Goal: Task Accomplishment & Management: Manage account settings

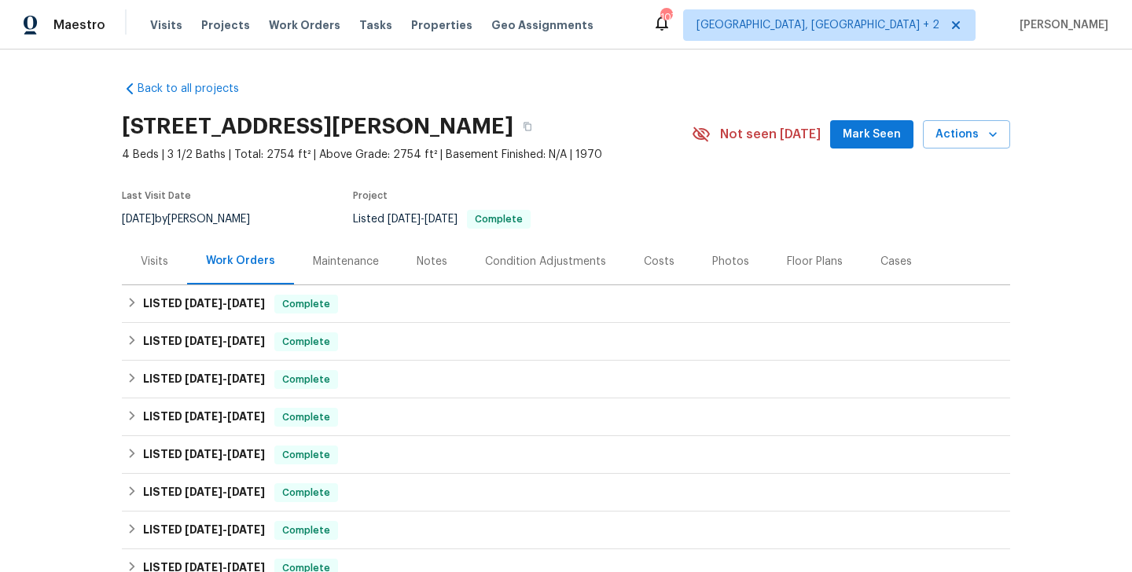
scroll to position [595, 0]
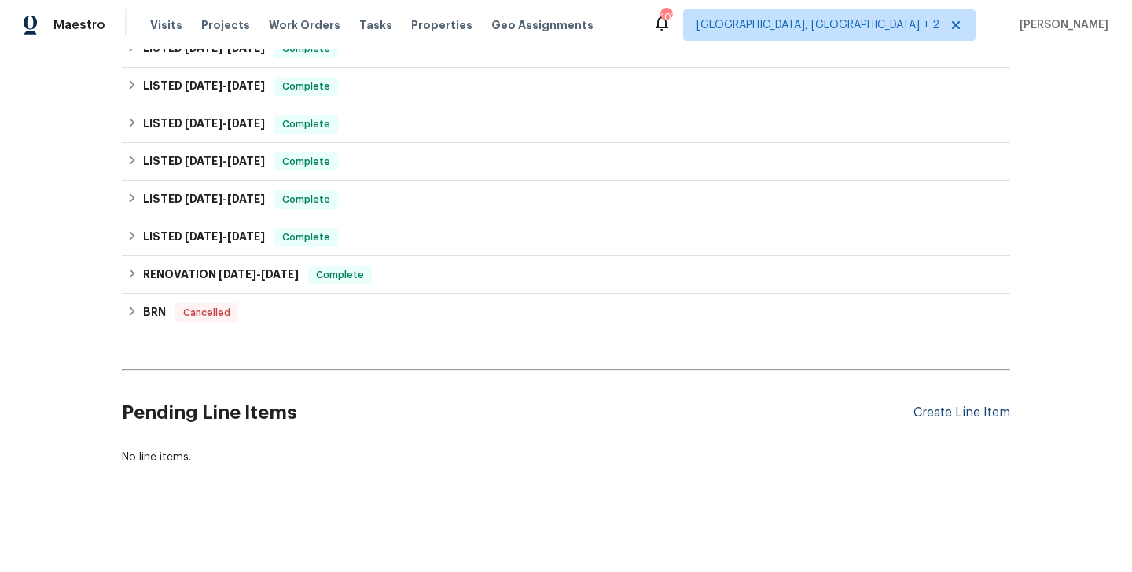
click at [955, 415] on div "Create Line Item" at bounding box center [962, 413] width 97 height 15
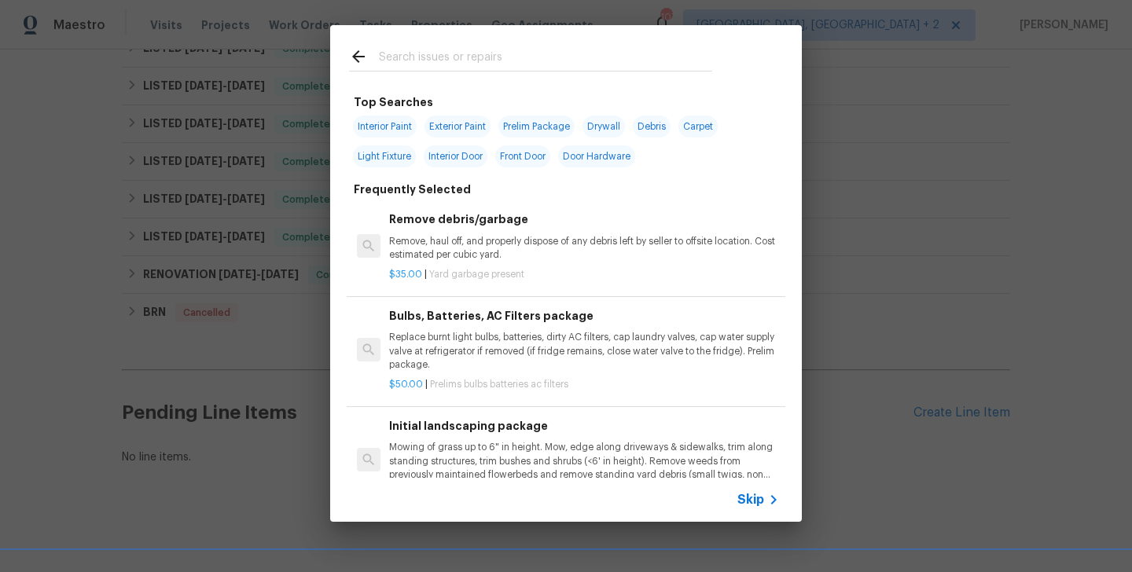
click at [746, 491] on div "Skip" at bounding box center [760, 500] width 46 height 19
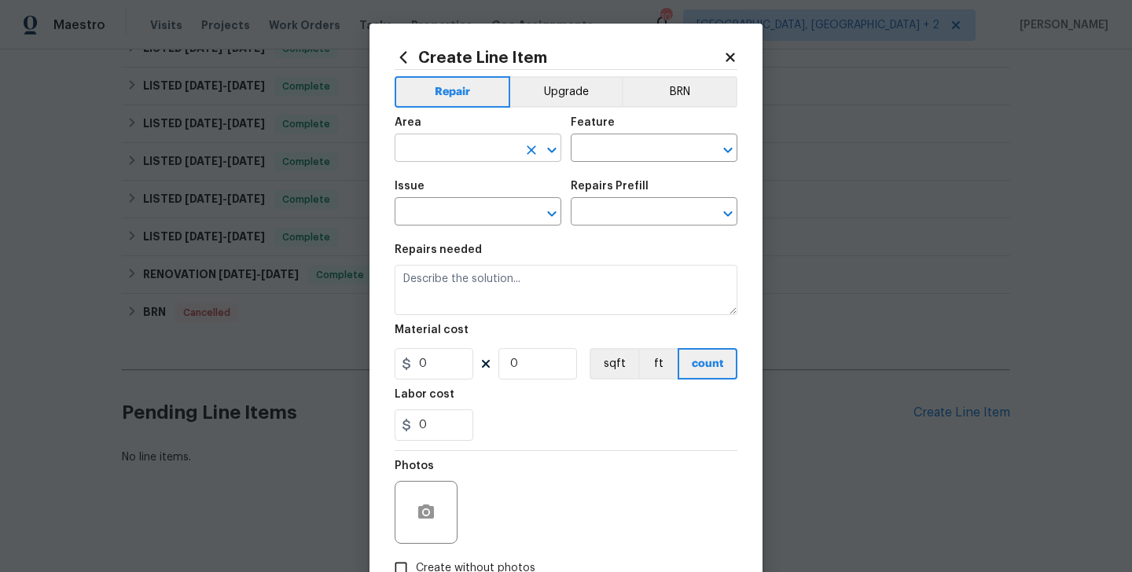
click at [481, 155] on input "text" at bounding box center [456, 150] width 123 height 24
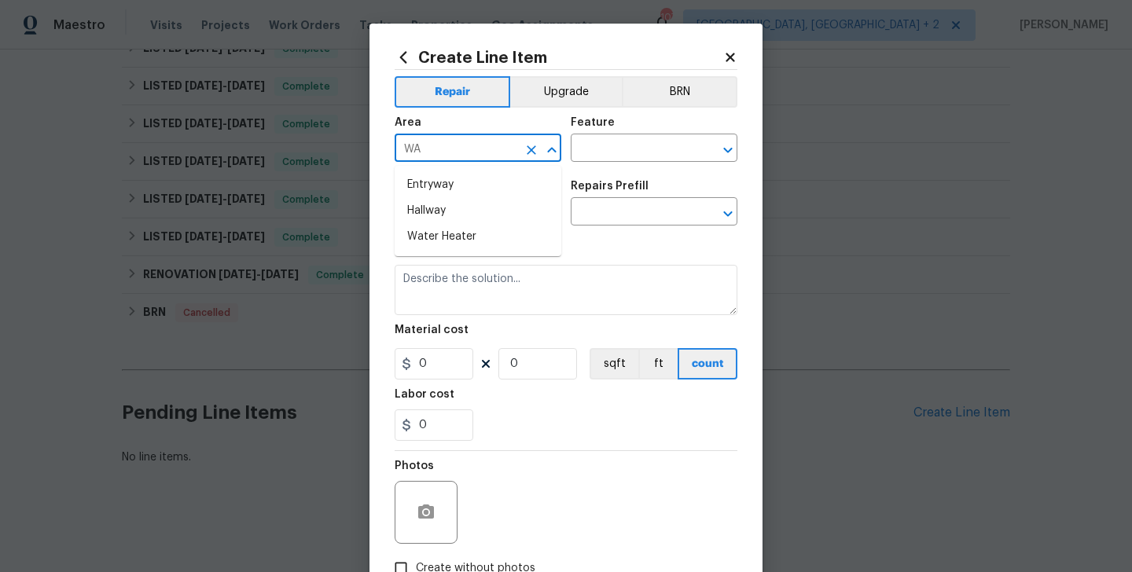
type input "W"
click at [502, 220] on li "Interior Overall" at bounding box center [478, 211] width 167 height 26
type input "Interior Overall"
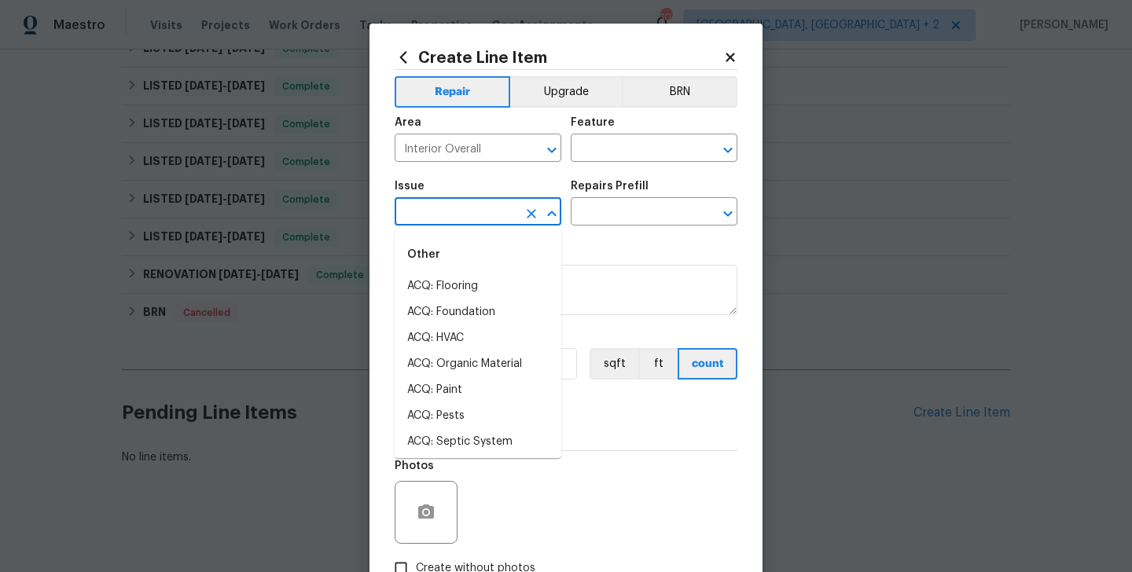
click at [502, 216] on input "text" at bounding box center [456, 213] width 123 height 24
click at [593, 149] on input "text" at bounding box center [632, 150] width 123 height 24
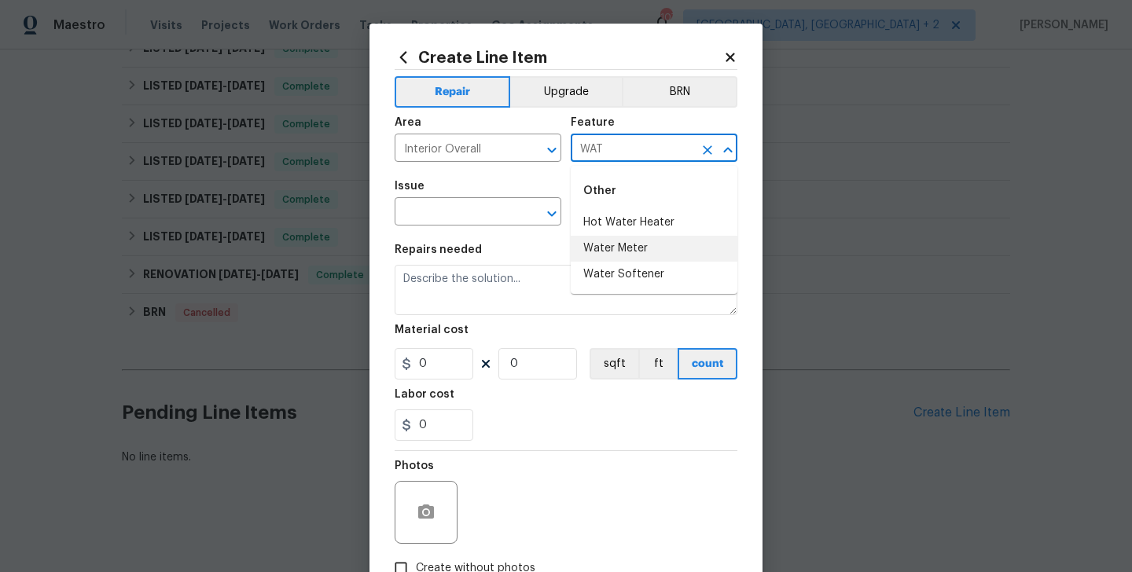
click at [609, 246] on li "Water Meter" at bounding box center [654, 249] width 167 height 26
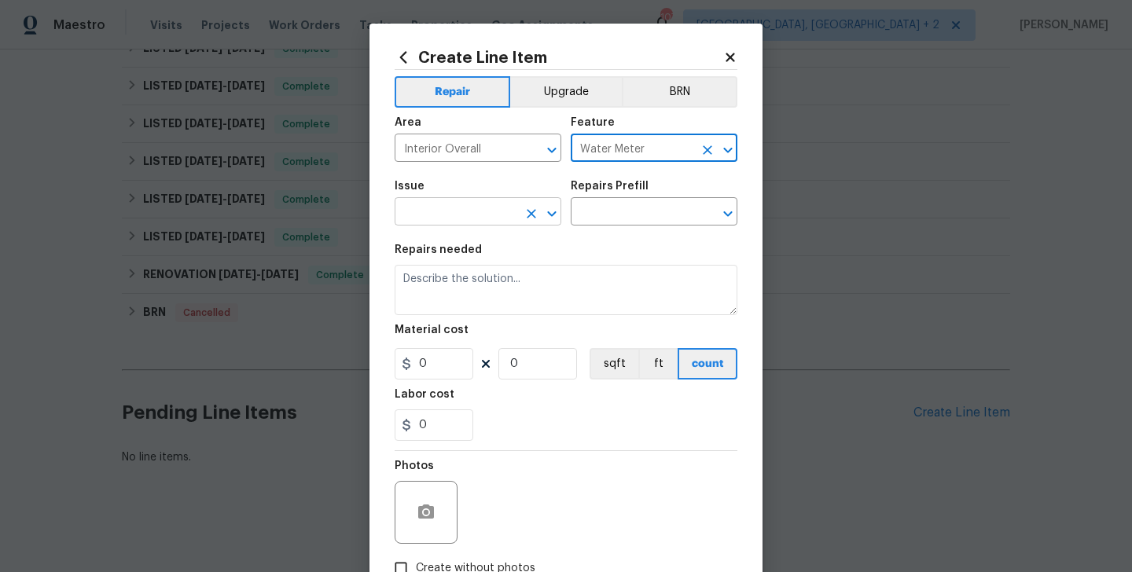
type input "Water Meter"
click at [464, 214] on input "text" at bounding box center [456, 213] width 123 height 24
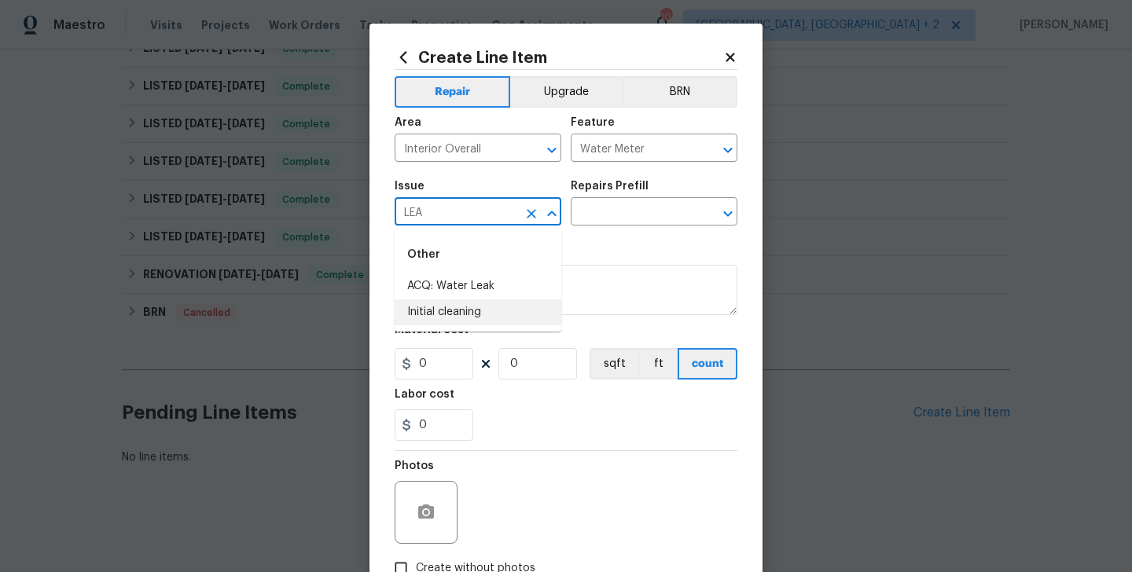
click at [465, 312] on li "Initial cleaning" at bounding box center [478, 313] width 167 height 26
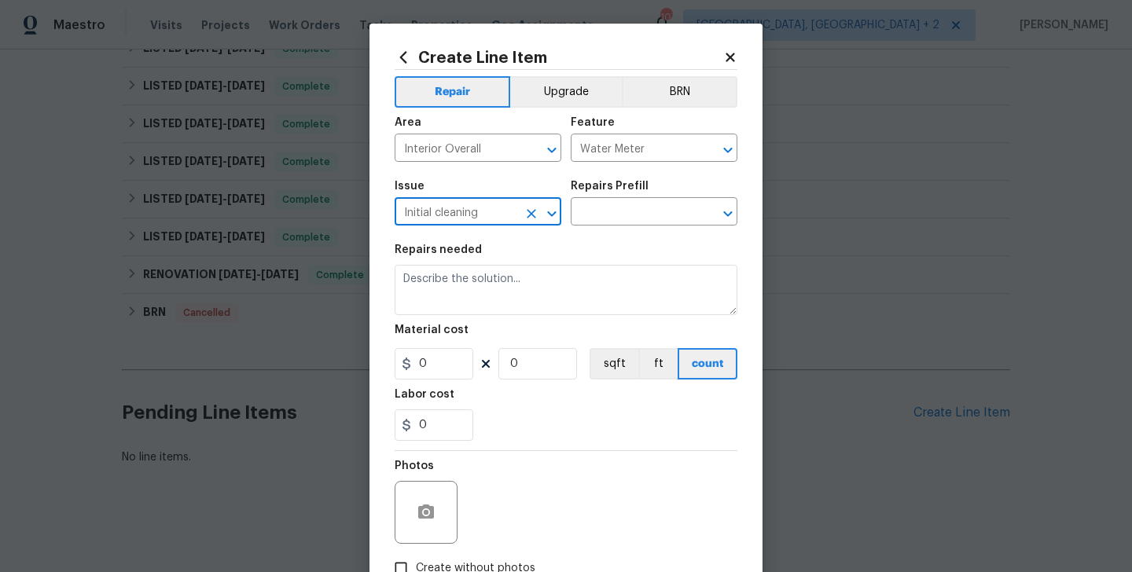
type input "Initial cleaning"
click at [581, 234] on div "Issue Initial cleaning ​ Repairs Prefill ​" at bounding box center [566, 203] width 343 height 64
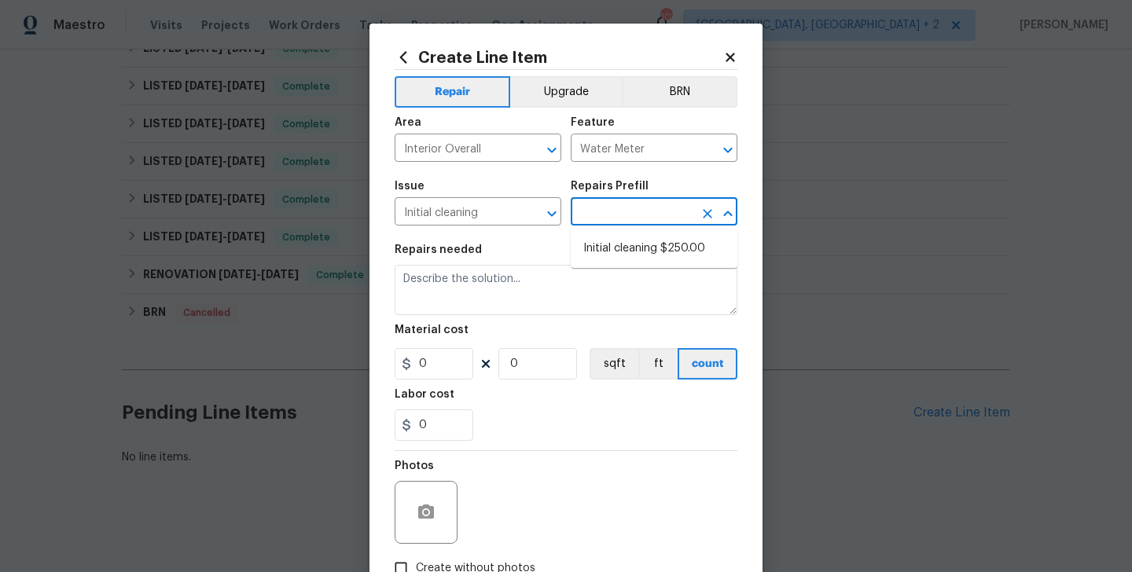
click at [608, 215] on input "text" at bounding box center [632, 213] width 123 height 24
click at [619, 245] on li "Initial cleaning $250.00" at bounding box center [654, 249] width 167 height 26
type input "Home Readiness Packages"
type input "Initial cleaning $250.00"
type textarea "1. Wipe down exterior doors and trim. 2. Clean out all exterior light fixtures …"
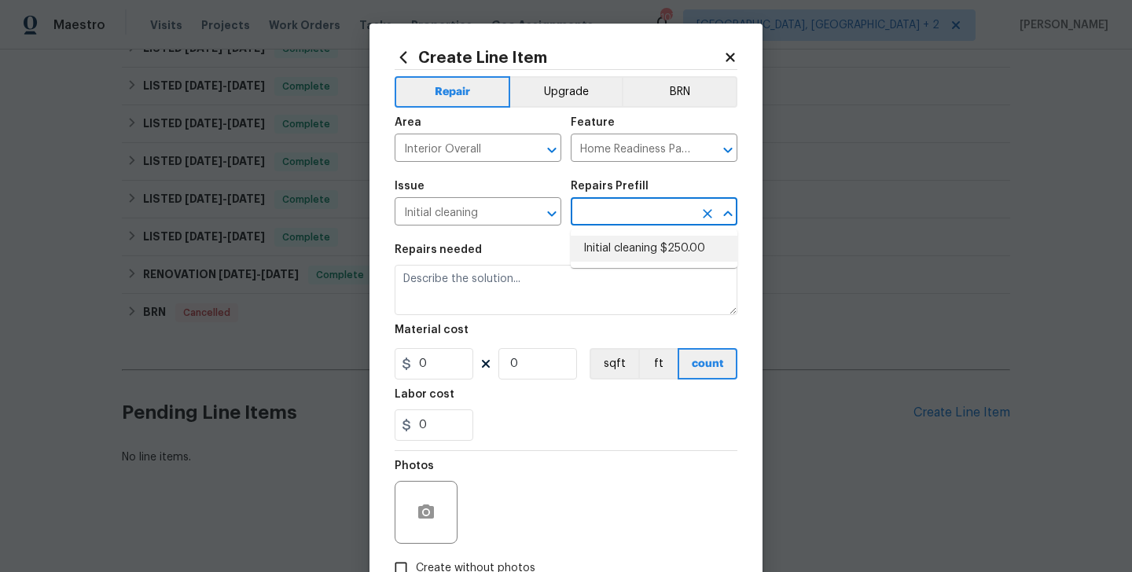
type input "250"
type input "1"
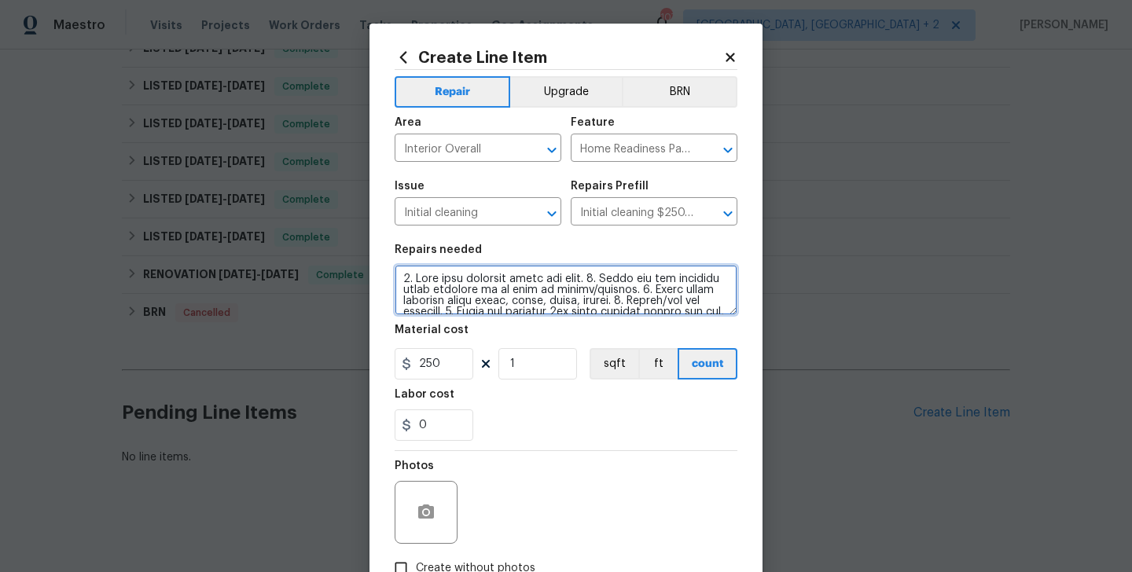
click at [502, 283] on textarea at bounding box center [566, 290] width 343 height 50
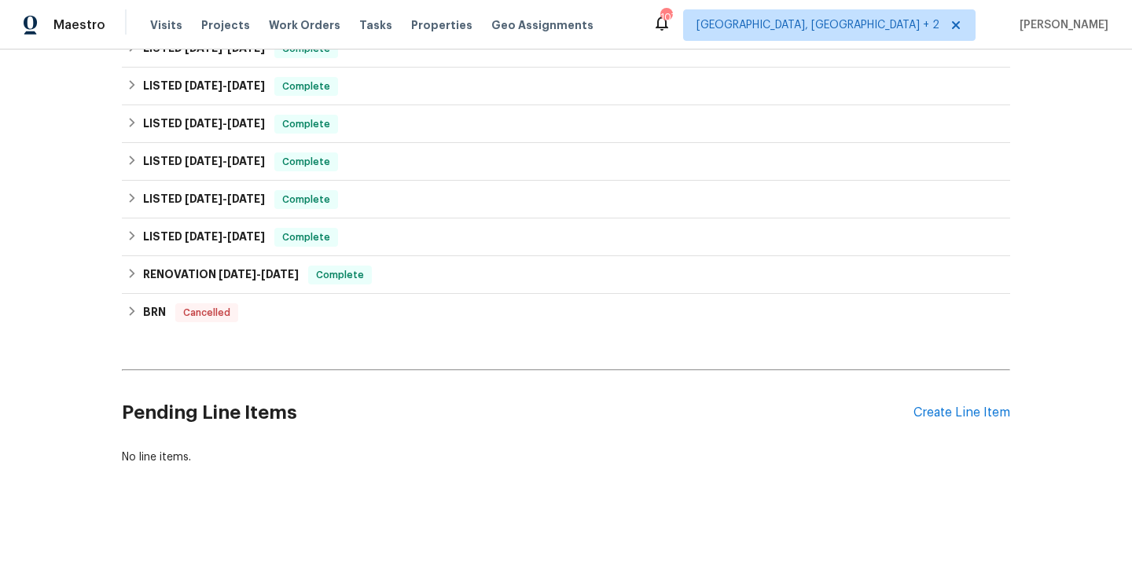
scroll to position [0, 0]
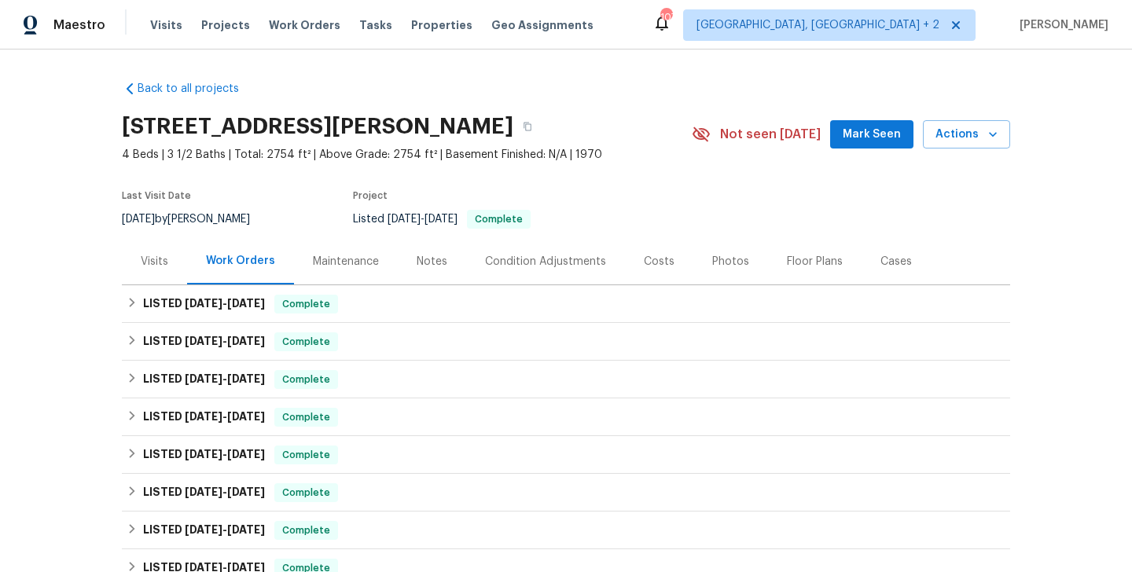
click at [818, 261] on div "Floor Plans" at bounding box center [815, 262] width 56 height 16
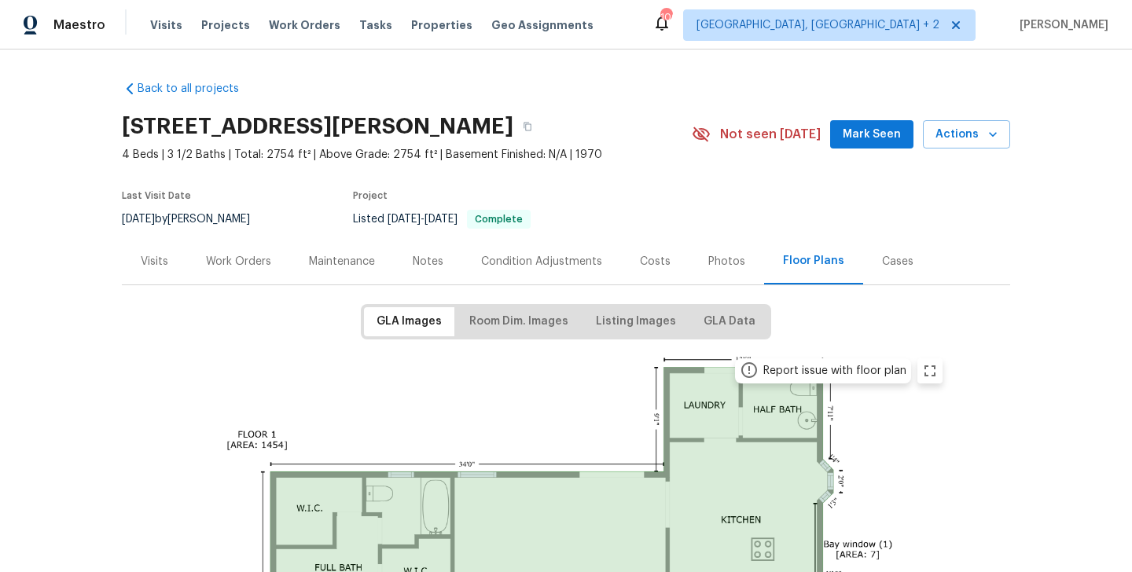
click at [242, 269] on div "Work Orders" at bounding box center [238, 262] width 65 height 16
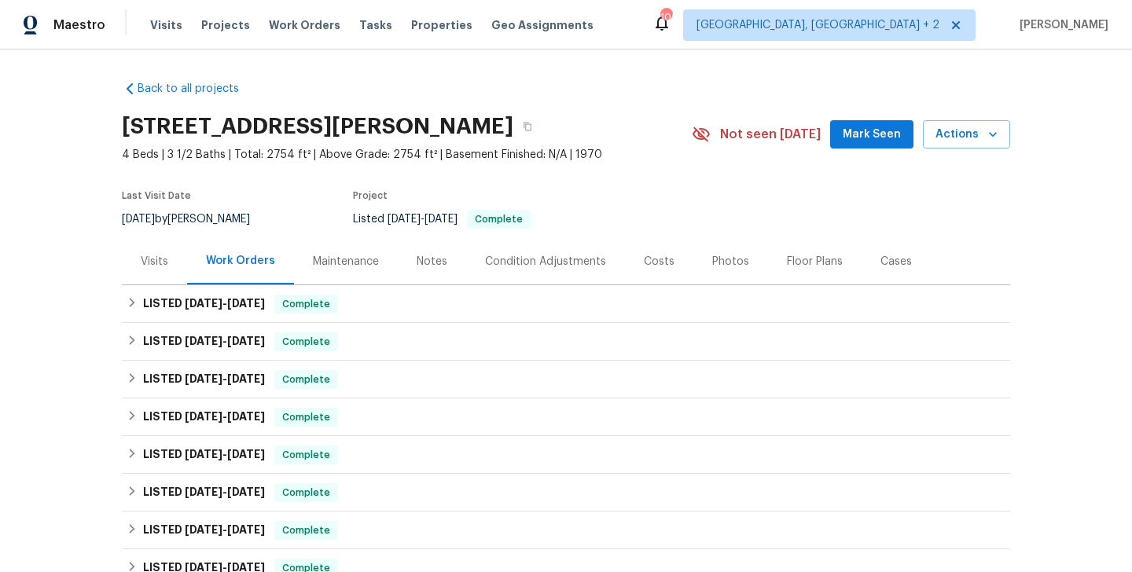
scroll to position [595, 0]
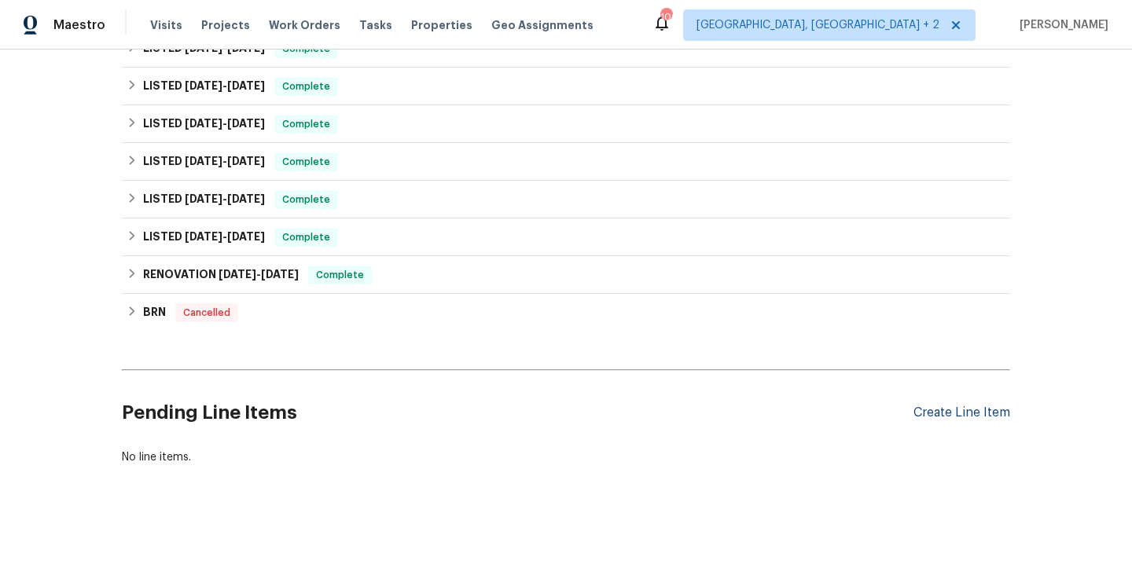
click at [941, 410] on div "Create Line Item" at bounding box center [962, 413] width 97 height 15
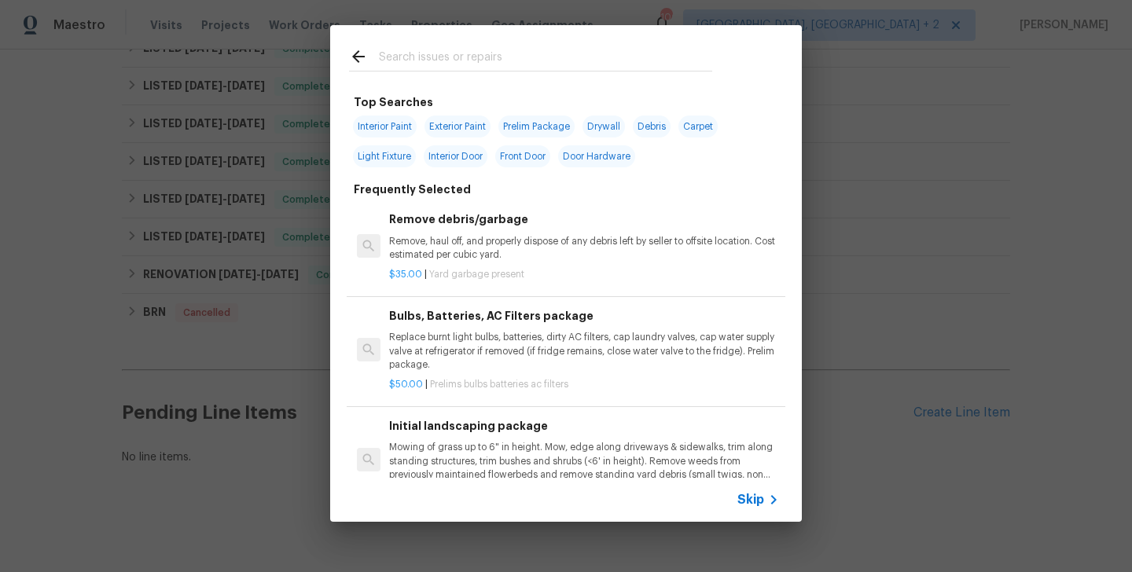
click at [417, 47] on input "text" at bounding box center [545, 59] width 333 height 24
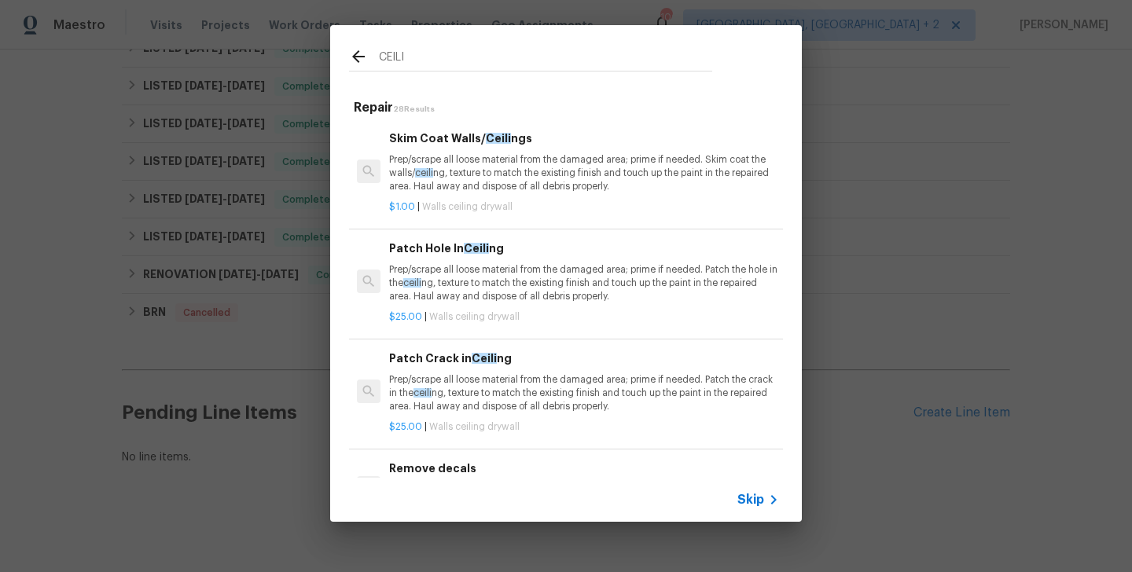
type input "CEILI"
click at [469, 155] on p "Prep/scrape all loose material from the damaged area; prime if needed. Skim coa…" at bounding box center [584, 173] width 390 height 40
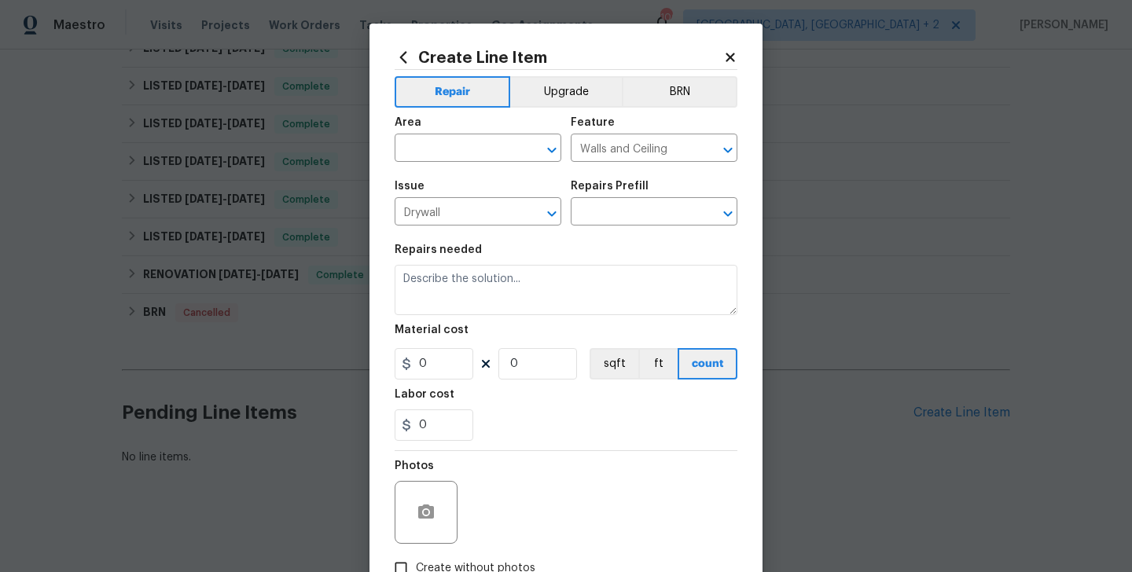
type input "Skim Coat Walls/Ceilings $1.00"
type textarea "Prep/scrape all loose material from the damaged area; prime if needed. Skim coa…"
type input "1"
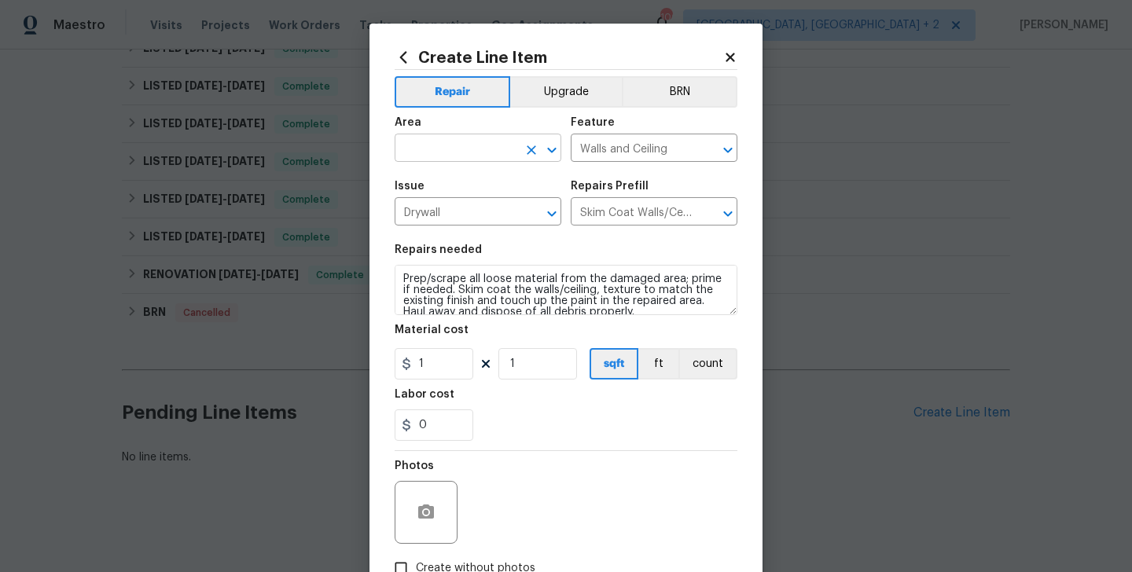
click at [454, 141] on input "text" at bounding box center [456, 150] width 123 height 24
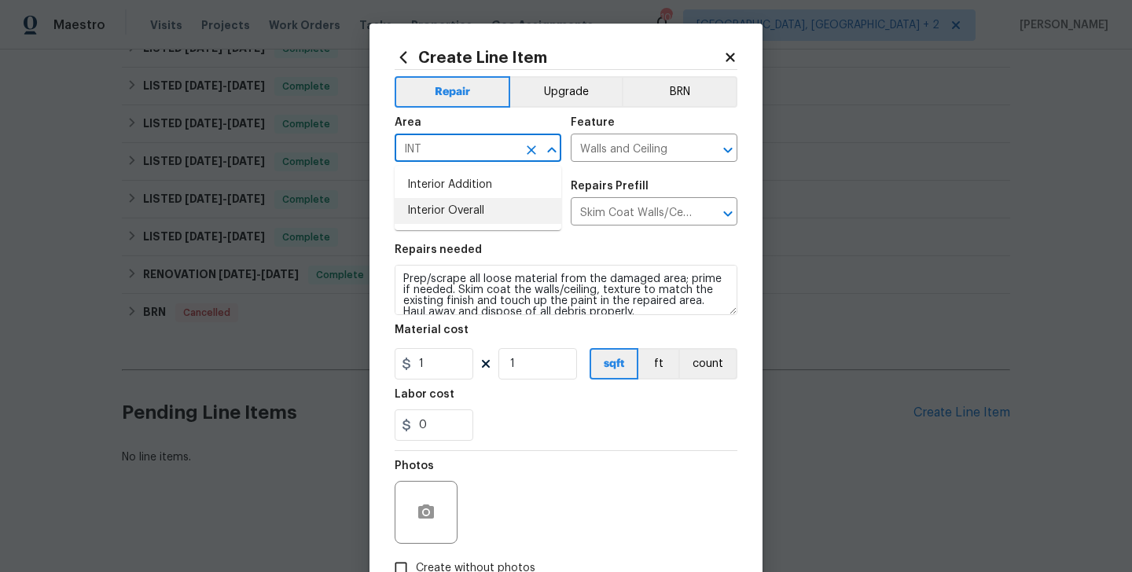
click at [461, 211] on li "Interior Overall" at bounding box center [478, 211] width 167 height 26
type input "Interior Overall"
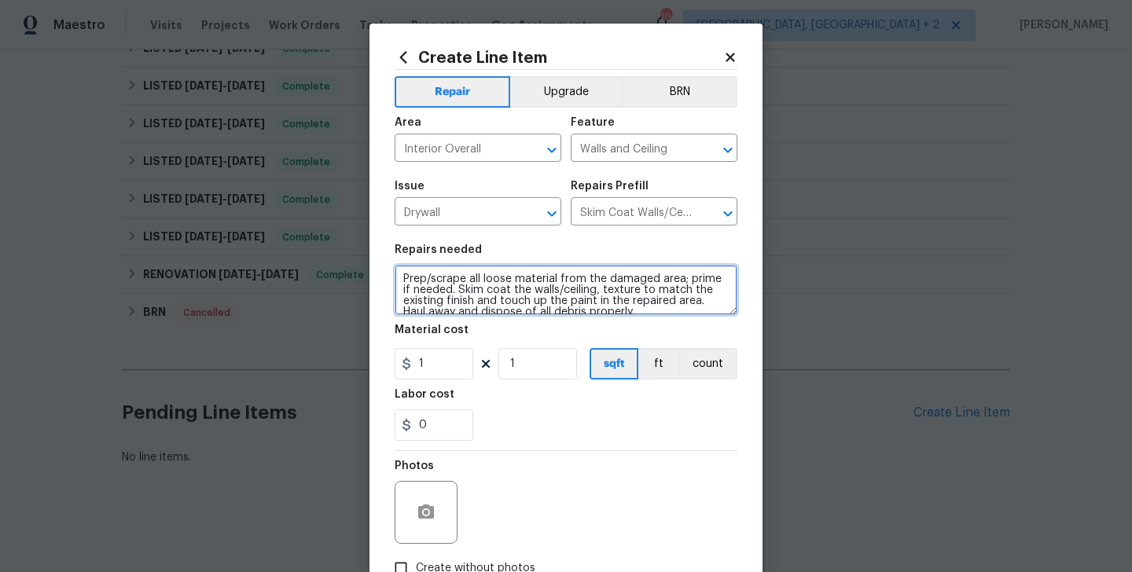
click at [642, 280] on textarea "Prep/scrape all loose material from the damaged area; prime if needed. Skim coa…" at bounding box center [566, 290] width 343 height 50
paste textarea "Received feedback: I saw the breakfast has a water leaking from ceiling"
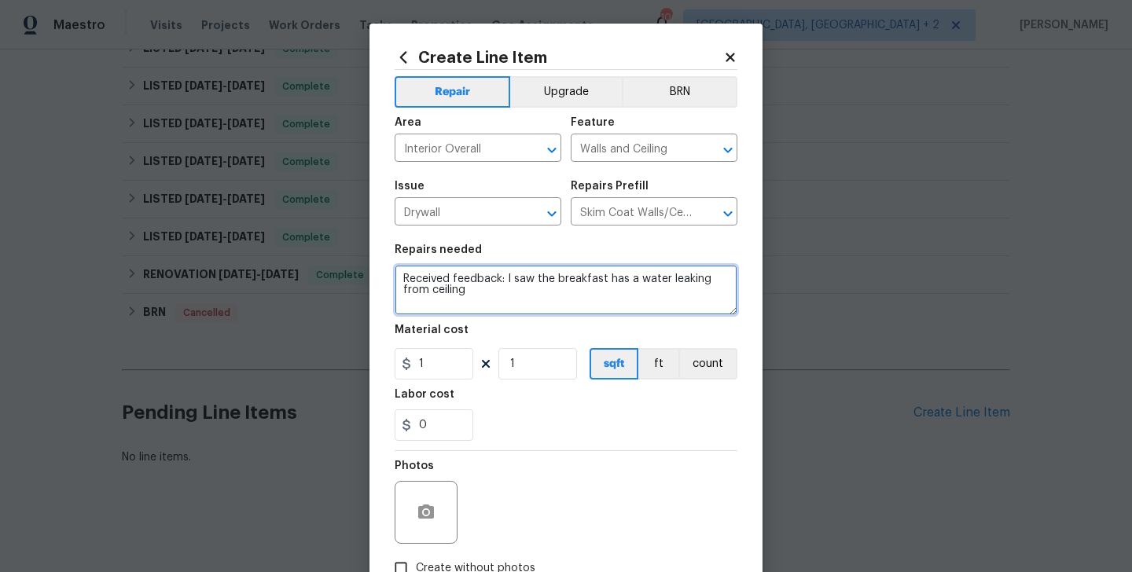
drag, startPoint x: 506, startPoint y: 279, endPoint x: 553, endPoint y: 281, distance: 47.2
click at [553, 281] on textarea "Received feedback: I saw the breakfast has a water leaking from ceiling" at bounding box center [566, 290] width 343 height 50
click at [467, 294] on textarea "Received feedback that the breakfast has a water leaking from ceiling" at bounding box center [566, 290] width 343 height 50
paste textarea "Please prioritize this WO due to a leak. Identify the areas of concern, dry up …"
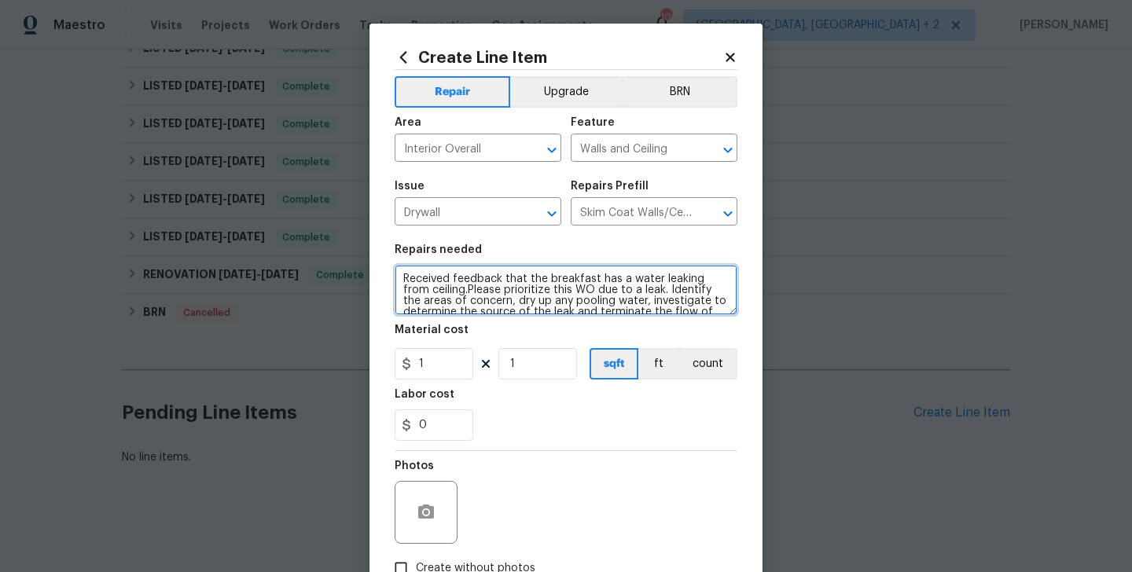
scroll to position [91, 0]
type textarea "Received feedback that the breakfast has a water leaking from ceiling.Please pr…"
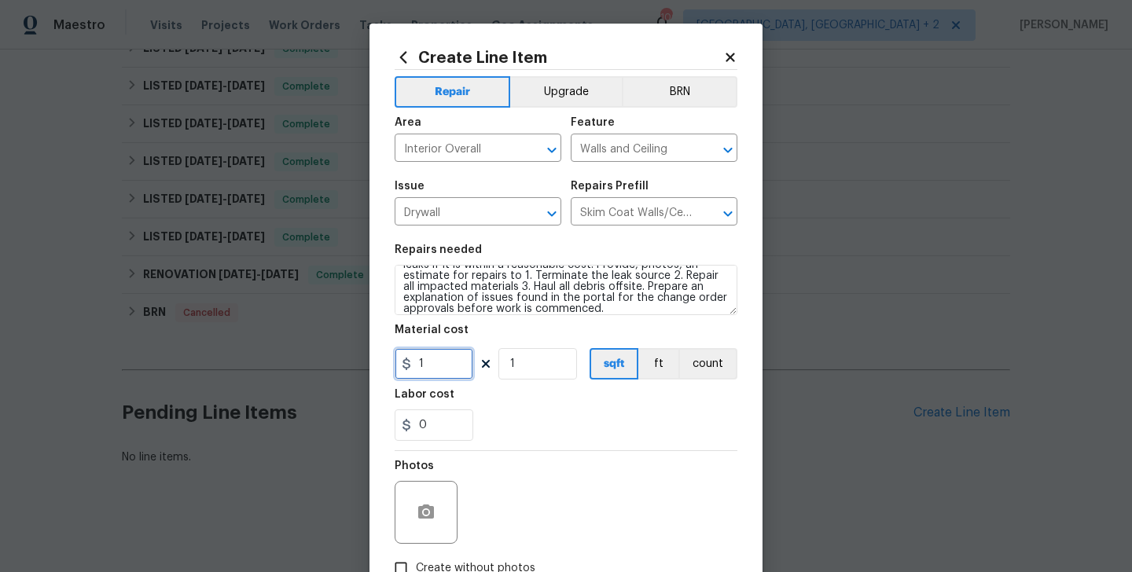
click at [408, 372] on input "1" at bounding box center [434, 363] width 79 height 31
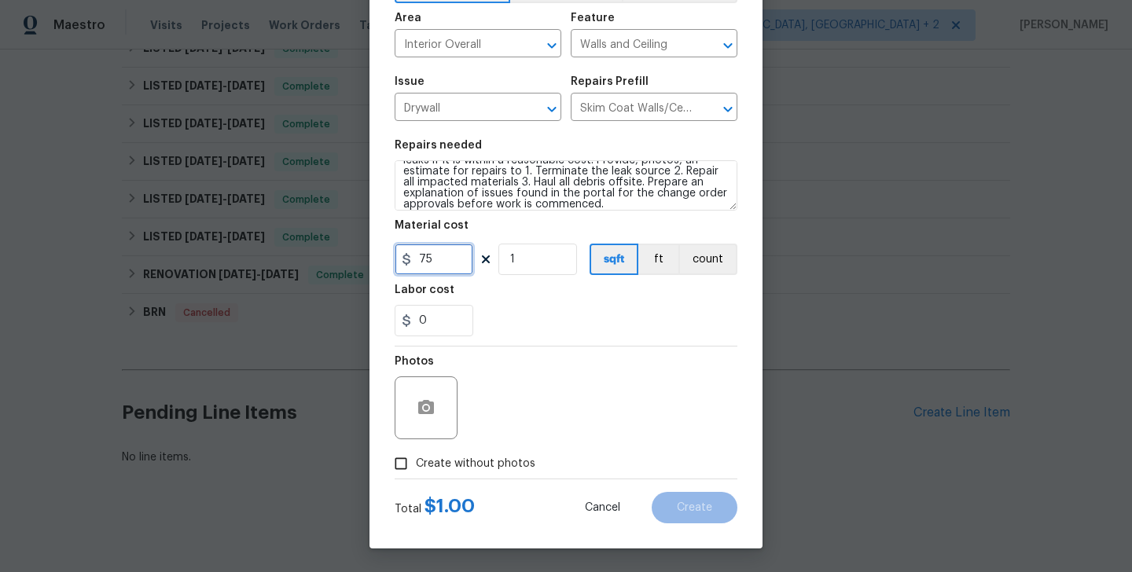
type input "75"
click at [461, 465] on span "Create without photos" at bounding box center [475, 464] width 119 height 17
click at [416, 465] on input "Create without photos" at bounding box center [401, 464] width 30 height 30
checkbox input "true"
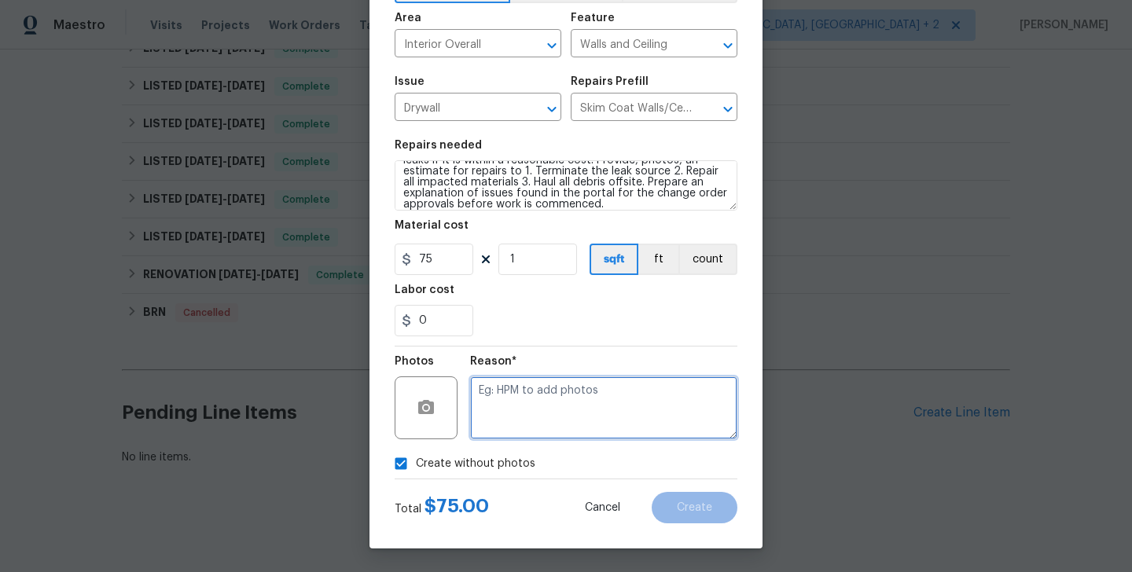
click at [542, 406] on textarea at bounding box center [603, 408] width 267 height 63
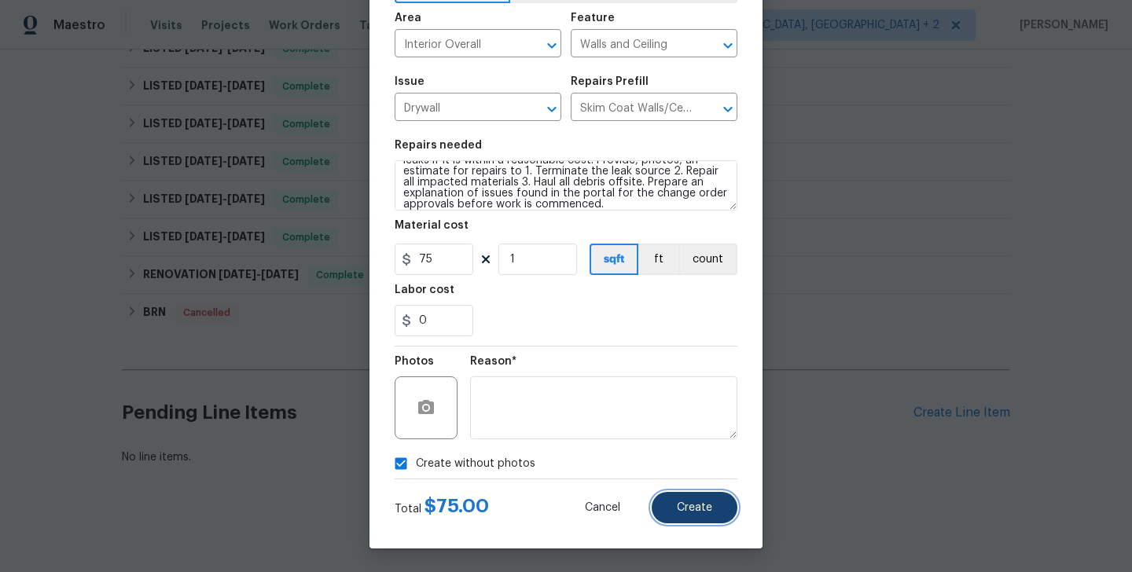
click at [692, 512] on span "Create" at bounding box center [694, 508] width 35 height 12
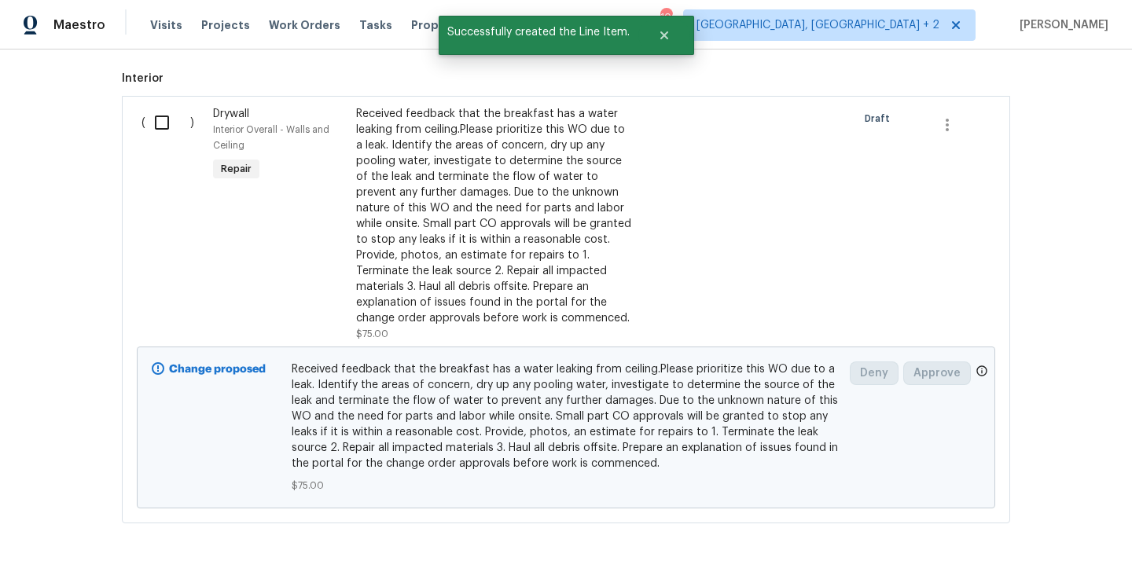
scroll to position [977, 0]
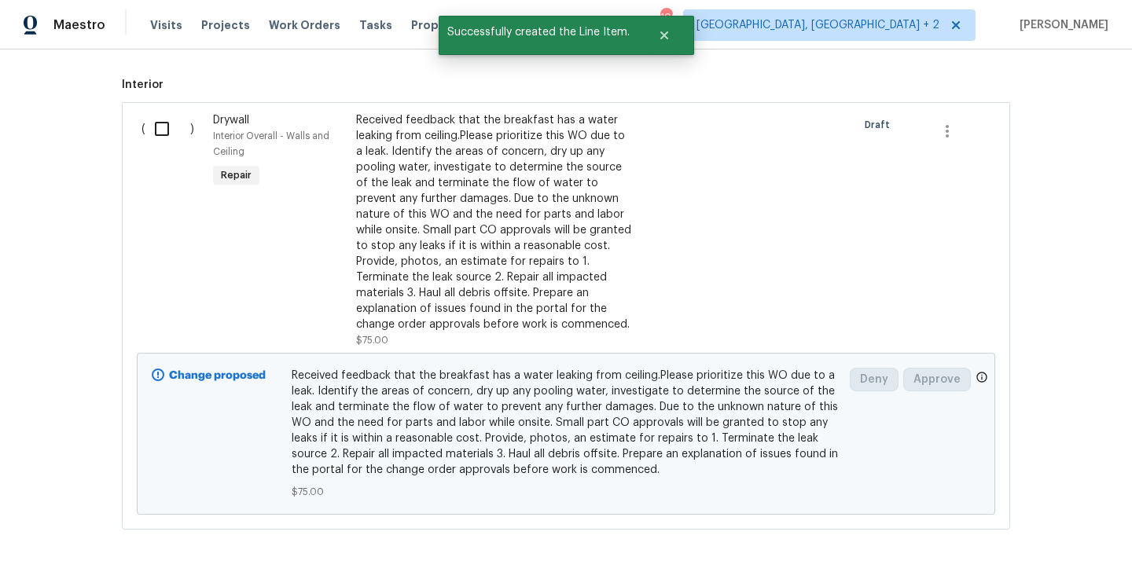
click at [169, 132] on input "checkbox" at bounding box center [167, 128] width 45 height 33
checkbox input "true"
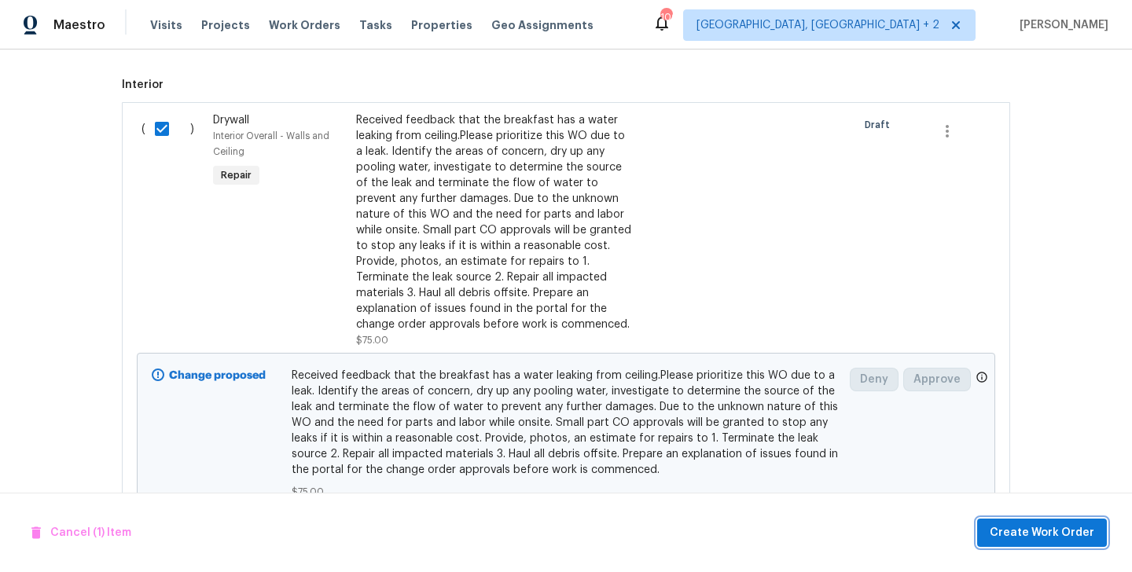
click at [1021, 532] on span "Create Work Order" at bounding box center [1042, 534] width 105 height 20
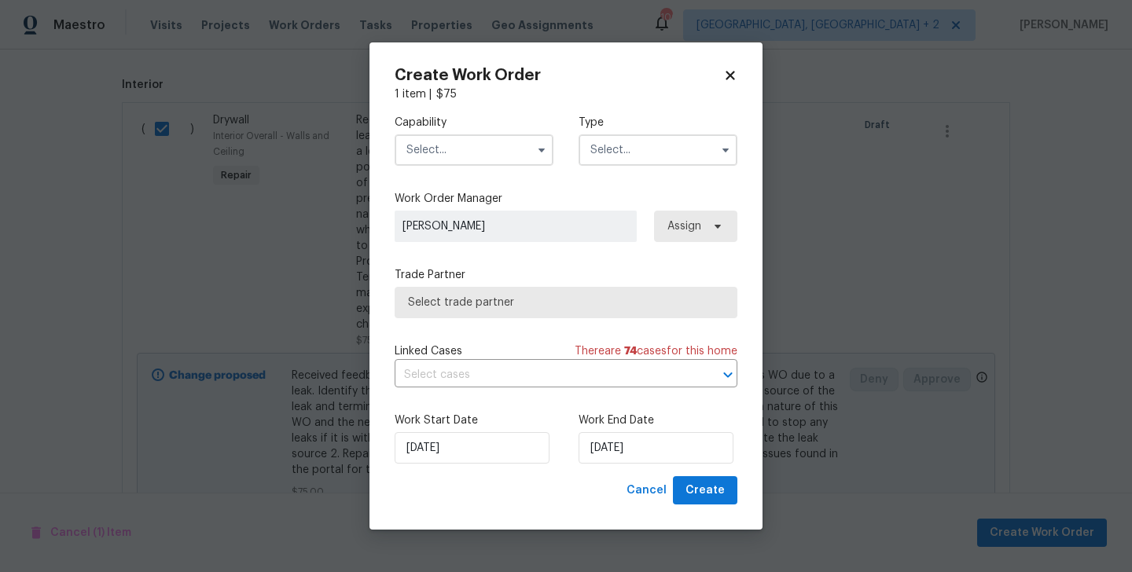
click at [439, 164] on input "text" at bounding box center [474, 149] width 159 height 31
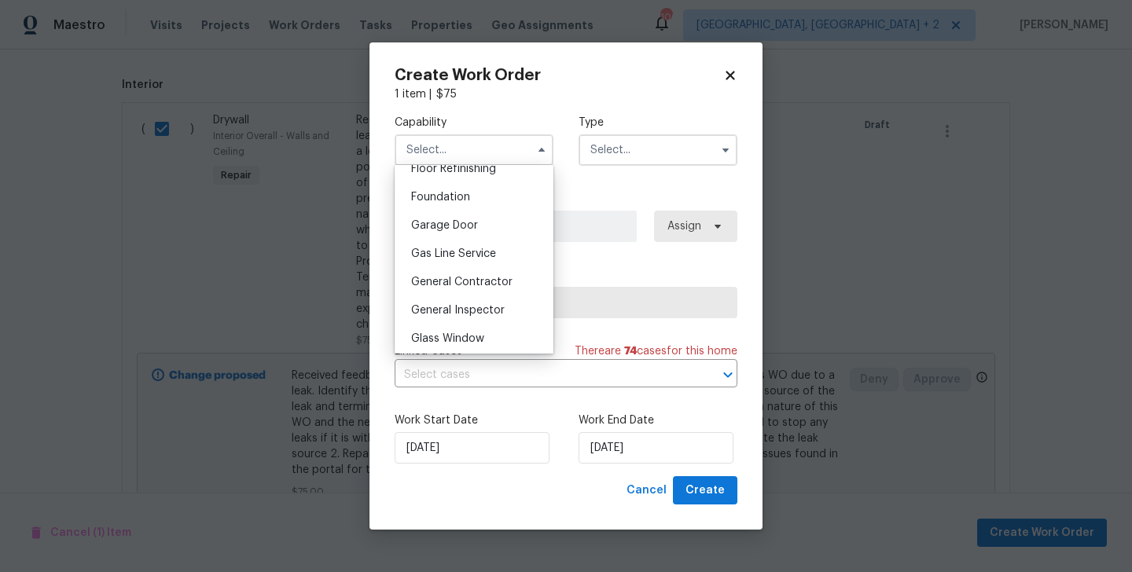
scroll to position [809, 0]
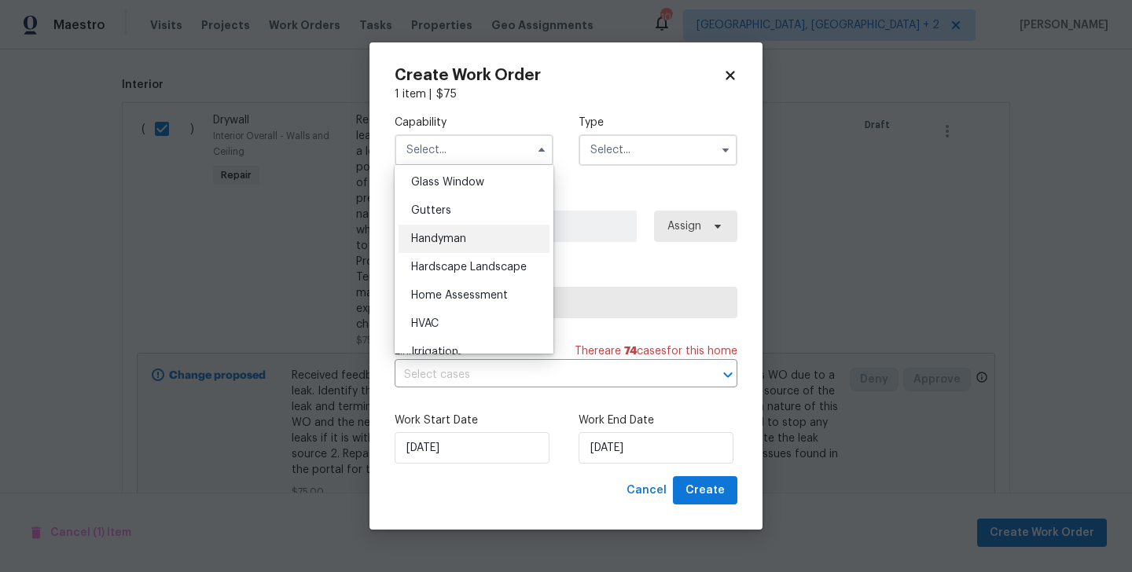
click at [454, 240] on span "Handyman" at bounding box center [438, 238] width 55 height 11
type input "Handyman"
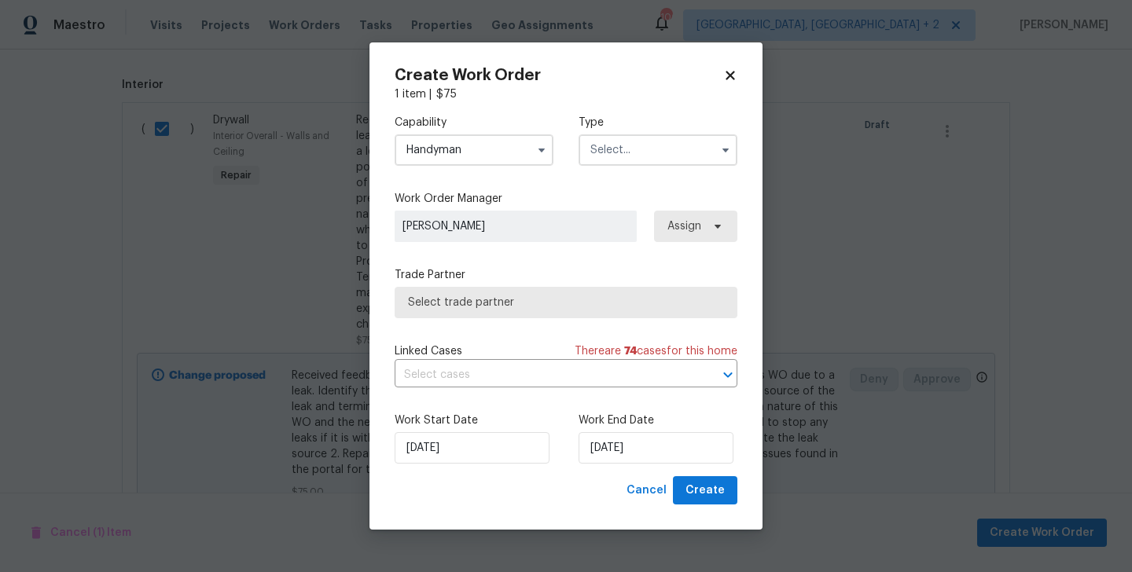
click at [643, 155] on input "text" at bounding box center [658, 149] width 159 height 31
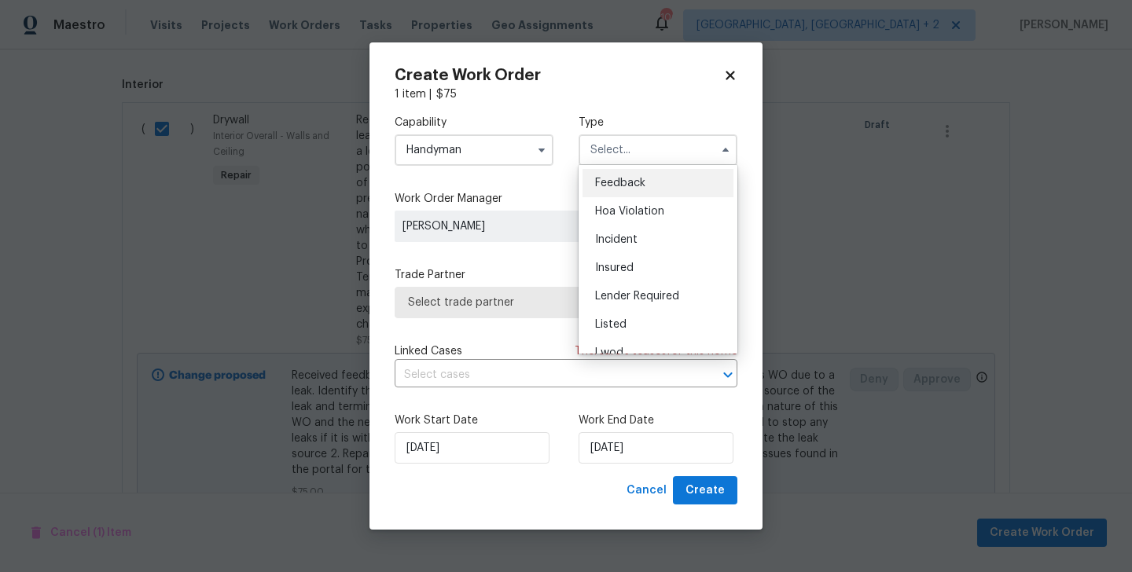
click at [643, 174] on div "Feedback" at bounding box center [658, 183] width 151 height 28
type input "Feedback"
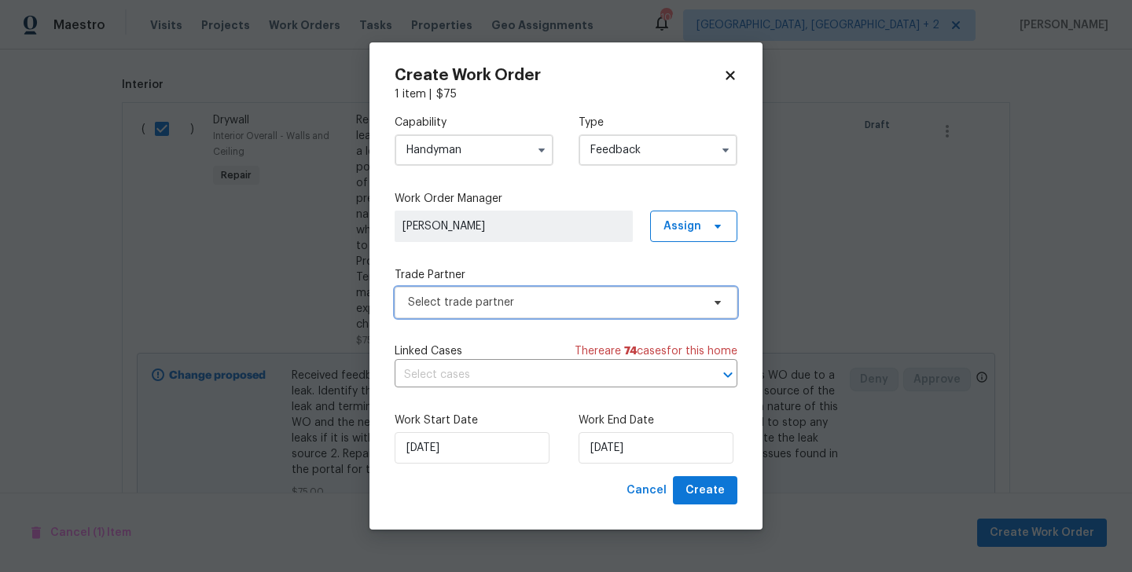
click at [492, 295] on span "Select trade partner" at bounding box center [554, 303] width 293 height 16
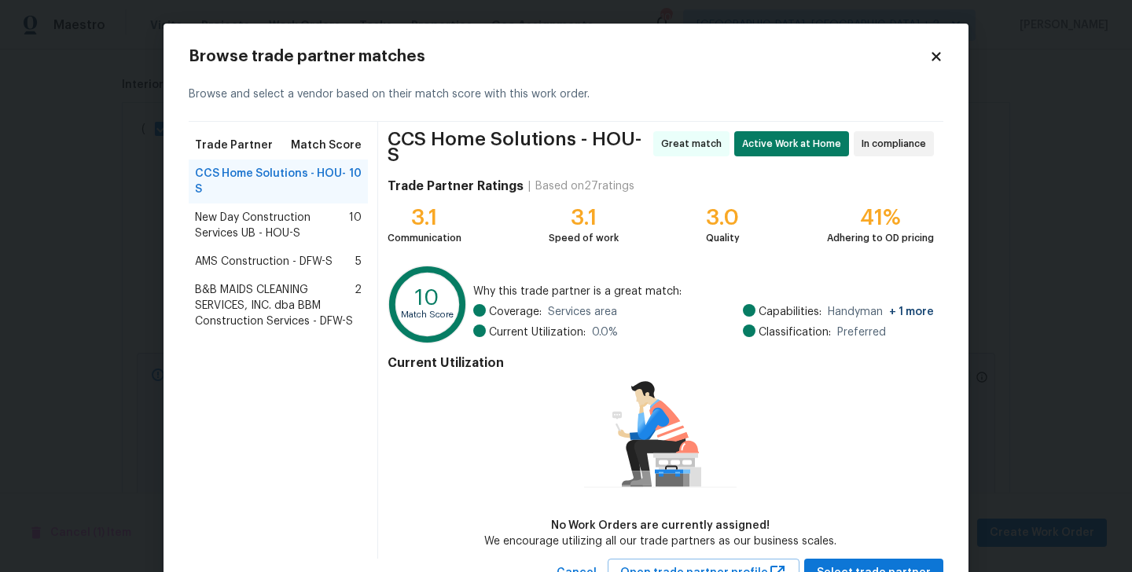
click at [215, 224] on span "New Day Construction Services UB - HOU-S" at bounding box center [272, 225] width 154 height 31
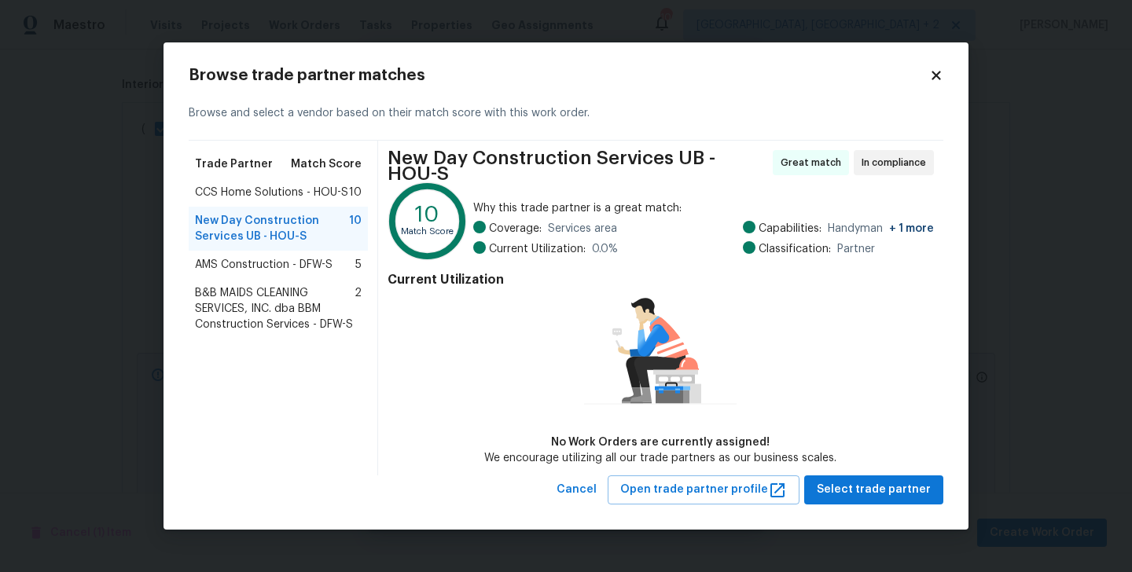
click at [221, 256] on div "AMS Construction - DFW-S 5" at bounding box center [278, 265] width 179 height 28
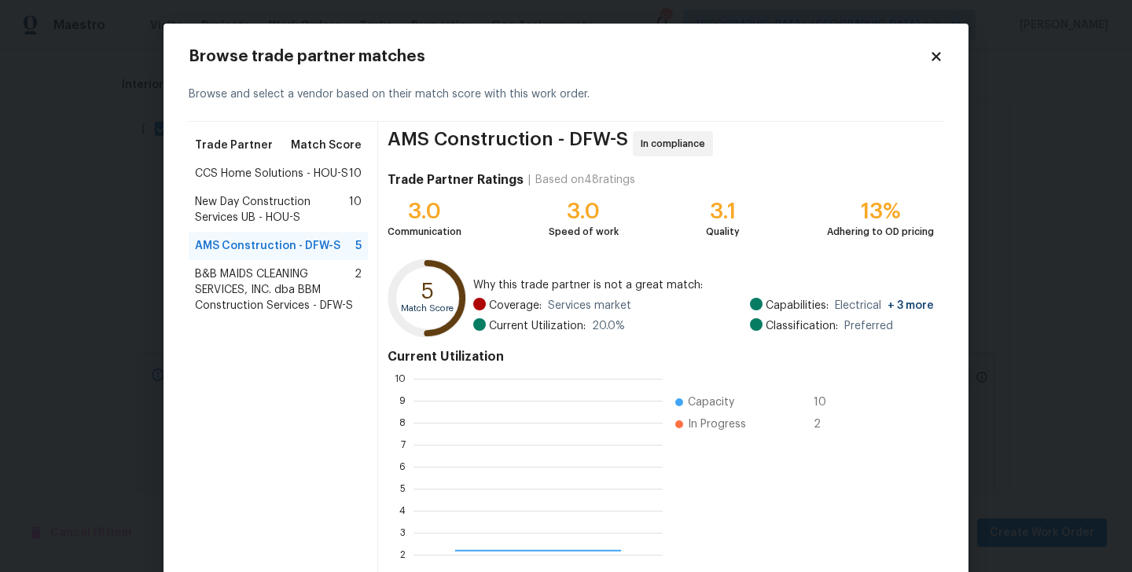
scroll to position [220, 249]
click at [296, 213] on span "New Day Construction Services UB - HOU-S" at bounding box center [272, 209] width 154 height 31
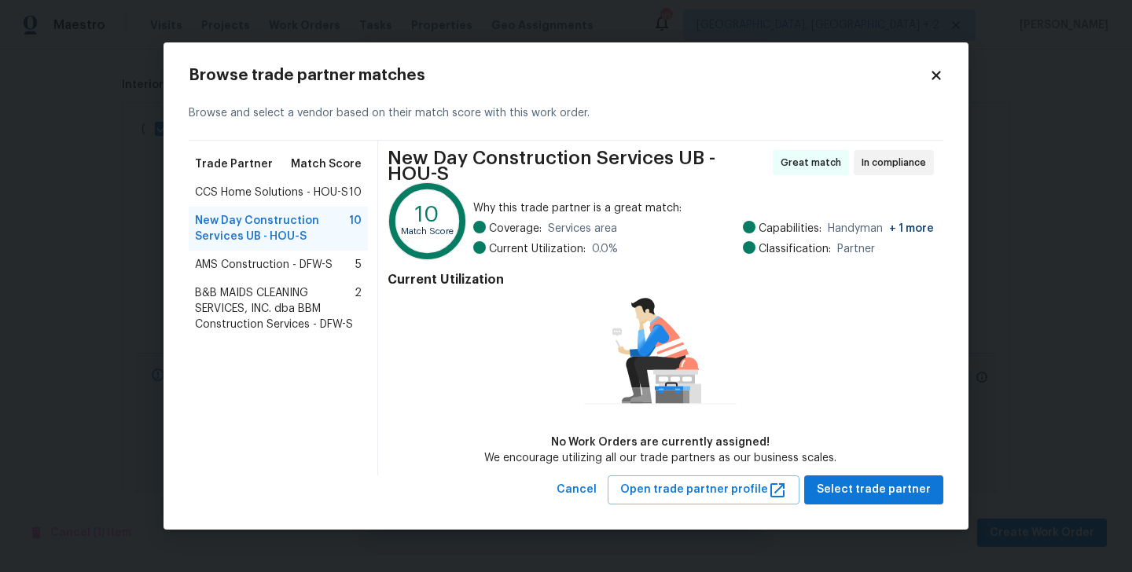
click at [270, 187] on span "CCS Home Solutions - HOU-S" at bounding box center [271, 193] width 153 height 16
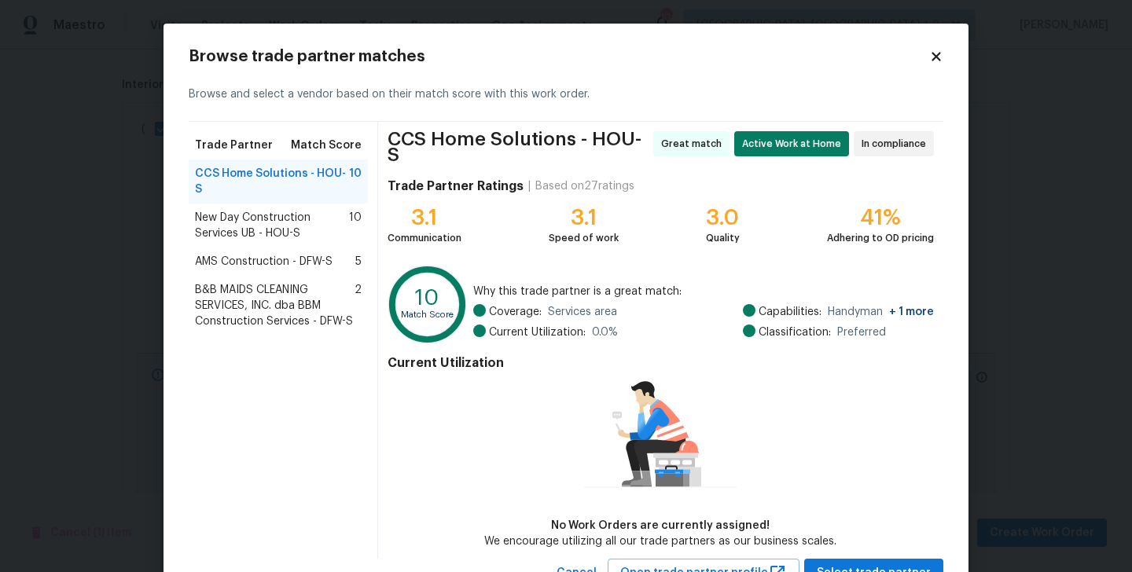
scroll to position [57, 0]
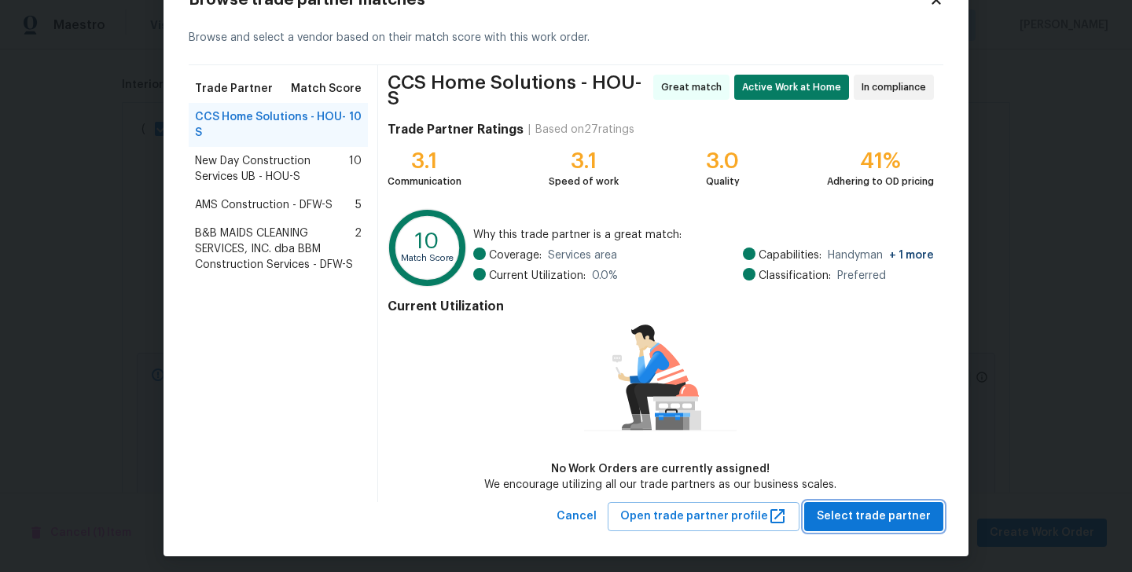
click at [862, 513] on span "Select trade partner" at bounding box center [874, 517] width 114 height 20
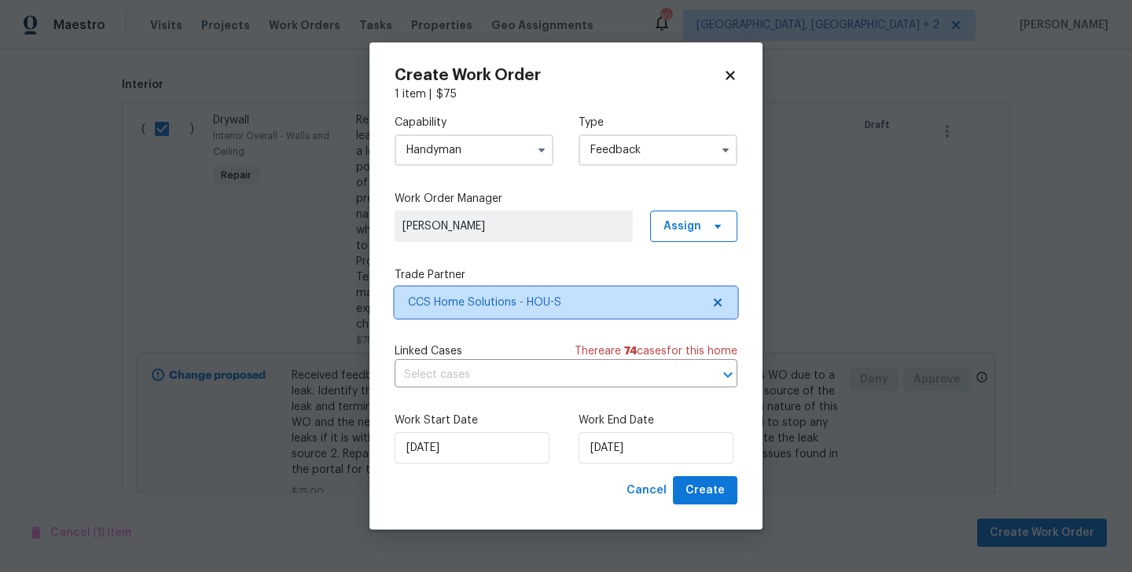
scroll to position [0, 0]
click at [704, 426] on label "Work End Date" at bounding box center [658, 421] width 159 height 16
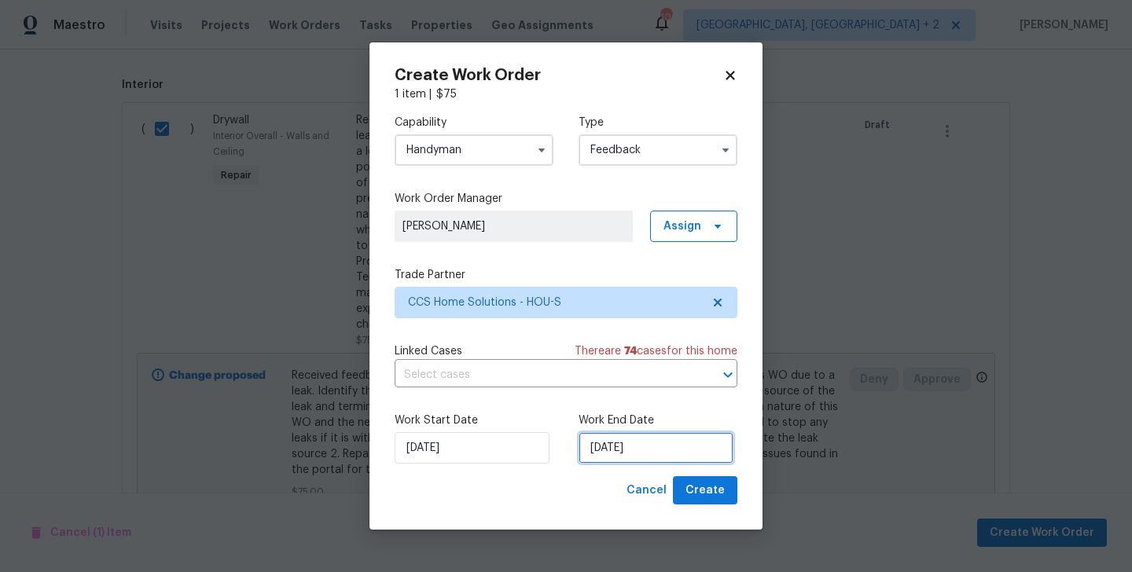
click at [683, 441] on input "25/09/2025" at bounding box center [656, 447] width 155 height 31
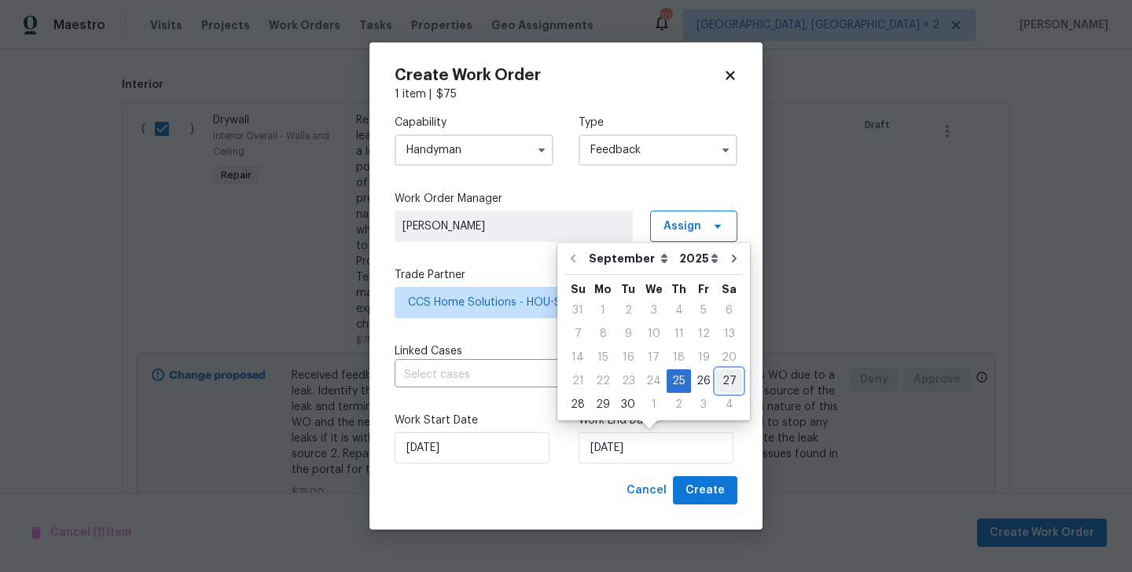
drag, startPoint x: 726, startPoint y: 381, endPoint x: 715, endPoint y: 395, distance: 17.5
click at [726, 381] on div "27" at bounding box center [729, 381] width 26 height 22
type input "27/09/2025"
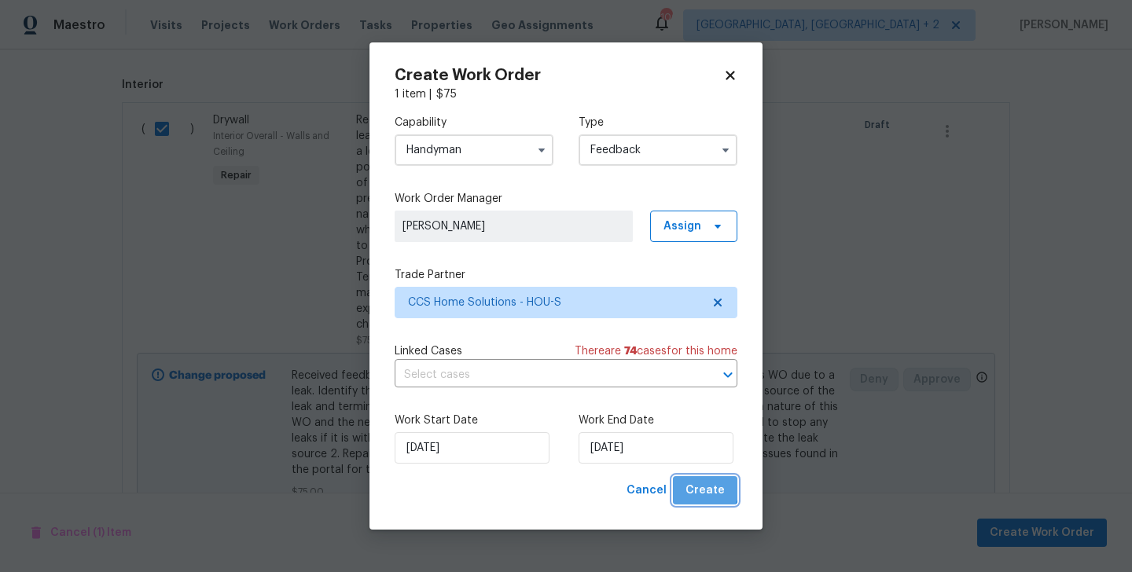
click at [696, 483] on span "Create" at bounding box center [705, 491] width 39 height 20
checkbox input "false"
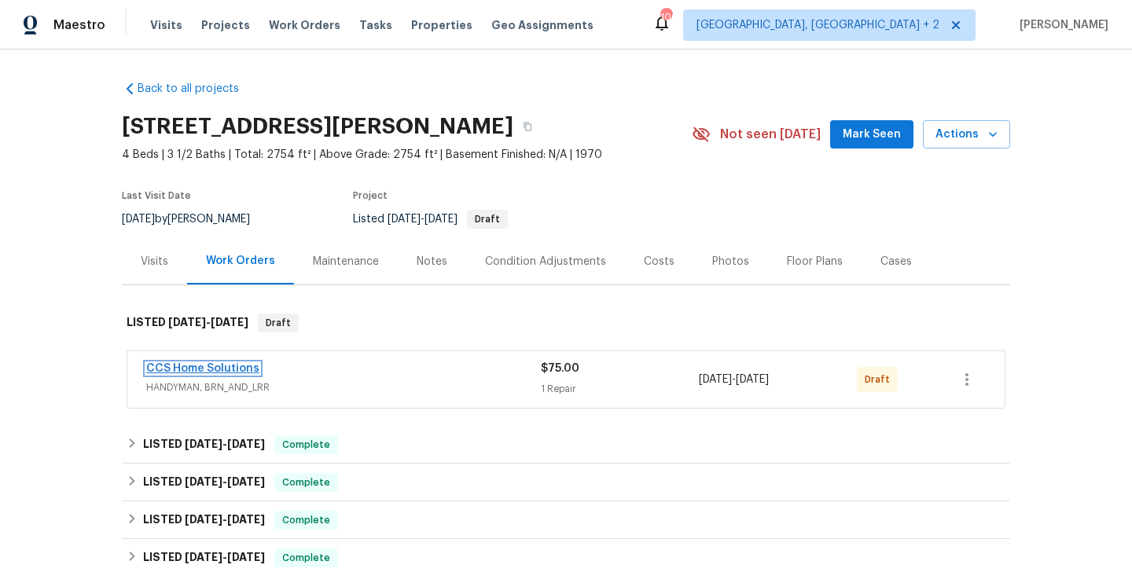
click at [238, 363] on link "CCS Home Solutions" at bounding box center [202, 368] width 113 height 11
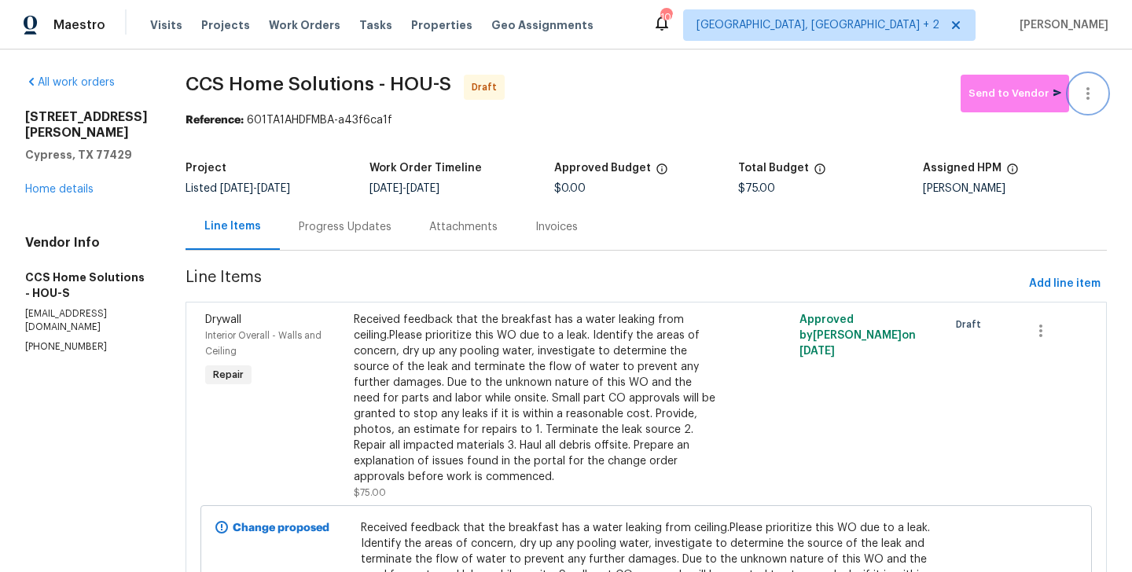
click at [1090, 77] on button "button" at bounding box center [1088, 94] width 38 height 38
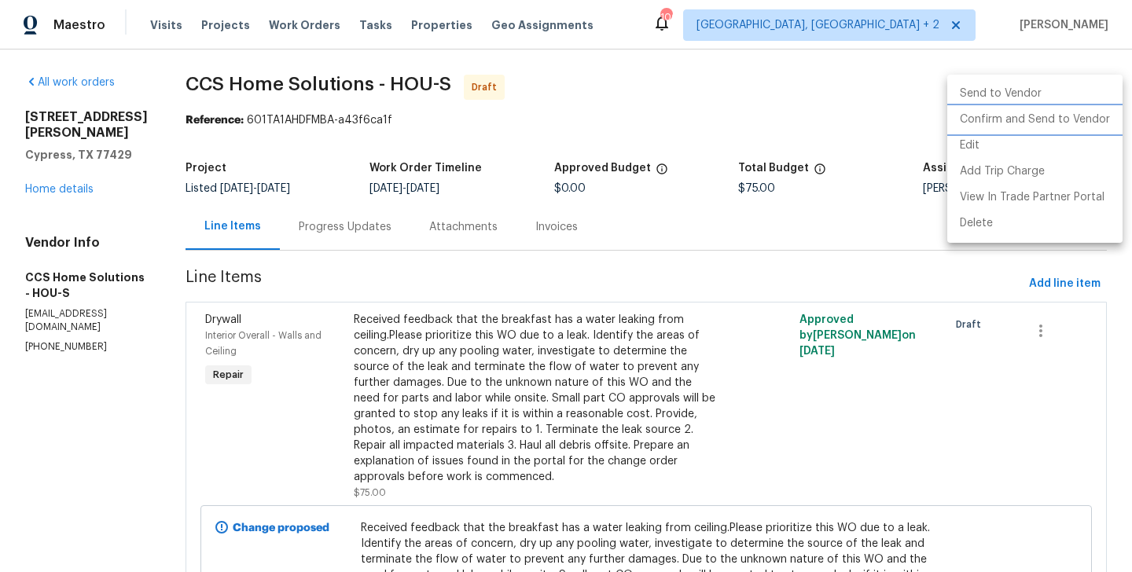
click at [1090, 121] on li "Confirm and Send to Vendor" at bounding box center [1034, 120] width 175 height 26
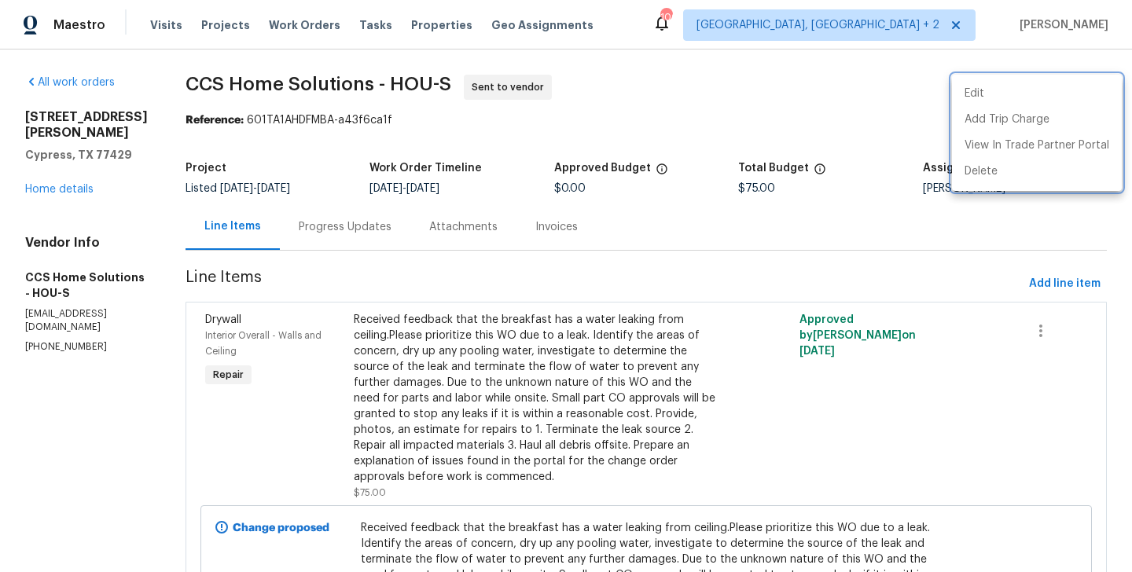
click at [343, 203] on div at bounding box center [566, 286] width 1132 height 572
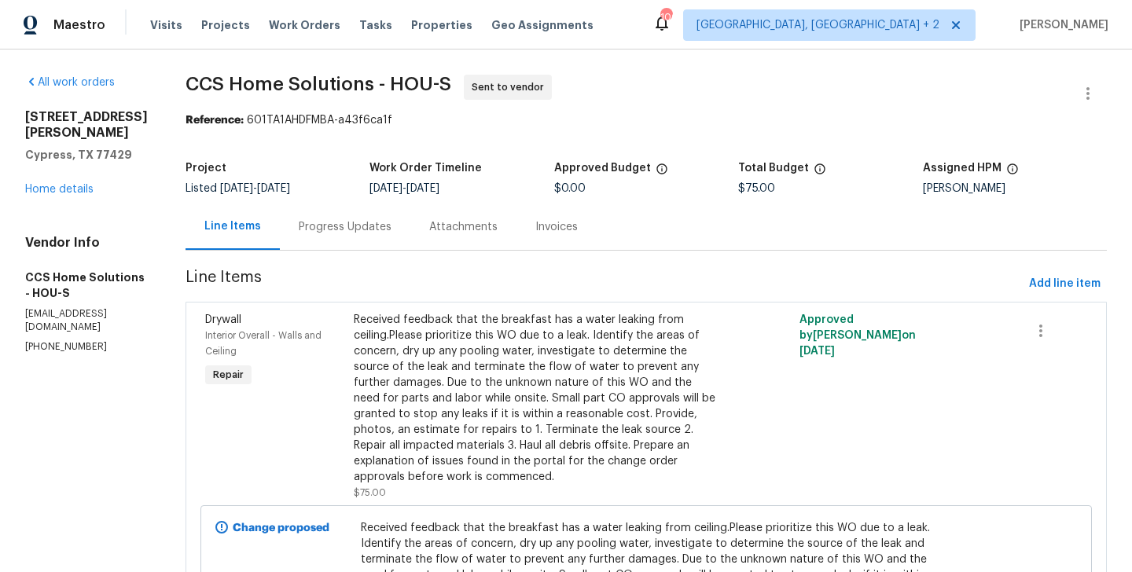
click at [343, 203] on div "Project Listed 9/25/2025 - 9/27/2025 Work Order Timeline 9/25/2025 - 9/27/2025 …" at bounding box center [646, 178] width 921 height 50
click at [350, 240] on div "Progress Updates" at bounding box center [345, 227] width 131 height 46
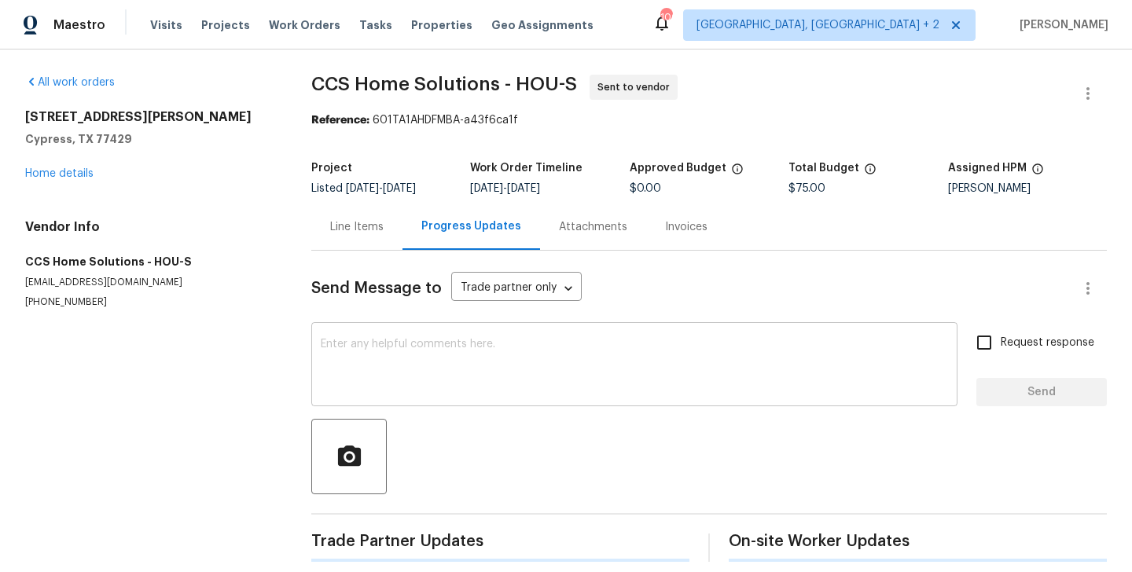
click at [428, 353] on textarea at bounding box center [634, 366] width 627 height 55
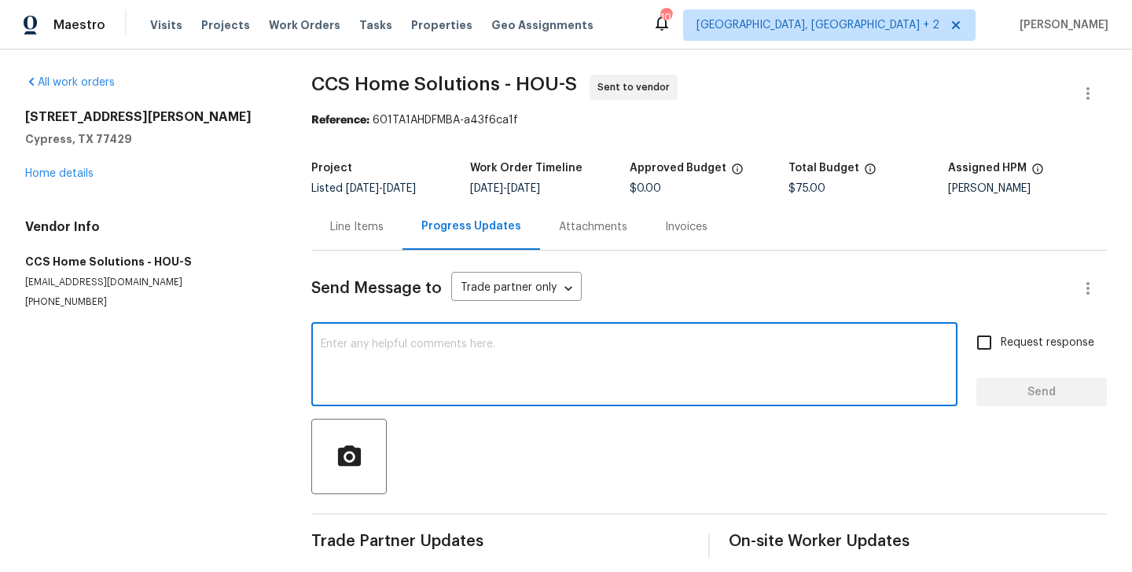
paste textarea "Hi this is Blessida with Opendoor. I’m confirming you received the WO for the p…"
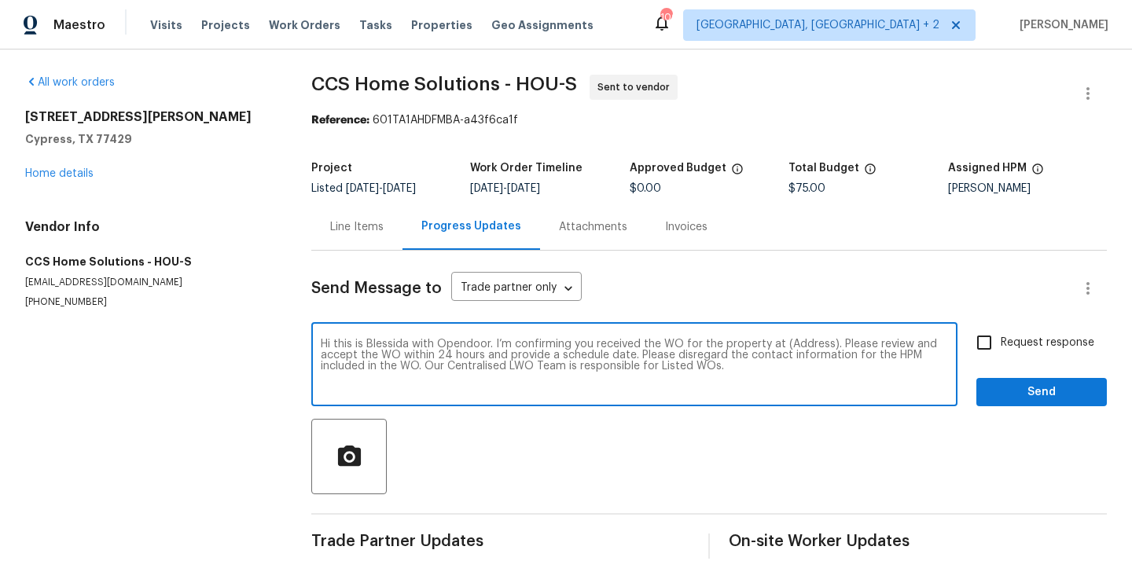
click at [799, 338] on div "Hi this is Blessida with Opendoor. I’m confirming you received the WO for the p…" at bounding box center [634, 366] width 646 height 80
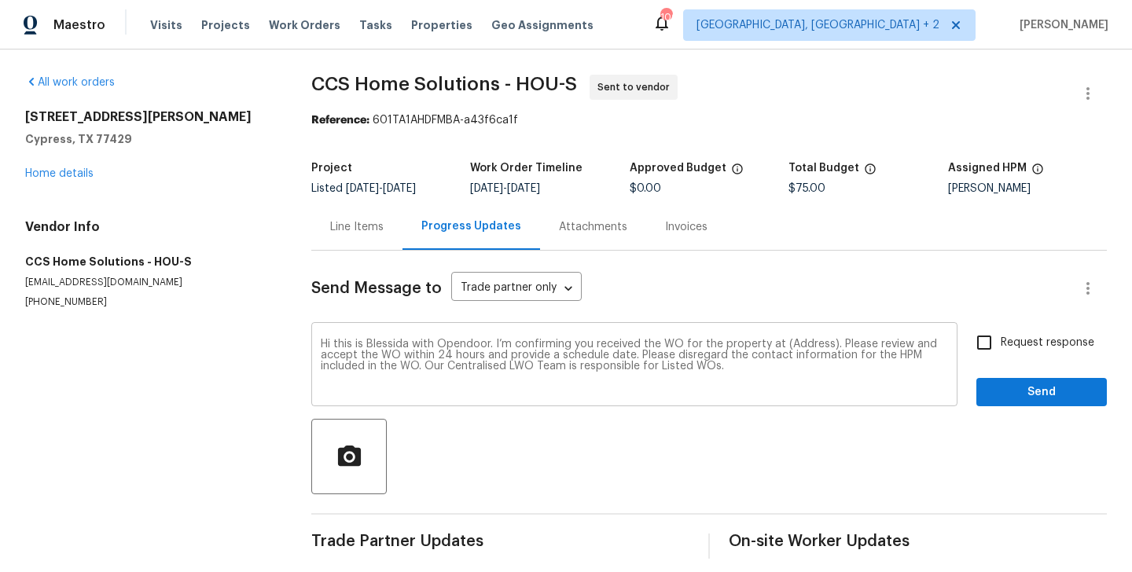
click at [799, 338] on div "Hi this is Blessida with Opendoor. I’m confirming you received the WO for the p…" at bounding box center [634, 366] width 646 height 80
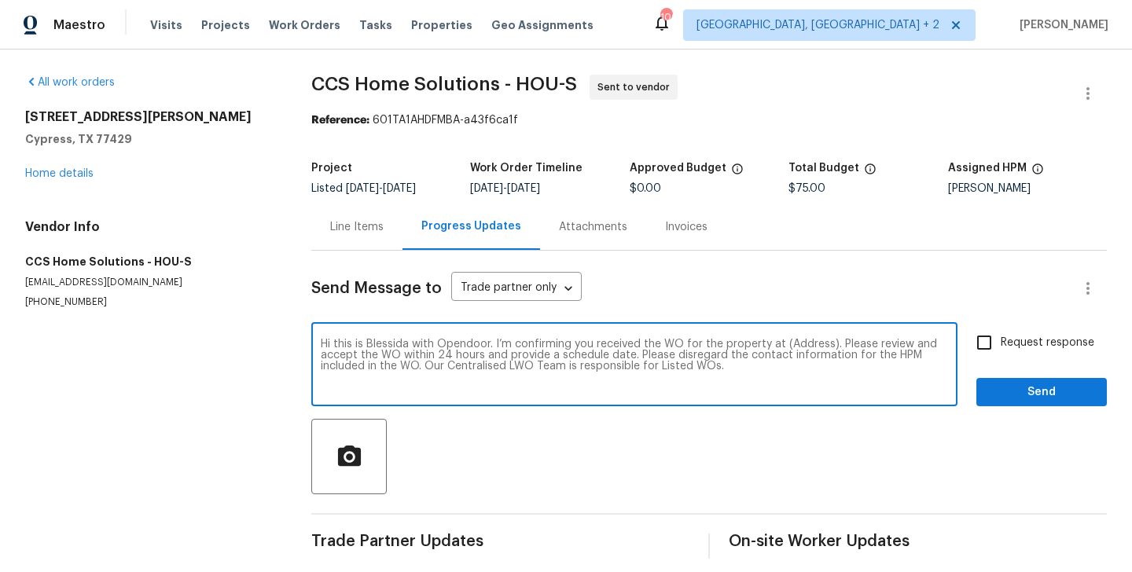
click at [803, 341] on textarea "Hi this is Blessida with Opendoor. I’m confirming you received the WO for the p…" at bounding box center [634, 366] width 627 height 55
paste textarea "12803 Shady Knoll Ln, Cypress, TX 77429"
type textarea "Hi this is Blessida with Opendoor. I’m confirming you received the WO for the p…"
click at [1065, 329] on label "Request response" at bounding box center [1031, 342] width 127 height 33
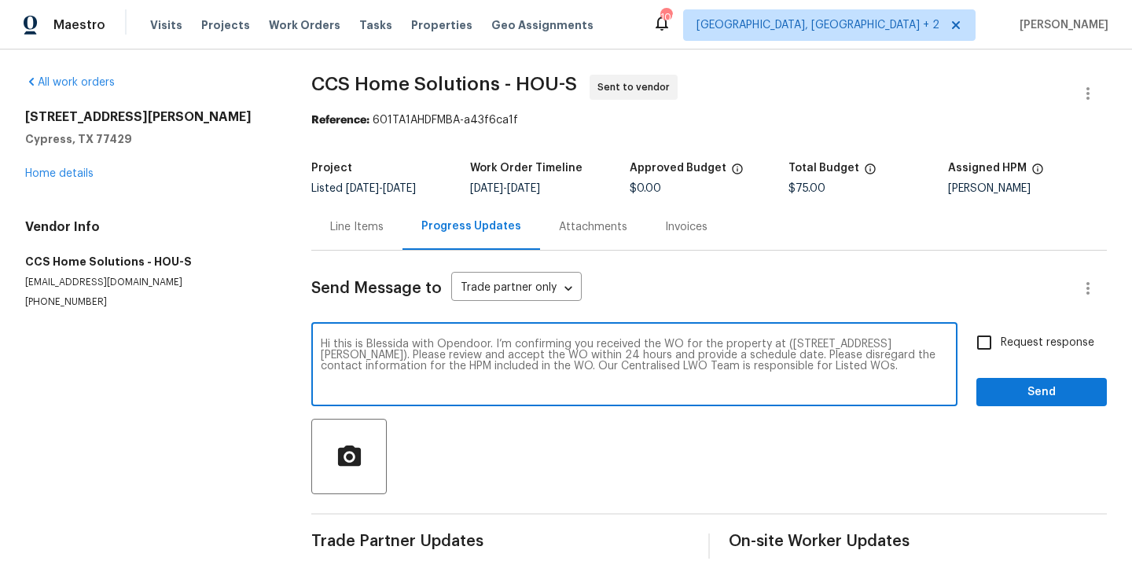
click at [1001, 329] on input "Request response" at bounding box center [984, 342] width 33 height 33
checkbox input "true"
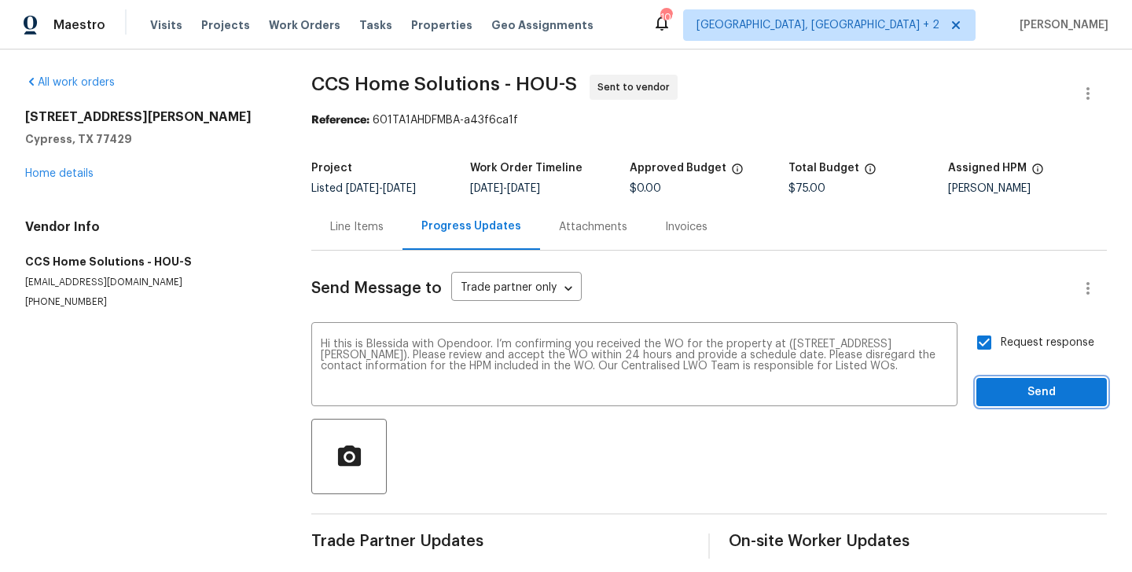
click at [1028, 387] on span "Send" at bounding box center [1041, 393] width 105 height 20
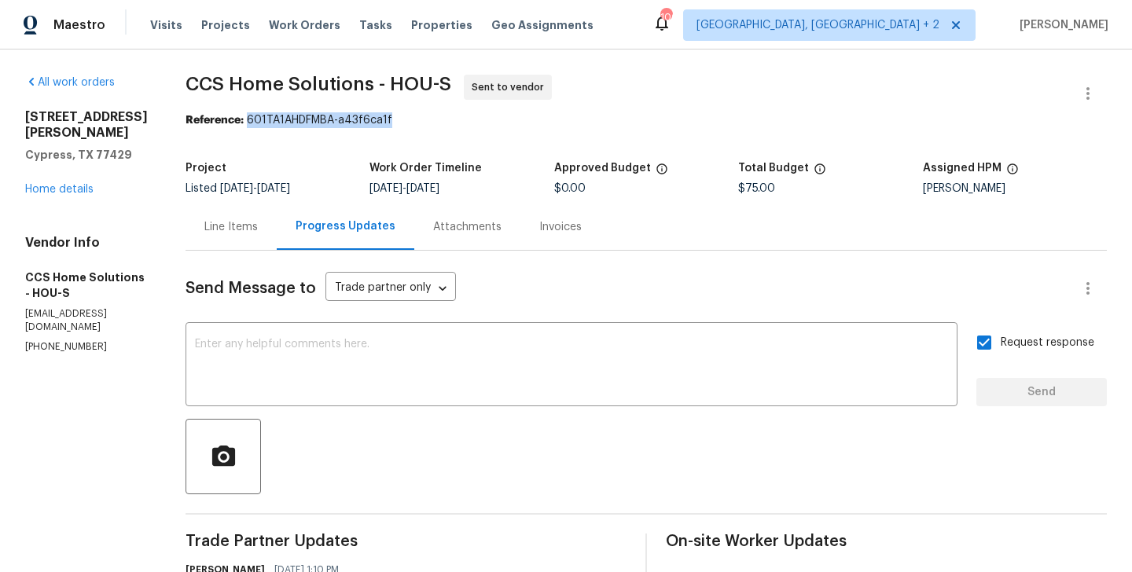
drag, startPoint x: 252, startPoint y: 118, endPoint x: 460, endPoint y: 118, distance: 207.5
click at [460, 118] on div "Reference: 601TA1AHDFMBA-a43f6ca1f" at bounding box center [646, 120] width 921 height 16
copy div "601TA1AHDFMBA-a43f6ca1f"
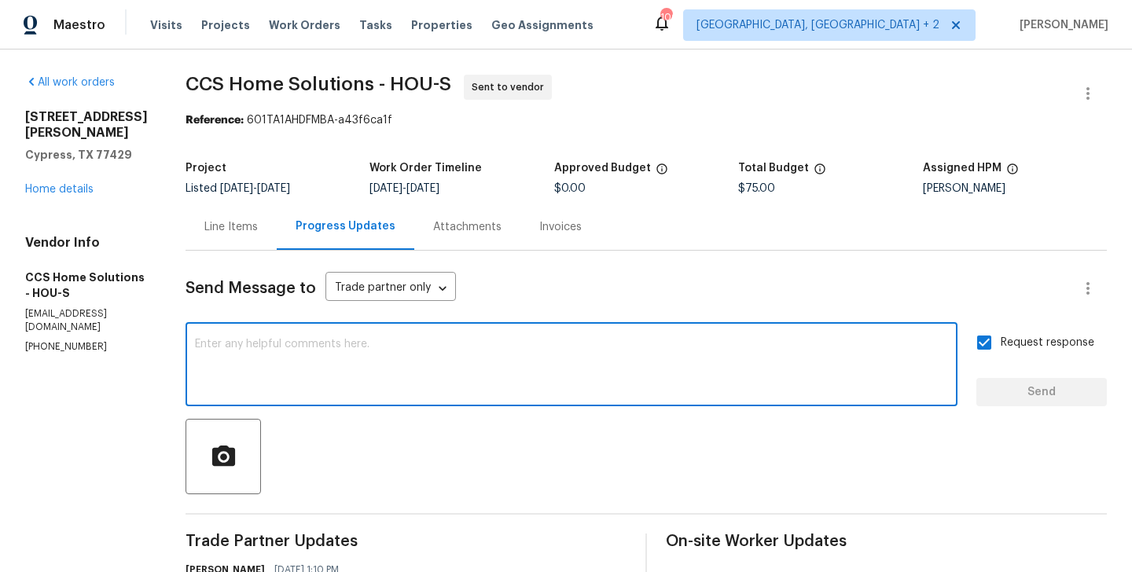
click at [421, 390] on textarea at bounding box center [571, 366] width 753 height 55
paste textarea "All Work Orders must include before-photos (both close-up and wide-angle) and a…"
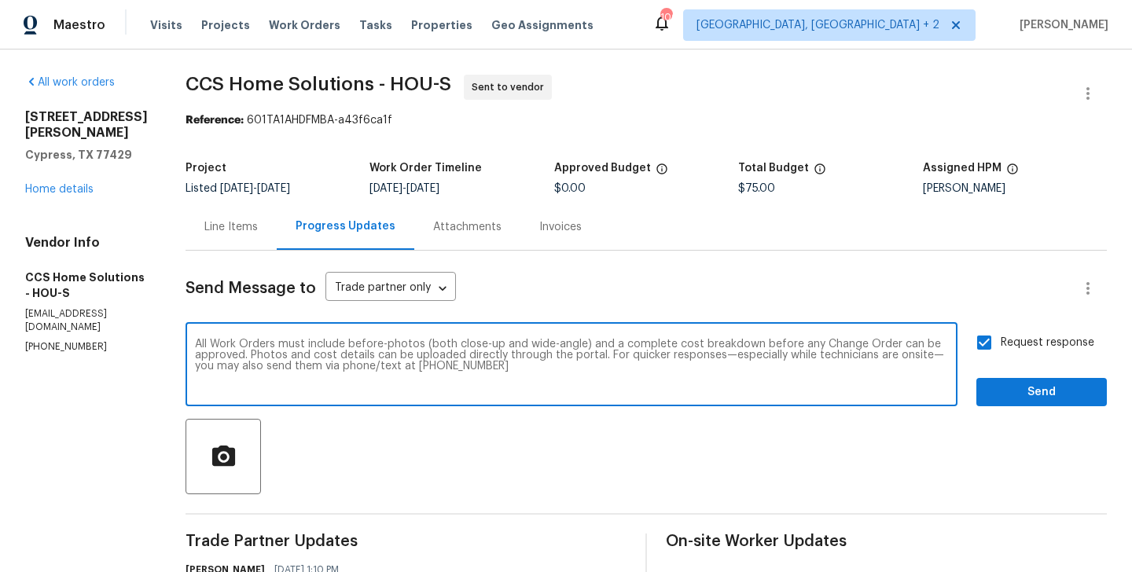
type textarea "All Work Orders must include before-photos (both close-up and wide-angle) and a…"
click at [1013, 396] on span "Send" at bounding box center [1041, 393] width 105 height 20
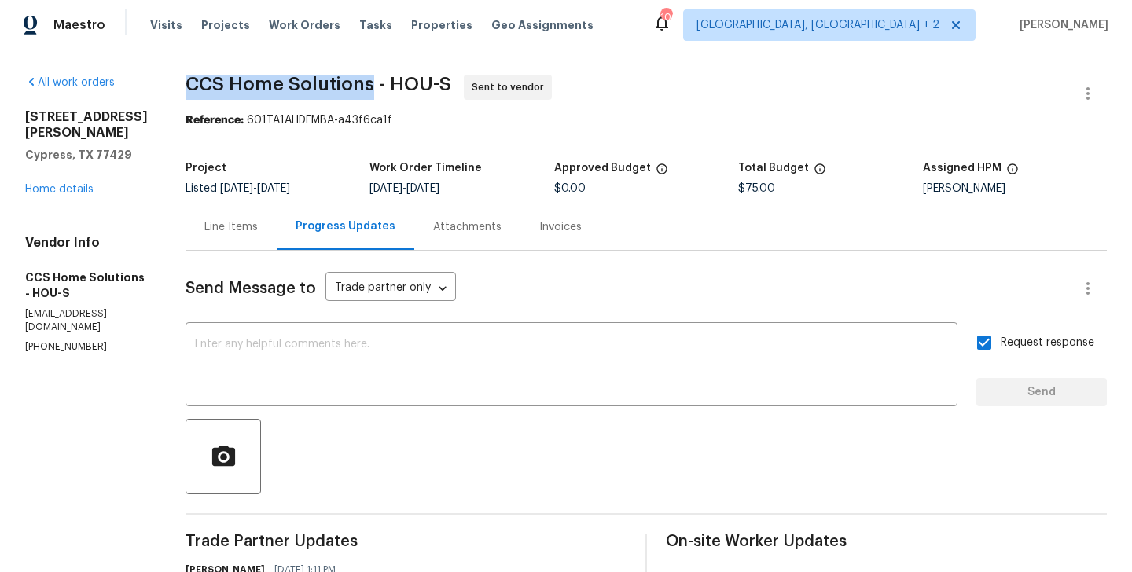
drag, startPoint x: 191, startPoint y: 90, endPoint x: 378, endPoint y: 94, distance: 187.1
click at [378, 94] on span "CCS Home Solutions - HOU-S Sent to vendor" at bounding box center [628, 94] width 884 height 38
copy span "CCS Home Solutions"
click at [85, 186] on link "Home details" at bounding box center [59, 189] width 68 height 11
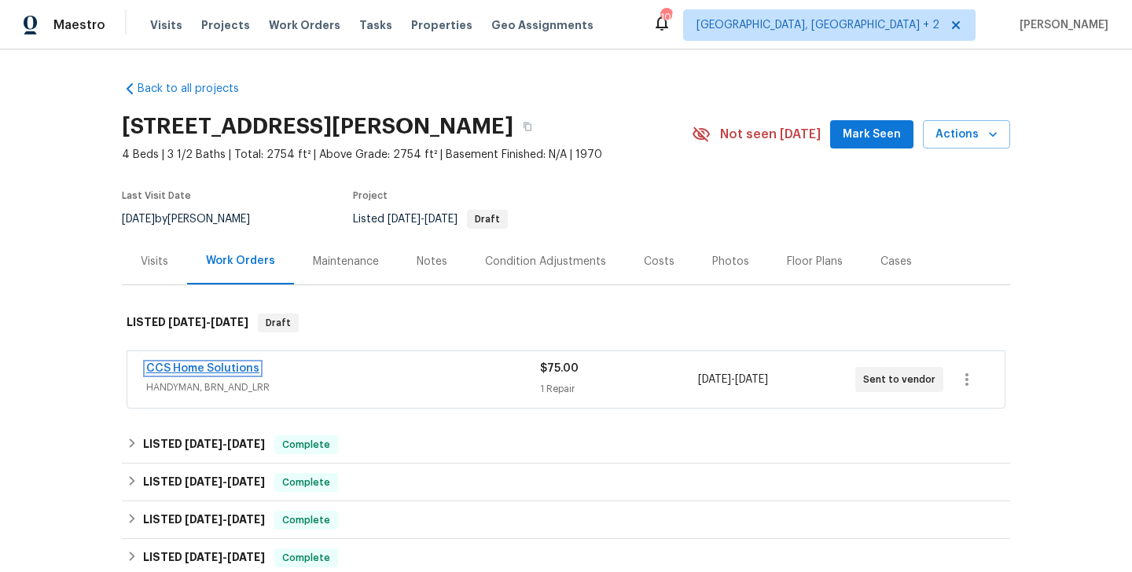
click at [241, 370] on link "CCS Home Solutions" at bounding box center [202, 368] width 113 height 11
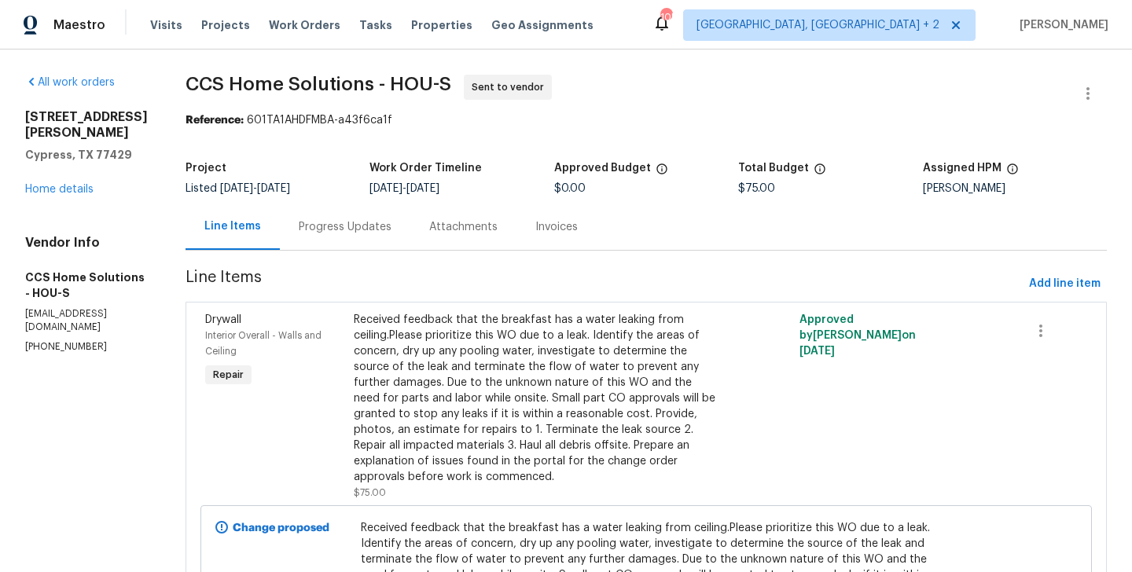
click at [320, 240] on div "Progress Updates" at bounding box center [345, 227] width 131 height 46
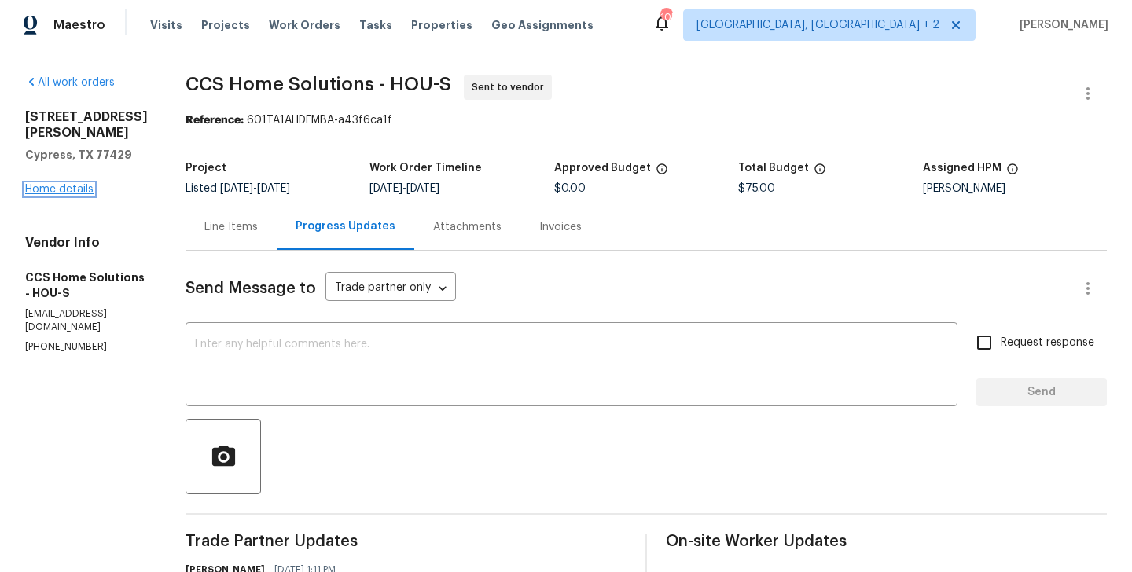
click at [76, 191] on link "Home details" at bounding box center [59, 189] width 68 height 11
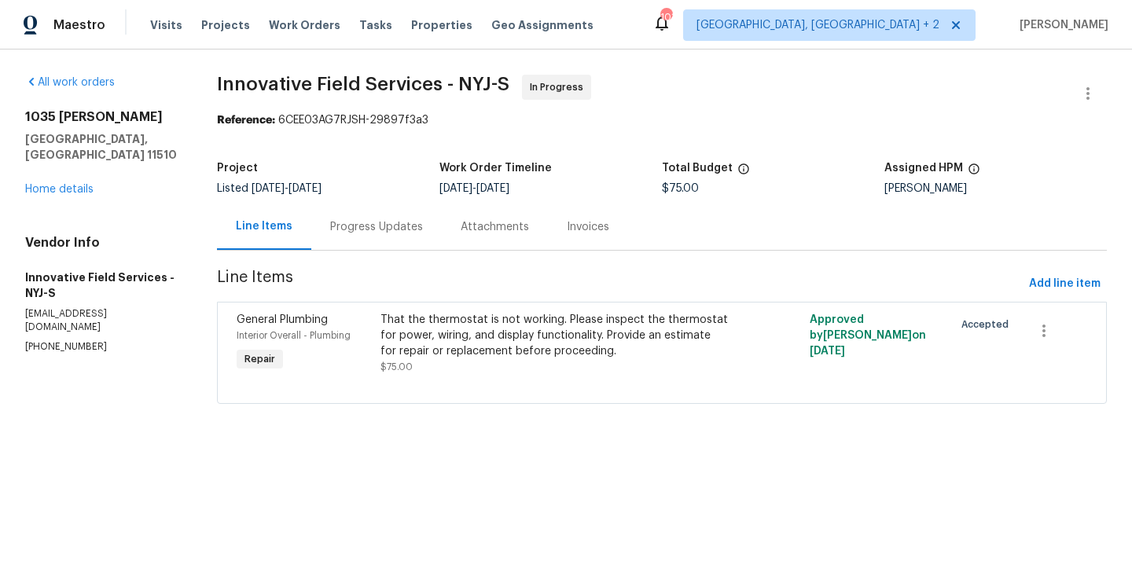
click at [417, 211] on div "Progress Updates" at bounding box center [376, 227] width 131 height 46
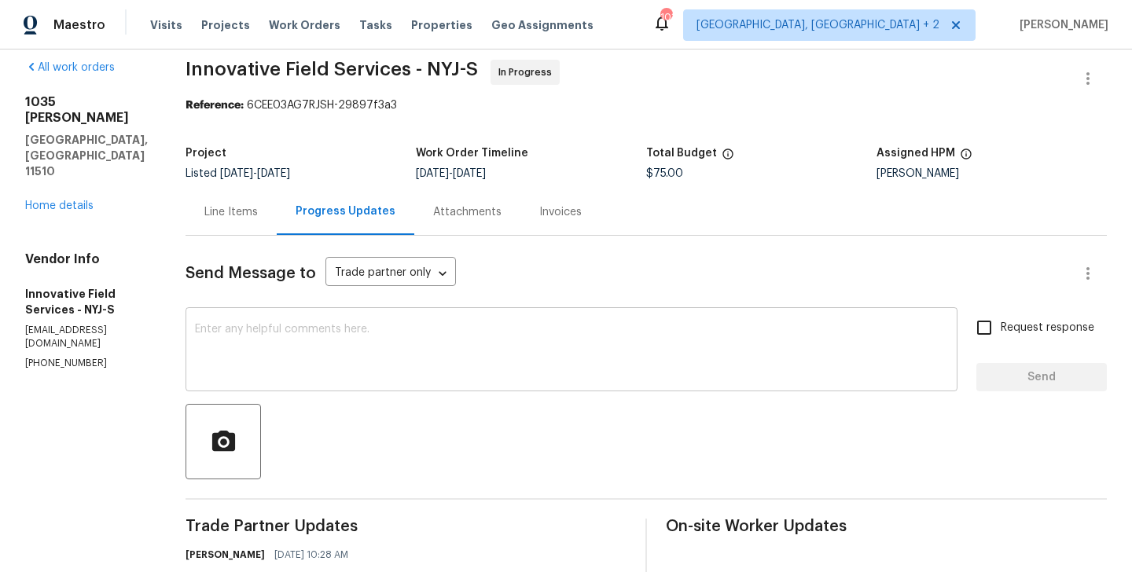
scroll to position [96, 0]
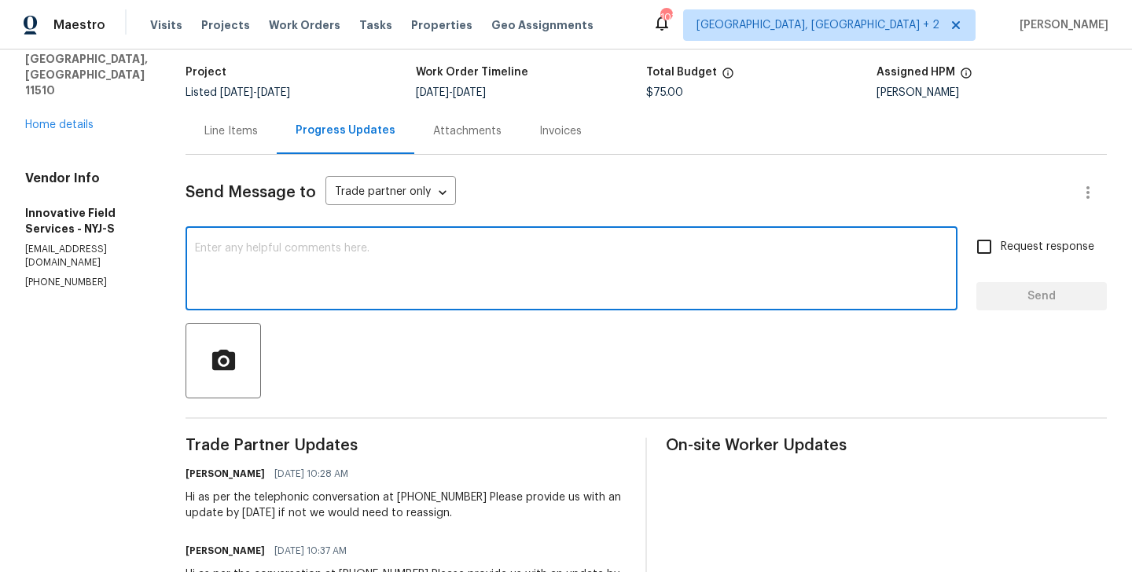
click at [256, 284] on textarea at bounding box center [571, 270] width 753 height 55
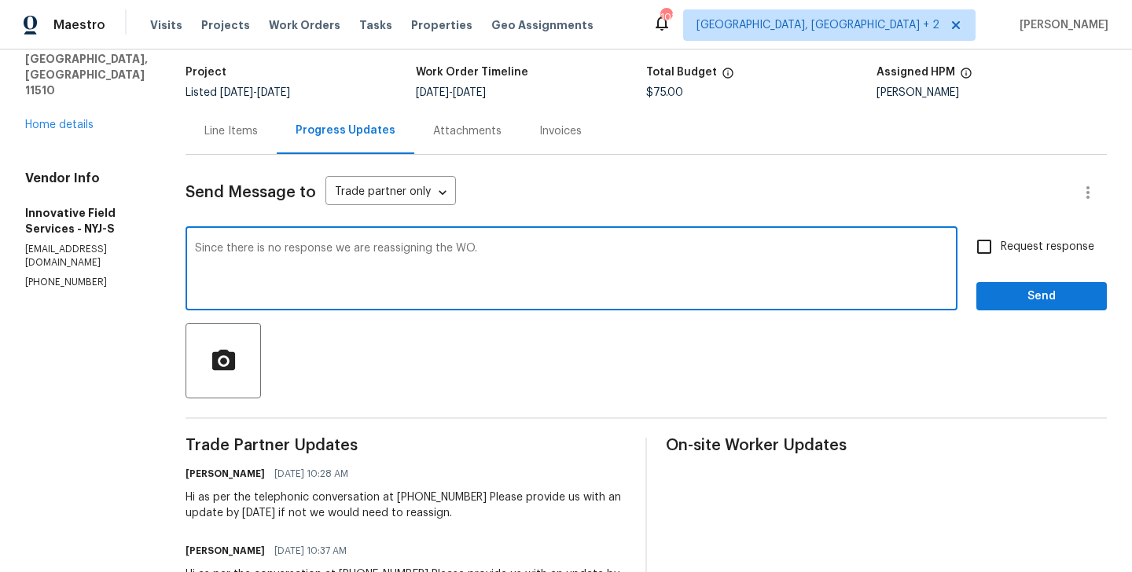
type textarea "Since there is no response we are reassigning the WO."
click at [1023, 252] on span "Request response" at bounding box center [1048, 247] width 94 height 17
click at [1001, 252] on input "Request response" at bounding box center [984, 246] width 33 height 33
checkbox input "true"
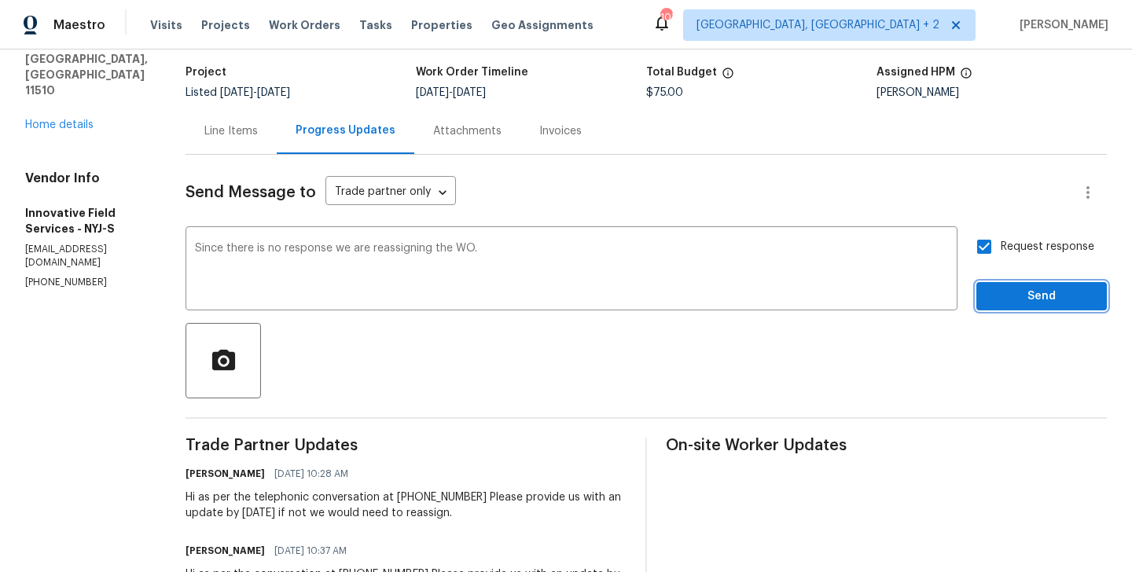
click at [1019, 283] on button "Send" at bounding box center [1041, 296] width 131 height 29
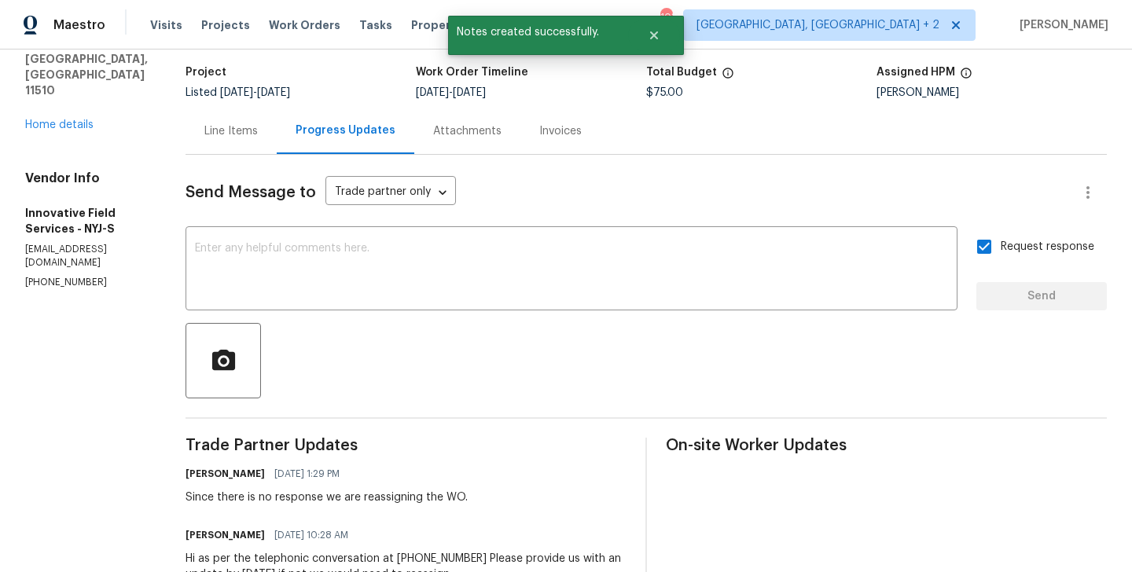
scroll to position [0, 0]
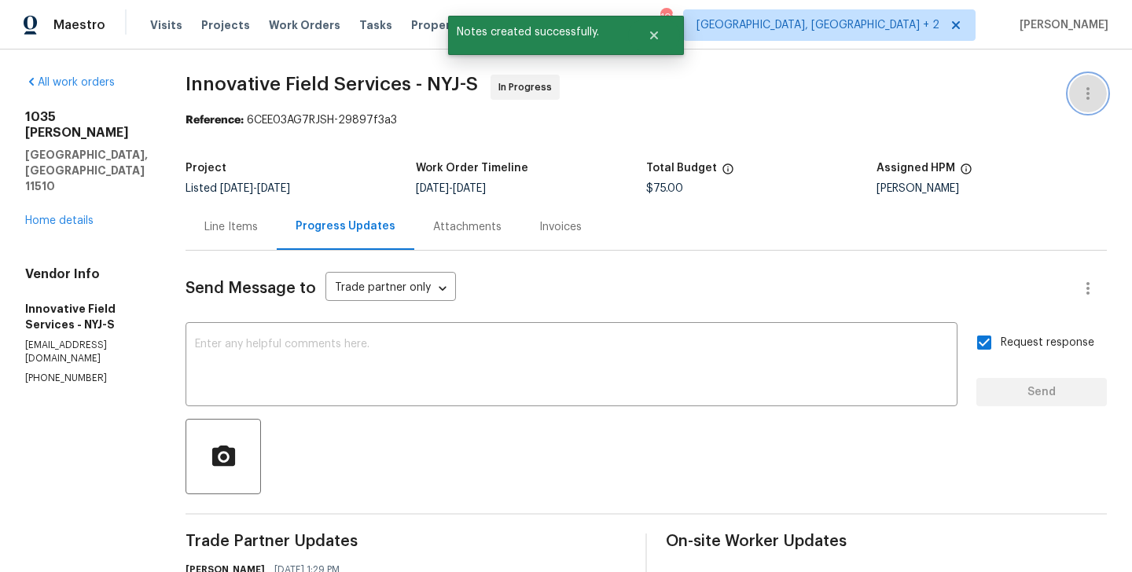
click at [1101, 89] on button "button" at bounding box center [1088, 94] width 38 height 38
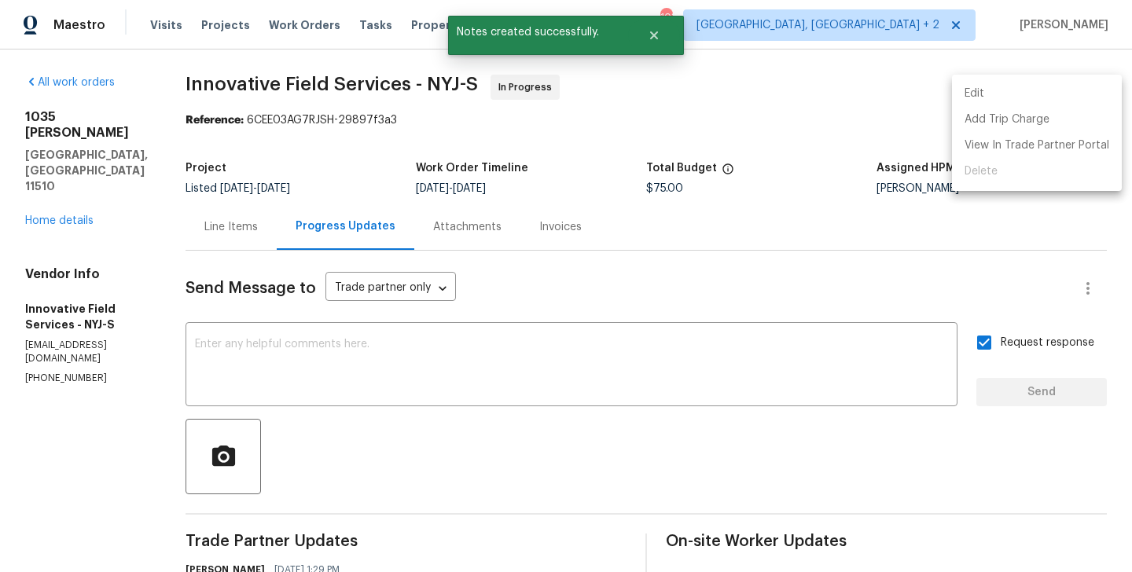
click at [1075, 89] on li "Edit" at bounding box center [1037, 94] width 170 height 26
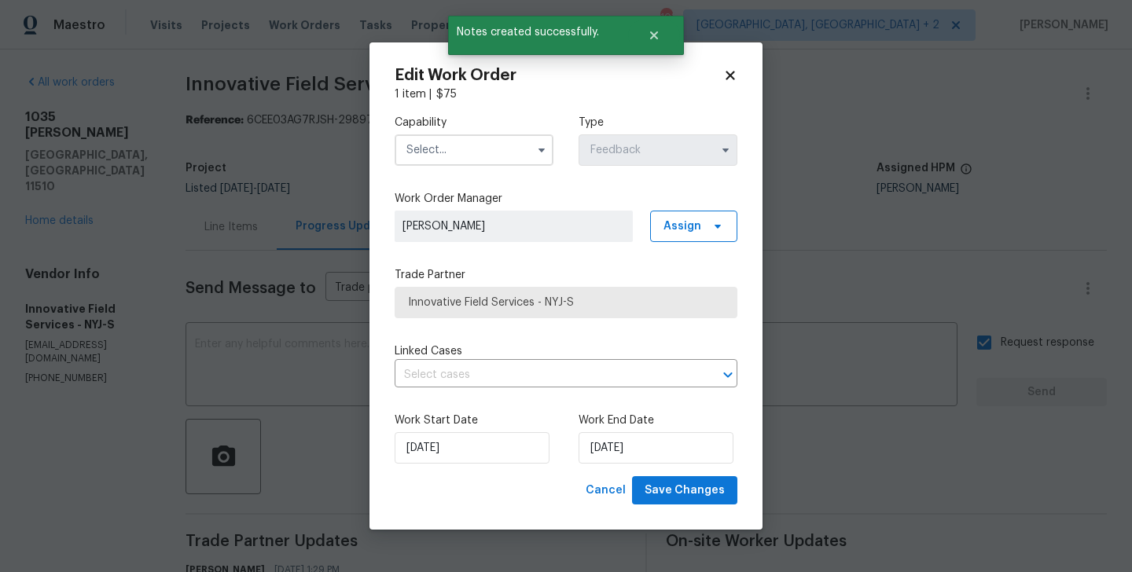
click at [455, 146] on input "text" at bounding box center [474, 149] width 159 height 31
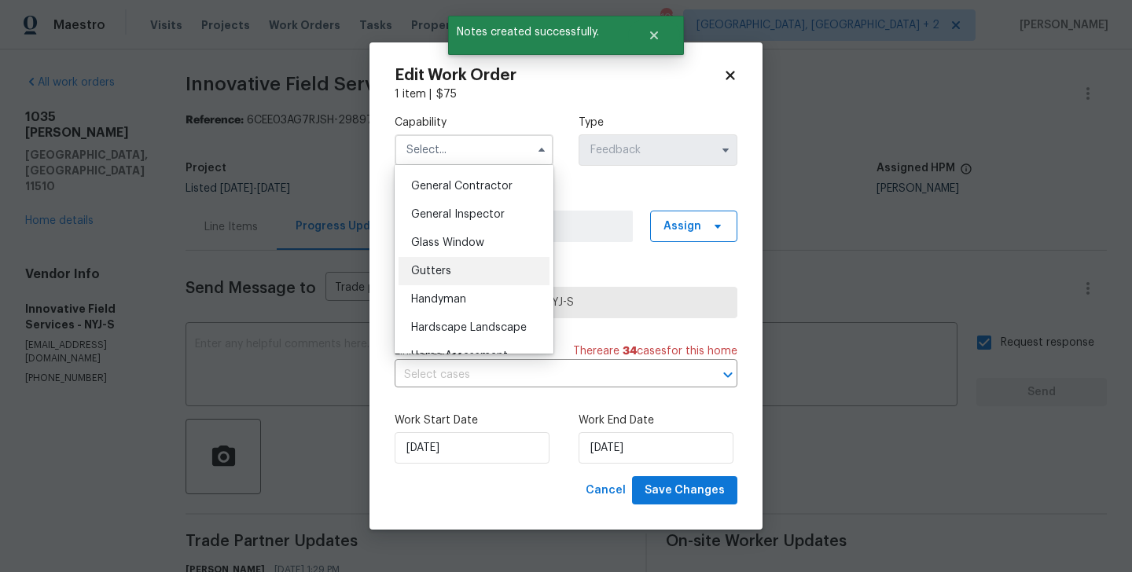
scroll to position [749, 0]
click at [465, 299] on span "Handyman" at bounding box center [438, 298] width 55 height 11
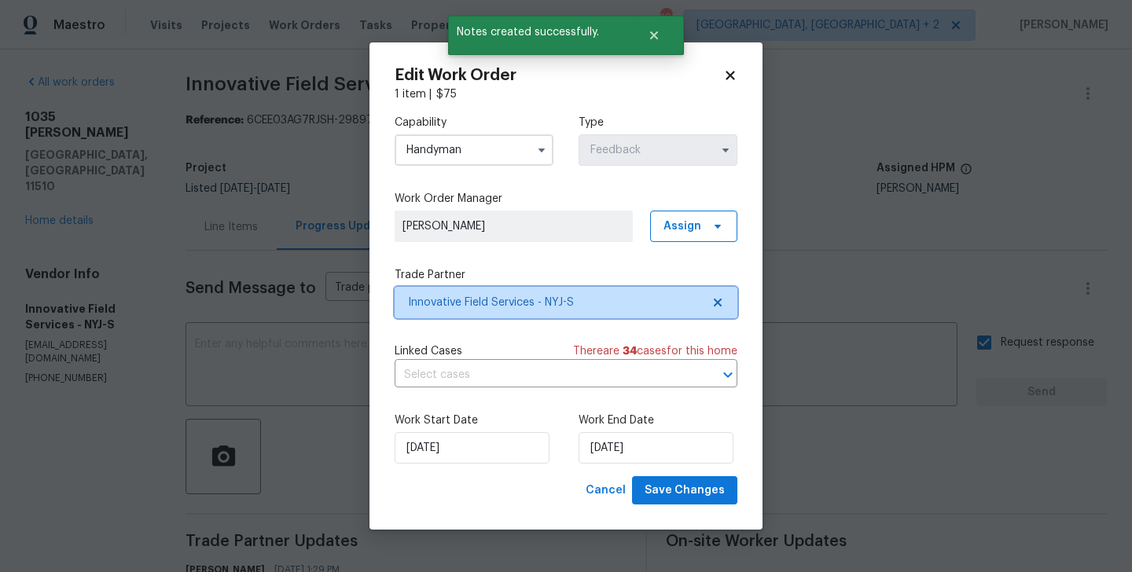
click at [501, 299] on span "Innovative Field Services - NYJ-S" at bounding box center [554, 303] width 293 height 16
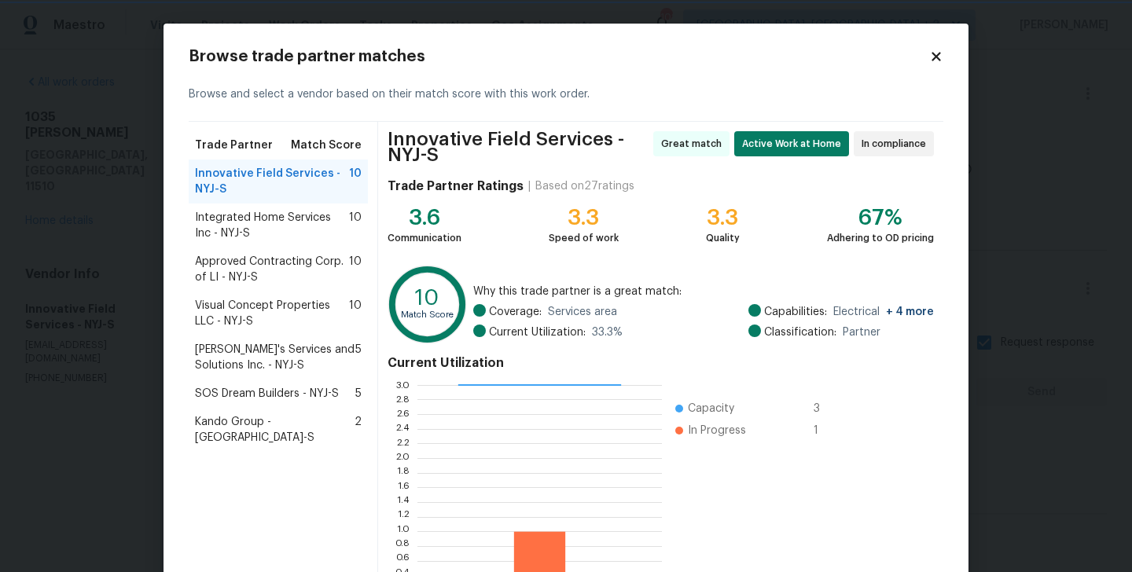
scroll to position [2, 1]
click at [239, 355] on span "Benny's Services and Solutions Inc. - NYJ-S" at bounding box center [275, 357] width 160 height 31
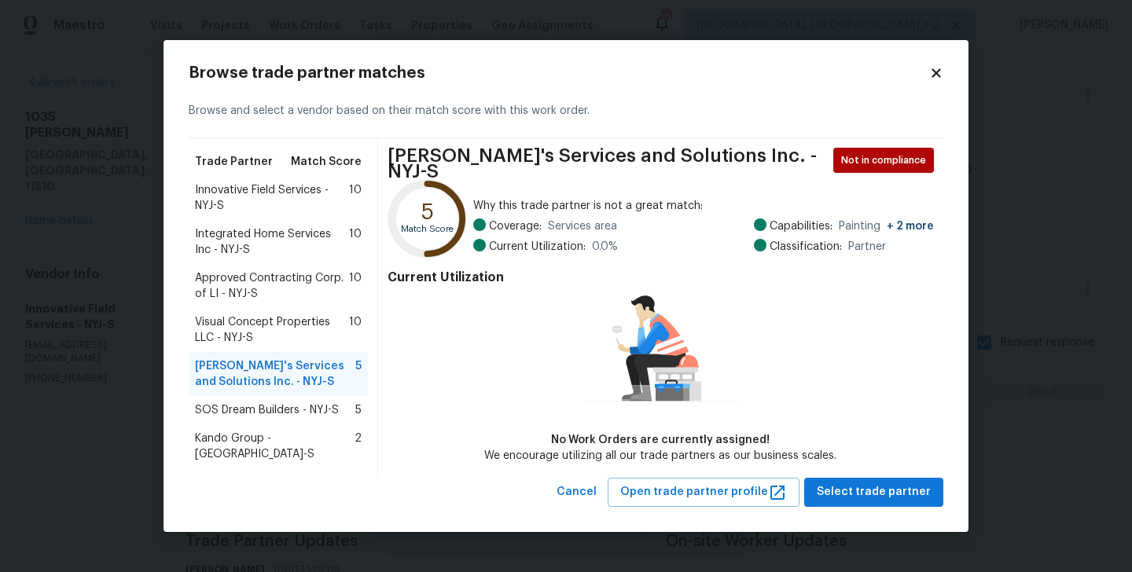
click at [260, 258] on span "Integrated Home Services Inc - NYJ-S" at bounding box center [272, 241] width 154 height 31
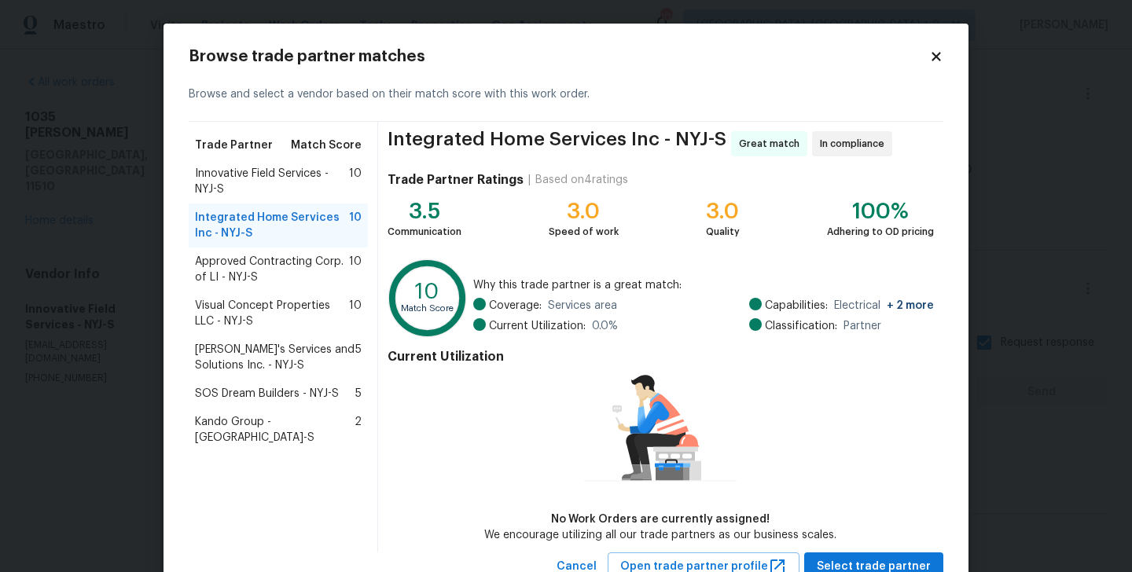
click at [256, 289] on div "Approved Contracting Corp. of LI - NYJ-S 10" at bounding box center [278, 270] width 179 height 44
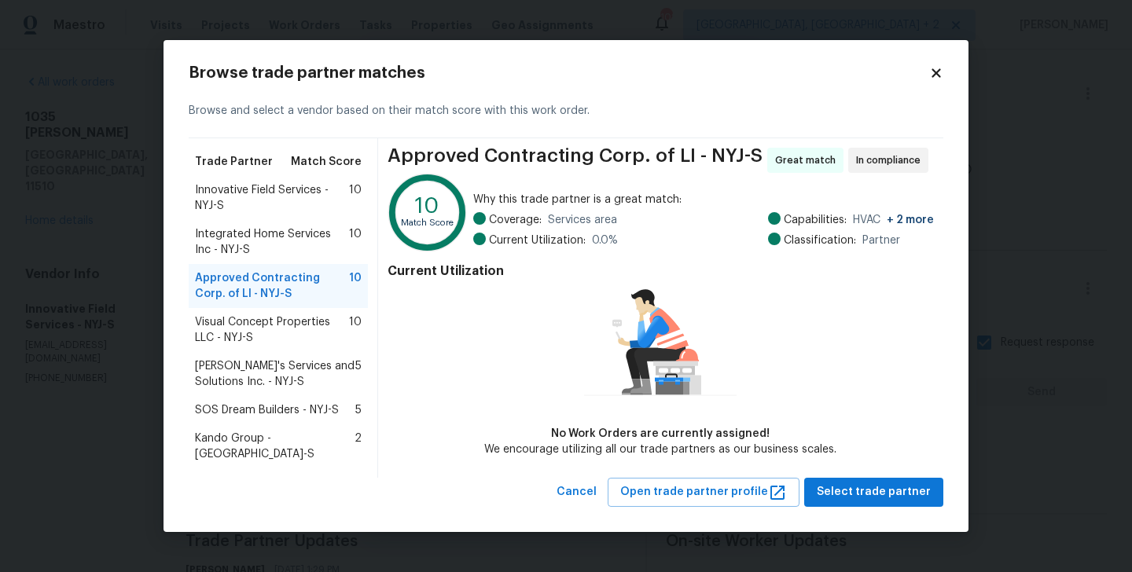
click at [226, 308] on div "Approved Contracting Corp. of LI - NYJ-S 10" at bounding box center [278, 286] width 179 height 44
click at [233, 329] on span "Visual Concept Properties LLC - NYJ-S" at bounding box center [272, 329] width 154 height 31
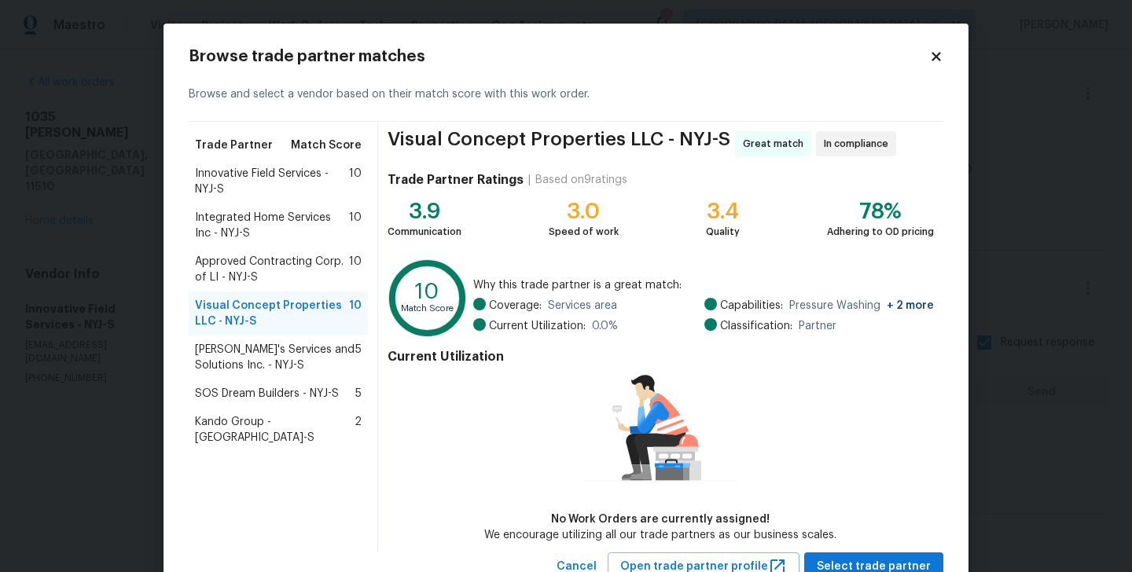
scroll to position [57, 0]
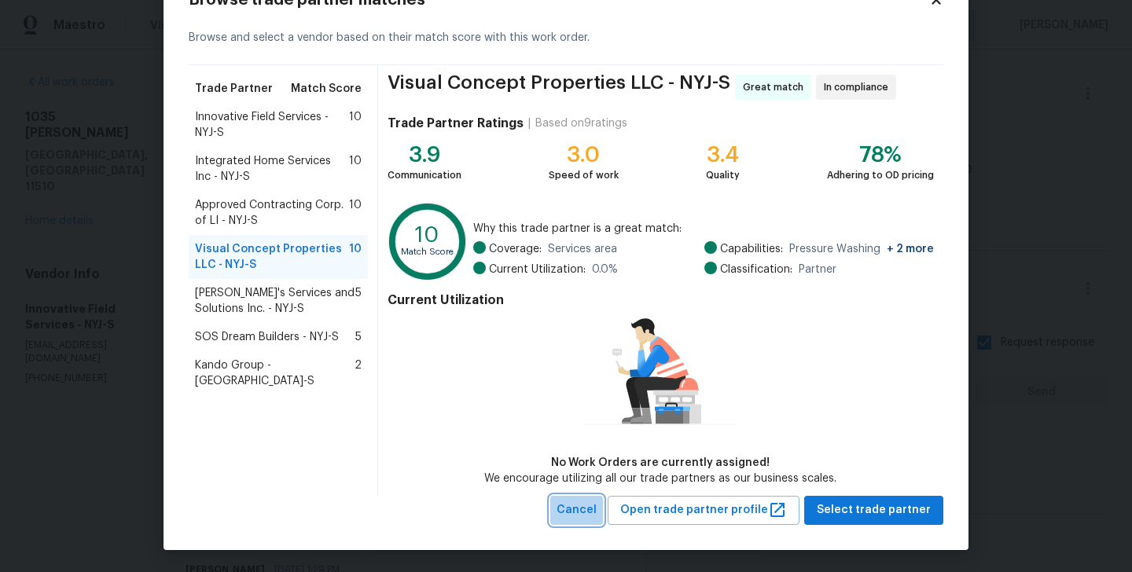
click at [597, 509] on span "Cancel" at bounding box center [577, 511] width 40 height 20
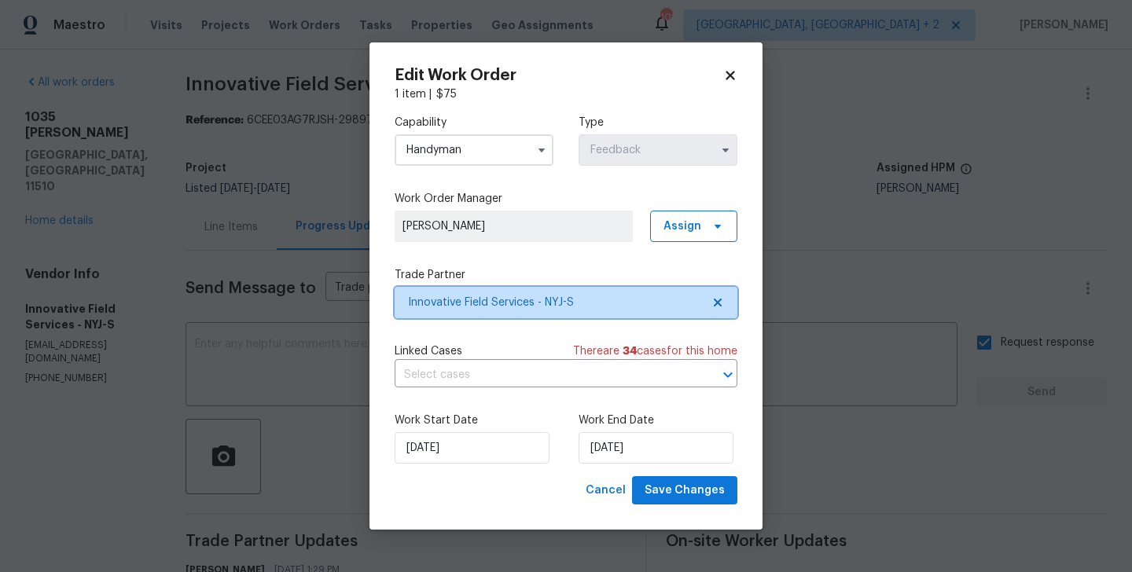
scroll to position [0, 0]
click at [440, 149] on input "Handyman" at bounding box center [474, 149] width 159 height 31
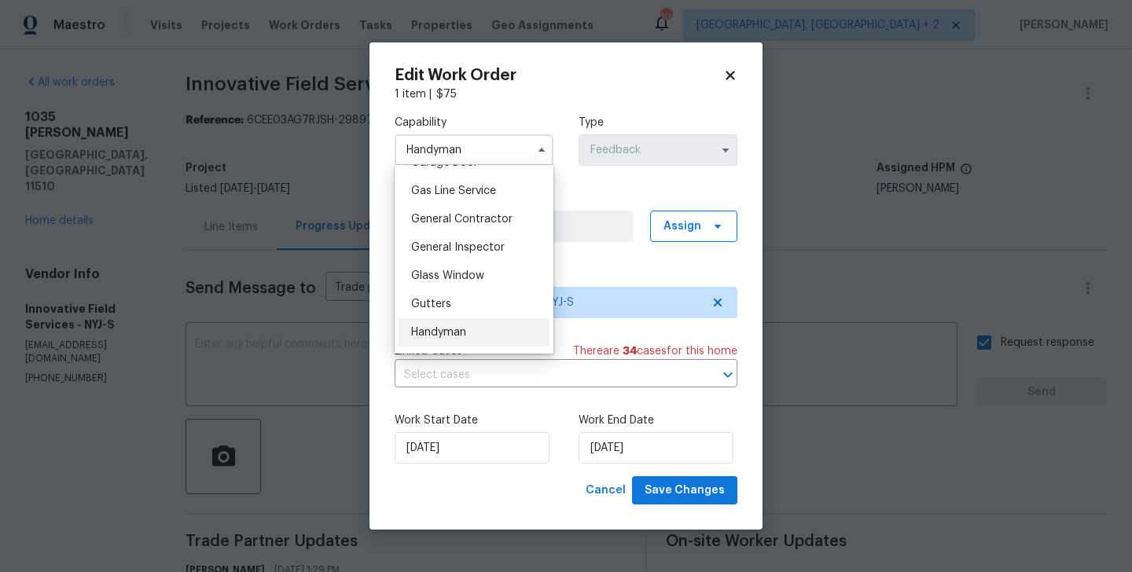
scroll to position [748, 0]
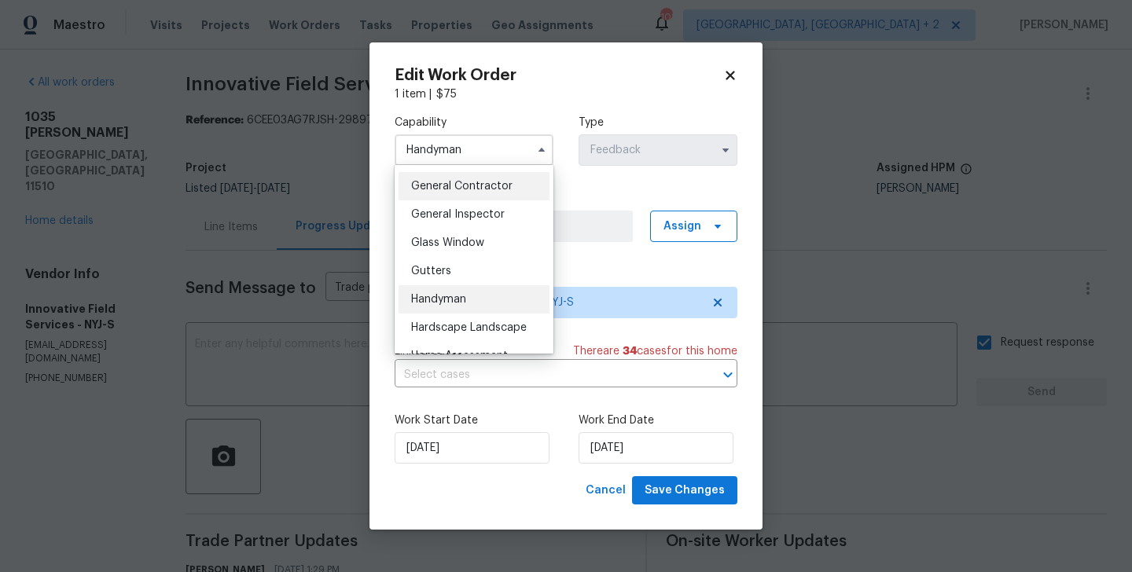
click at [447, 181] on span "General Contractor" at bounding box center [461, 186] width 101 height 11
type input "General Contractor"
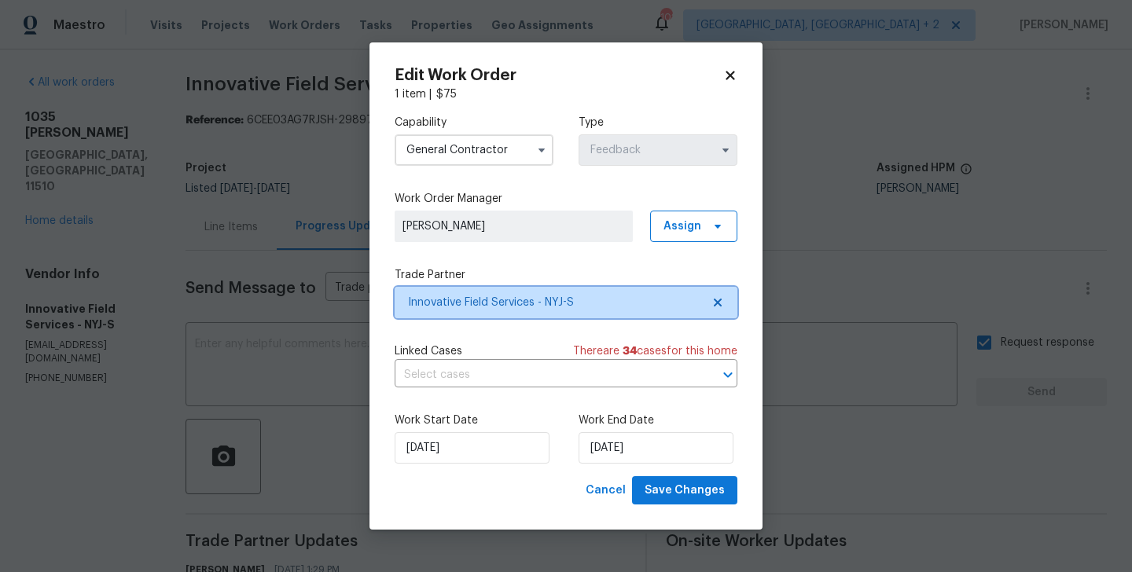
click at [465, 303] on span "Innovative Field Services - NYJ-S" at bounding box center [554, 303] width 293 height 16
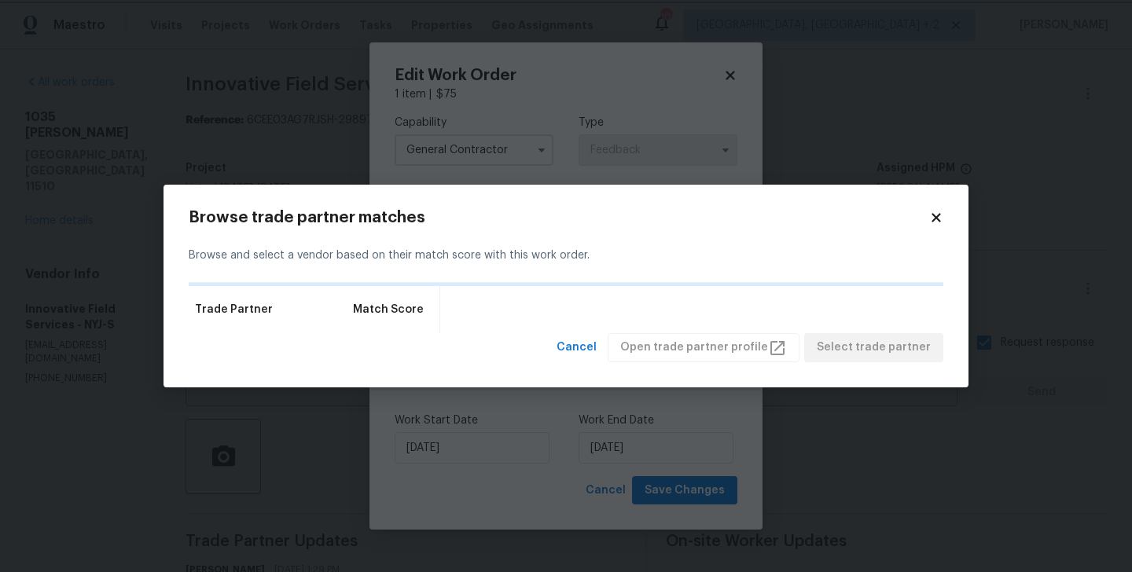
click at [943, 103] on body "Maestro Visits Projects Work Orders Tasks Properties Geo Assignments 102 Albuqu…" at bounding box center [566, 286] width 1132 height 572
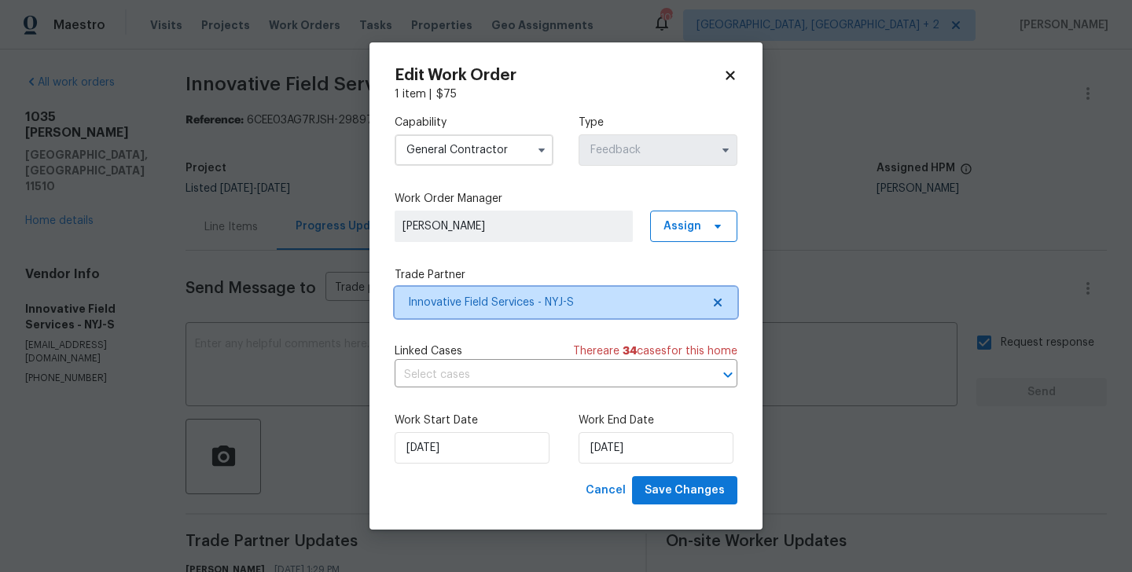
click at [579, 307] on span "Innovative Field Services - NYJ-S" at bounding box center [554, 303] width 293 height 16
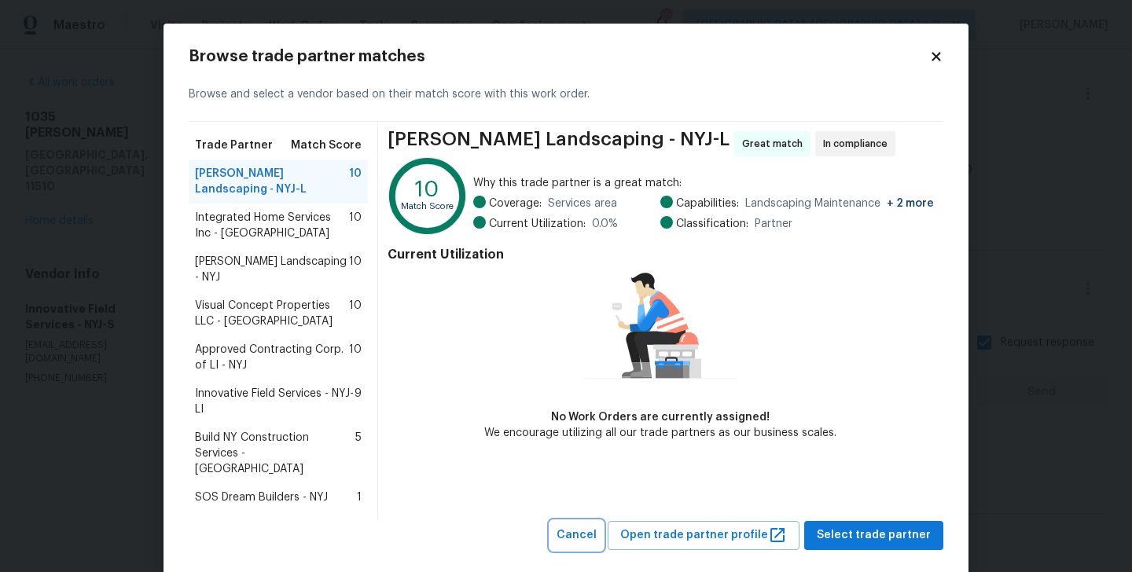
click at [592, 529] on button "Cancel" at bounding box center [576, 535] width 53 height 29
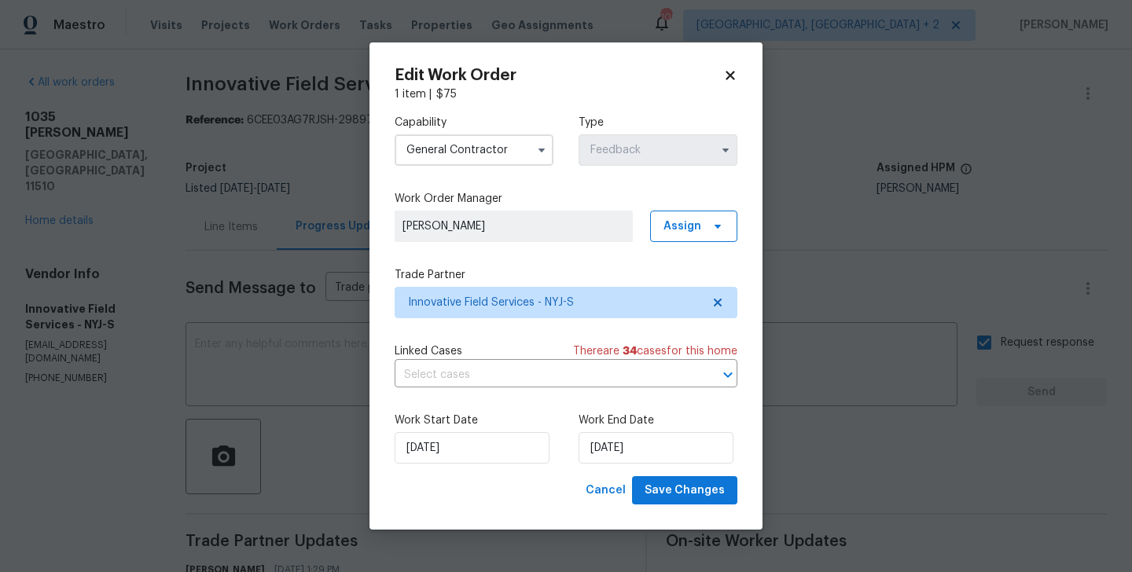
click at [486, 287] on div "Innovative Field Services - NYJ-S" at bounding box center [566, 302] width 343 height 31
click at [480, 300] on span "Innovative Field Services - NYJ-S" at bounding box center [554, 303] width 293 height 16
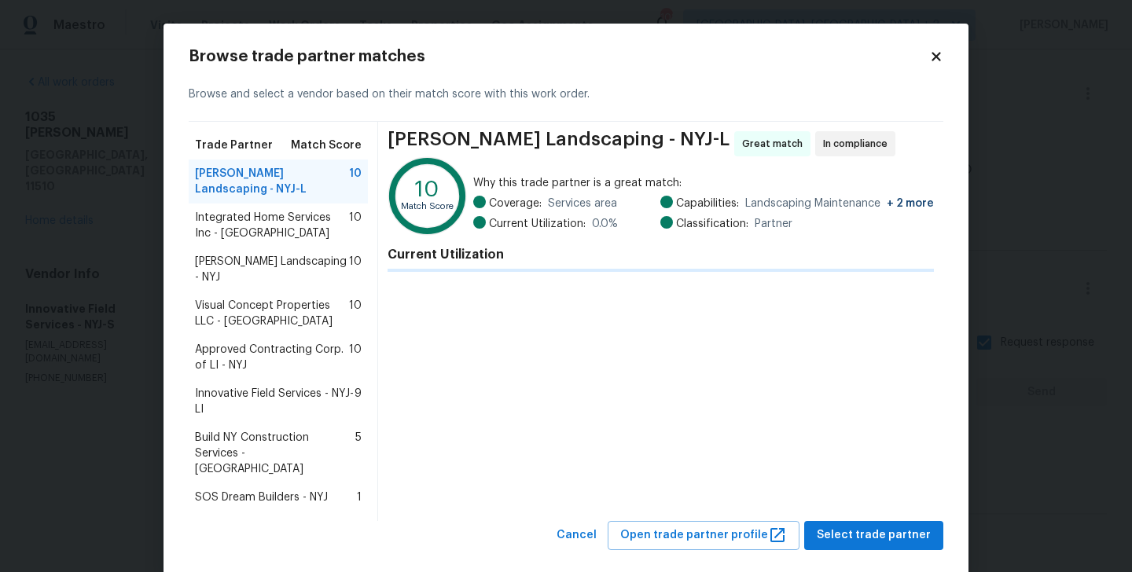
click at [222, 222] on span "Integrated Home Services Inc - NYJ" at bounding box center [272, 225] width 154 height 31
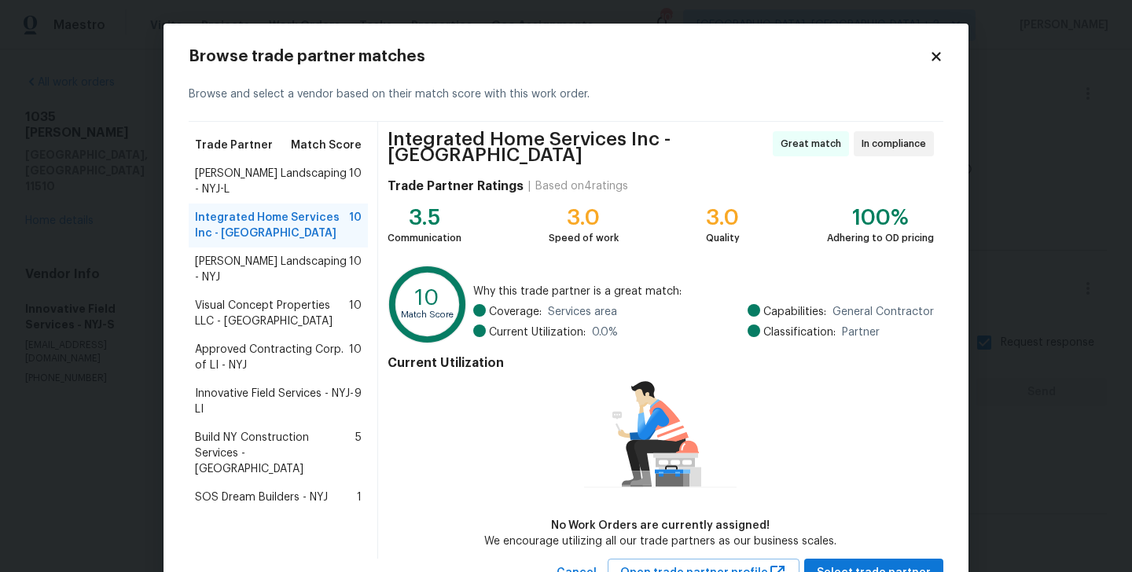
click at [247, 256] on span "Jose Acosta Landscaping - NYJ" at bounding box center [272, 269] width 154 height 31
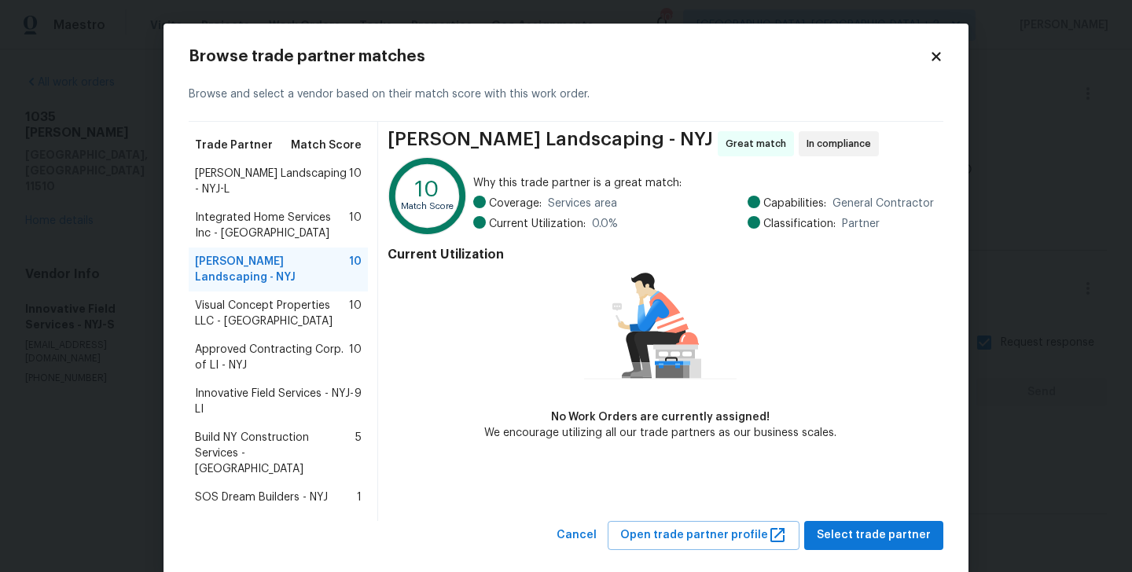
click at [219, 303] on span "Visual Concept Properties LLC - NYJ" at bounding box center [272, 313] width 154 height 31
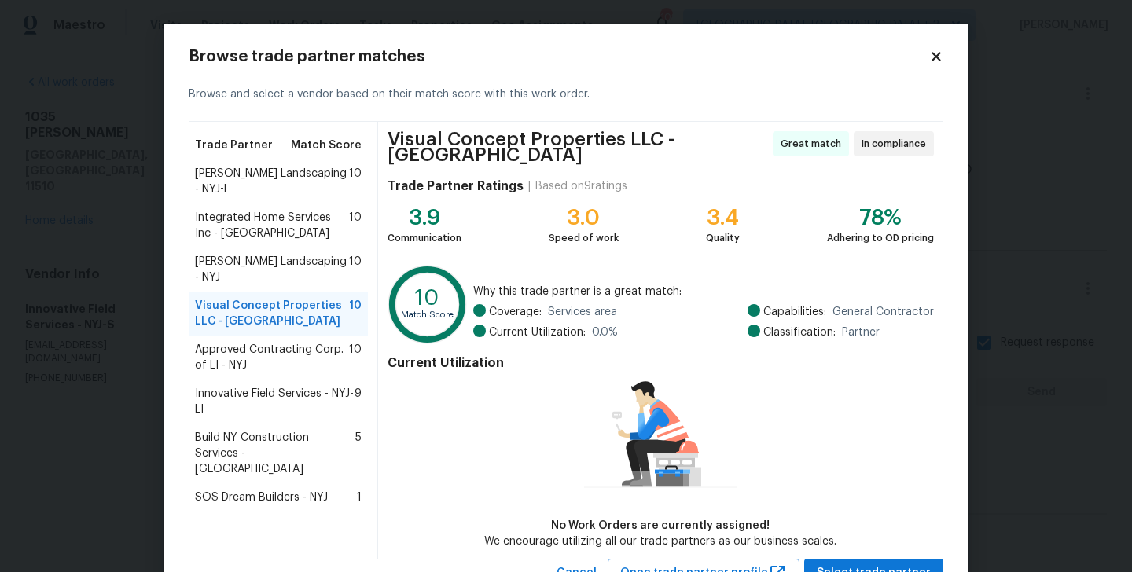
click at [226, 361] on span "Approved Contracting Corp. of LI - NYJ" at bounding box center [272, 357] width 154 height 31
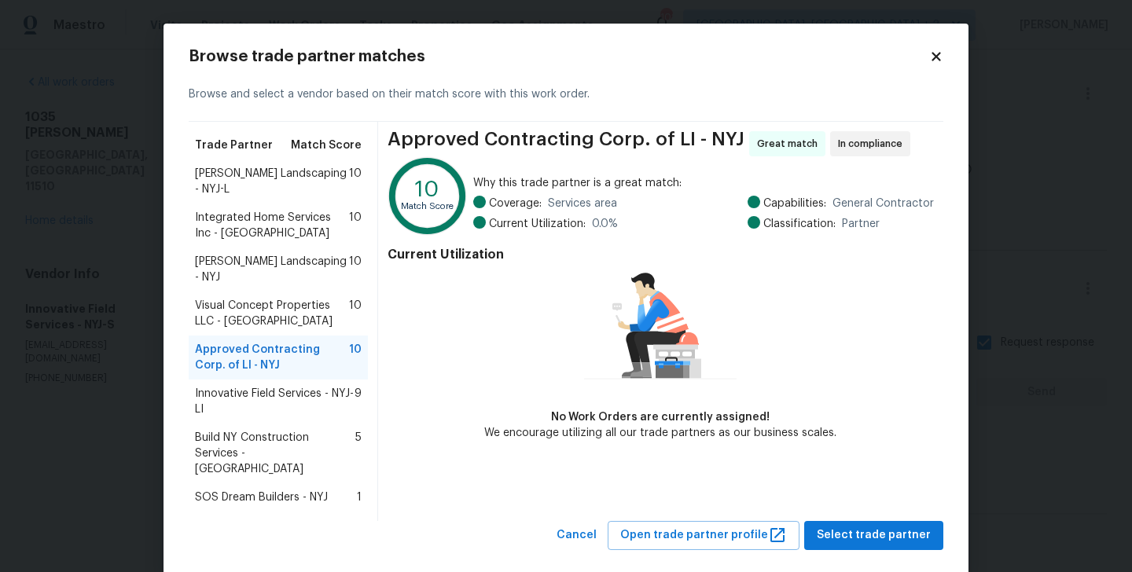
click at [247, 391] on span "Innovative Field Services - NYJ-LI" at bounding box center [275, 401] width 160 height 31
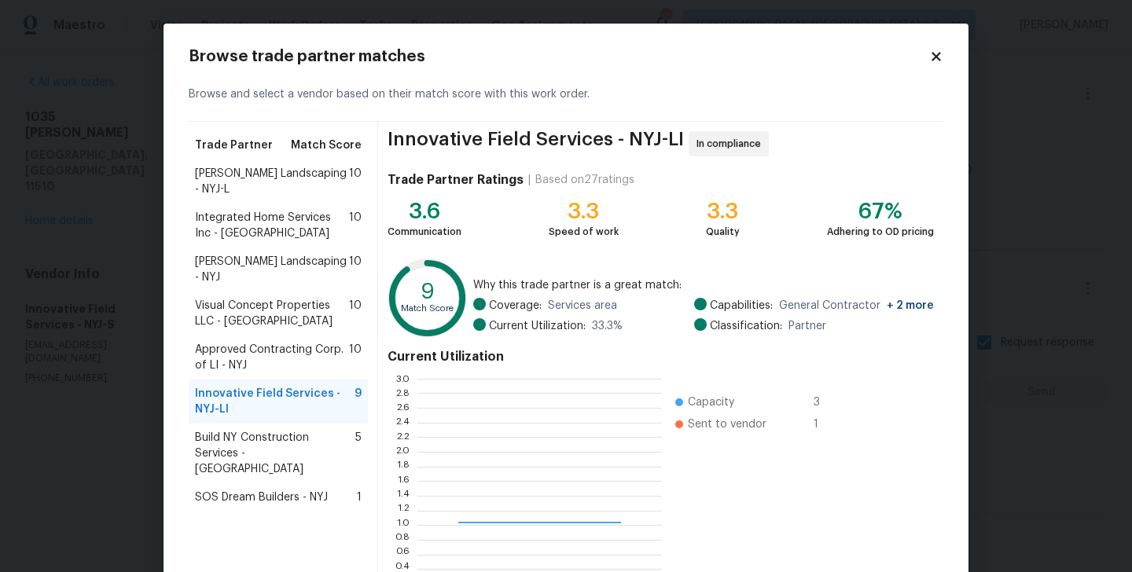
scroll to position [220, 244]
click at [249, 437] on span "Build NY Construction Services - NYJ" at bounding box center [275, 453] width 160 height 47
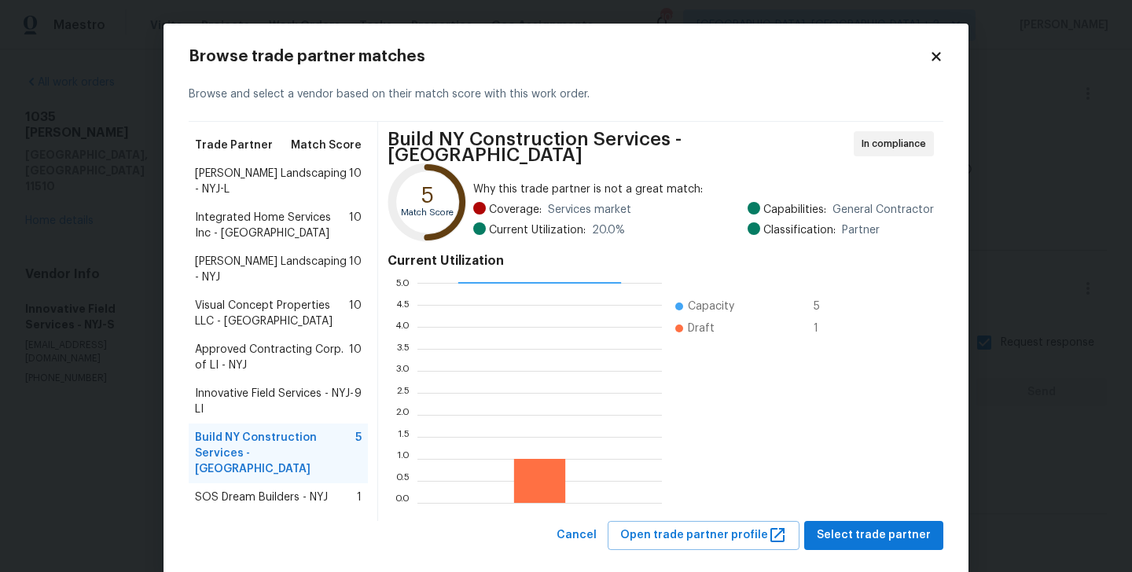
click at [236, 490] on span "SOS Dream Builders - NYJ" at bounding box center [261, 498] width 133 height 16
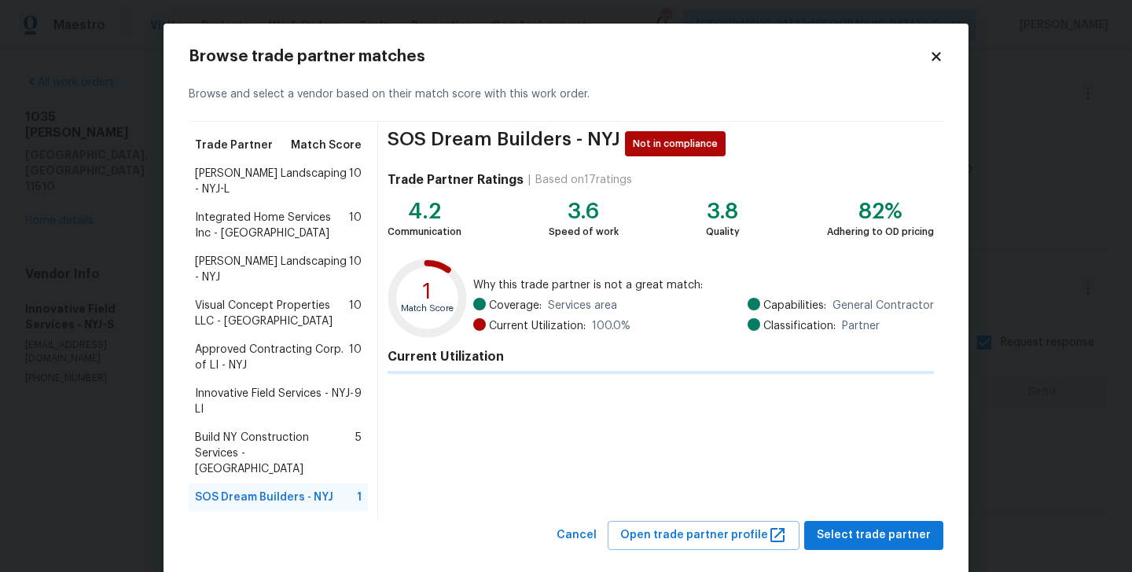
click at [249, 400] on span "Innovative Field Services - NYJ-LI" at bounding box center [275, 401] width 160 height 31
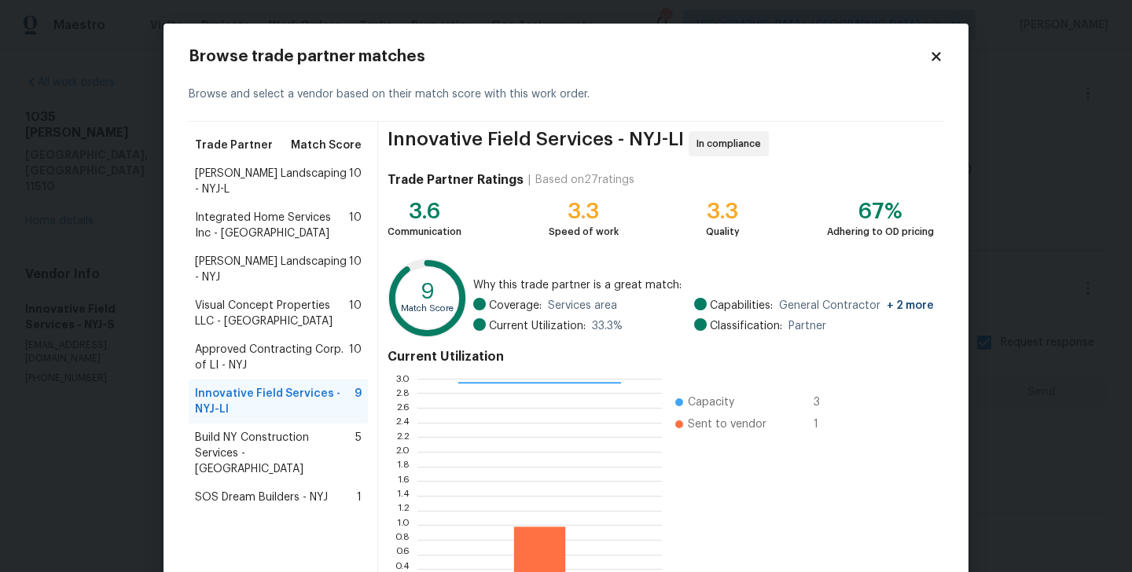
click at [242, 430] on span "Build NY Construction Services - NYJ" at bounding box center [275, 453] width 160 height 47
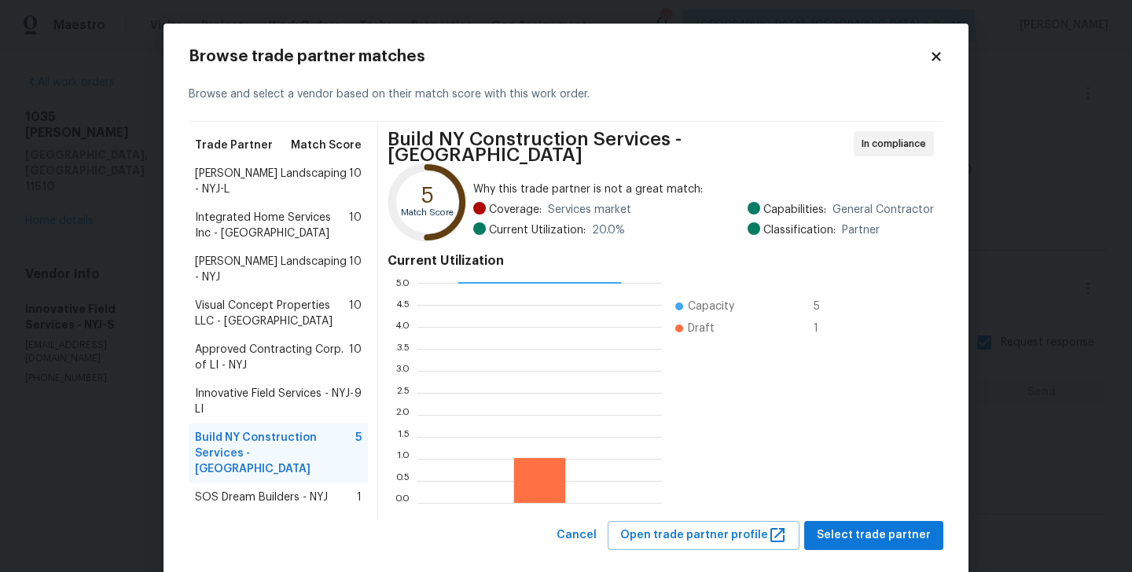
click at [254, 360] on span "Approved Contracting Corp. of LI - NYJ" at bounding box center [272, 357] width 154 height 31
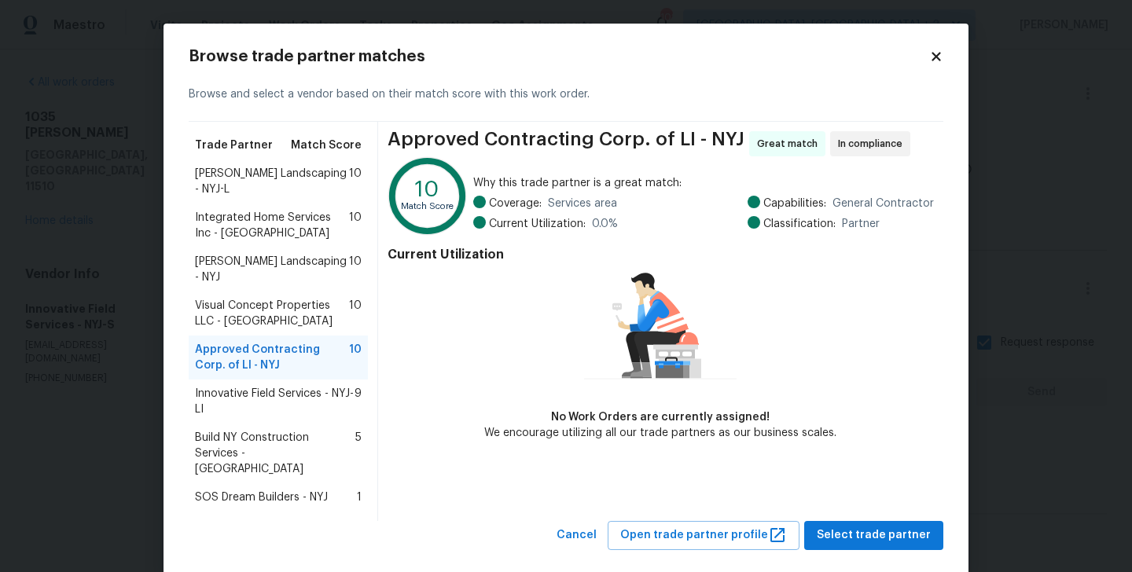
click at [260, 215] on span "Integrated Home Services Inc - NYJ" at bounding box center [272, 225] width 154 height 31
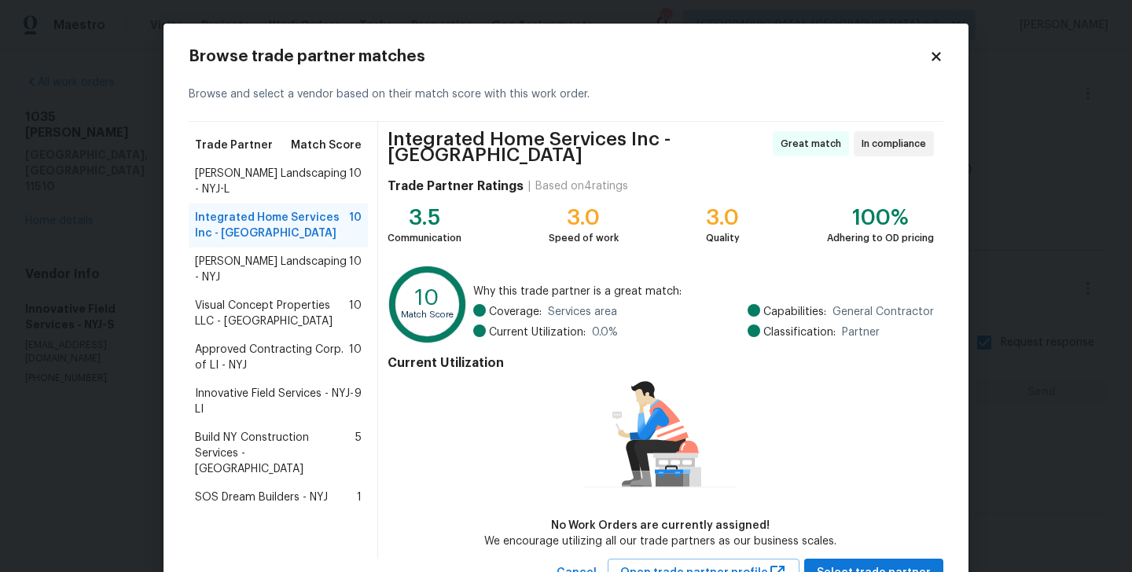
scroll to position [57, 0]
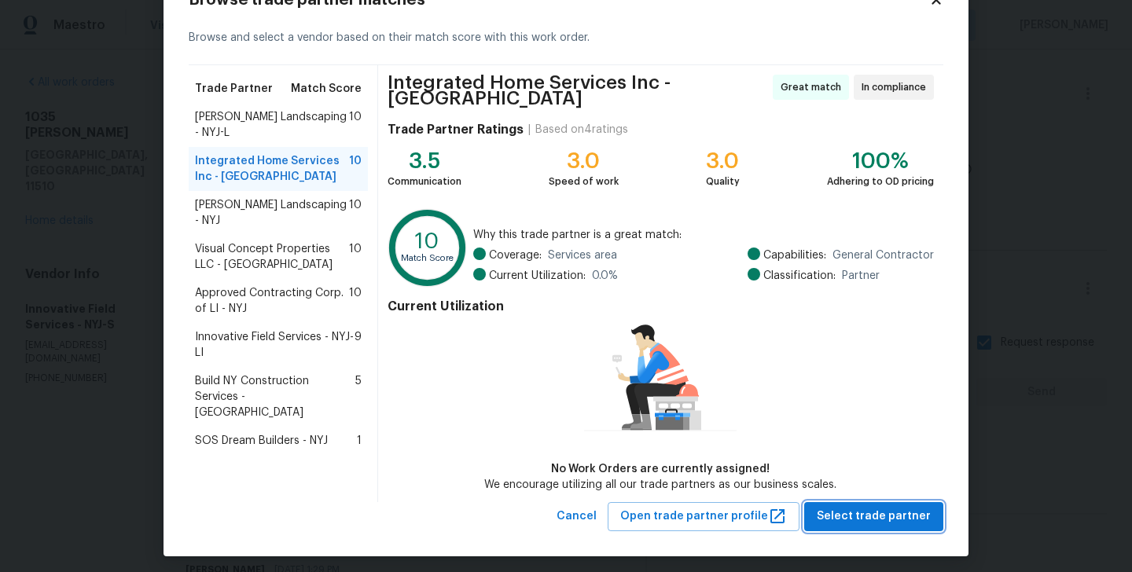
click at [826, 508] on span "Select trade partner" at bounding box center [874, 517] width 114 height 20
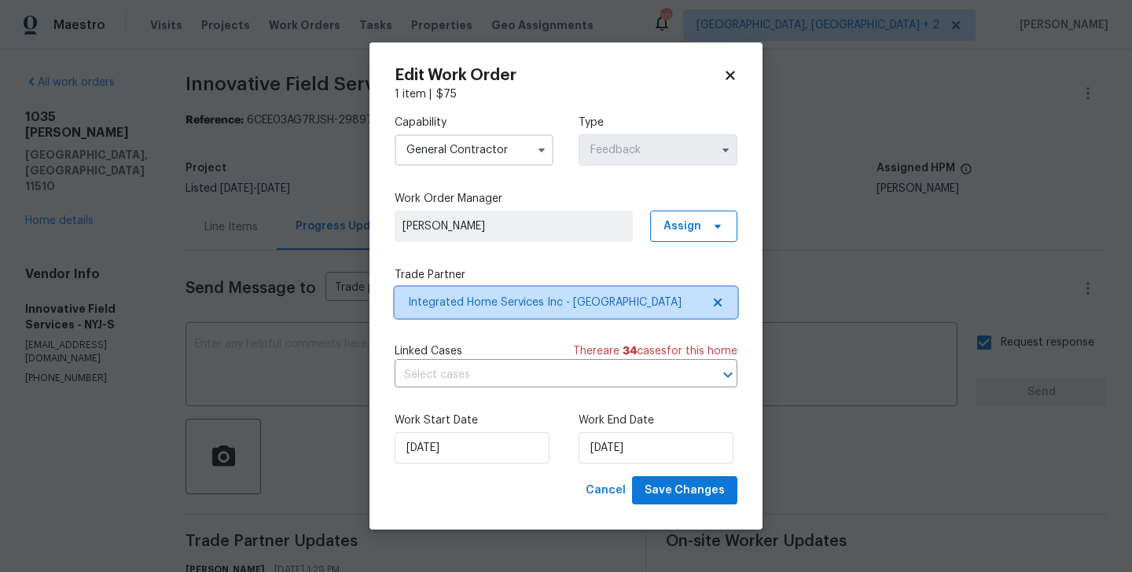
scroll to position [0, 0]
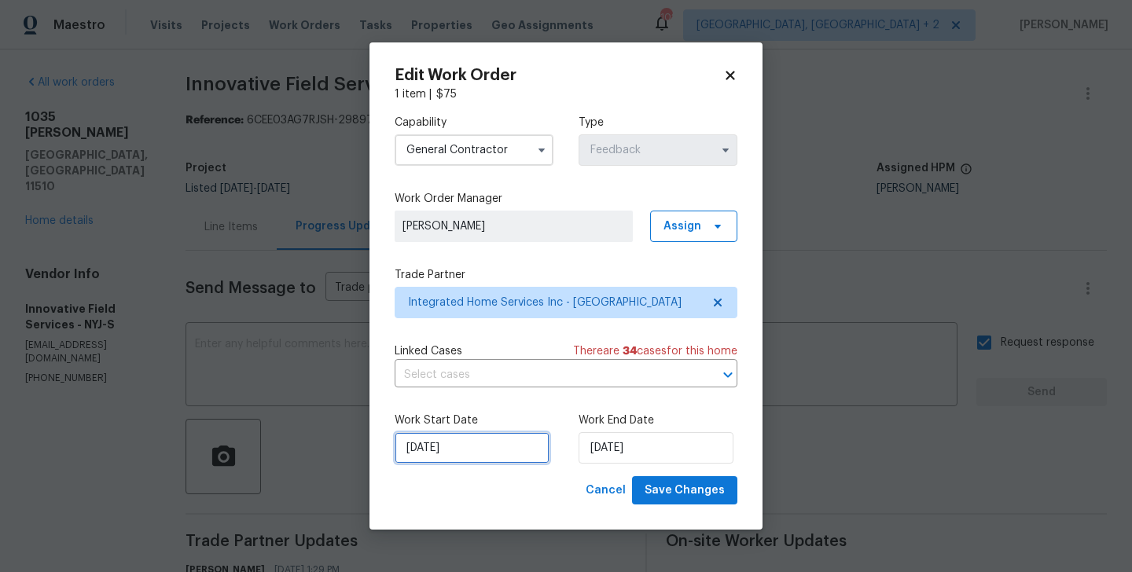
click at [465, 456] on input "10/09/2025" at bounding box center [472, 447] width 155 height 31
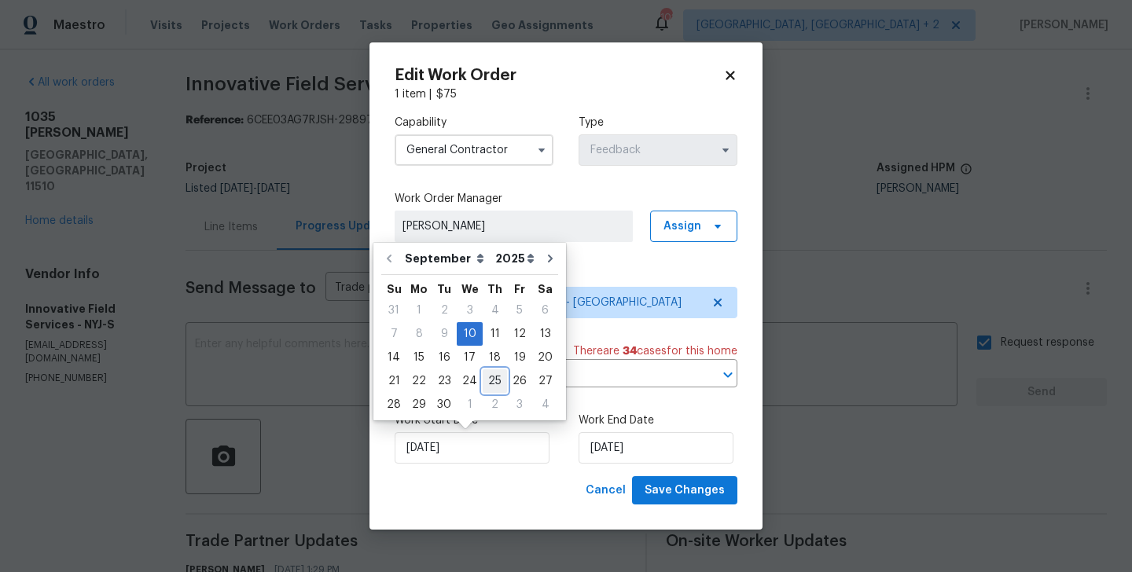
click at [485, 384] on div "25" at bounding box center [495, 381] width 24 height 22
type input "25/09/2025"
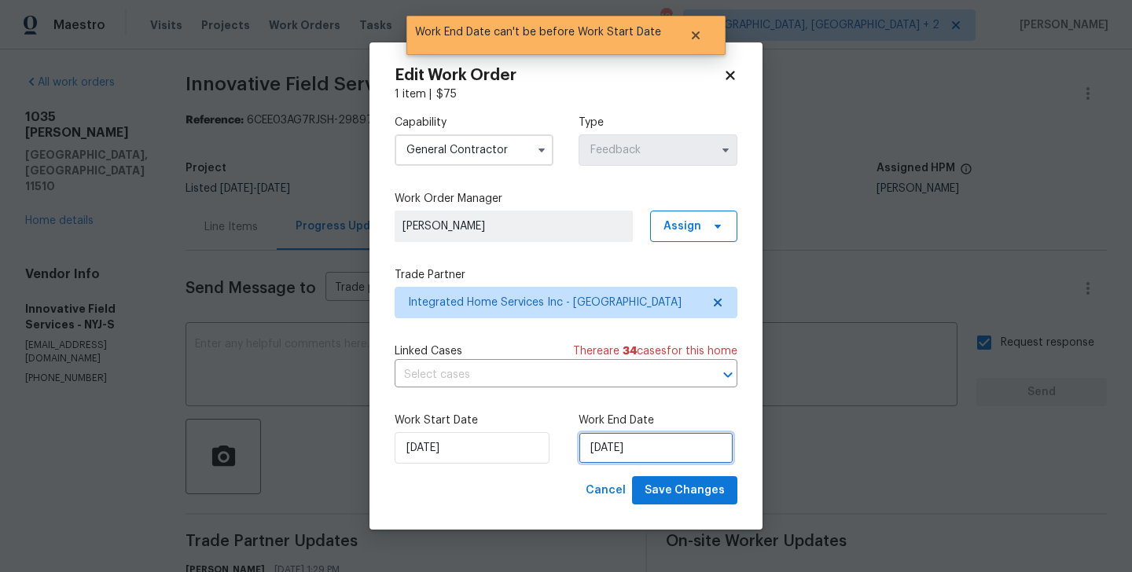
click at [638, 433] on input "25/09/2025" at bounding box center [656, 447] width 155 height 31
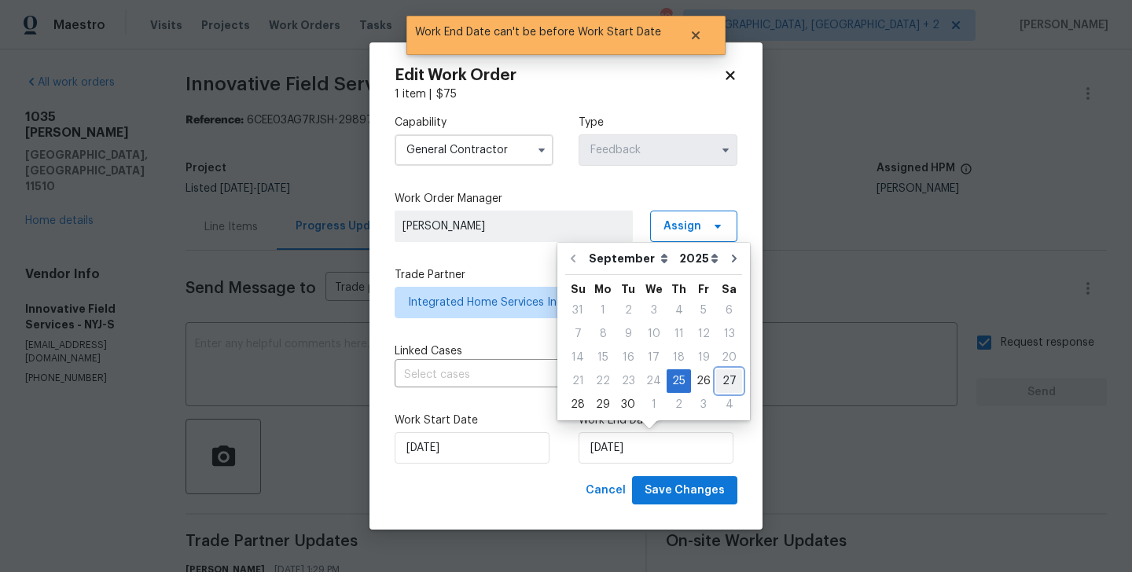
click at [726, 377] on div "27" at bounding box center [729, 381] width 26 height 22
type input "27/09/2025"
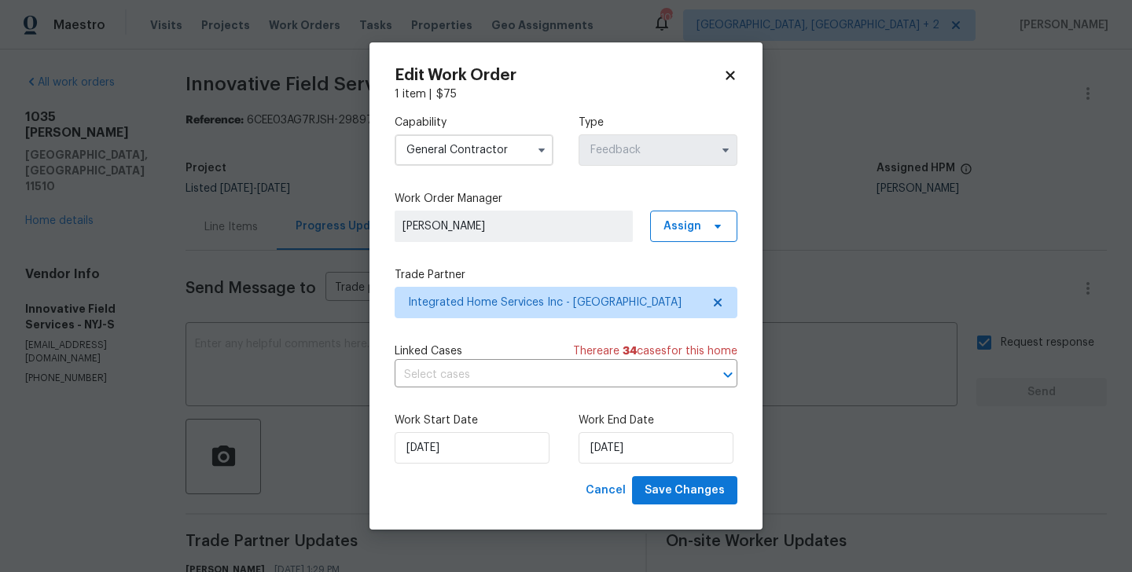
click at [715, 475] on div "Work Start Date 25/09/2025 Work End Date 27/09/2025" at bounding box center [566, 438] width 343 height 76
click at [707, 492] on span "Save Changes" at bounding box center [685, 491] width 80 height 20
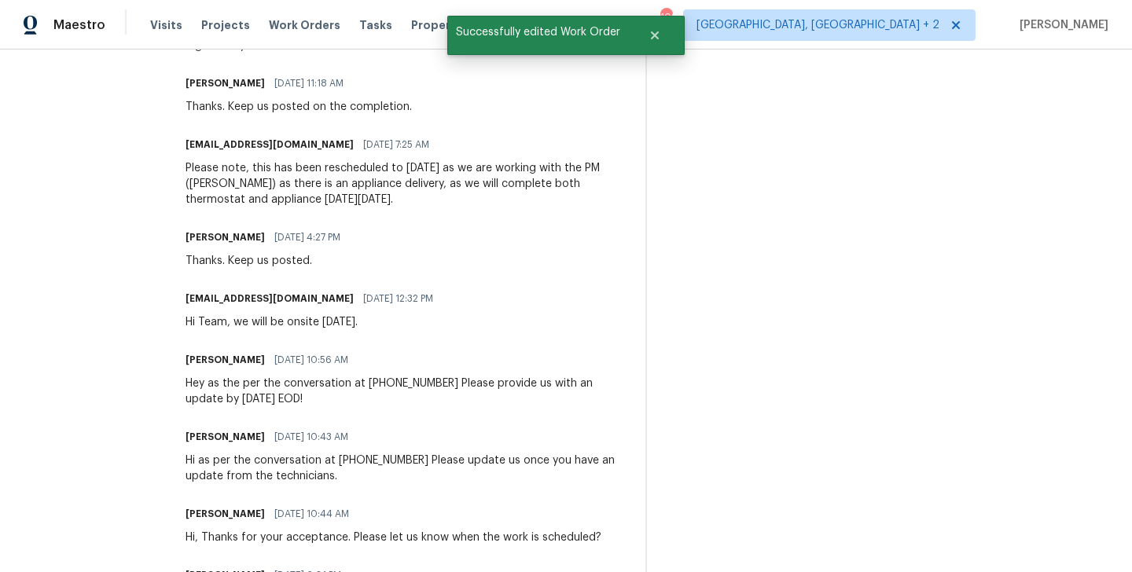
scroll to position [1152, 0]
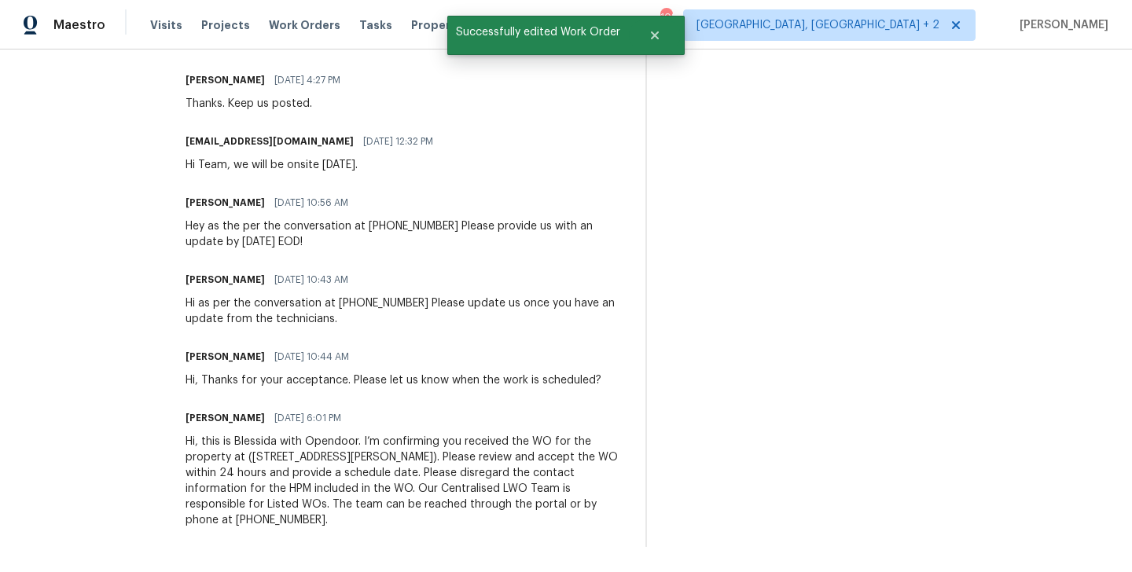
click at [338, 452] on div "Hi, this is Blessida with Opendoor. I’m confirming you received the WO for the …" at bounding box center [406, 481] width 441 height 94
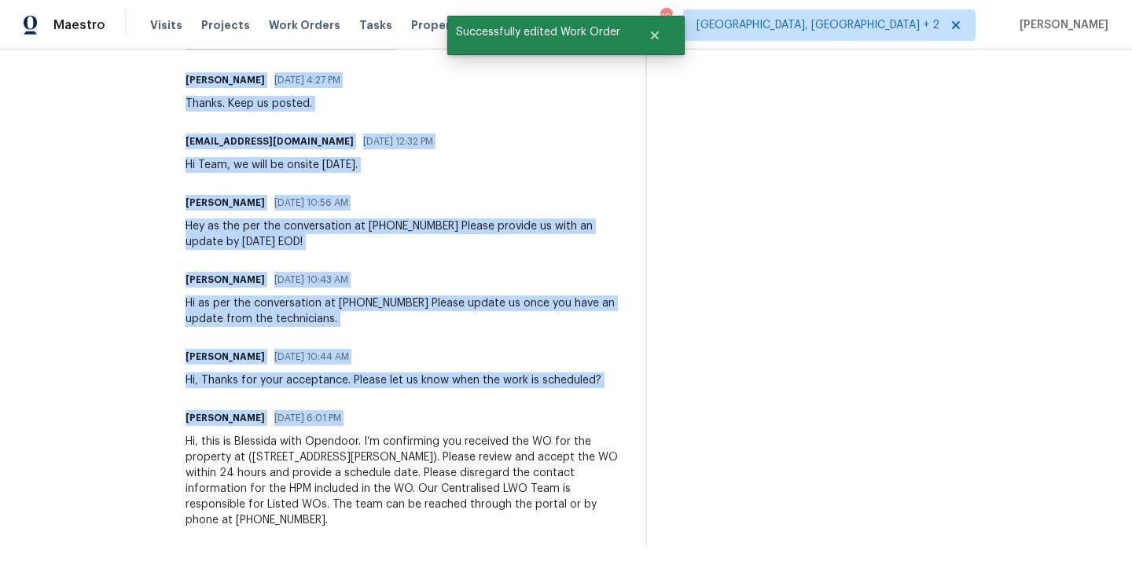
click at [338, 452] on div "Hi, this is Blessida with Opendoor. I’m confirming you received the WO for the …" at bounding box center [406, 481] width 441 height 94
copy div "Trade Partner Updates Blessida Angeline M 09/25/2025 1:29 PM Since there is no …"
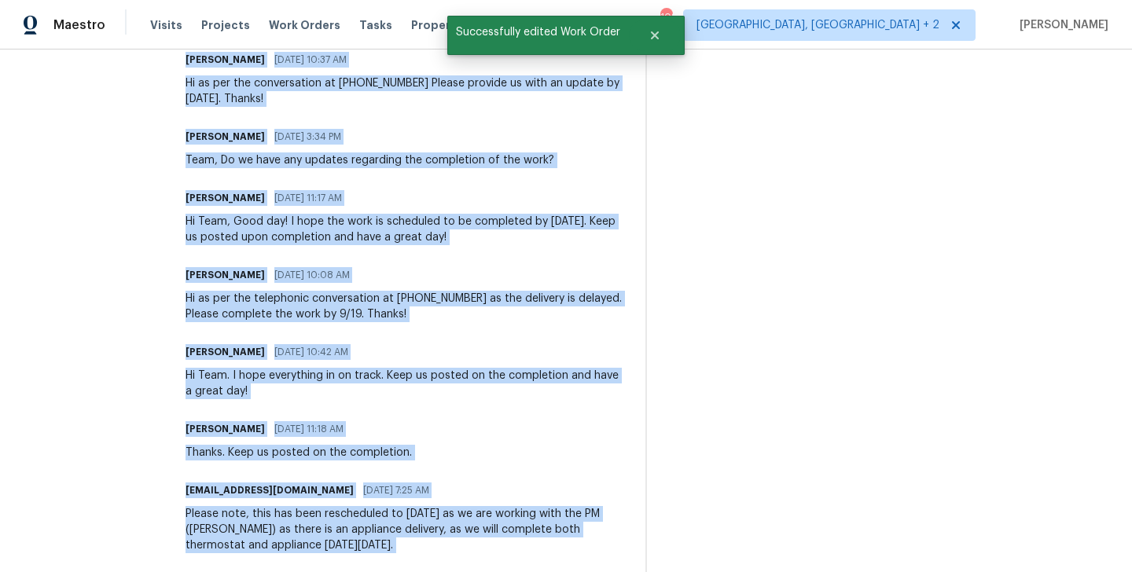
scroll to position [0, 0]
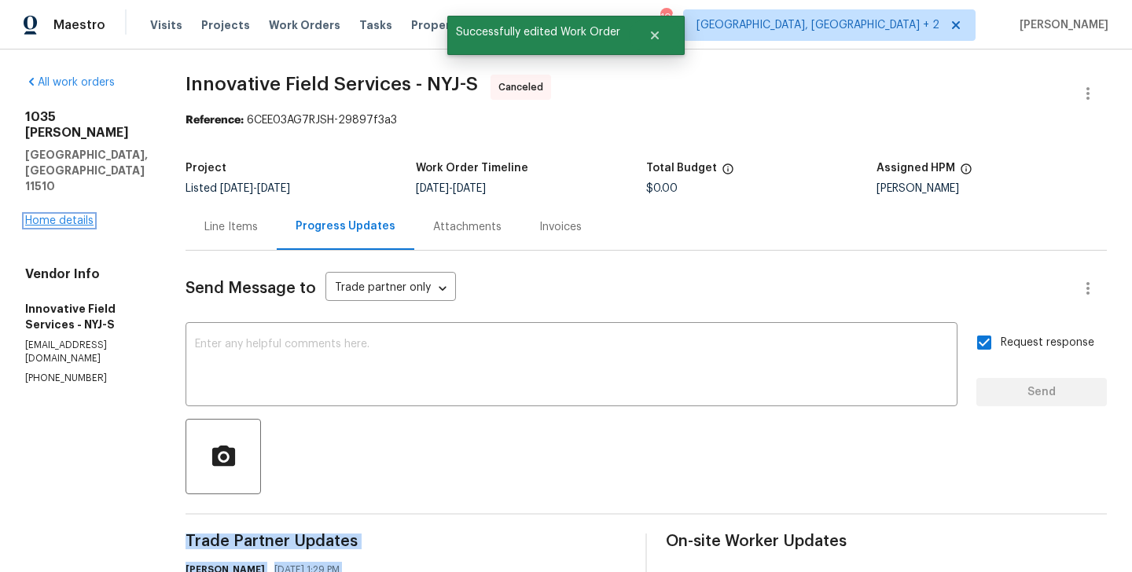
click at [57, 215] on link "Home details" at bounding box center [59, 220] width 68 height 11
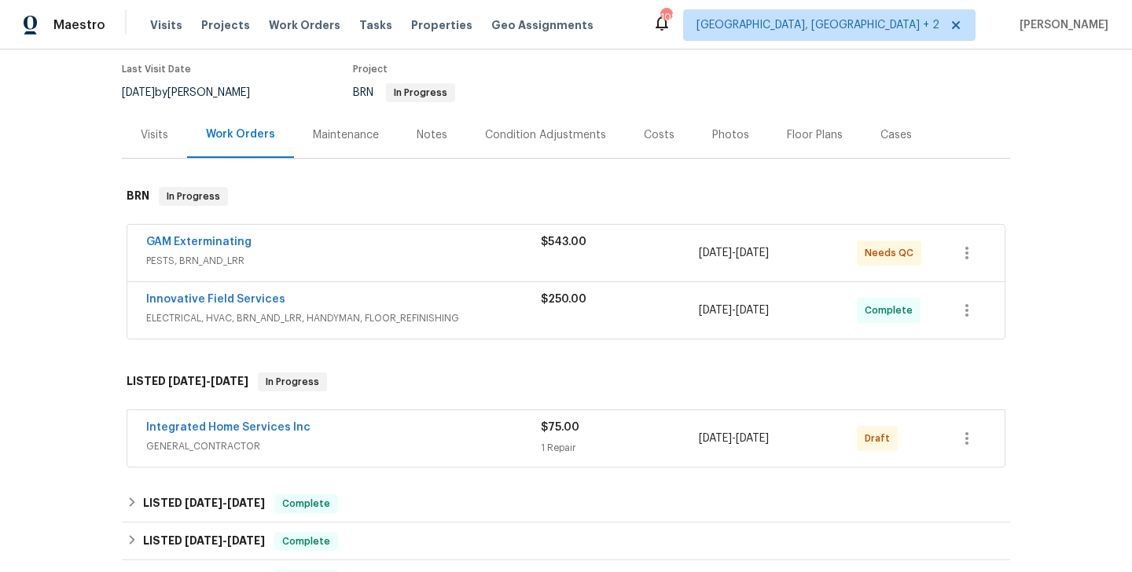
scroll to position [128, 0]
click at [270, 244] on div "GAM Exterminating" at bounding box center [343, 242] width 395 height 19
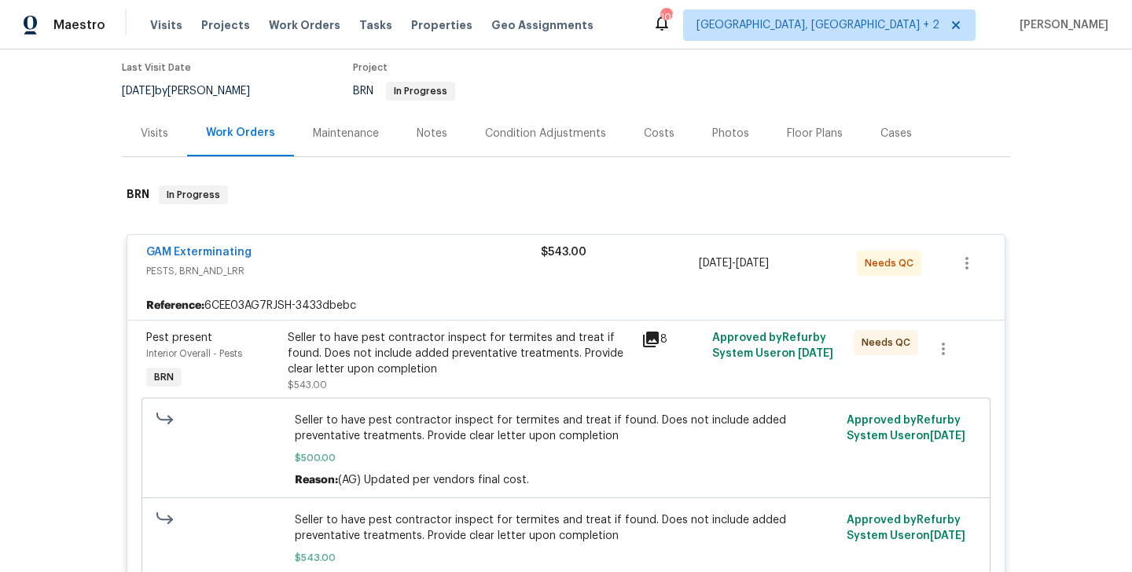
click at [266, 252] on div "GAM Exterminating" at bounding box center [343, 253] width 395 height 19
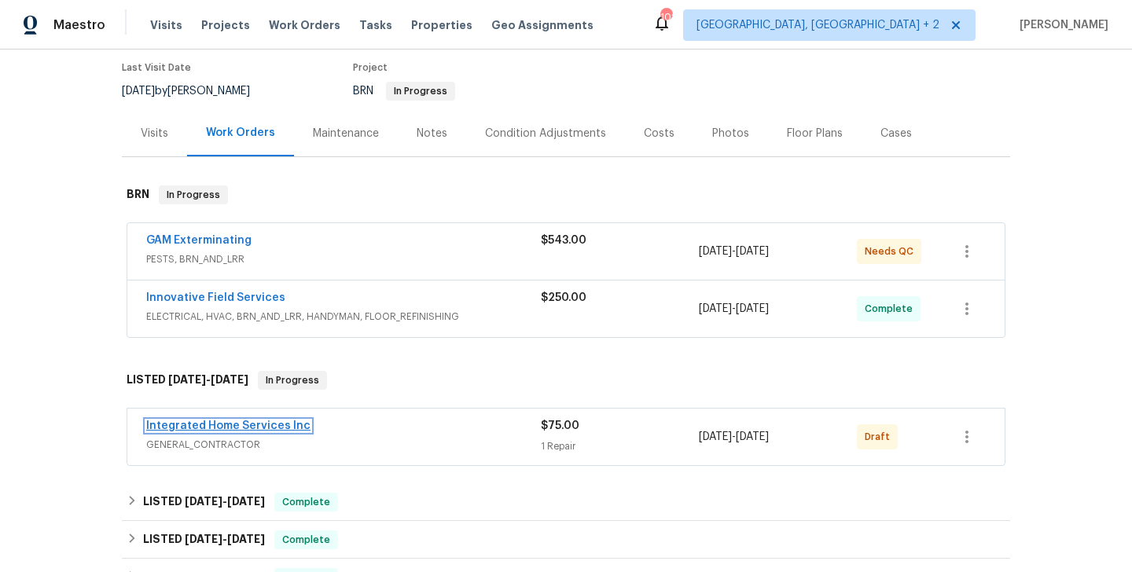
click at [274, 423] on link "Integrated Home Services Inc" at bounding box center [228, 426] width 164 height 11
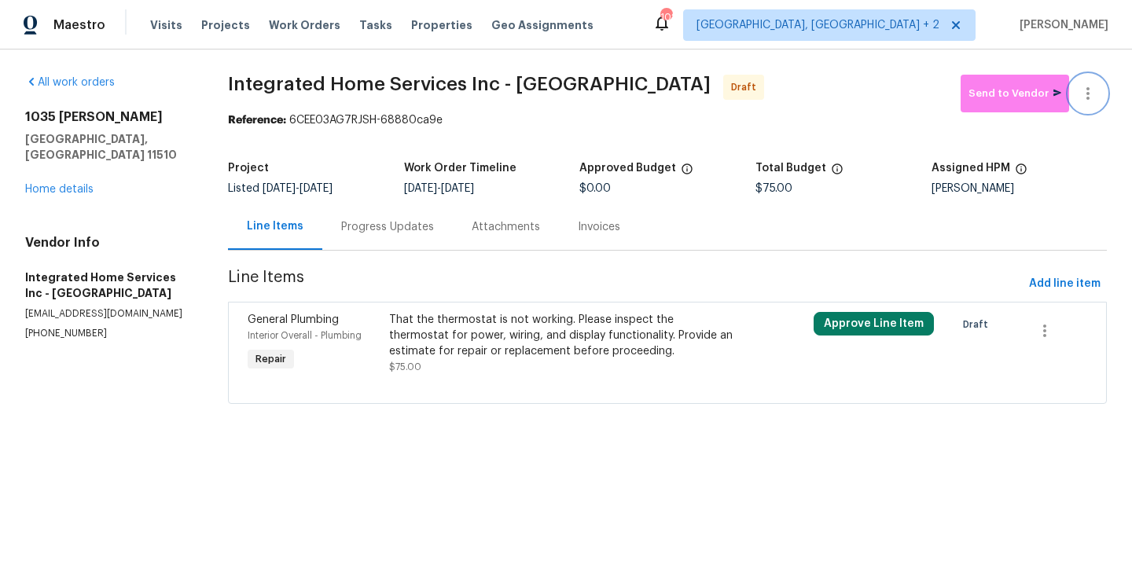
click at [1091, 89] on icon "button" at bounding box center [1088, 93] width 19 height 19
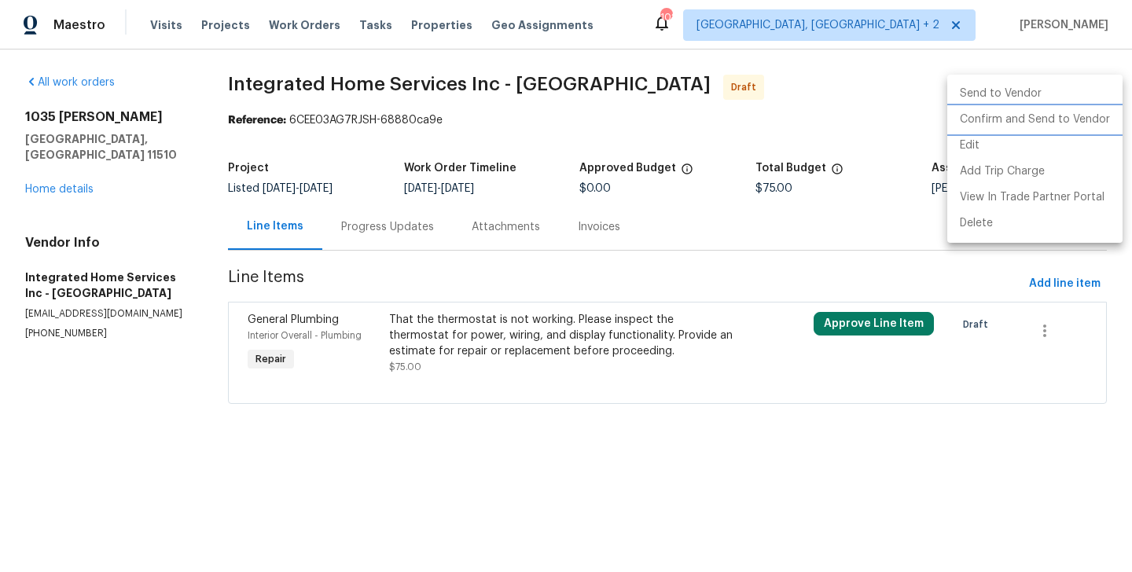
click at [1090, 115] on li "Confirm and Send to Vendor" at bounding box center [1034, 120] width 175 height 26
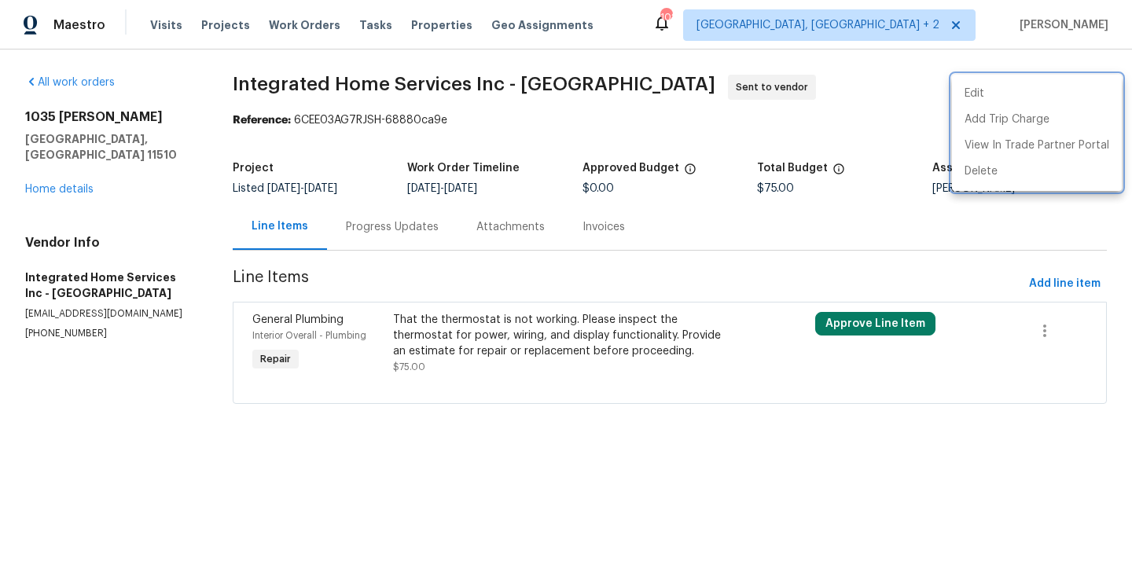
click at [392, 231] on div at bounding box center [566, 286] width 1132 height 572
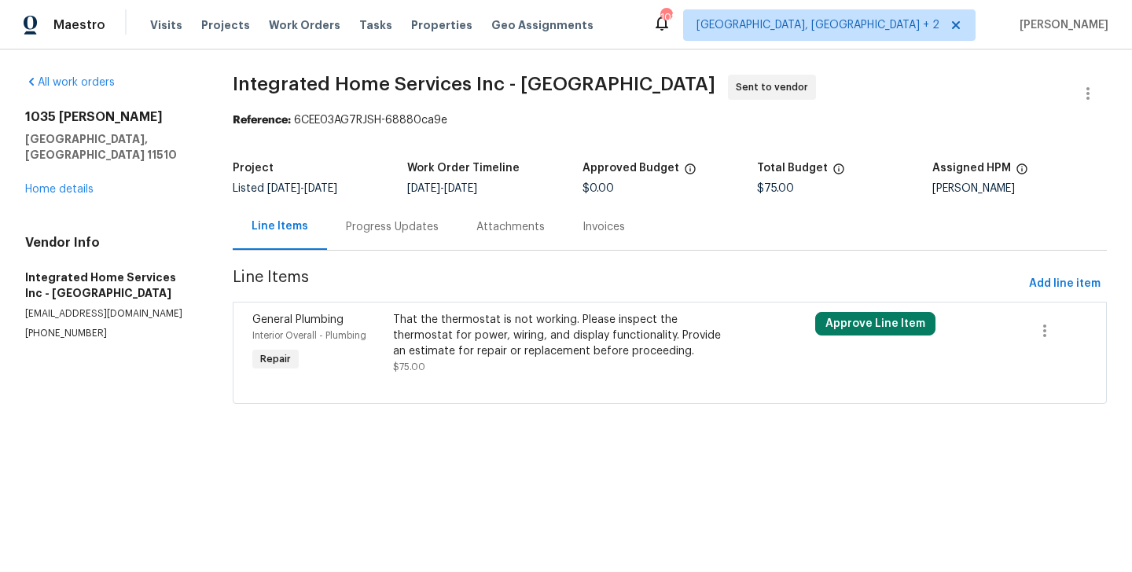
click at [392, 231] on div "Progress Updates" at bounding box center [392, 227] width 93 height 16
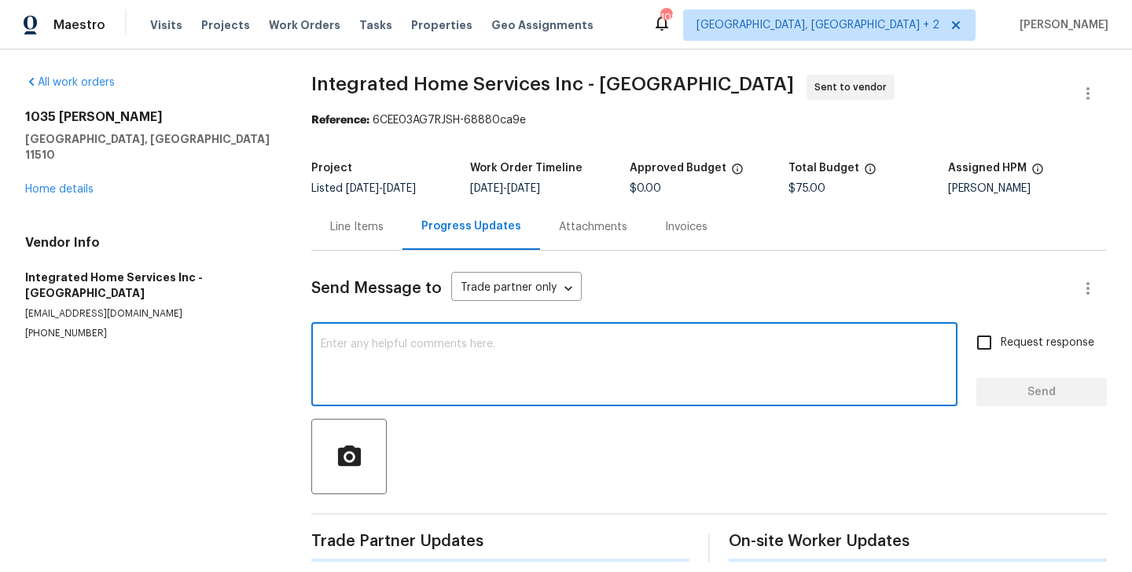
click at [403, 377] on textarea at bounding box center [634, 366] width 627 height 55
paste textarea "Hi, this is Blessida with Opendoor. I’m confirming you received the WO for the …"
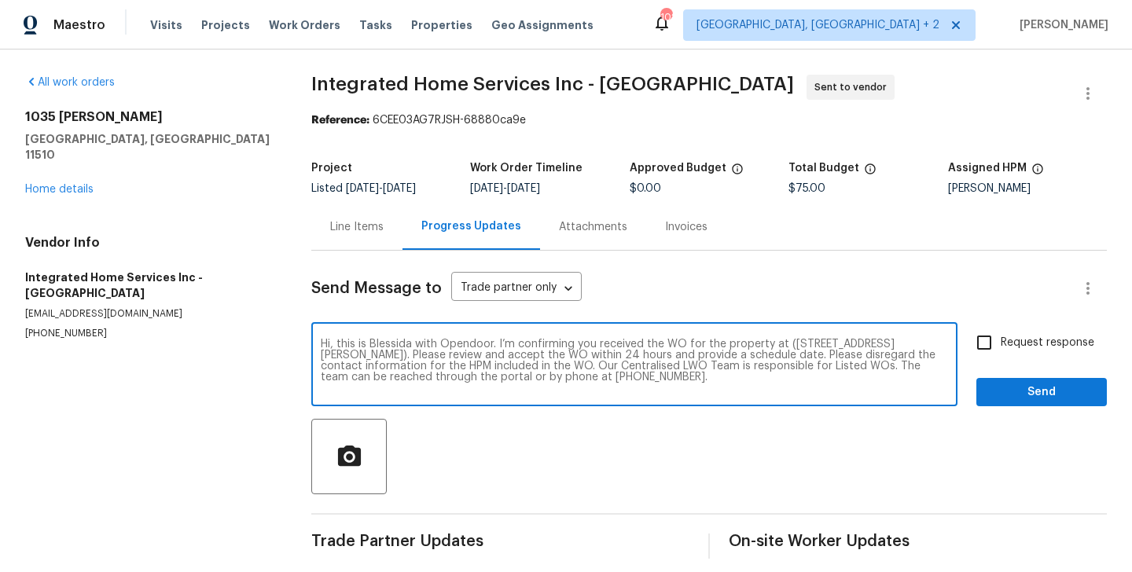
type textarea "Hi, this is Blessida with Opendoor. I’m confirming you received the WO for the …"
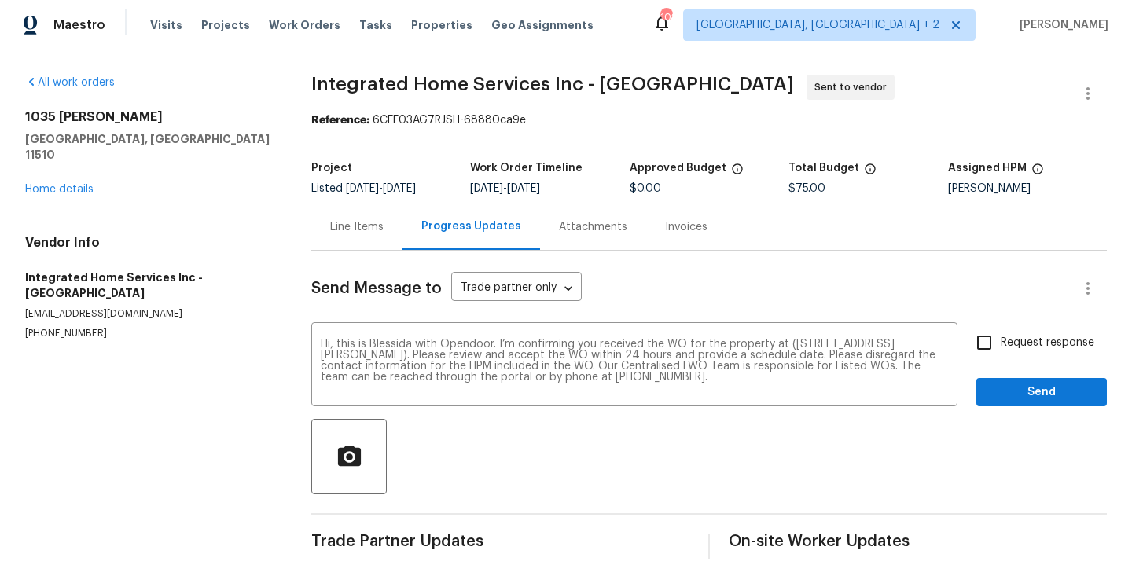
click at [1024, 346] on span "Request response" at bounding box center [1048, 343] width 94 height 17
click at [1001, 346] on input "Request response" at bounding box center [984, 342] width 33 height 33
checkbox input "true"
click at [1017, 379] on button "Send" at bounding box center [1041, 392] width 131 height 29
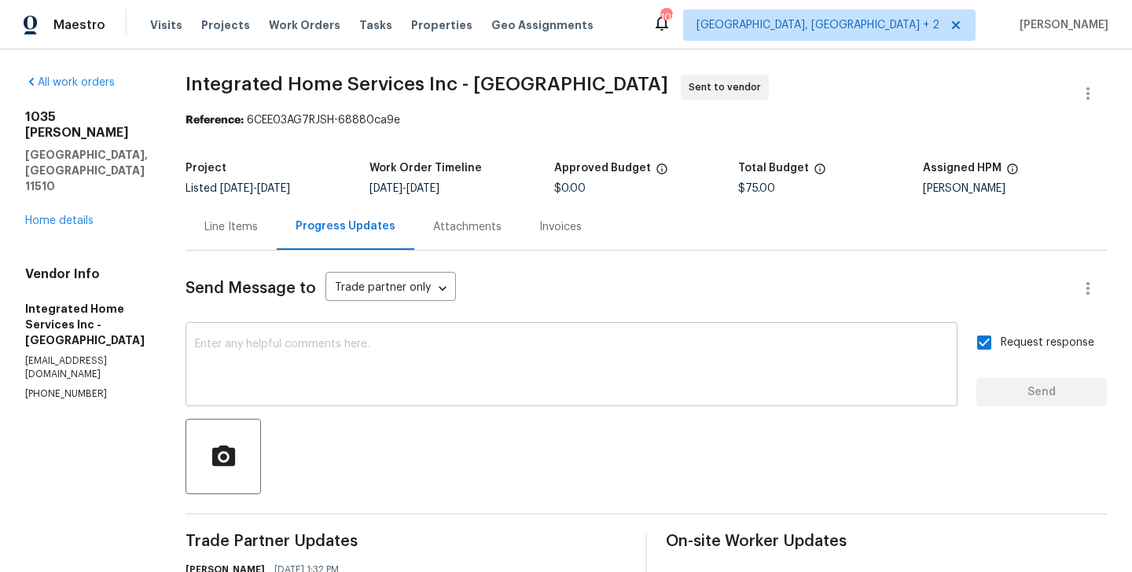
click at [425, 354] on textarea at bounding box center [571, 366] width 753 height 55
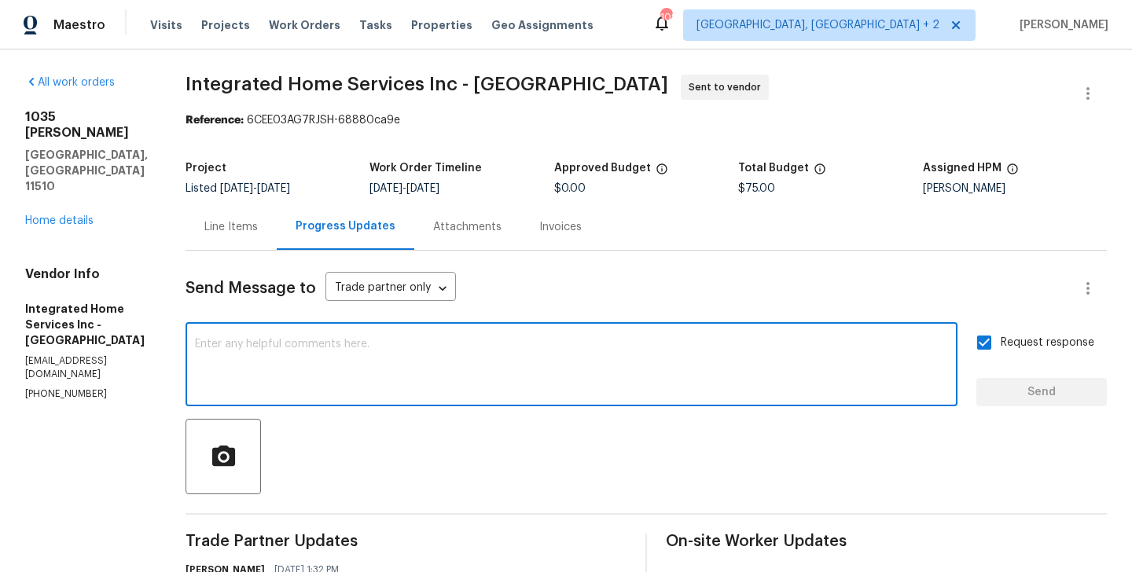
paste textarea "All Work Orders must include before-photos (both close-up and wide-angle) and a…"
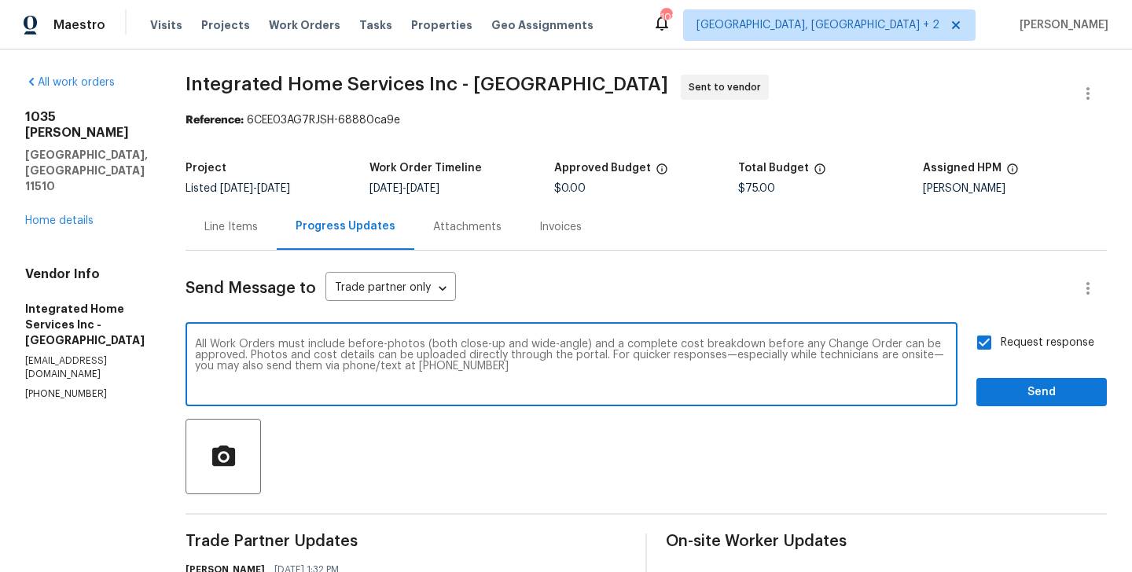
type textarea "All Work Orders must include before-photos (both close-up and wide-angle) and a…"
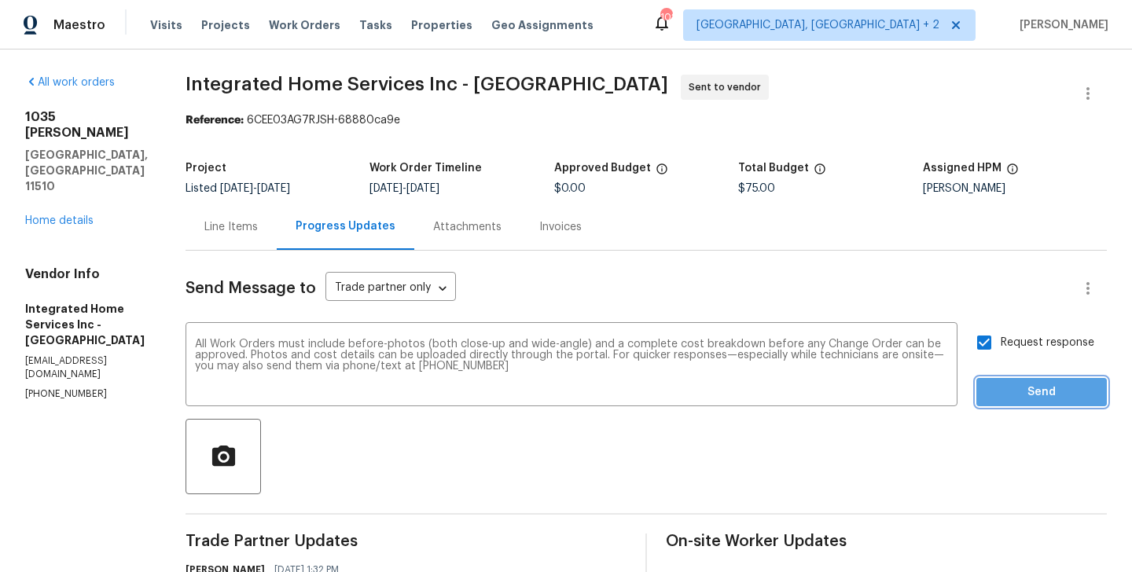
click at [1025, 386] on span "Send" at bounding box center [1041, 393] width 105 height 20
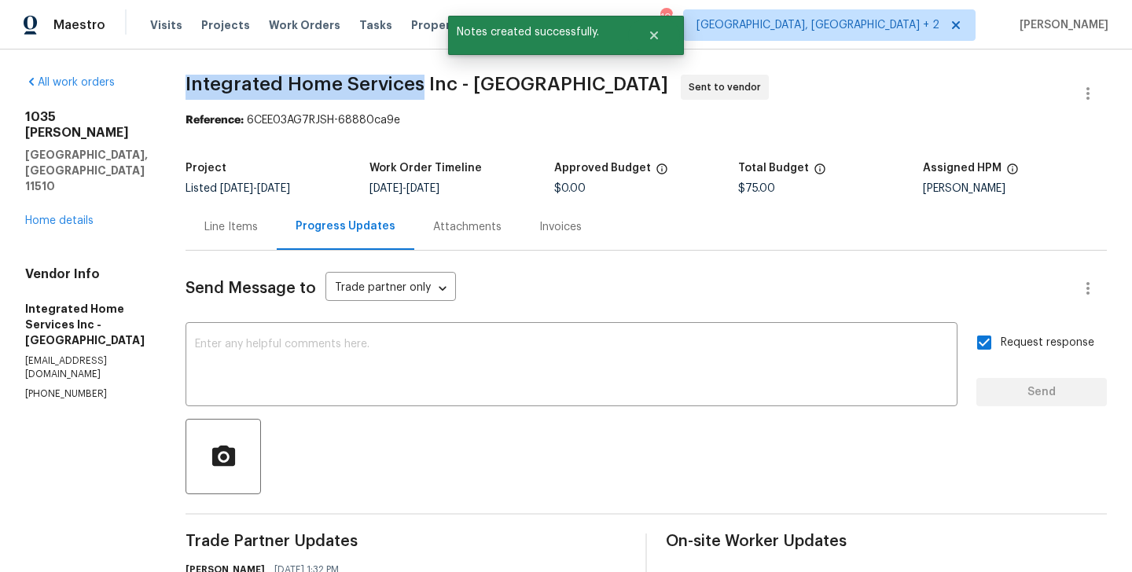
drag, startPoint x: 162, startPoint y: 79, endPoint x: 399, endPoint y: 81, distance: 236.6
click at [399, 81] on span "Integrated Home Services Inc - NYJ" at bounding box center [427, 84] width 483 height 19
copy span "Integrated Home Services"
click at [57, 215] on link "Home details" at bounding box center [59, 220] width 68 height 11
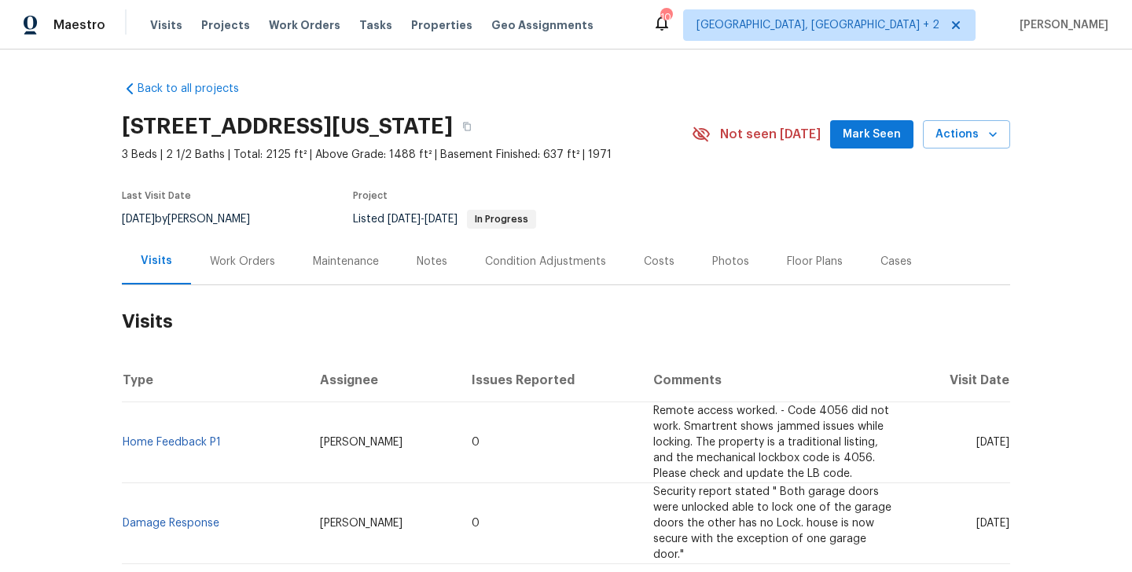
click at [259, 264] on div "Work Orders" at bounding box center [242, 262] width 65 height 16
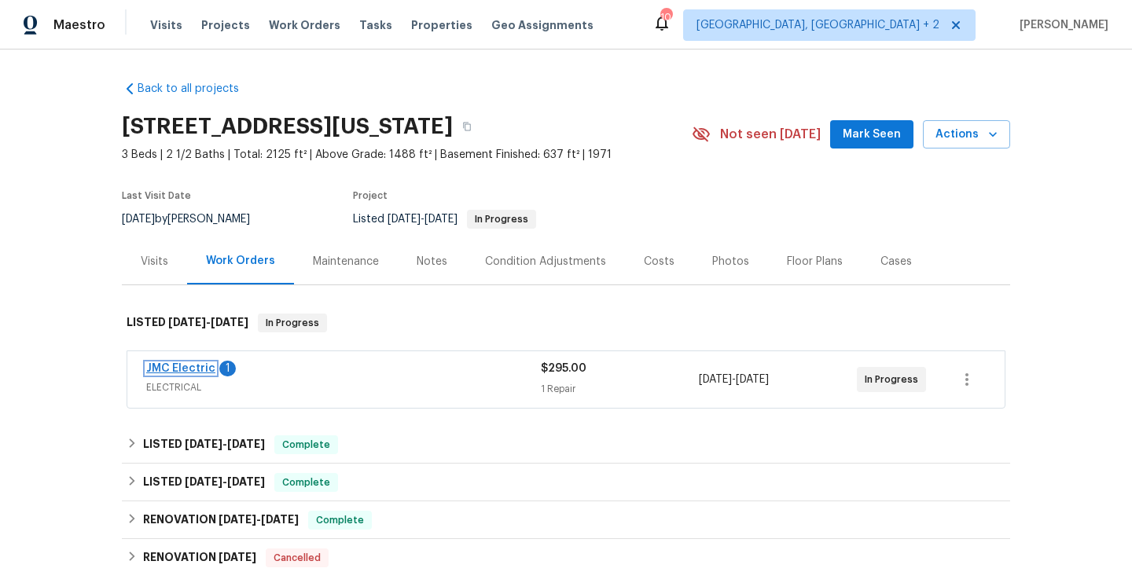
click at [204, 371] on link "JMC Electric" at bounding box center [180, 368] width 69 height 11
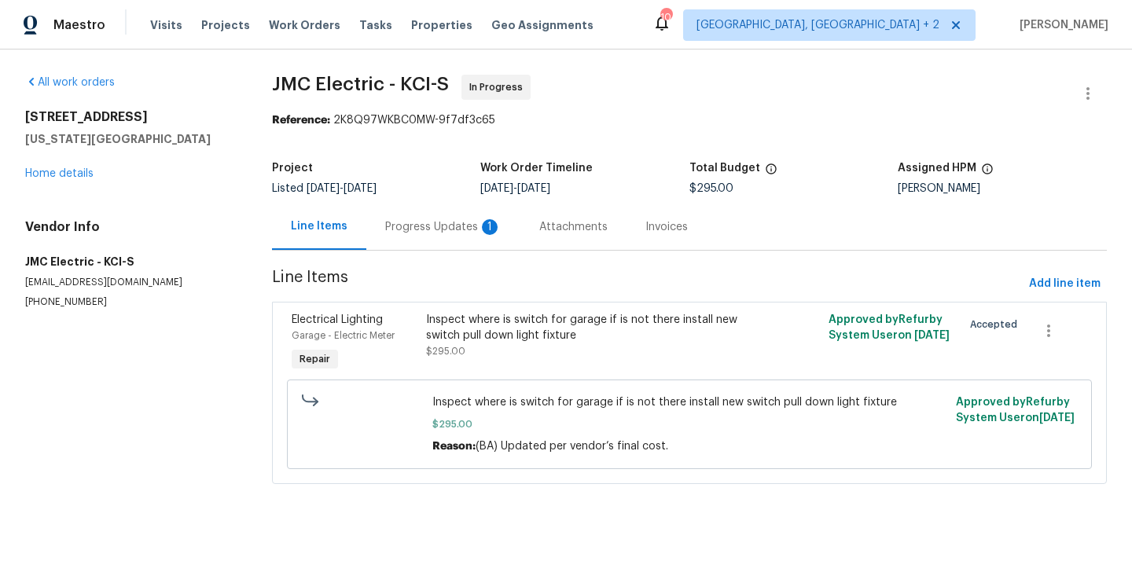
click at [408, 223] on div "Progress Updates 1" at bounding box center [443, 227] width 116 height 16
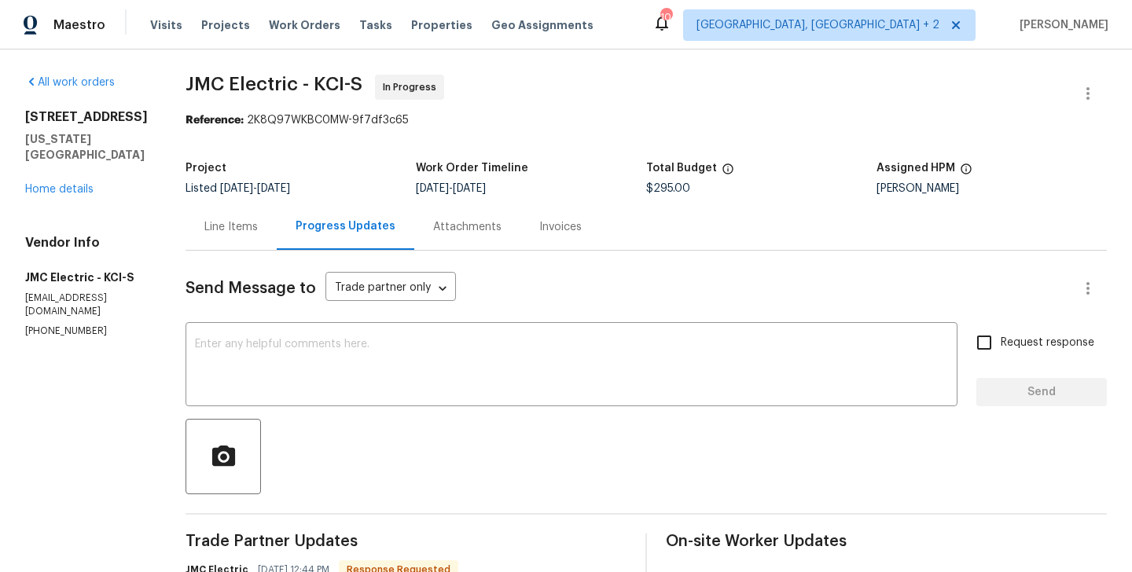
click at [234, 219] on div "Line Items" at bounding box center [230, 227] width 53 height 16
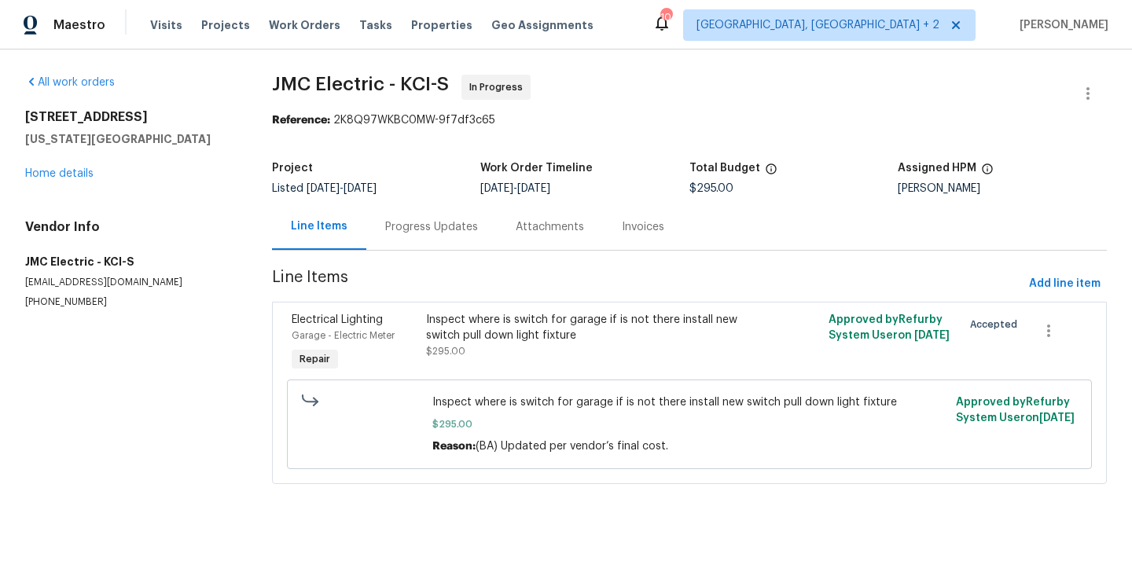
click at [412, 333] on div "Garage - Electric Meter" at bounding box center [354, 336] width 125 height 16
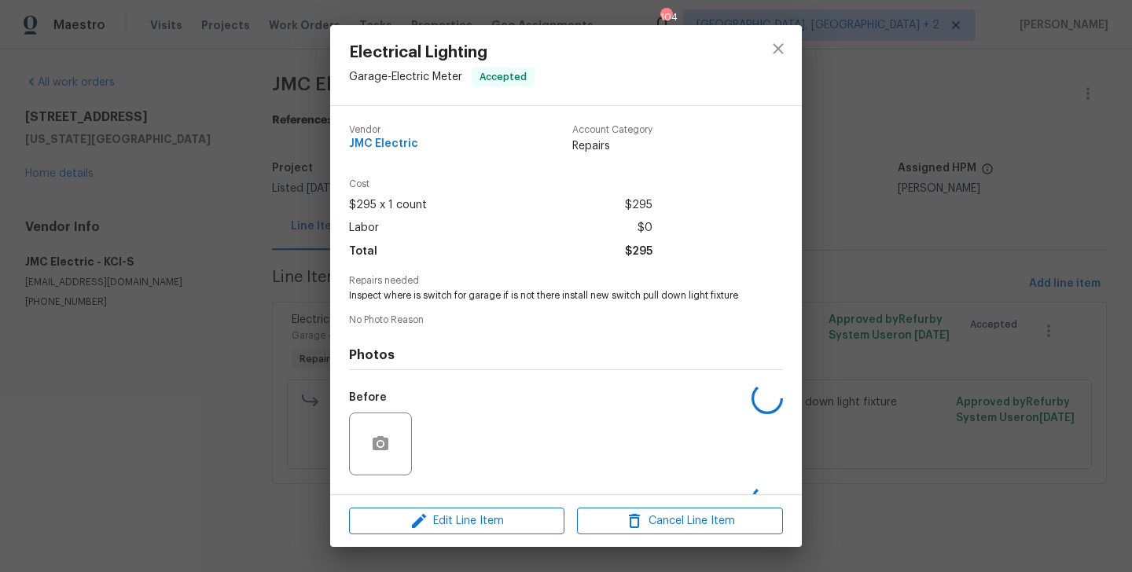
scroll to position [112, 0]
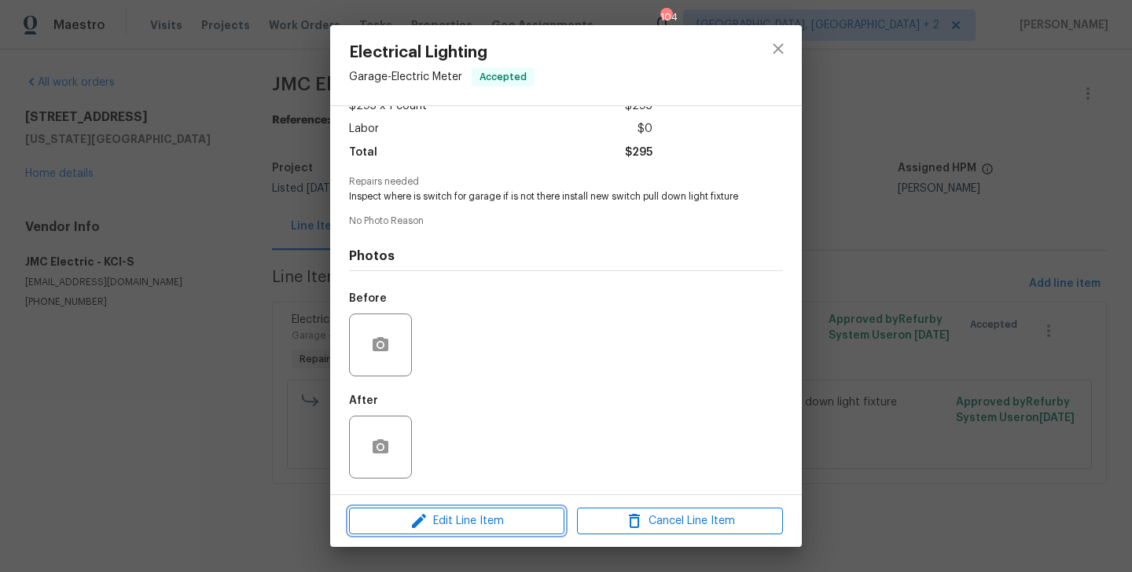
click at [431, 521] on span "Edit Line Item" at bounding box center [457, 522] width 206 height 20
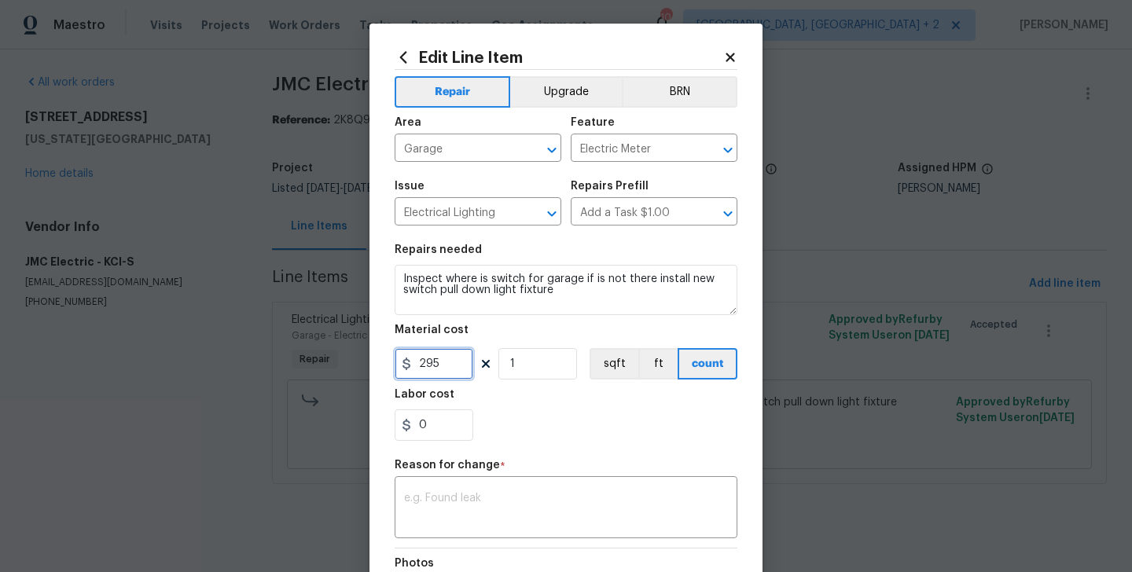
click at [428, 378] on input "295" at bounding box center [434, 363] width 79 height 31
type input "430"
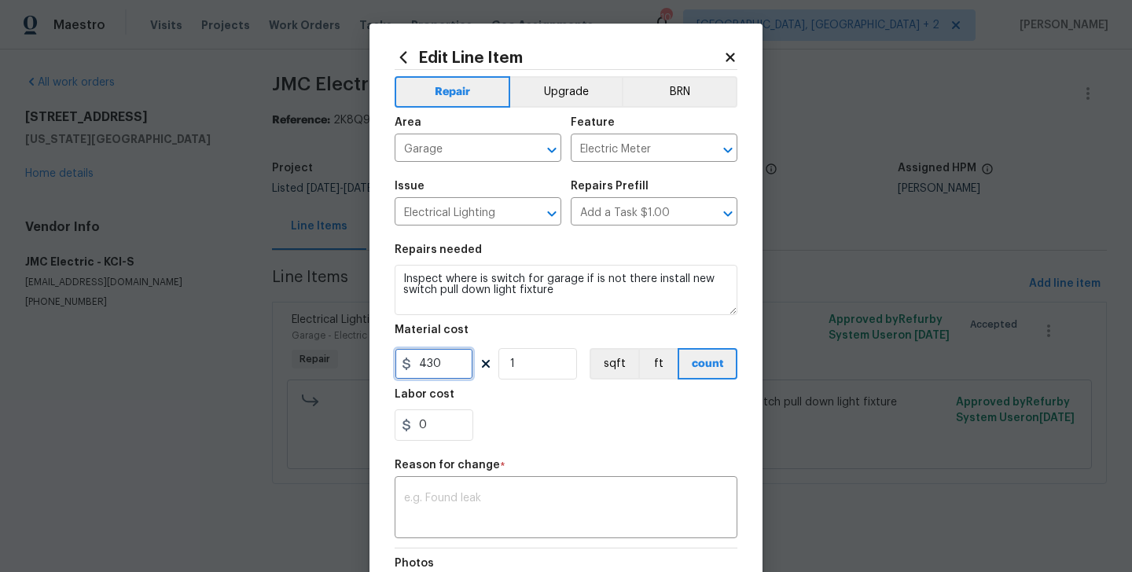
scroll to position [203, 0]
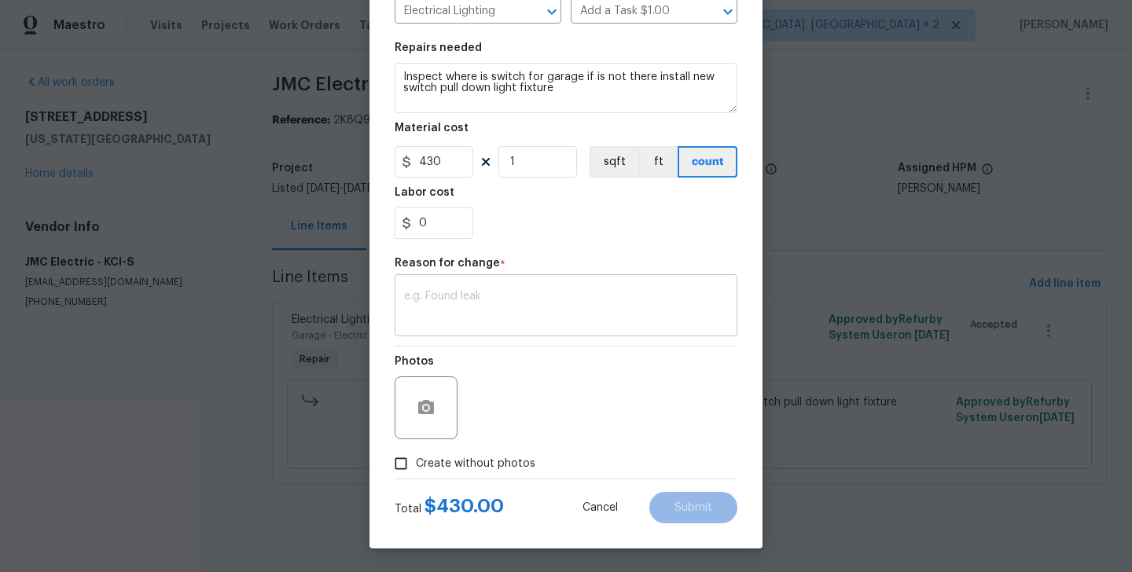
click at [480, 292] on textarea at bounding box center [566, 307] width 324 height 33
paste textarea "(BA) Updated per vendor’s final cost"
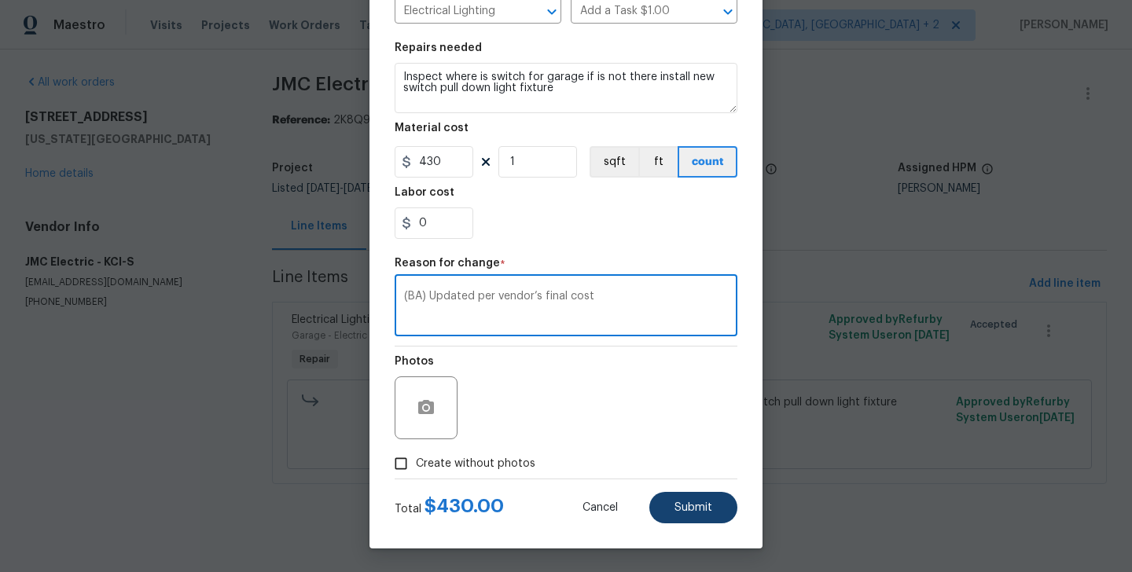
type textarea "(BA) Updated per vendor’s final cost"
click at [691, 502] on span "Submit" at bounding box center [694, 508] width 38 height 12
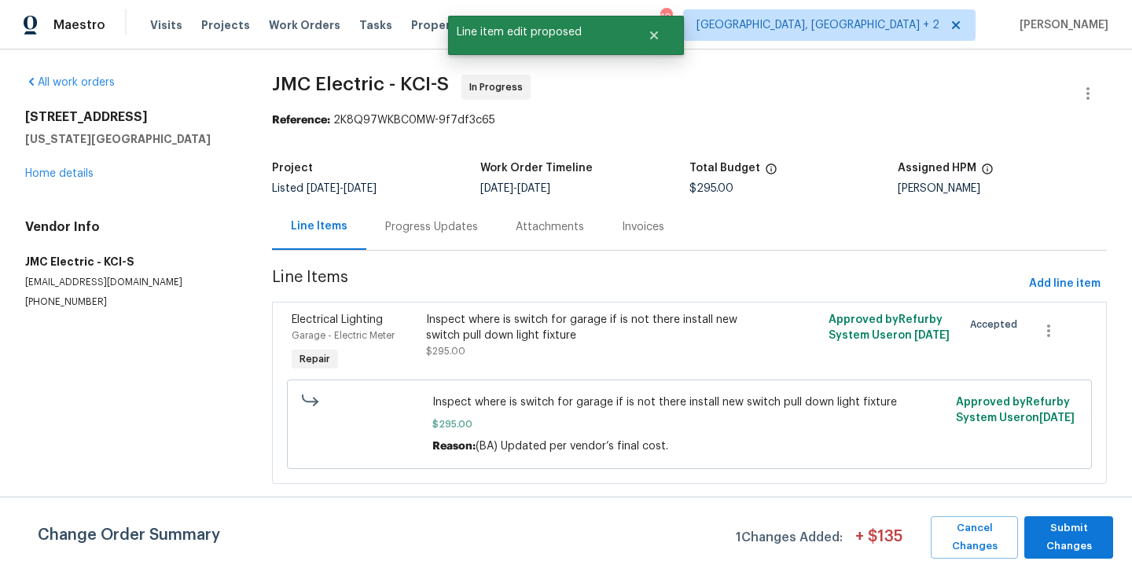
scroll to position [0, 0]
click at [1066, 546] on span "Submit Changes" at bounding box center [1068, 538] width 73 height 36
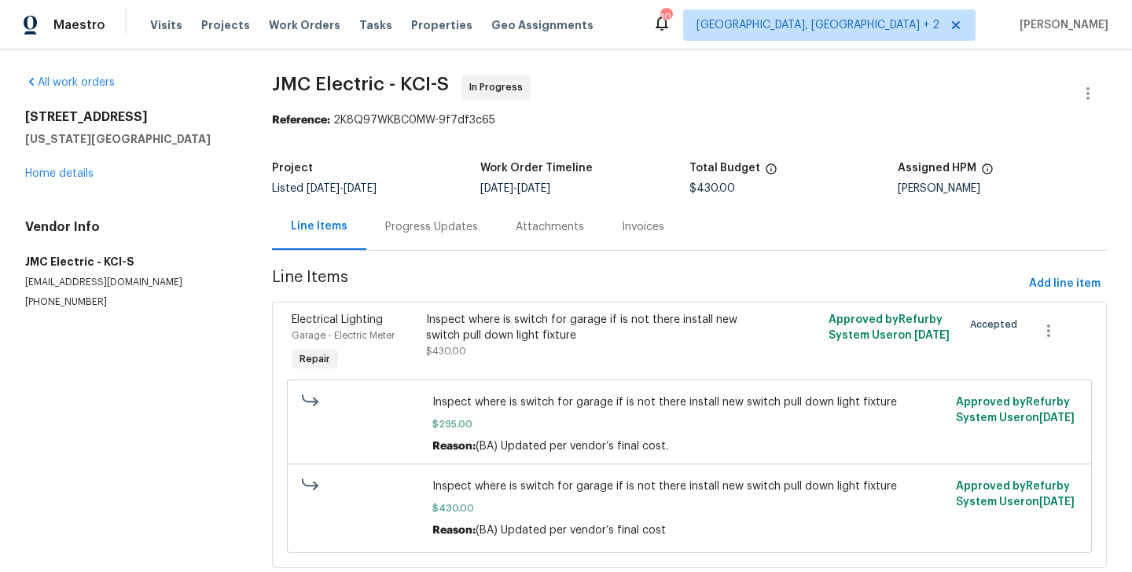
click at [431, 233] on div "Progress Updates" at bounding box center [431, 227] width 93 height 16
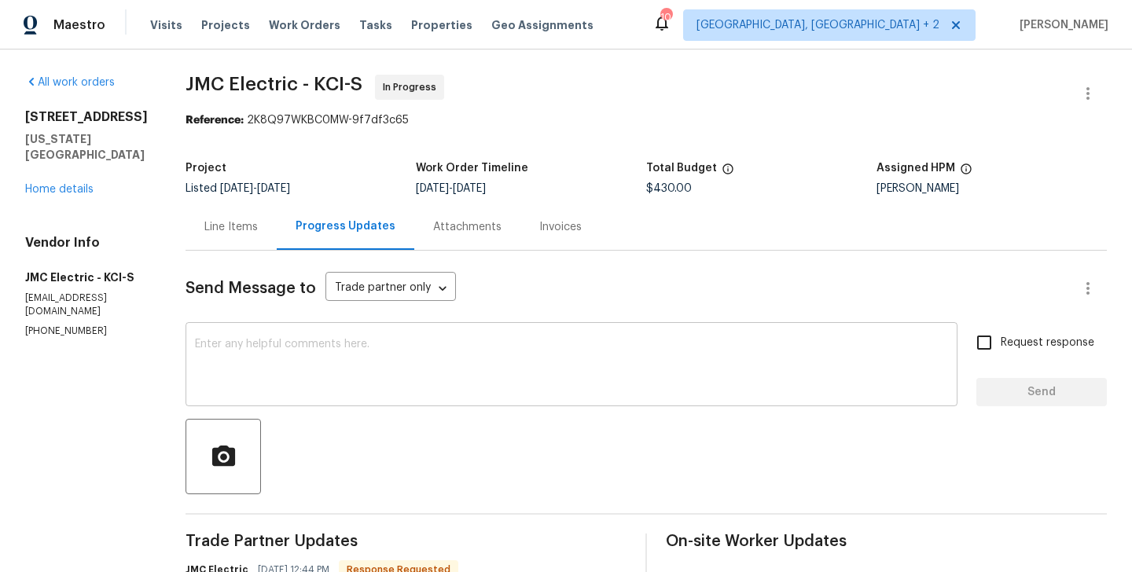
scroll to position [179, 0]
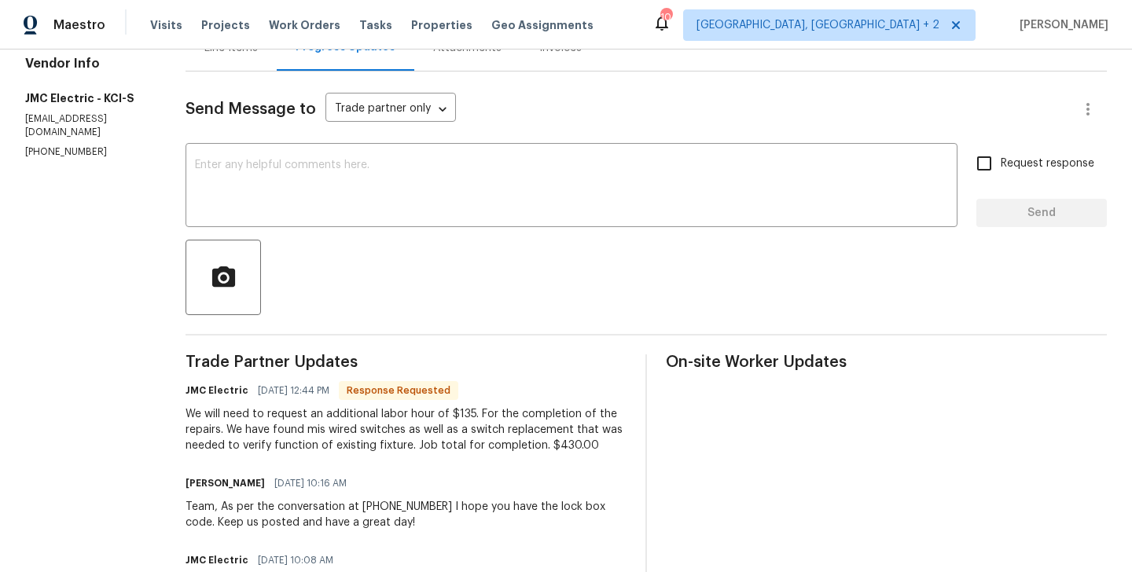
click at [190, 511] on div "Team, As per the conversation at (913) 362-2100 I hope you have the lock box co…" at bounding box center [406, 514] width 441 height 31
copy div "Team"
click at [263, 197] on textarea at bounding box center [571, 187] width 753 height 55
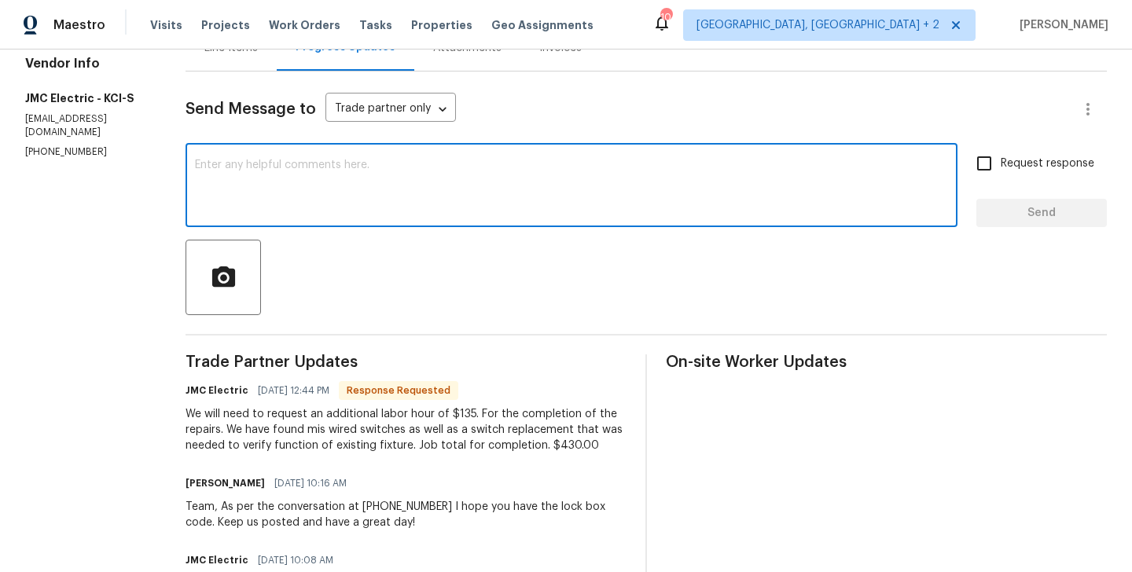
paste textarea "Team"
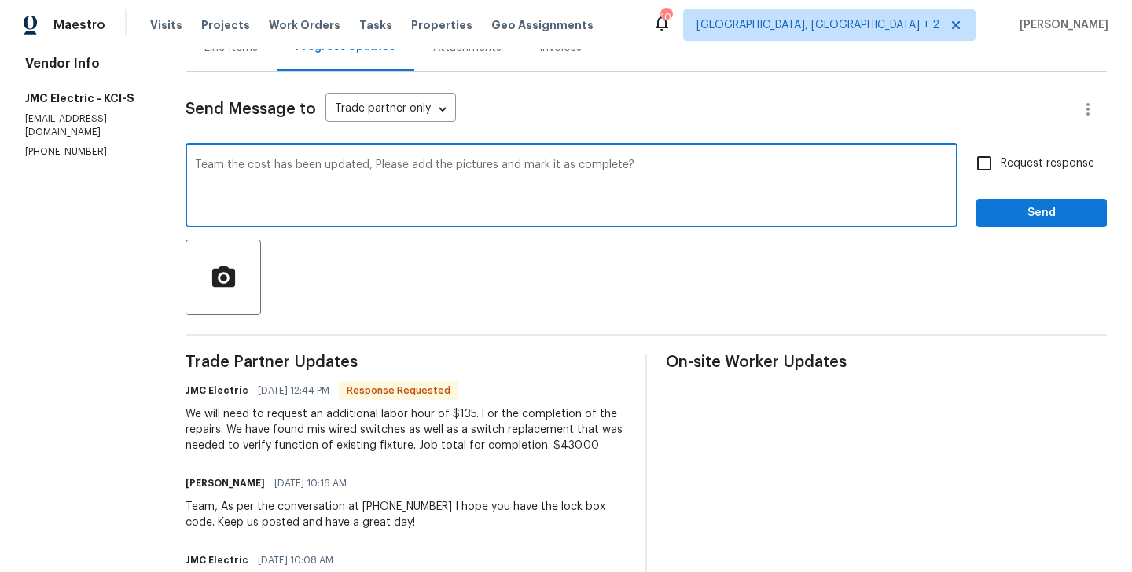
type textarea "Team the cost has been updated, Please add the pictures and mark it as complete?"
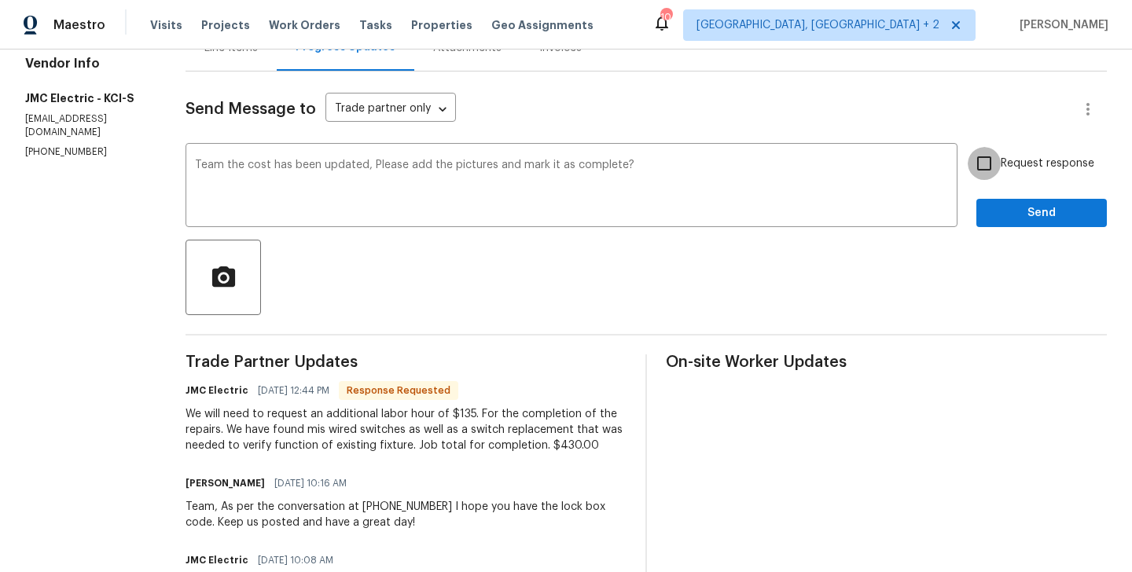
click at [991, 173] on input "Request response" at bounding box center [984, 163] width 33 height 33
checkbox input "true"
click at [999, 211] on span "Send" at bounding box center [1041, 214] width 105 height 20
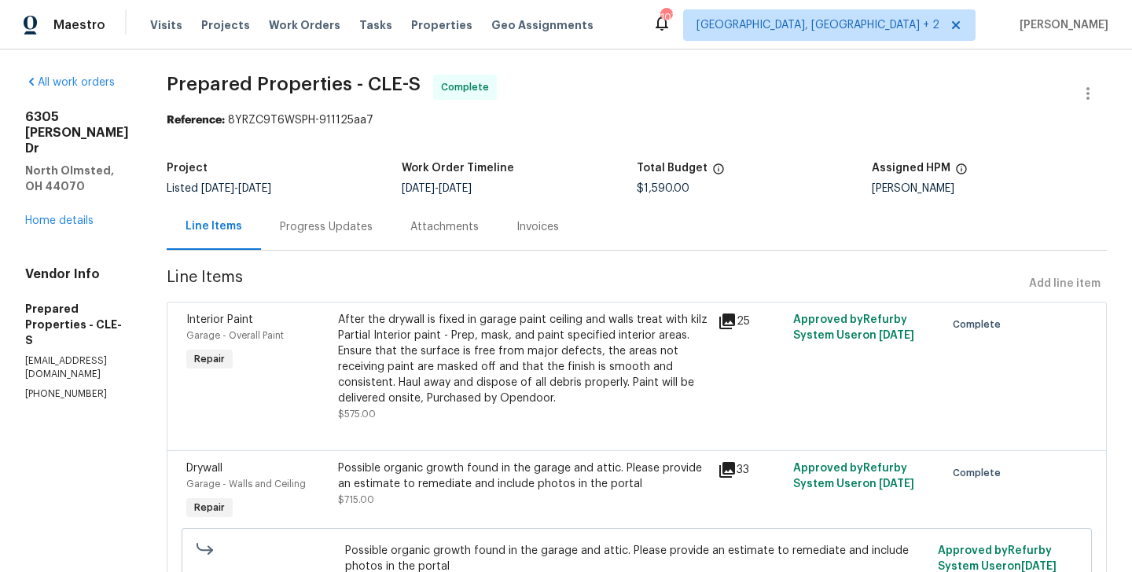
click at [370, 233] on div "Progress Updates" at bounding box center [326, 227] width 93 height 16
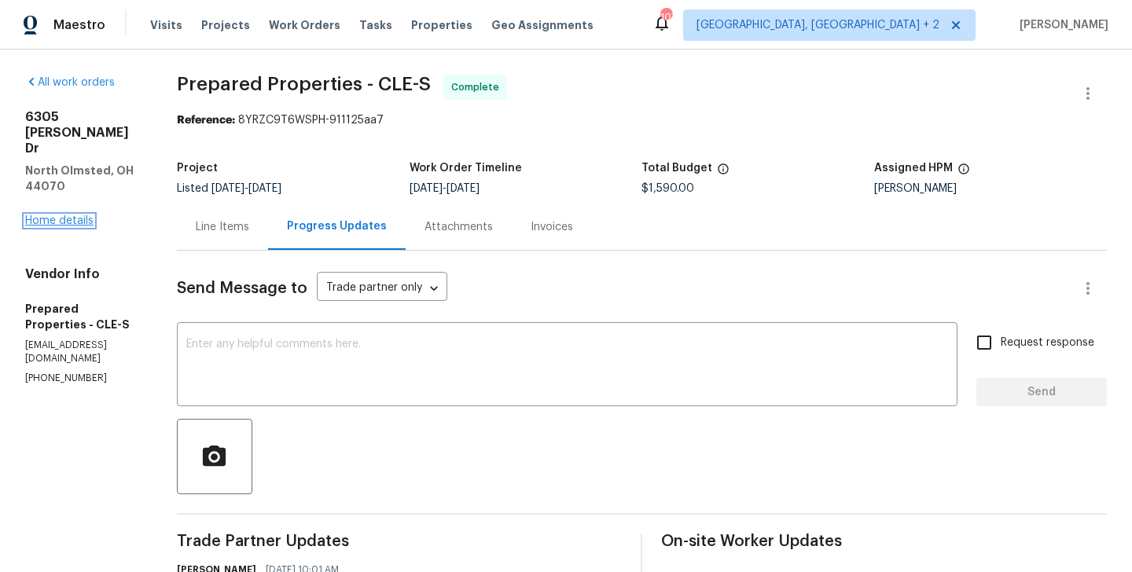
click at [64, 215] on link "Home details" at bounding box center [59, 220] width 68 height 11
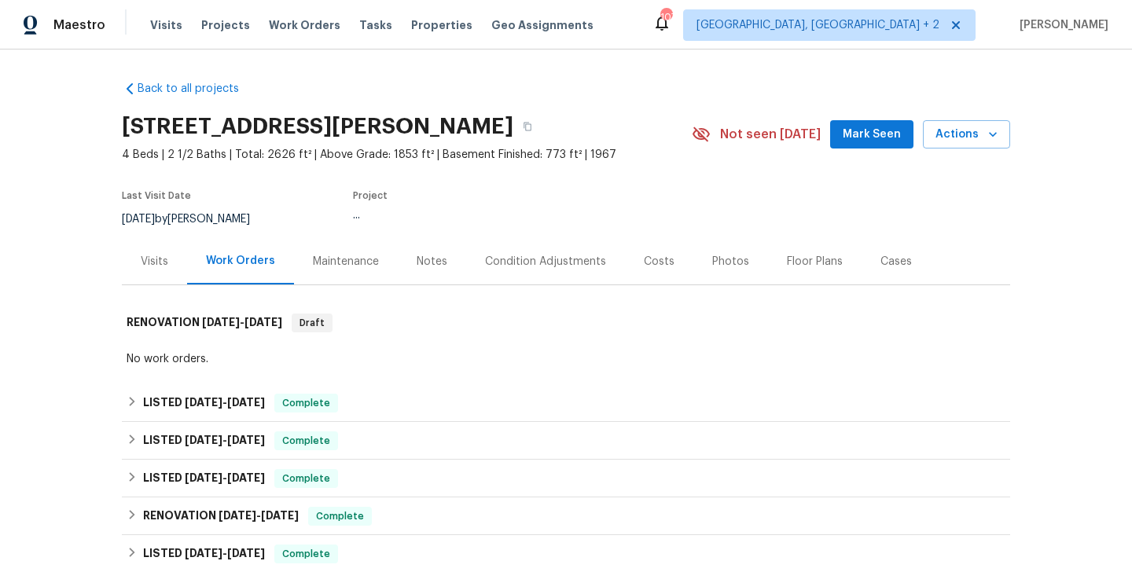
scroll to position [317, 0]
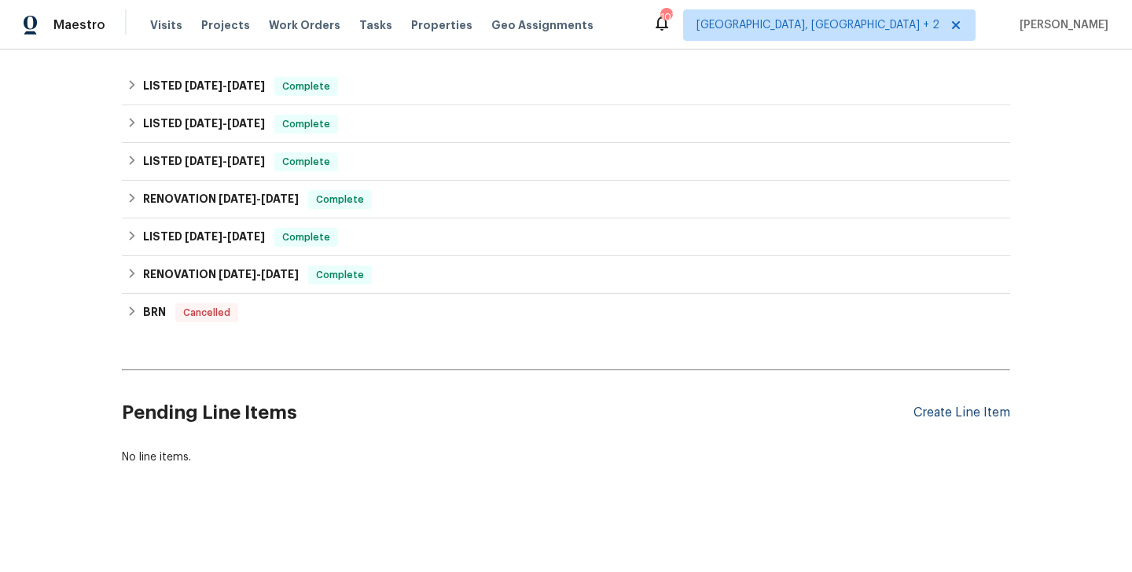
click at [948, 407] on div "Create Line Item" at bounding box center [962, 413] width 97 height 15
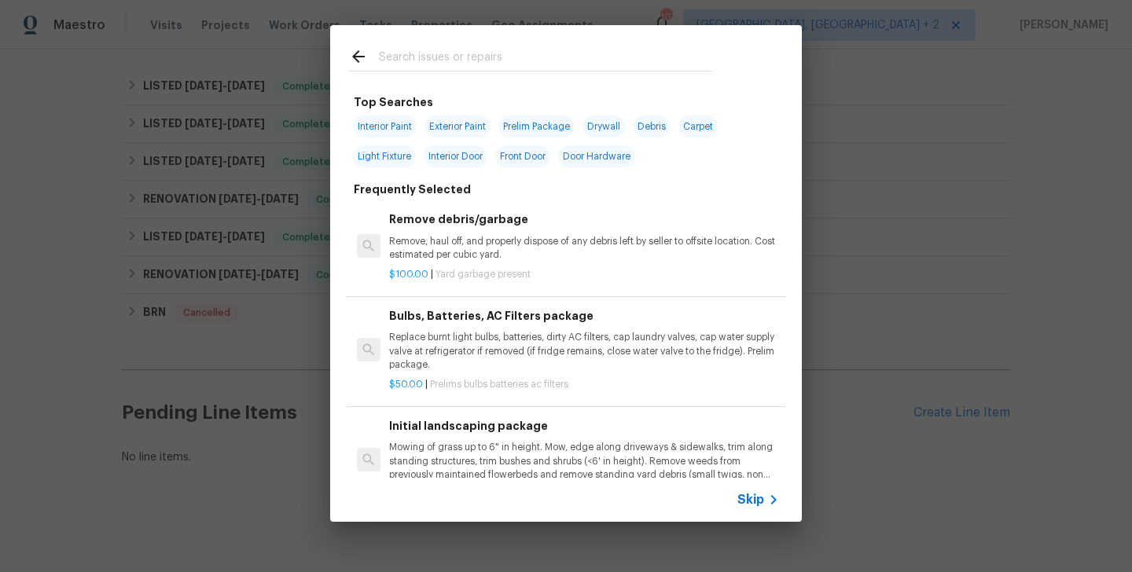
click at [432, 63] on input "text" at bounding box center [545, 59] width 333 height 24
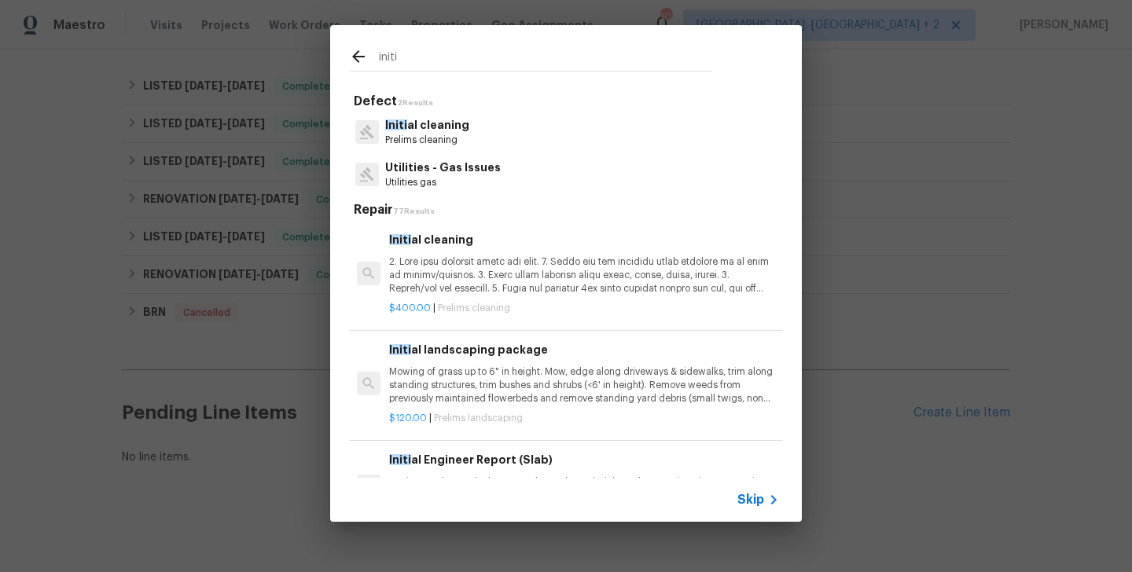
type input "initi"
click at [446, 251] on div "Initi al cleaning" at bounding box center [584, 263] width 390 height 64
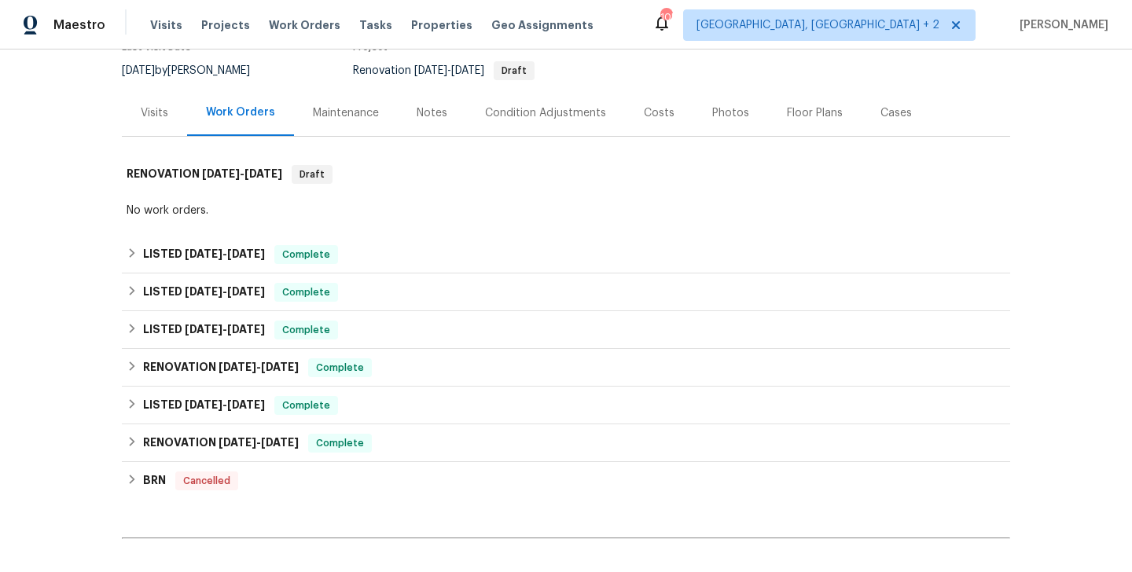
scroll to position [0, 0]
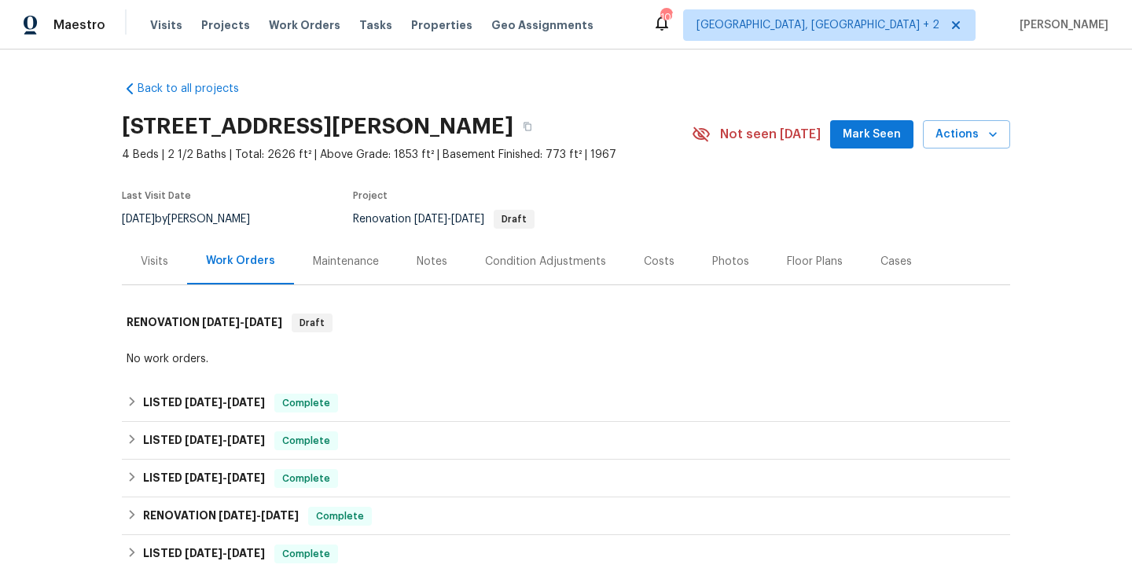
click at [359, 262] on div "Maintenance" at bounding box center [346, 262] width 66 height 16
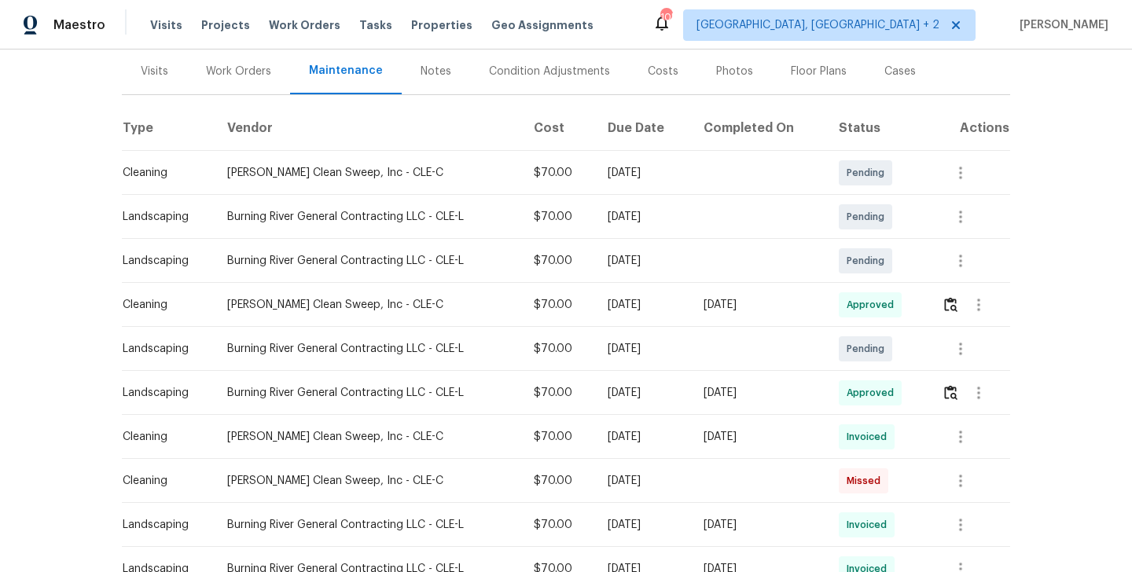
scroll to position [193, 0]
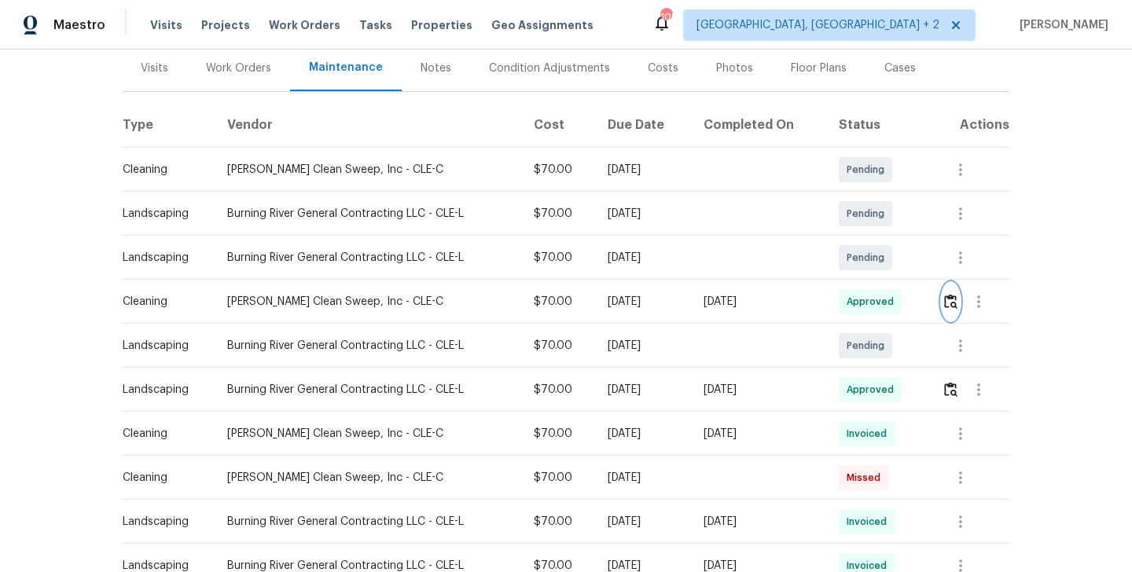
click at [947, 309] on button "button" at bounding box center [951, 302] width 18 height 38
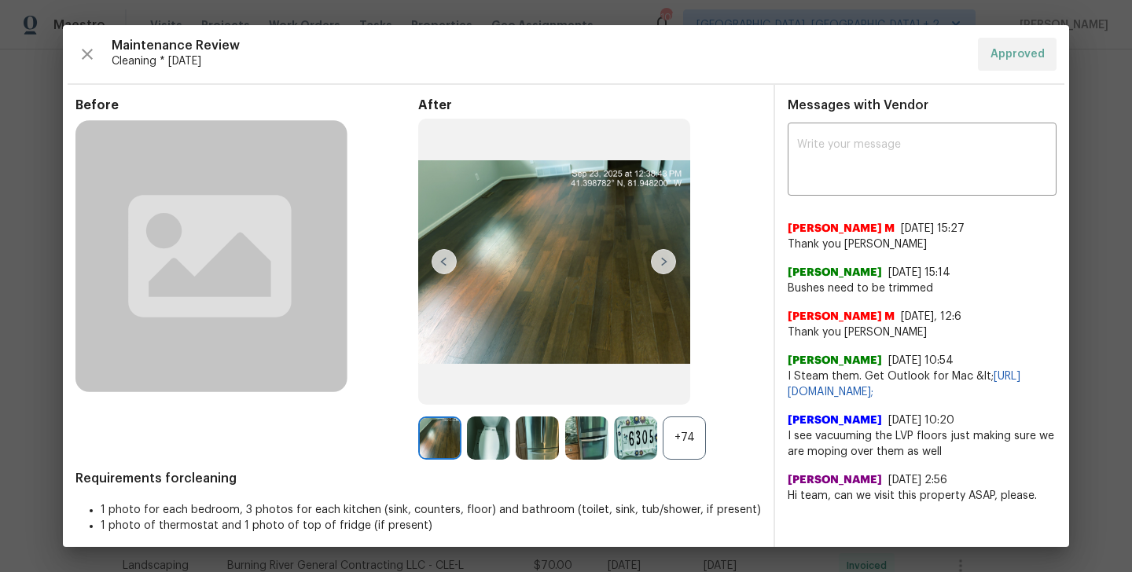
scroll to position [9, 0]
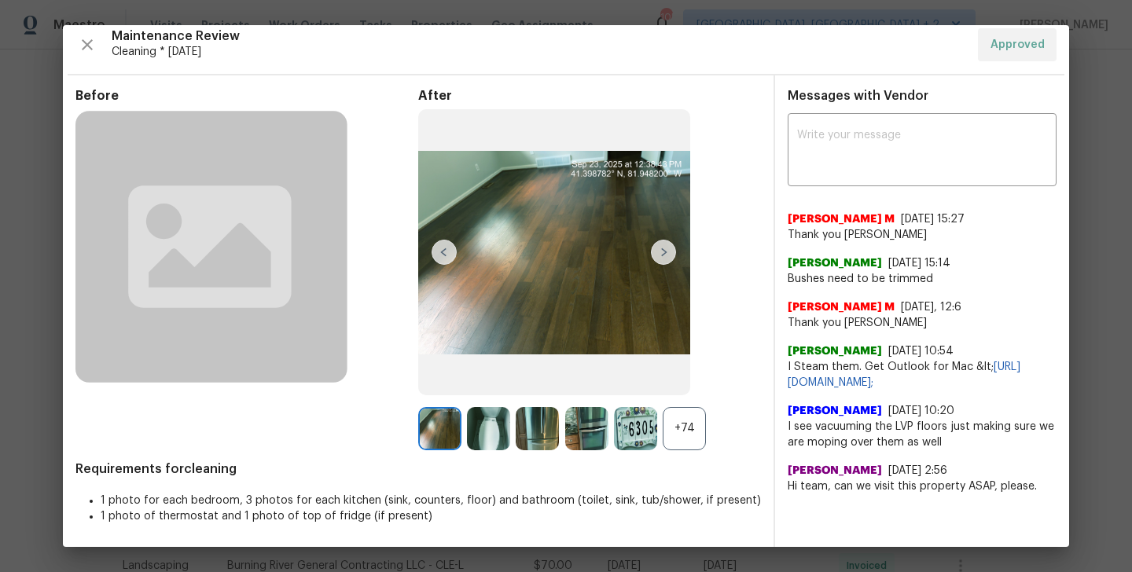
click at [493, 432] on img at bounding box center [488, 428] width 43 height 43
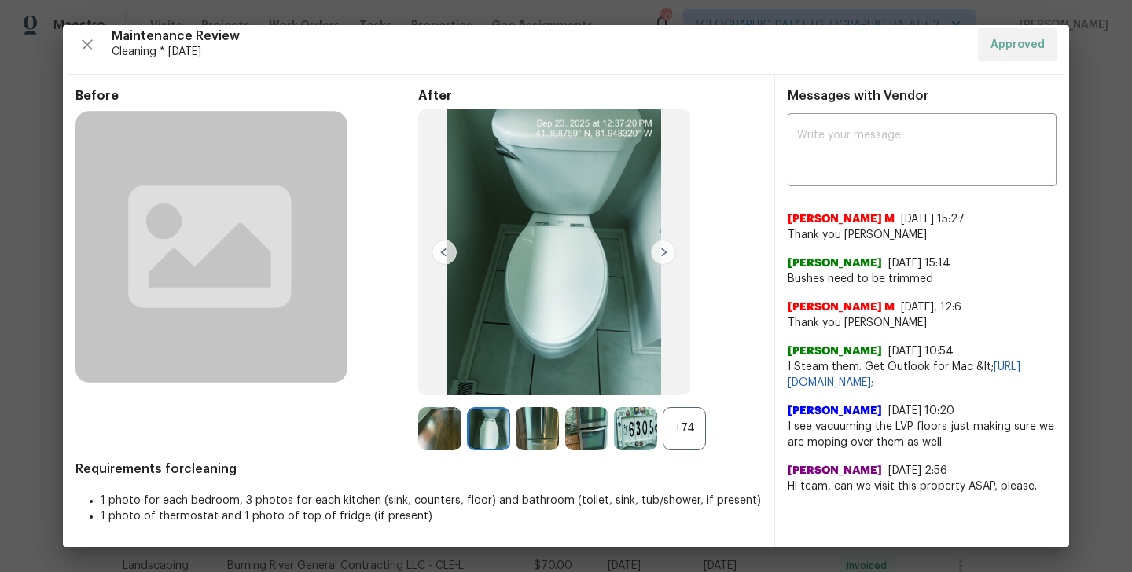
click at [542, 430] on img at bounding box center [537, 428] width 43 height 43
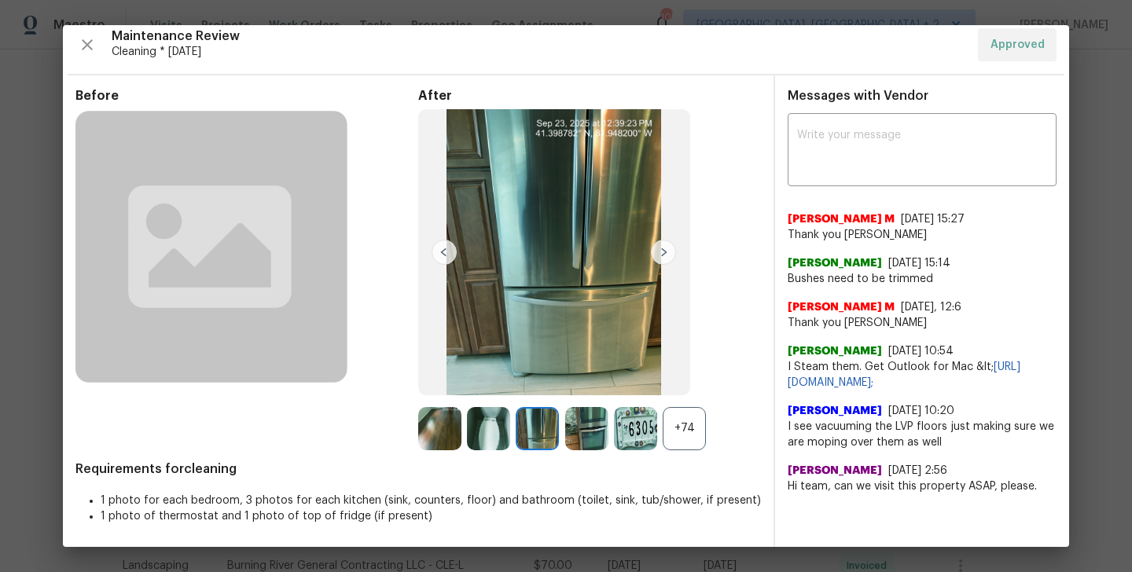
click at [579, 432] on img at bounding box center [586, 428] width 43 height 43
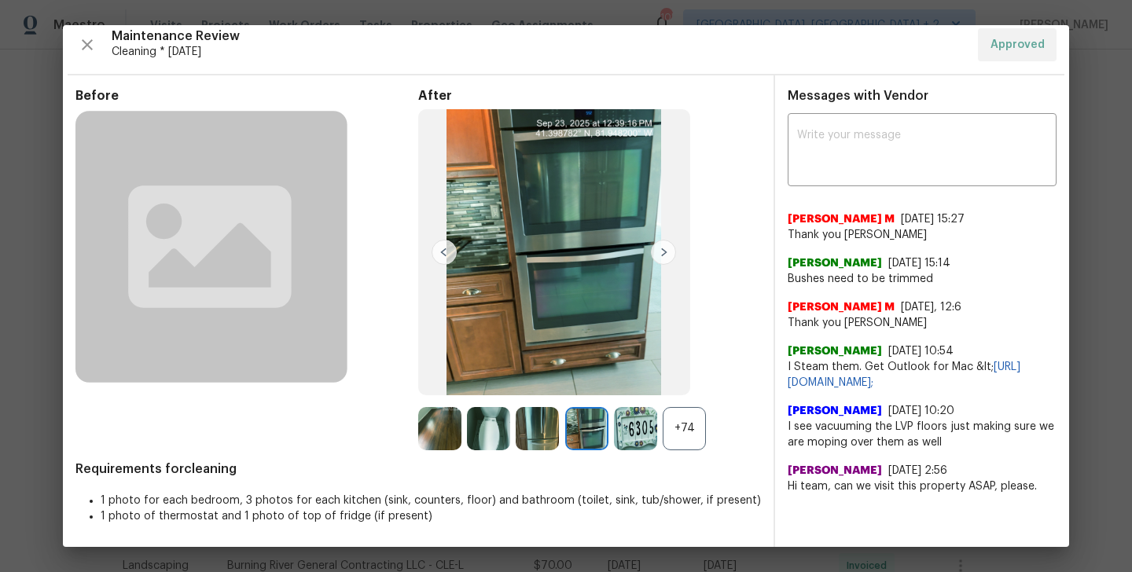
click at [627, 429] on img at bounding box center [635, 428] width 43 height 43
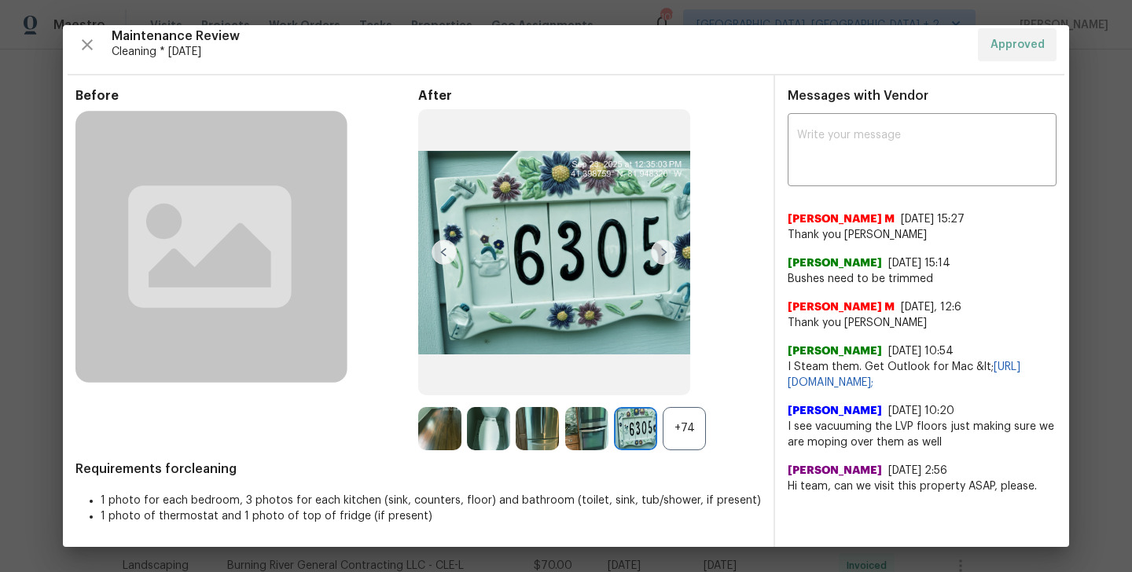
click at [678, 423] on div "+74" at bounding box center [684, 428] width 43 height 43
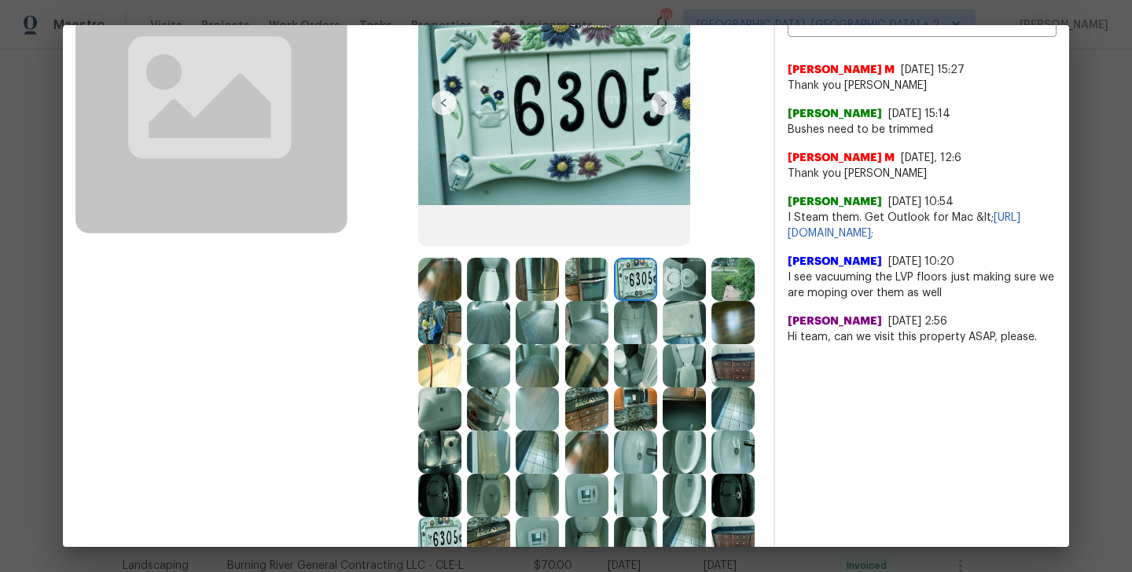
scroll to position [170, 0]
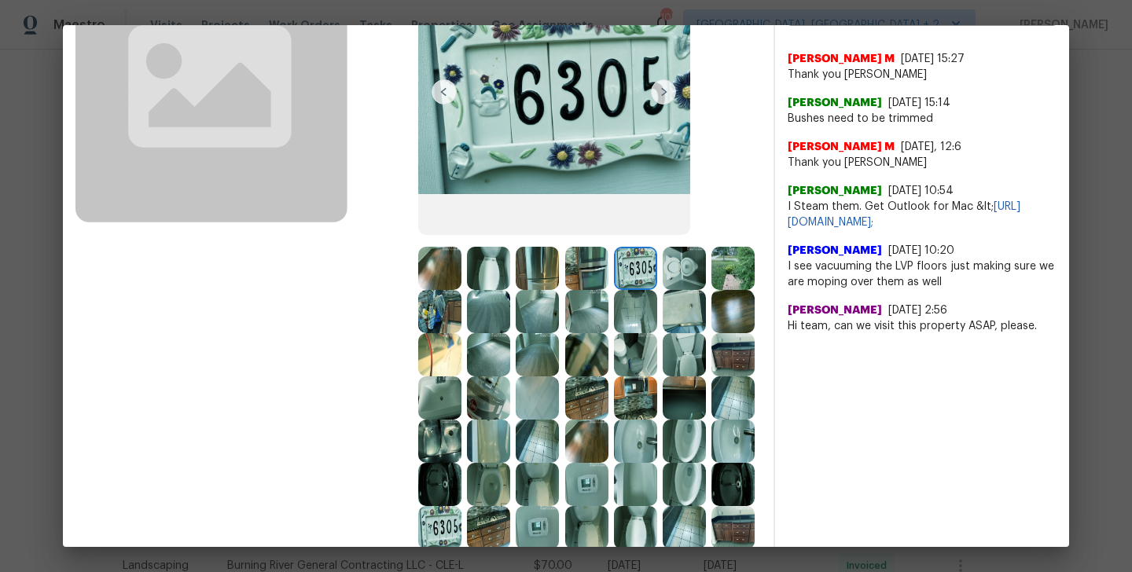
click at [589, 414] on img at bounding box center [586, 398] width 43 height 43
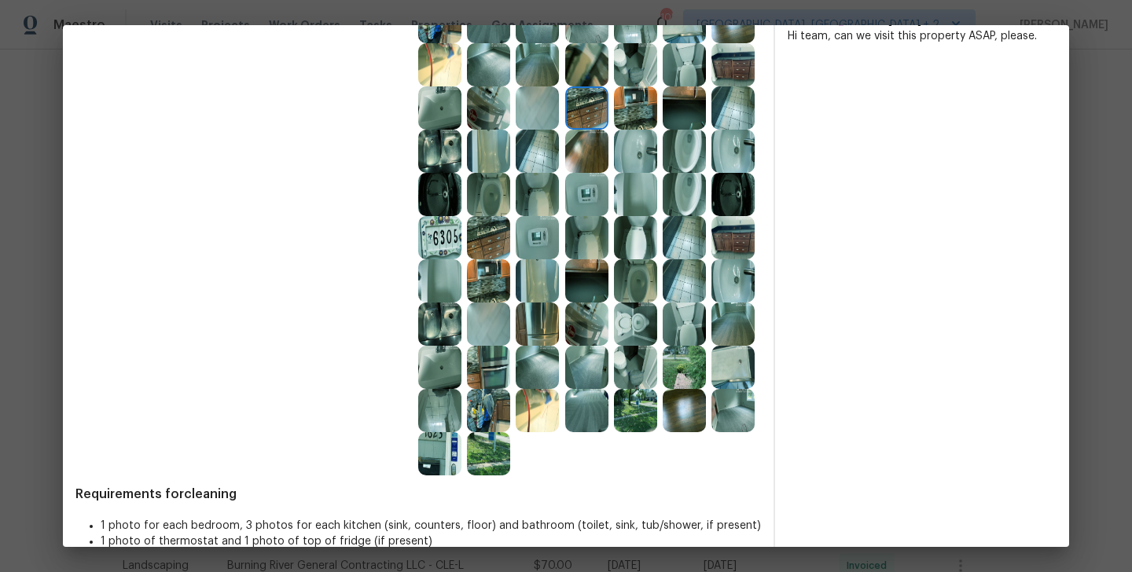
scroll to position [462, 0]
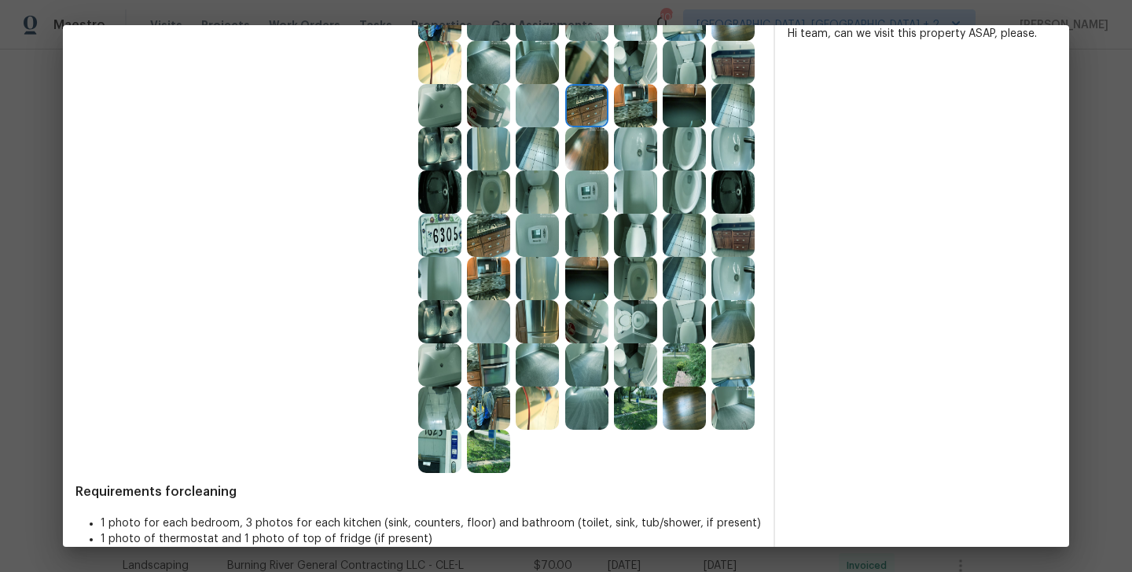
click at [479, 289] on img at bounding box center [488, 278] width 43 height 43
click at [499, 241] on img at bounding box center [488, 235] width 43 height 43
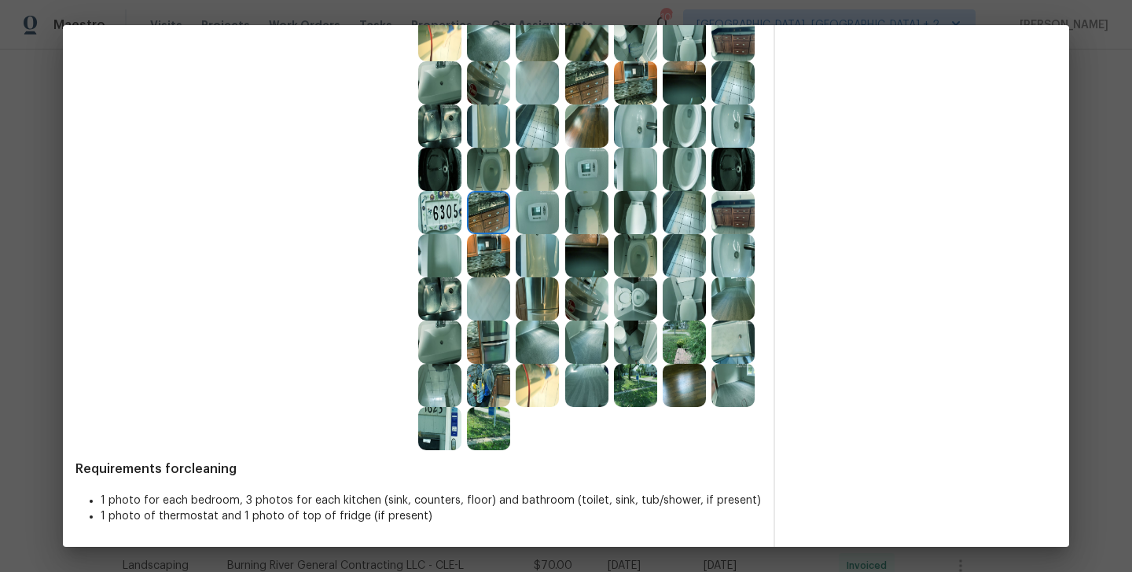
scroll to position [0, 0]
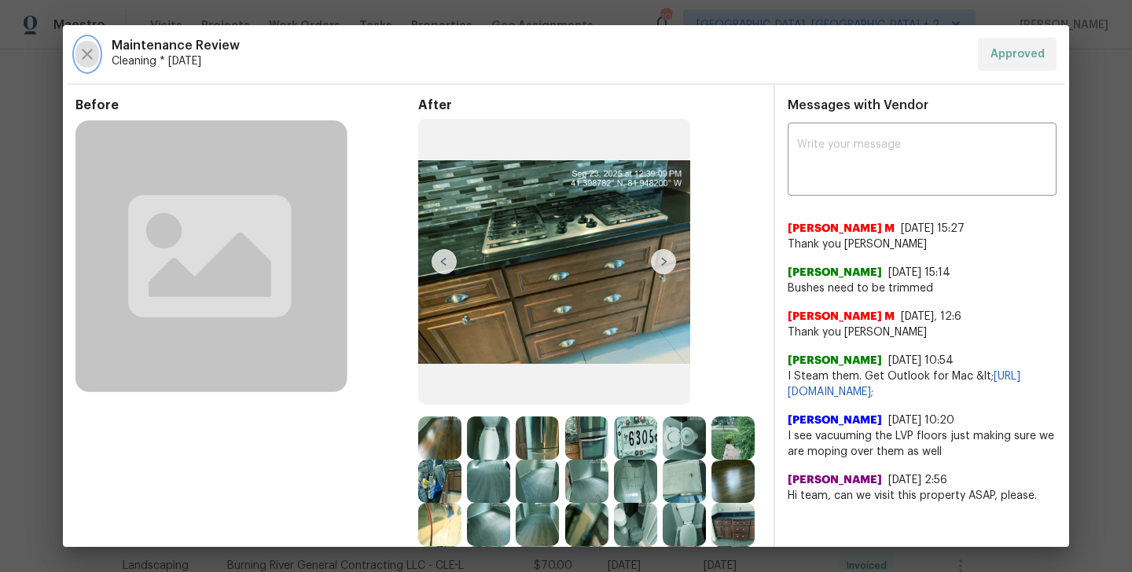
click at [92, 50] on icon "button" at bounding box center [87, 54] width 11 height 11
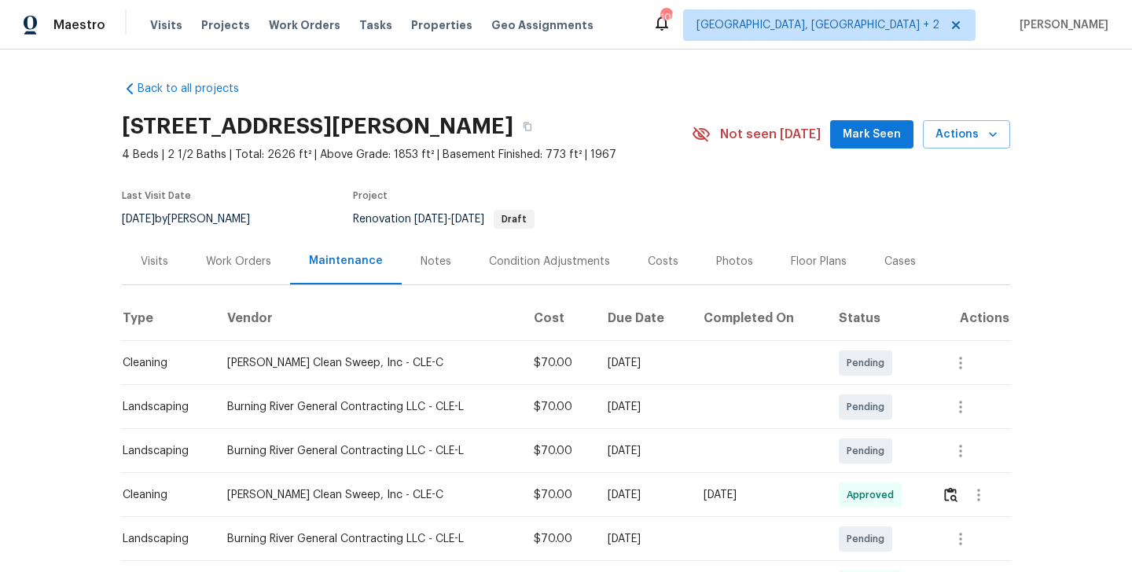
click at [218, 261] on div "Work Orders" at bounding box center [238, 262] width 65 height 16
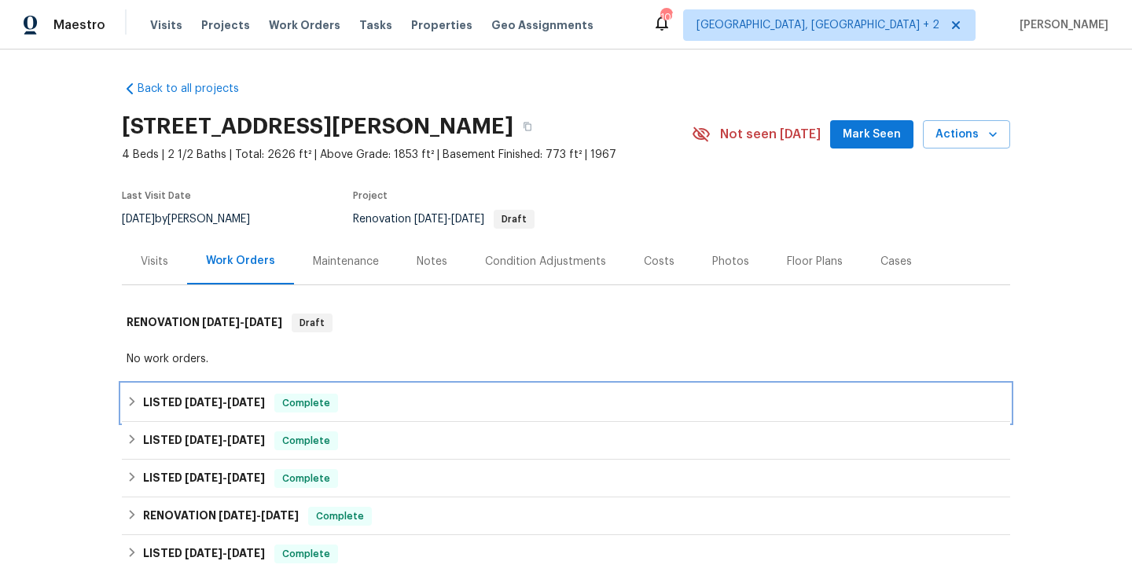
click at [234, 393] on div "LISTED 9/17/25 - 9/23/25 Complete" at bounding box center [566, 403] width 888 height 38
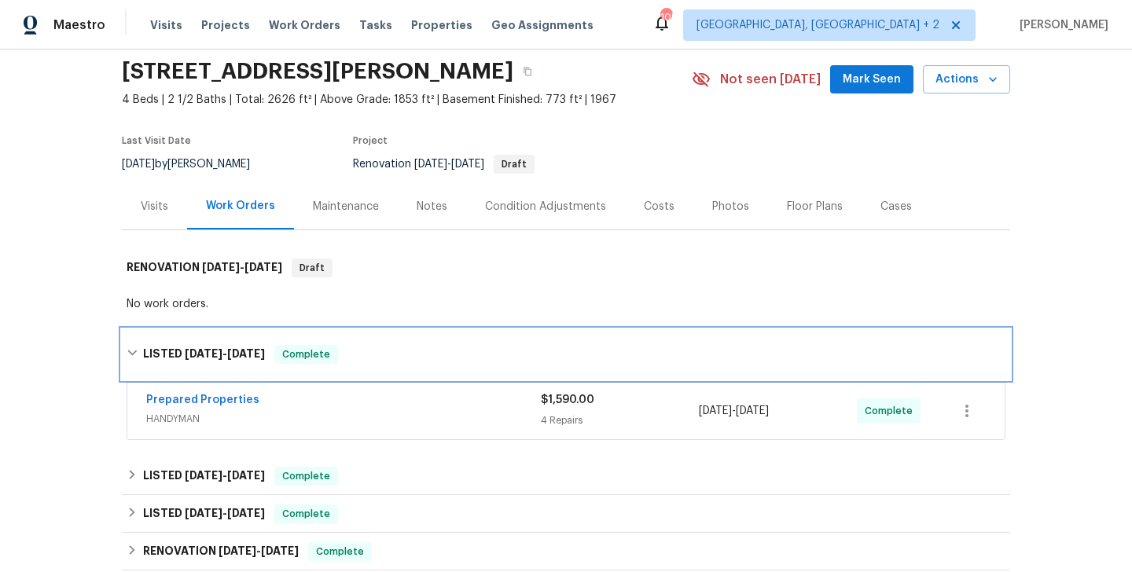
scroll to position [56, 0]
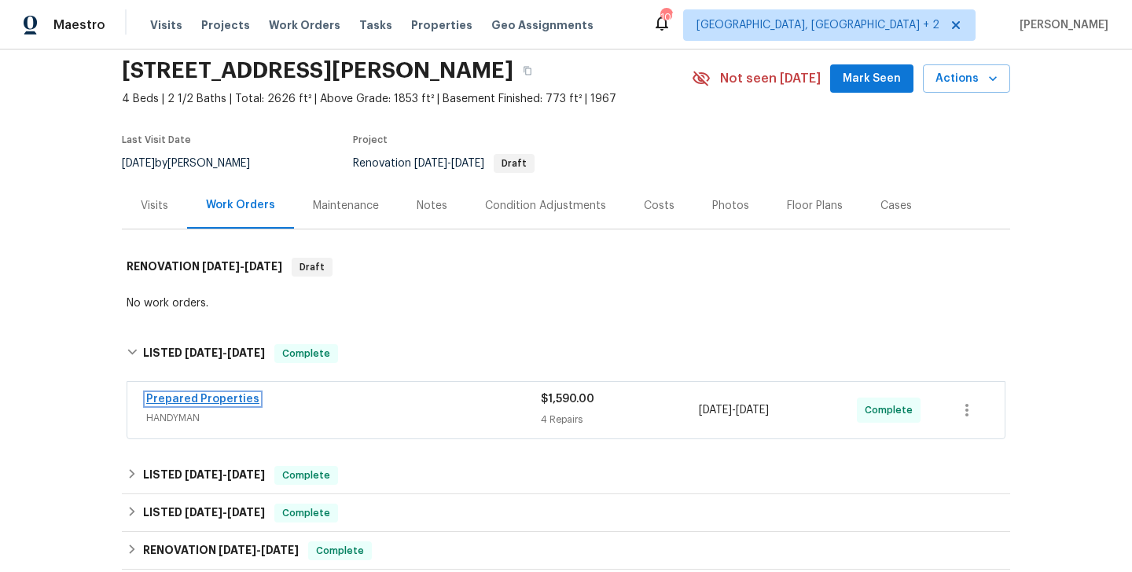
click at [211, 397] on link "Prepared Properties" at bounding box center [202, 399] width 113 height 11
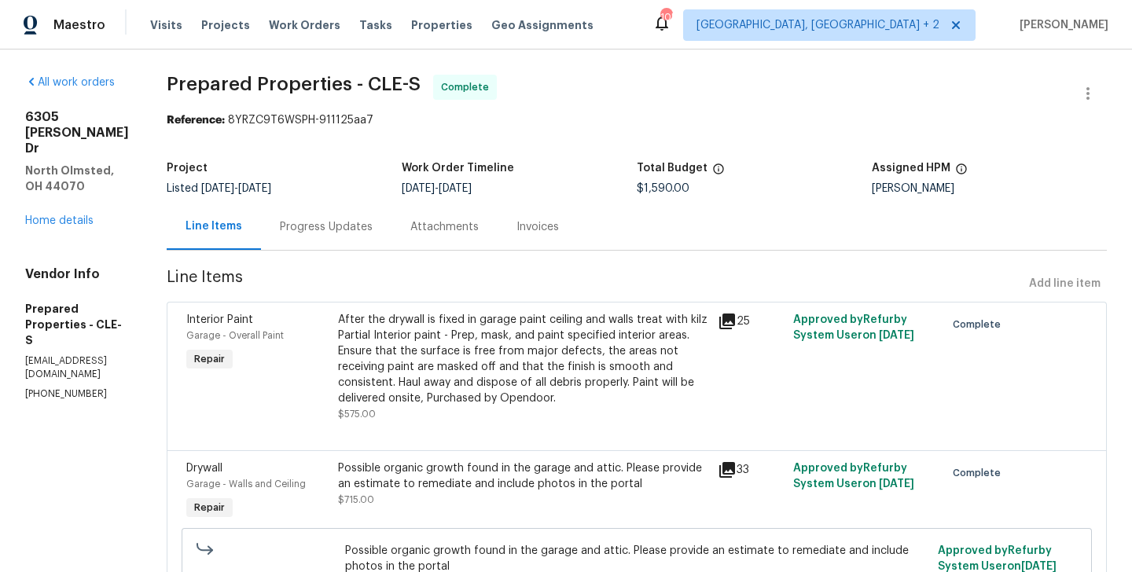
click at [531, 359] on div "After the drywall is fixed in garage paint ceiling and walls treat with kilz Pa…" at bounding box center [523, 359] width 370 height 94
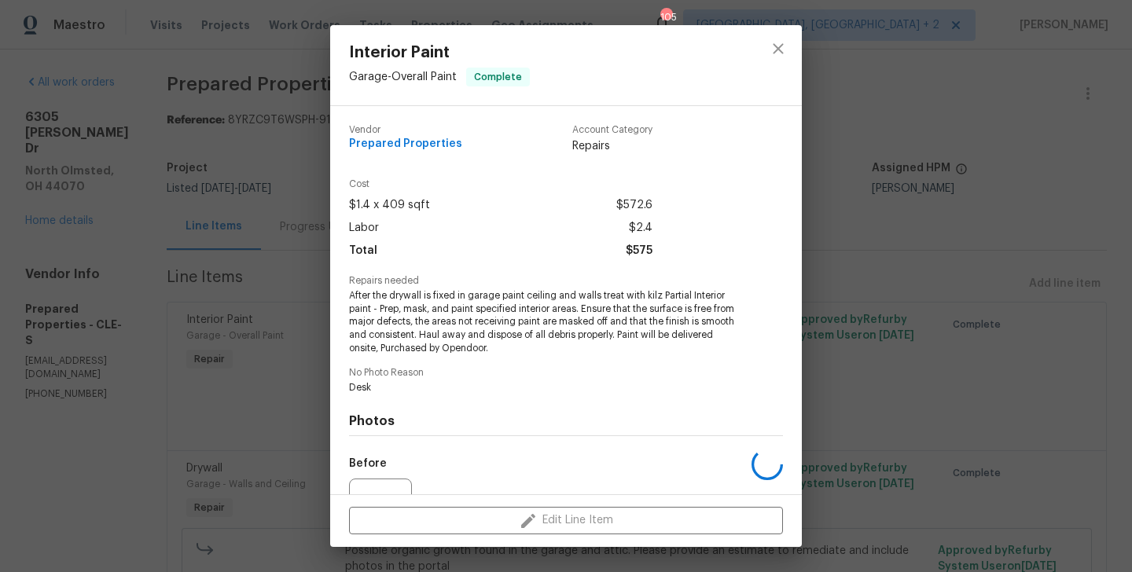
scroll to position [164, 0]
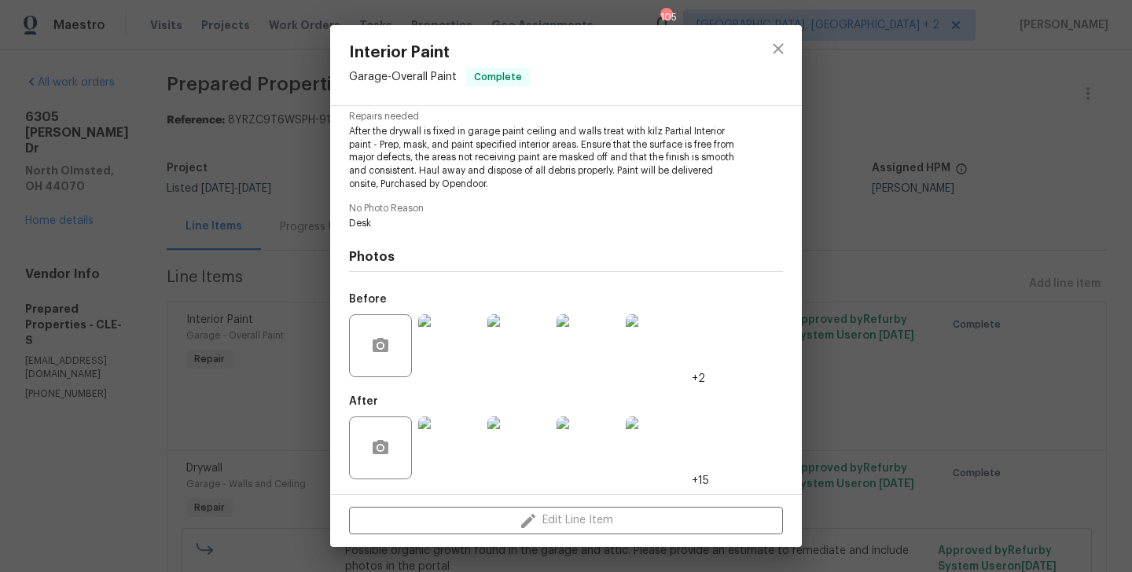
click at [144, 395] on div "Interior Paint Garage - Overall Paint Complete Vendor Prepared Properties Accou…" at bounding box center [566, 286] width 1132 height 572
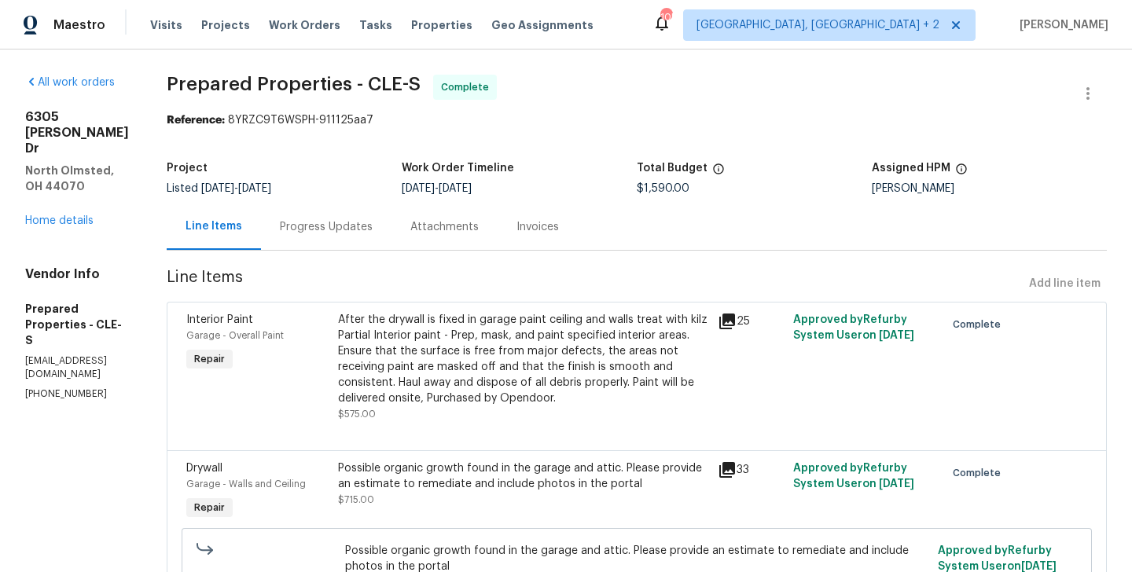
click at [357, 240] on div "Progress Updates" at bounding box center [326, 227] width 131 height 46
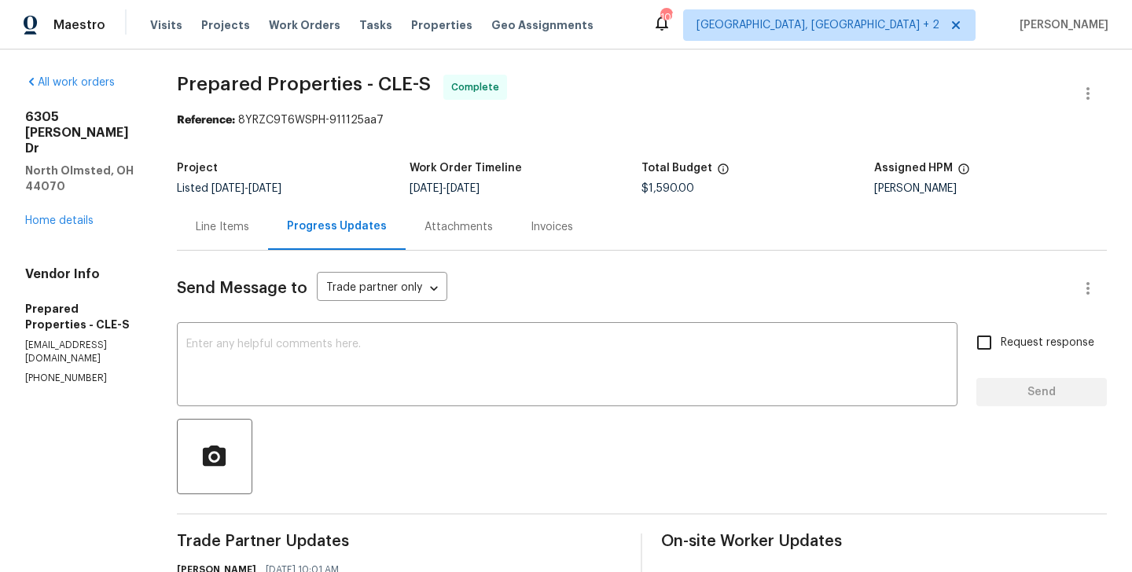
click at [268, 237] on div "Line Items" at bounding box center [222, 227] width 91 height 46
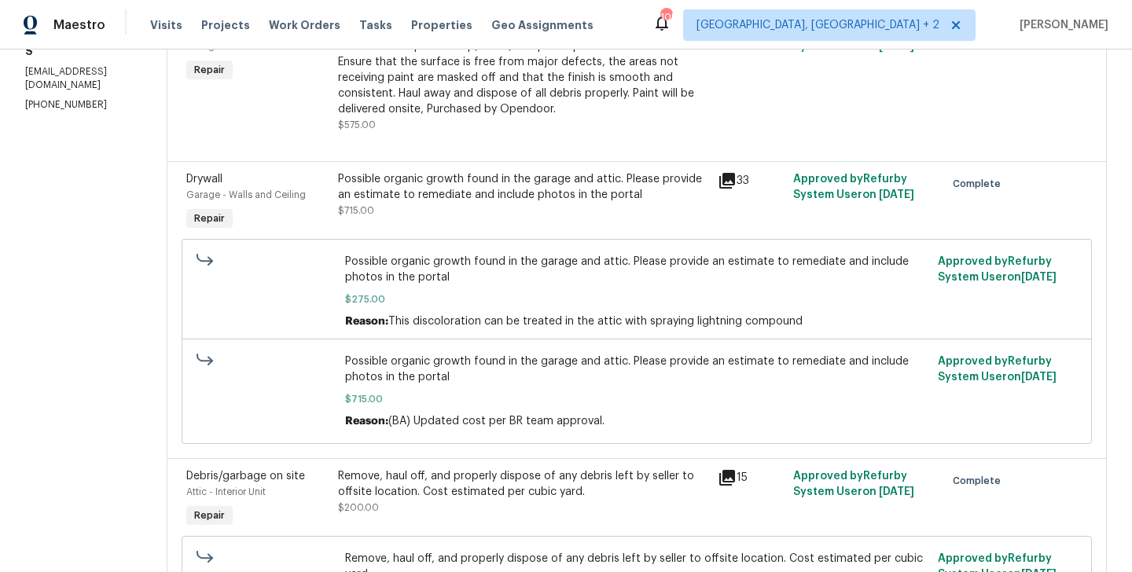
scroll to position [286, 0]
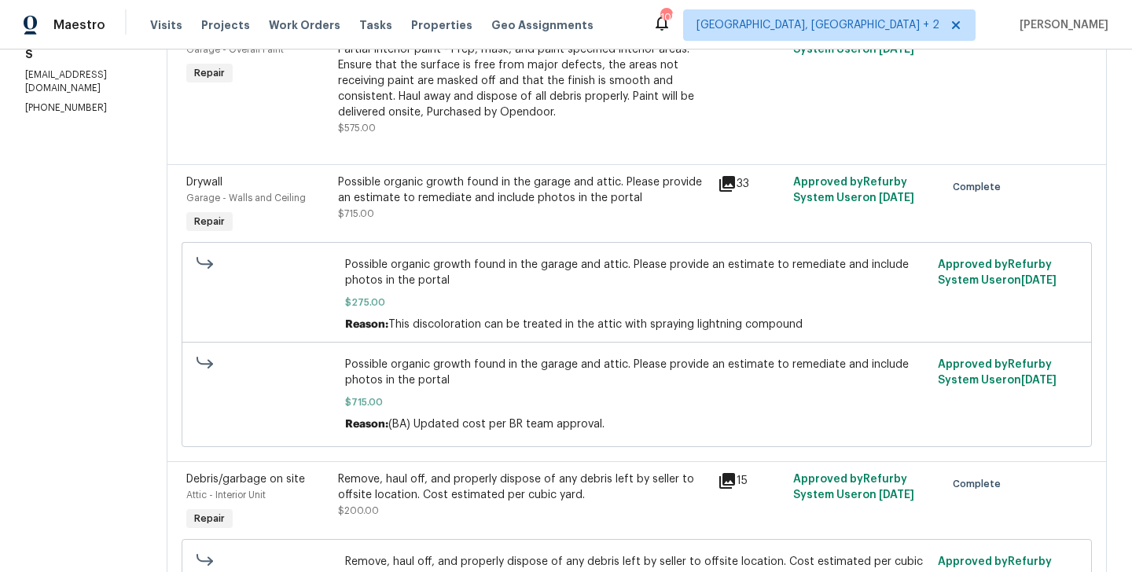
click at [550, 179] on div "Possible organic growth found in the garage and attic. Please provide an estima…" at bounding box center [523, 190] width 370 height 31
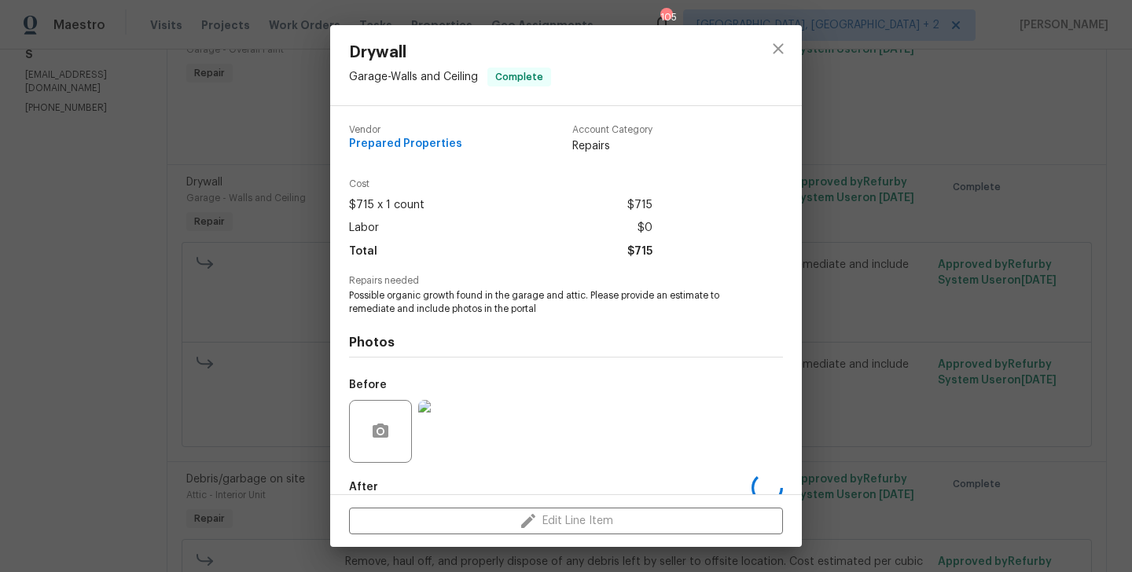
scroll to position [86, 0]
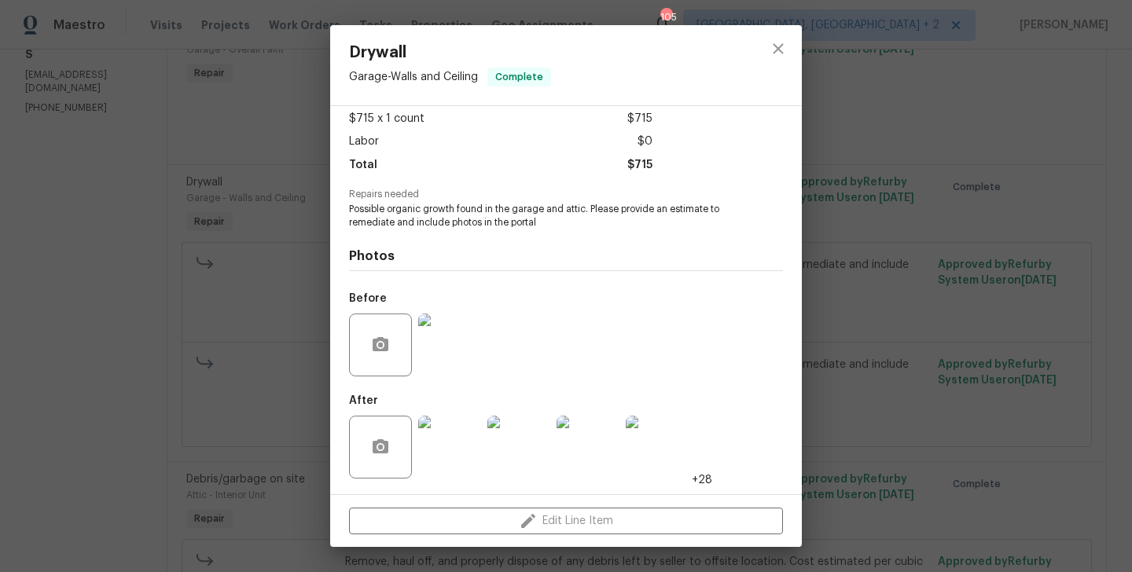
click at [145, 218] on div "Drywall Garage - Walls and Ceiling Complete Vendor Prepared Properties Account …" at bounding box center [566, 286] width 1132 height 572
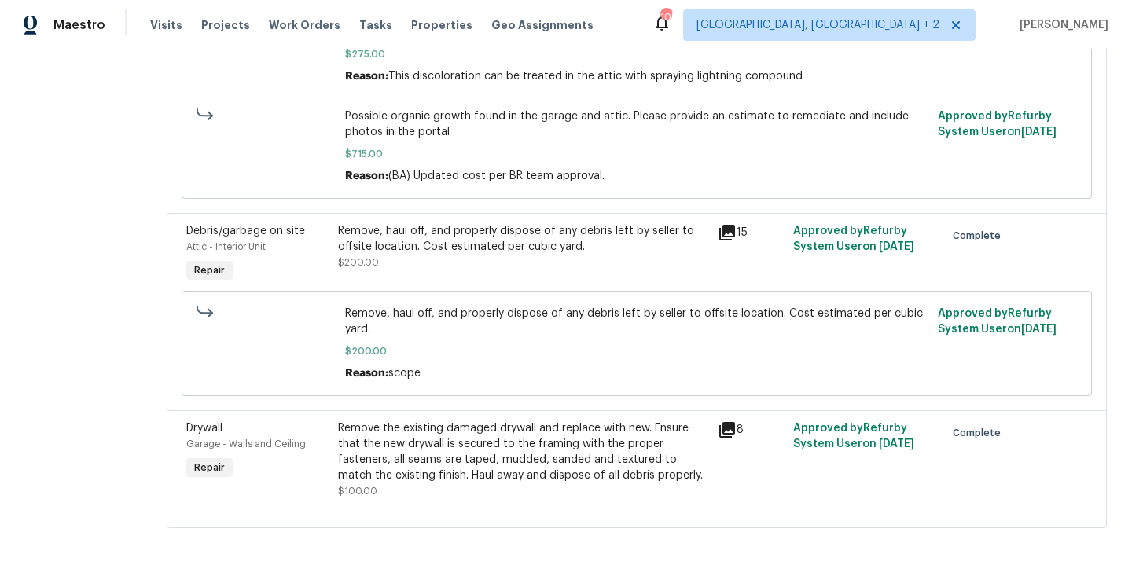
scroll to position [0, 0]
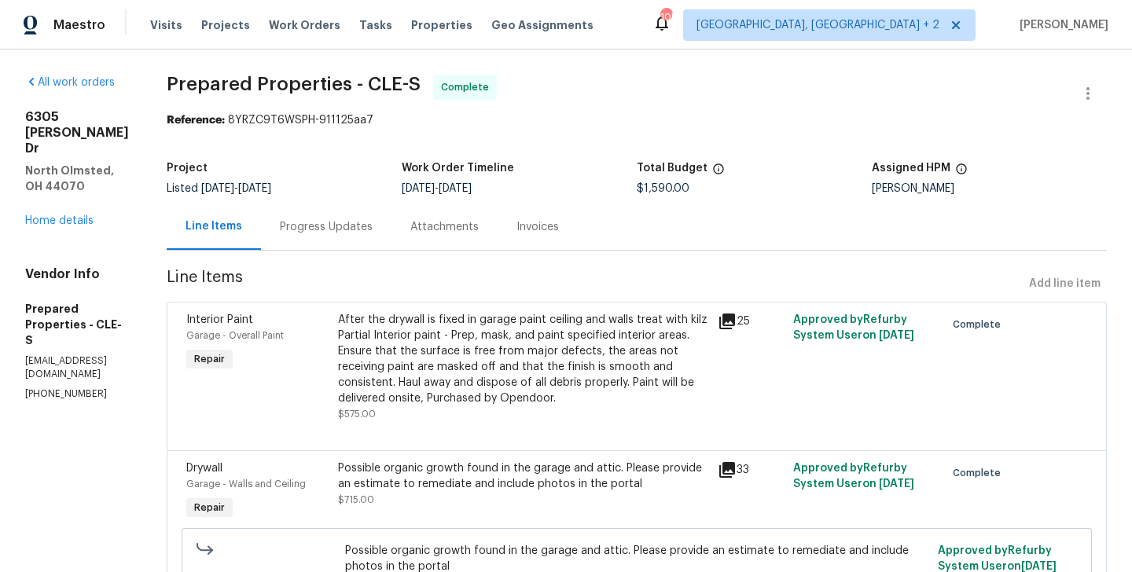
click at [366, 222] on div "Progress Updates" at bounding box center [326, 227] width 93 height 16
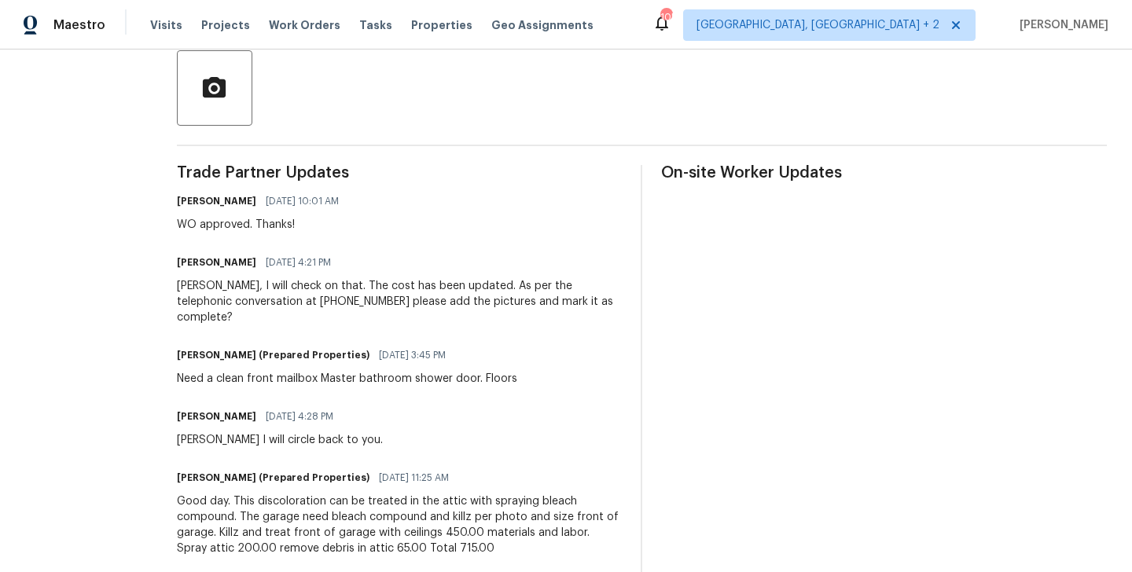
scroll to position [371, 0]
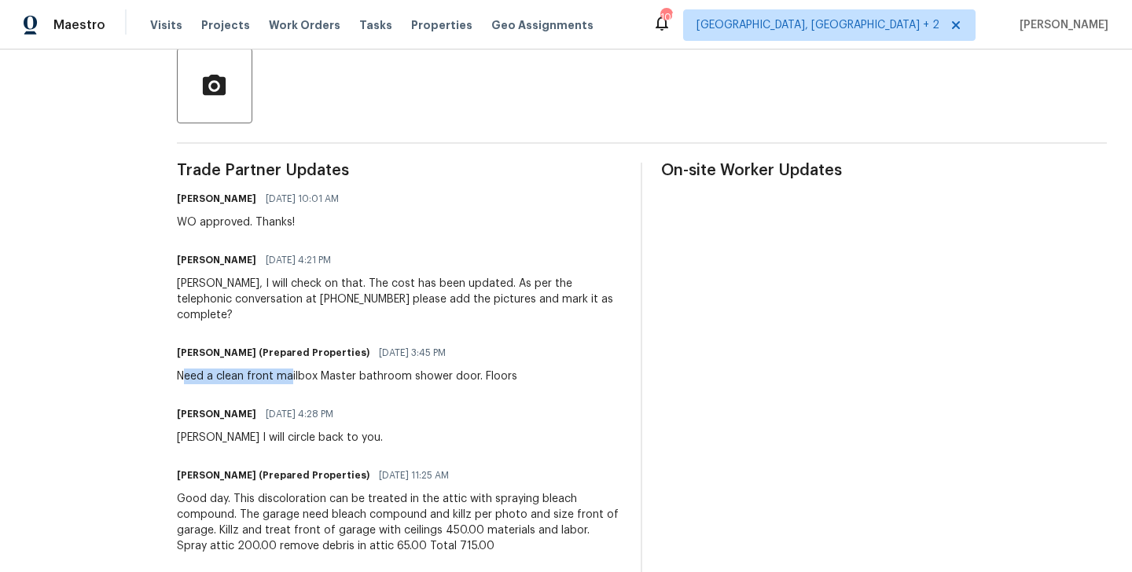
drag, startPoint x: 225, startPoint y: 367, endPoint x: 328, endPoint y: 367, distance: 103.0
click at [328, 369] on div "Need a clean front mailbox Master bathroom shower door. Floors" at bounding box center [347, 377] width 340 height 16
click at [517, 369] on div "Need a clean front mailbox Master bathroom shower door. Floors" at bounding box center [347, 377] width 340 height 16
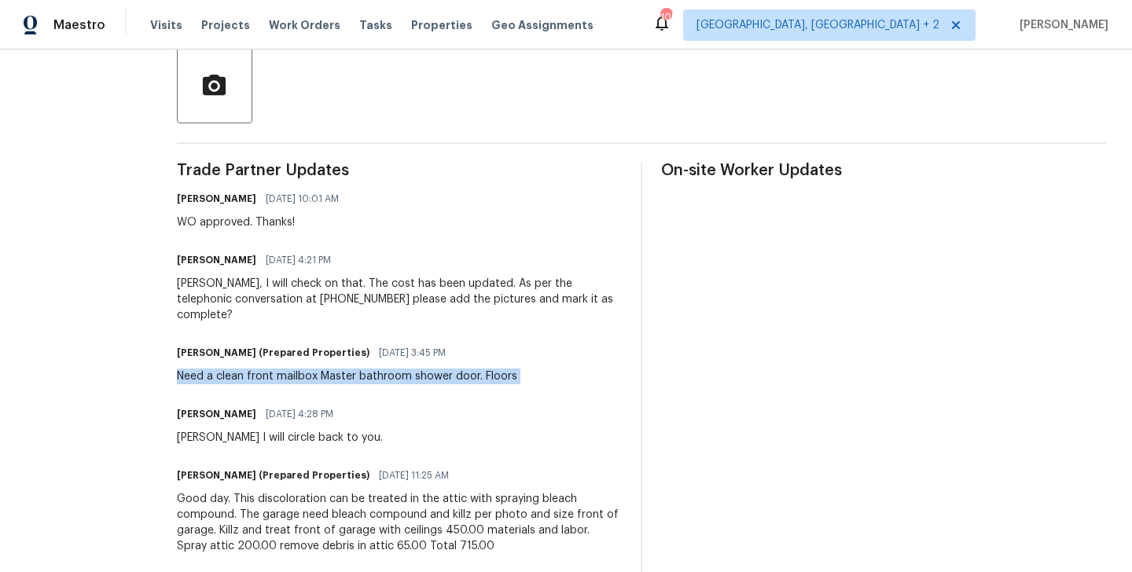
click at [517, 369] on div "Need a clean front mailbox Master bathroom shower door. Floors" at bounding box center [347, 377] width 340 height 16
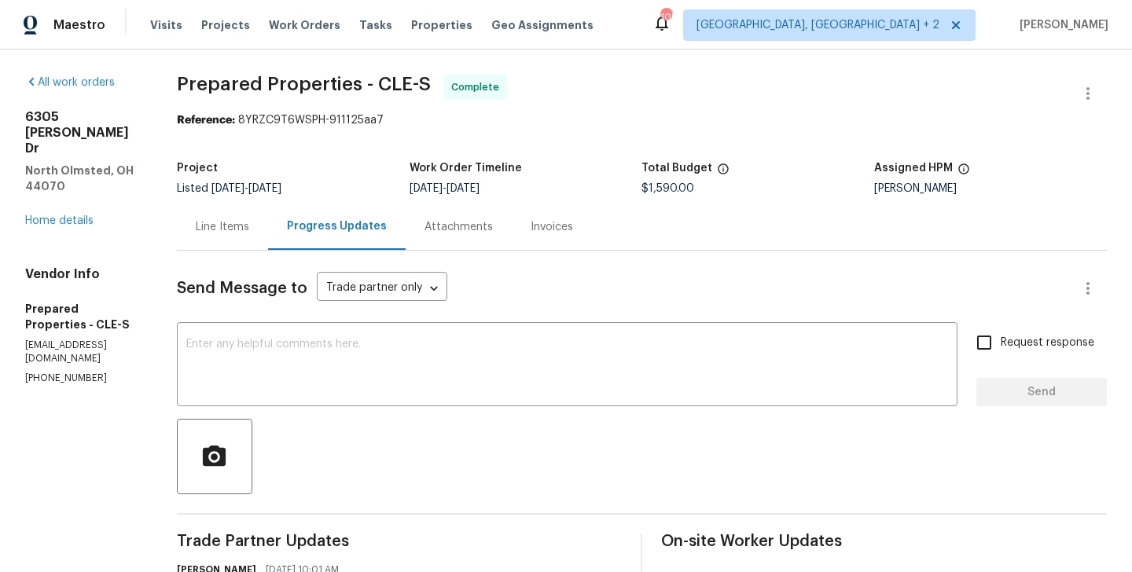
click at [75, 372] on p "(216) 644-3545" at bounding box center [82, 378] width 114 height 13
copy p "(216) 644-3545"
click at [86, 215] on link "Home details" at bounding box center [59, 220] width 68 height 11
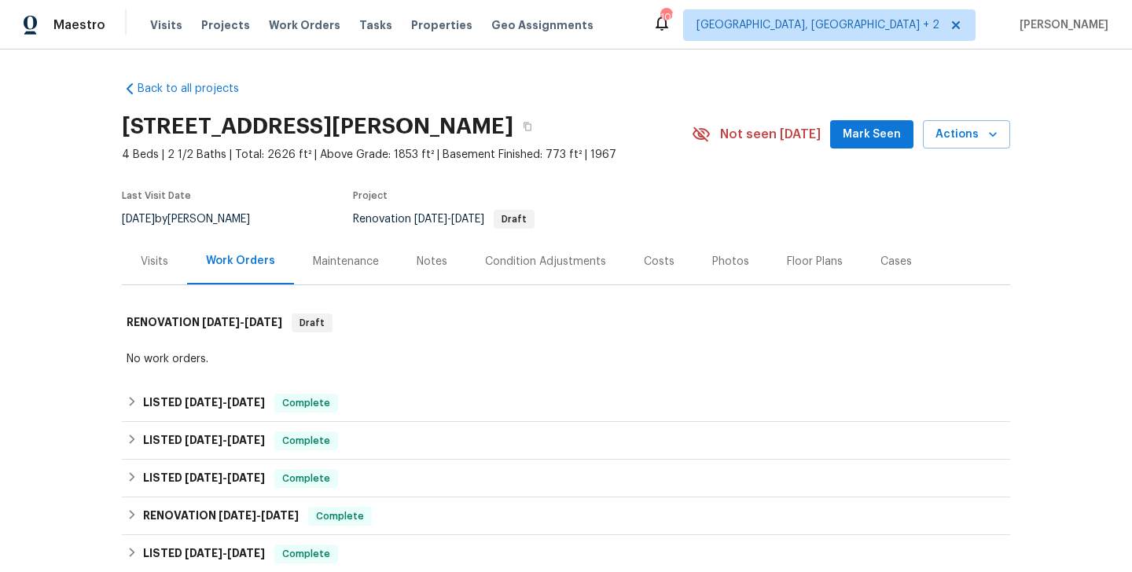
click at [894, 283] on div "Cases" at bounding box center [896, 261] width 69 height 46
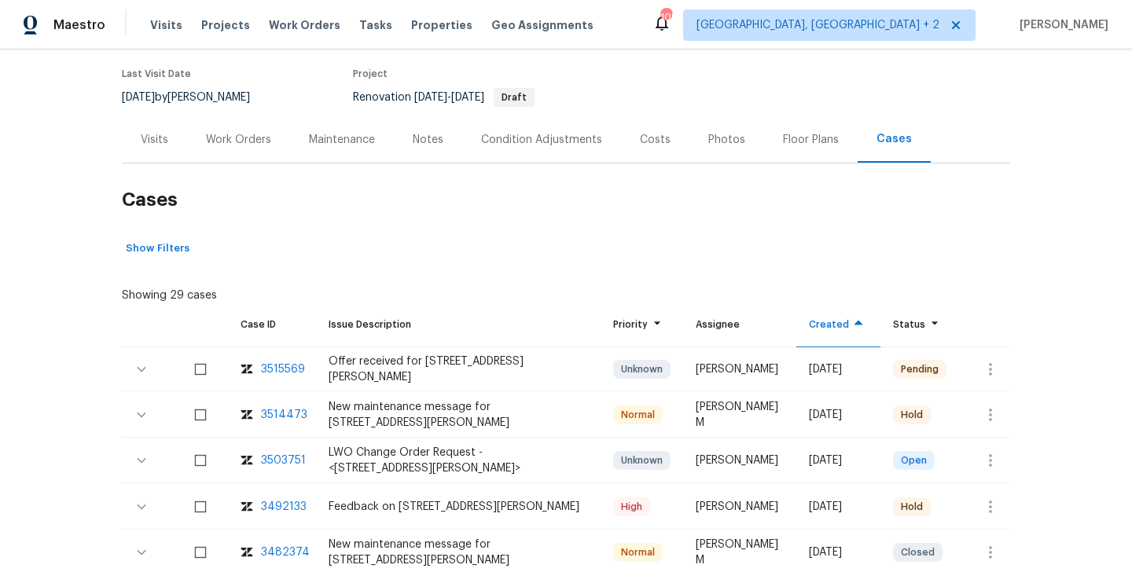
scroll to position [124, 0]
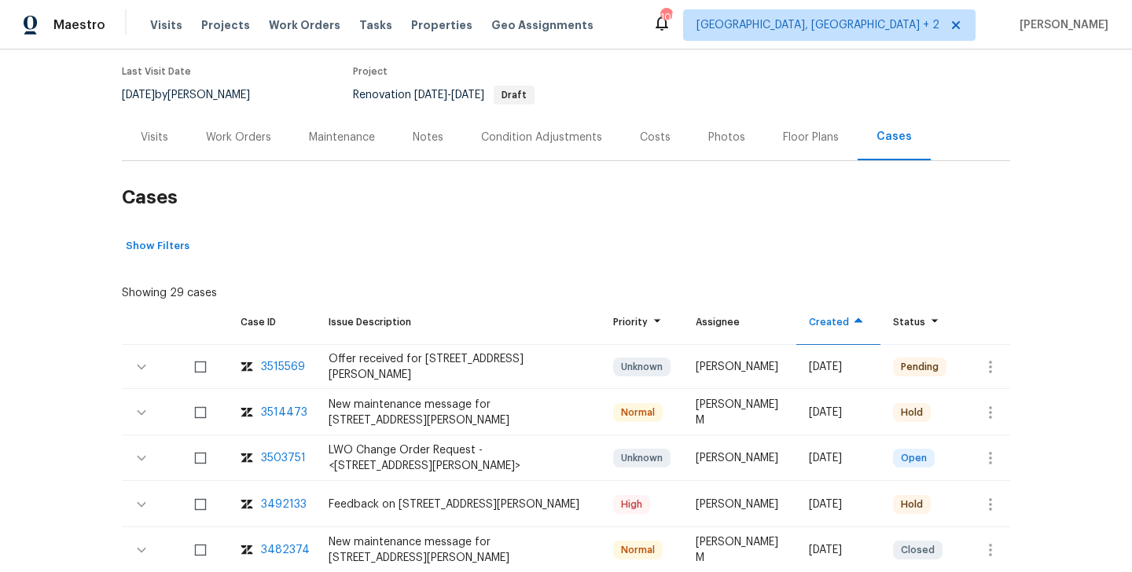
click at [342, 127] on div "Maintenance" at bounding box center [342, 137] width 104 height 46
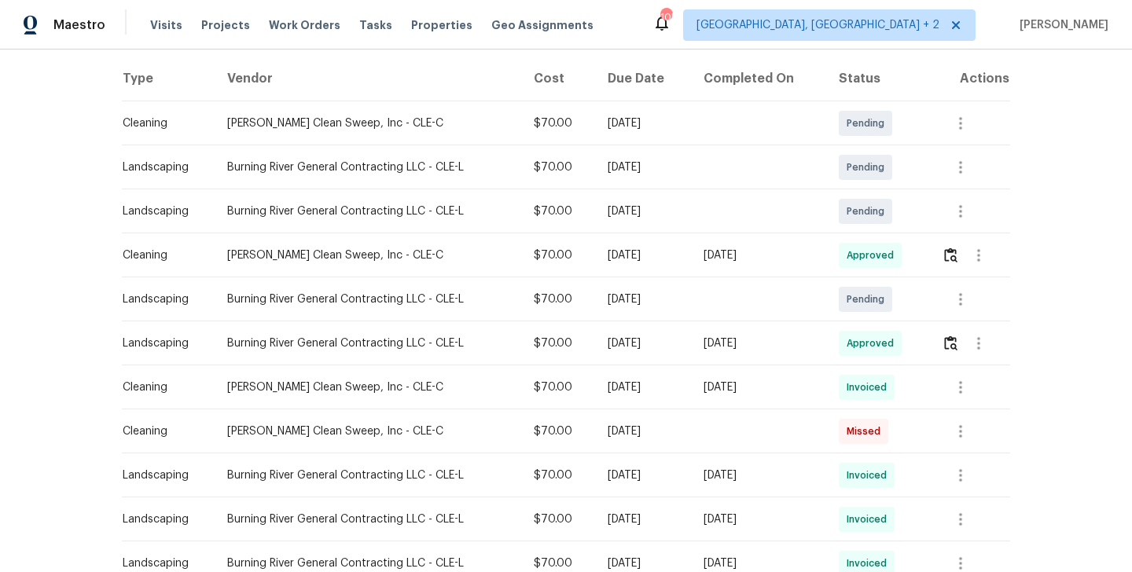
scroll to position [240, 0]
click at [333, 256] on div "Moran's Clean Sweep, Inc - CLE-C" at bounding box center [367, 256] width 281 height 16
click at [958, 253] on img "button" at bounding box center [950, 255] width 13 height 15
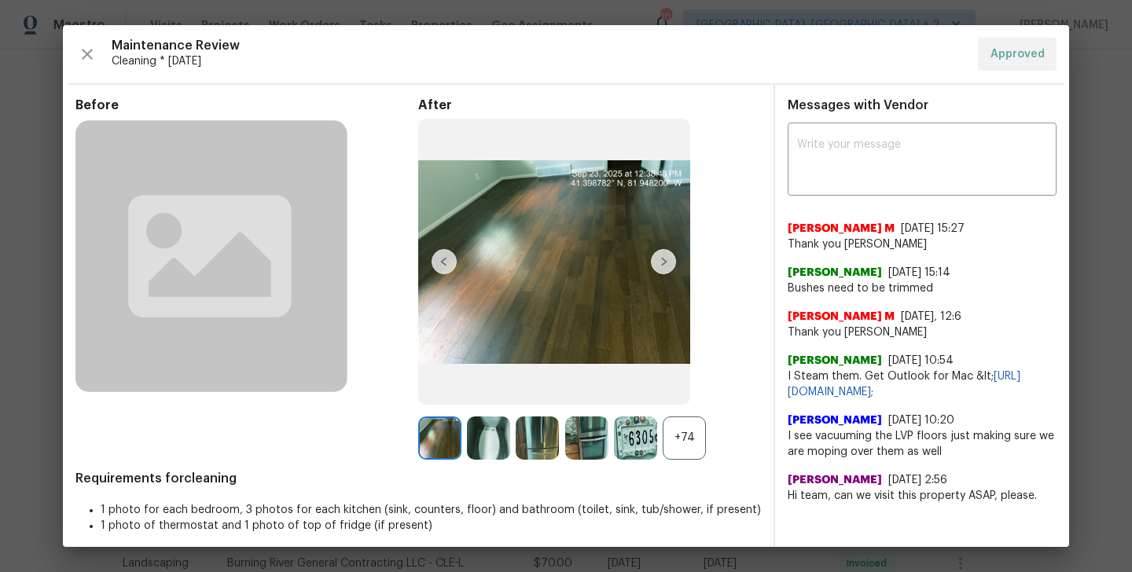
scroll to position [9, 0]
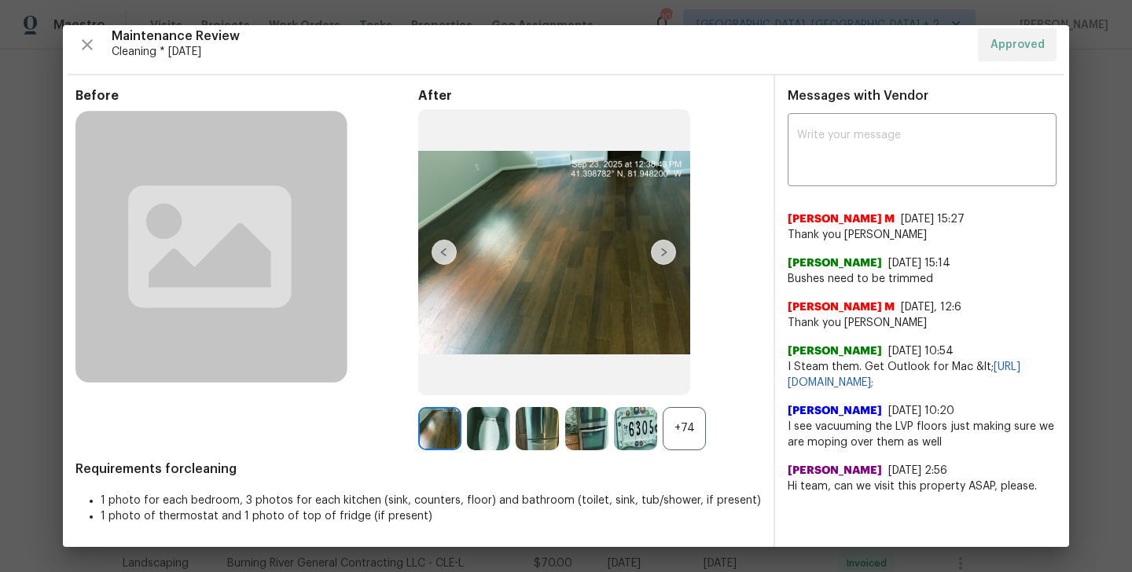
click at [683, 422] on div "+74" at bounding box center [684, 428] width 43 height 43
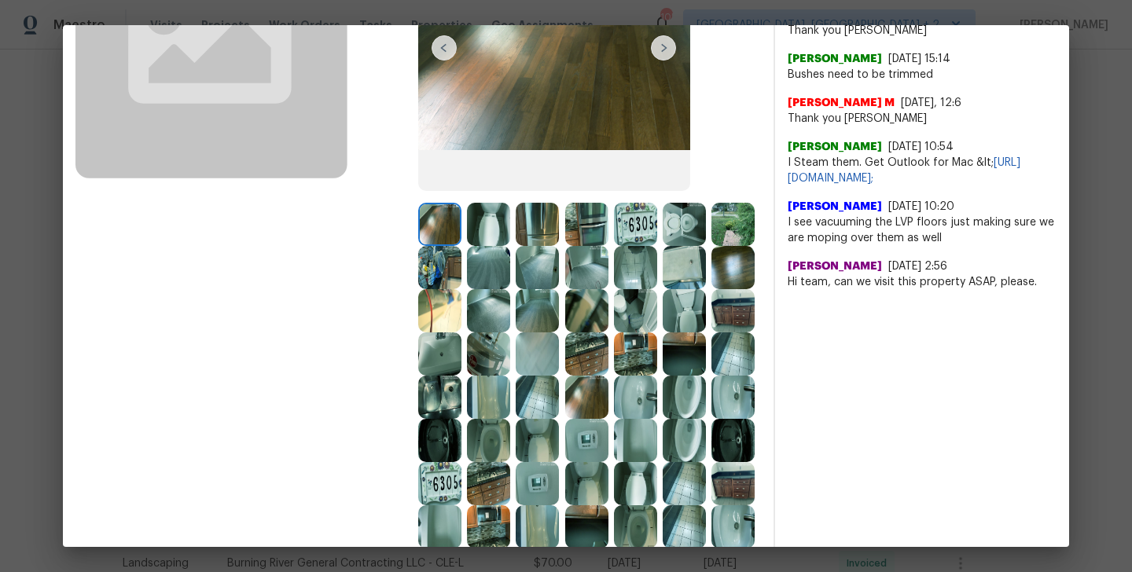
scroll to position [215, 0]
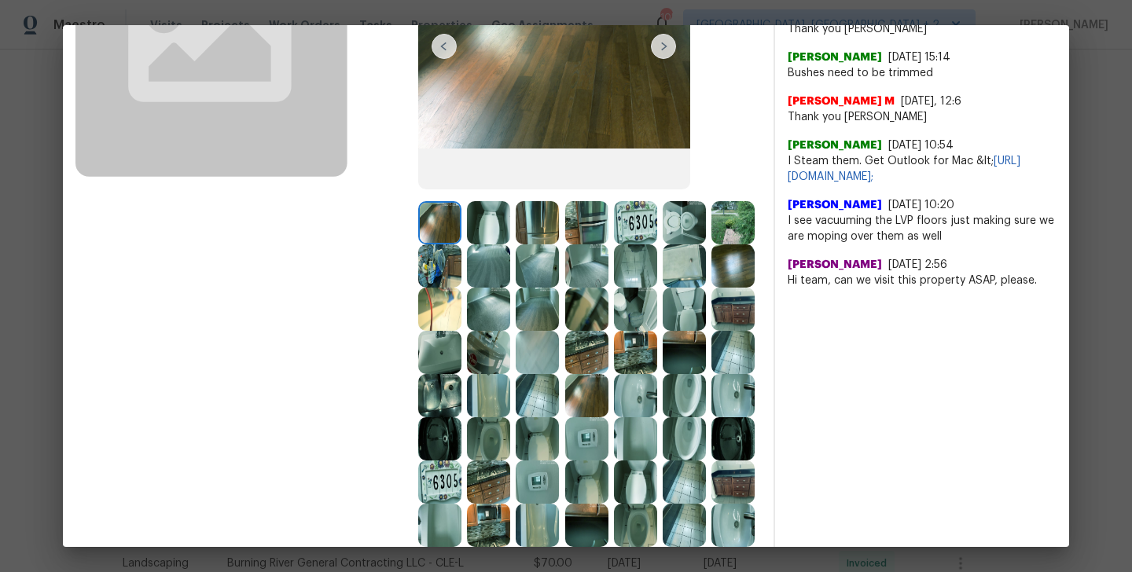
click at [730, 274] on img at bounding box center [732, 265] width 43 height 43
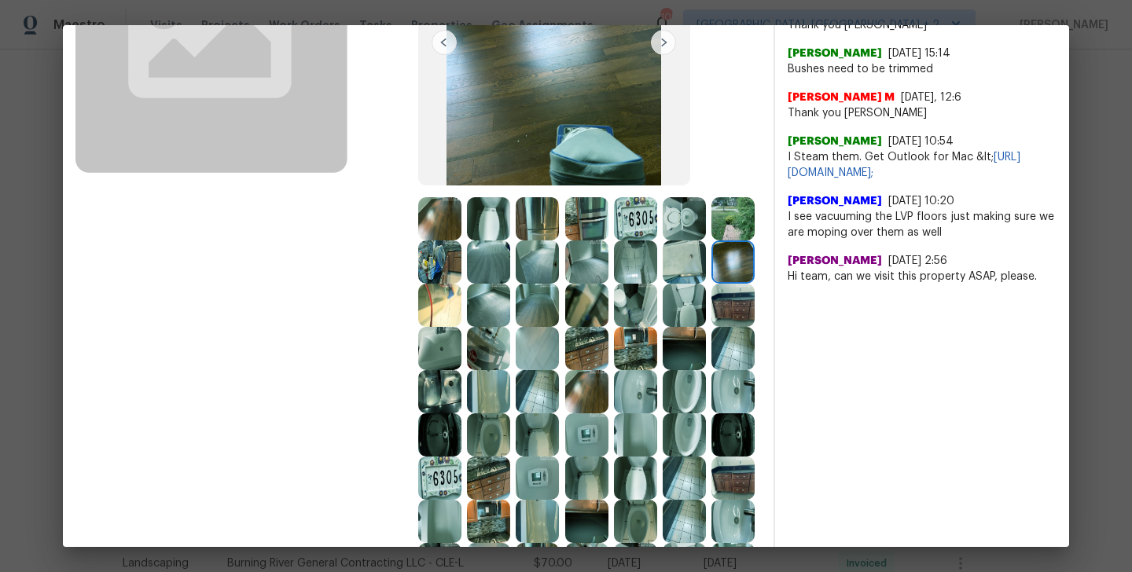
scroll to position [236, 0]
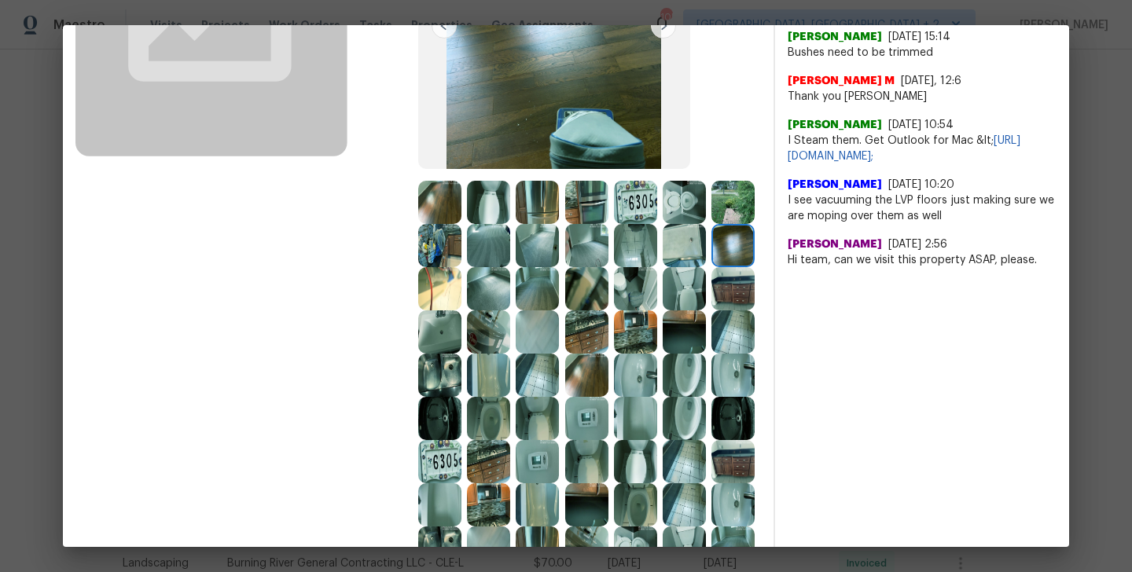
click at [576, 381] on img at bounding box center [586, 375] width 43 height 43
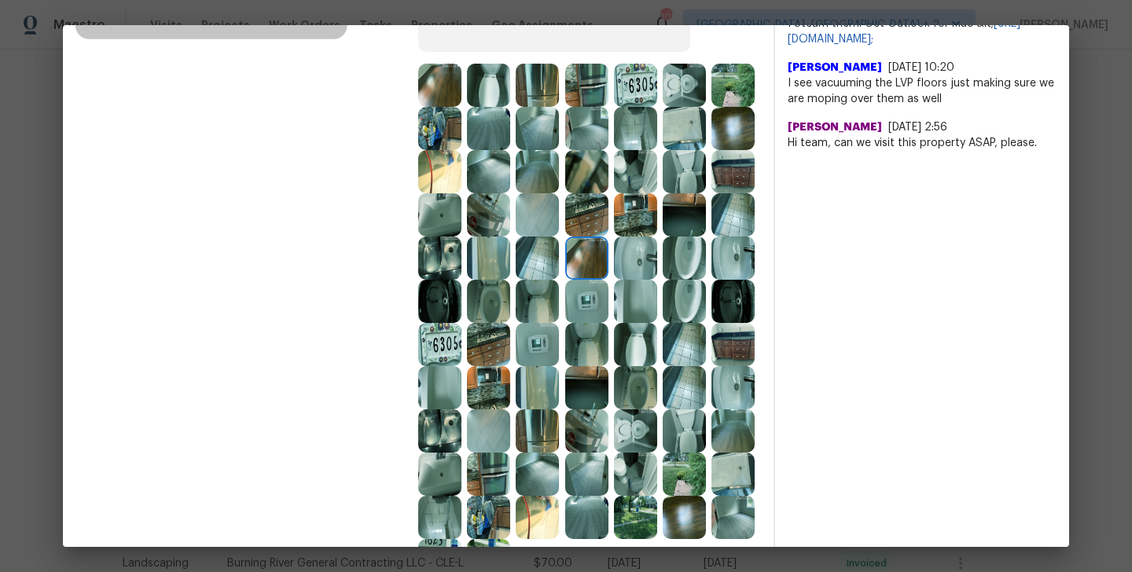
scroll to position [363, 0]
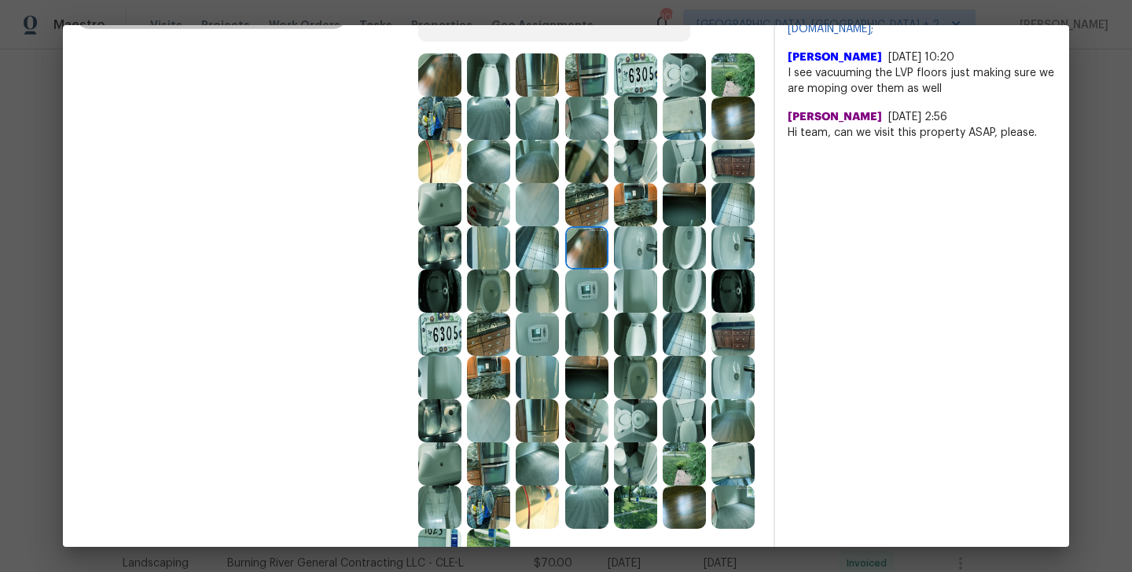
click at [685, 332] on img at bounding box center [684, 334] width 43 height 43
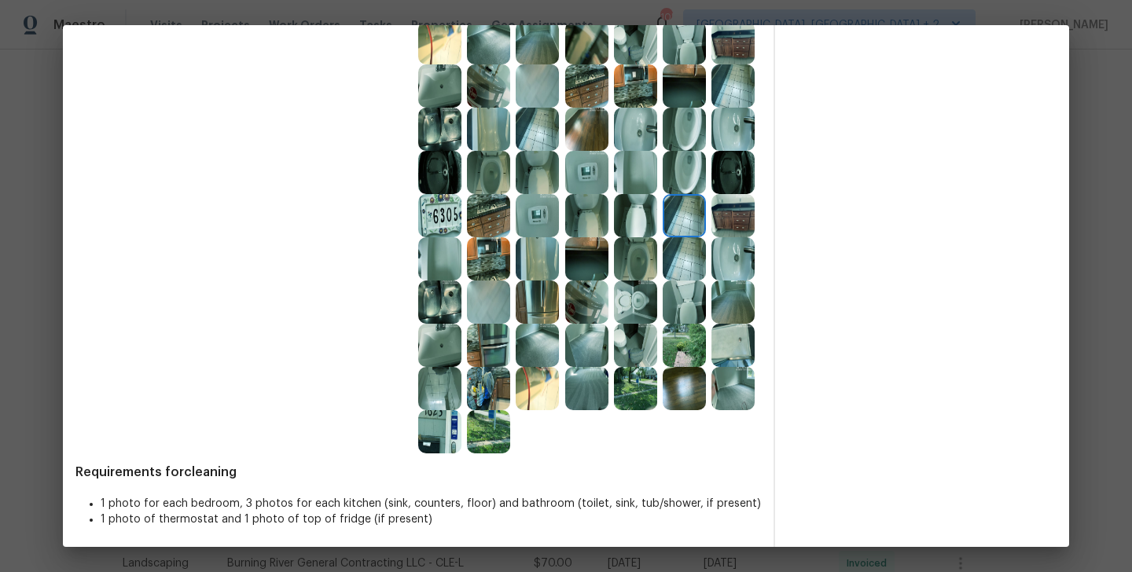
scroll to position [485, 0]
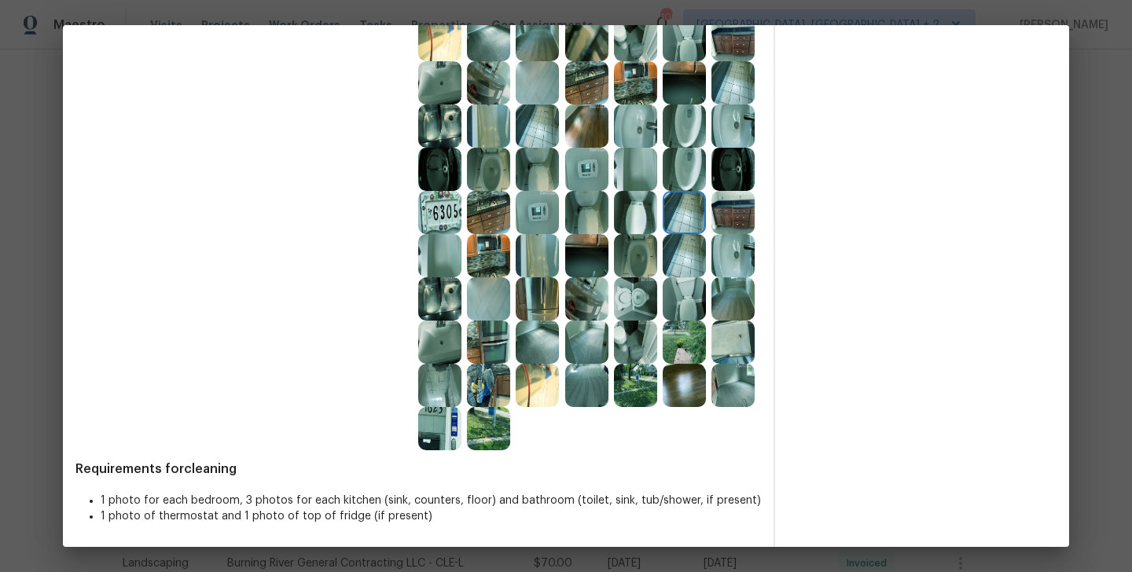
click at [728, 303] on img at bounding box center [732, 299] width 43 height 43
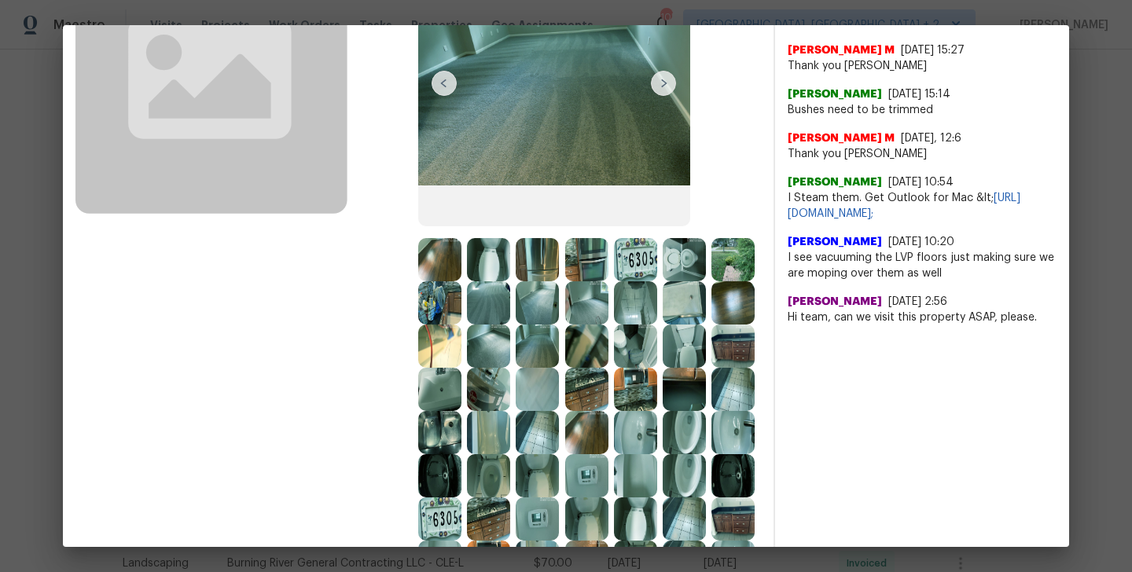
scroll to position [0, 0]
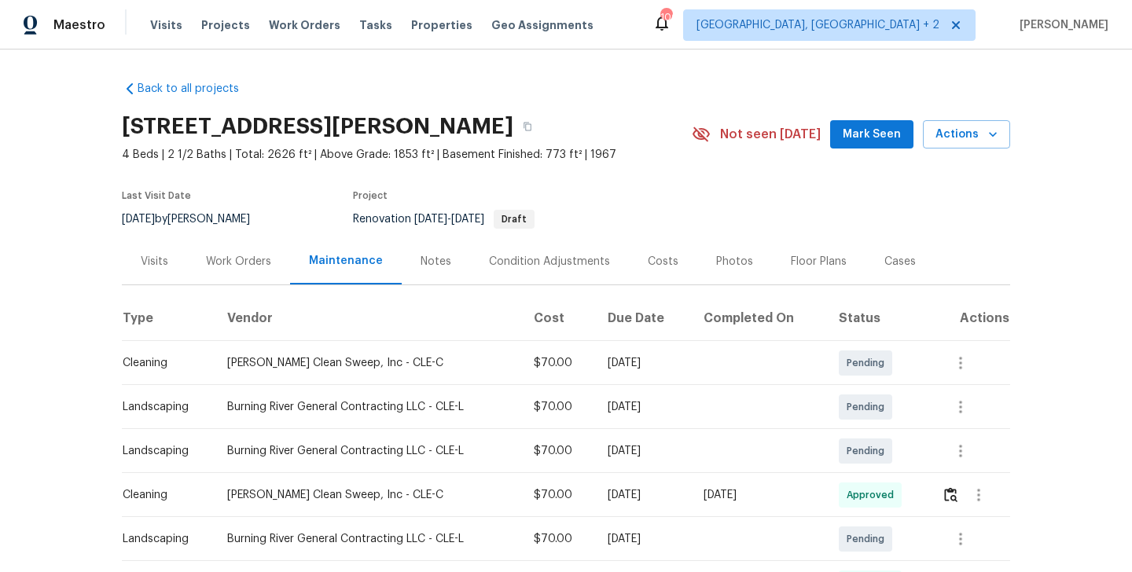
click at [216, 260] on div "Work Orders" at bounding box center [238, 262] width 65 height 16
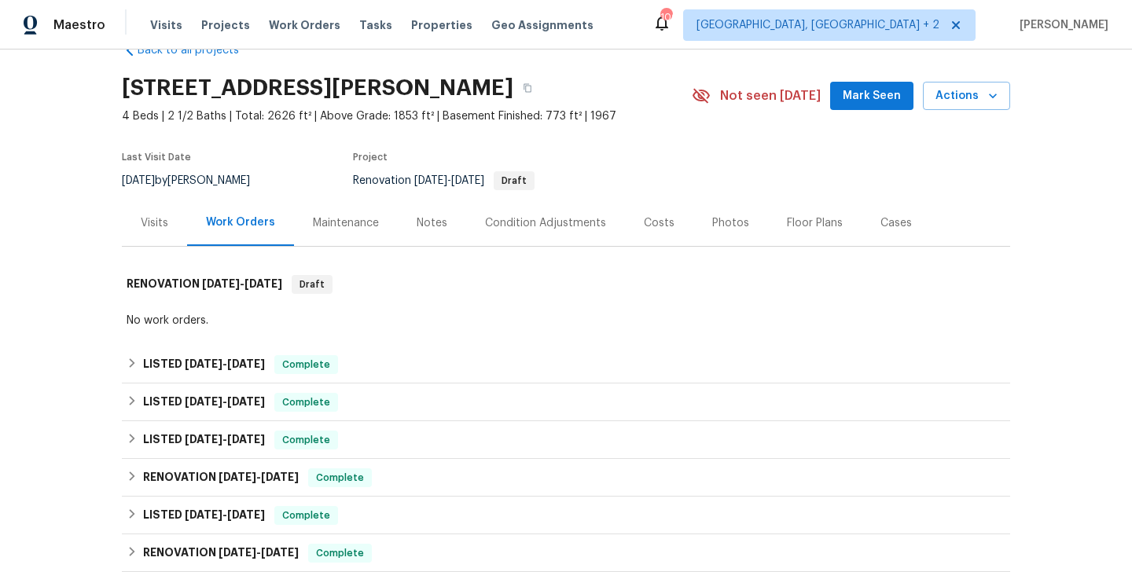
scroll to position [43, 0]
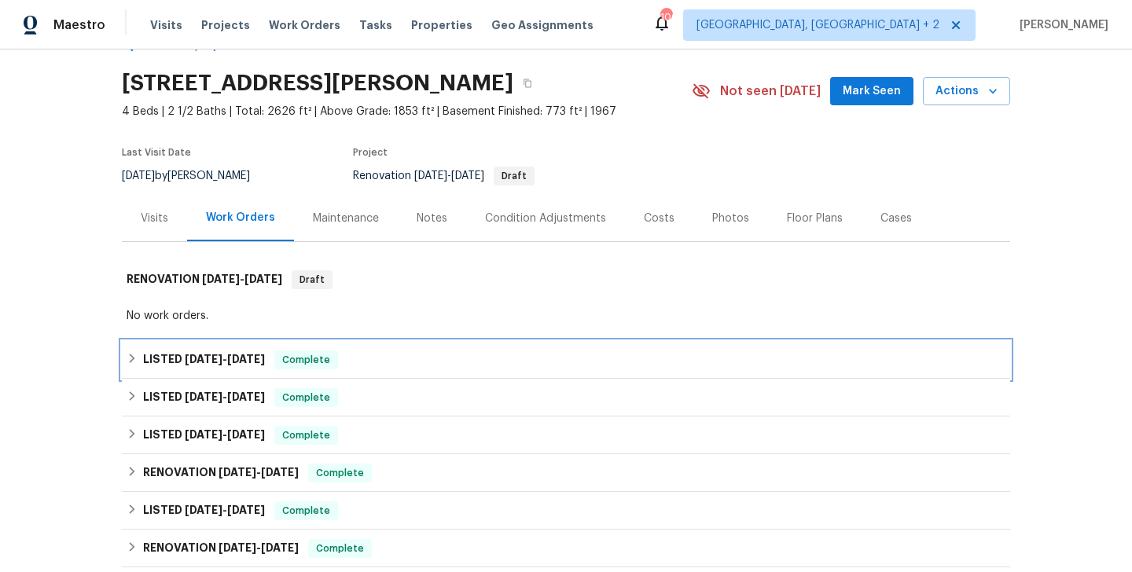
click at [216, 347] on div "LISTED [DATE] - [DATE] Complete" at bounding box center [566, 360] width 888 height 38
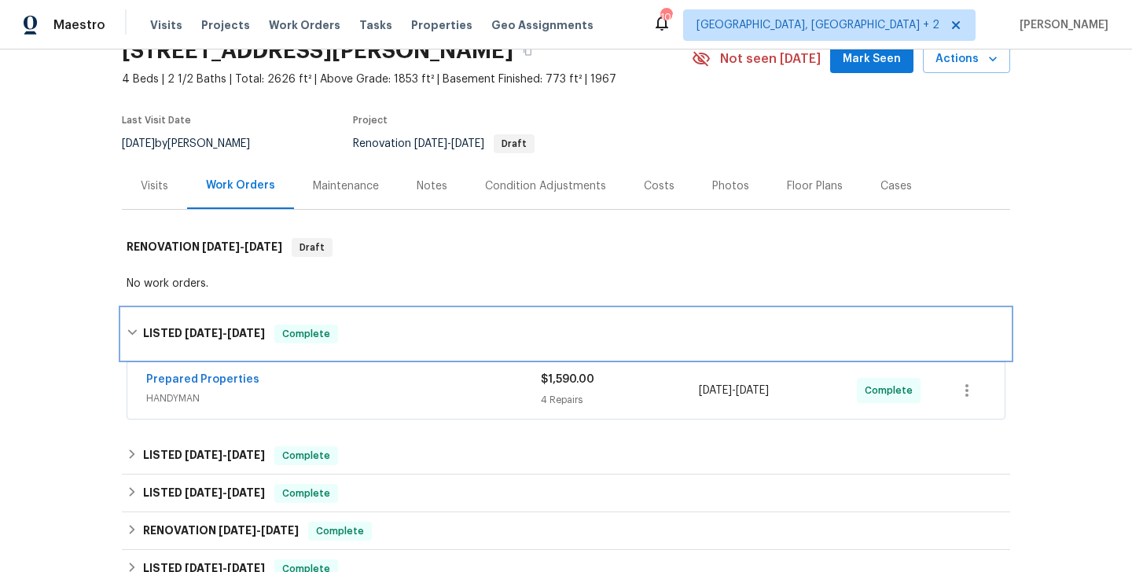
scroll to position [99, 0]
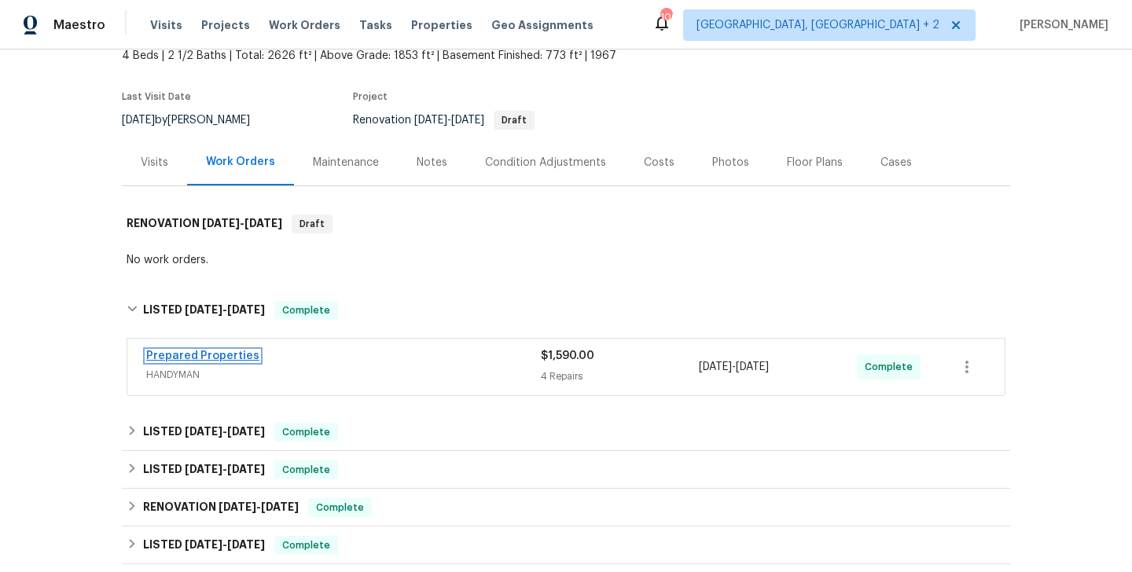
click at [209, 361] on link "Prepared Properties" at bounding box center [202, 356] width 113 height 11
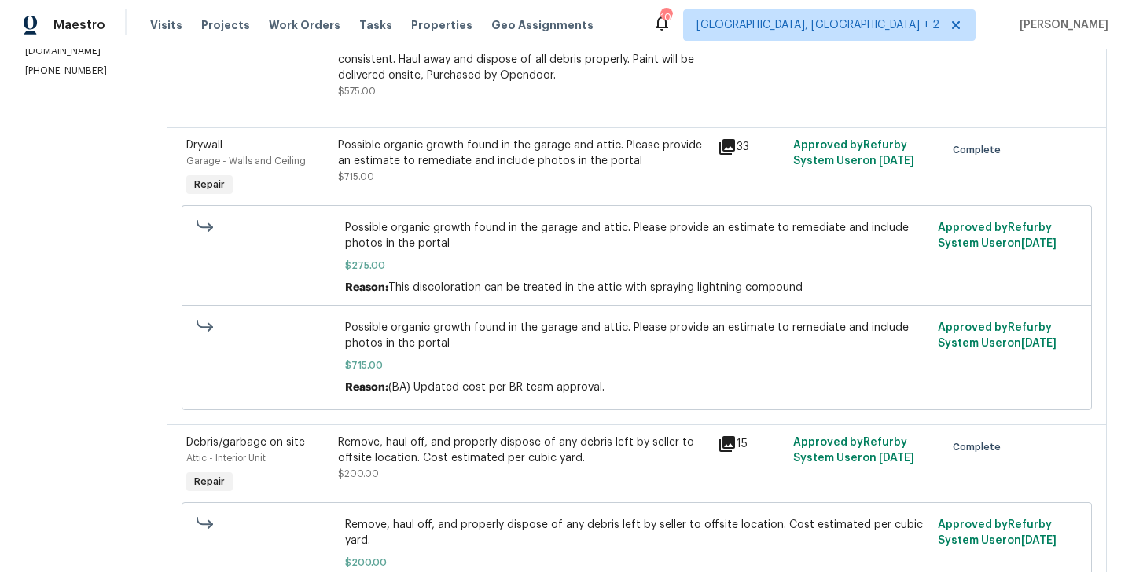
scroll to position [303, 0]
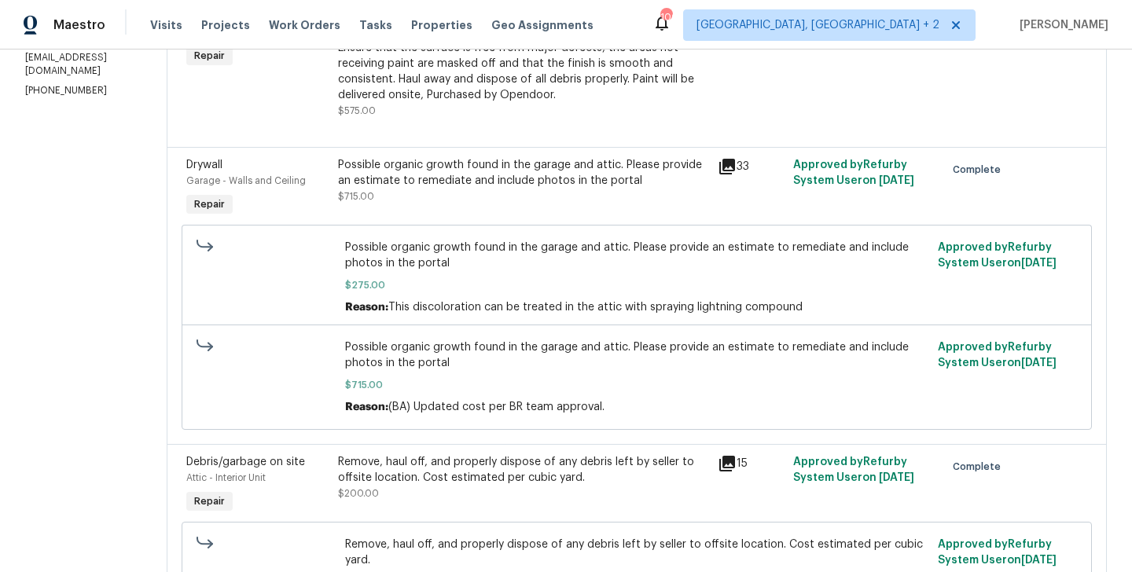
click at [507, 198] on div "Possible organic growth found in the garage and attic. Please provide an estima…" at bounding box center [523, 180] width 370 height 47
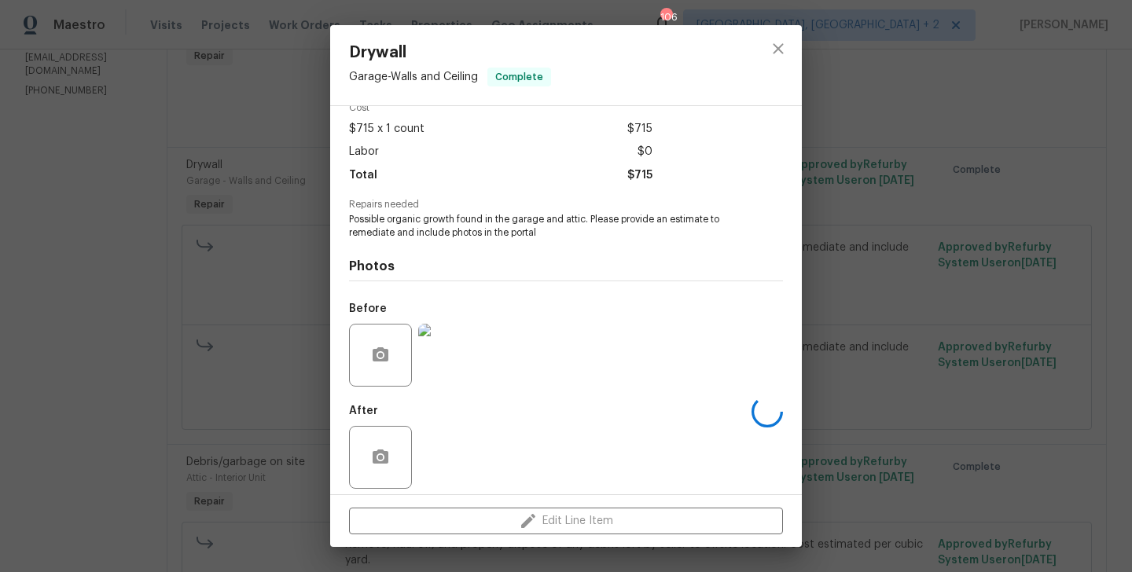
scroll to position [86, 0]
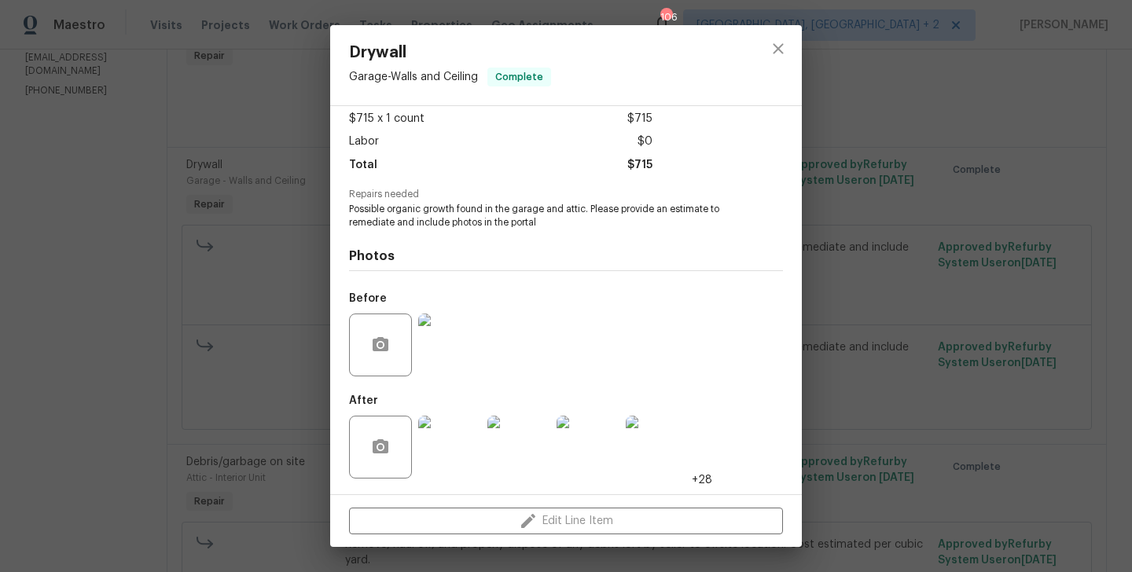
click at [453, 461] on img at bounding box center [449, 447] width 63 height 63
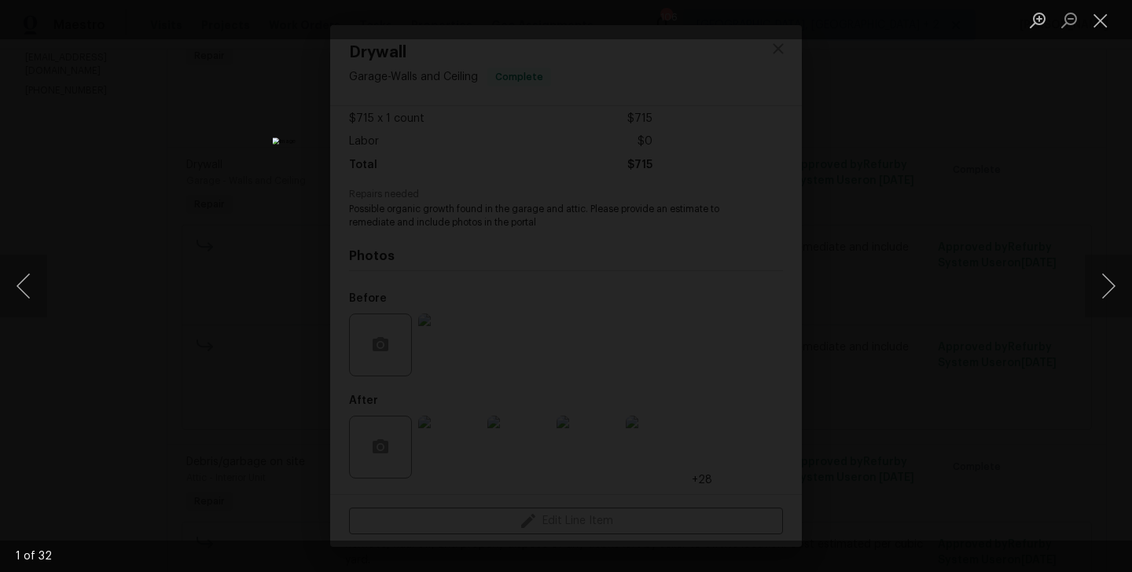
click at [941, 175] on div "Lightbox" at bounding box center [566, 286] width 1132 height 572
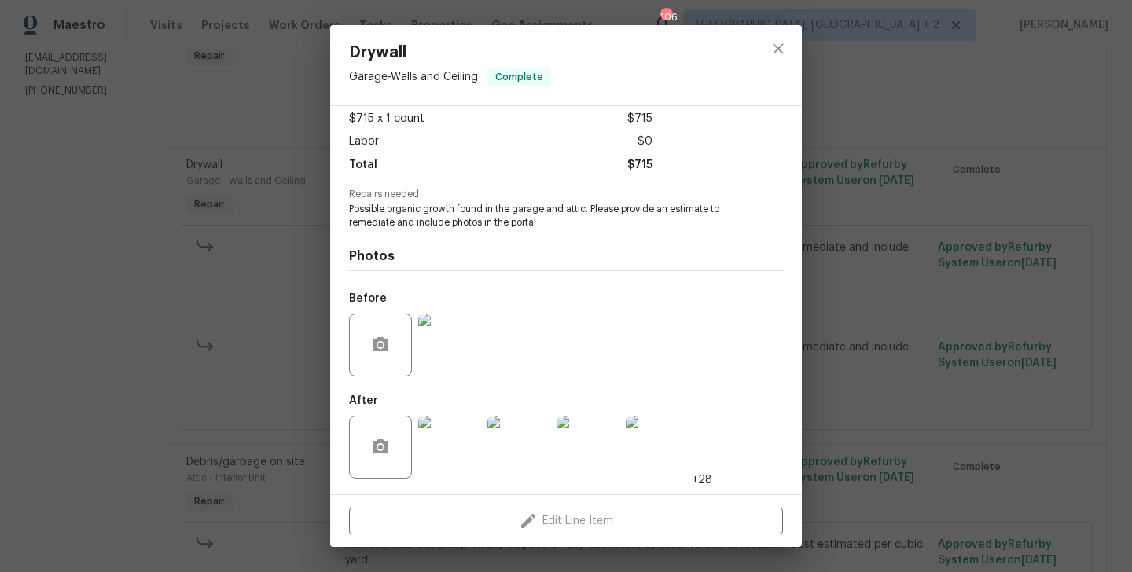
click at [941, 175] on div "Drywall Garage - Walls and Ceiling Complete Vendor Prepared Properties Account …" at bounding box center [566, 286] width 1132 height 572
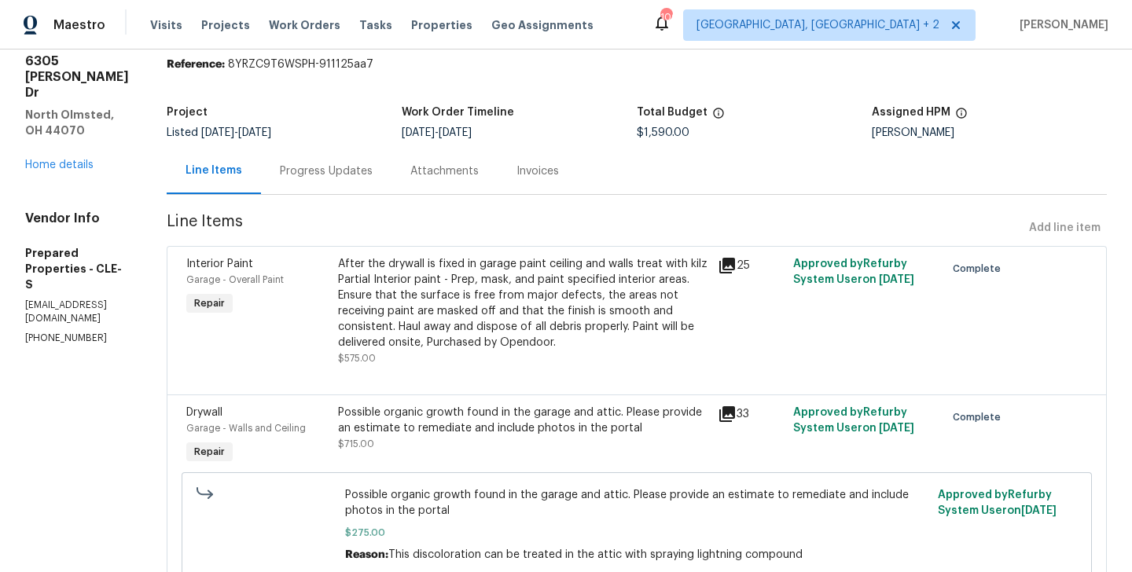
scroll to position [38, 0]
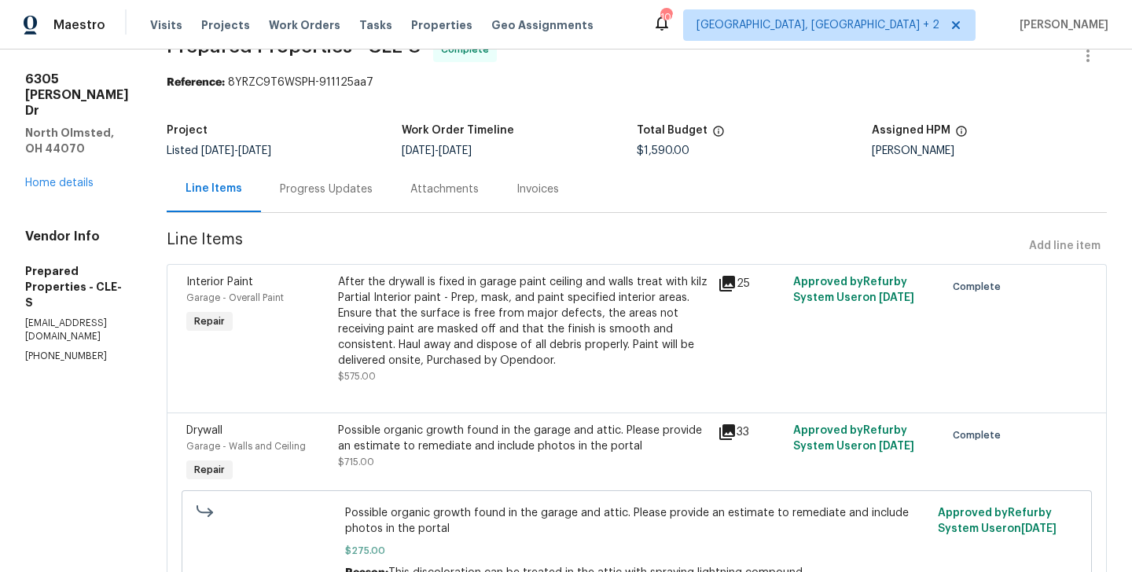
click at [491, 331] on div "After the drywall is fixed in garage paint ceiling and walls treat with kilz Pa…" at bounding box center [523, 321] width 370 height 94
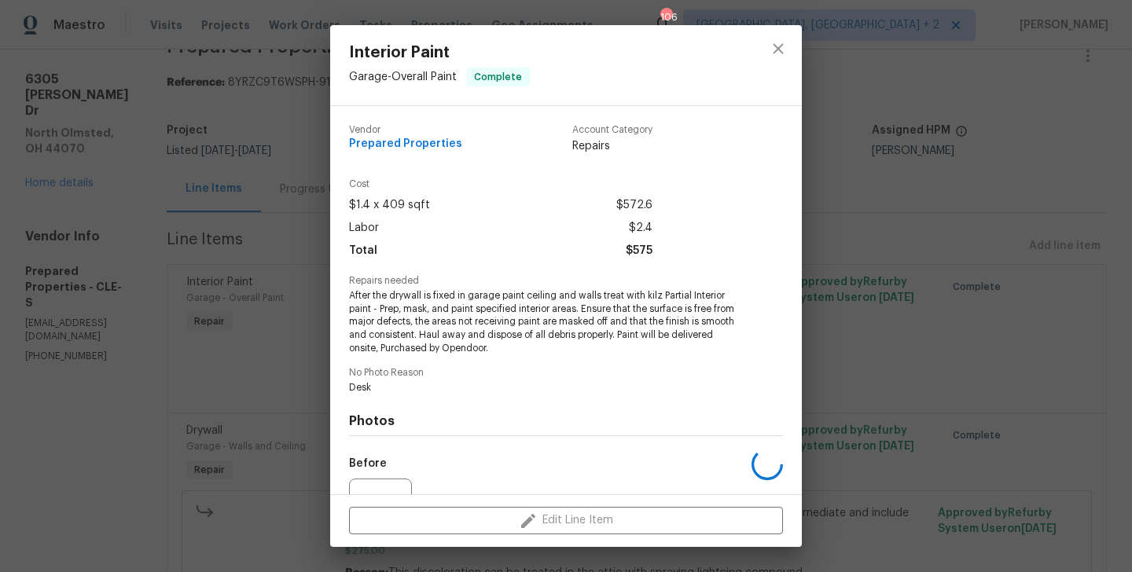
scroll to position [164, 0]
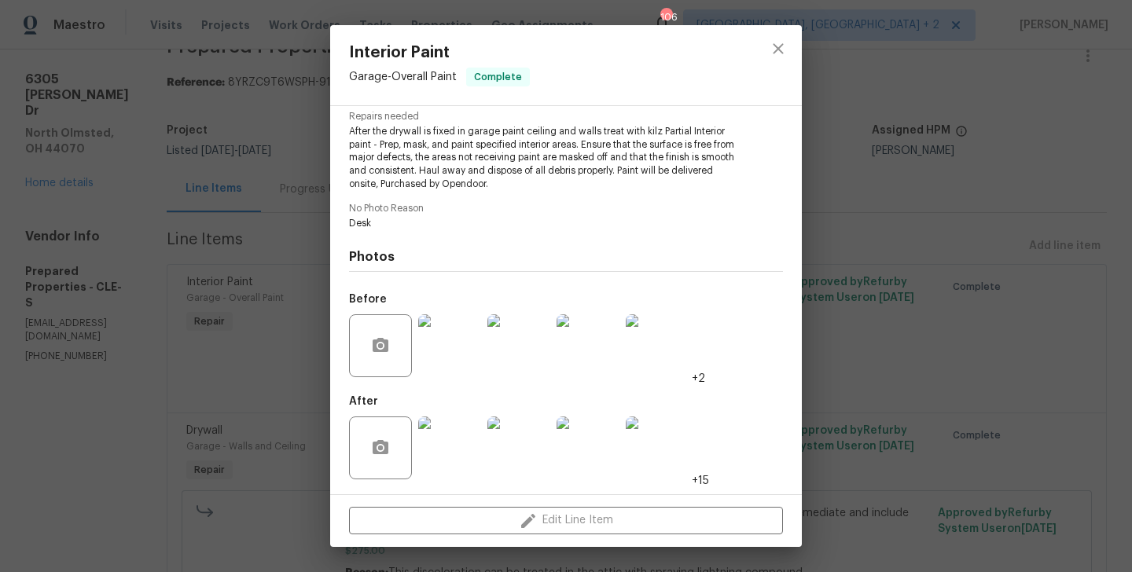
click at [458, 436] on img at bounding box center [449, 448] width 63 height 63
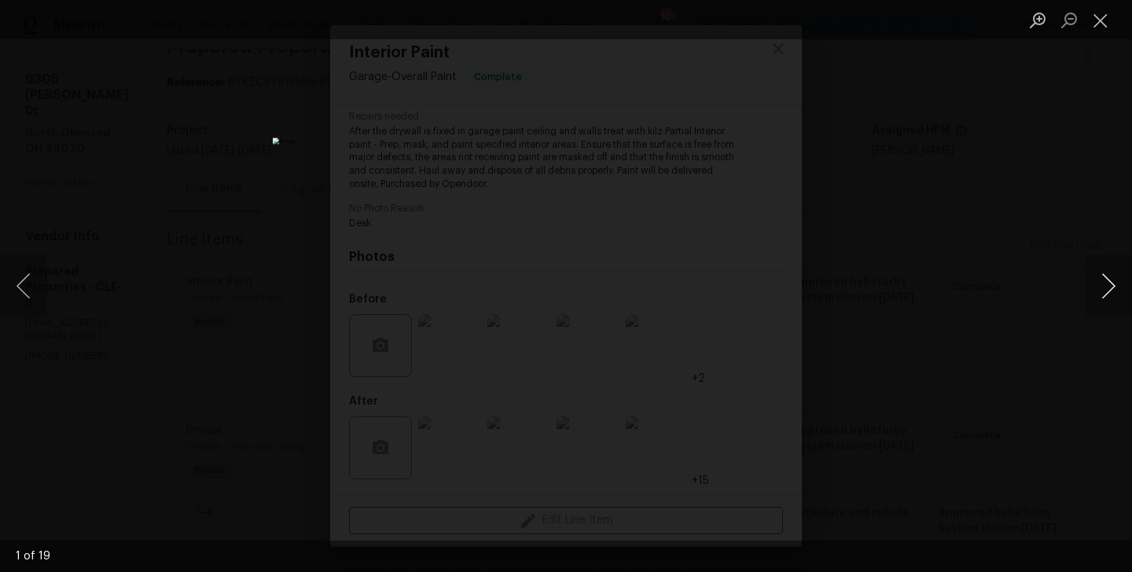
click at [1101, 281] on button "Next image" at bounding box center [1108, 286] width 47 height 63
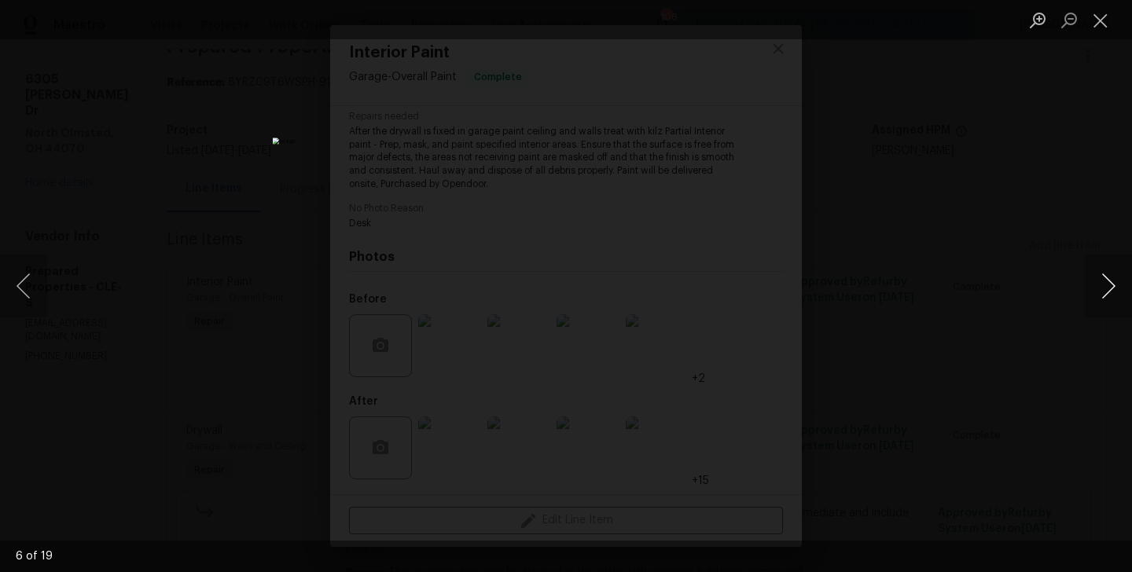
click at [1101, 281] on button "Next image" at bounding box center [1108, 286] width 47 height 63
click at [1108, 280] on button "Next image" at bounding box center [1108, 286] width 47 height 63
click at [910, 294] on div "Lightbox" at bounding box center [566, 286] width 1132 height 572
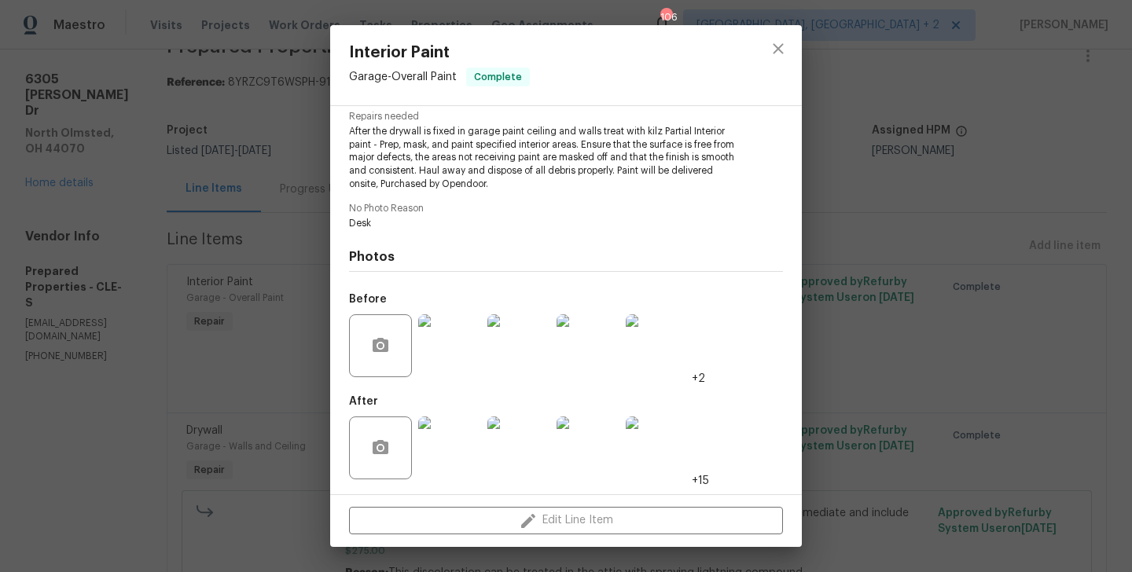
click at [910, 294] on div "Interior Paint Garage - Overall Paint Complete Vendor Prepared Properties Accou…" at bounding box center [566, 286] width 1132 height 572
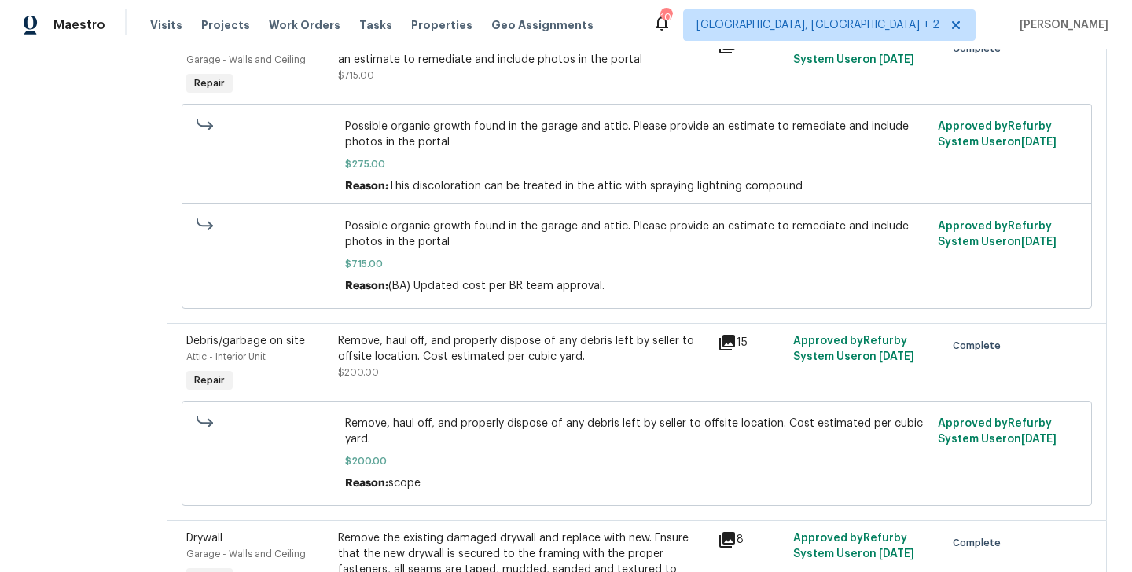
scroll to position [553, 0]
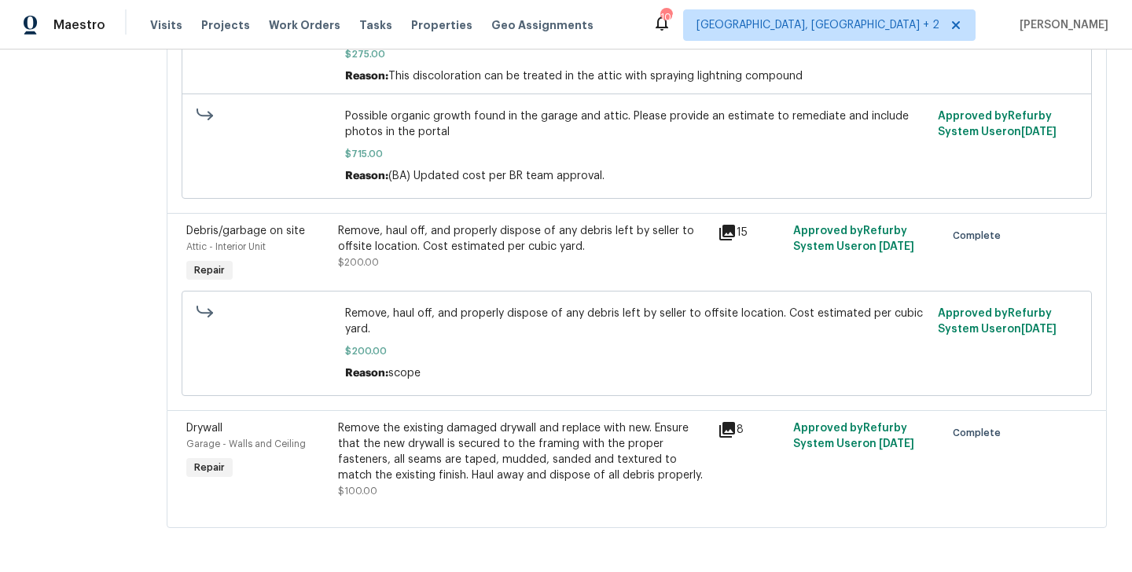
click at [491, 425] on div "Remove the existing damaged drywall and replace with new. Ensure that the new d…" at bounding box center [523, 452] width 370 height 63
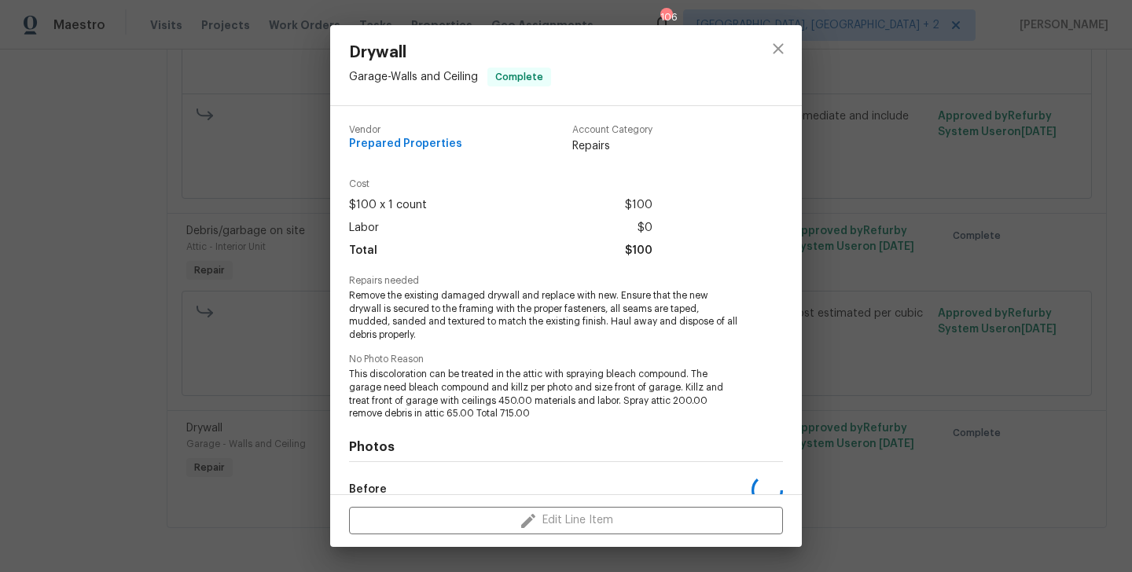
scroll to position [191, 0]
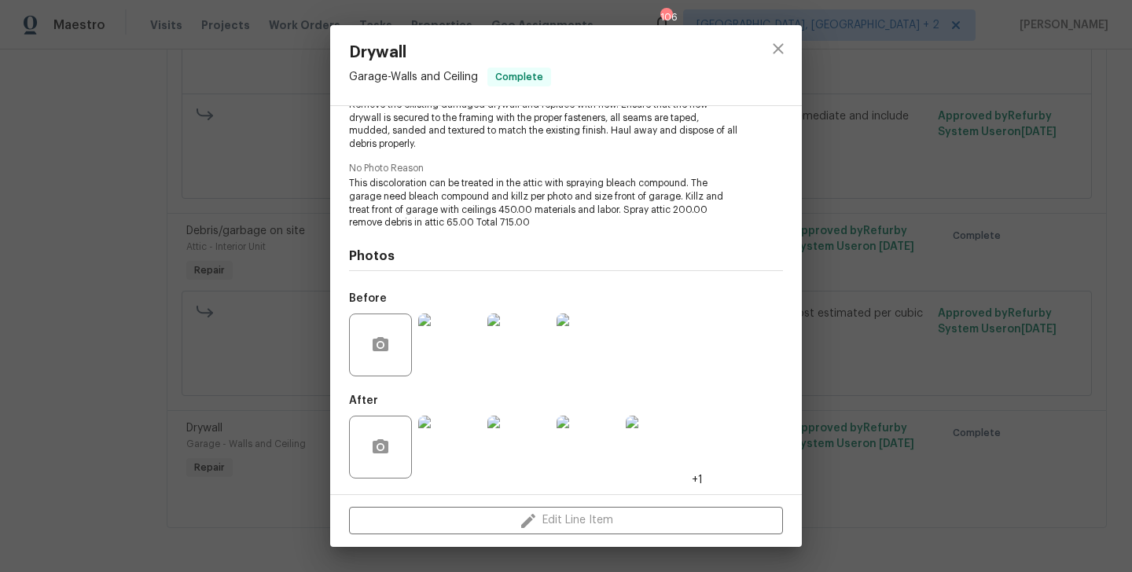
click at [465, 447] on img at bounding box center [449, 447] width 63 height 63
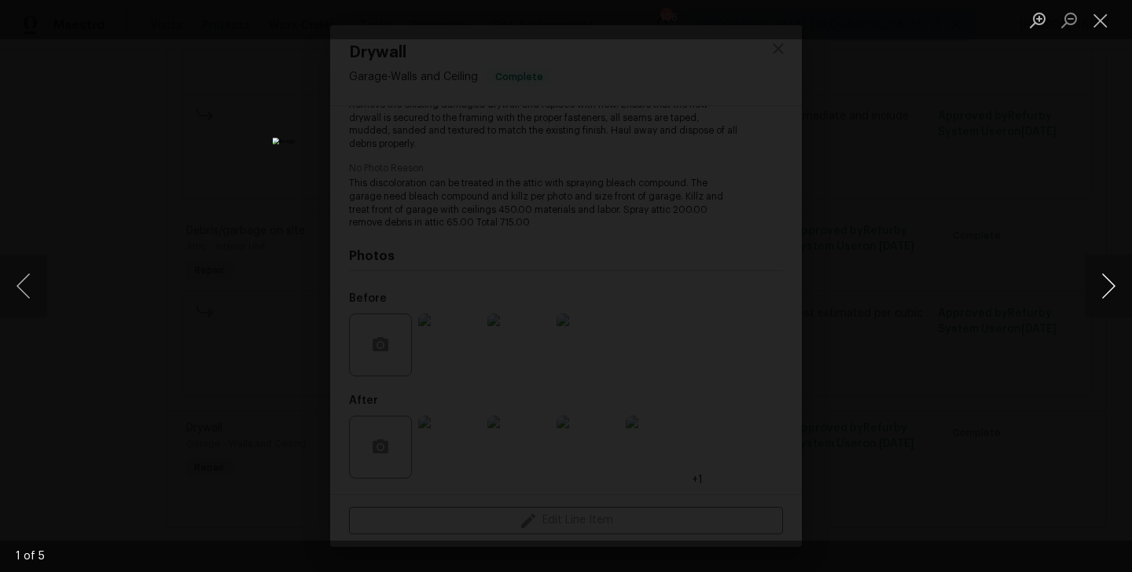
click at [1091, 270] on button "Next image" at bounding box center [1108, 286] width 47 height 63
click at [1099, 299] on button "Next image" at bounding box center [1108, 286] width 47 height 63
click at [344, 487] on div "Lightbox" at bounding box center [566, 286] width 1132 height 572
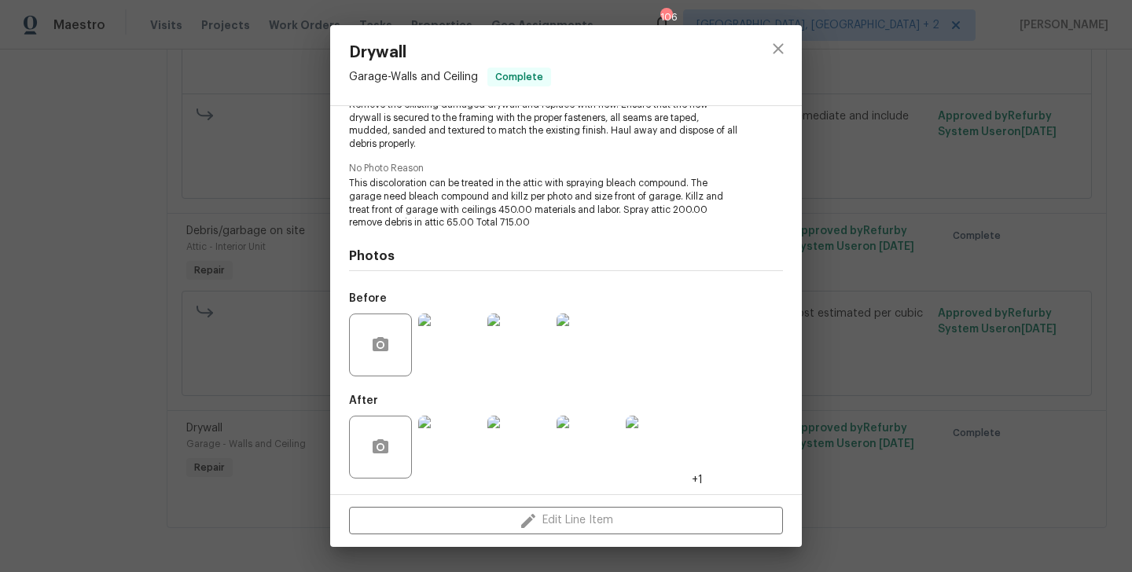
click at [910, 175] on div "Drywall Garage - Walls and Ceiling Complete Vendor Prepared Properties Account …" at bounding box center [566, 286] width 1132 height 572
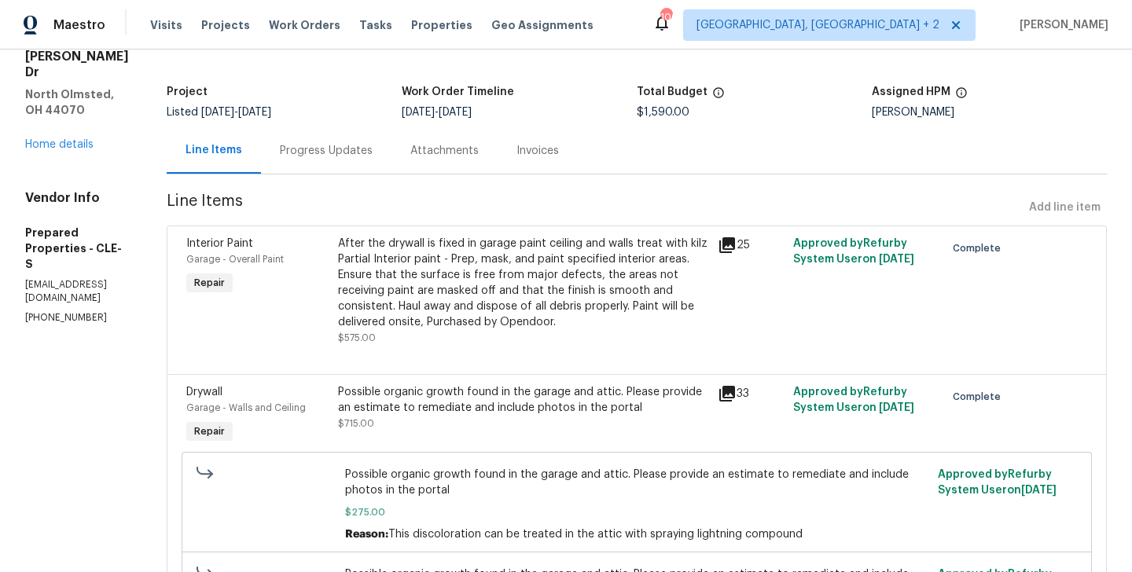
scroll to position [0, 0]
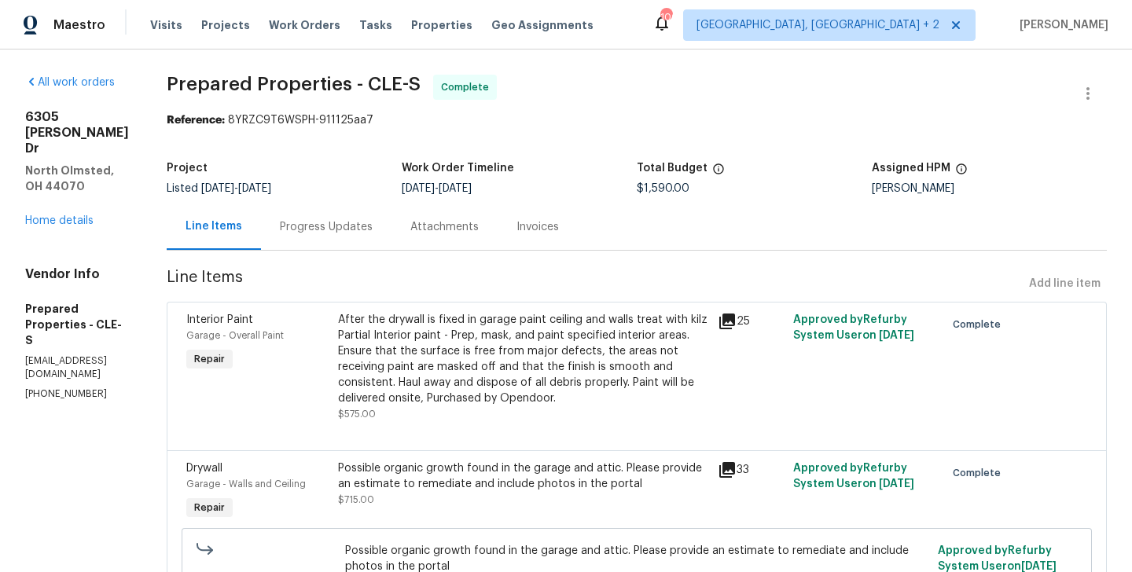
click at [80, 388] on p "[PHONE_NUMBER]" at bounding box center [77, 394] width 104 height 13
copy p "[PHONE_NUMBER]"
click at [373, 228] on div "Progress Updates" at bounding box center [326, 227] width 93 height 16
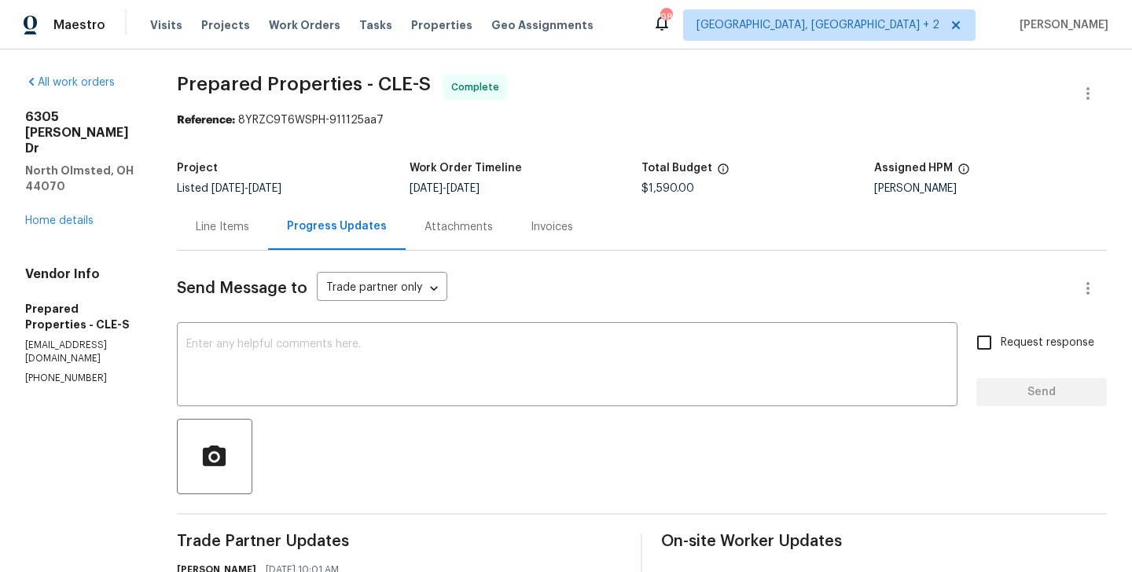
click at [268, 240] on div "Line Items" at bounding box center [222, 227] width 91 height 46
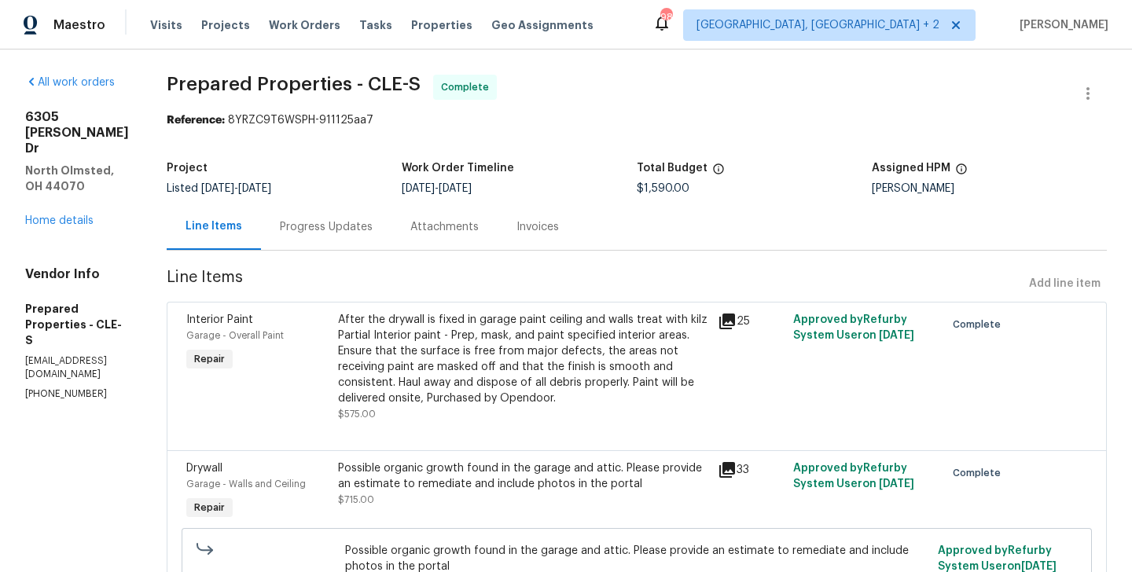
click at [373, 234] on div "Progress Updates" at bounding box center [326, 227] width 93 height 16
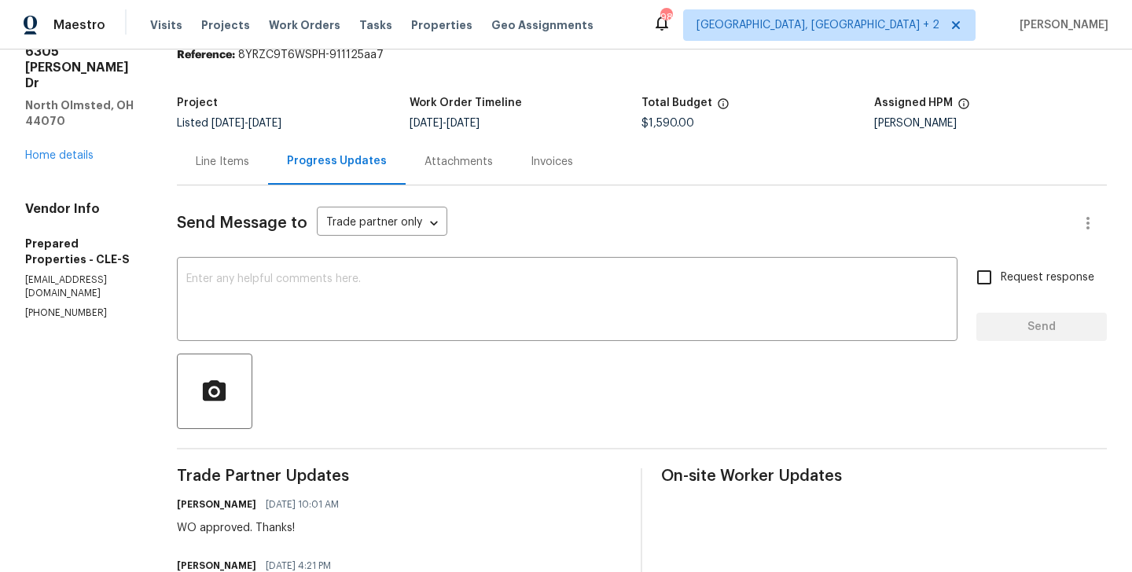
scroll to position [278, 0]
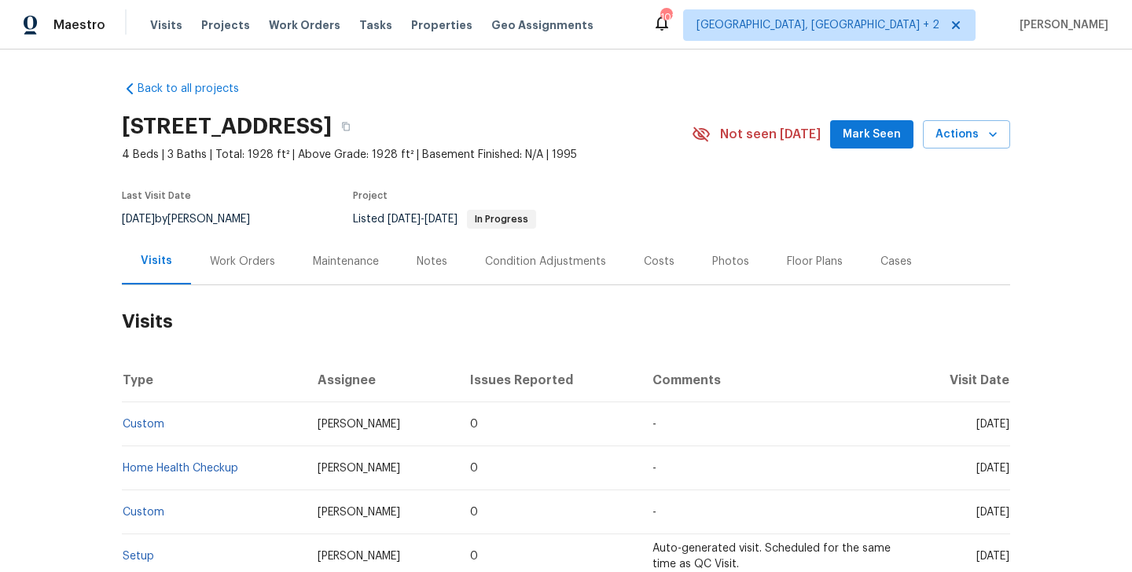
click at [239, 266] on div "Work Orders" at bounding box center [242, 262] width 65 height 16
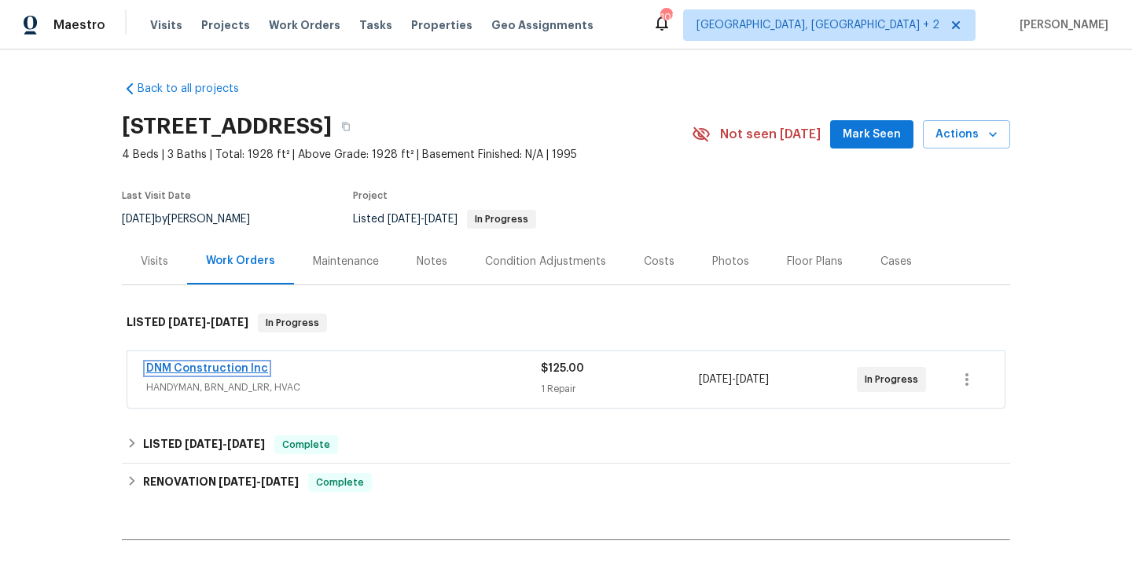
click at [245, 368] on link "DNM Construction Inc" at bounding box center [207, 368] width 122 height 11
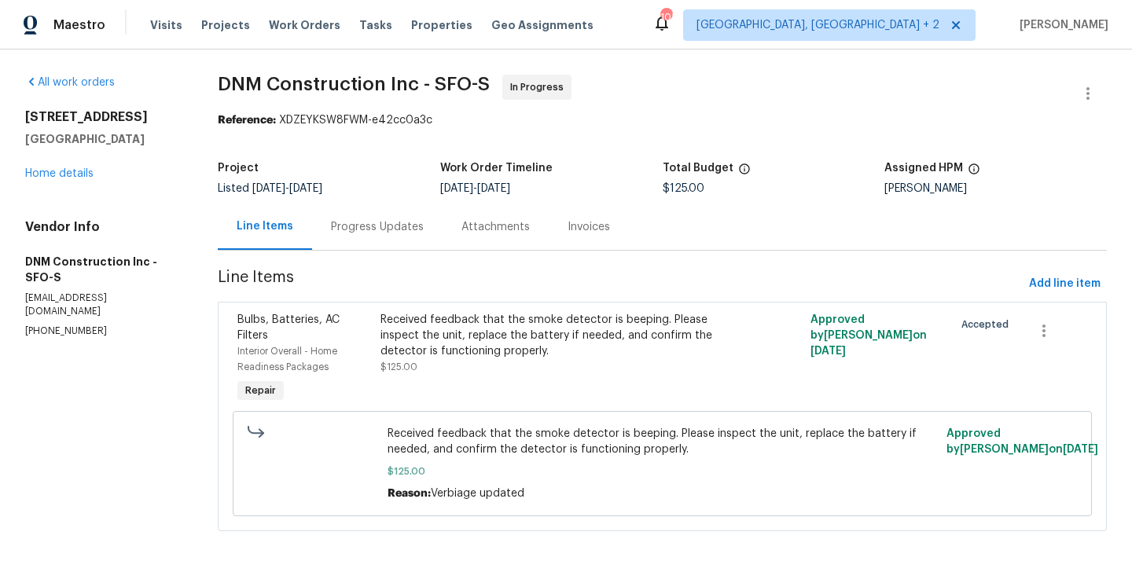
click at [403, 236] on div "Progress Updates" at bounding box center [377, 227] width 131 height 46
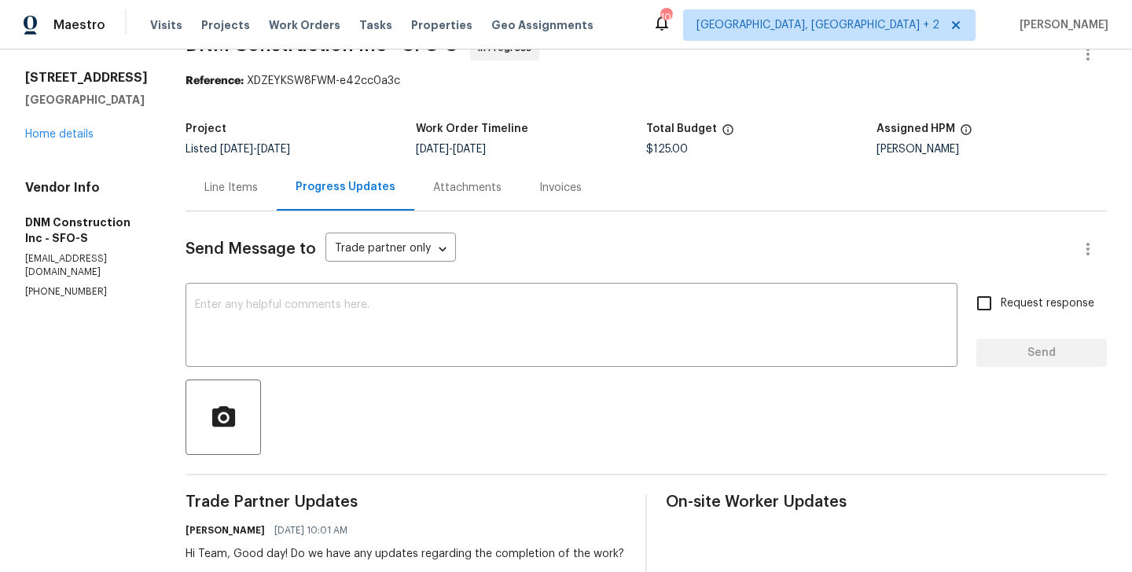
scroll to position [27, 0]
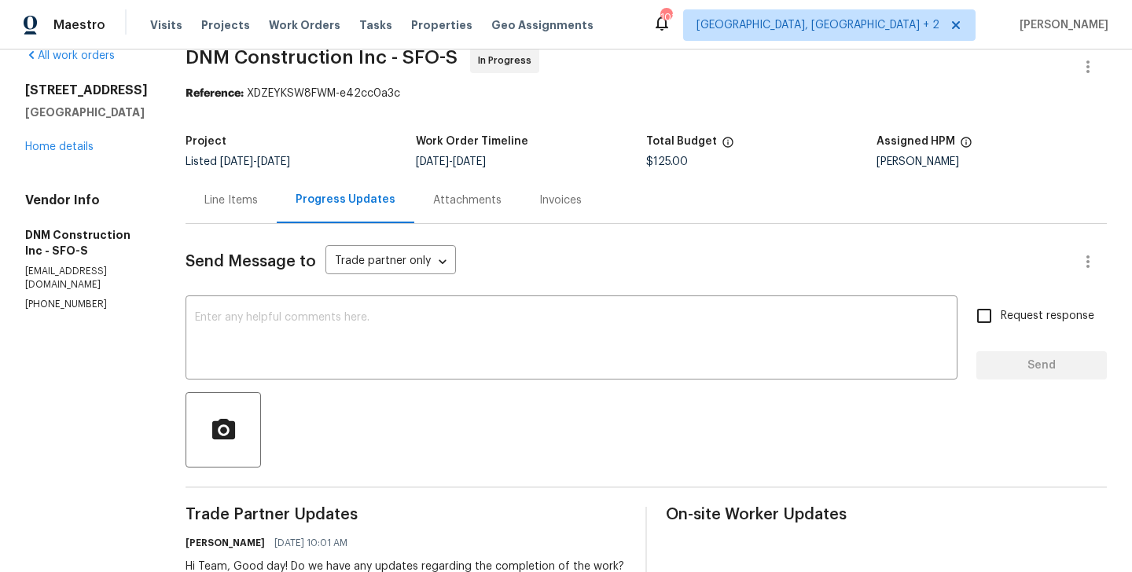
click at [86, 298] on p "[PHONE_NUMBER]" at bounding box center [86, 304] width 123 height 13
copy p "[PHONE_NUMBER]"
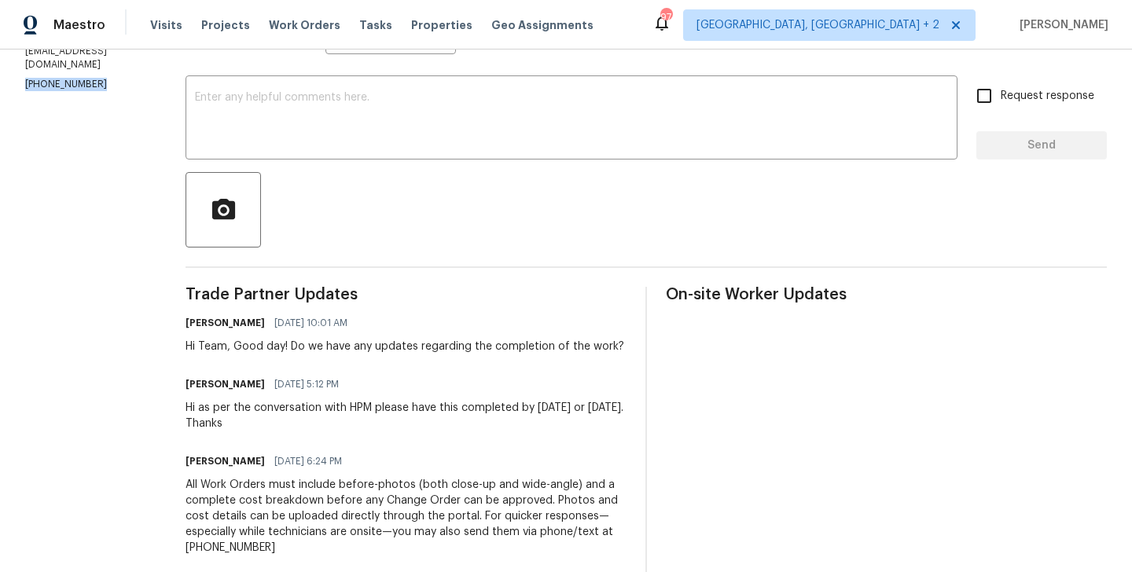
scroll to position [0, 0]
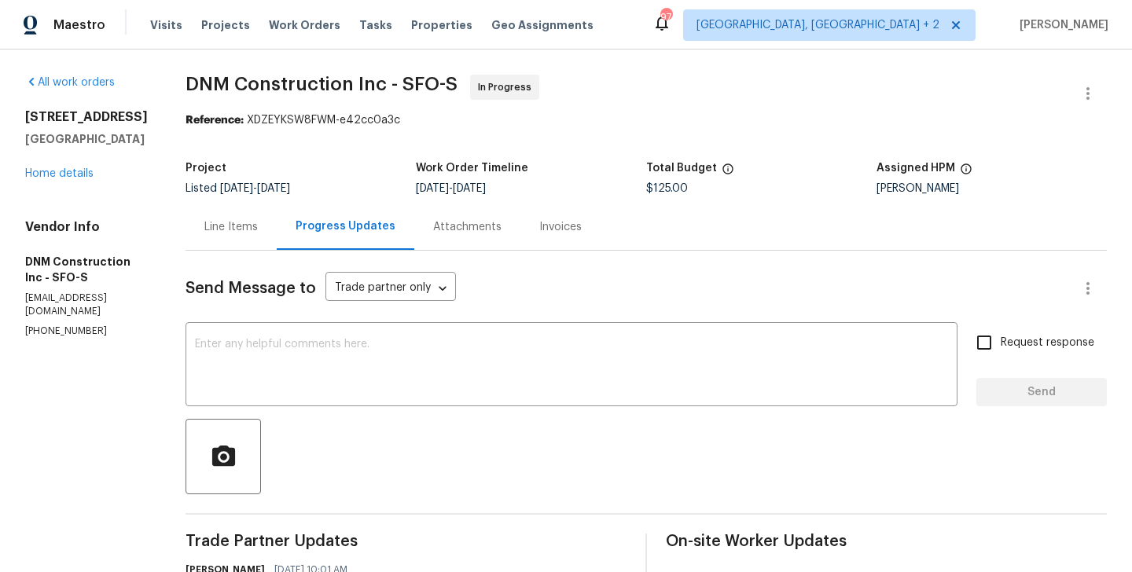
click at [81, 325] on p "[PHONE_NUMBER]" at bounding box center [86, 331] width 123 height 13
click at [81, 325] on p "(909) 587-8409" at bounding box center [86, 331] width 123 height 13
copy p "(909) 587-8409"
click at [138, 298] on p "dnmconstruction1990@gmail.com" at bounding box center [86, 305] width 123 height 27
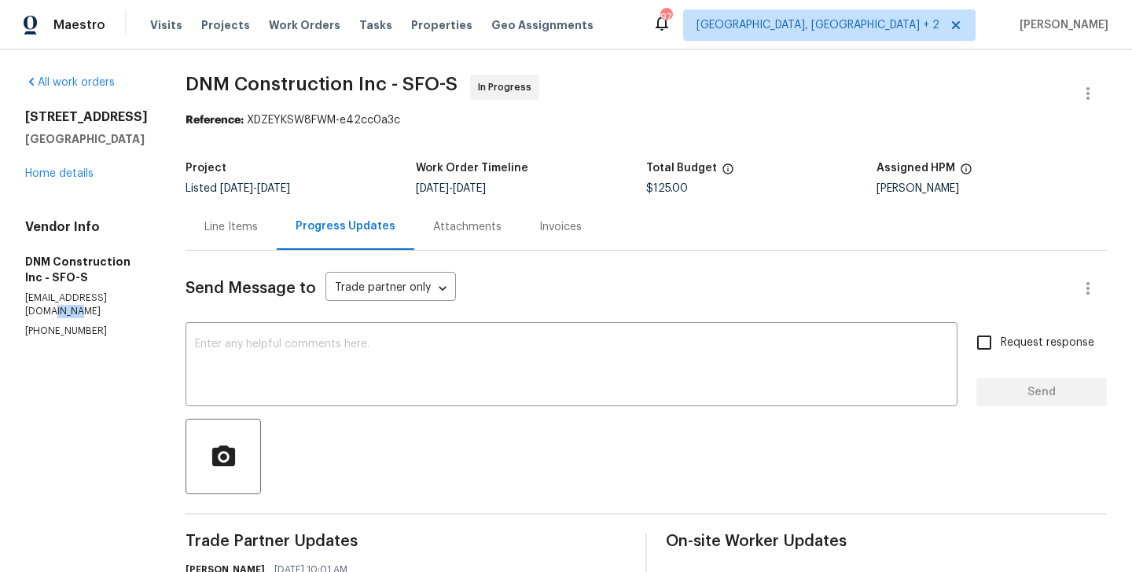
click at [138, 298] on p "dnmconstruction1990@gmail.com" at bounding box center [86, 305] width 123 height 27
copy p "dnmconstruction1990@gmail.com"
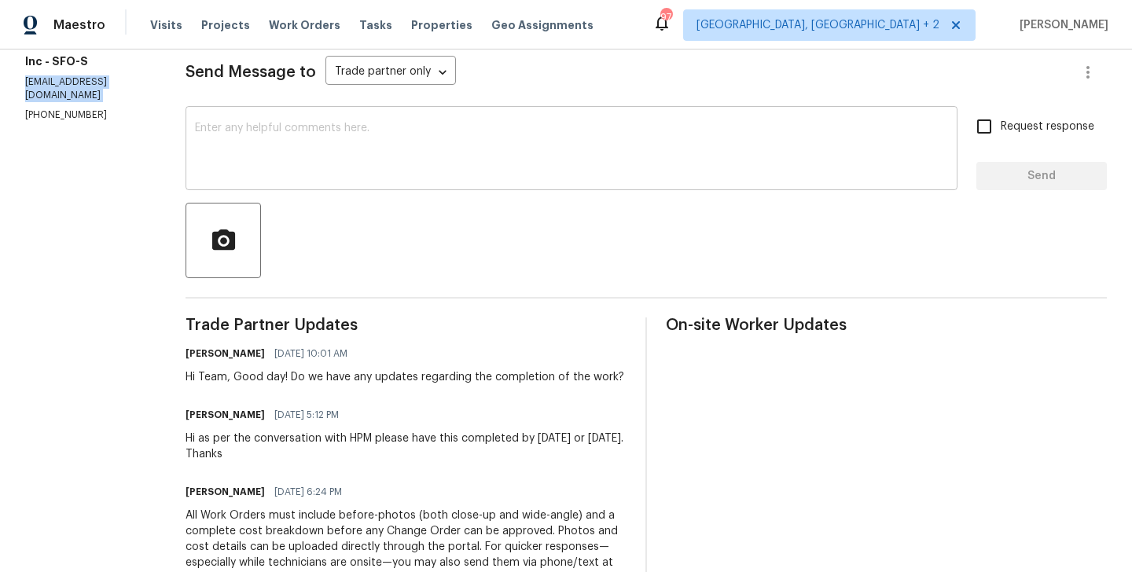
click at [353, 127] on textarea at bounding box center [571, 150] width 753 height 55
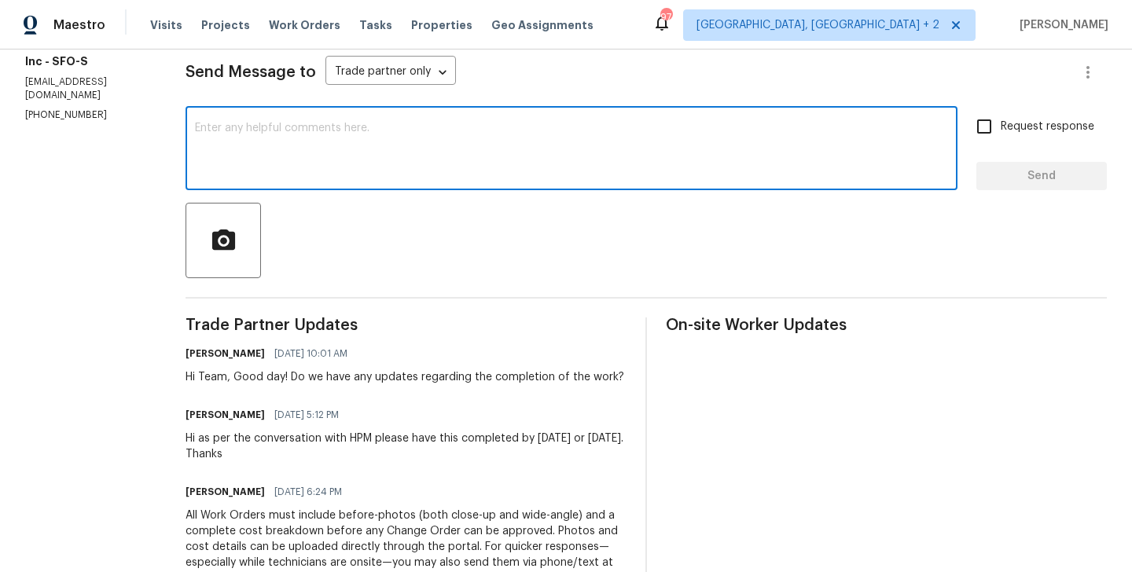
click at [75, 114] on section "All work orders 5740 Belleza Dr Pleasanton, CA 94588 Home details Vendor Info D…" at bounding box center [86, 293] width 123 height 871
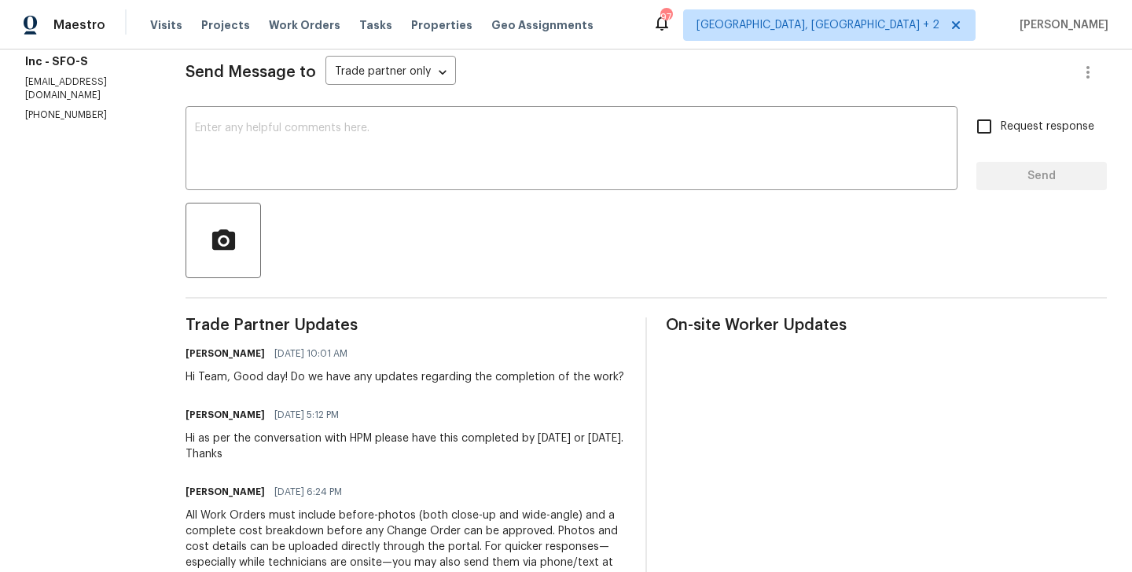
click at [75, 114] on section "All work orders 5740 Belleza Dr Pleasanton, CA 94588 Home details Vendor Info D…" at bounding box center [86, 293] width 123 height 871
copy p "(909) 587-8409"
click at [322, 176] on textarea at bounding box center [571, 150] width 753 height 55
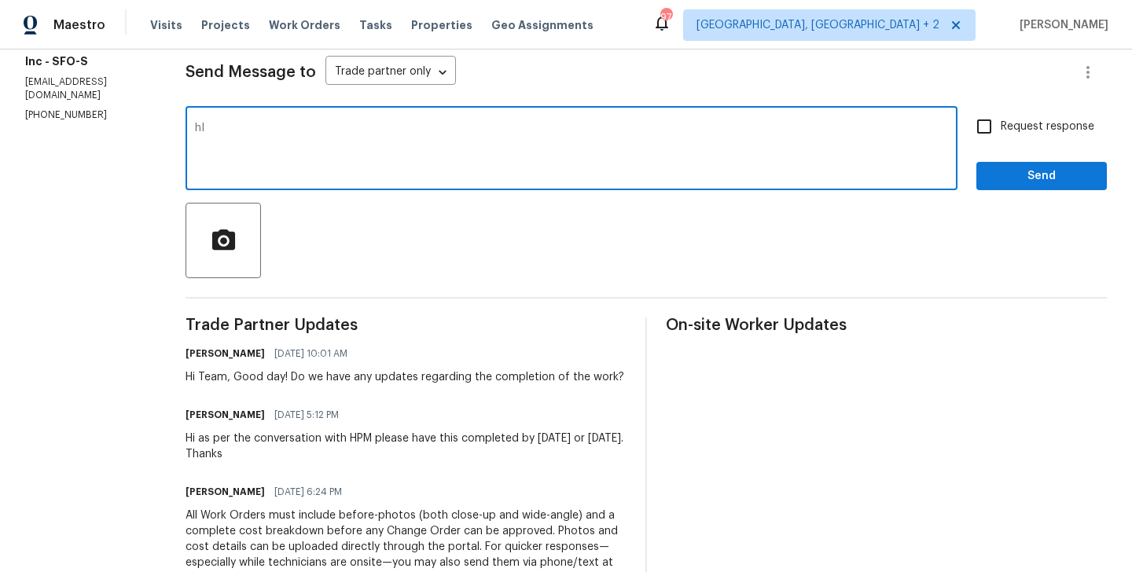
type textarea "h"
paste textarea "(909) 587-8409"
click at [472, 128] on textarea "Hi Tried contacting you at (909) 587-8409" at bounding box center [571, 150] width 753 height 55
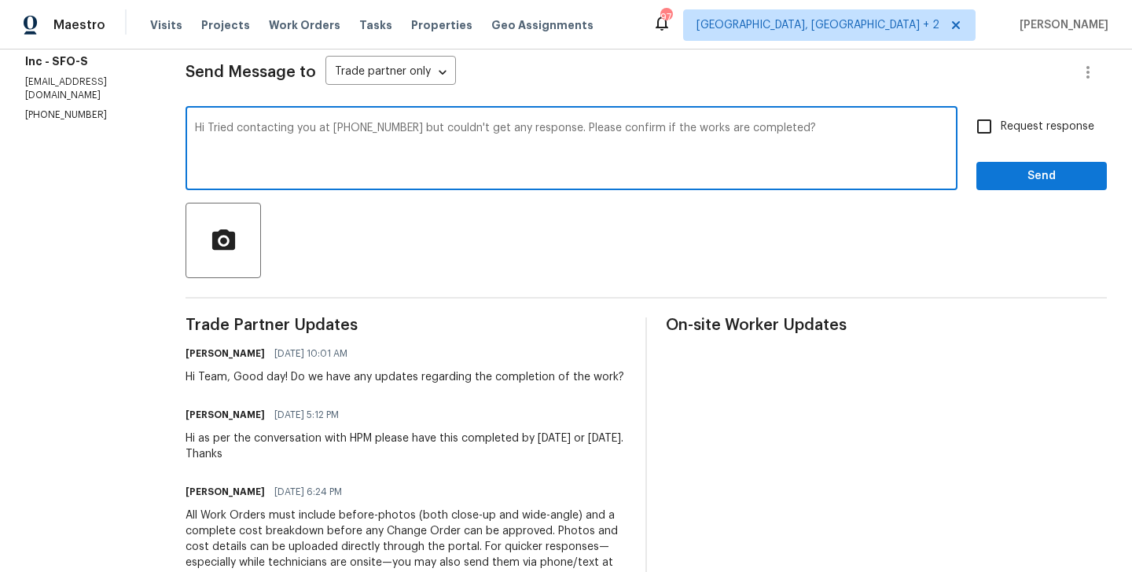
type textarea "Hi Tried contacting you at (909) 587-8409 but couldn't get any response. Please…"
click at [980, 136] on input "Request response" at bounding box center [984, 126] width 33 height 33
checkbox input "true"
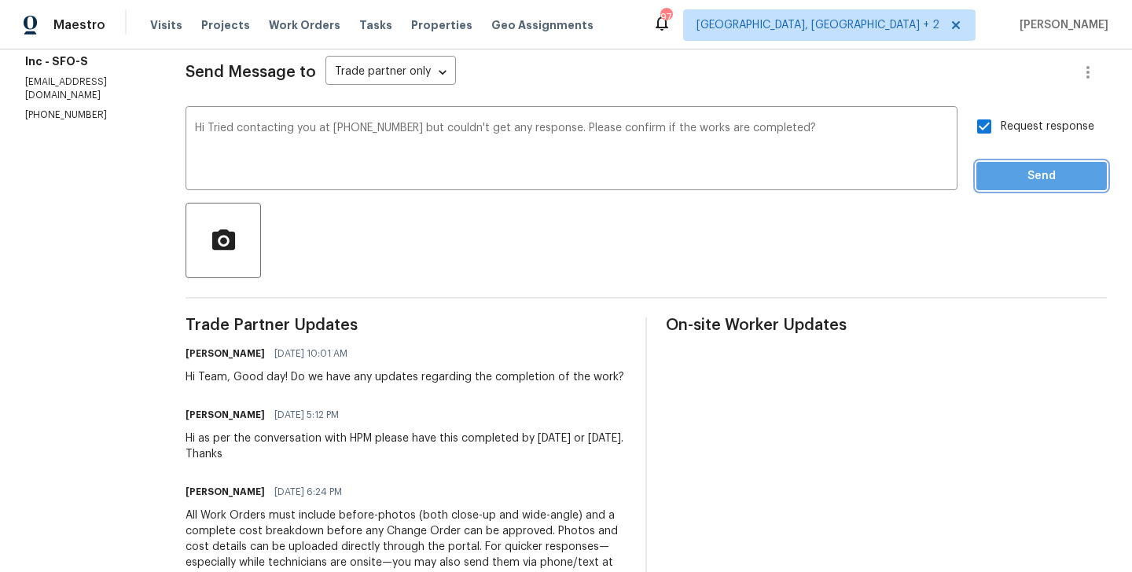
click at [1010, 176] on span "Send" at bounding box center [1041, 177] width 105 height 20
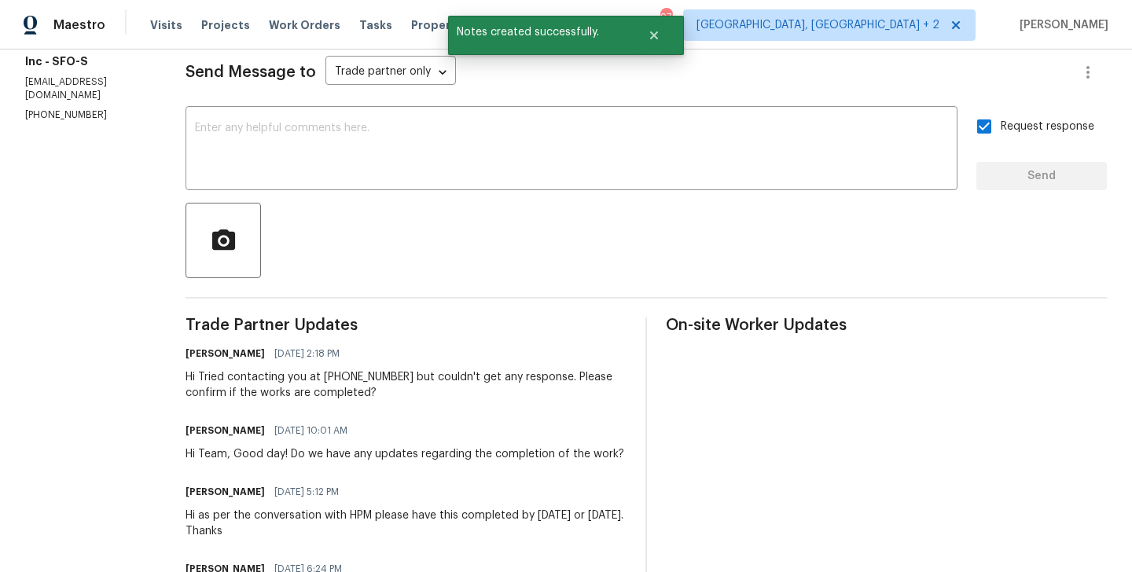
scroll to position [0, 0]
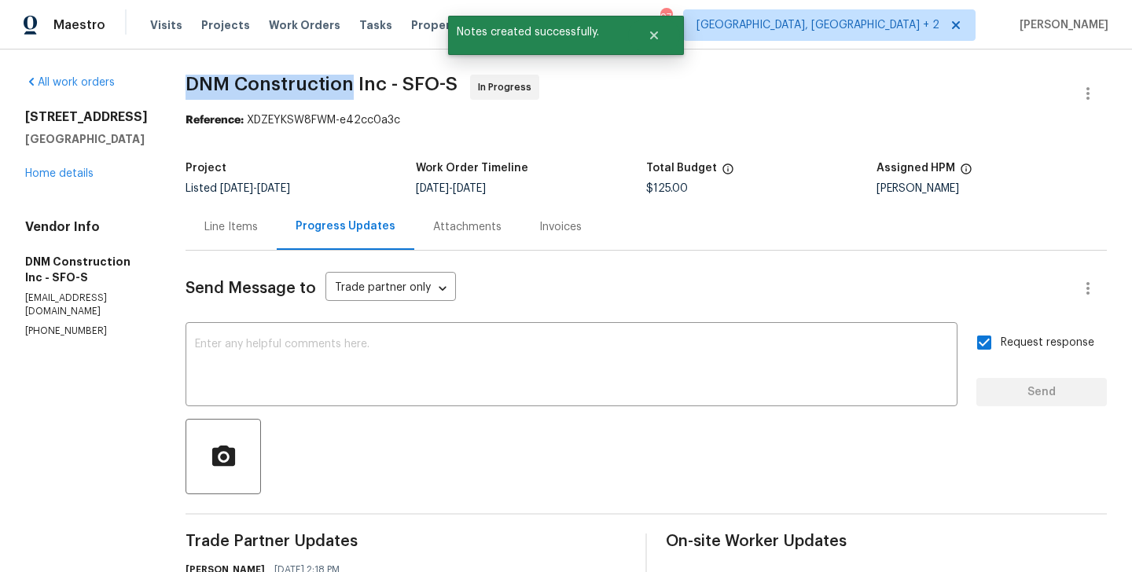
drag, startPoint x: 214, startPoint y: 83, endPoint x: 381, endPoint y: 81, distance: 167.5
click at [381, 81] on div "All work orders 5740 Belleza Dr Pleasanton, CA 94588 Home details Vendor Info D…" at bounding box center [566, 549] width 1132 height 998
copy span "DNM Construction"
click at [72, 172] on link "Home details" at bounding box center [59, 173] width 68 height 11
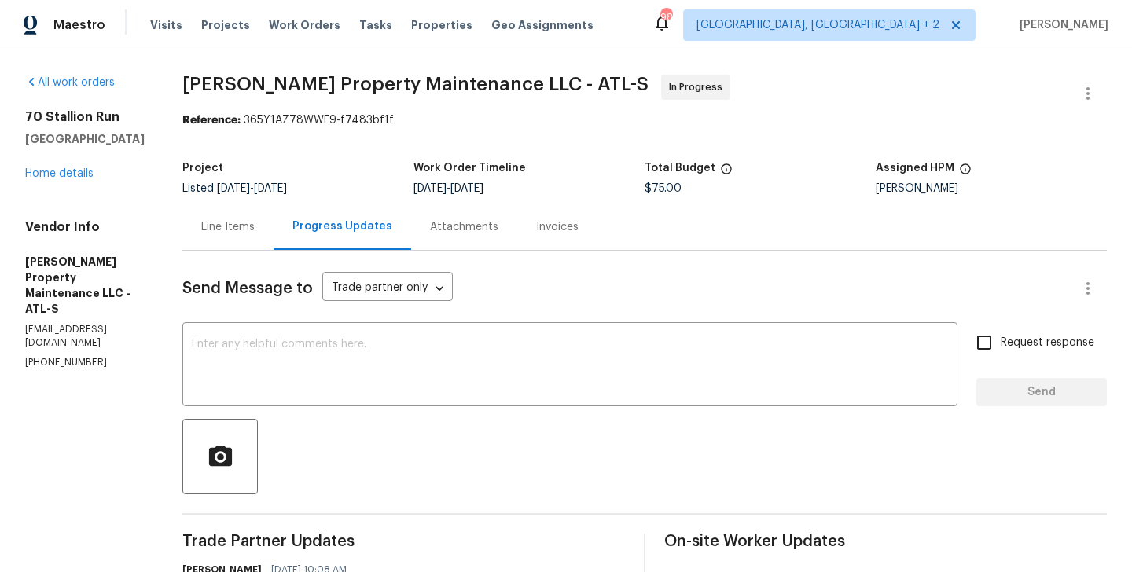
click at [330, 317] on div "Send Message to Trade partner only Trade partner only ​ x ​ Request response Se…" at bounding box center [644, 583] width 925 height 664
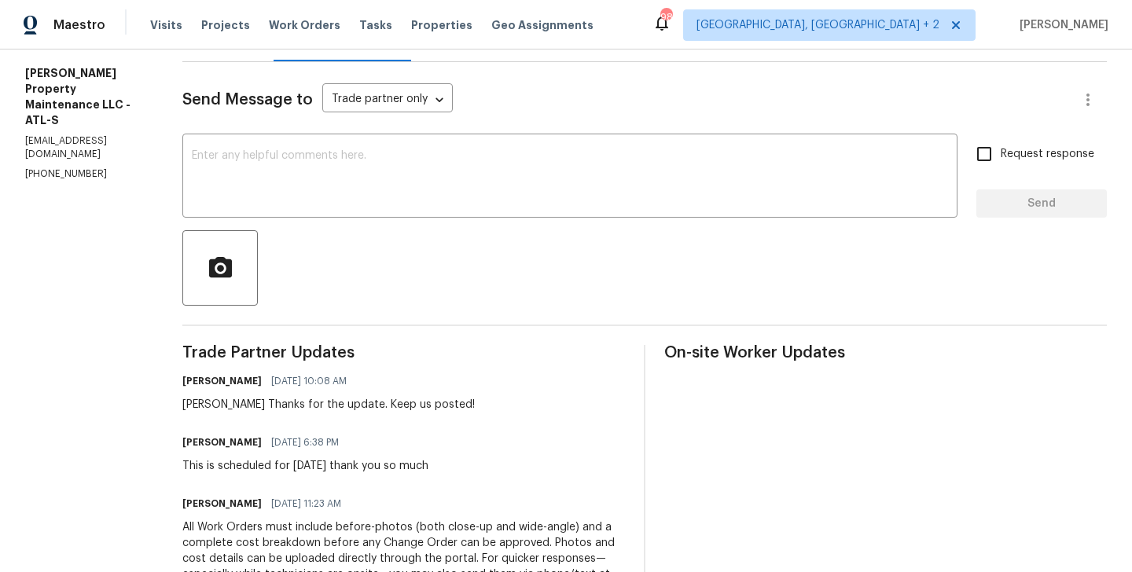
scroll to position [383, 0]
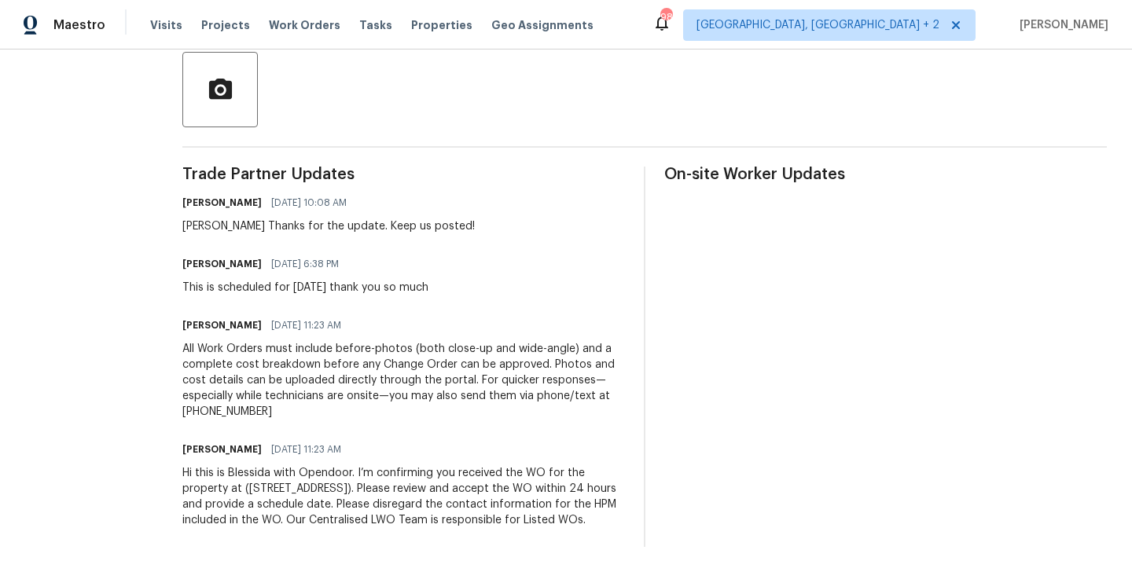
click at [206, 256] on h6 "[PERSON_NAME]" at bounding box center [221, 264] width 79 height 16
copy h6 "[PERSON_NAME]"
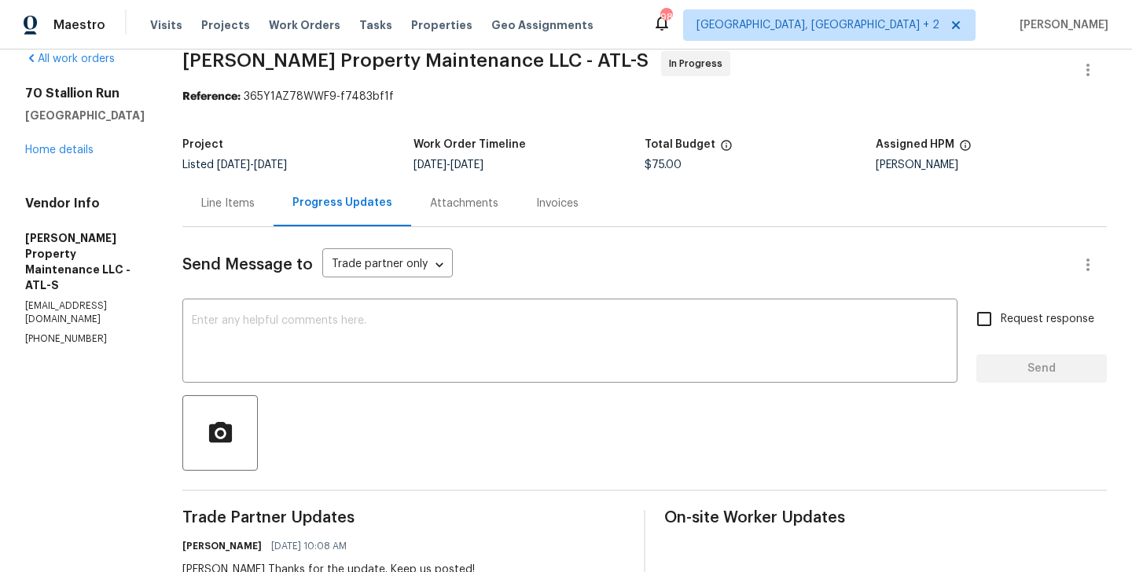
scroll to position [0, 0]
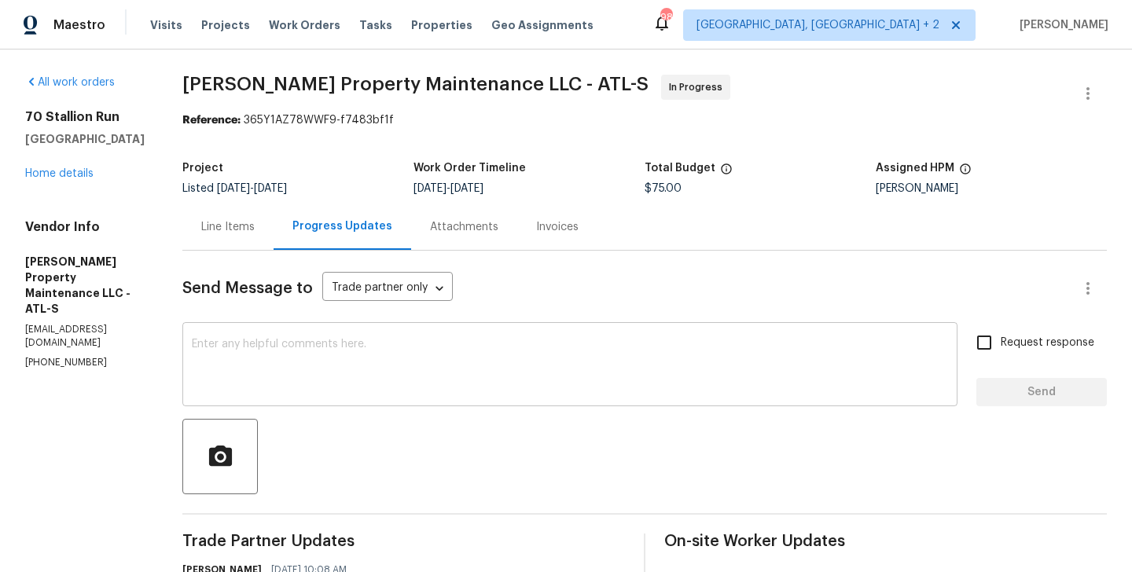
click at [244, 367] on textarea at bounding box center [570, 366] width 756 height 55
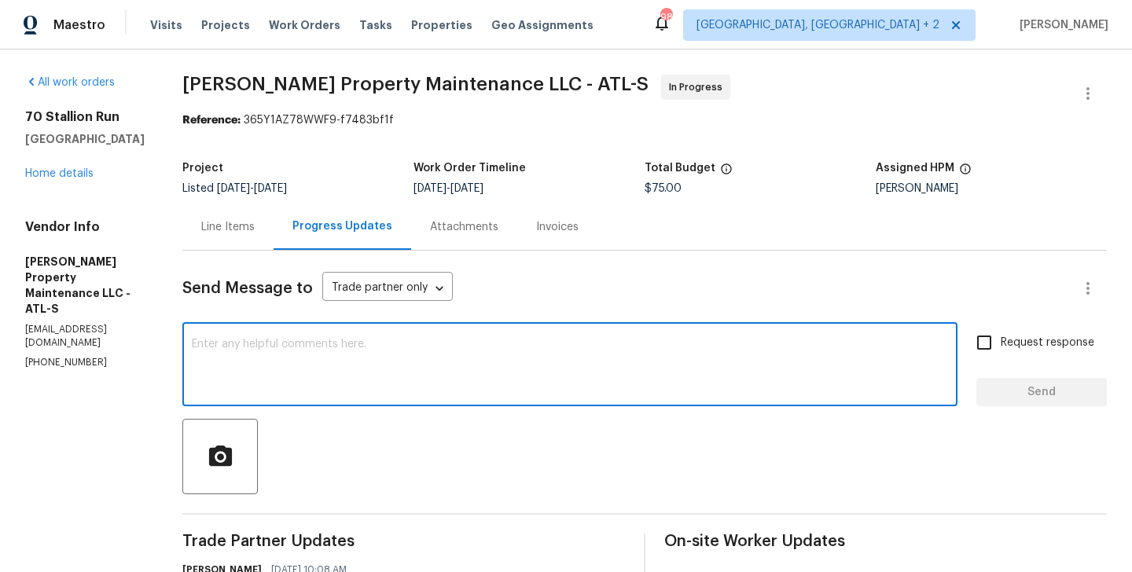
paste textarea "[PERSON_NAME]"
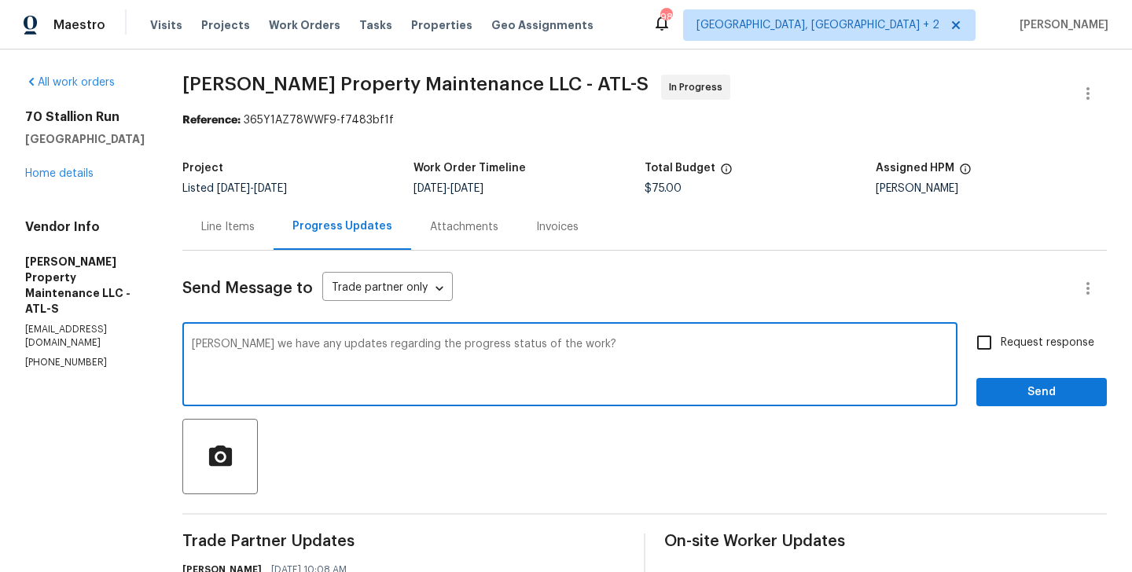
type textarea "[PERSON_NAME] we have any updates regarding the progress status of the work?"
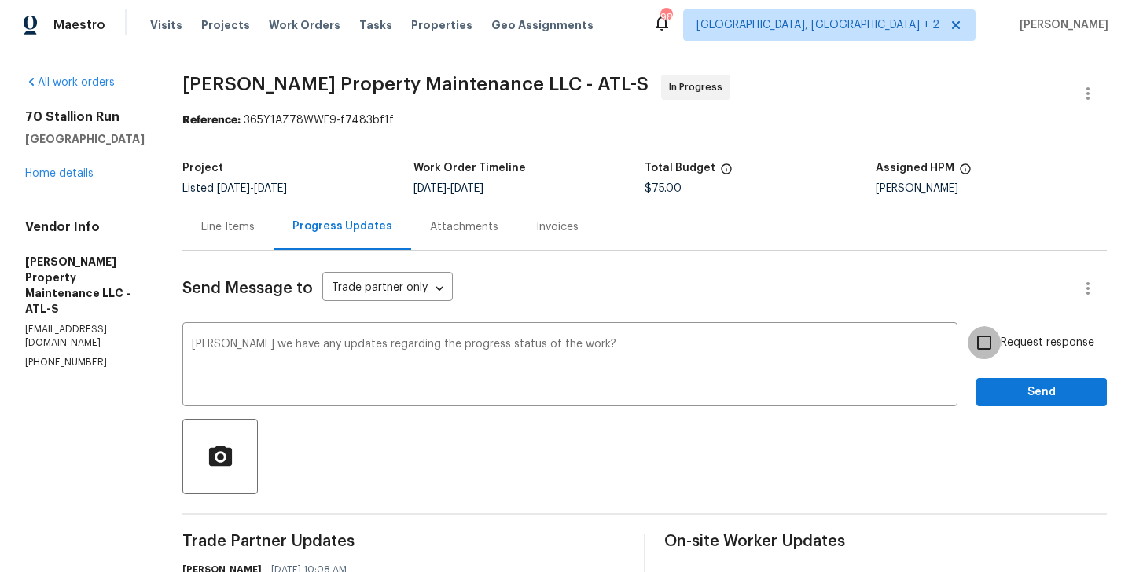
click at [992, 338] on input "Request response" at bounding box center [984, 342] width 33 height 33
checkbox input "true"
click at [1000, 391] on span "Send" at bounding box center [1041, 393] width 105 height 20
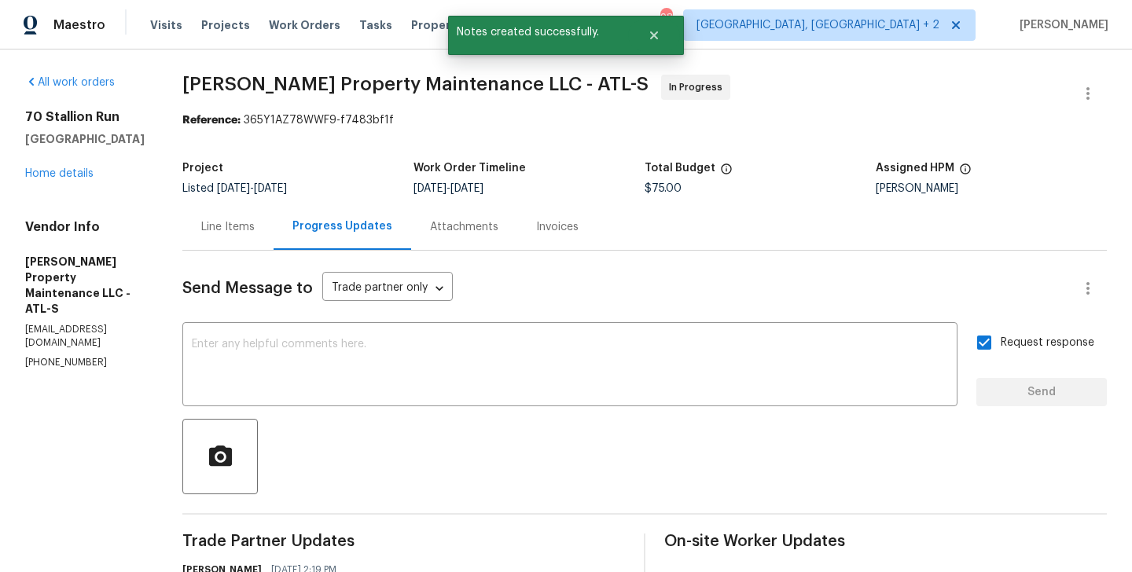
click at [97, 341] on section "All work orders [STREET_ADDRESS] Home details Vendor Info [PERSON_NAME] Propert…" at bounding box center [84, 564] width 119 height 978
copy p "[PHONE_NUMBER]"
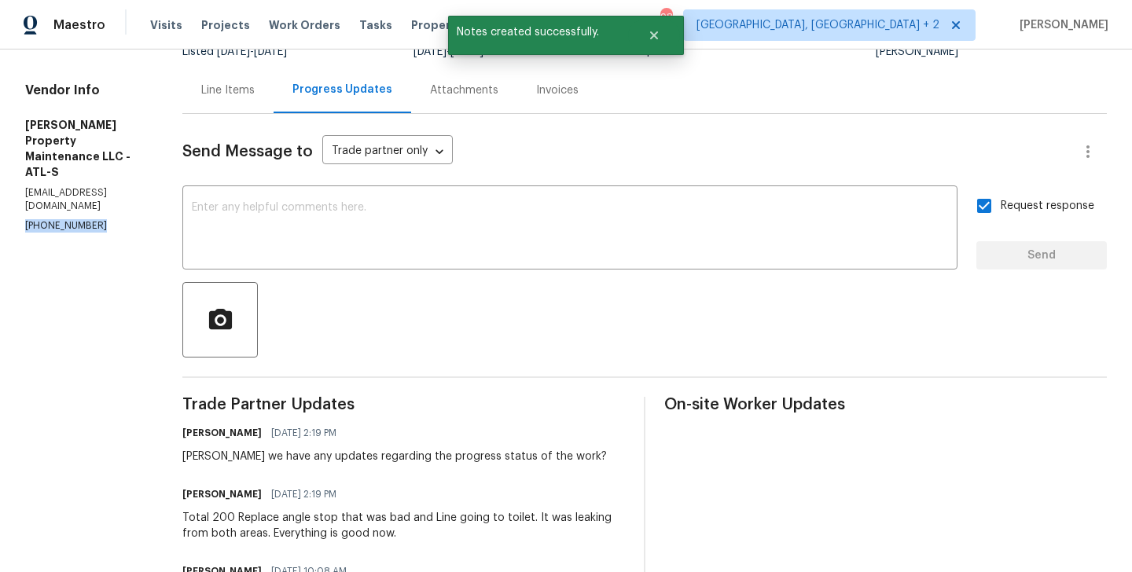
scroll to position [174, 0]
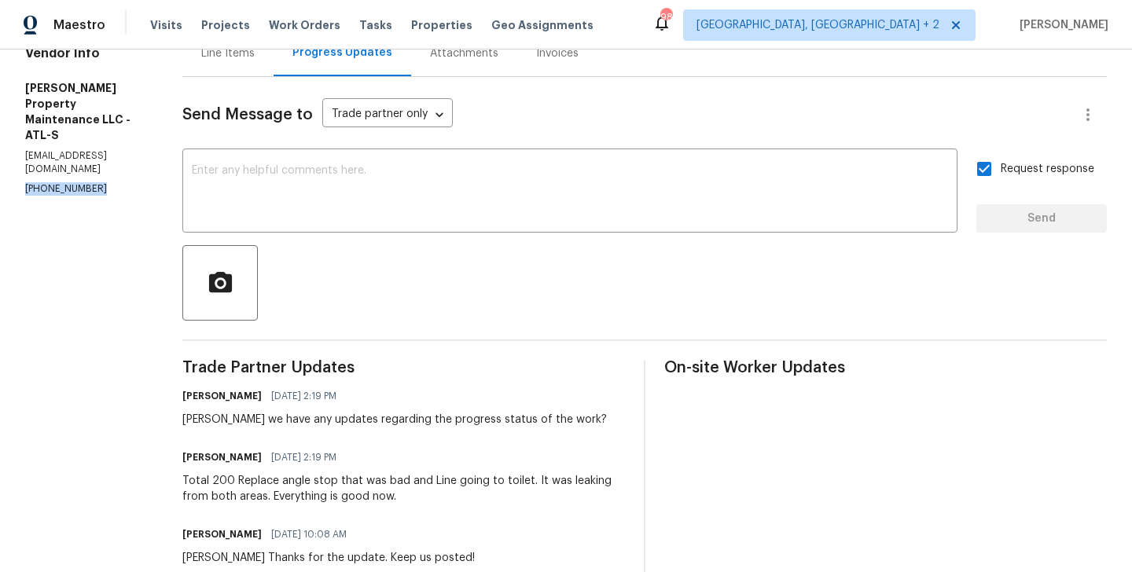
click at [84, 167] on section "All work orders [STREET_ADDRESS] Home details Vendor Info [PERSON_NAME] Propert…" at bounding box center [84, 390] width 119 height 978
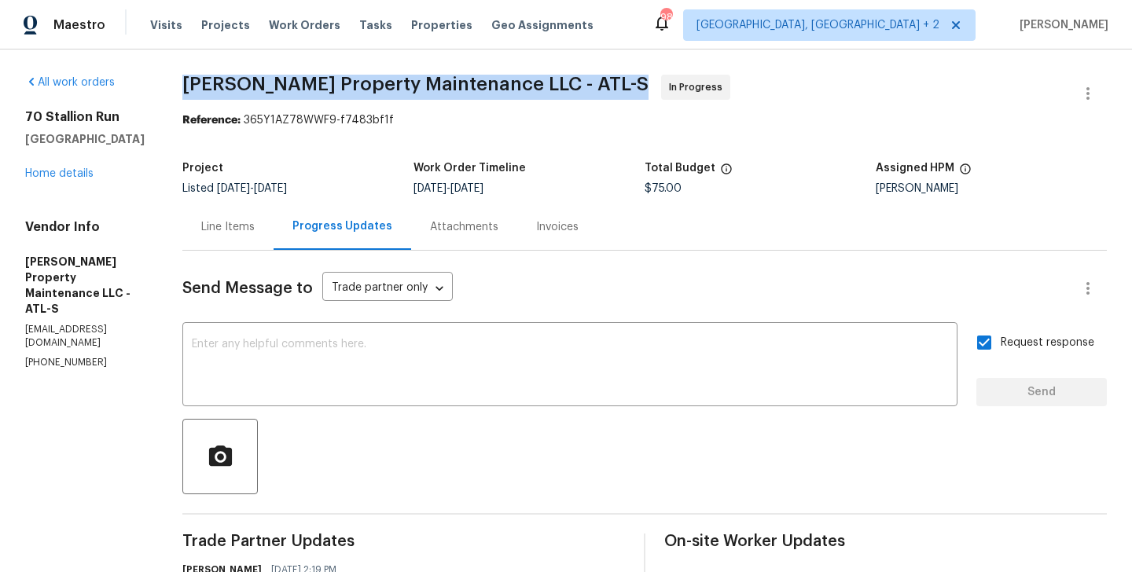
drag, startPoint x: 185, startPoint y: 94, endPoint x: 405, endPoint y: 94, distance: 220.1
click at [405, 94] on div "All work orders [STREET_ADDRESS] Home details Vendor Info [PERSON_NAME] Propert…" at bounding box center [566, 564] width 1132 height 1028
click at [405, 94] on span "[PERSON_NAME] Property Maintenance LLC - ATL-S In Progress" at bounding box center [625, 94] width 887 height 38
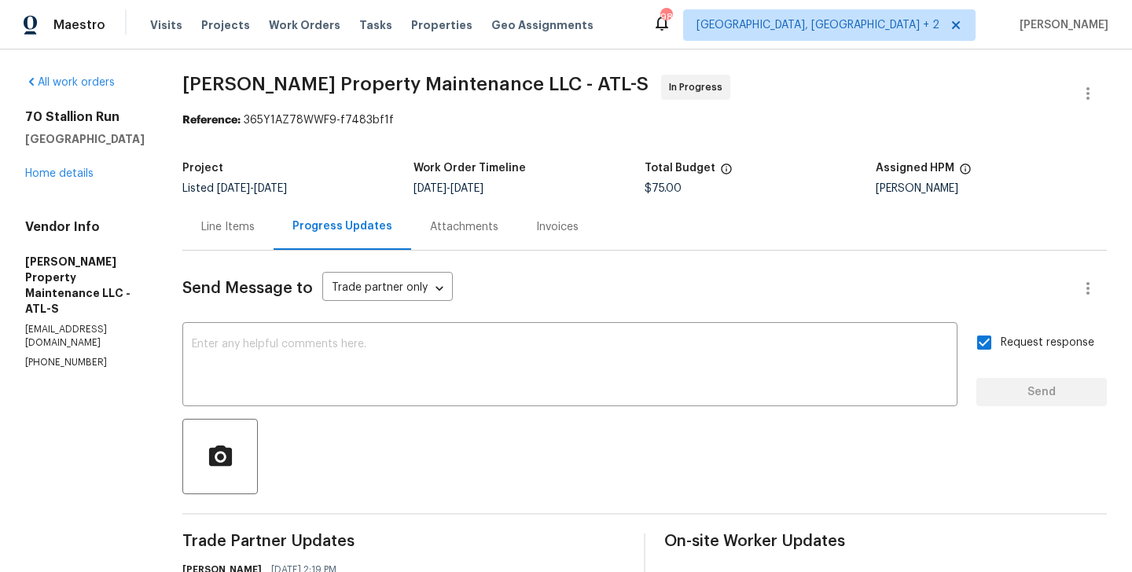
click at [429, 88] on span "[PERSON_NAME] Property Maintenance LLC - ATL-S" at bounding box center [415, 84] width 466 height 19
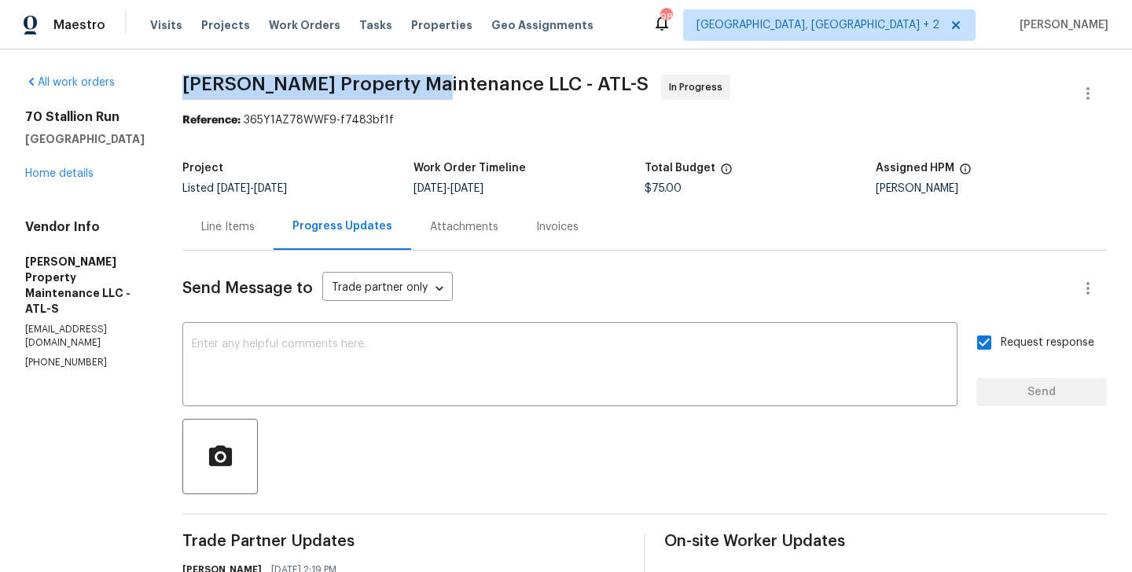
drag, startPoint x: 432, startPoint y: 88, endPoint x: 193, endPoint y: 84, distance: 239.0
click at [193, 84] on span "[PERSON_NAME] Property Maintenance LLC - ATL-S" at bounding box center [415, 84] width 466 height 19
copy span "[PERSON_NAME] Property Maintenance"
click at [76, 170] on link "Home details" at bounding box center [59, 173] width 68 height 11
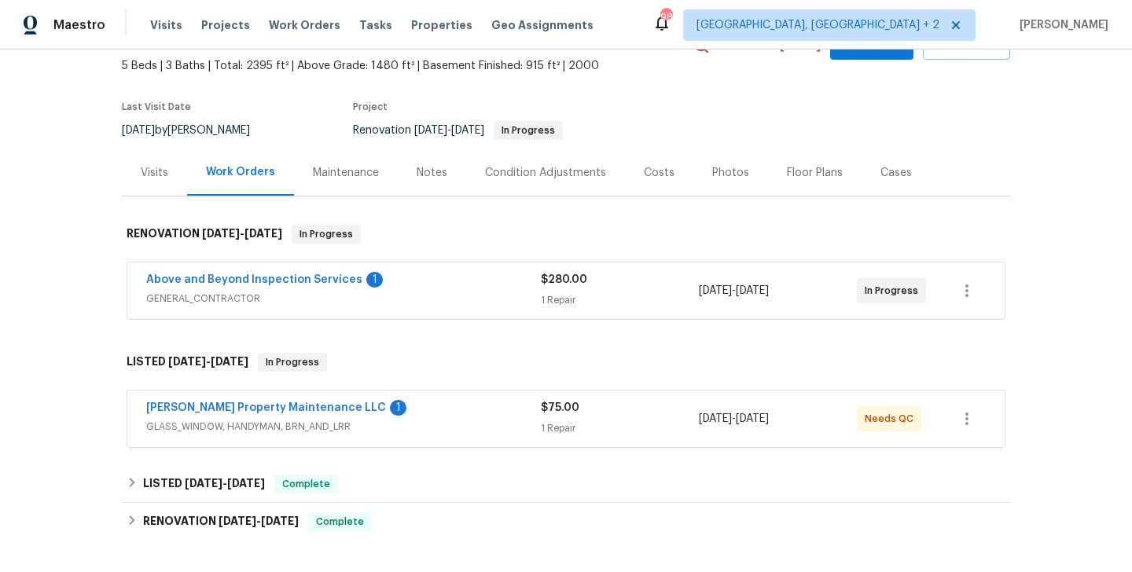
scroll to position [105, 0]
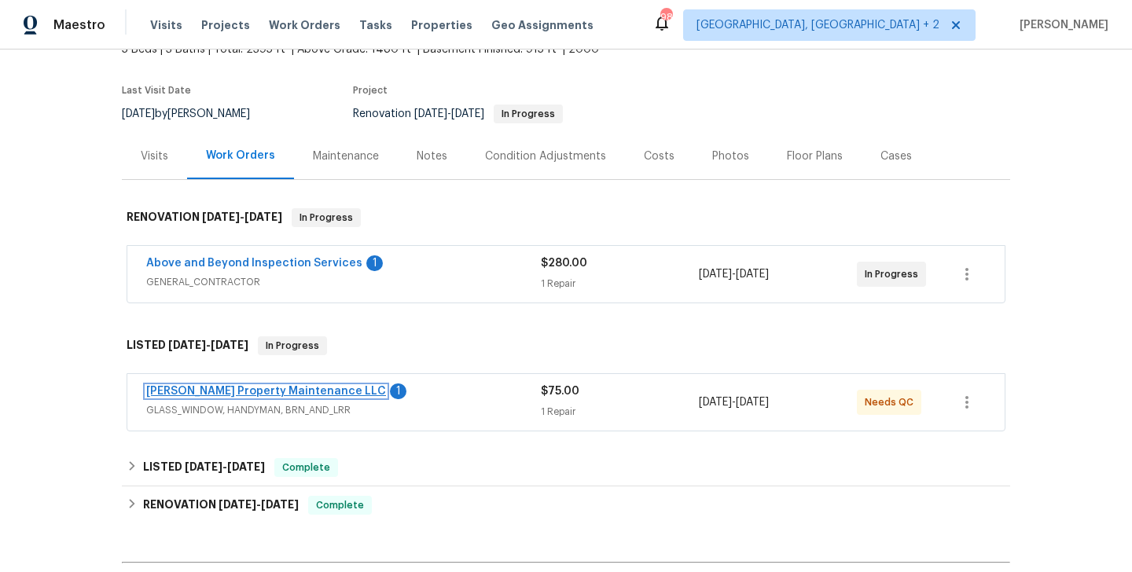
click at [284, 391] on link "[PERSON_NAME] Property Maintenance LLC" at bounding box center [266, 391] width 240 height 11
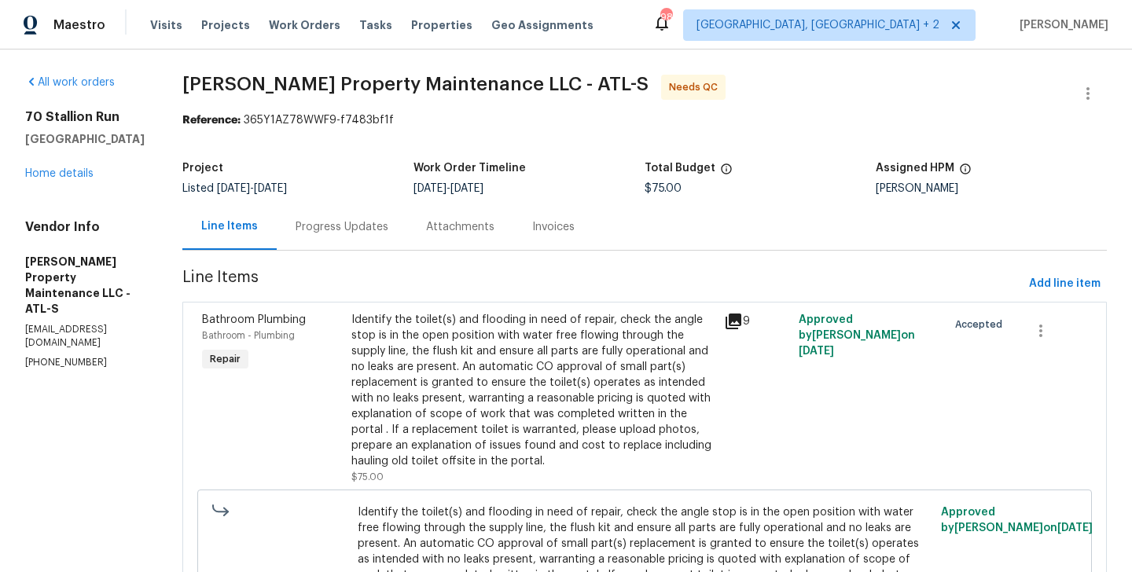
click at [384, 226] on div "Progress Updates" at bounding box center [342, 227] width 93 height 16
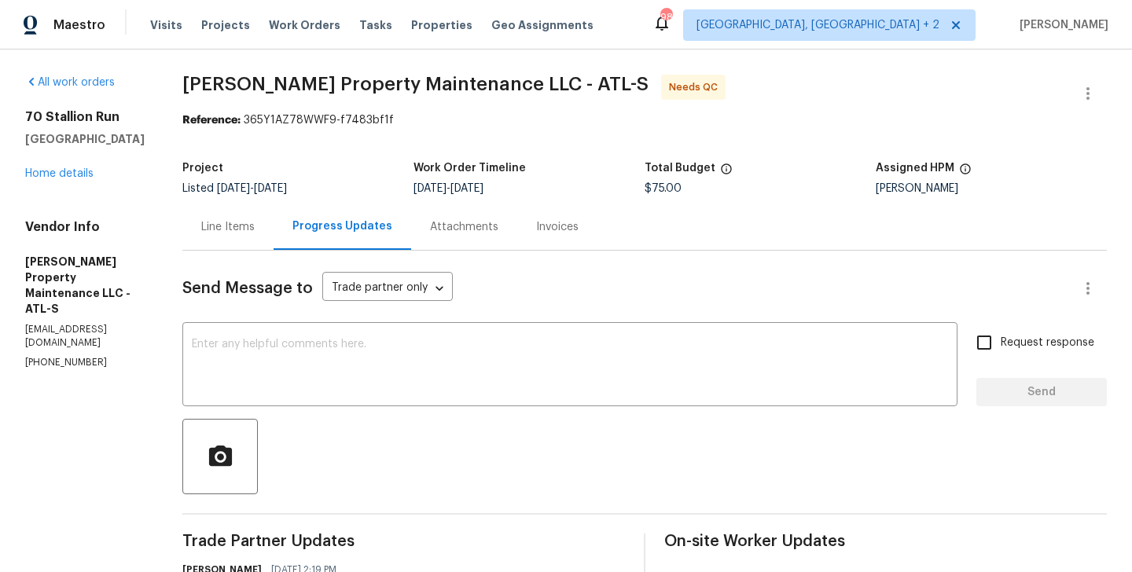
click at [204, 232] on div "Line Items" at bounding box center [227, 227] width 91 height 46
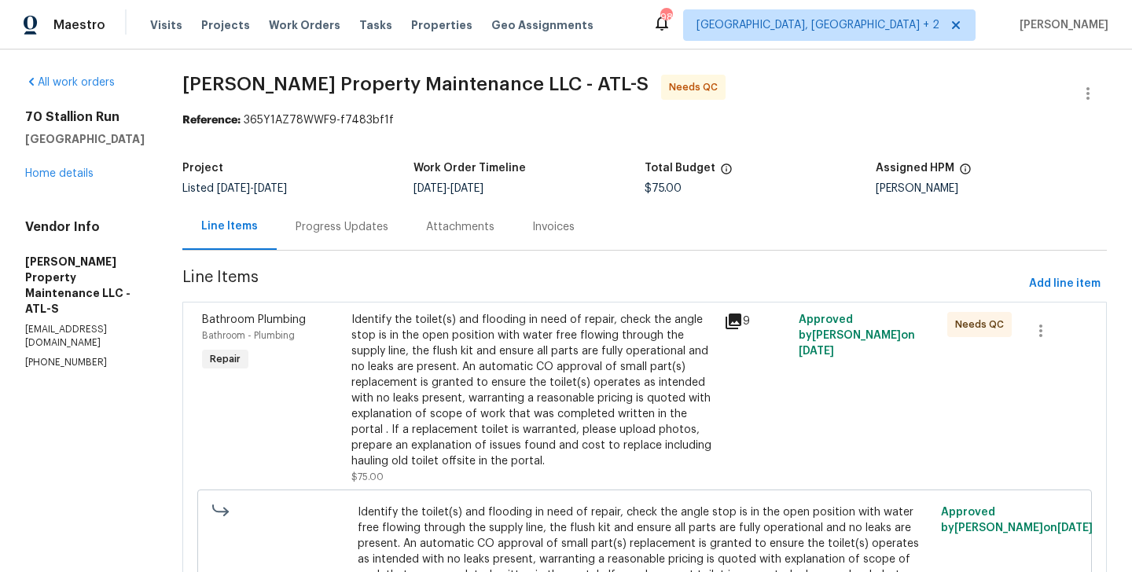
click at [561, 368] on div "Identify the toilet(s) and flooding in need of repair, check the angle stop is …" at bounding box center [532, 390] width 363 height 157
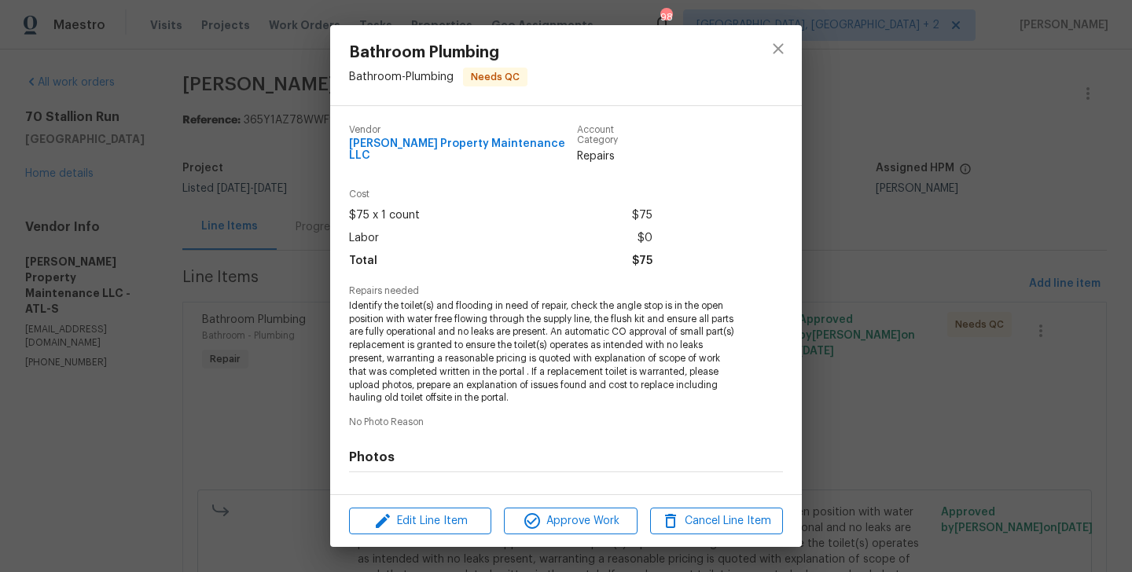
scroll to position [191, 0]
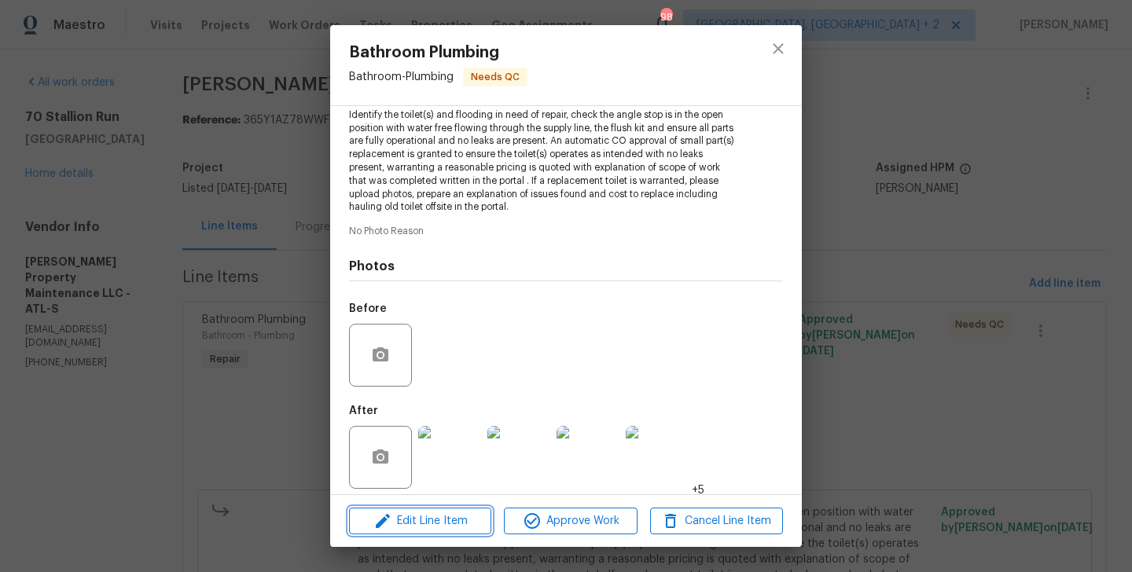
click at [433, 508] on button "Edit Line Item" at bounding box center [420, 522] width 142 height 28
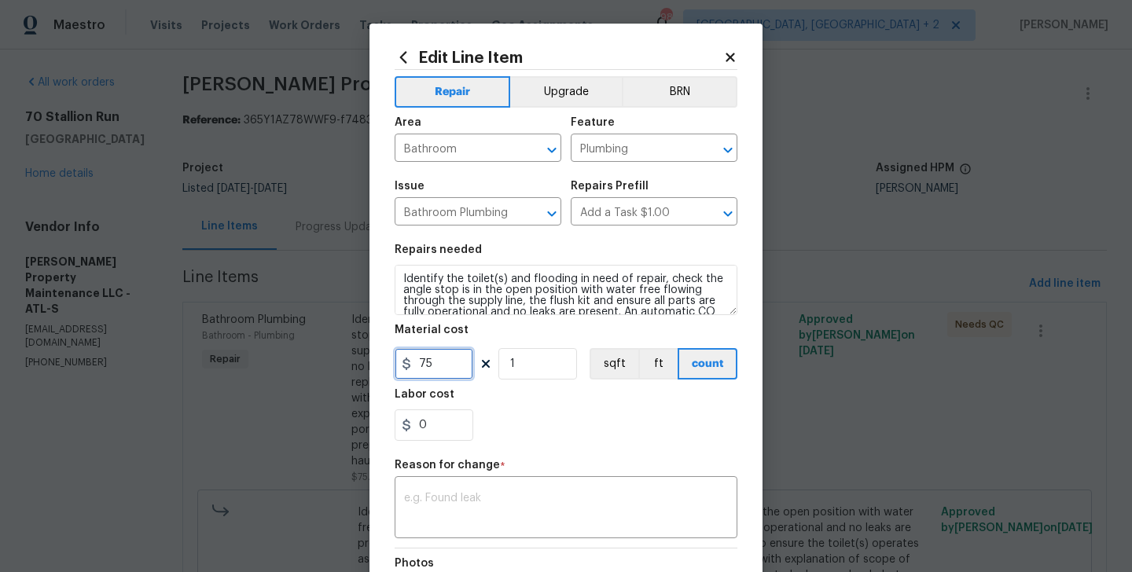
click at [415, 358] on input "75" at bounding box center [434, 363] width 79 height 31
type input "200"
click at [496, 514] on textarea at bounding box center [566, 509] width 324 height 33
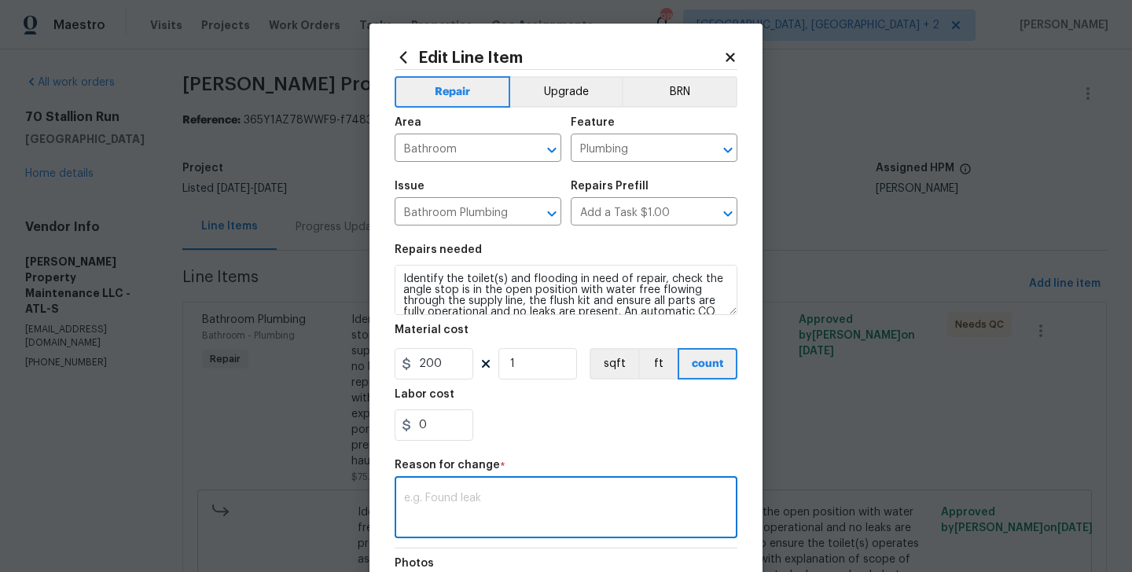
paste textarea "(BA) Updated per vendor’s final cost."
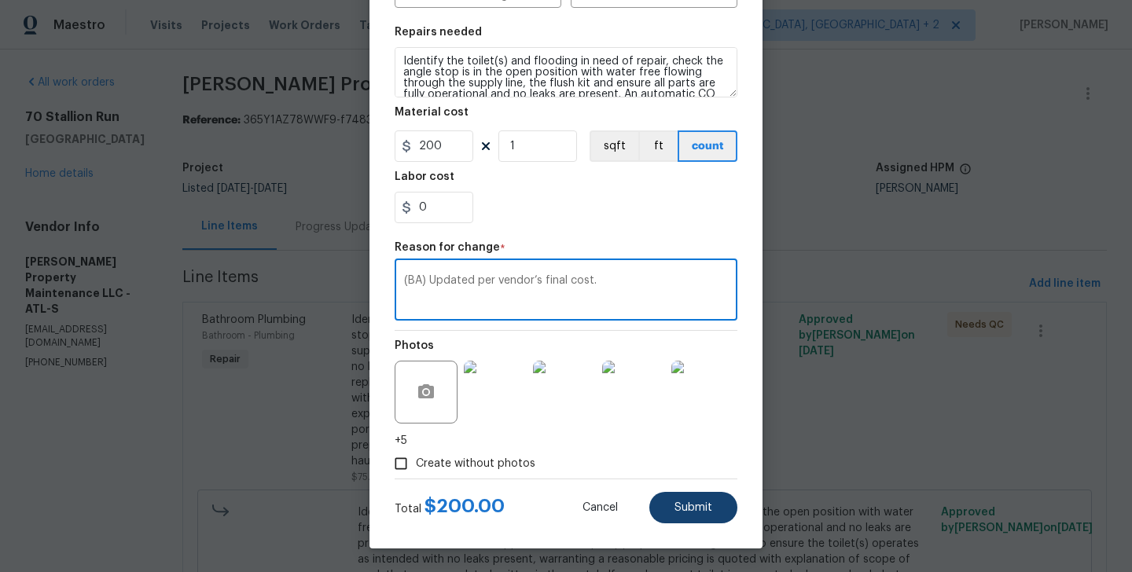
type textarea "(BA) Updated per vendor’s final cost."
click at [666, 505] on button "Submit" at bounding box center [693, 507] width 88 height 31
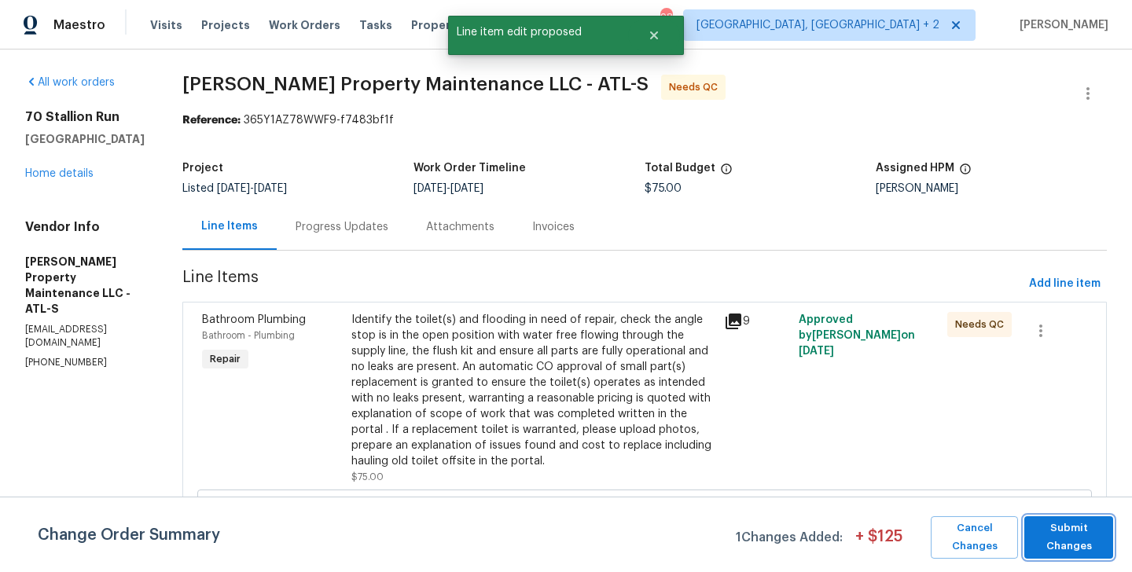
scroll to position [0, 0]
click at [1058, 523] on span "Submit Changes" at bounding box center [1068, 538] width 73 height 36
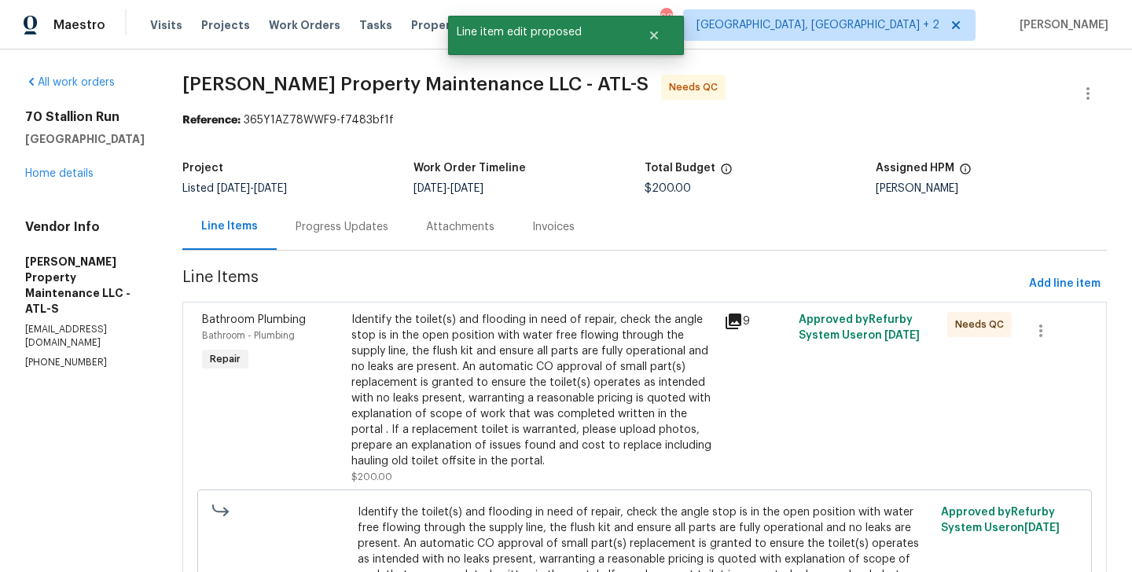
click at [307, 230] on div "Progress Updates" at bounding box center [342, 227] width 93 height 16
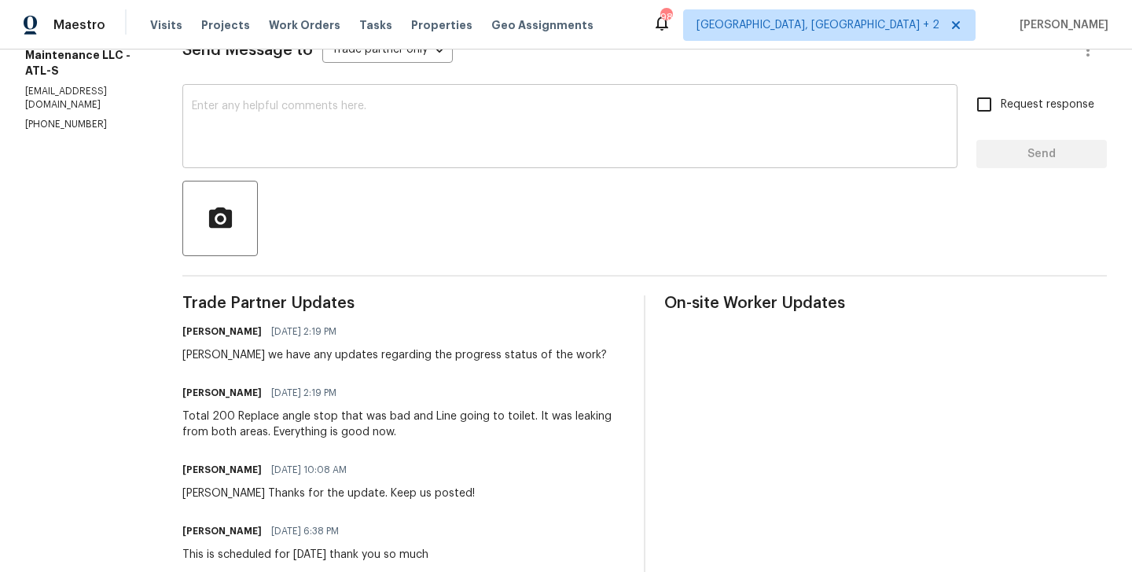
scroll to position [302, 0]
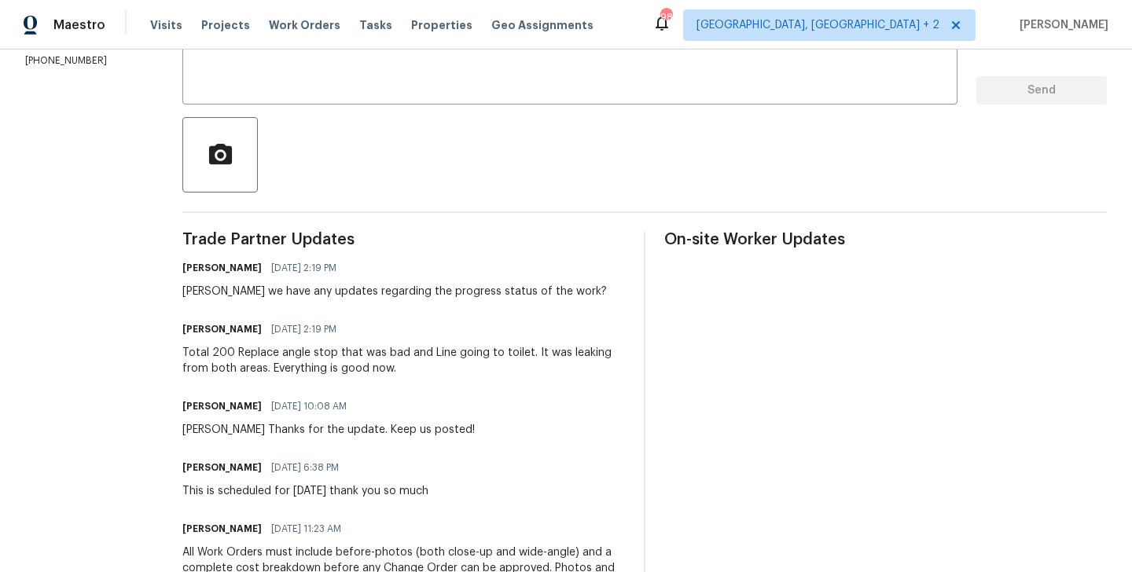
click at [204, 330] on h6 "[PERSON_NAME]" at bounding box center [221, 330] width 79 height 16
copy h6 "[PERSON_NAME]"
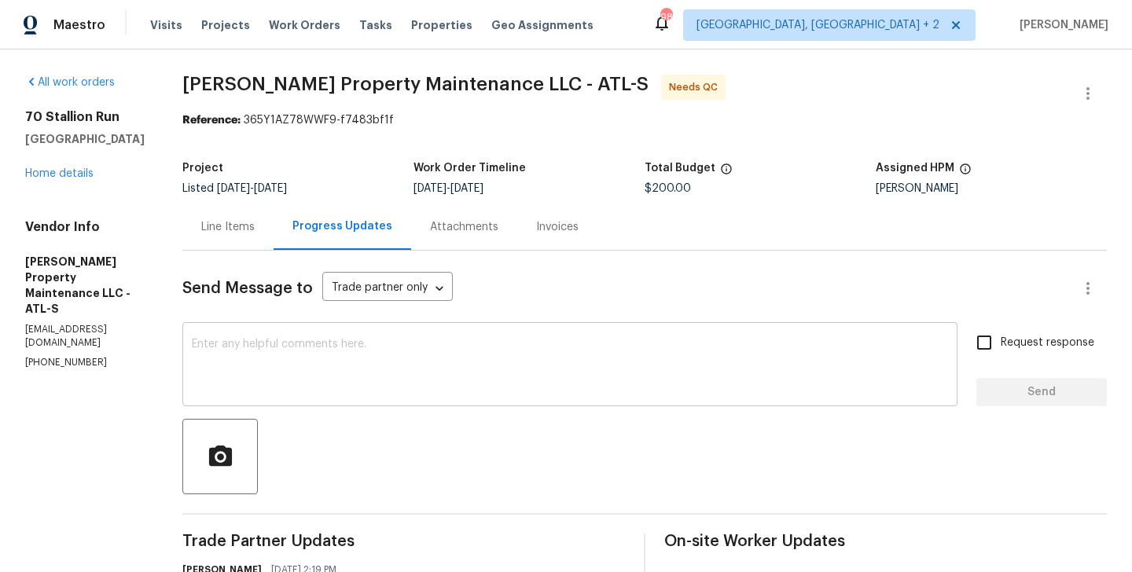
click at [274, 356] on textarea at bounding box center [570, 366] width 756 height 55
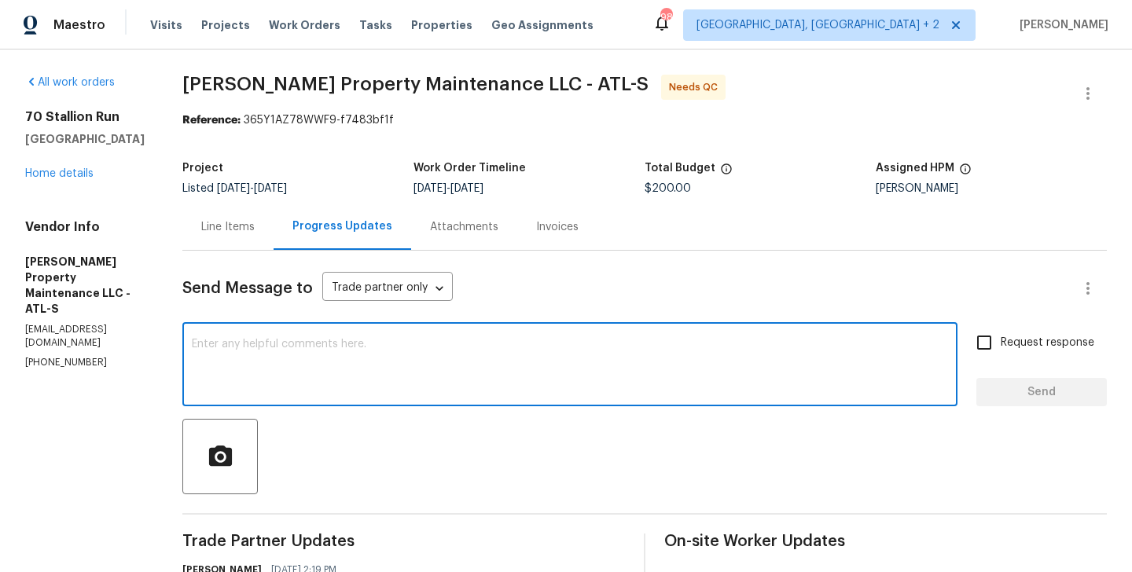
paste textarea "[PERSON_NAME]"
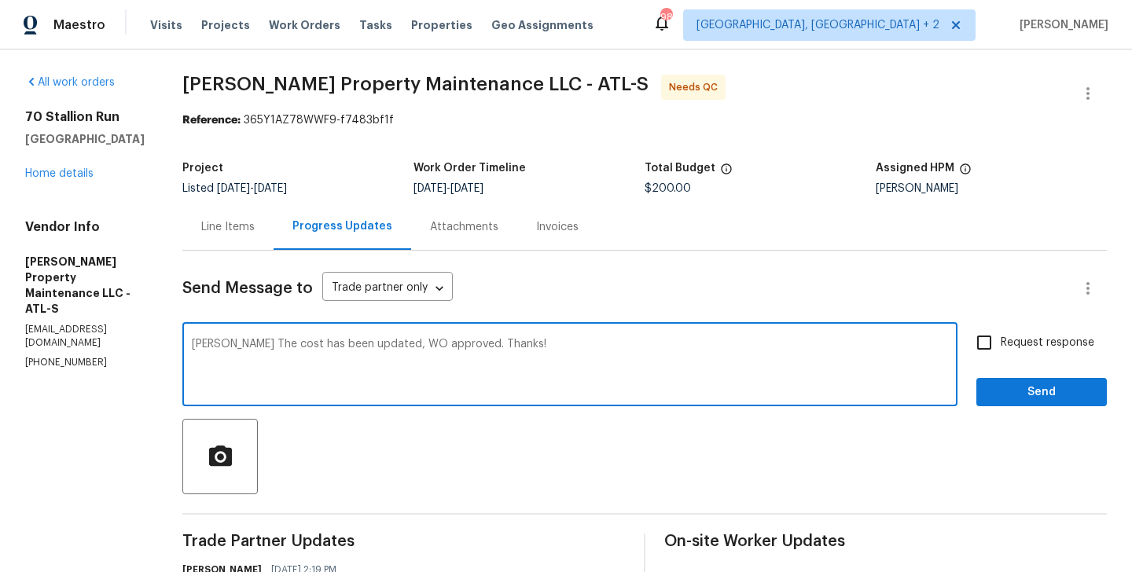
type textarea "Daniel The cost has been updated, WO approved. Thanks!"
click at [1044, 372] on div "Request response Send" at bounding box center [1041, 366] width 131 height 80
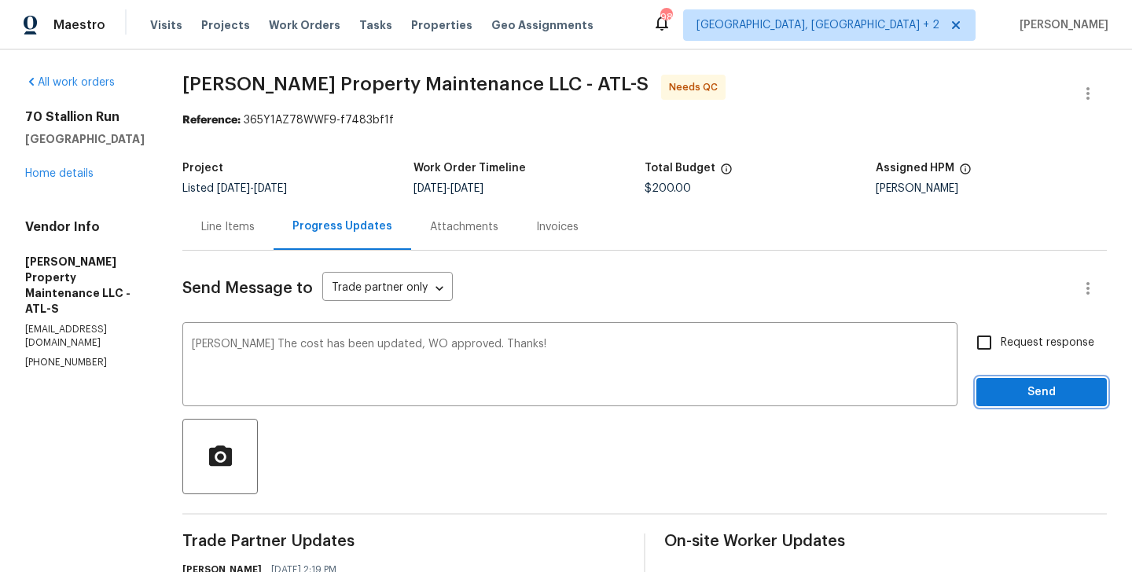
click at [1032, 399] on span "Send" at bounding box center [1041, 393] width 105 height 20
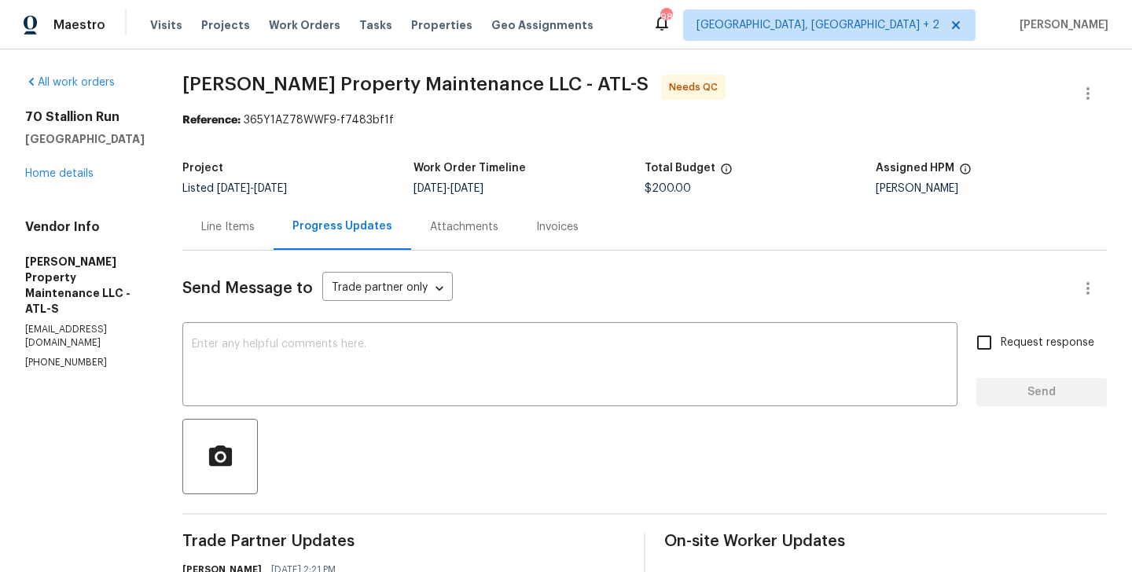
click at [230, 244] on div "Line Items" at bounding box center [227, 227] width 91 height 46
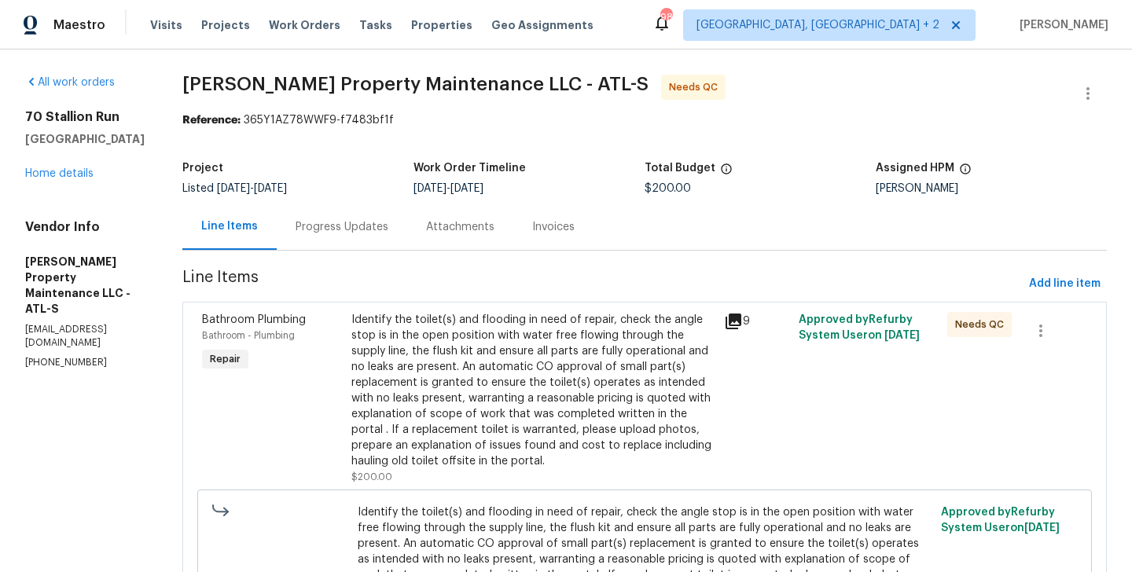
click at [531, 344] on div "Identify the toilet(s) and flooding in need of repair, check the angle stop is …" at bounding box center [532, 390] width 363 height 157
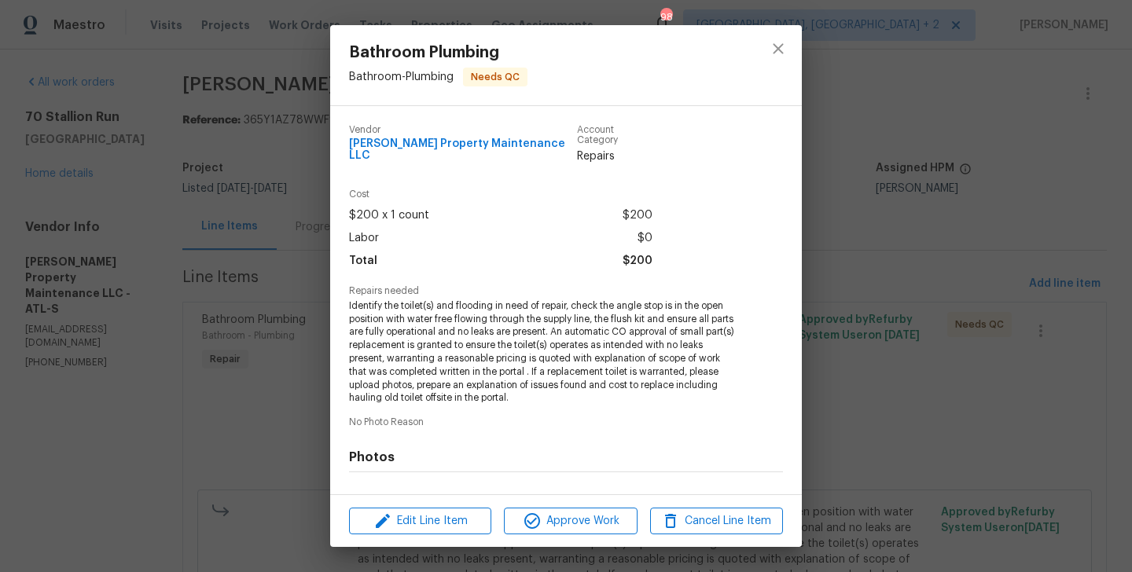
scroll to position [191, 0]
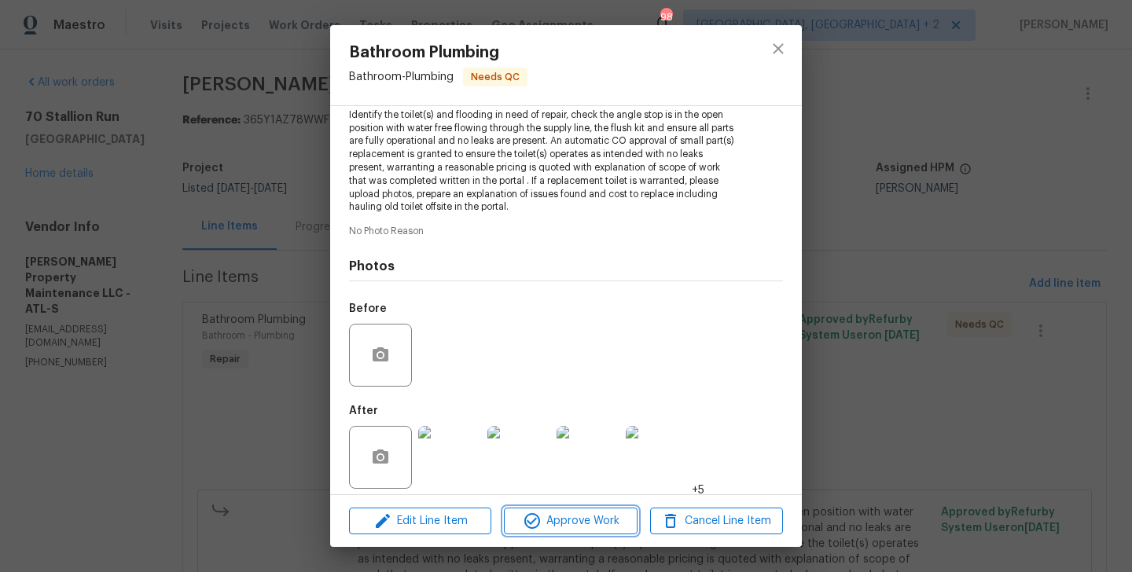
click at [568, 516] on span "Approve Work" at bounding box center [570, 522] width 123 height 20
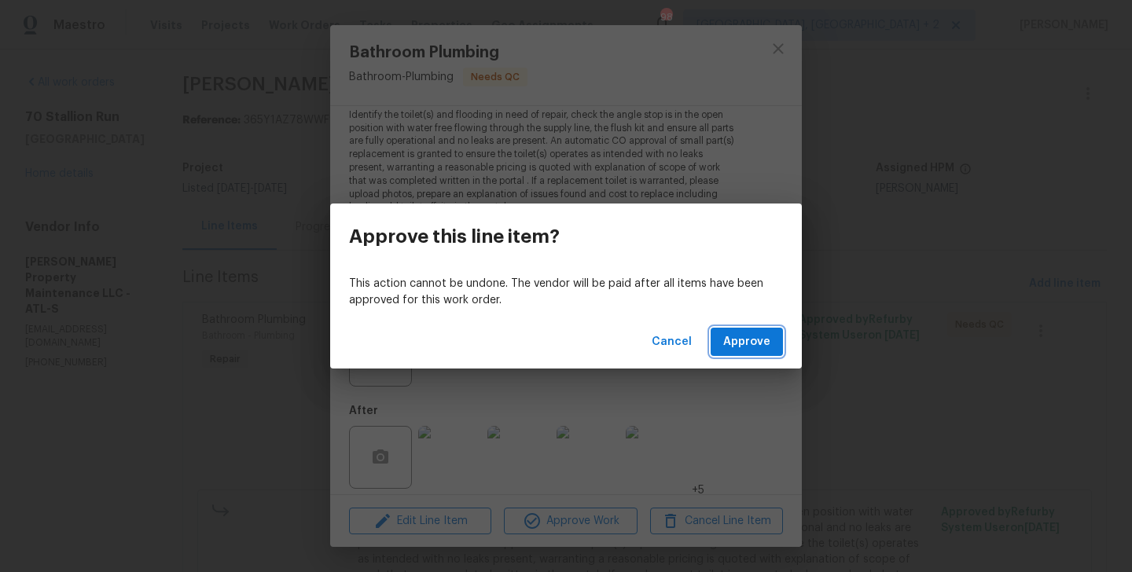
click at [759, 334] on span "Approve" at bounding box center [746, 343] width 47 height 20
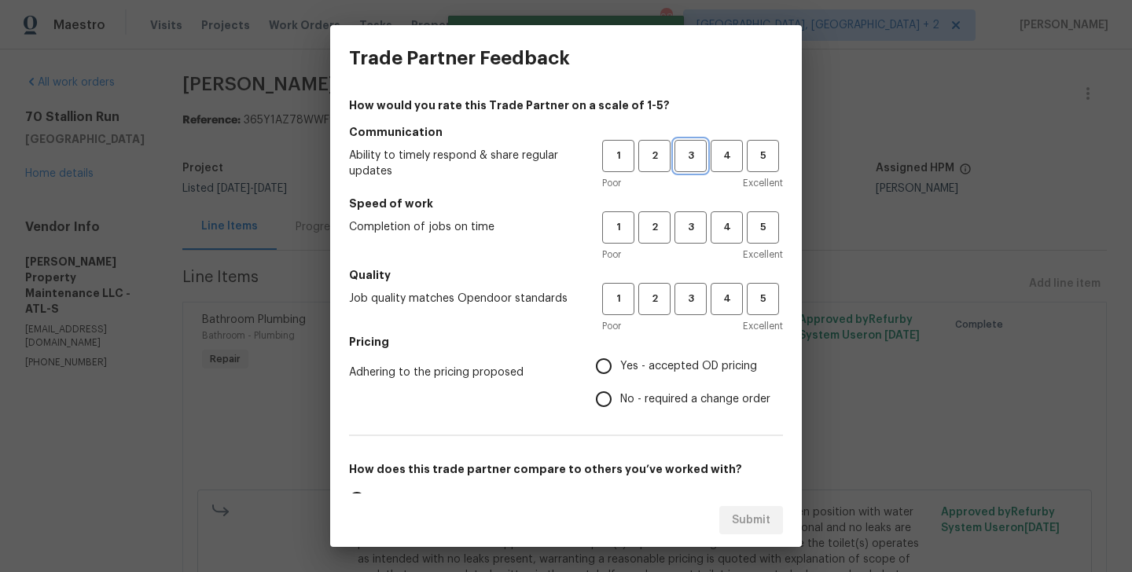
click at [690, 162] on span "3" at bounding box center [690, 156] width 29 height 18
click at [690, 238] on button "3" at bounding box center [691, 227] width 32 height 32
click at [690, 287] on button "3" at bounding box center [691, 299] width 32 height 32
click at [679, 397] on span "No - required a change order" at bounding box center [695, 400] width 150 height 17
click at [620, 397] on input "No - required a change order" at bounding box center [603, 399] width 33 height 33
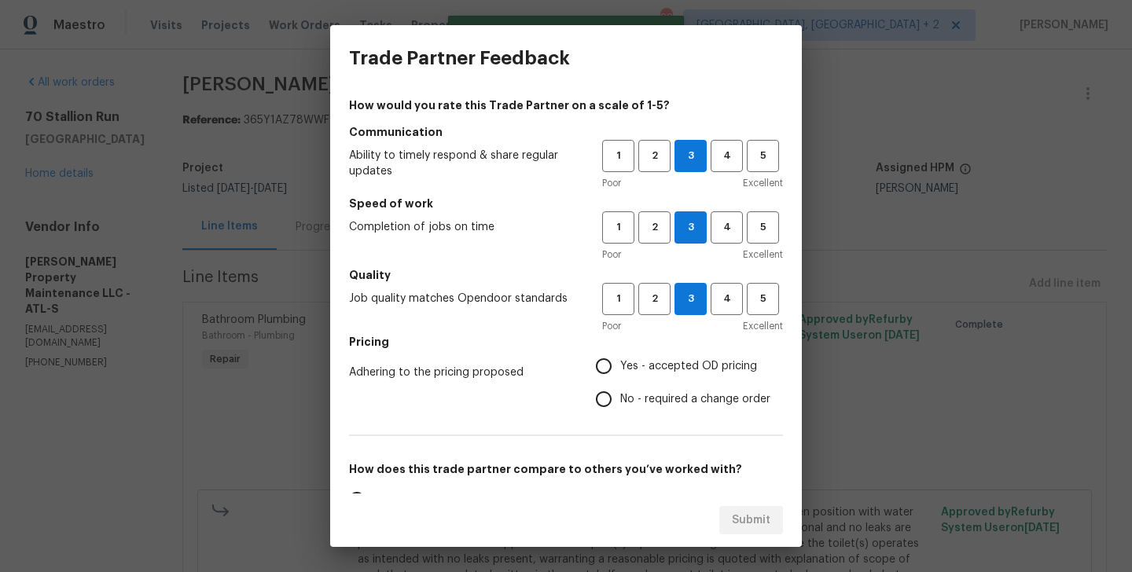
radio input "true"
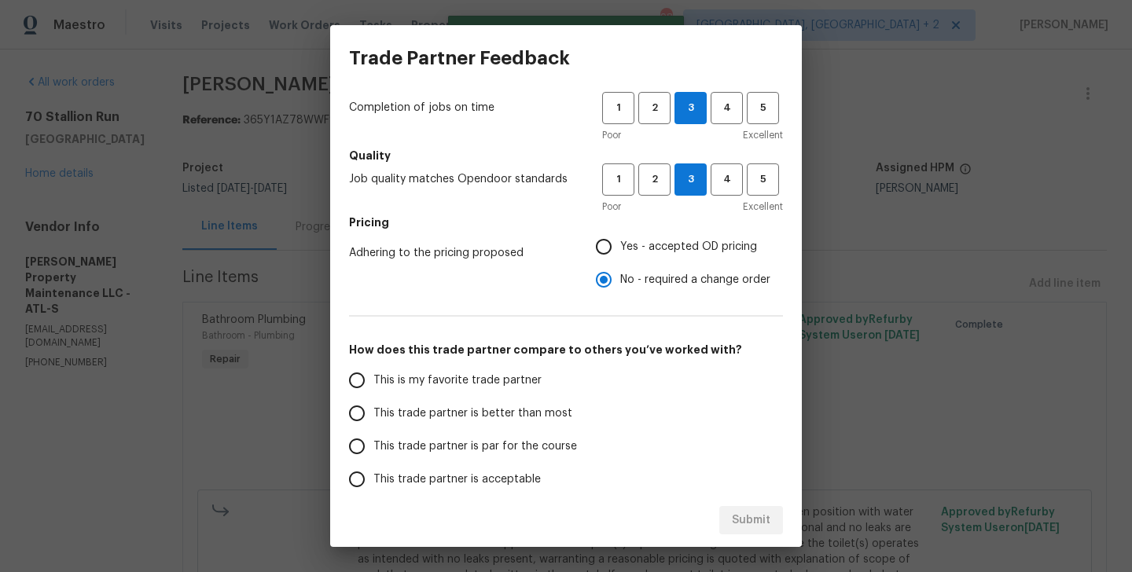
scroll to position [152, 0]
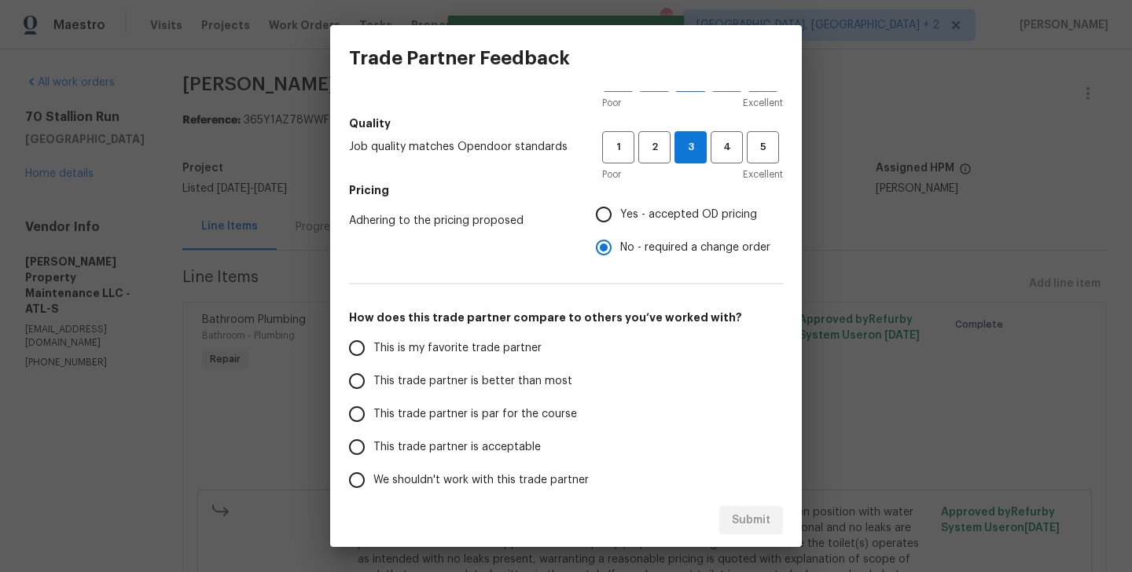
click at [528, 400] on label "This trade partner is par for the course" at bounding box center [464, 414] width 248 height 33
click at [373, 400] on input "This trade partner is par for the course" at bounding box center [356, 414] width 33 height 33
radio input "false"
click at [524, 380] on span "This trade partner is better than most" at bounding box center [472, 381] width 199 height 17
click at [373, 380] on input "This trade partner is better than most" at bounding box center [356, 381] width 33 height 33
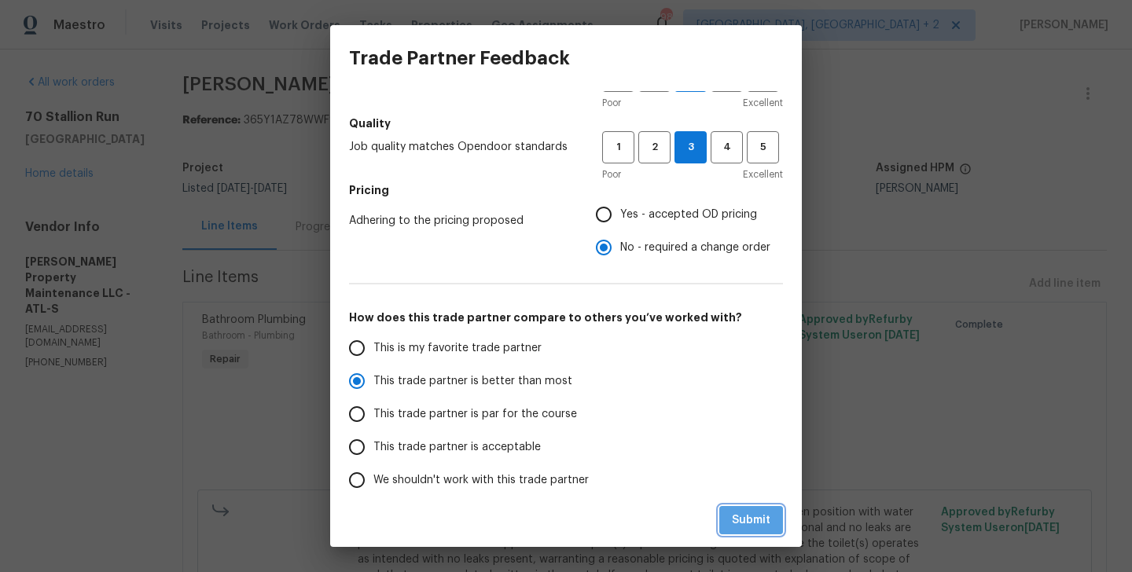
click at [729, 510] on button "Submit" at bounding box center [751, 520] width 64 height 29
radio input "true"
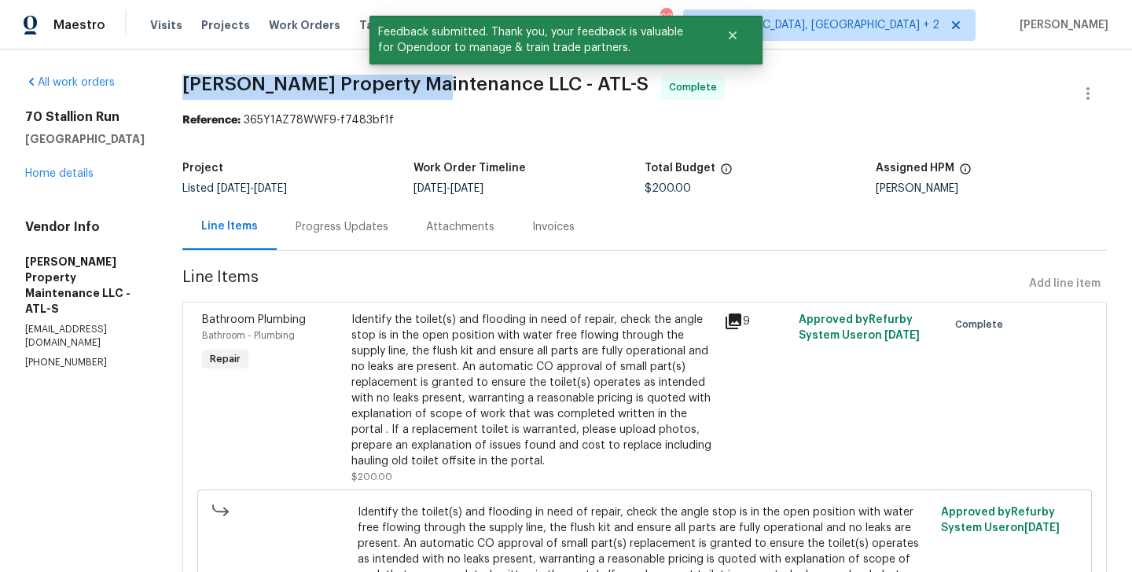
drag, startPoint x: 185, startPoint y: 90, endPoint x: 434, endPoint y: 90, distance: 249.2
click at [435, 90] on div "All work orders 70 Stallion Run Dallas, GA 30132 Home details Vendor Info Glen …" at bounding box center [566, 383] width 1132 height 667
copy span "[PERSON_NAME] Property Maintenance"
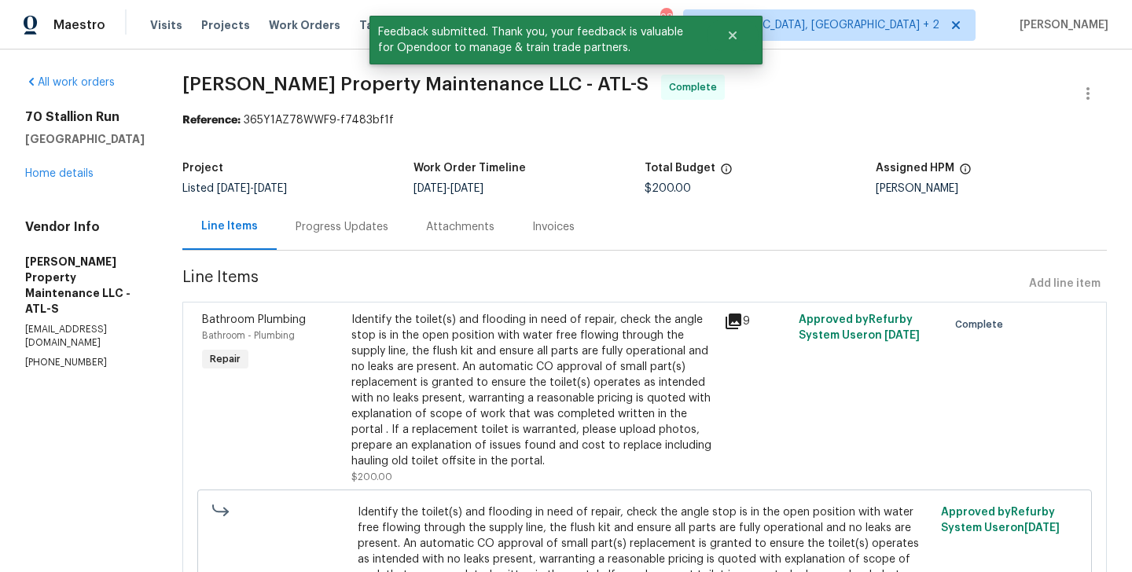
click at [326, 237] on div "Progress Updates" at bounding box center [342, 227] width 131 height 46
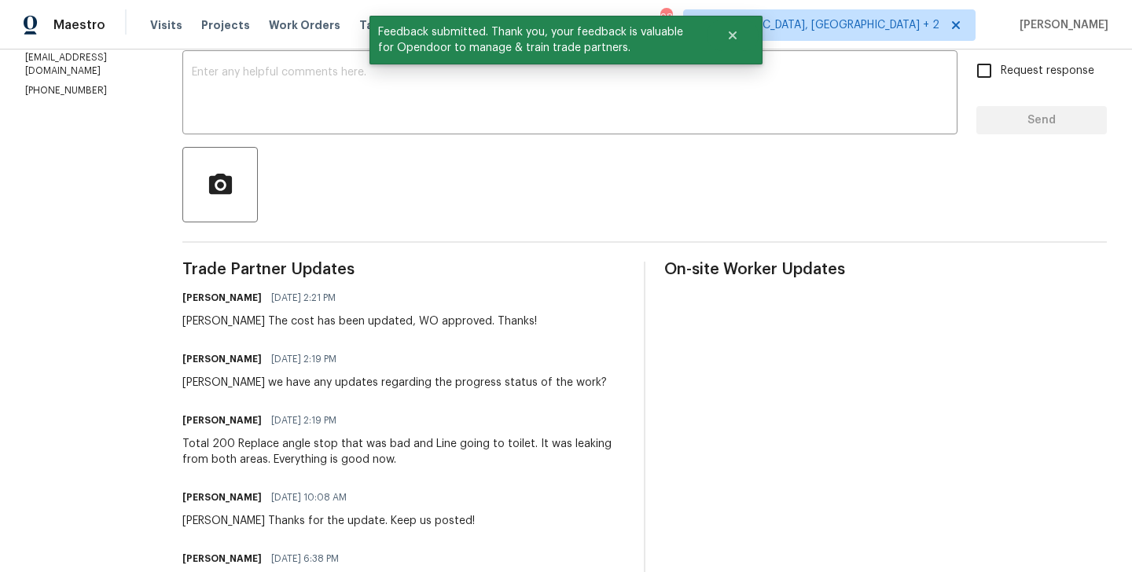
scroll to position [300, 0]
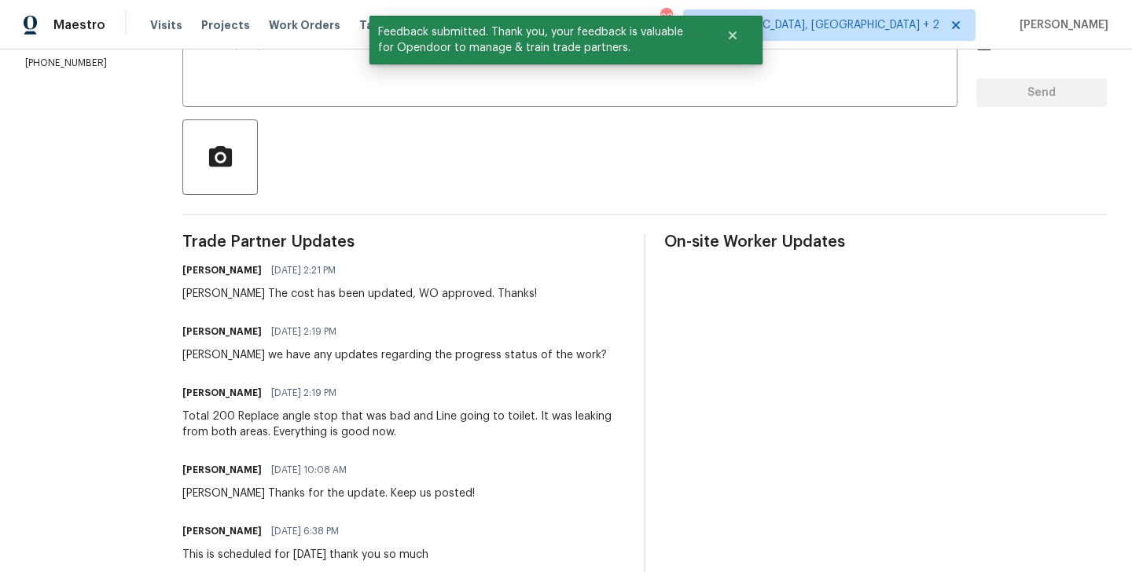
click at [332, 410] on div "Total 200 Replace angle stop that was bad and Line going to toilet. It was leak…" at bounding box center [403, 424] width 443 height 31
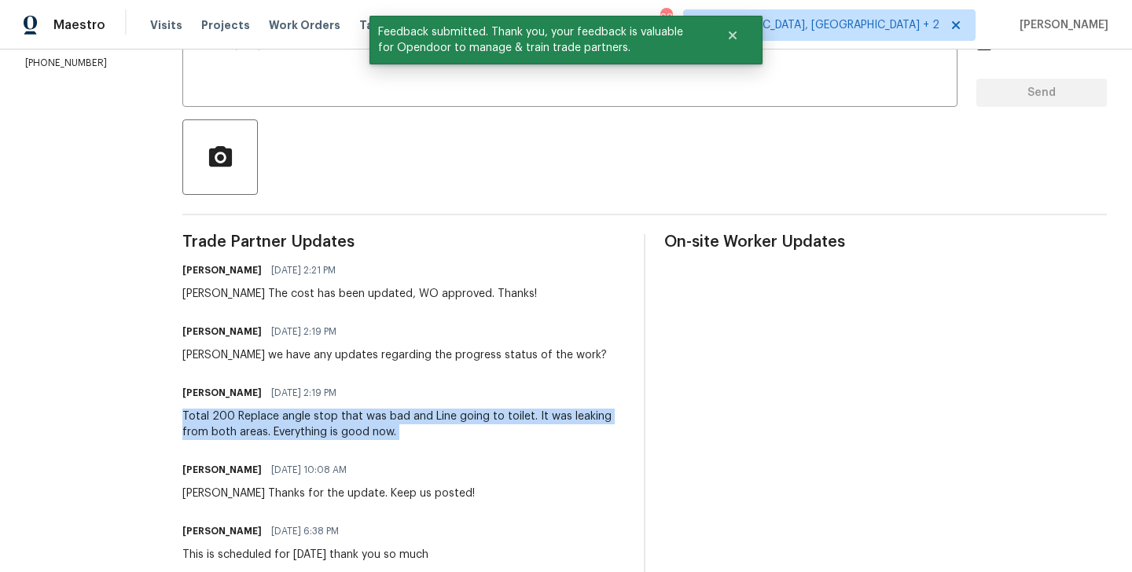
click at [332, 410] on div "Total 200 Replace angle stop that was bad and Line going to toilet. It was leak…" at bounding box center [403, 424] width 443 height 31
copy div "Total 200 Replace angle stop that was bad and Line going to toilet. It was leak…"
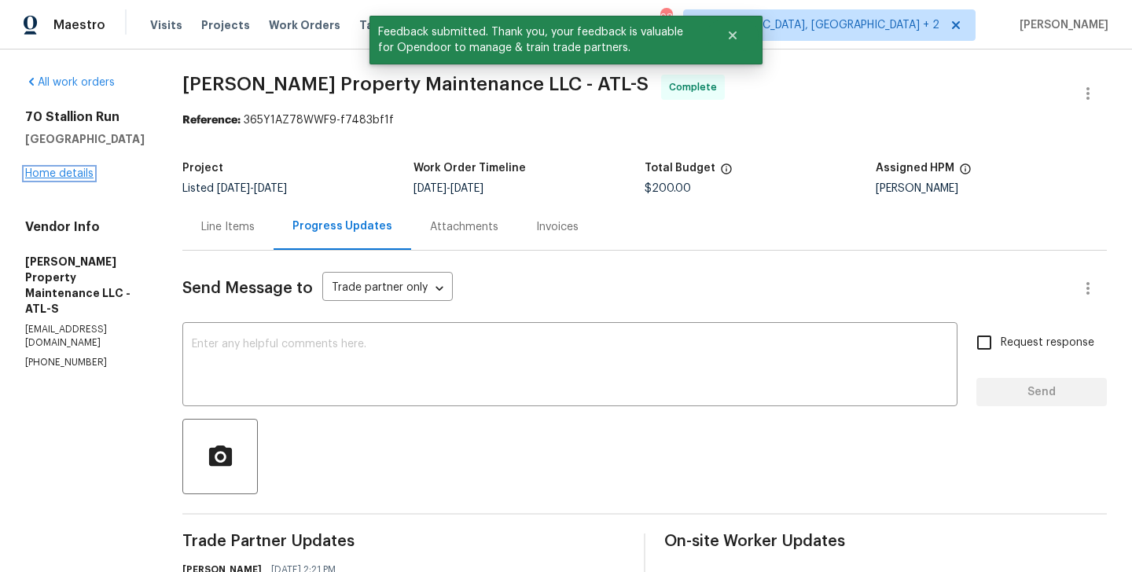
click at [61, 170] on link "Home details" at bounding box center [59, 173] width 68 height 11
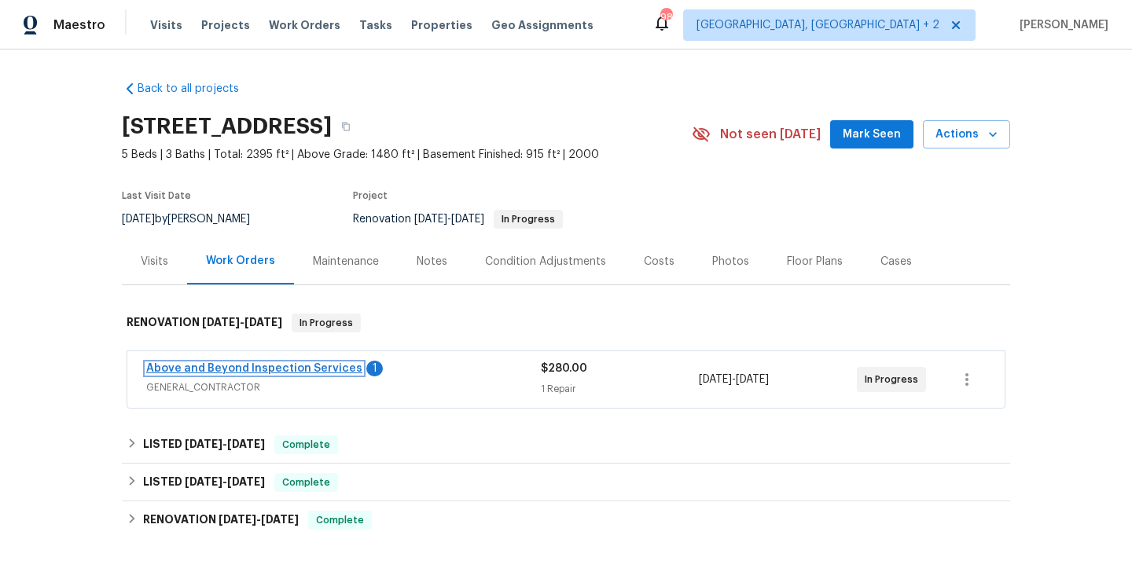
click at [288, 370] on link "Above and Beyond Inspection Services" at bounding box center [254, 368] width 216 height 11
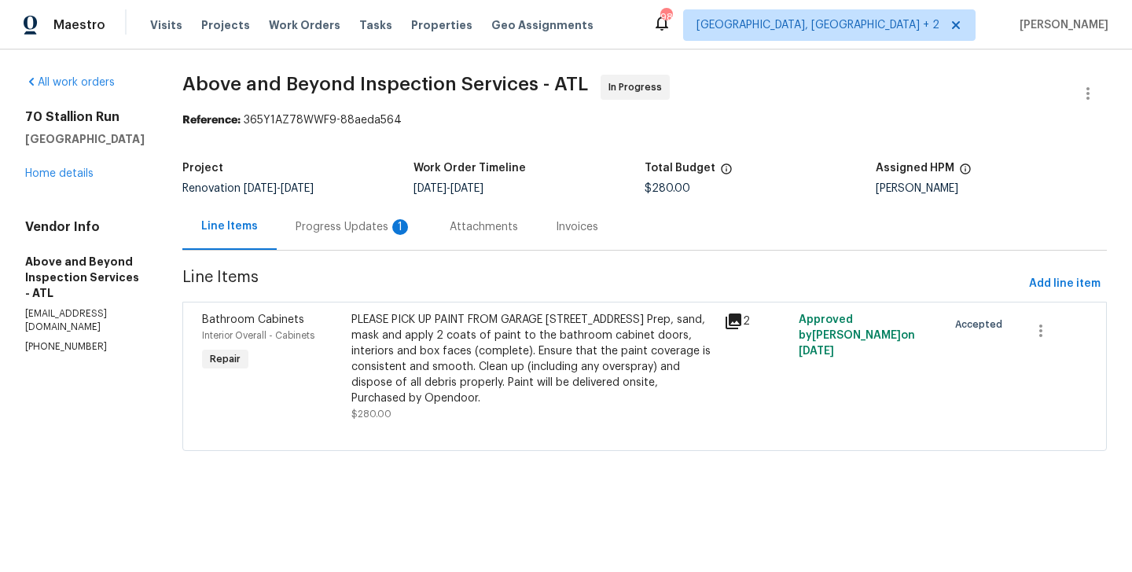
click at [412, 222] on div "Progress Updates 1" at bounding box center [354, 227] width 116 height 16
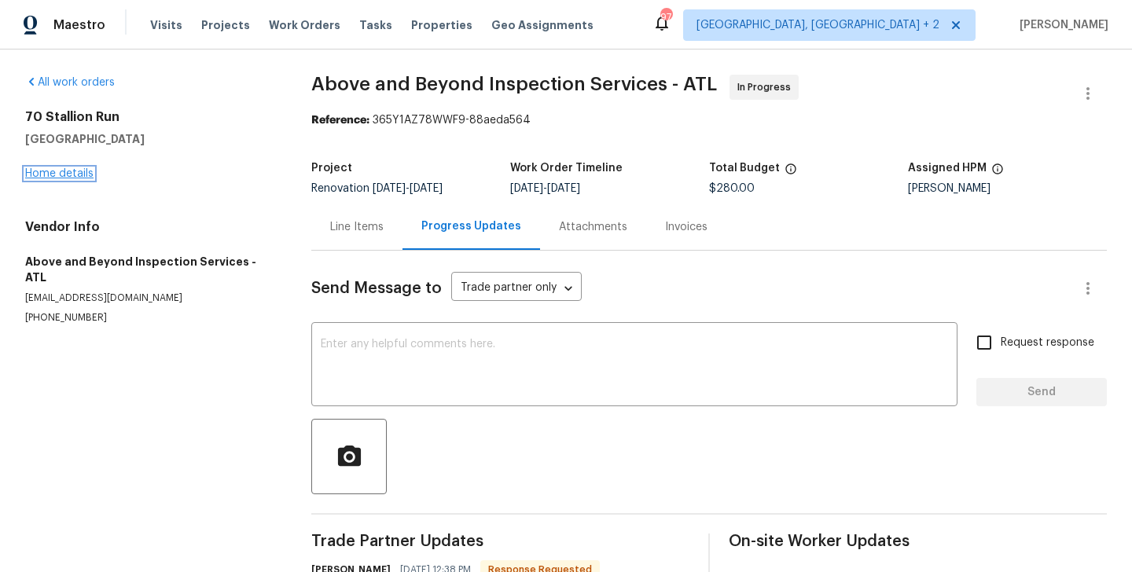
click at [79, 171] on link "Home details" at bounding box center [59, 173] width 68 height 11
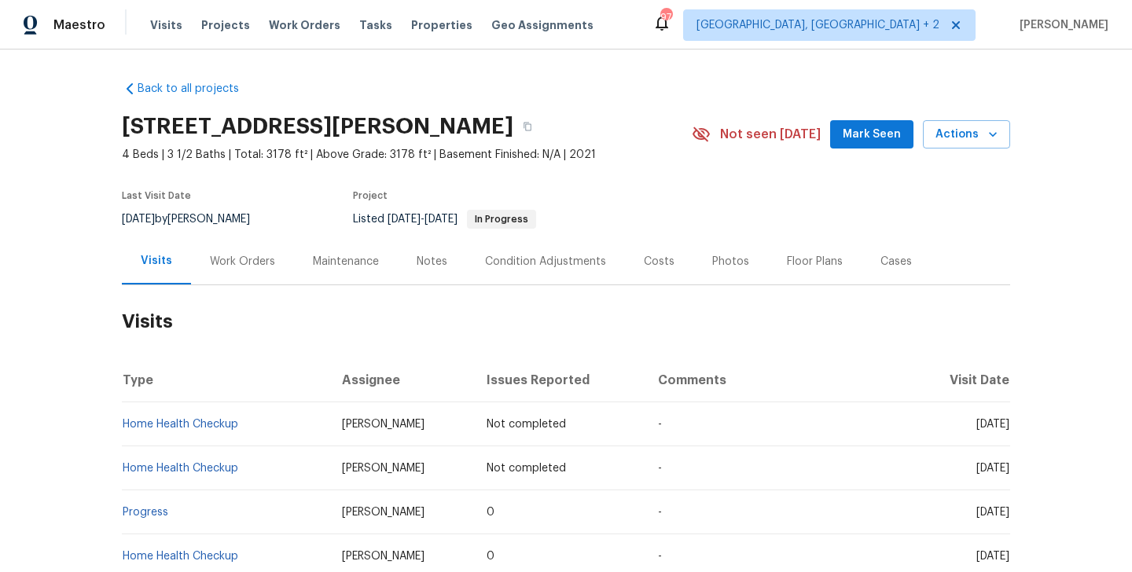
click at [267, 263] on div "Work Orders" at bounding box center [242, 262] width 65 height 16
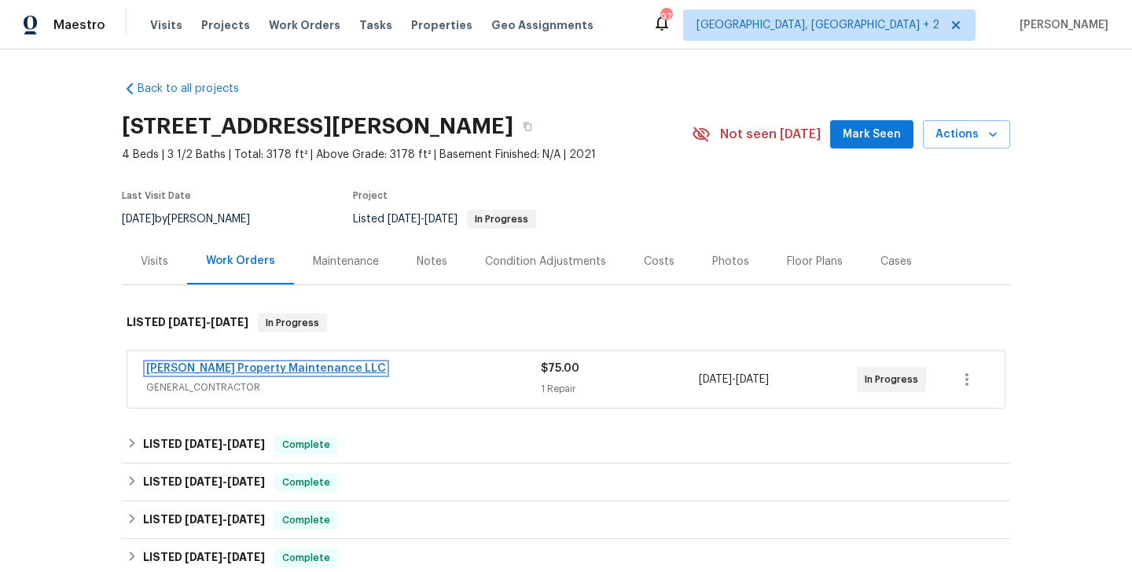
click at [296, 372] on link "[PERSON_NAME] Property Maintenance LLC" at bounding box center [266, 368] width 240 height 11
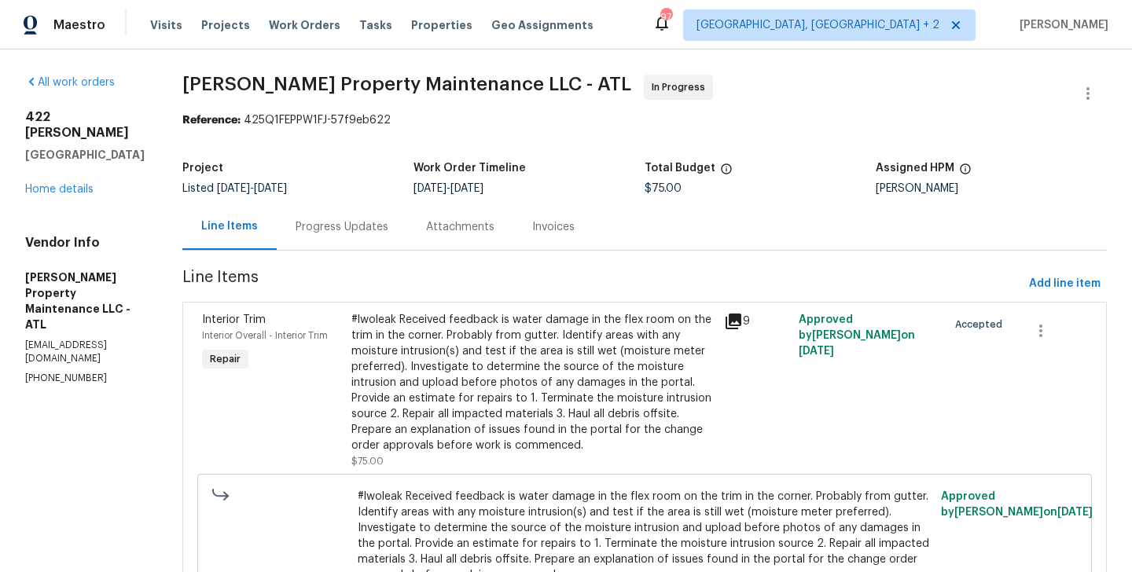
click at [369, 237] on div "Progress Updates" at bounding box center [342, 227] width 131 height 46
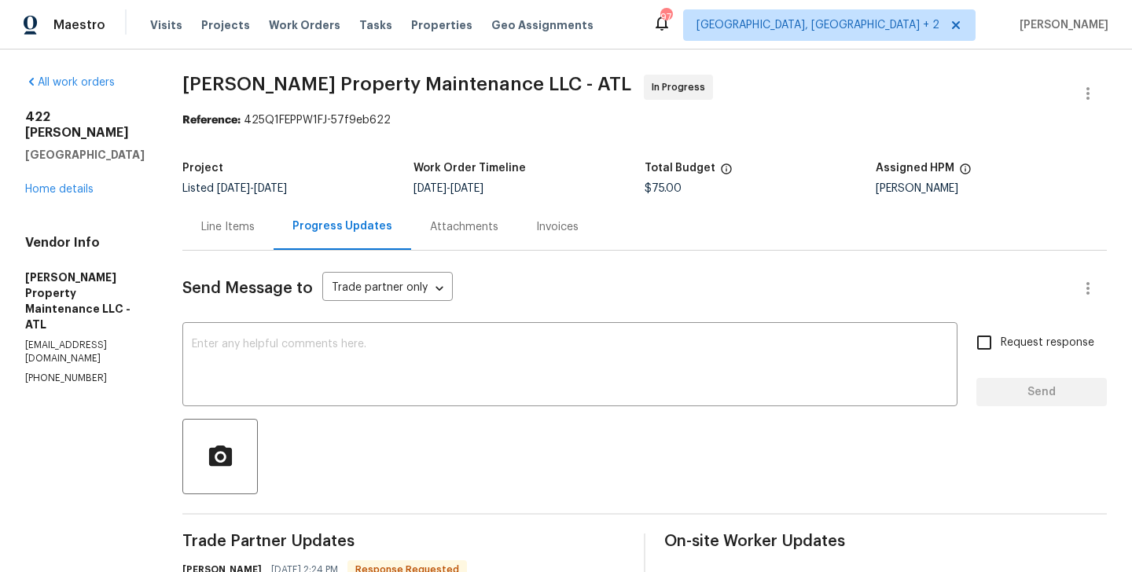
click at [253, 238] on div "Line Items" at bounding box center [227, 227] width 91 height 46
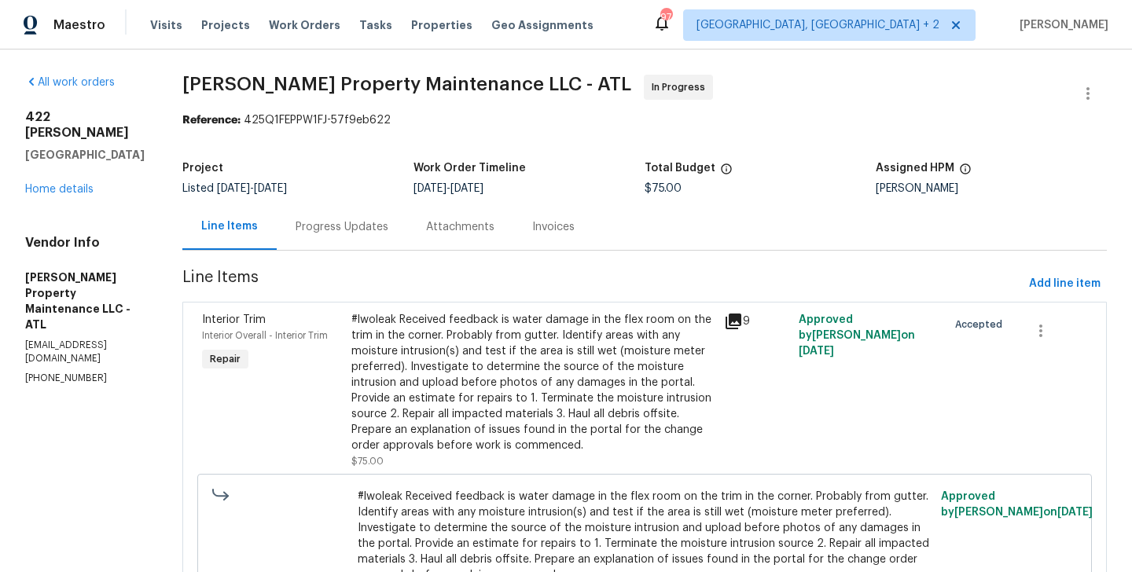
click at [529, 361] on div "#lwoleak Received feedback is water damage in the flex room on the trim in the …" at bounding box center [532, 383] width 363 height 142
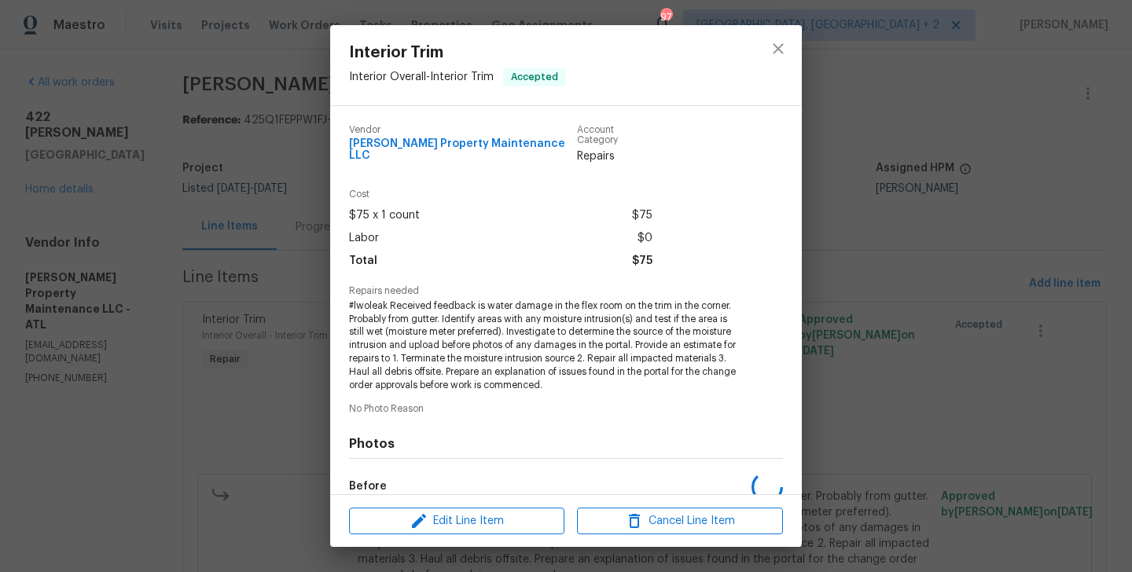
scroll to position [178, 0]
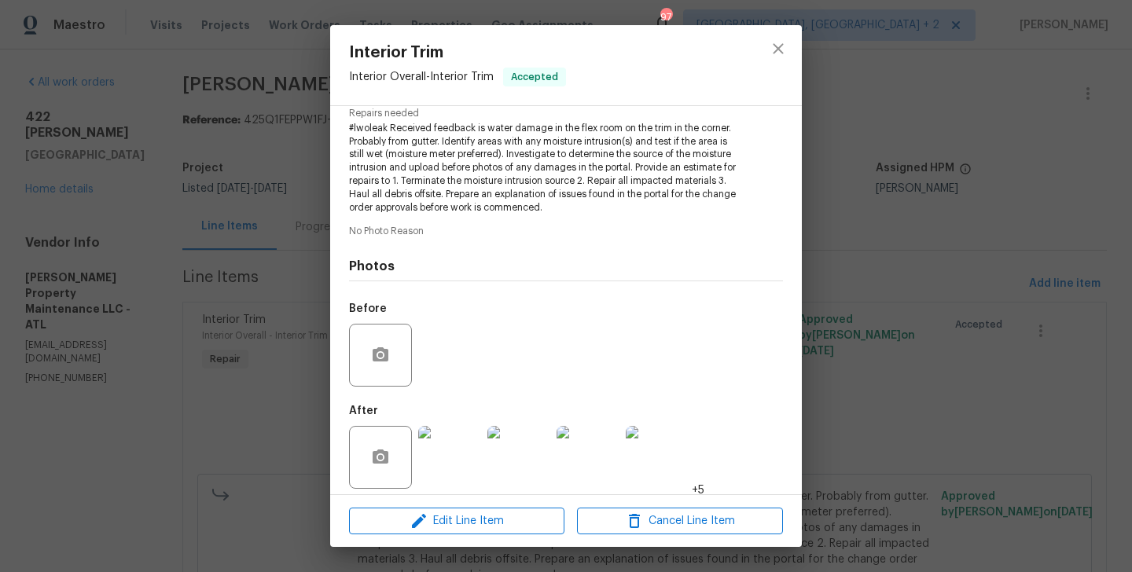
click at [447, 427] on img at bounding box center [449, 457] width 63 height 63
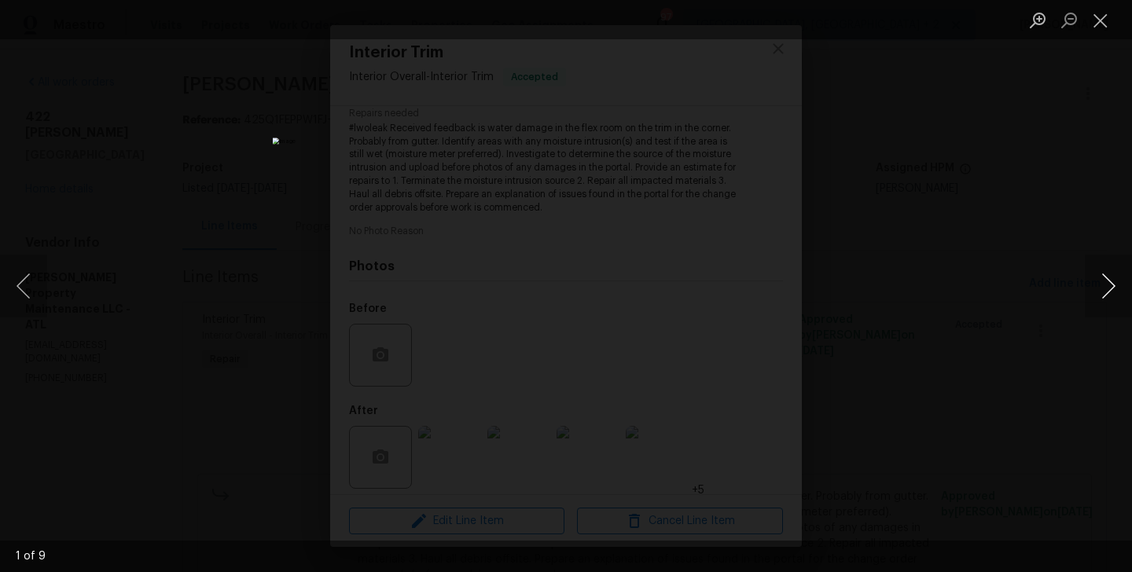
click at [1112, 286] on button "Next image" at bounding box center [1108, 286] width 47 height 63
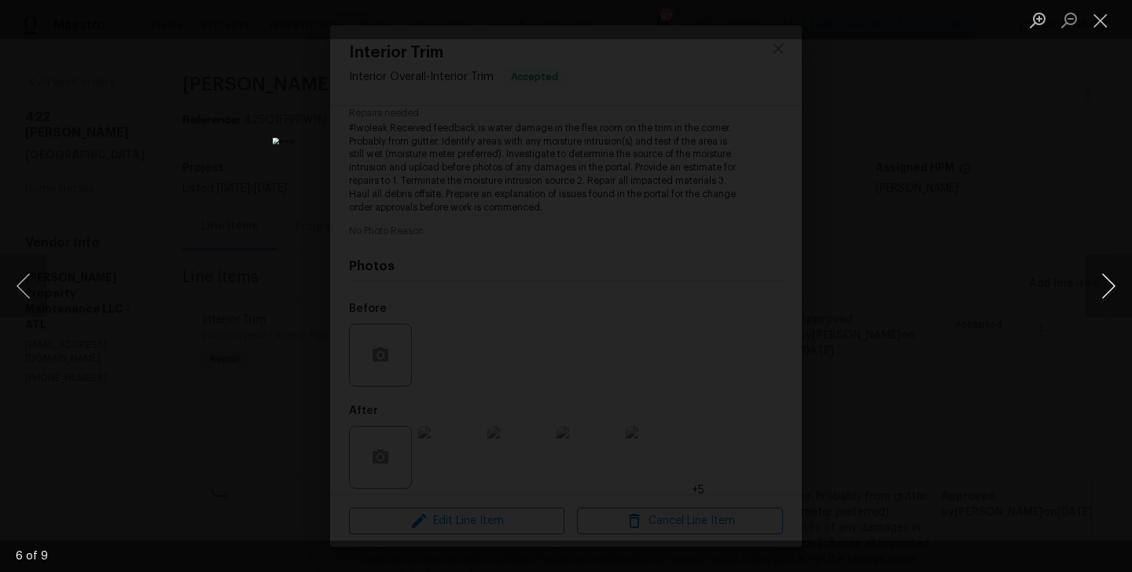
click at [1112, 286] on button "Next image" at bounding box center [1108, 286] width 47 height 63
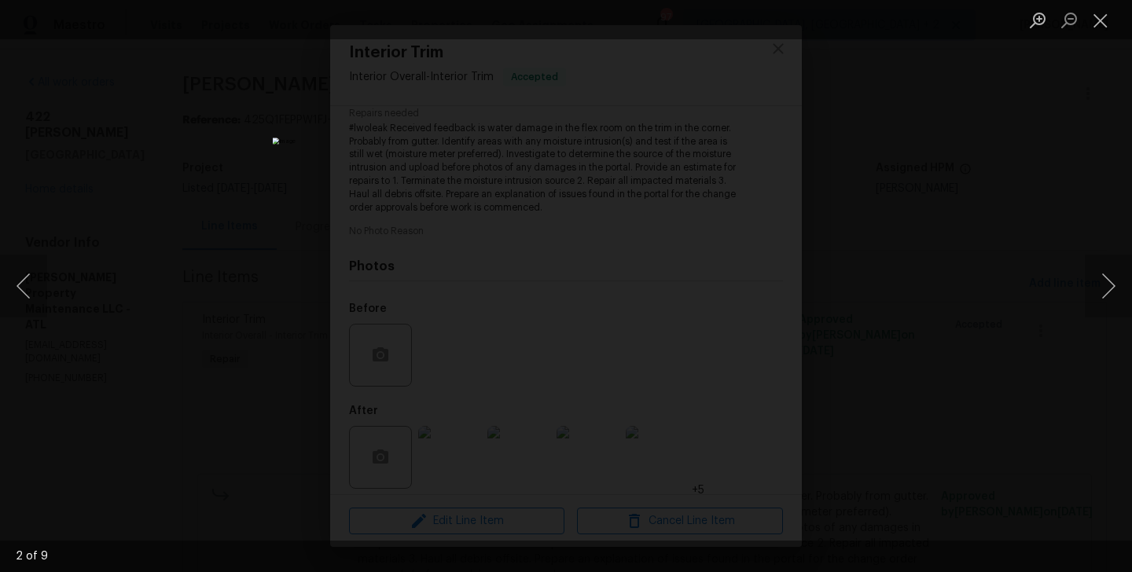
click at [814, 305] on div "Lightbox" at bounding box center [566, 286] width 1132 height 572
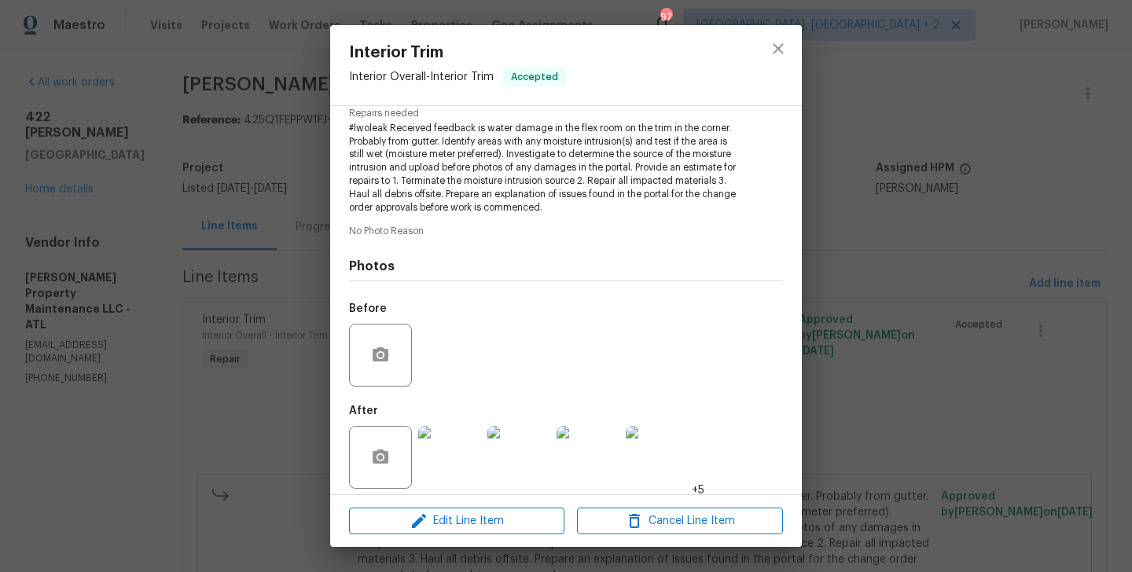
scroll to position [0, 0]
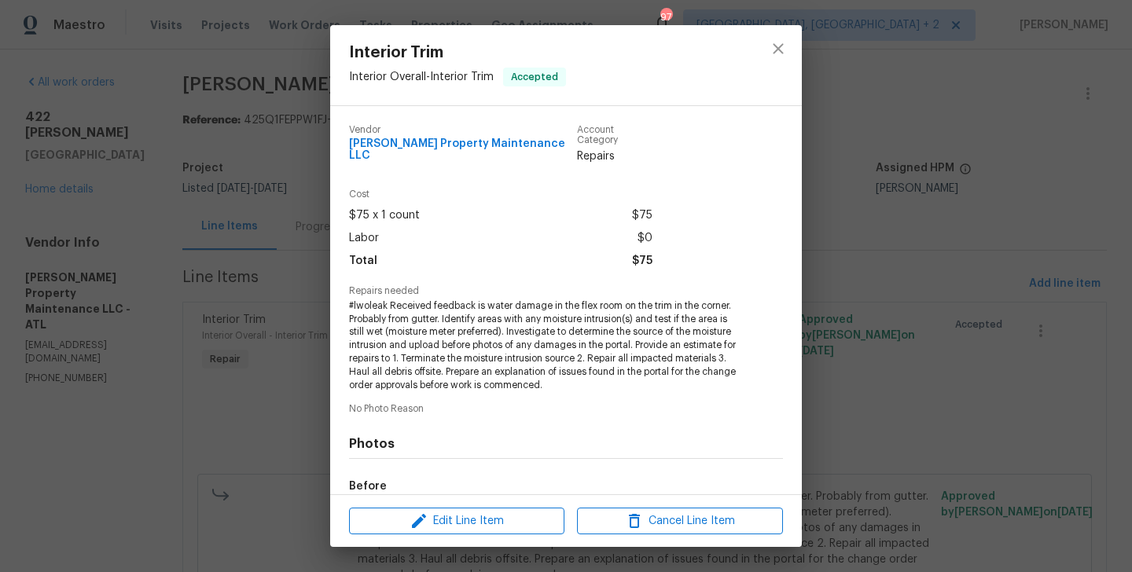
click at [259, 278] on div "Interior Trim Interior Overall - Interior Trim Accepted Vendor [PERSON_NAME] Pr…" at bounding box center [566, 286] width 1132 height 572
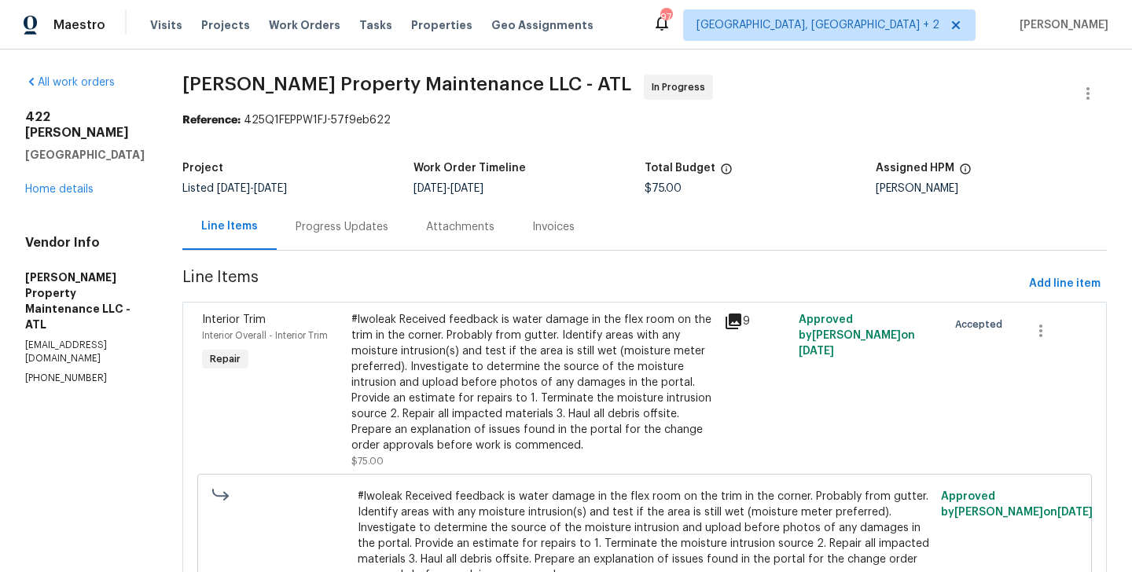
click at [366, 246] on div "Progress Updates" at bounding box center [342, 227] width 131 height 46
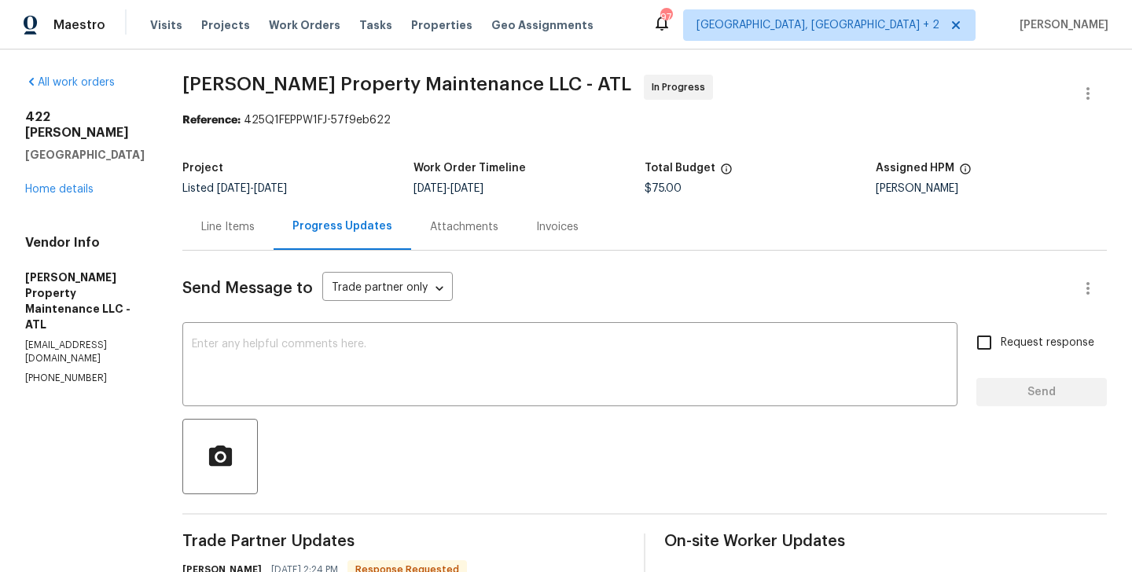
click at [243, 233] on div "Line Items" at bounding box center [227, 227] width 53 height 16
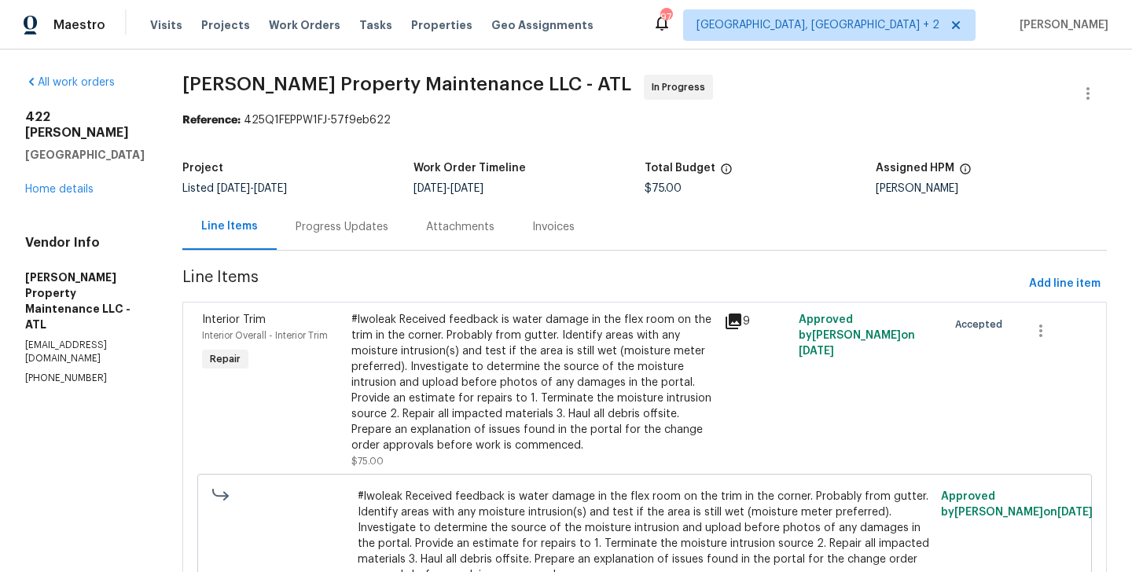
click at [372, 290] on span "Line Items" at bounding box center [602, 284] width 840 height 29
click at [381, 322] on div "#lwoleak Received feedback is water damage in the flex room on the trim in the …" at bounding box center [532, 383] width 363 height 142
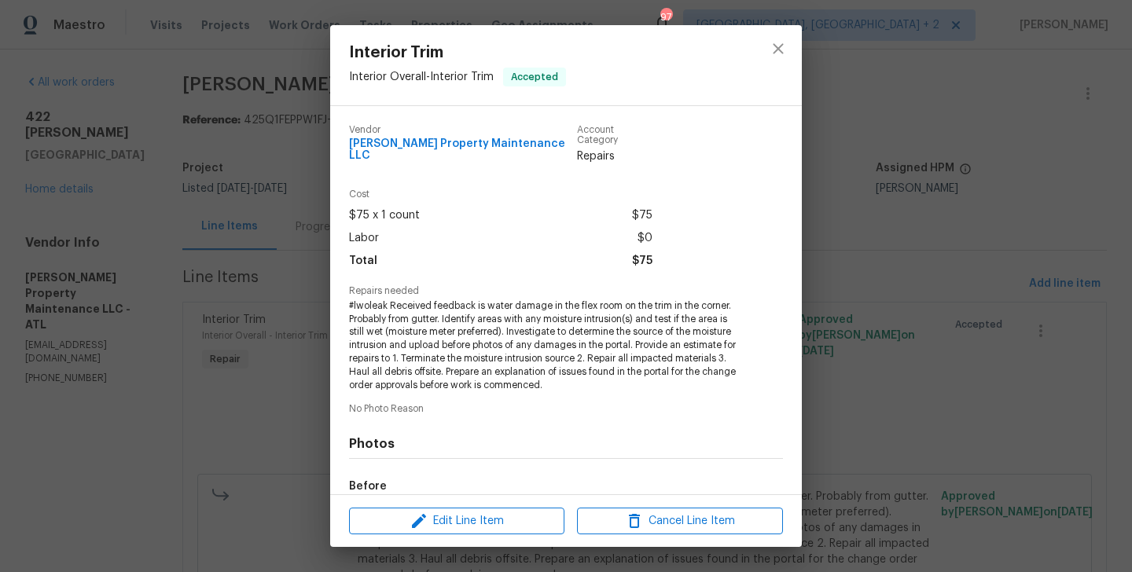
scroll to position [178, 0]
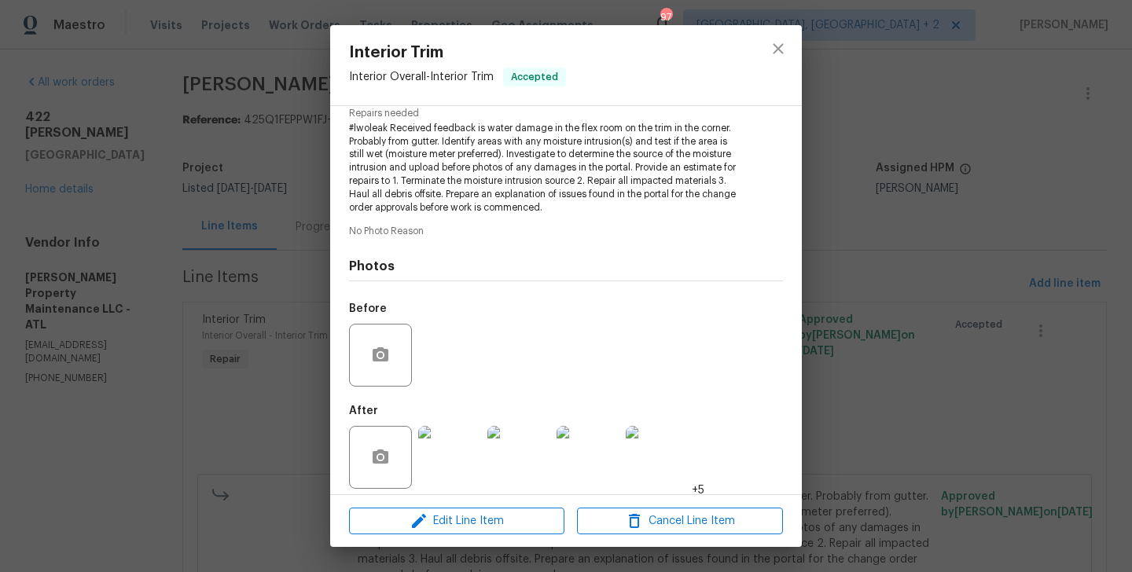
click at [394, 504] on div "Edit Line Item Cancel Line Item" at bounding box center [566, 521] width 472 height 53
click at [391, 524] on span "Edit Line Item" at bounding box center [457, 522] width 206 height 20
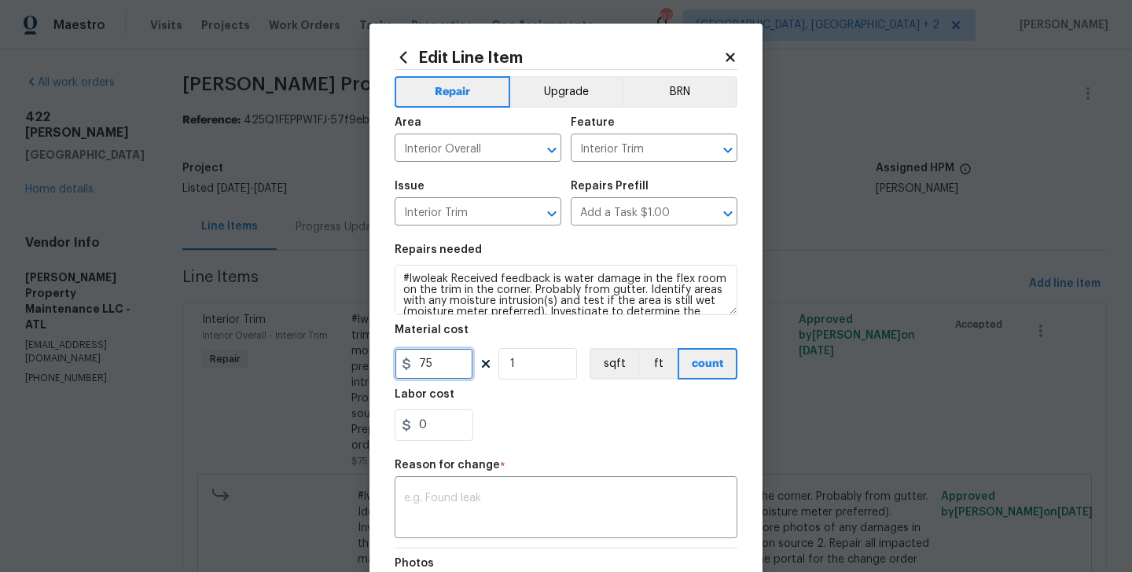
click at [416, 363] on input "75" at bounding box center [434, 363] width 79 height 31
type input "175"
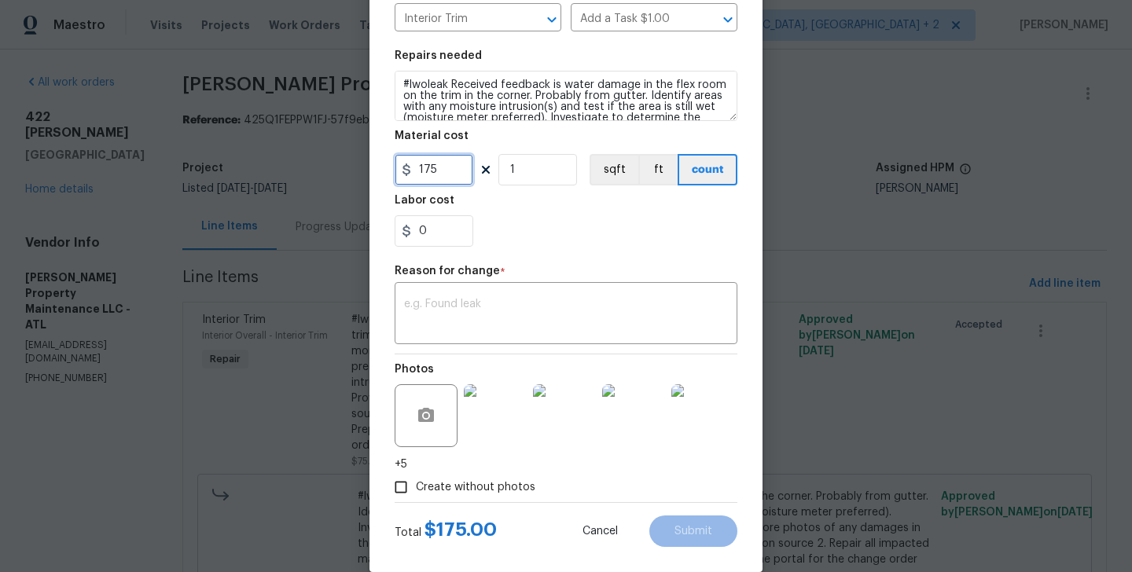
scroll to position [219, 0]
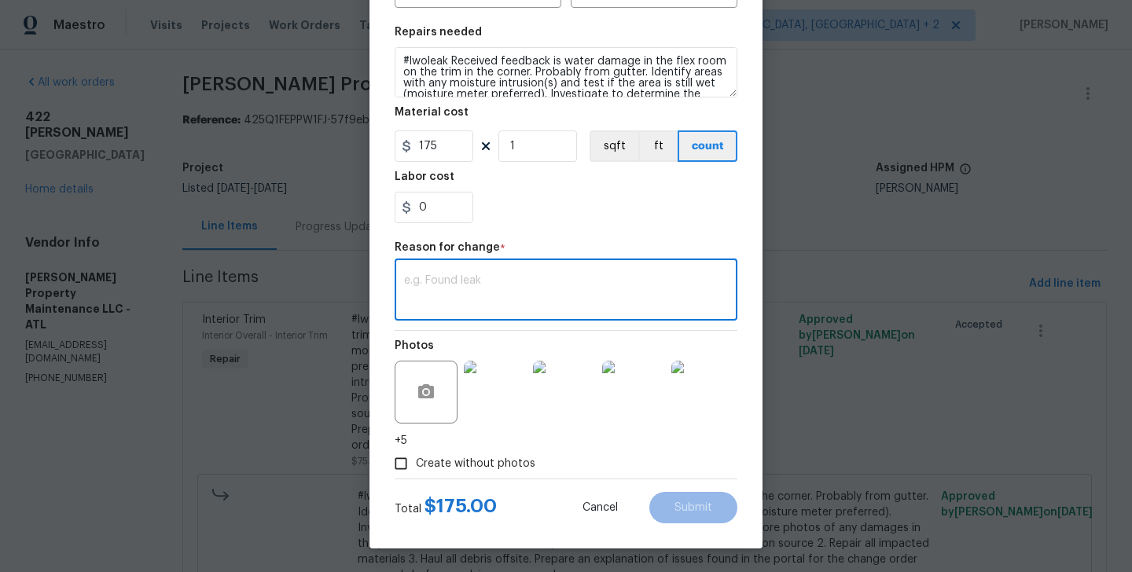
click at [500, 307] on textarea at bounding box center [566, 291] width 324 height 33
paste textarea "(BA) Updated per vendor’s final cost."
type textarea "(BA) Updated per vendor’s final cost."
click at [682, 506] on span "Submit" at bounding box center [694, 508] width 38 height 12
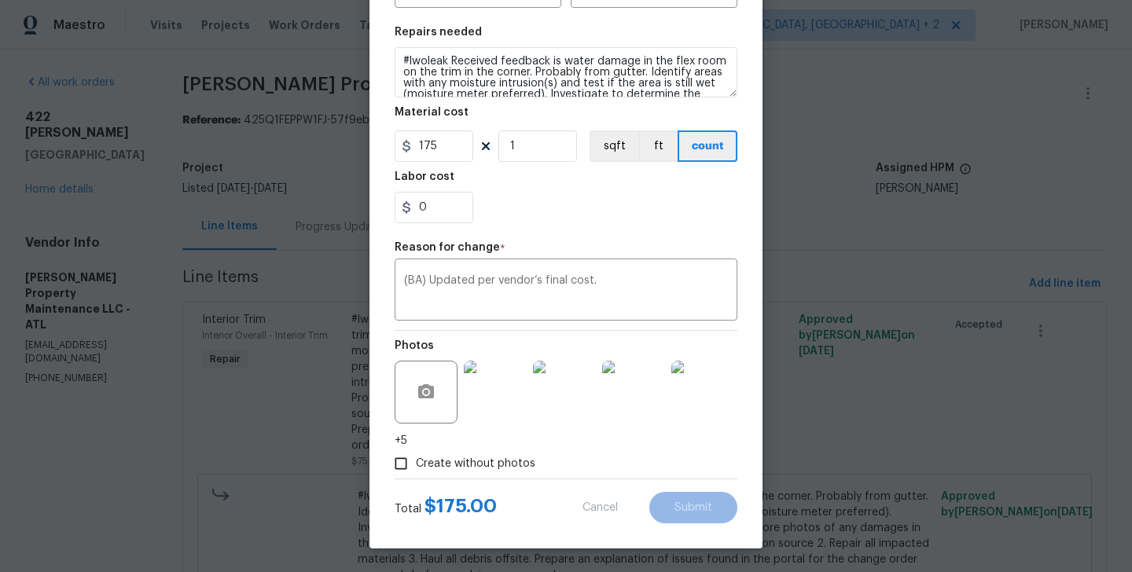
type input "75"
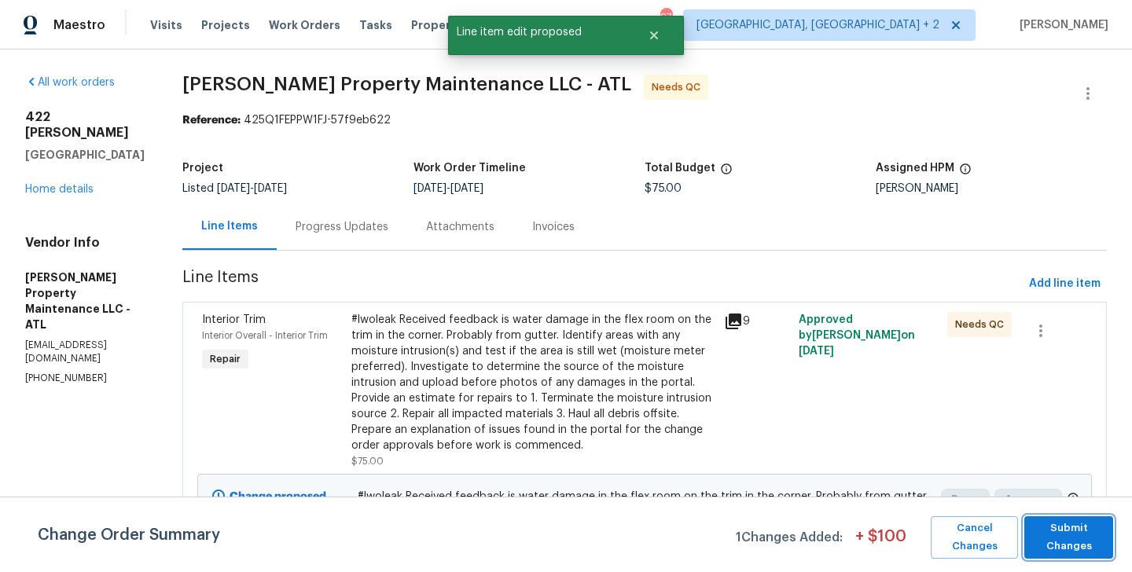
click at [1046, 533] on span "Submit Changes" at bounding box center [1068, 538] width 73 height 36
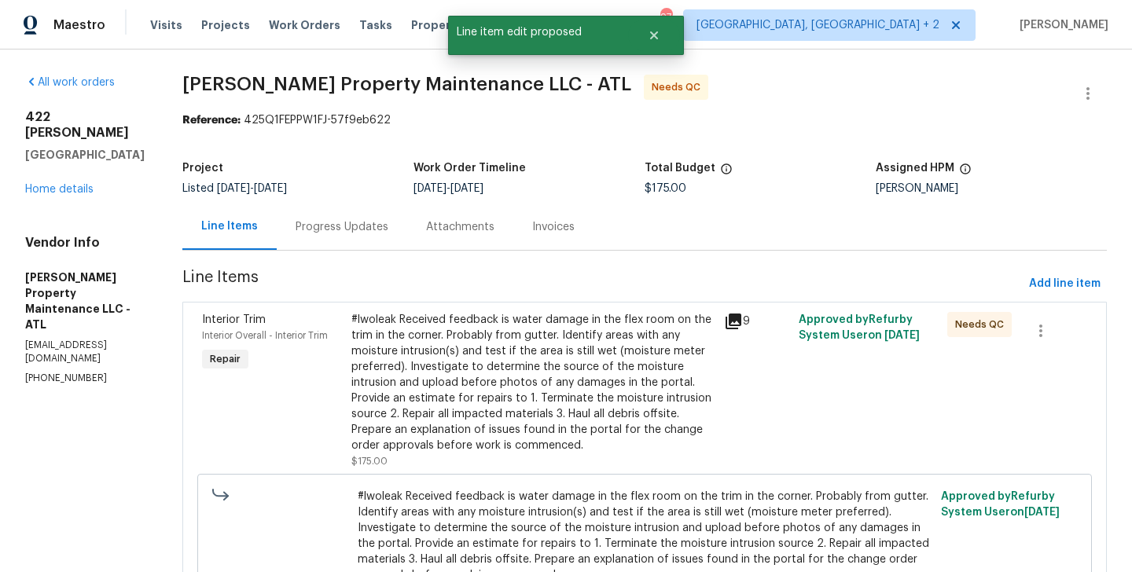
click at [362, 238] on div "Progress Updates" at bounding box center [342, 227] width 131 height 46
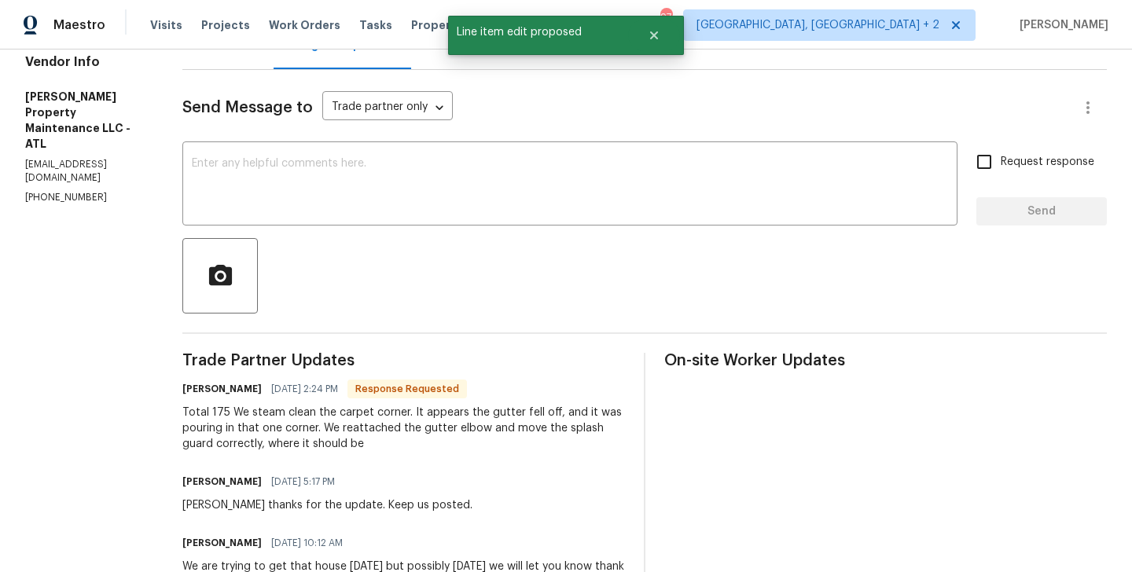
scroll to position [188, 0]
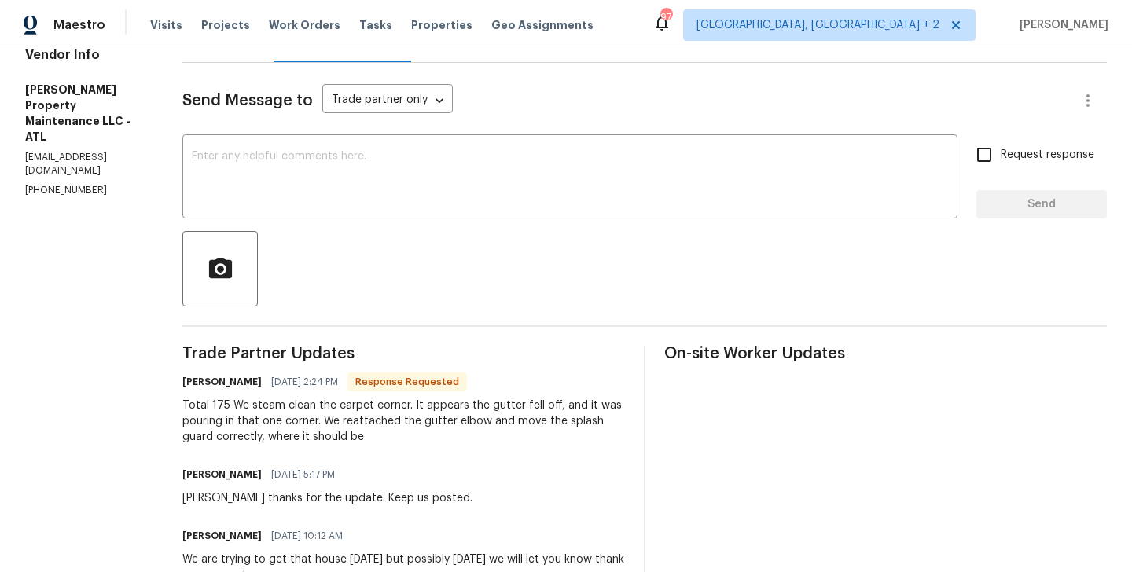
click at [195, 389] on h6 "Daniel glen" at bounding box center [221, 382] width 79 height 16
copy h6 "Daniel"
click at [293, 216] on div "x ​" at bounding box center [569, 178] width 775 height 80
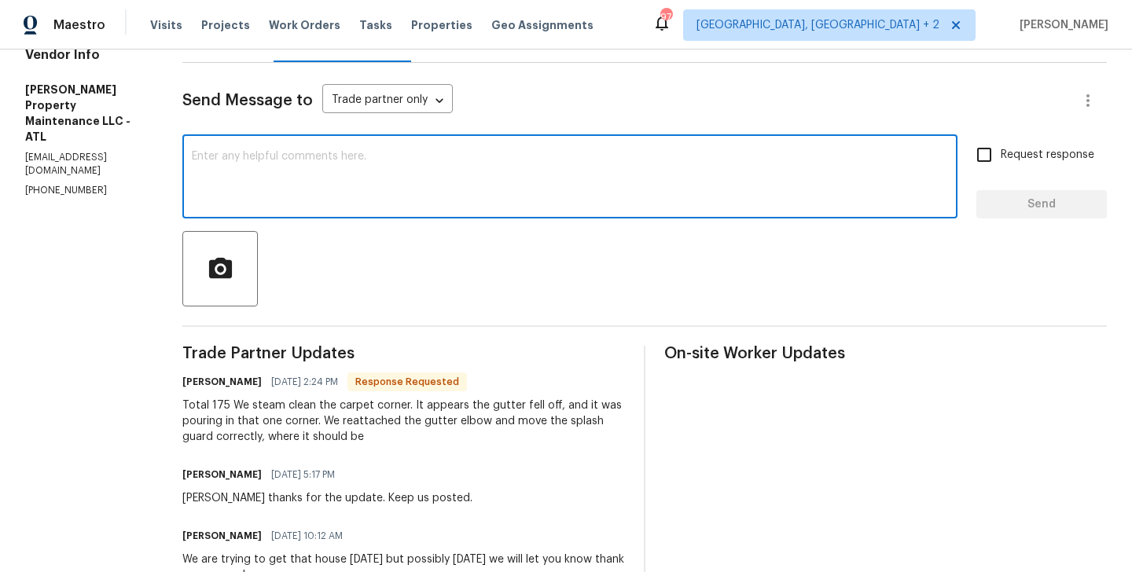
paste textarea "Daniel"
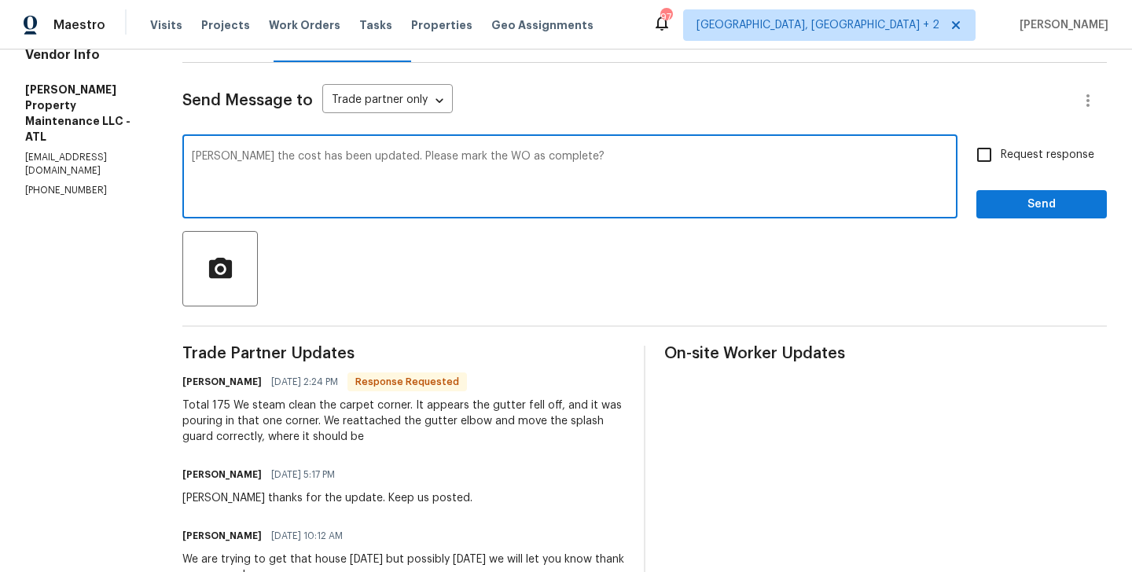
type textarea "Daniel the cost has been updated. Please mark the WO as complete?"
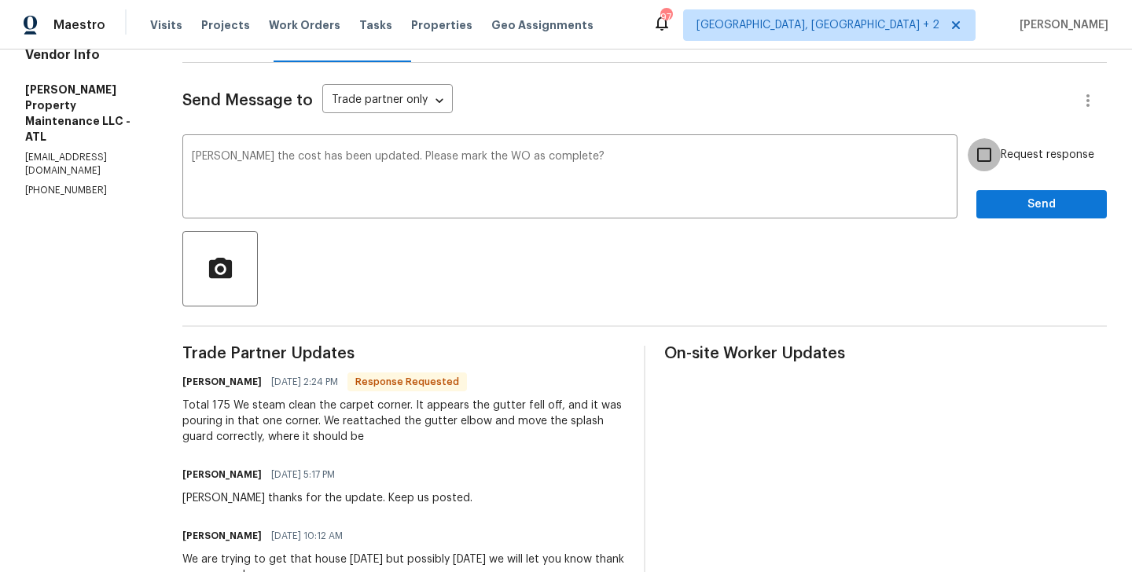
click at [995, 165] on input "Request response" at bounding box center [984, 154] width 33 height 33
checkbox input "true"
click at [995, 202] on span "Send" at bounding box center [1041, 205] width 105 height 20
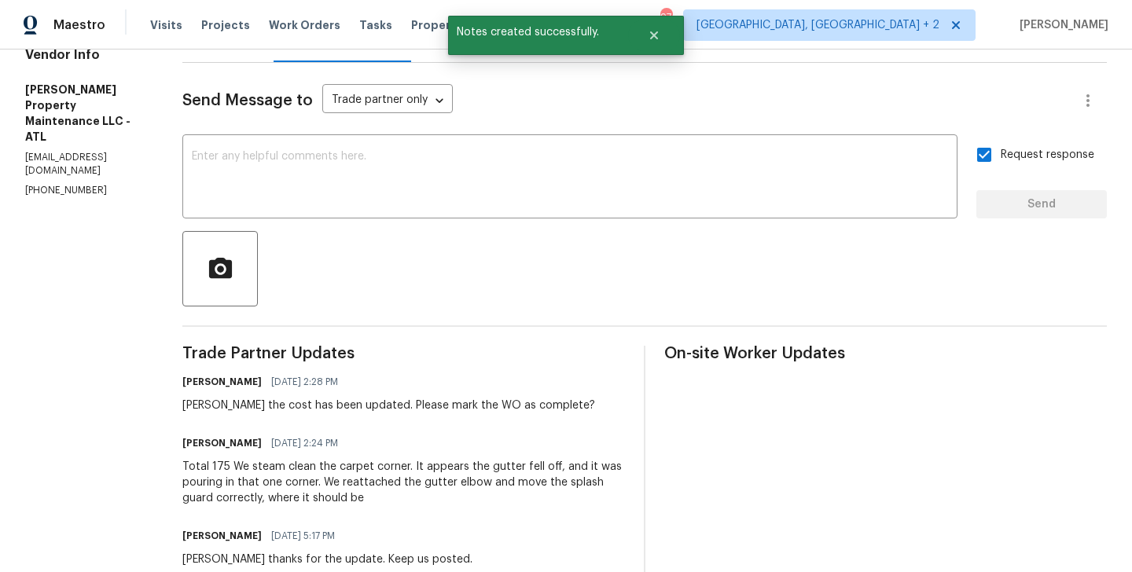
scroll to position [0, 0]
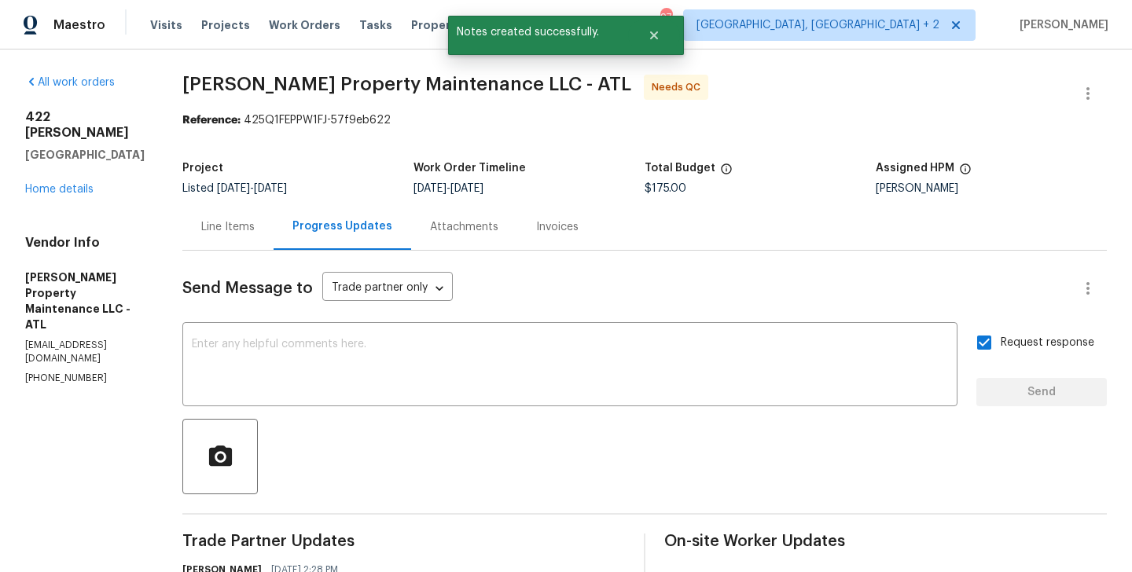
drag, startPoint x: 186, startPoint y: 86, endPoint x: 392, endPoint y: 86, distance: 206.8
click at [408, 86] on span "Glen Property Maintenance LLC - ATL" at bounding box center [406, 84] width 449 height 19
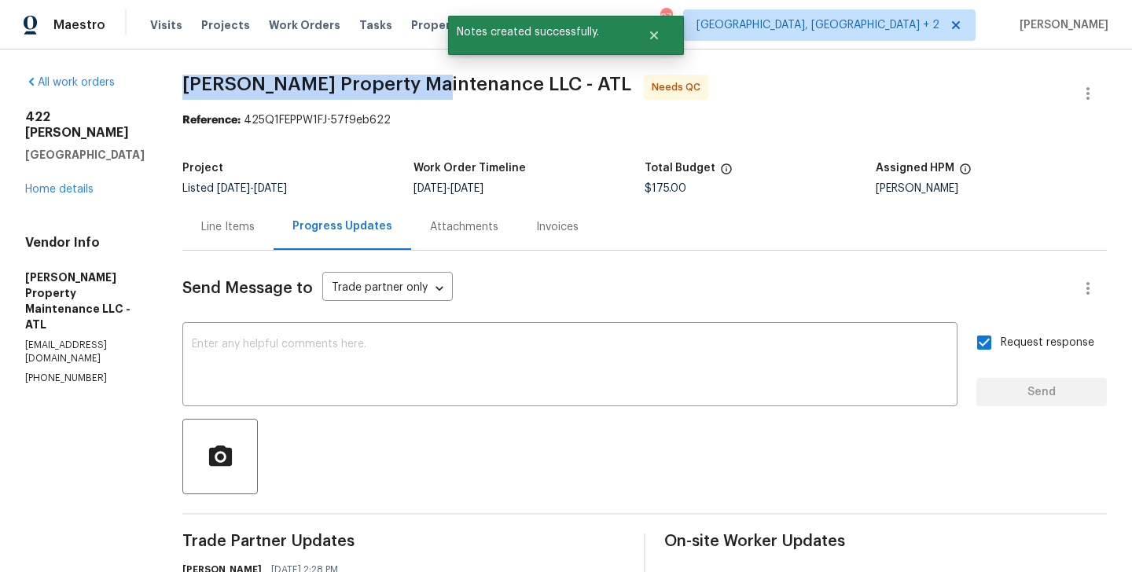
drag, startPoint x: 432, startPoint y: 82, endPoint x: 185, endPoint y: 82, distance: 246.9
copy span "Glen Property Maintenance"
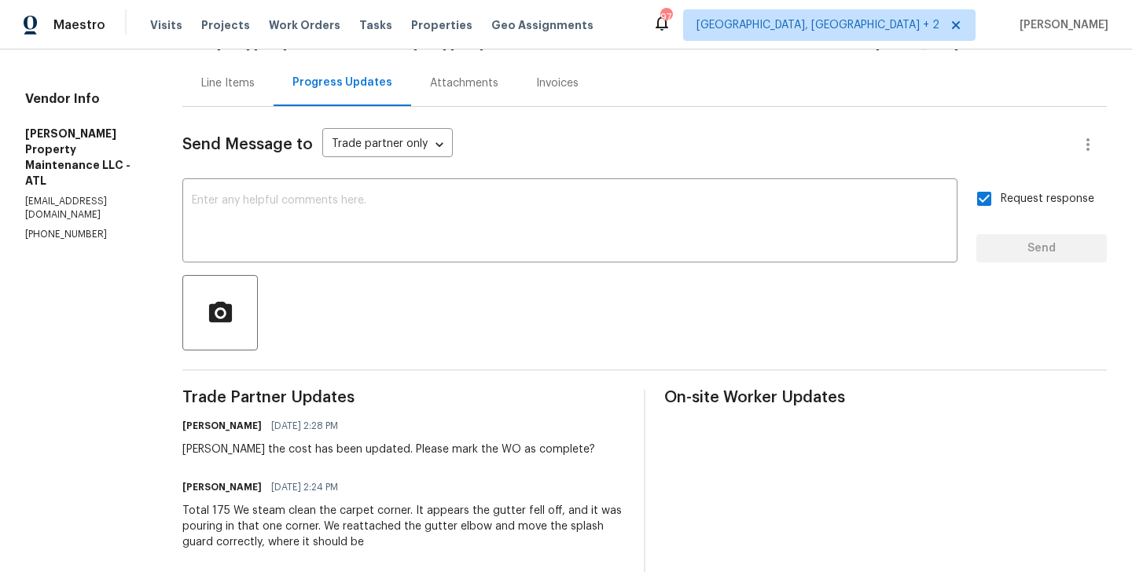
scroll to position [389, 0]
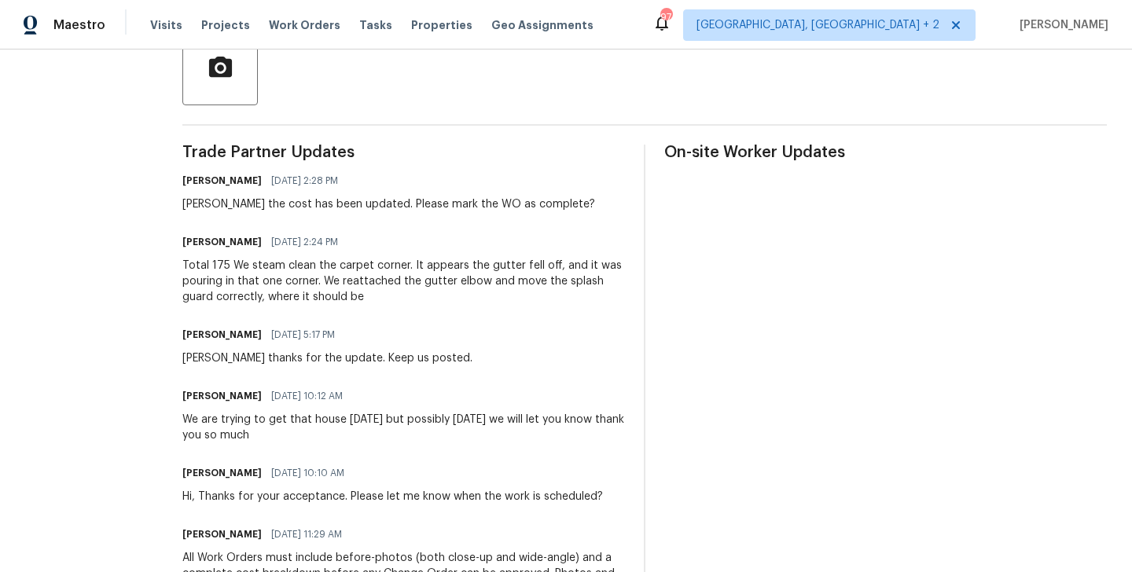
click at [309, 275] on div "Total 175 We steam clean the carpet corner. It appears the gutter fell off, and…" at bounding box center [403, 281] width 443 height 47
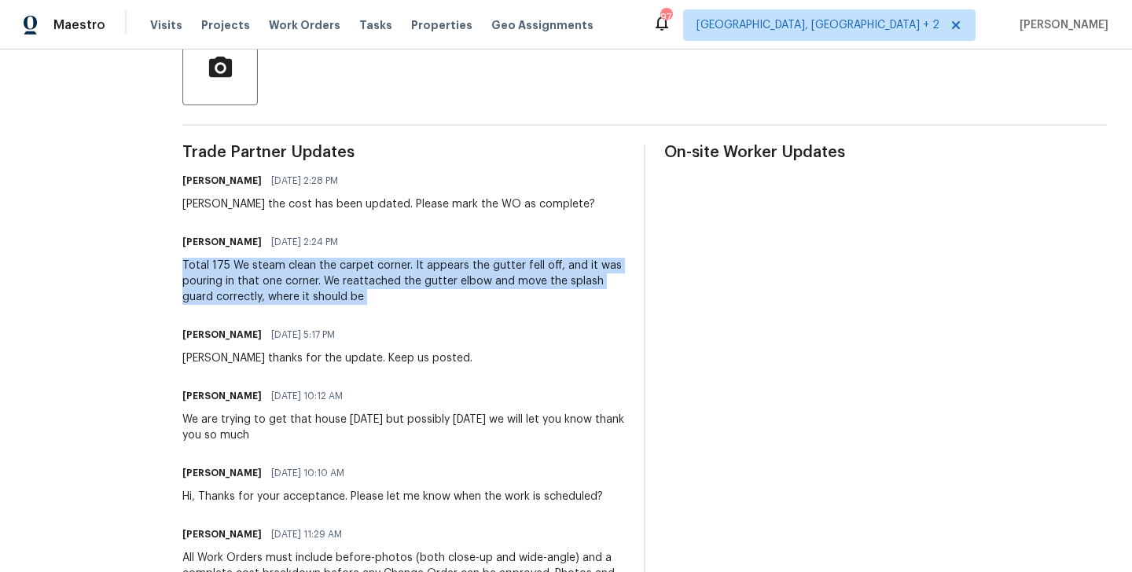
click at [309, 275] on div "Total 175 We steam clean the carpet corner. It appears the gutter fell off, and…" at bounding box center [403, 281] width 443 height 47
copy div "Total 175 We steam clean the carpet corner. It appears the gutter fell off, and…"
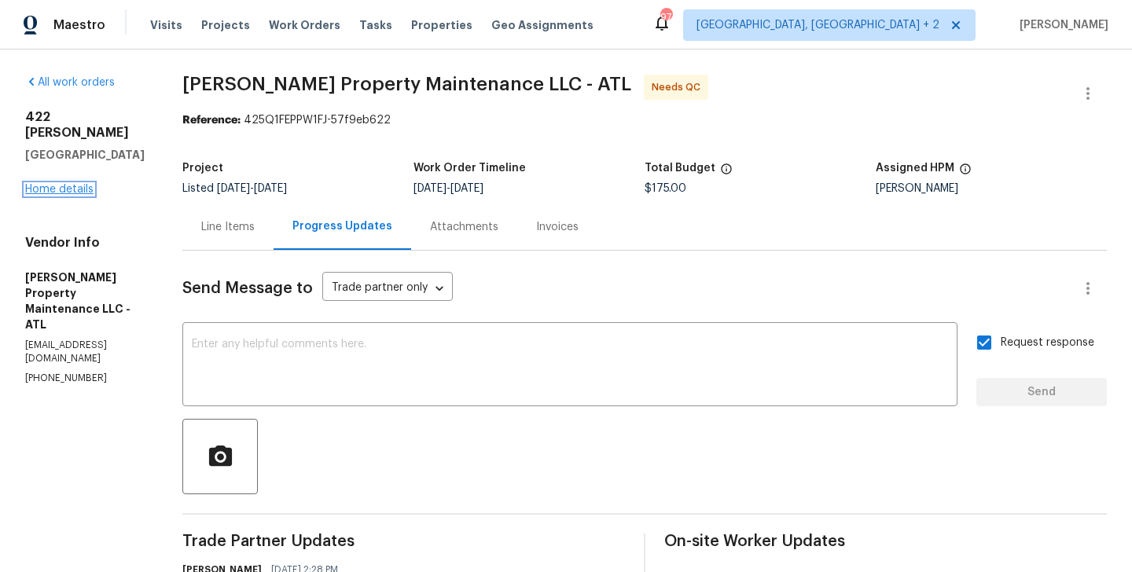
click at [72, 184] on link "Home details" at bounding box center [59, 189] width 68 height 11
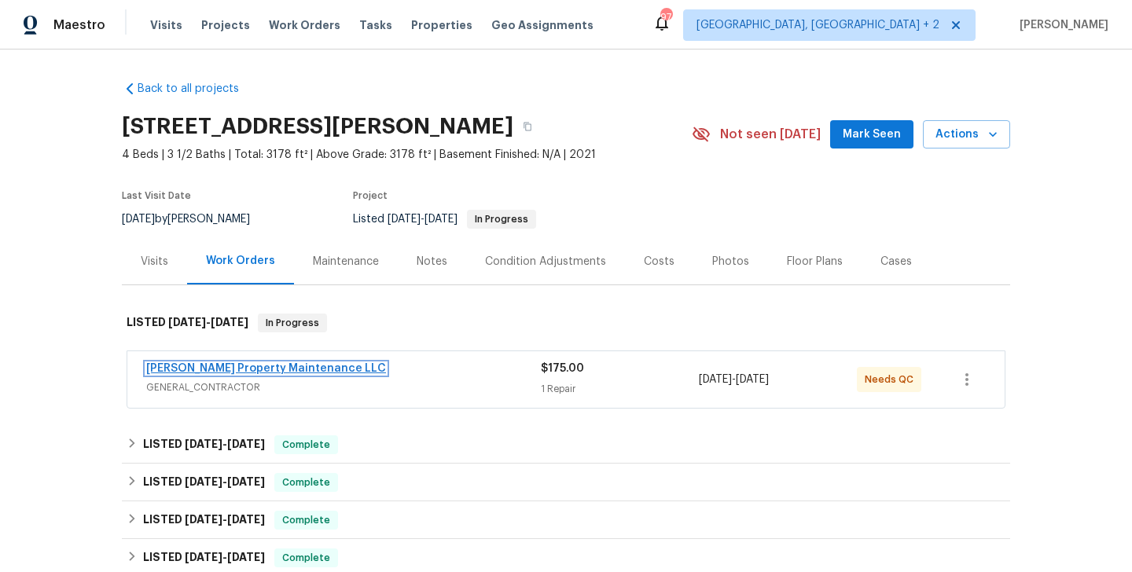
click at [295, 366] on link "Glen Property Maintenance LLC" at bounding box center [266, 368] width 240 height 11
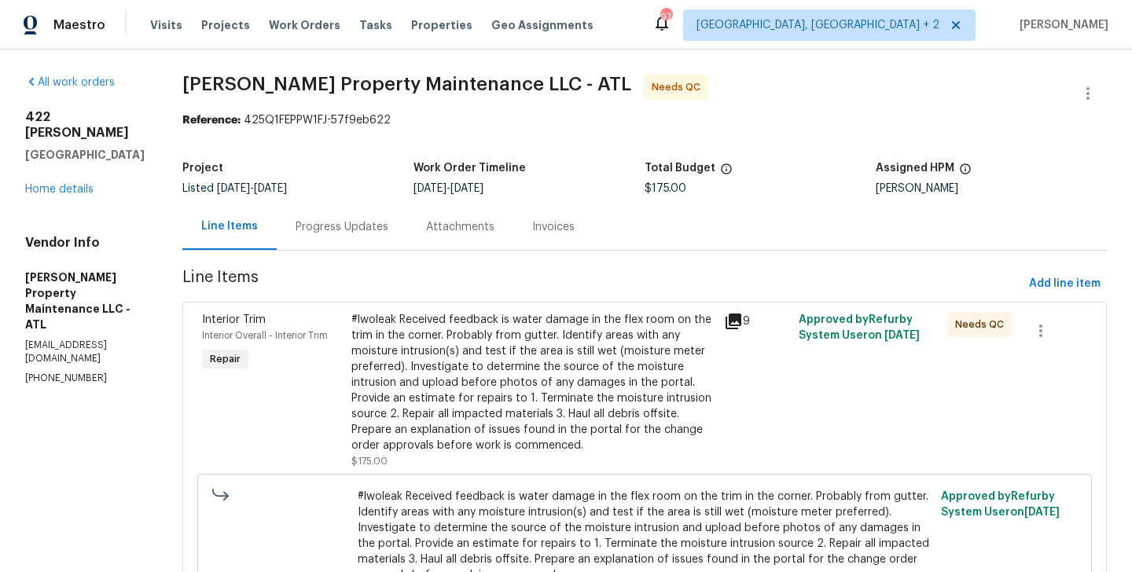
click at [366, 236] on div "Progress Updates" at bounding box center [342, 227] width 131 height 46
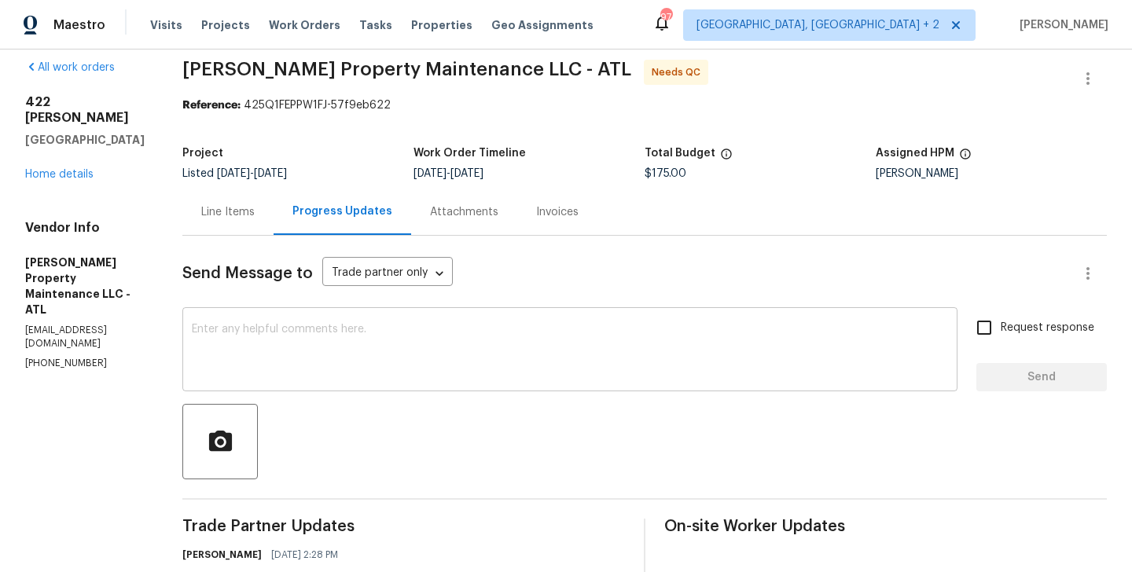
scroll to position [126, 0]
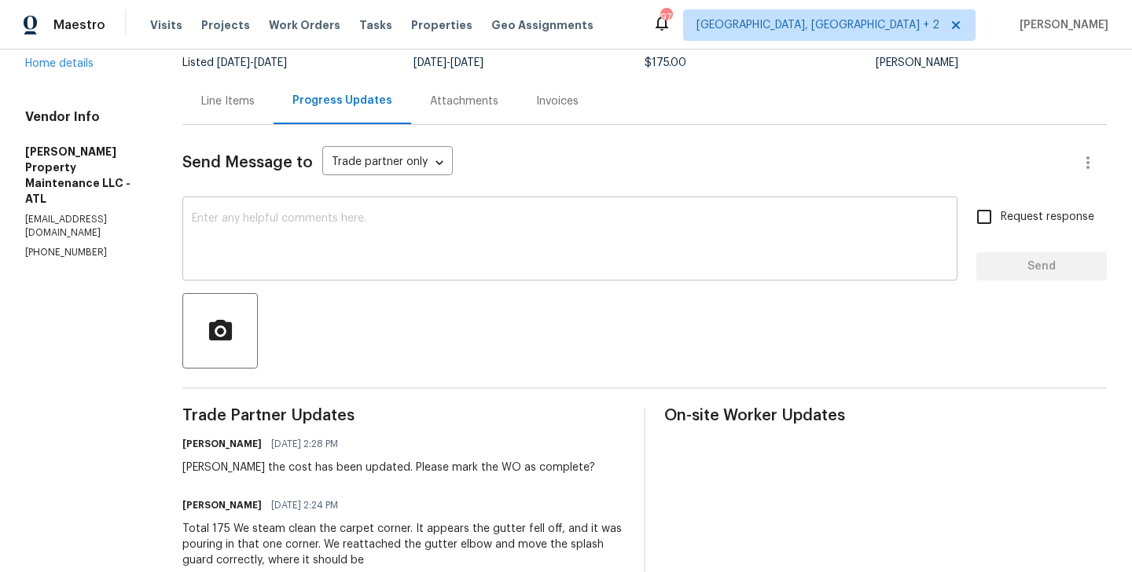
click at [350, 259] on textarea at bounding box center [570, 240] width 756 height 55
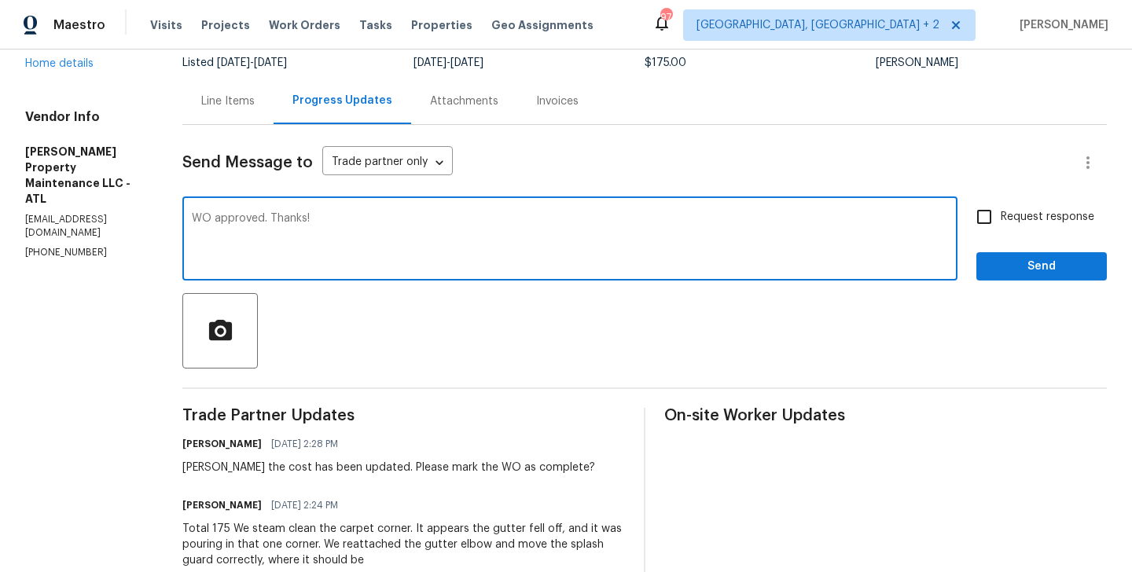
type textarea "WO approved. Thanks!"
click at [1036, 286] on div "Send Message to Trade partner only Trade partner only ​ WO approved. Thanks! x …" at bounding box center [644, 580] width 925 height 910
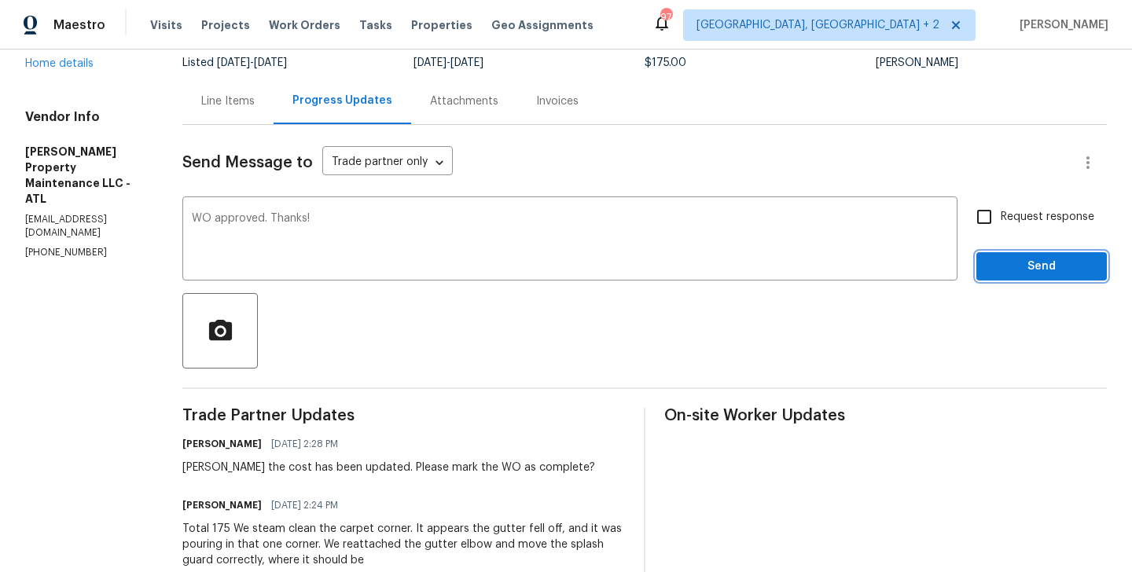
click at [1027, 278] on button "Send" at bounding box center [1041, 266] width 131 height 29
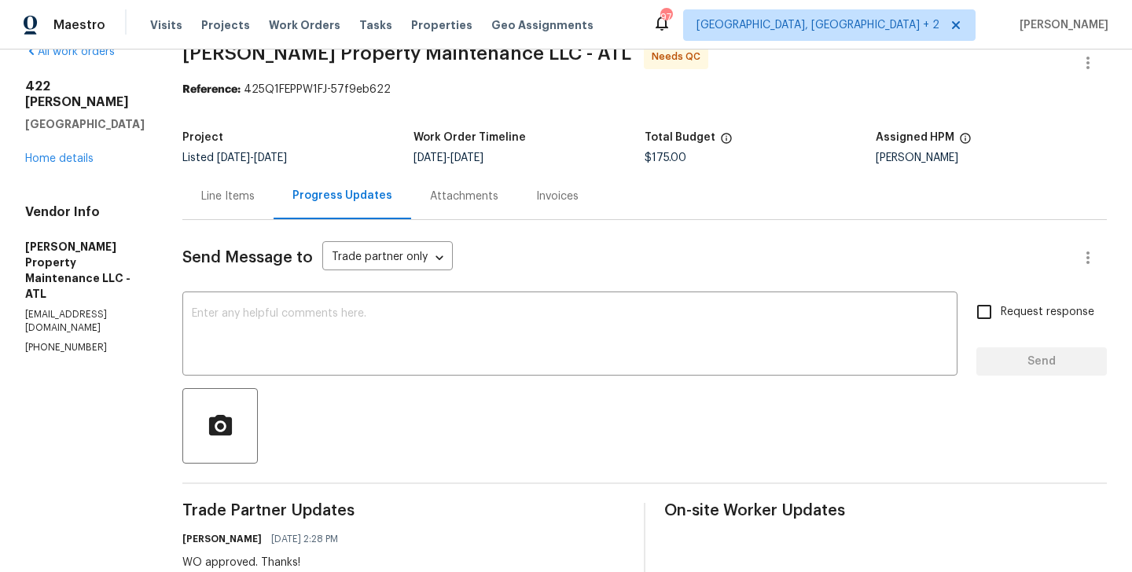
scroll to position [0, 0]
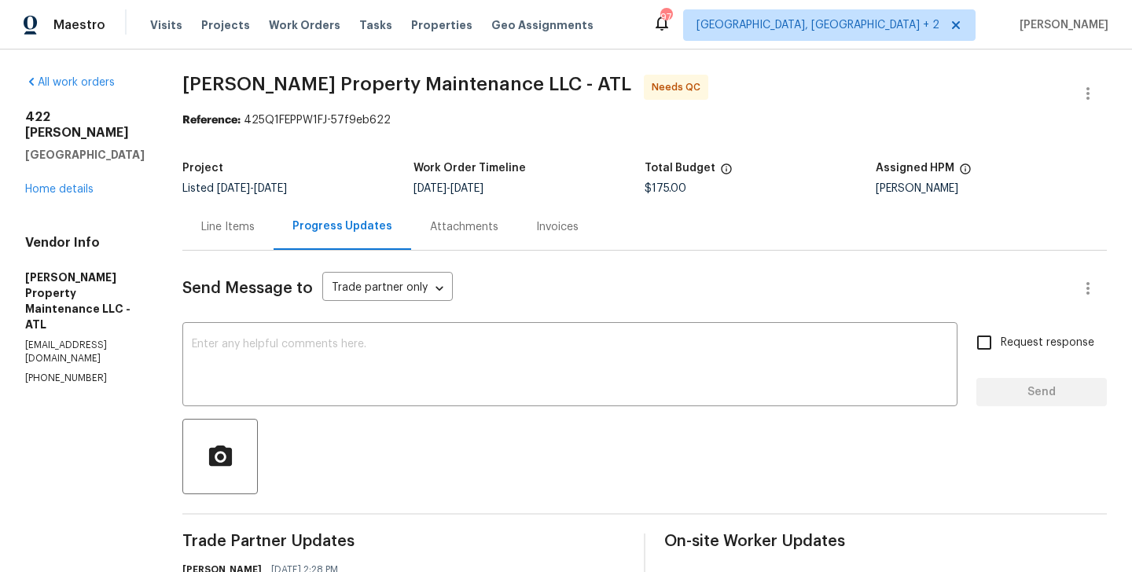
click at [243, 241] on div "Line Items" at bounding box center [227, 227] width 91 height 46
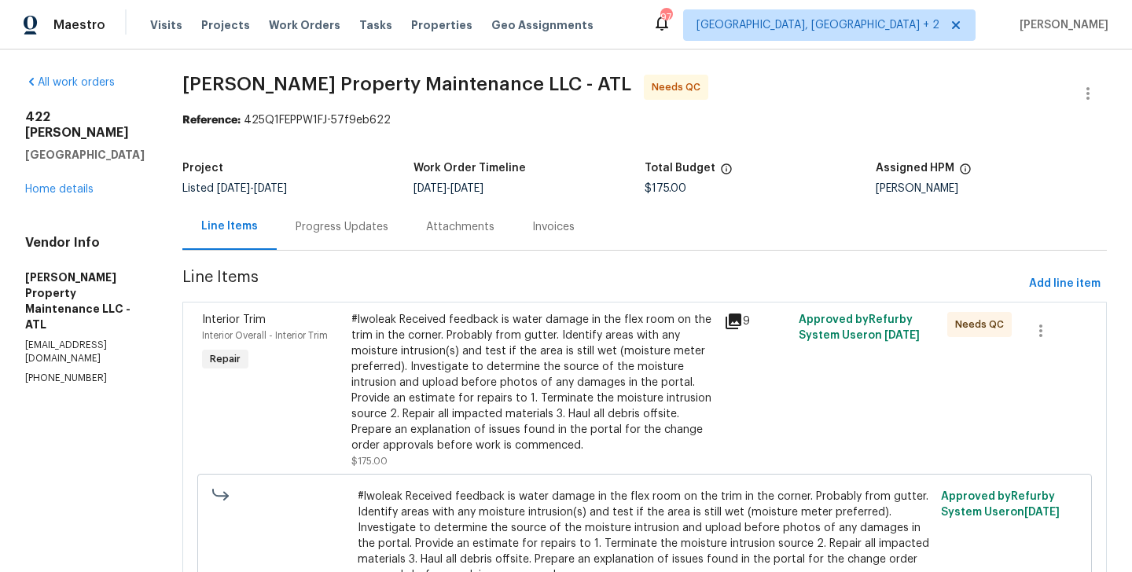
click at [465, 336] on div "#lwoleak Received feedback is water damage in the flex room on the trim in the …" at bounding box center [532, 383] width 363 height 142
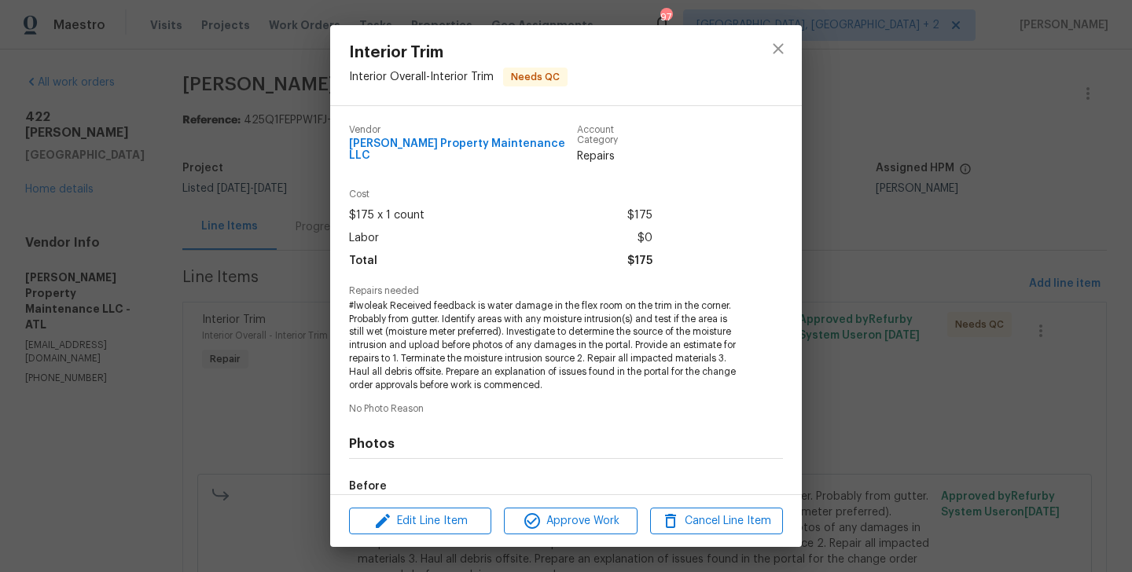
scroll to position [178, 0]
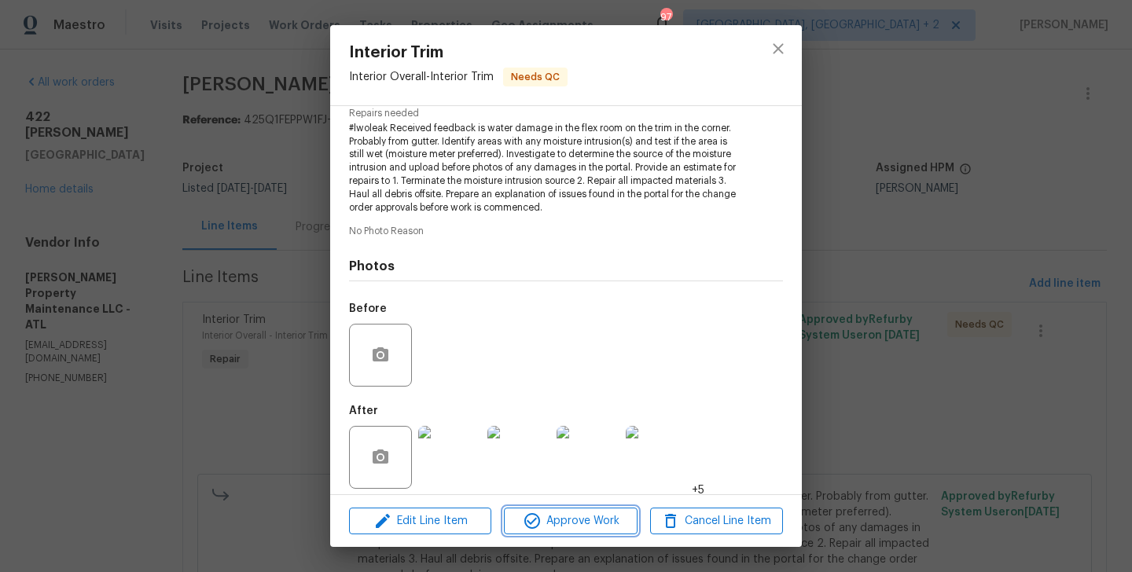
click at [561, 518] on span "Approve Work" at bounding box center [570, 522] width 123 height 20
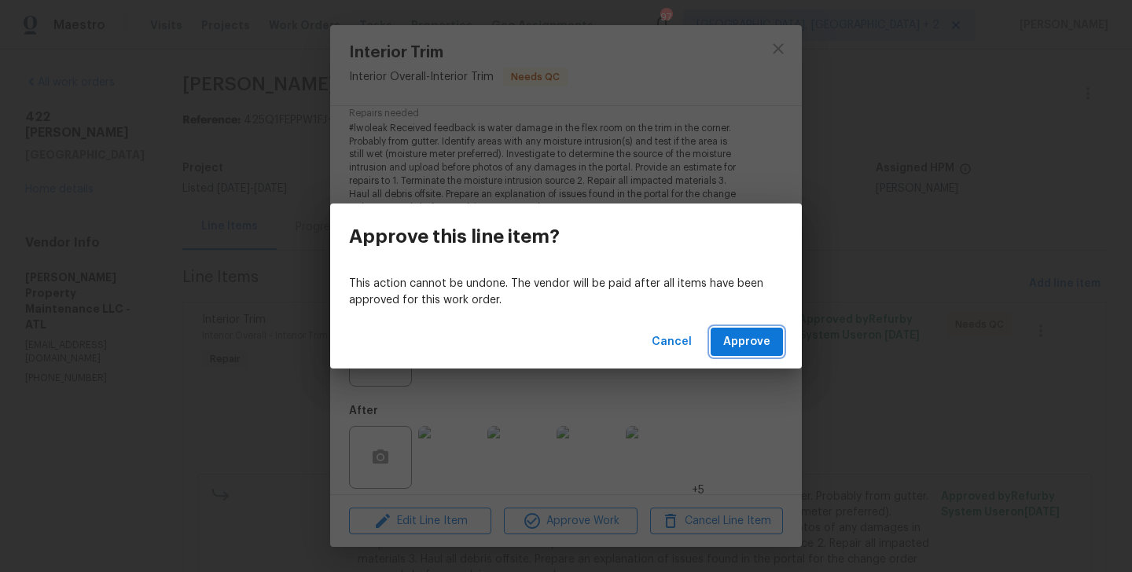
click at [764, 338] on span "Approve" at bounding box center [746, 343] width 47 height 20
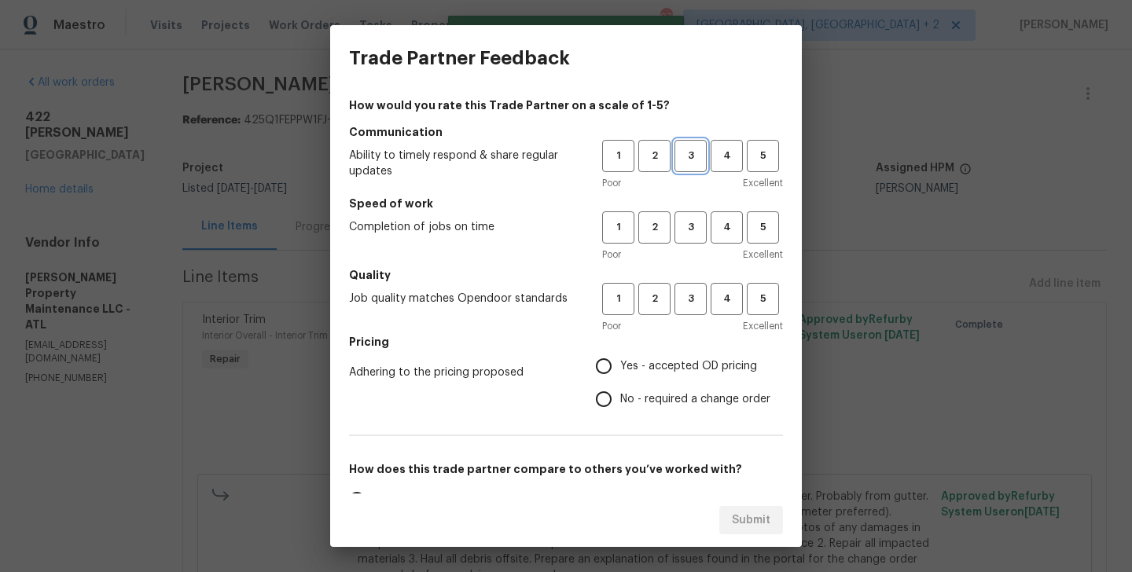
drag, startPoint x: 693, startPoint y: 163, endPoint x: 692, endPoint y: 186, distance: 22.8
click at [692, 163] on span "3" at bounding box center [690, 156] width 29 height 18
click at [696, 230] on span "3" at bounding box center [690, 228] width 29 height 18
click at [693, 302] on span "3" at bounding box center [690, 299] width 29 height 18
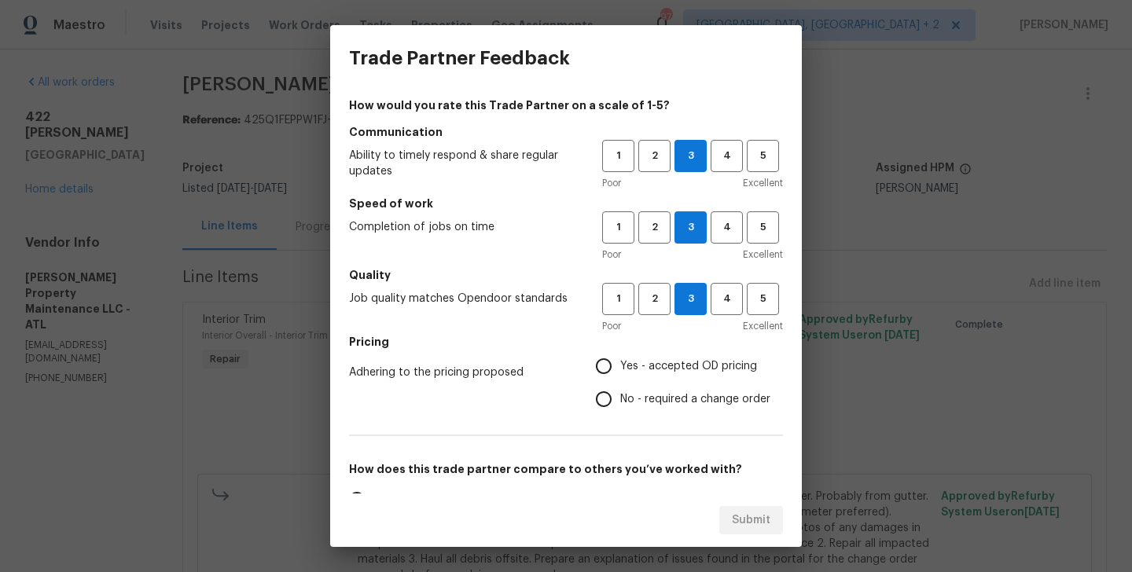
click at [649, 388] on label "No - required a change order" at bounding box center [678, 399] width 183 height 33
click at [620, 388] on input "No - required a change order" at bounding box center [603, 399] width 33 height 33
radio input "true"
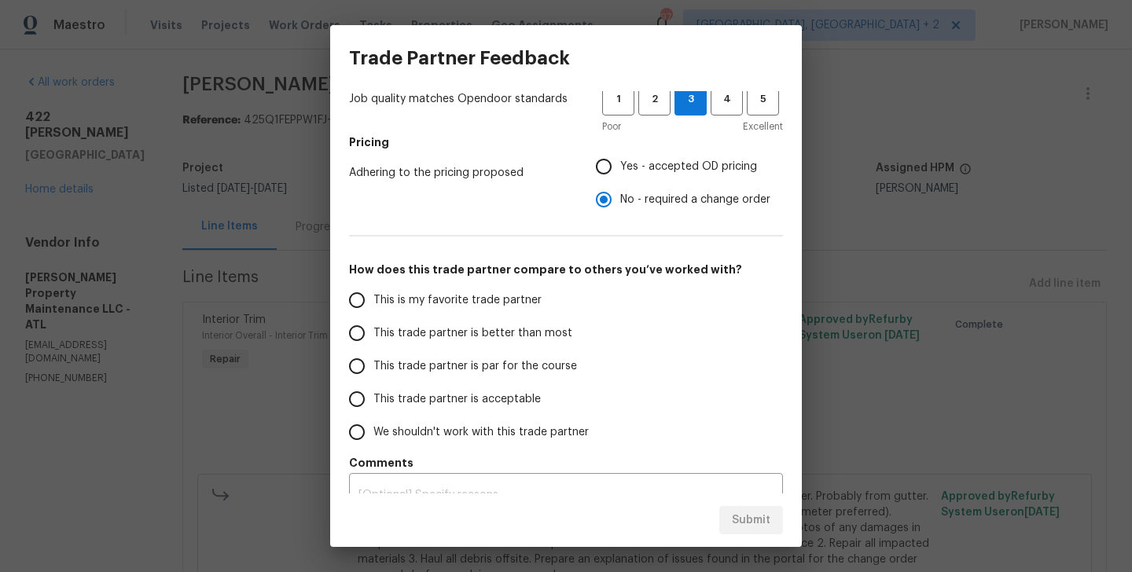
click at [515, 333] on span "This trade partner is better than most" at bounding box center [472, 333] width 199 height 17
click at [373, 333] on input "This trade partner is better than most" at bounding box center [356, 333] width 33 height 33
click at [750, 522] on span "Submit" at bounding box center [751, 521] width 39 height 20
radio input "true"
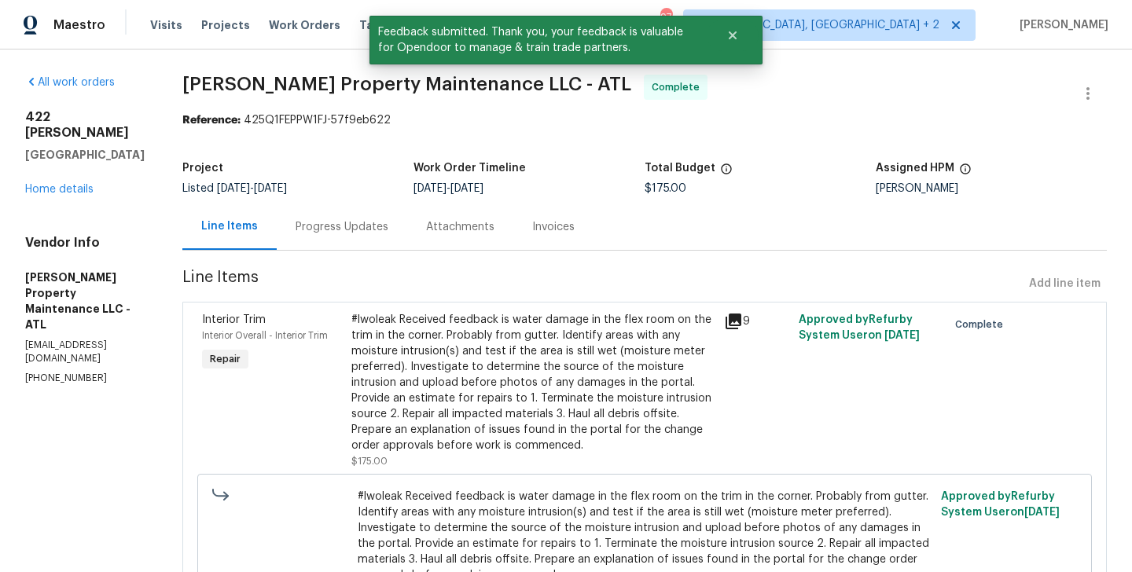
click at [336, 213] on div "Progress Updates" at bounding box center [342, 227] width 131 height 46
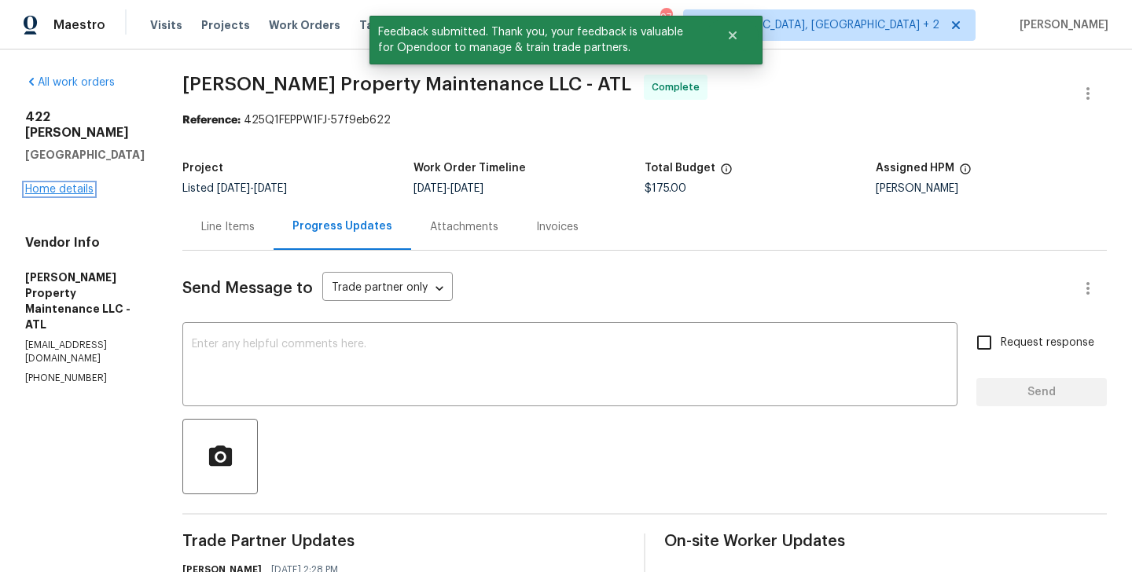
click at [83, 184] on link "Home details" at bounding box center [59, 189] width 68 height 11
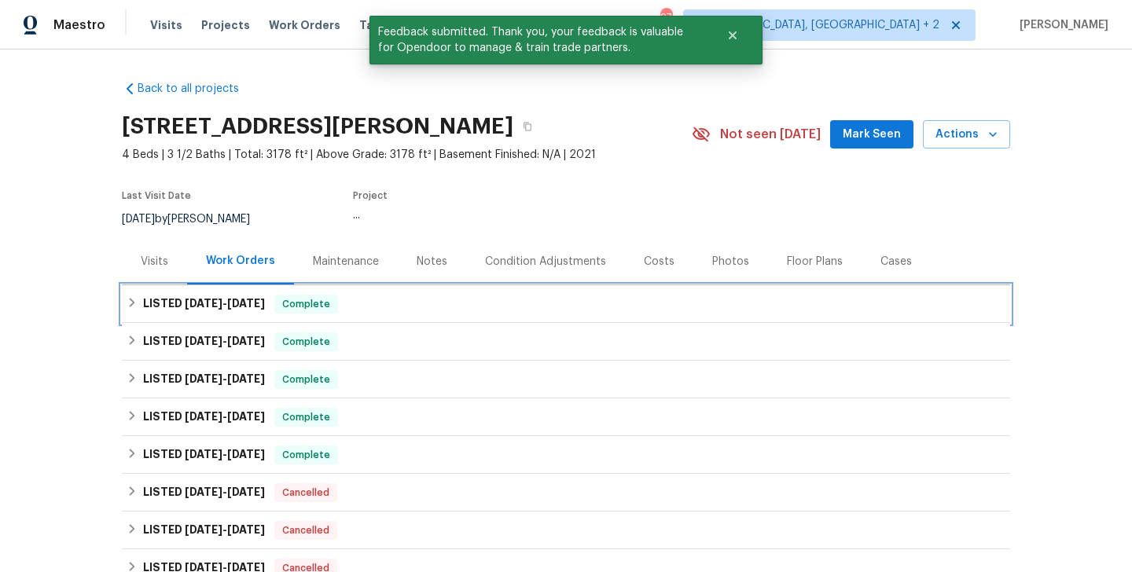
click at [263, 300] on span "[DATE]" at bounding box center [246, 303] width 38 height 11
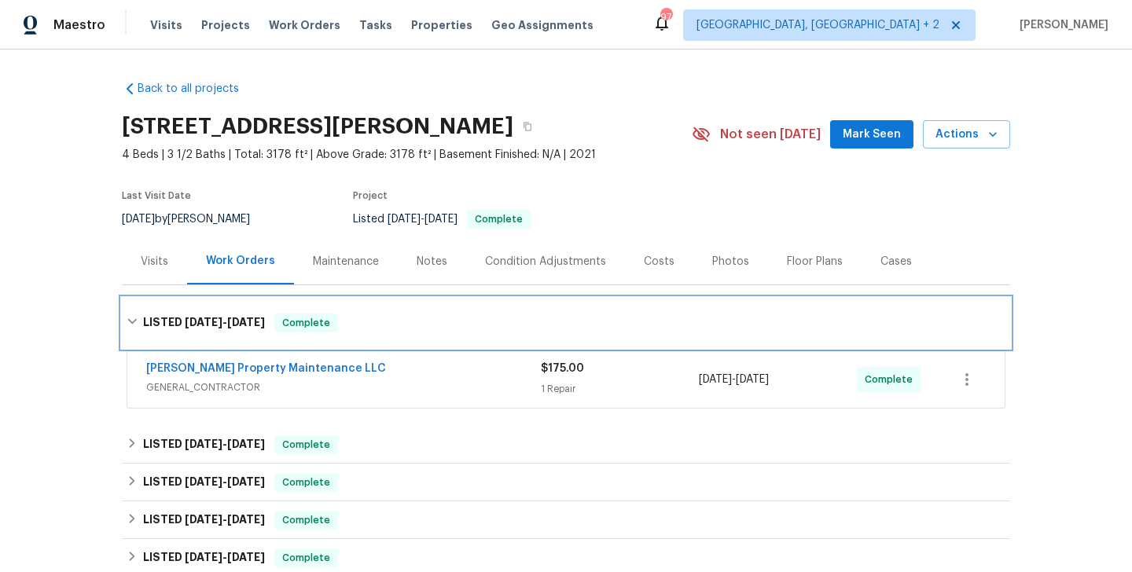
click at [263, 300] on div "LISTED 9/23/25 - 9/25/25 Complete" at bounding box center [566, 323] width 888 height 50
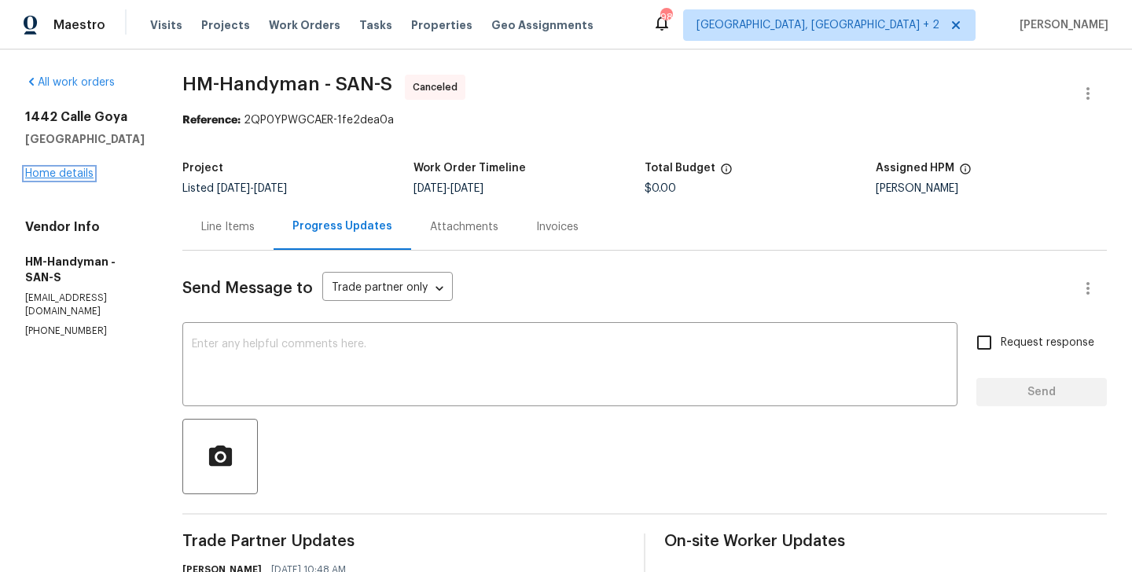
click at [64, 171] on link "Home details" at bounding box center [59, 173] width 68 height 11
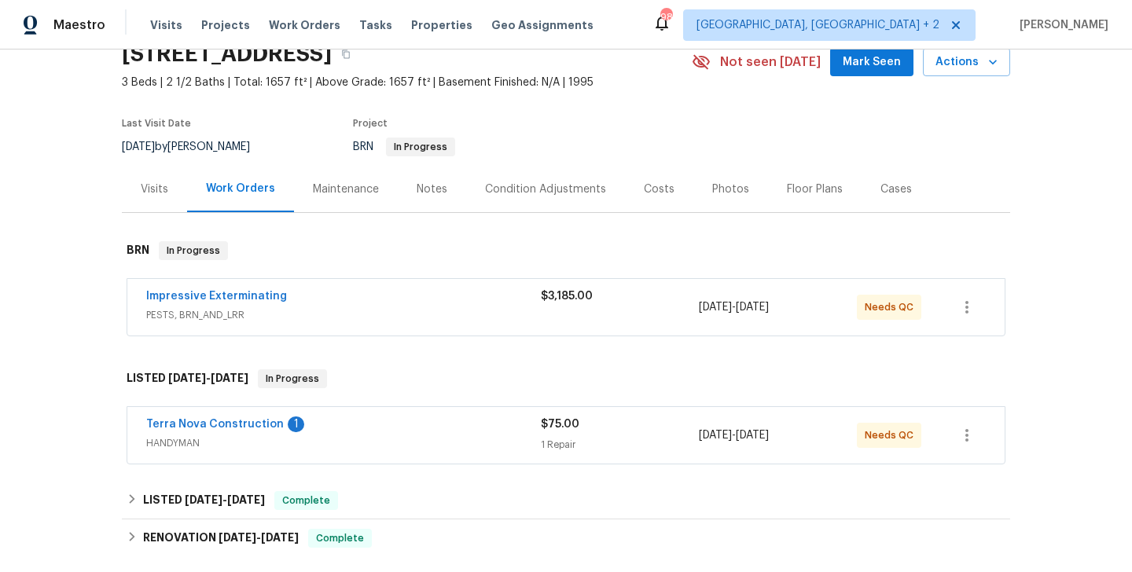
scroll to position [73, 0]
click at [252, 427] on link "Terra Nova Construction" at bounding box center [215, 423] width 138 height 11
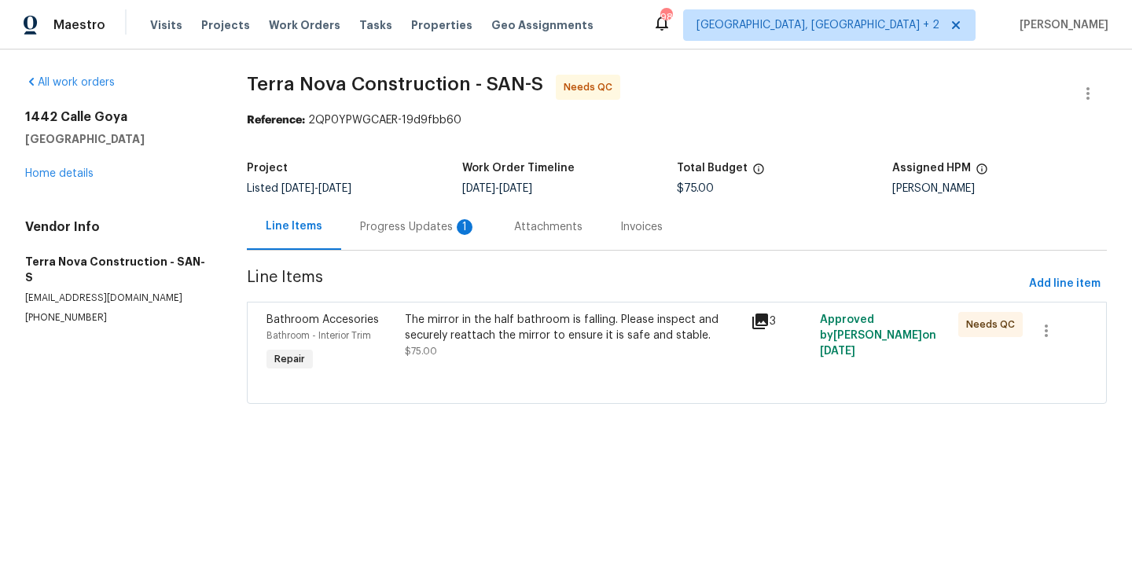
click at [447, 238] on div "Progress Updates 1" at bounding box center [418, 227] width 154 height 46
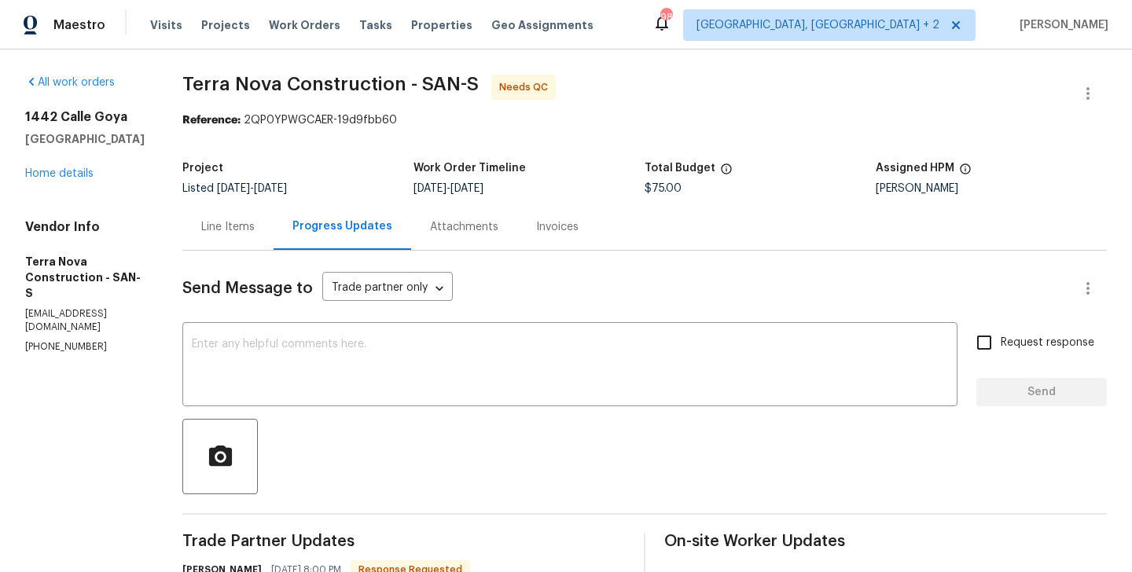
click at [274, 236] on div "Line Items" at bounding box center [227, 227] width 91 height 46
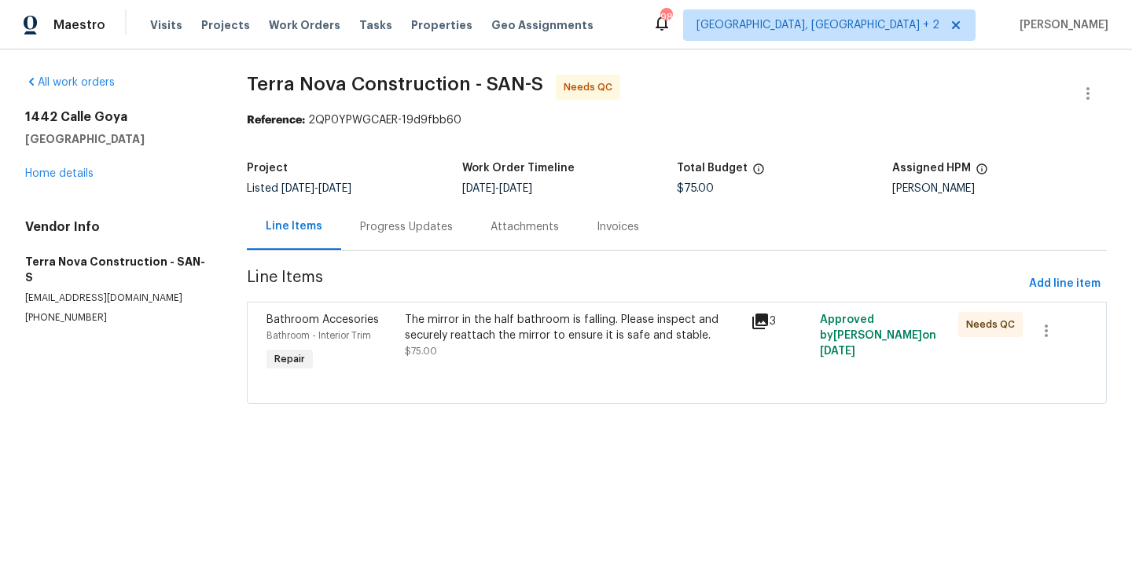
click at [411, 338] on div "The mirror in the half bathroom is falling. Please inspect and securely reattac…" at bounding box center [573, 327] width 336 height 31
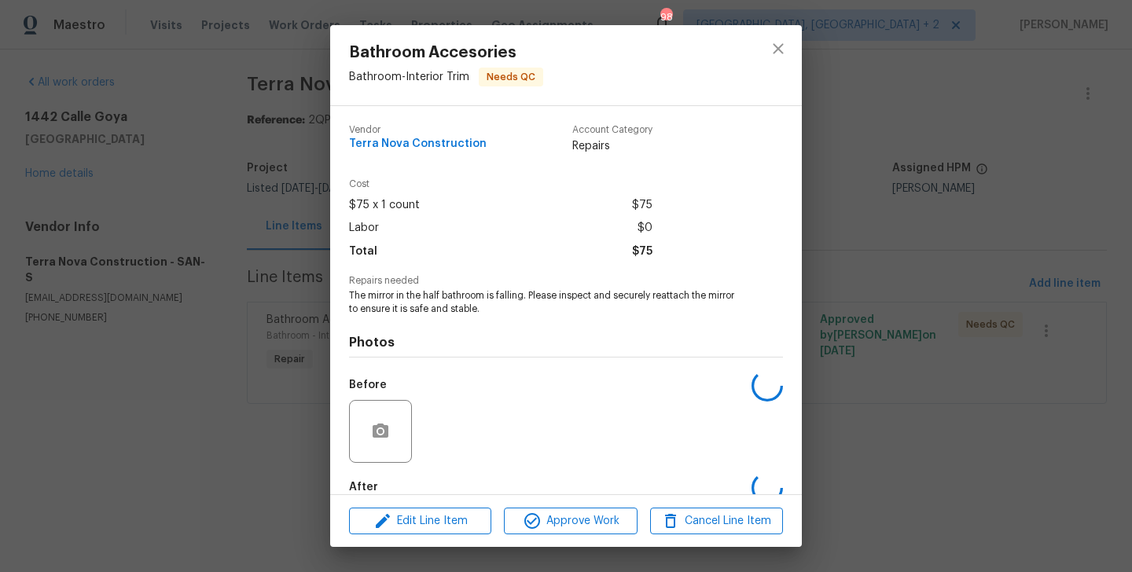
scroll to position [86, 0]
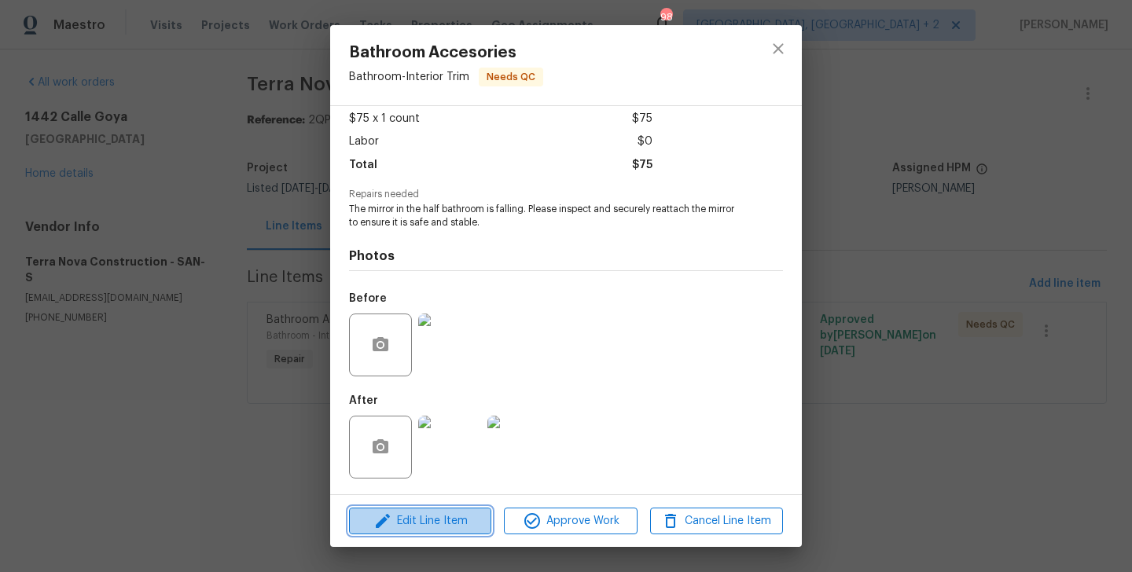
click at [415, 510] on button "Edit Line Item" at bounding box center [420, 522] width 142 height 28
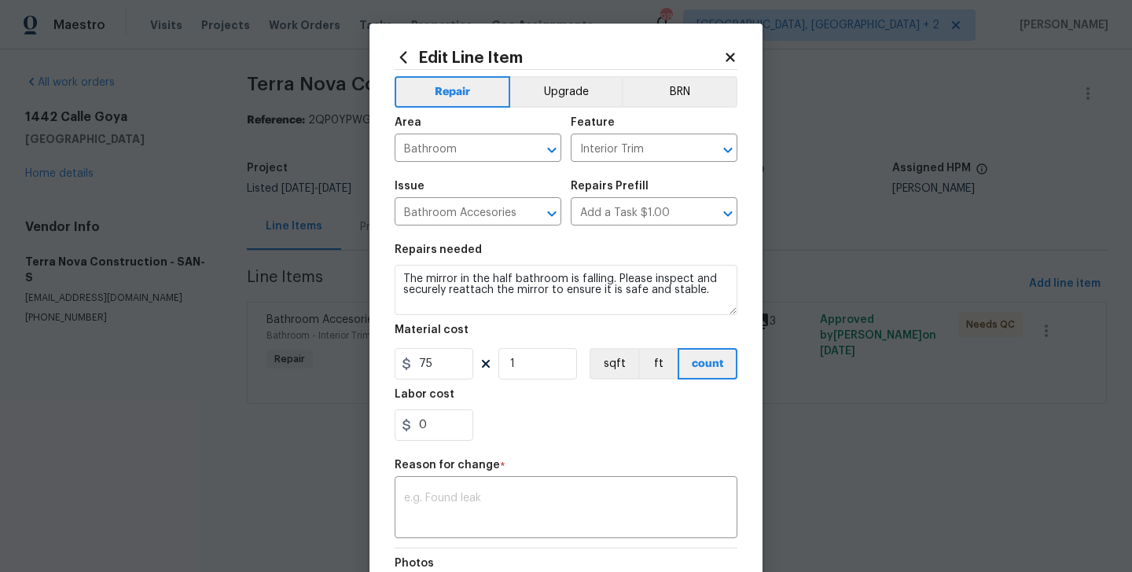
click at [314, 448] on html "Maestro Visits Projects Work Orders Tasks Properties Geo Assignments 98 [GEOGRA…" at bounding box center [566, 224] width 1132 height 448
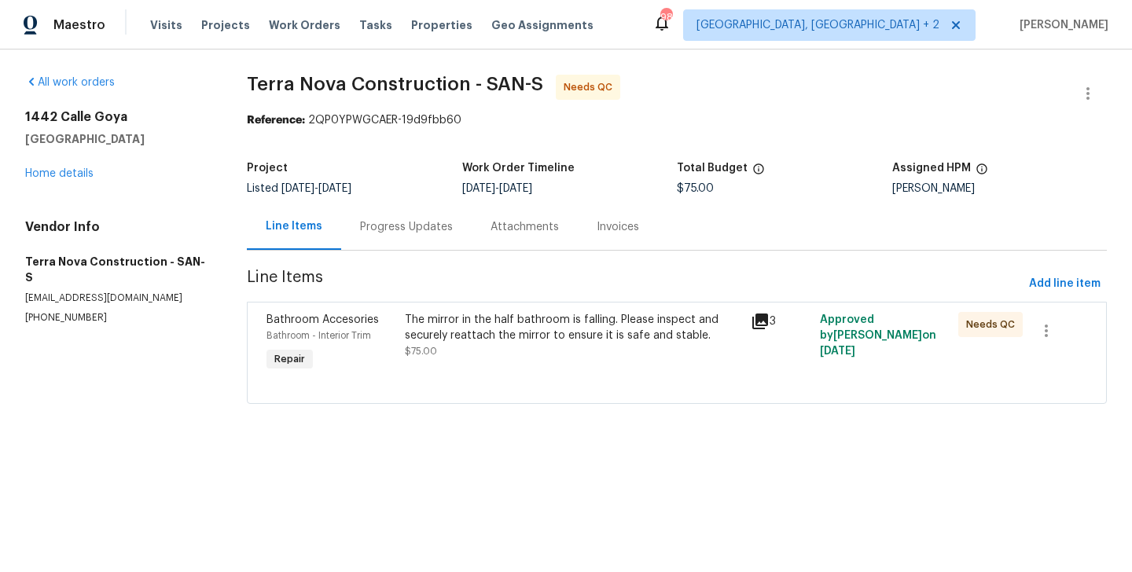
click at [484, 351] on div "The mirror in the half bathroom is falling. Please inspect and securely reattac…" at bounding box center [573, 335] width 336 height 47
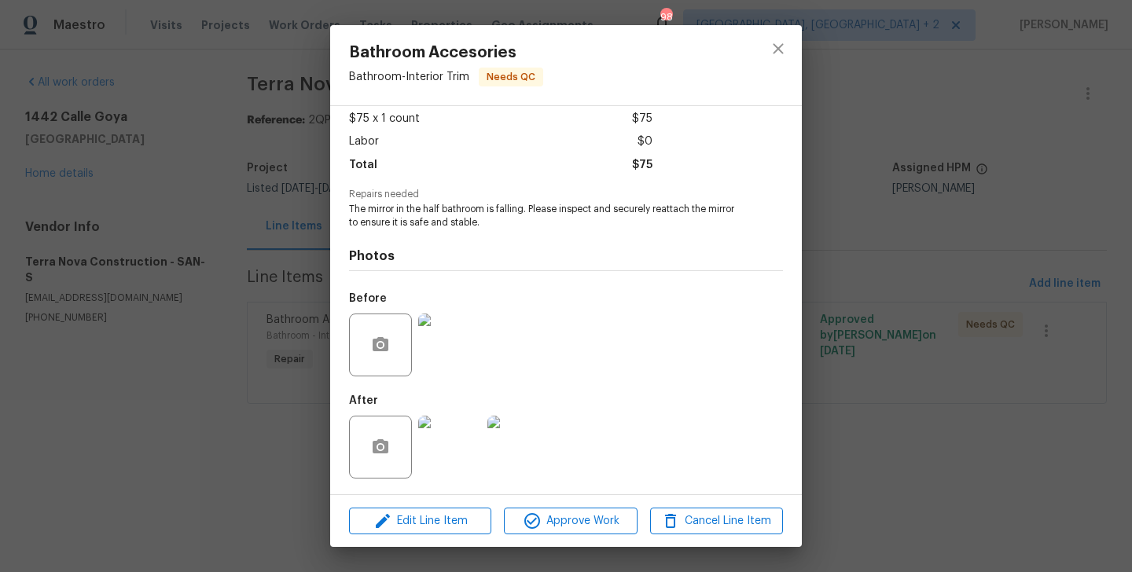
click at [431, 451] on img at bounding box center [449, 447] width 63 height 63
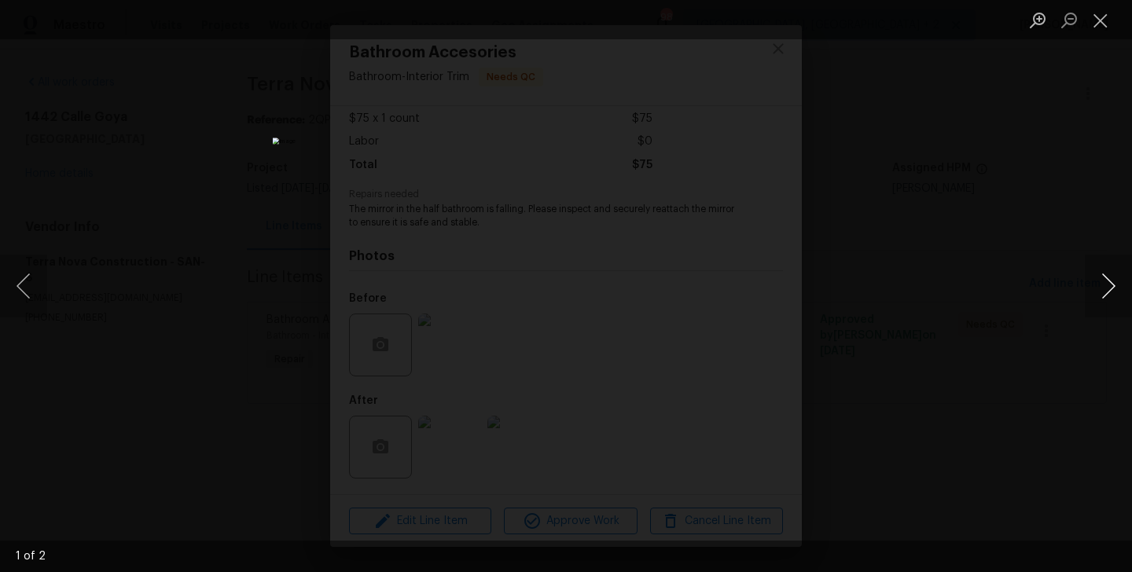
click at [1112, 297] on button "Next image" at bounding box center [1108, 286] width 47 height 63
click at [890, 347] on div "Lightbox" at bounding box center [566, 286] width 1132 height 572
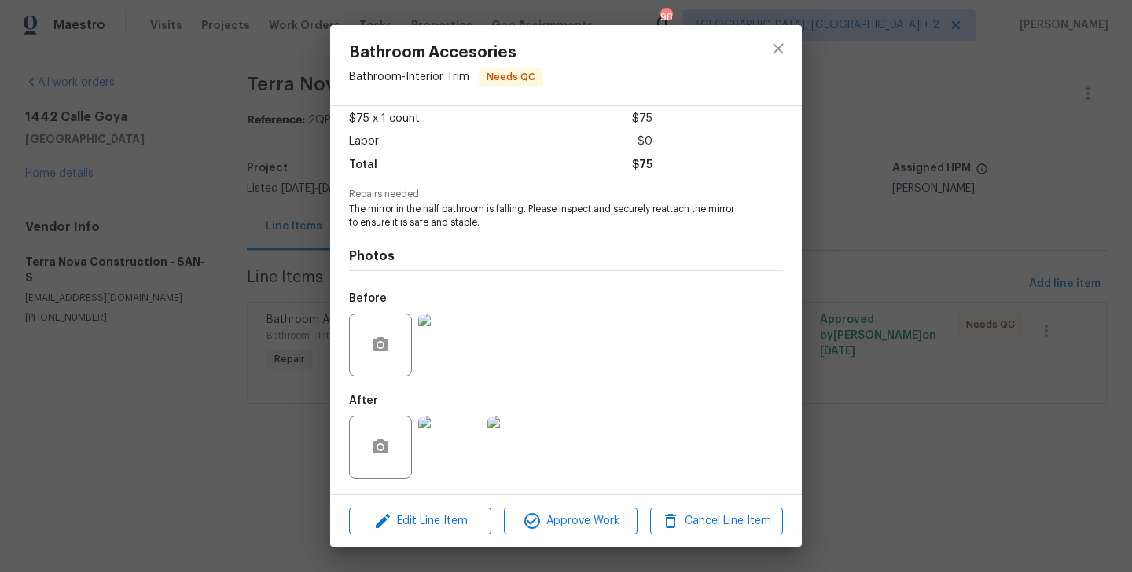
click at [455, 333] on img at bounding box center [449, 345] width 63 height 63
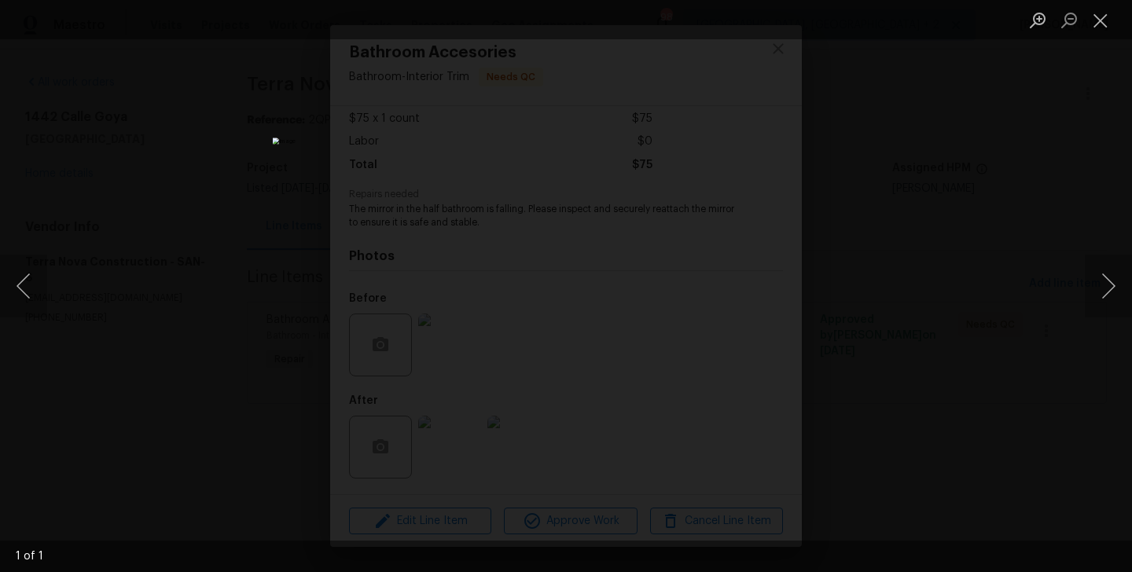
click at [912, 329] on div "Lightbox" at bounding box center [566, 286] width 1132 height 572
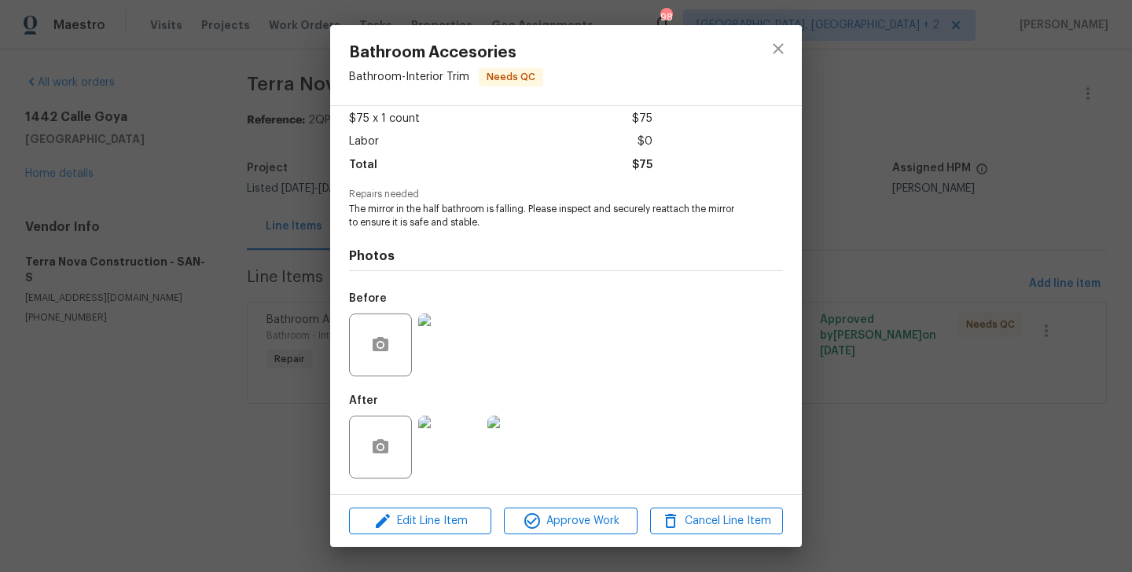
click at [379, 506] on div "Edit Line Item Approve Work Cancel Line Item" at bounding box center [566, 521] width 472 height 53
click at [380, 525] on icon "button" at bounding box center [383, 521] width 14 height 14
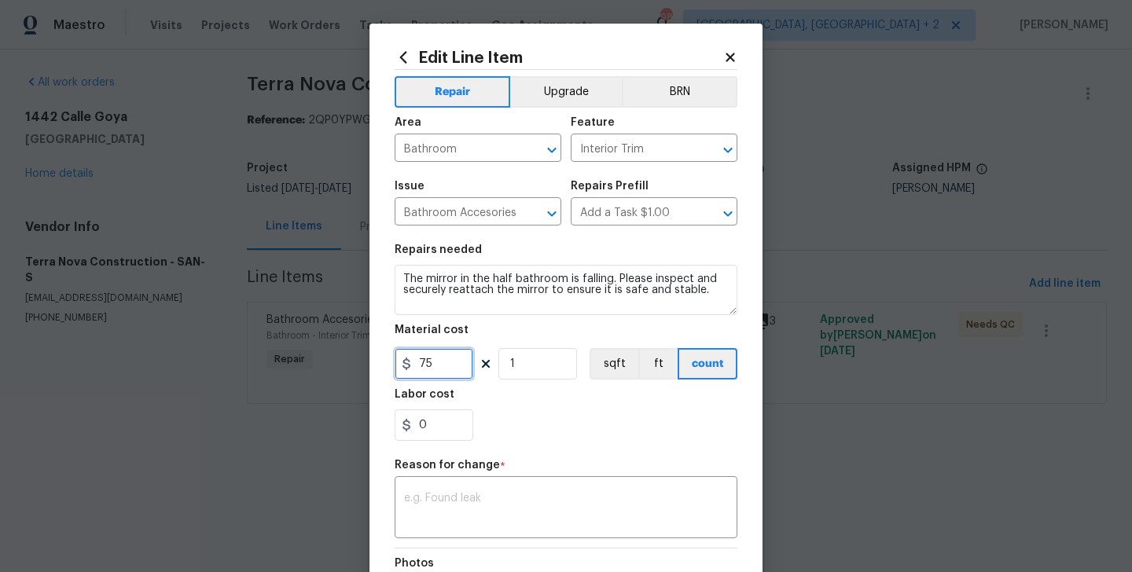
click at [426, 362] on input "75" at bounding box center [434, 363] width 79 height 31
type input "125"
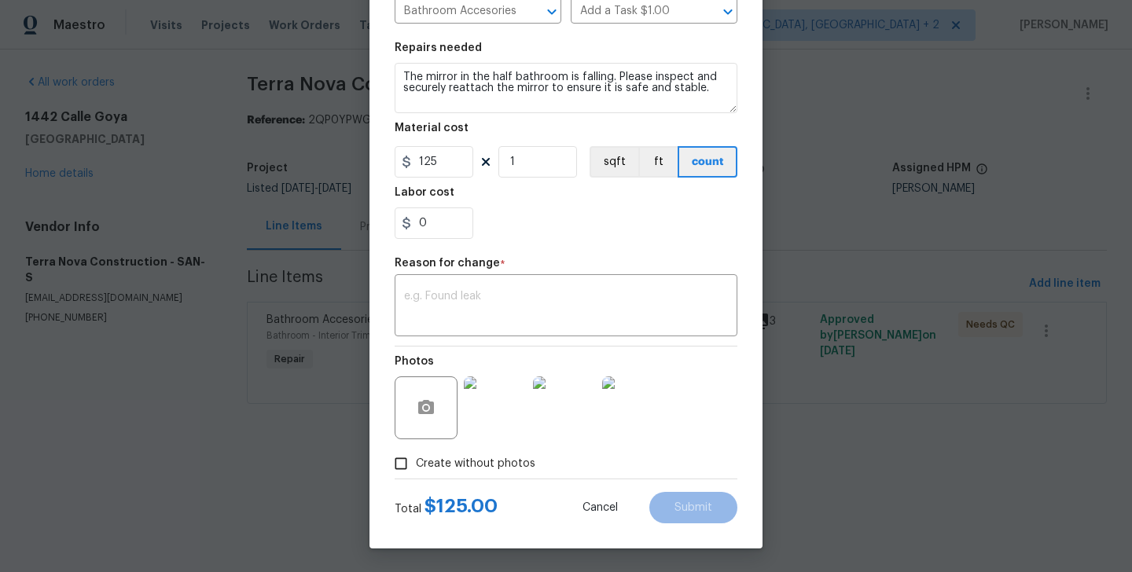
click at [498, 269] on div "Reason for change *" at bounding box center [566, 268] width 343 height 20
click at [487, 303] on textarea at bounding box center [566, 307] width 324 height 33
paste textarea "(BA) Updated per vendor’s final cost."
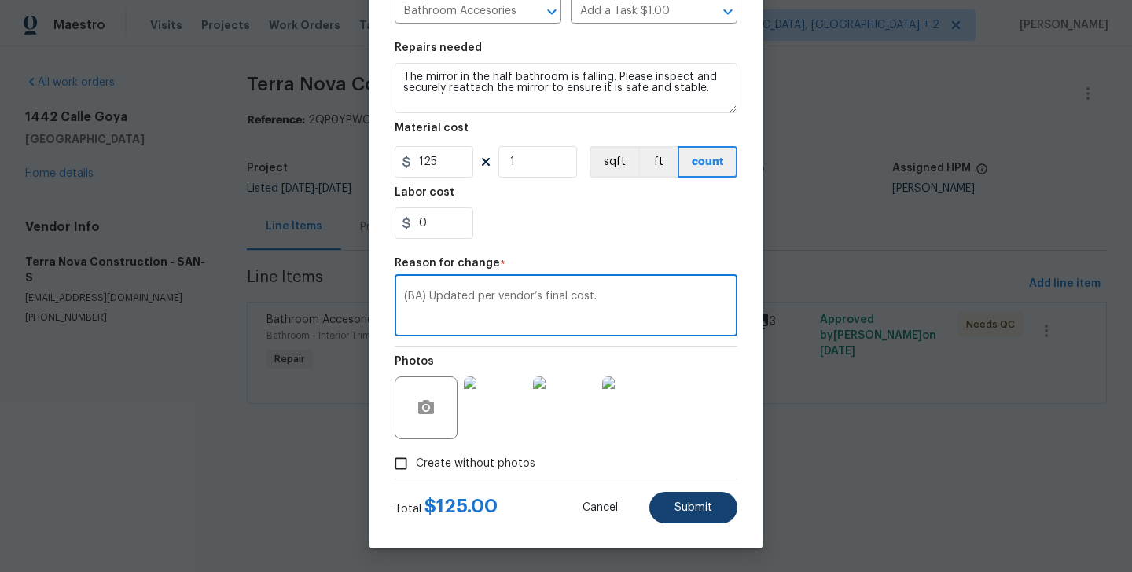
type textarea "(BA) Updated per vendor’s final cost."
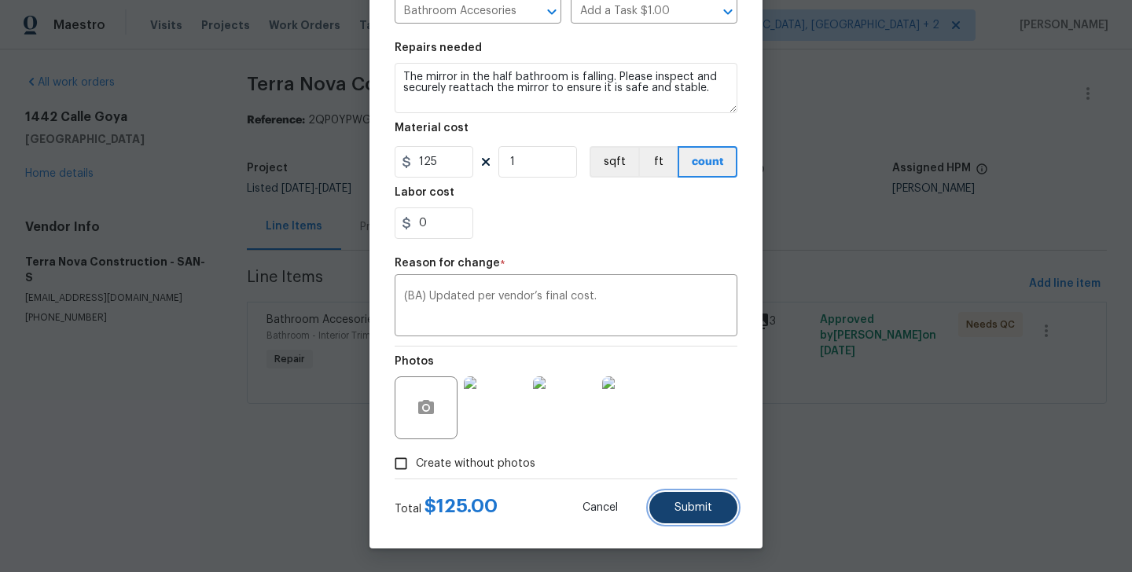
click at [696, 504] on span "Submit" at bounding box center [694, 508] width 38 height 12
type input "75"
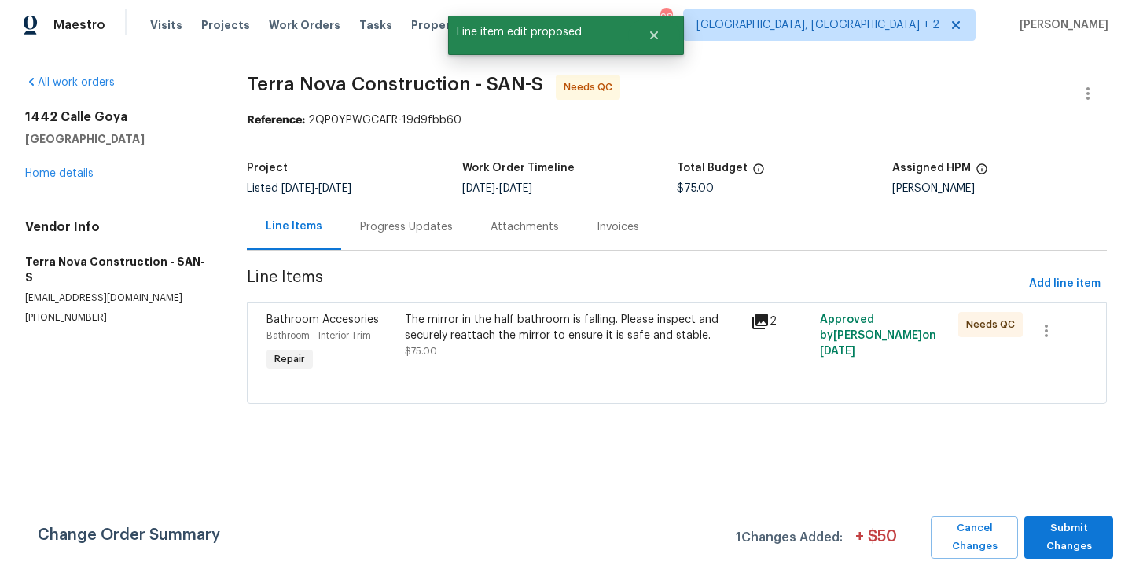
scroll to position [0, 0]
click at [1040, 560] on div "Change Order Summary 1 Changes Added: + $ 50 Cancel Changes Submit Changes" at bounding box center [566, 534] width 1132 height 75
click at [1056, 542] on span "Submit Changes" at bounding box center [1068, 538] width 73 height 36
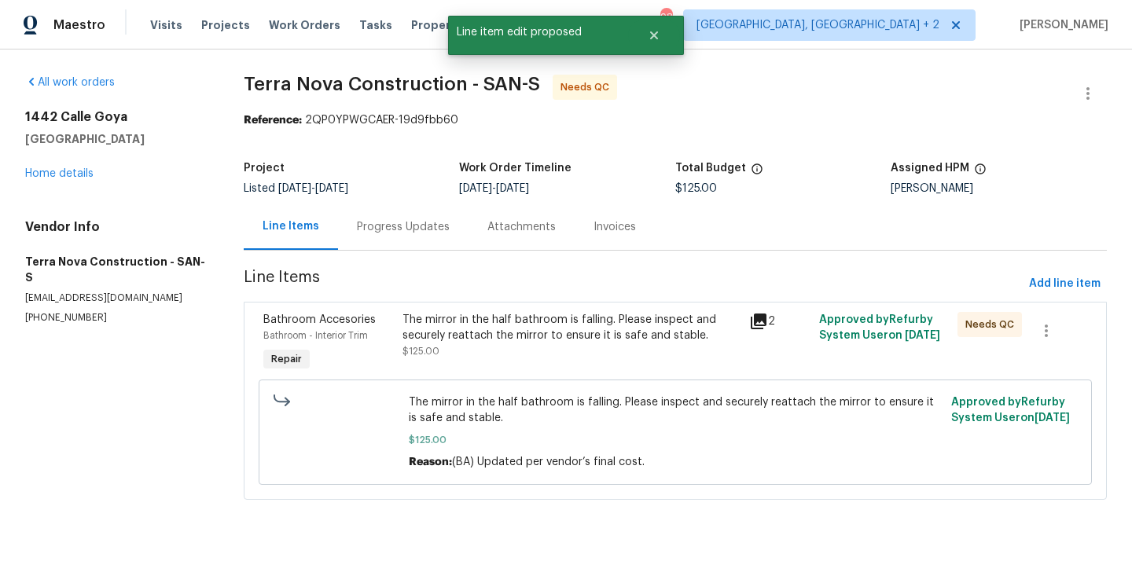
click at [391, 248] on div "Progress Updates" at bounding box center [403, 227] width 131 height 46
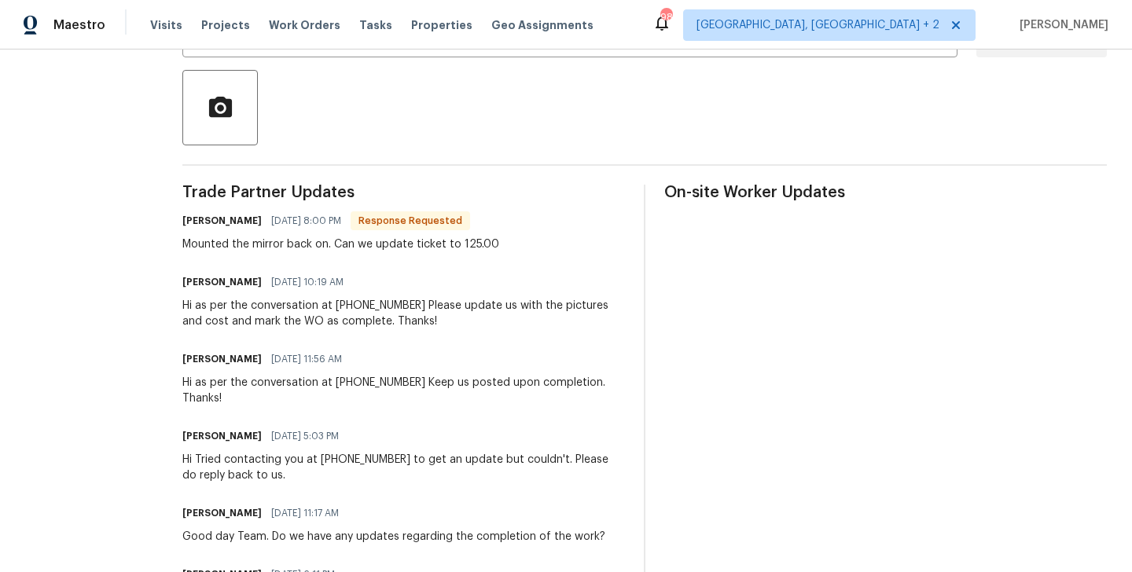
scroll to position [119, 0]
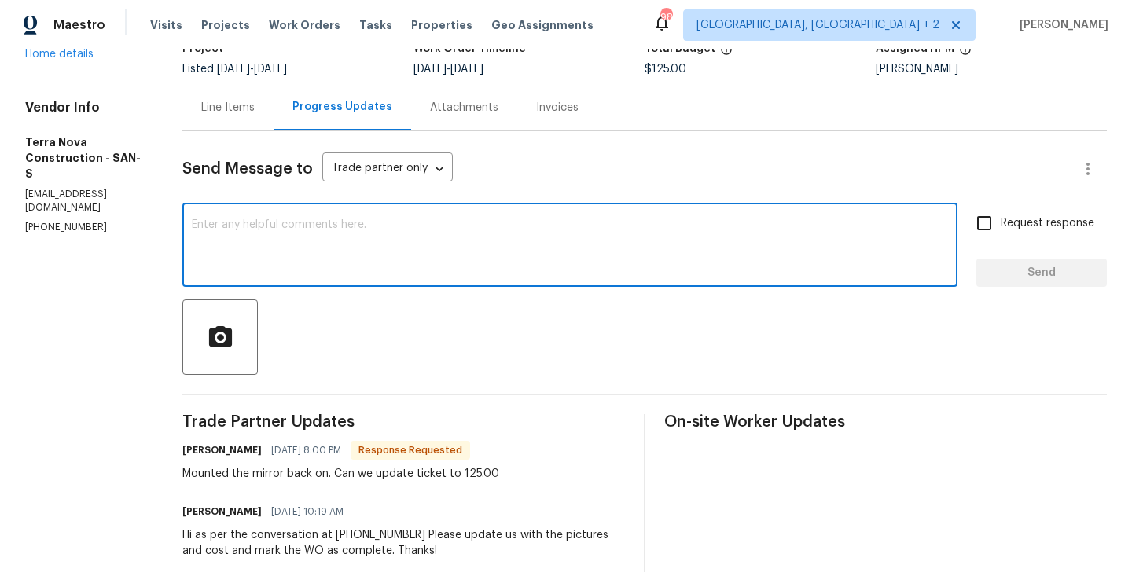
click at [296, 252] on textarea at bounding box center [570, 246] width 756 height 55
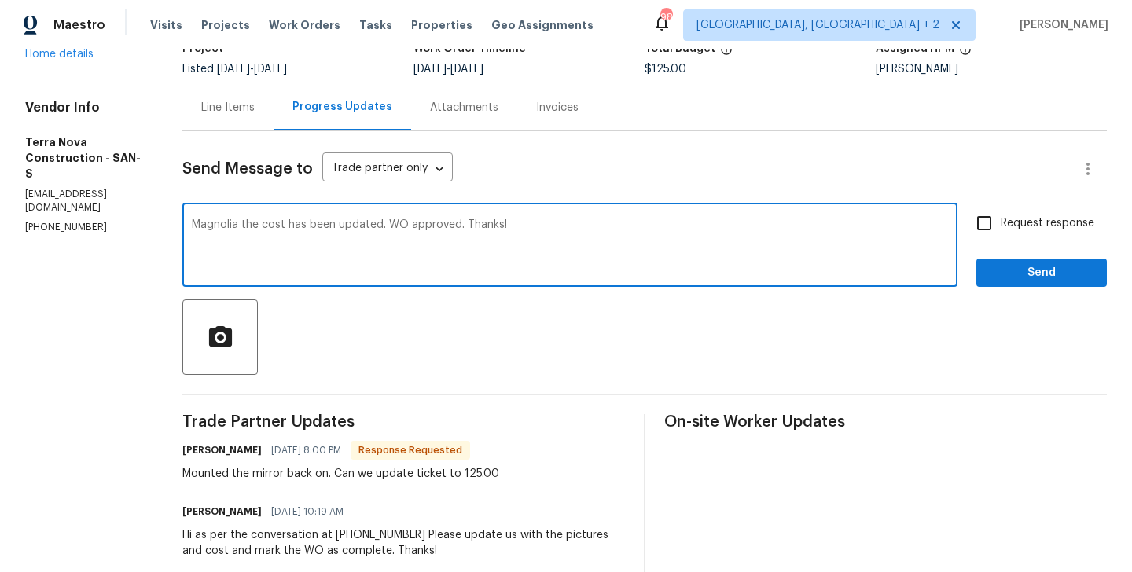
type textarea "Magnolia the cost has been updated. WO approved. Thanks!"
click at [998, 285] on button "Send" at bounding box center [1041, 273] width 131 height 29
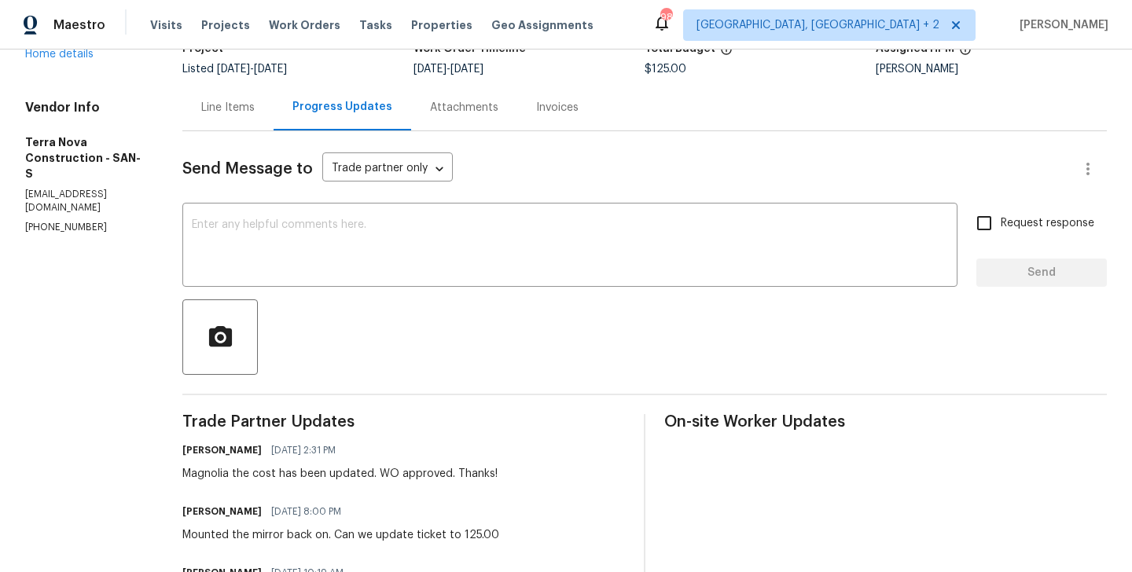
scroll to position [0, 0]
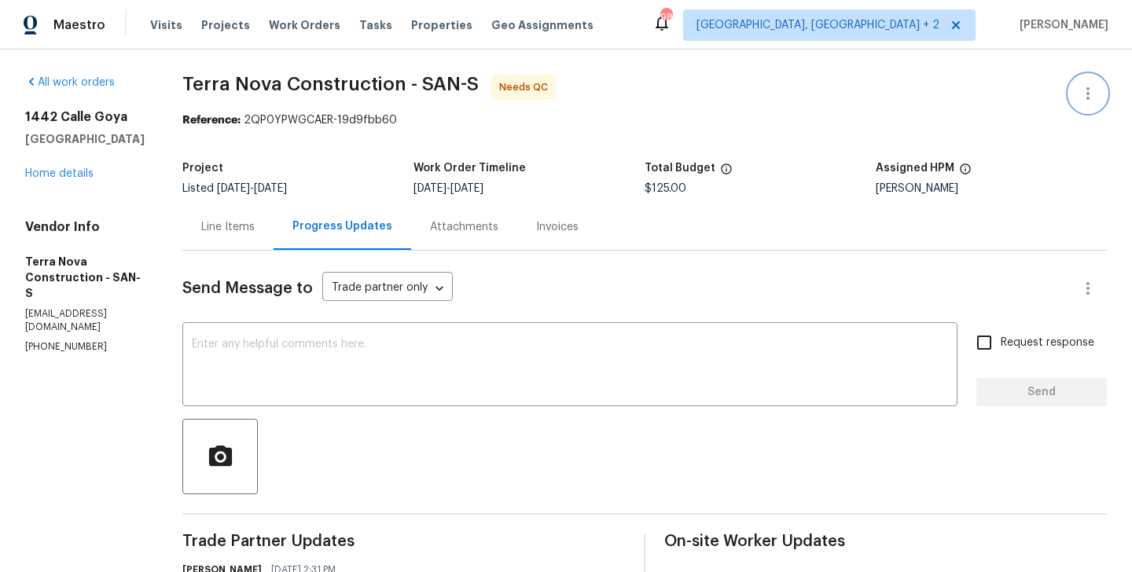
click at [1100, 90] on button "button" at bounding box center [1088, 94] width 38 height 38
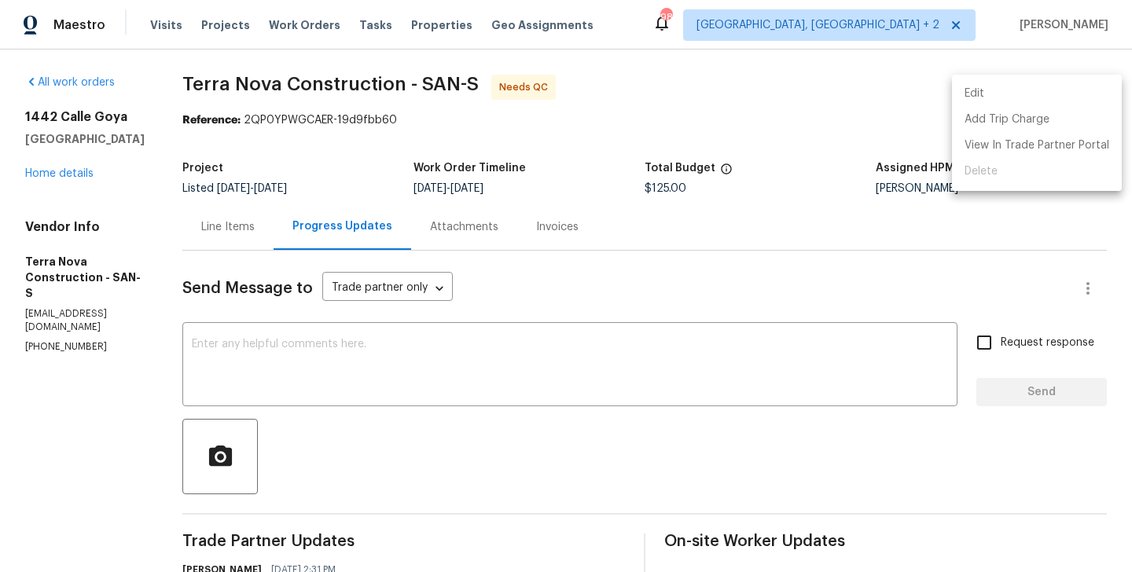
click at [1057, 90] on li "Edit" at bounding box center [1037, 94] width 170 height 26
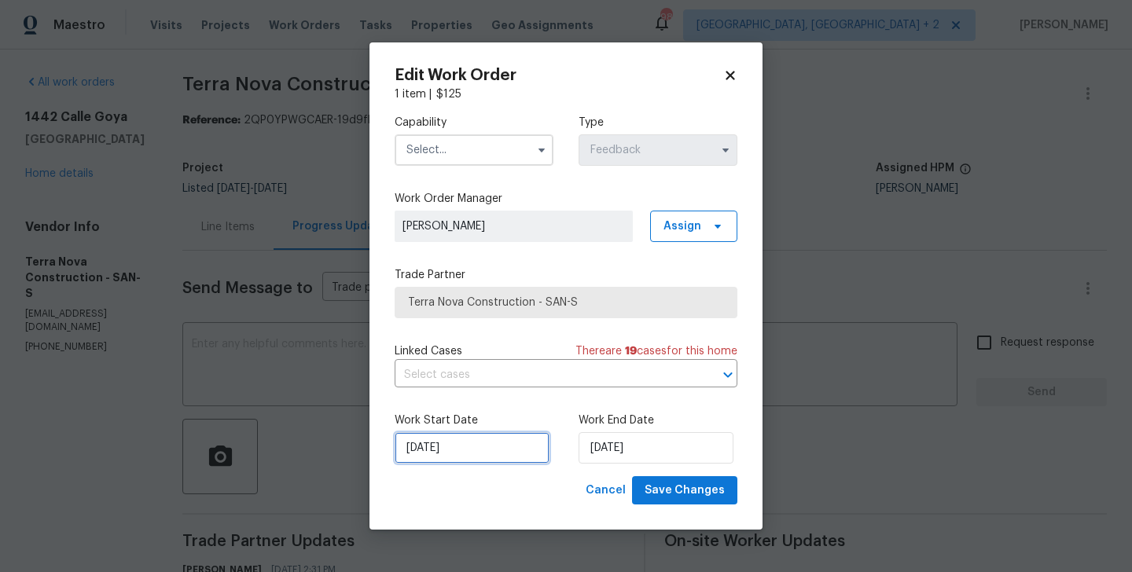
click at [431, 448] on input "[DATE]" at bounding box center [472, 447] width 155 height 31
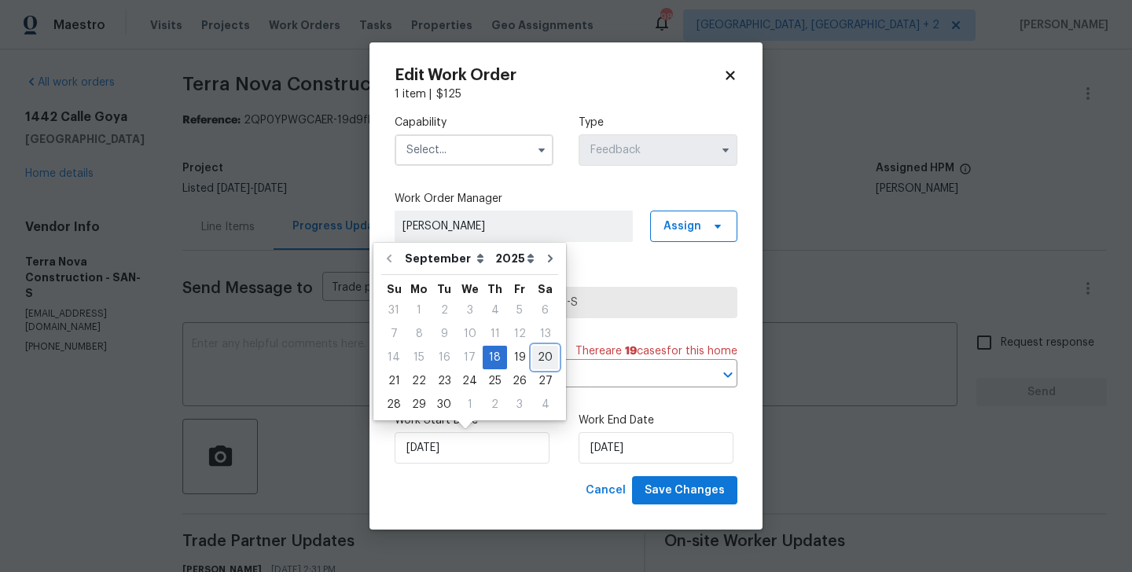
click at [546, 357] on div "20" at bounding box center [545, 358] width 26 height 22
type input "[DATE]"
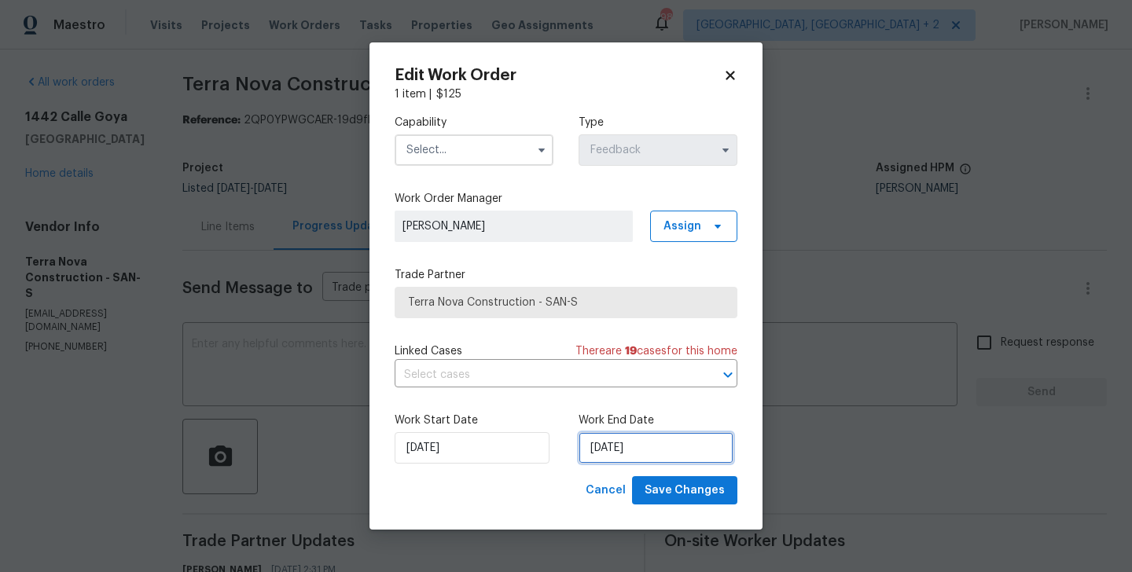
click at [601, 449] on input "[DATE]" at bounding box center [656, 447] width 155 height 31
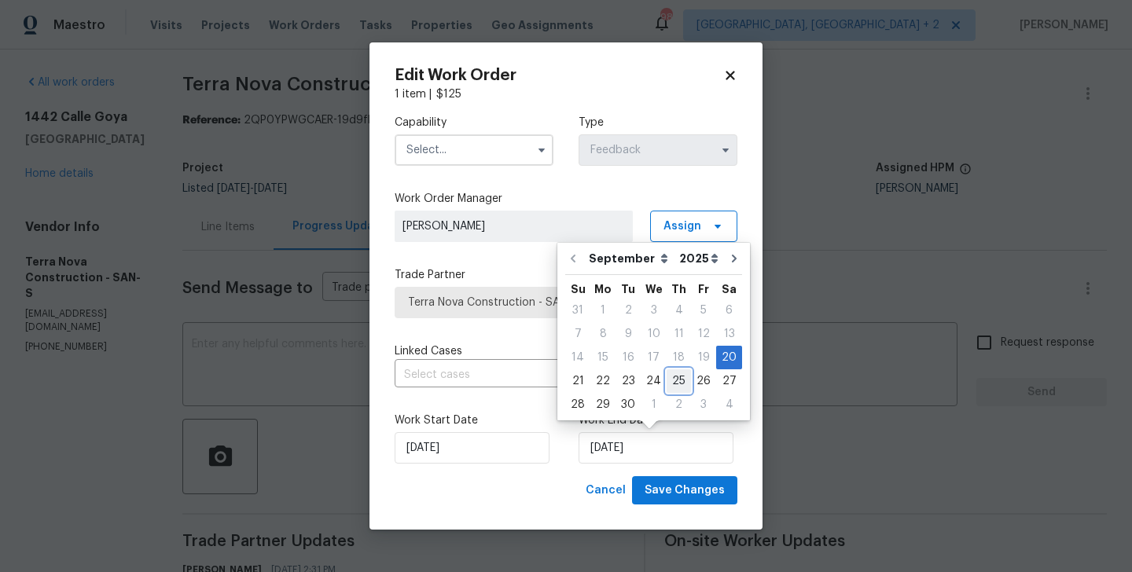
click at [670, 383] on div "25" at bounding box center [679, 381] width 24 height 22
type input "[DATE]"
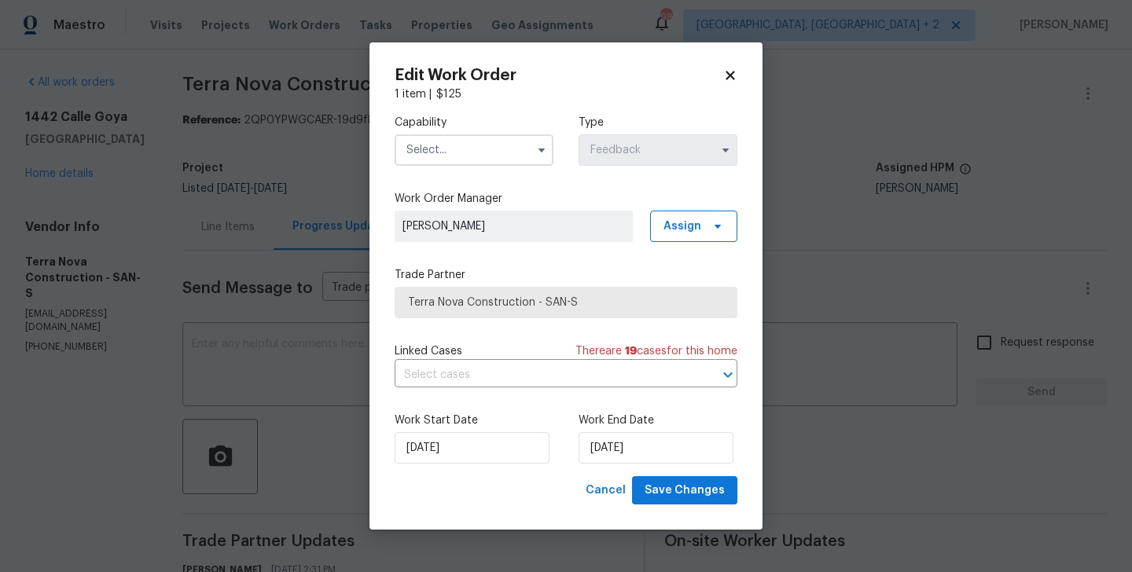
click at [462, 167] on div "Capability Type Feedback" at bounding box center [566, 140] width 343 height 76
click at [449, 140] on input "text" at bounding box center [474, 149] width 159 height 31
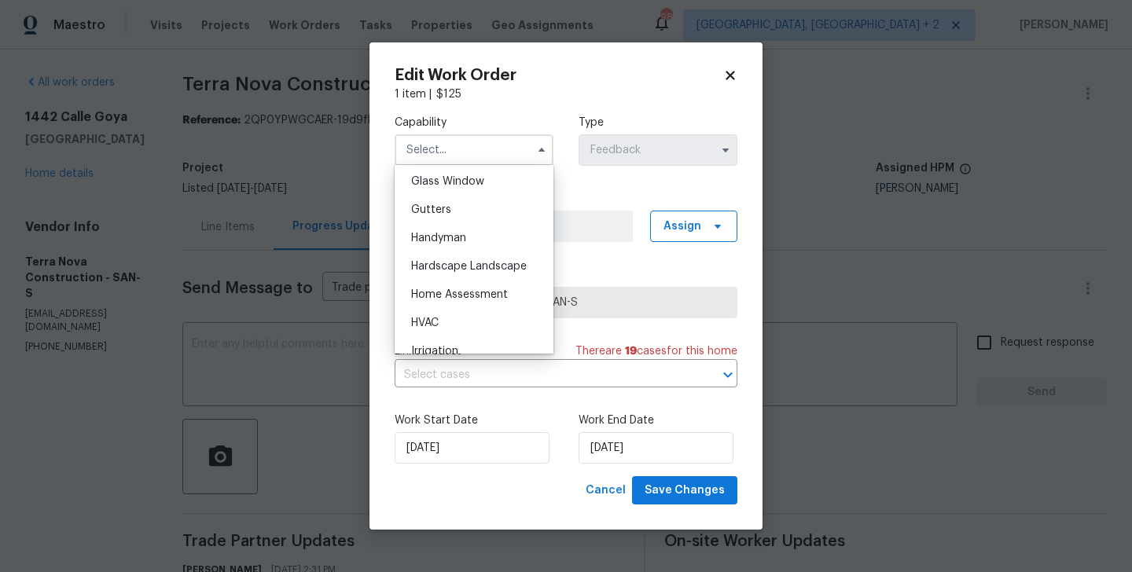
scroll to position [811, 0]
click at [462, 246] on div "Handyman" at bounding box center [474, 237] width 151 height 28
type input "Handyman"
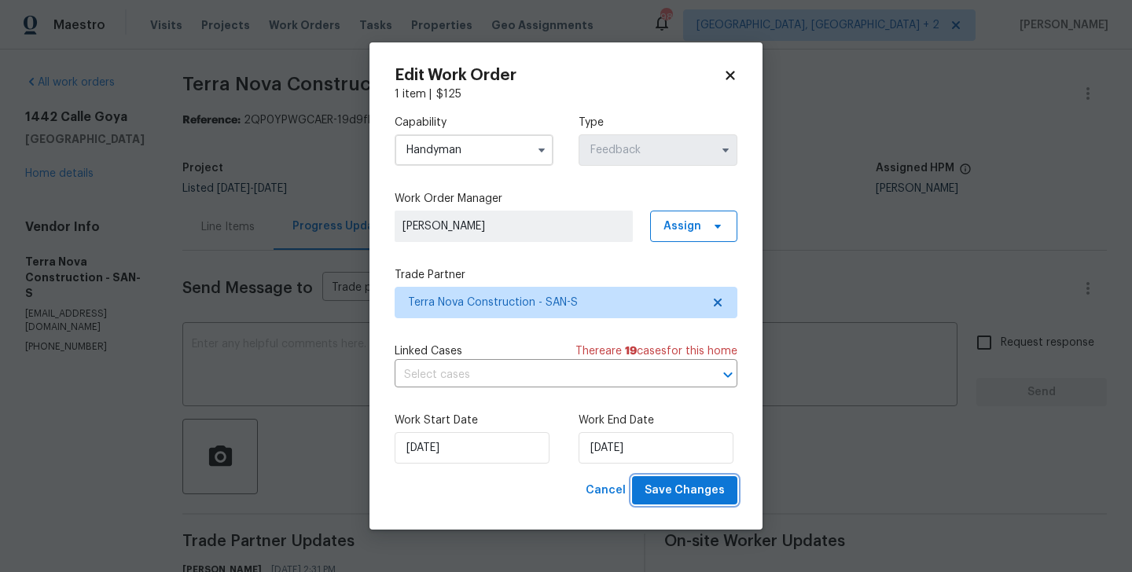
click at [658, 483] on span "Save Changes" at bounding box center [685, 491] width 80 height 20
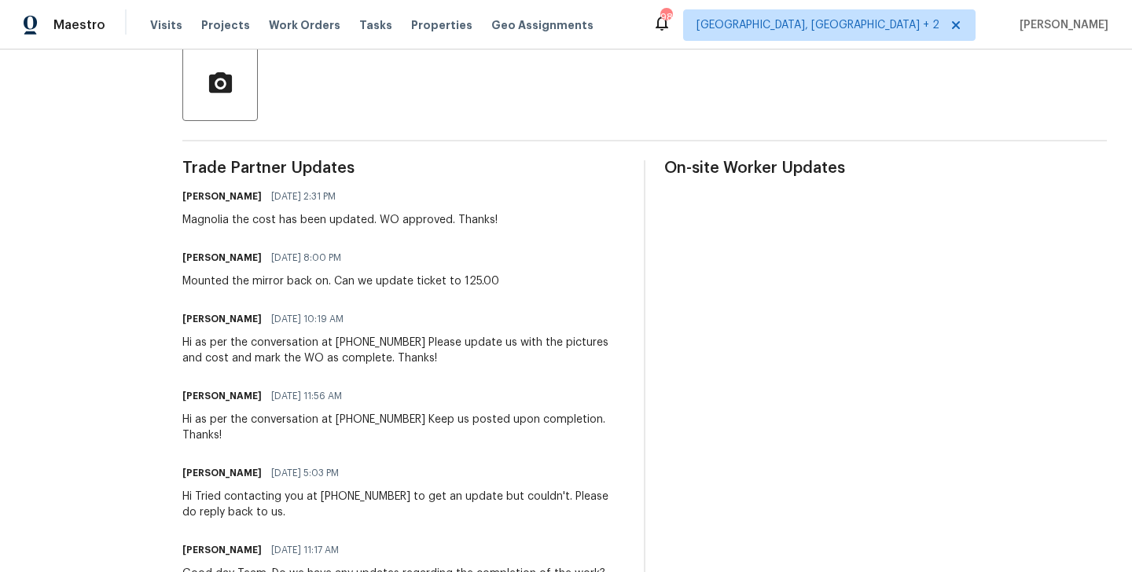
scroll to position [0, 0]
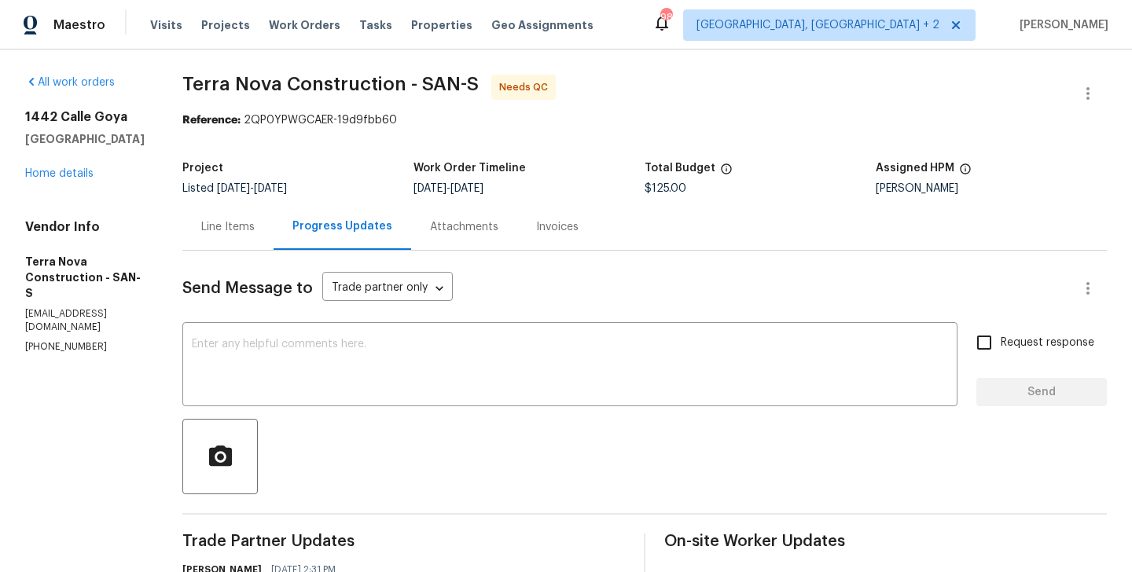
click at [267, 244] on div "Line Items" at bounding box center [227, 227] width 91 height 46
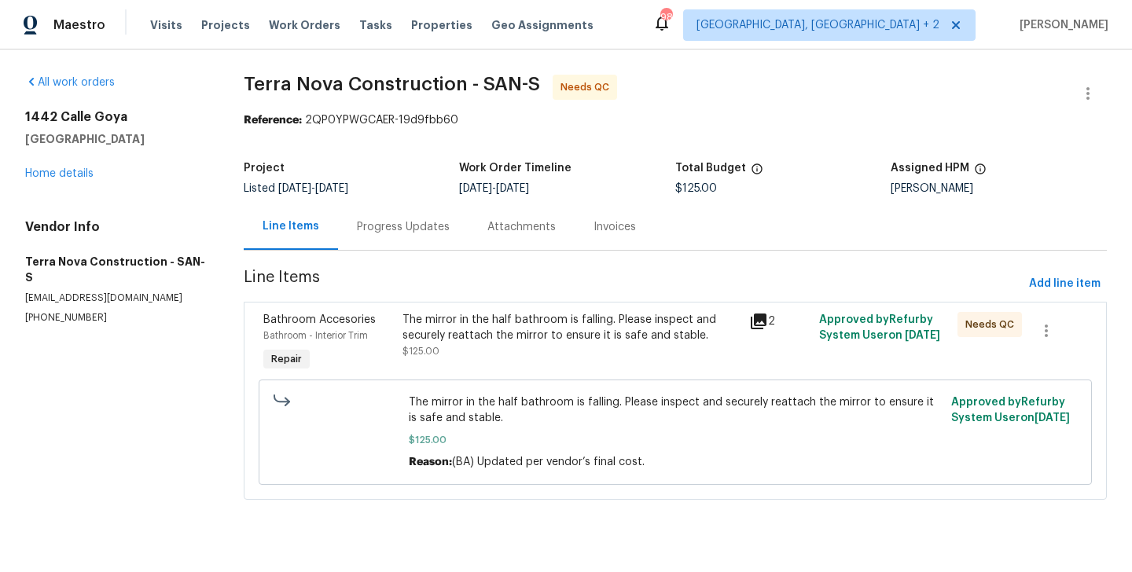
click at [461, 303] on div "Bathroom Accesories Bathroom - Interior Trim Repair The mirror in the half bath…" at bounding box center [675, 401] width 863 height 198
click at [486, 312] on div "The mirror in the half bathroom is falling. Please inspect and securely reattac…" at bounding box center [572, 327] width 338 height 31
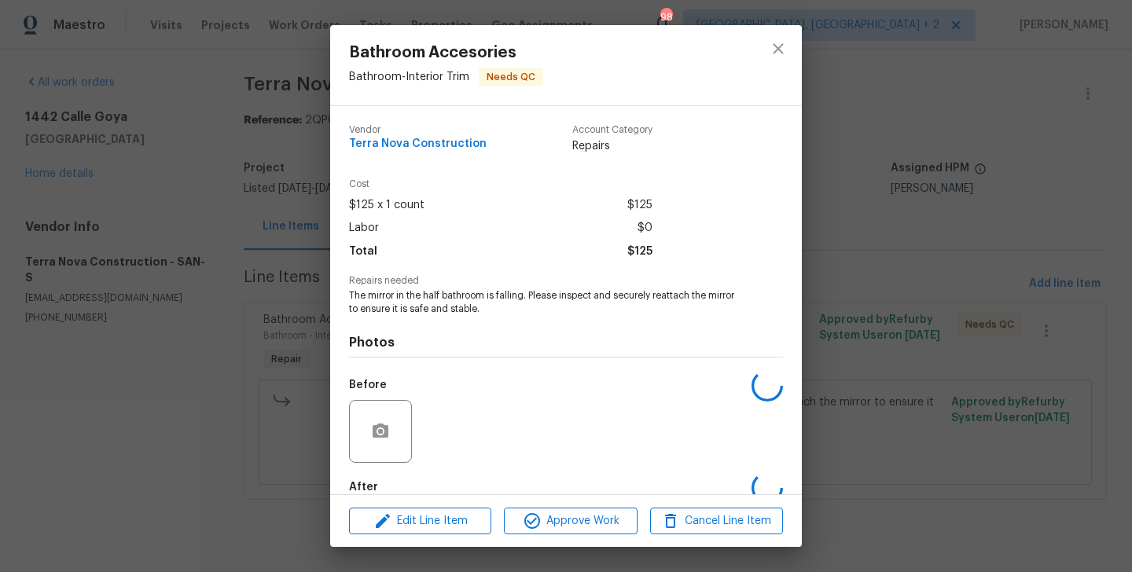
scroll to position [86, 0]
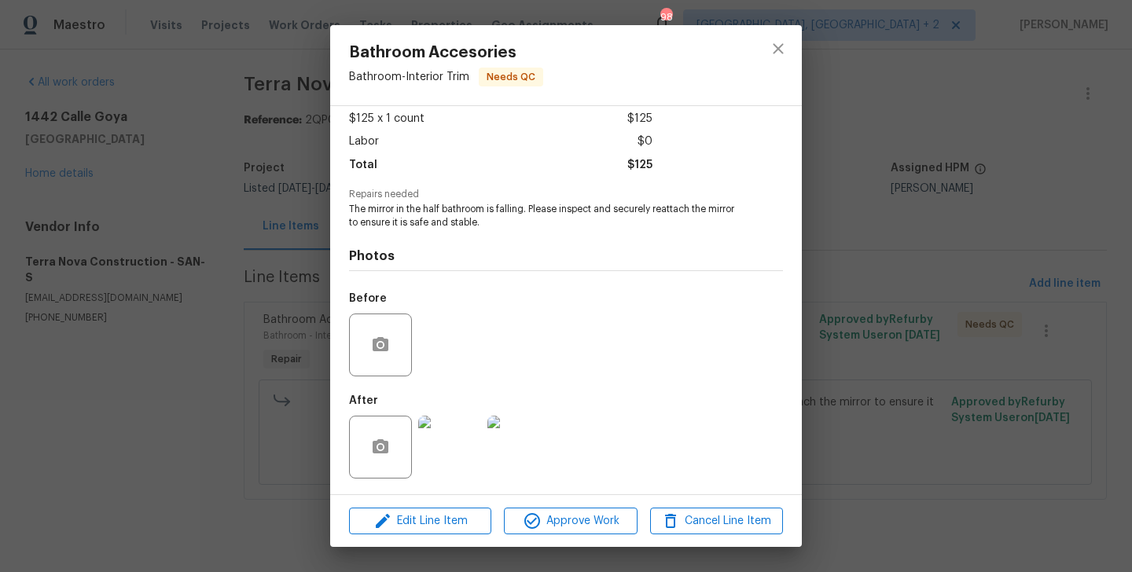
click at [541, 536] on div "Edit Line Item Approve Work Cancel Line Item" at bounding box center [566, 521] width 472 height 53
click at [547, 519] on span "Approve Work" at bounding box center [570, 522] width 123 height 20
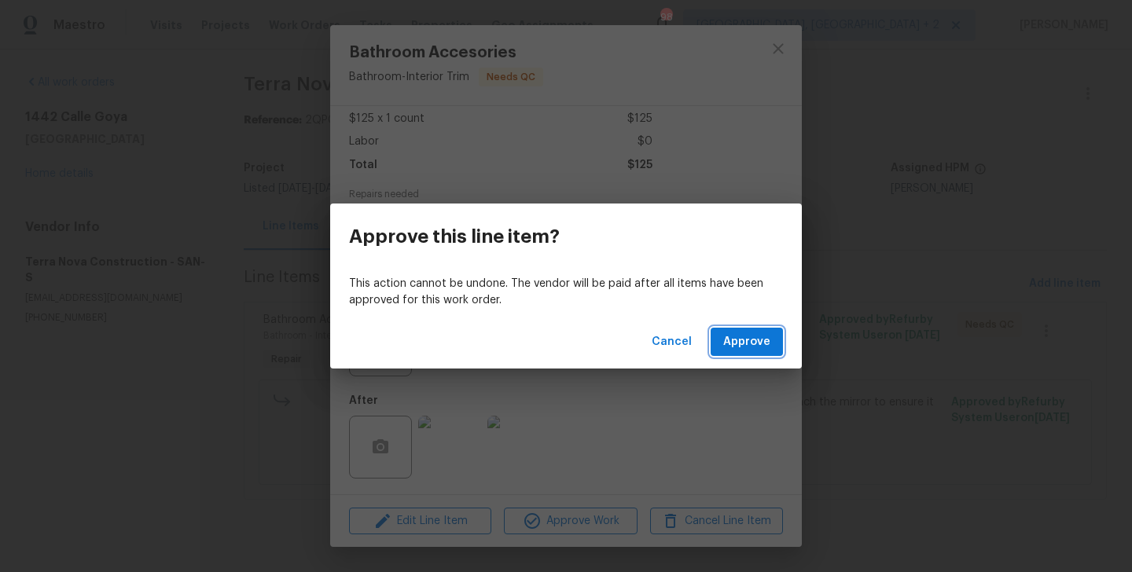
click at [763, 341] on span "Approve" at bounding box center [746, 343] width 47 height 20
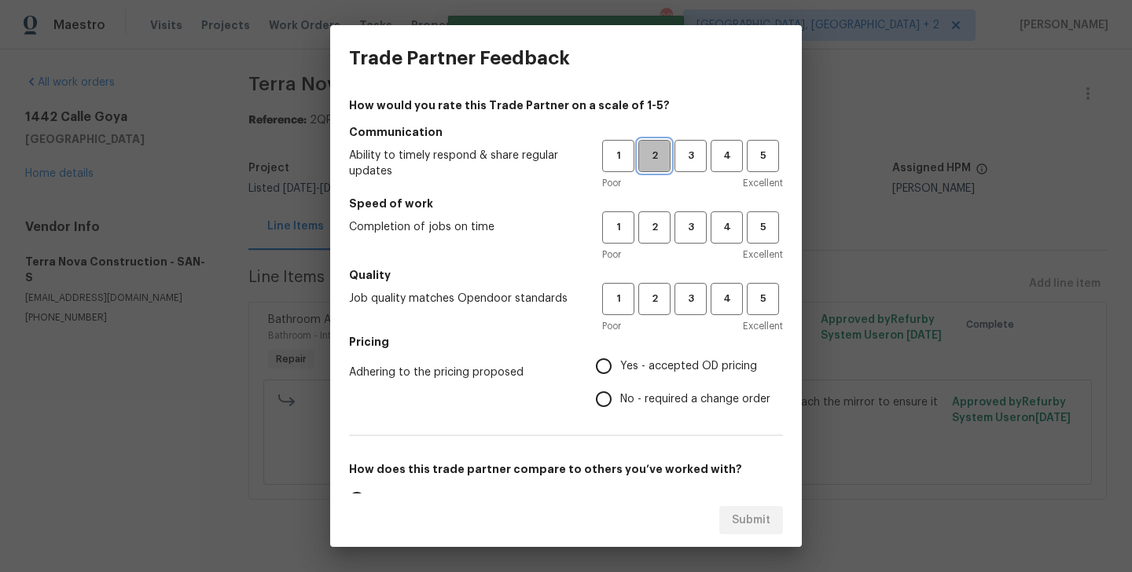
click at [655, 161] on span "2" at bounding box center [654, 156] width 29 height 18
click at [655, 229] on span "2" at bounding box center [654, 228] width 29 height 18
click at [655, 311] on button "2" at bounding box center [654, 299] width 32 height 32
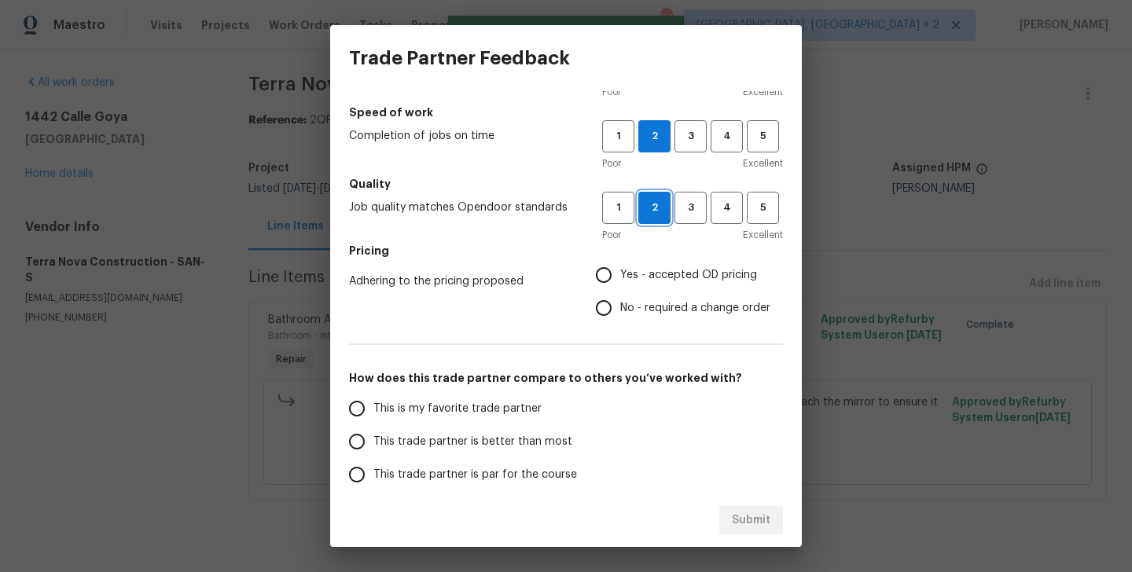
scroll to position [92, 0]
click at [654, 311] on span "No - required a change order" at bounding box center [695, 308] width 150 height 17
click at [620, 311] on input "No - required a change order" at bounding box center [603, 307] width 33 height 33
radio input "true"
click at [505, 433] on span "This trade partner is better than most" at bounding box center [472, 441] width 199 height 17
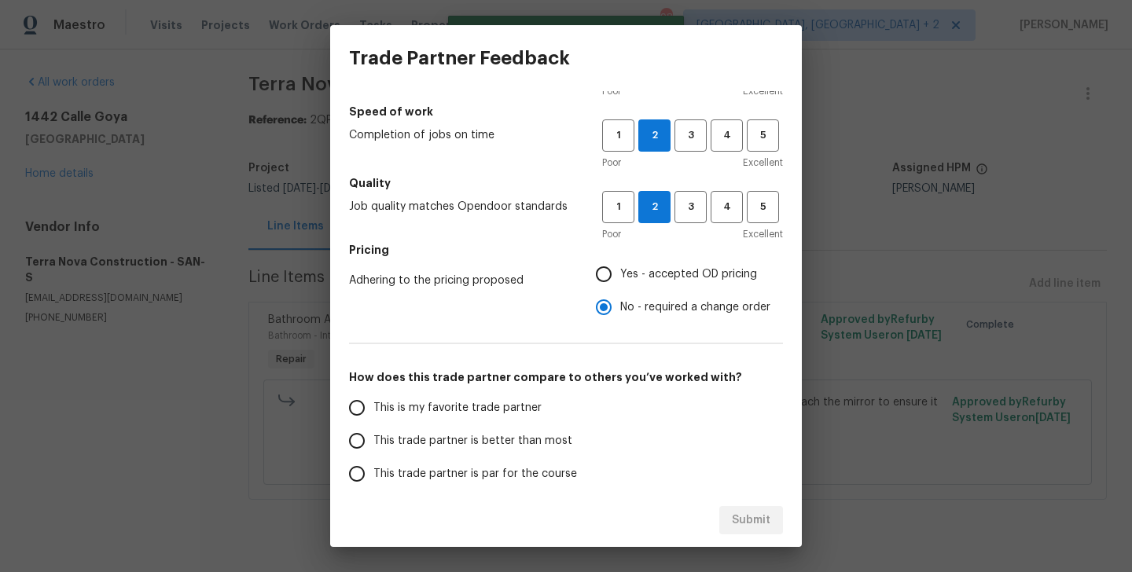
click at [373, 432] on input "This trade partner is better than most" at bounding box center [356, 441] width 33 height 33
click at [756, 524] on span "Submit" at bounding box center [751, 521] width 39 height 20
radio input "true"
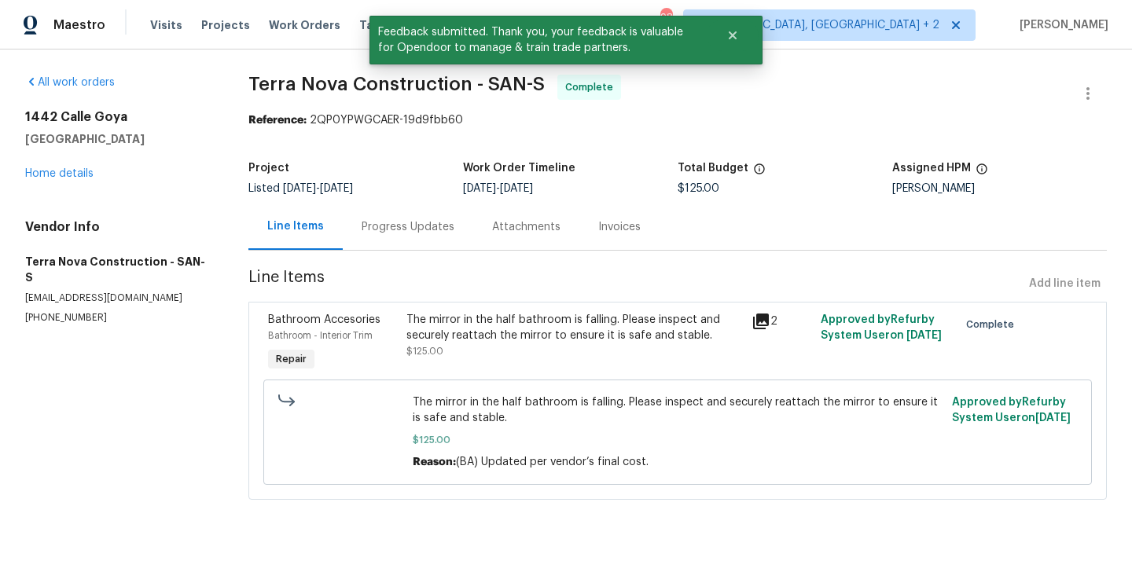
click at [382, 241] on div "Progress Updates" at bounding box center [408, 227] width 131 height 46
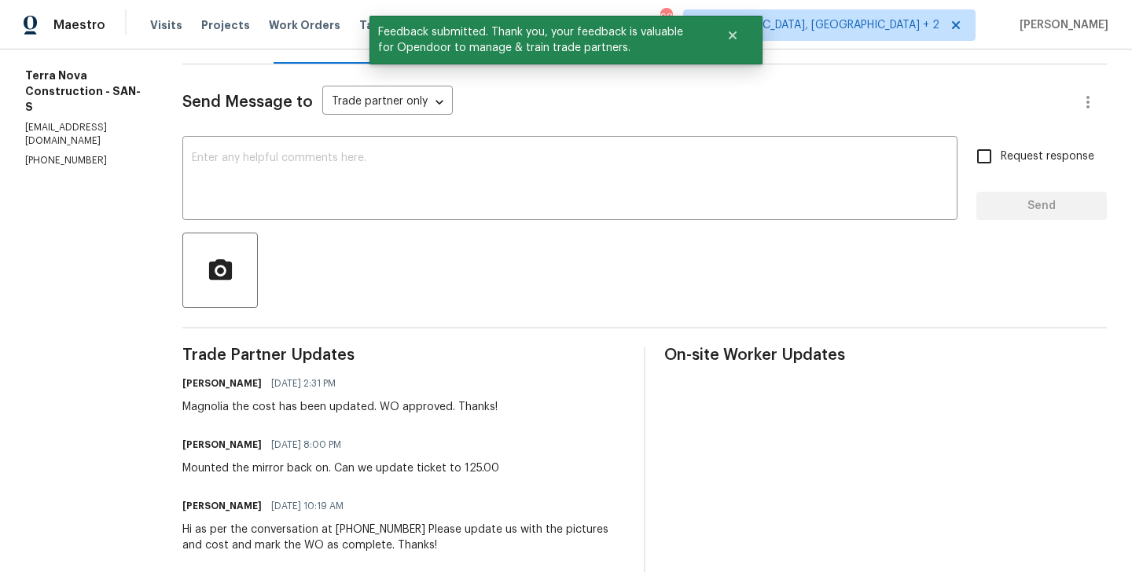
scroll to position [244, 0]
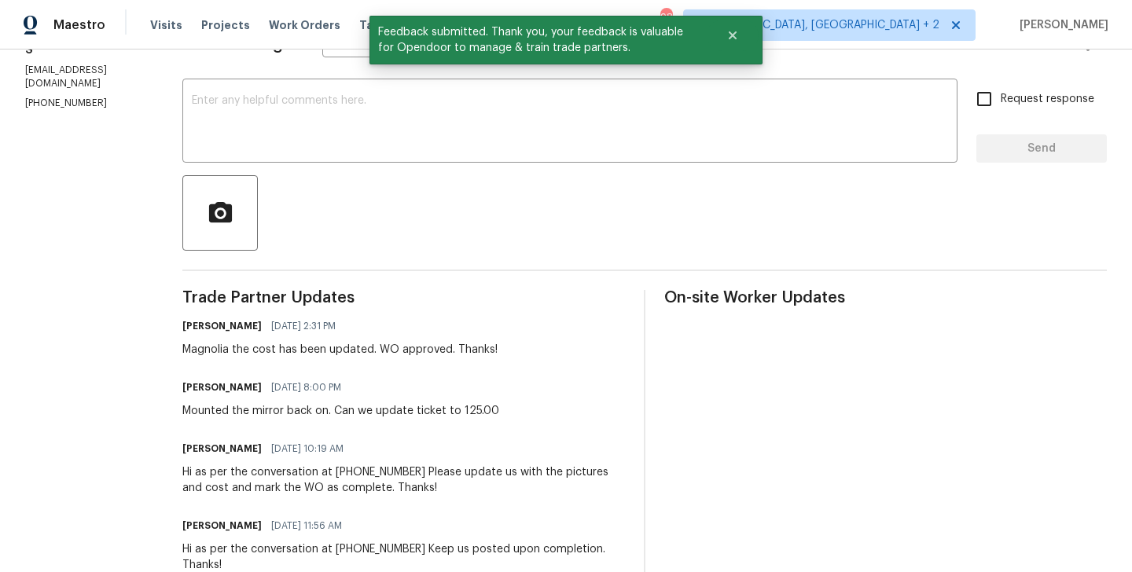
click at [348, 408] on div "Mounted the mirror back on. Can we update ticket to 125.00" at bounding box center [340, 411] width 317 height 16
copy div "Mounted the mirror back on. Can we update ticket to 125.00"
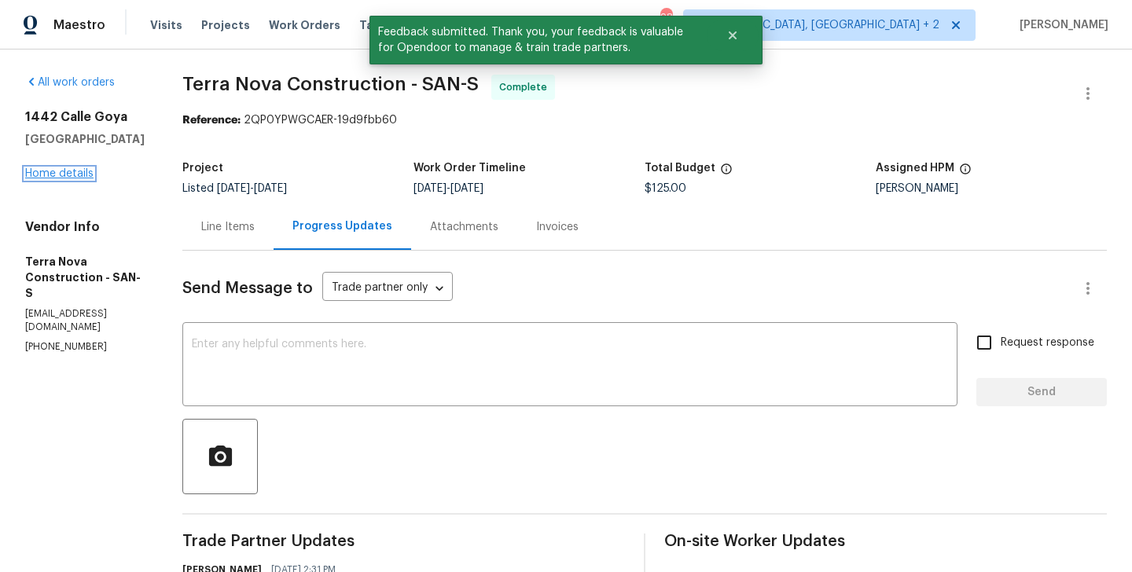
click at [53, 172] on link "Home details" at bounding box center [59, 173] width 68 height 11
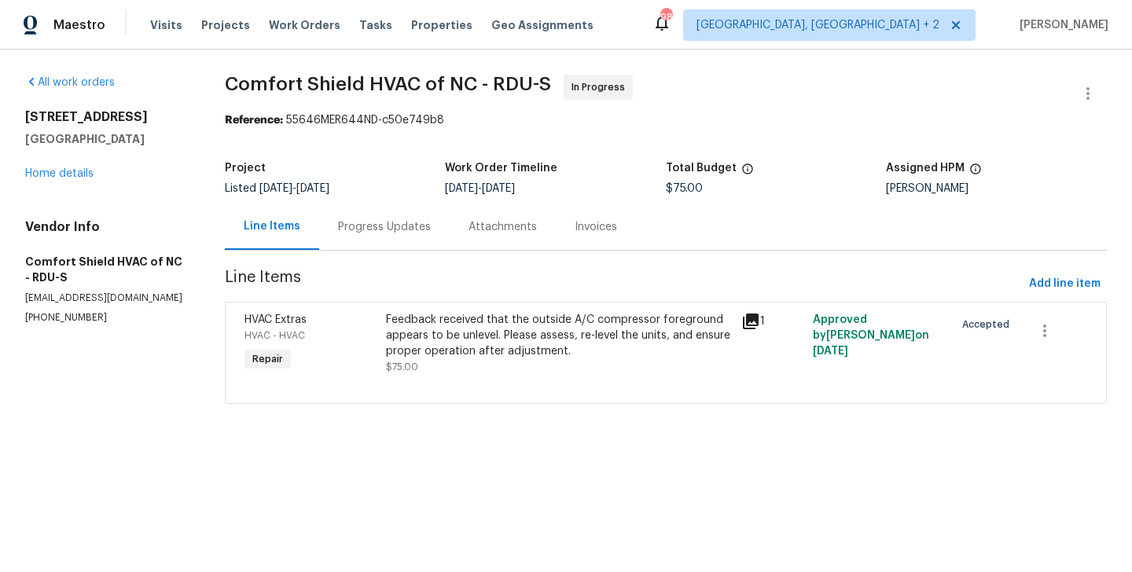
click at [407, 215] on div "Progress Updates" at bounding box center [384, 227] width 131 height 46
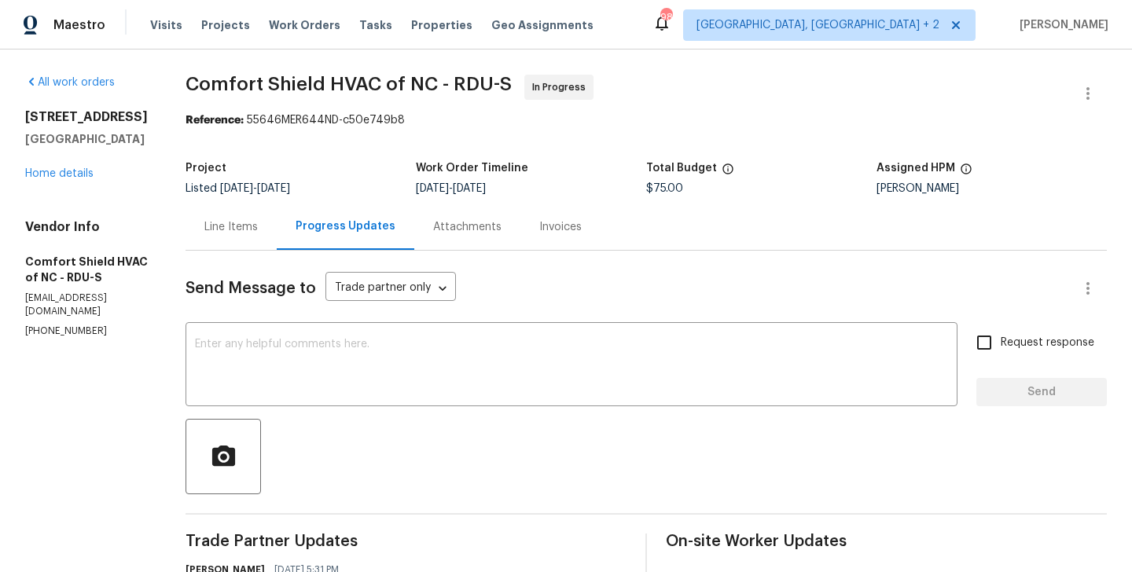
click at [262, 237] on div "Line Items" at bounding box center [231, 227] width 91 height 46
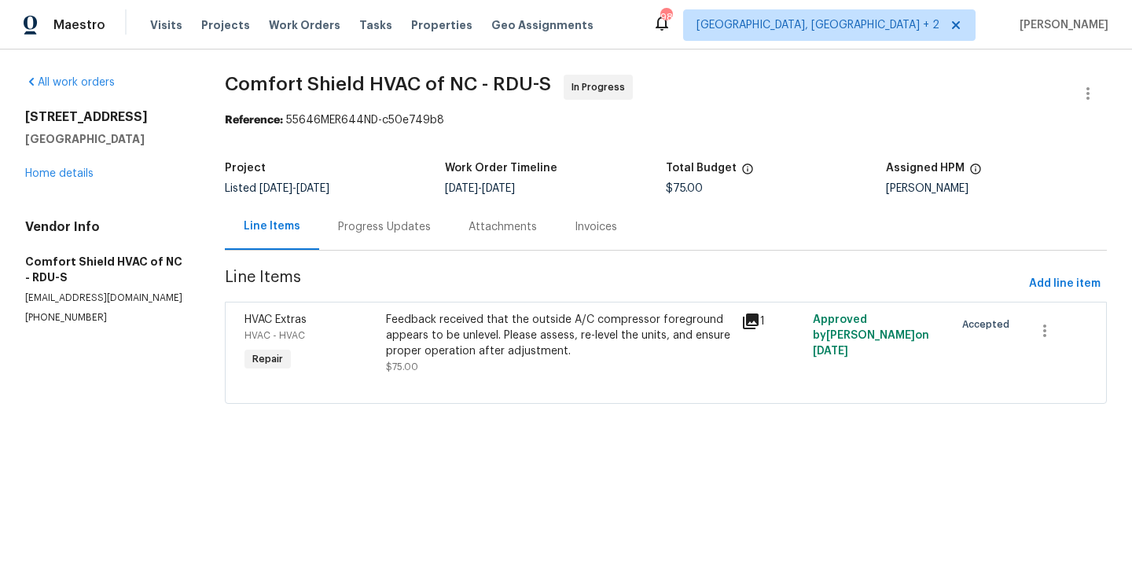
click at [519, 344] on div "Feedback received that the outside A/C compressor foreground appears to be unle…" at bounding box center [559, 335] width 346 height 47
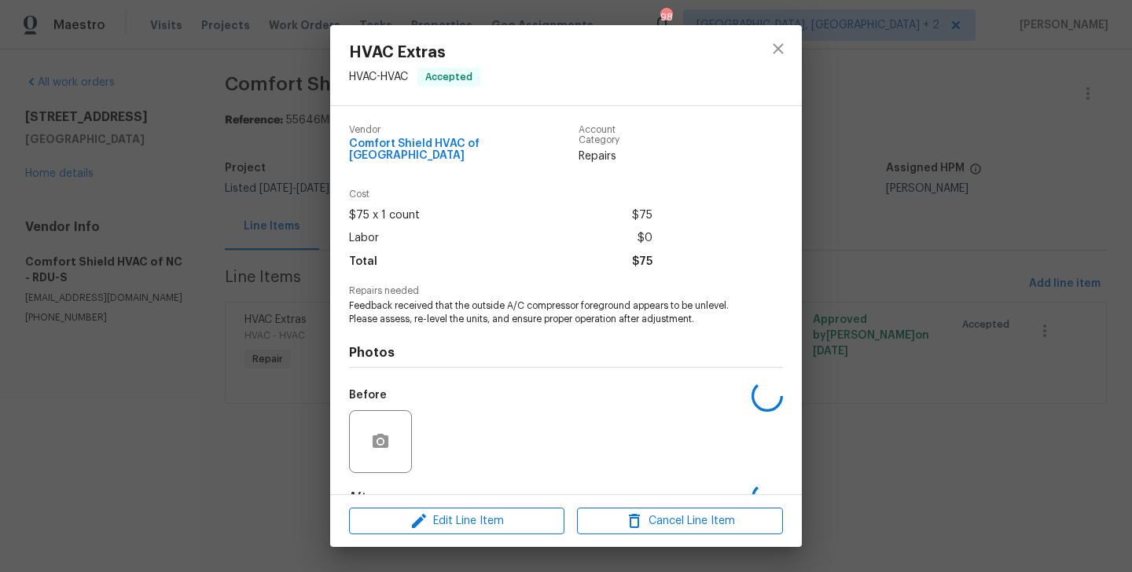
scroll to position [86, 0]
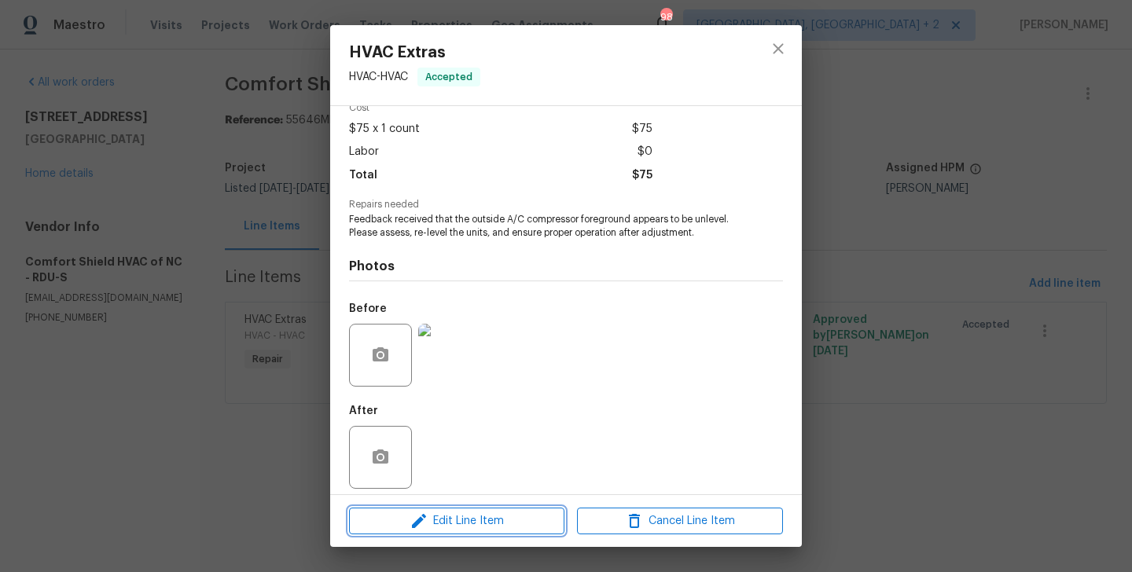
click at [463, 520] on span "Edit Line Item" at bounding box center [457, 522] width 206 height 20
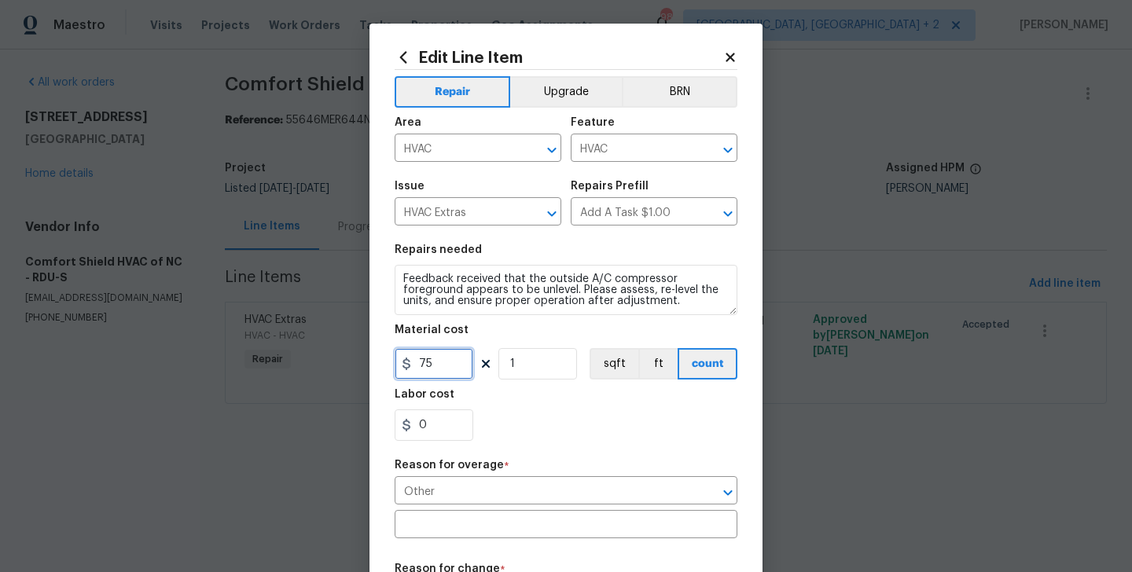
click at [425, 373] on input "75" at bounding box center [434, 363] width 79 height 31
type input "2170.76"
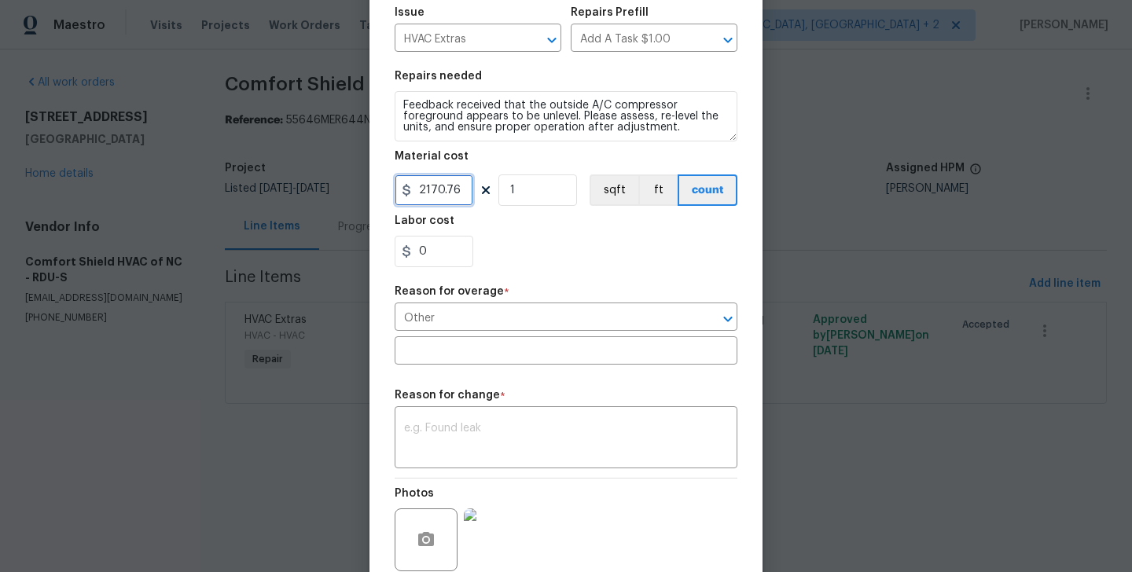
scroll to position [307, 0]
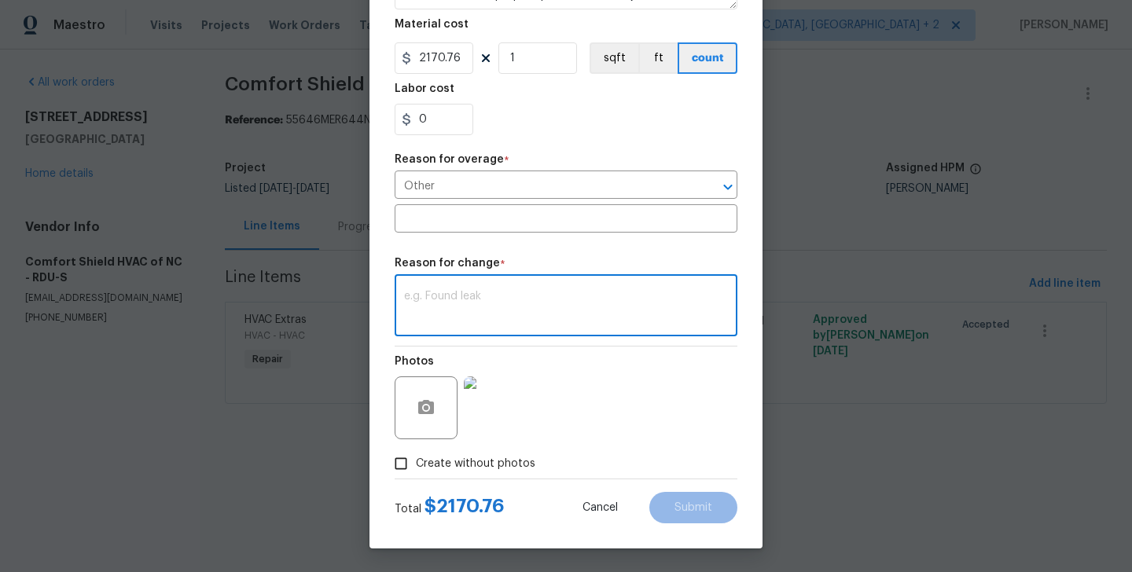
click at [514, 312] on textarea at bounding box center [566, 307] width 324 height 33
paste textarea "(BA) Updated cost per BR team approval."
type textarea "(BA) Updated cost per BR team approval."
click at [675, 517] on button "Submit" at bounding box center [693, 507] width 88 height 31
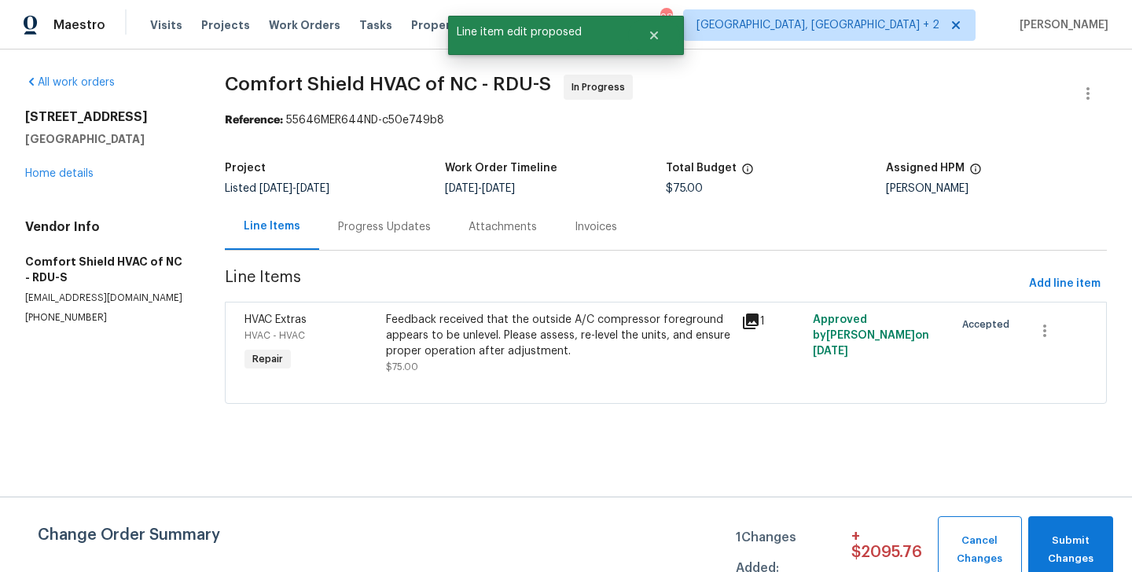
scroll to position [0, 0]
click at [1060, 539] on span "Submit Changes" at bounding box center [1070, 550] width 69 height 36
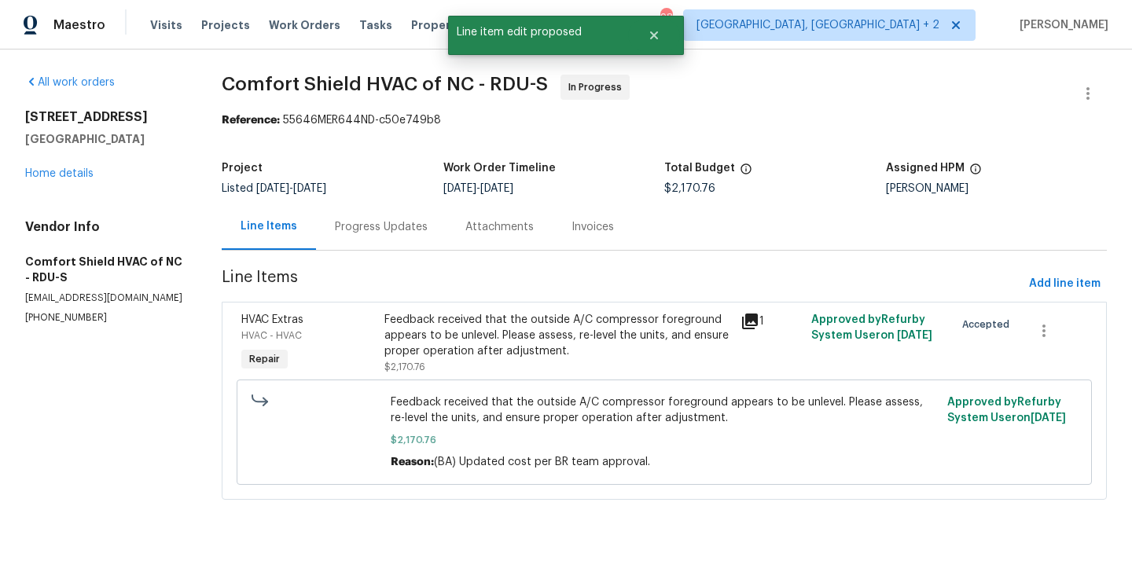
click at [388, 227] on div "Progress Updates" at bounding box center [381, 227] width 93 height 16
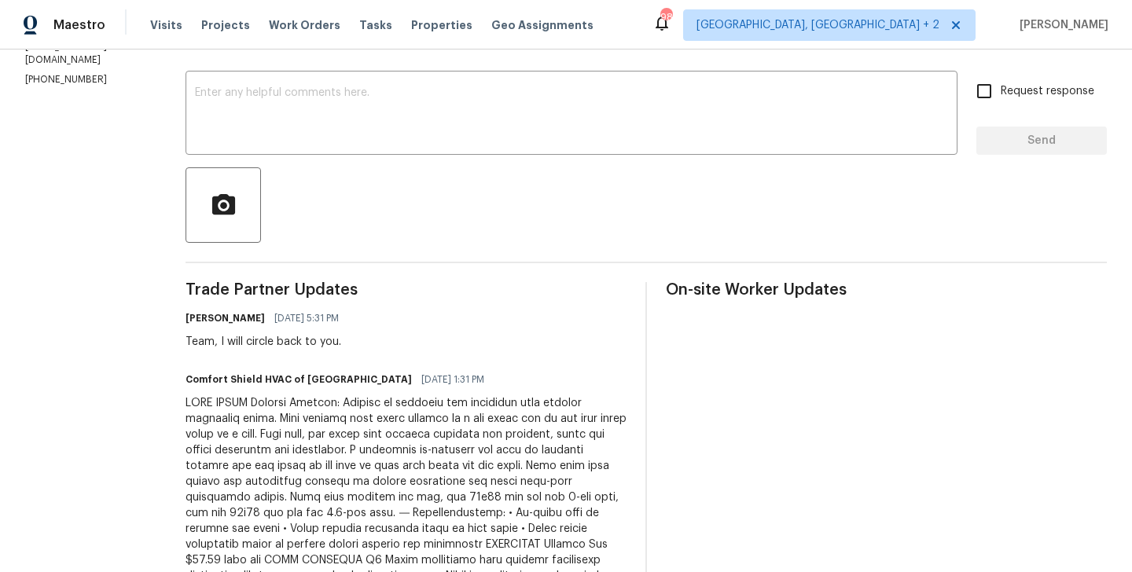
scroll to position [173, 0]
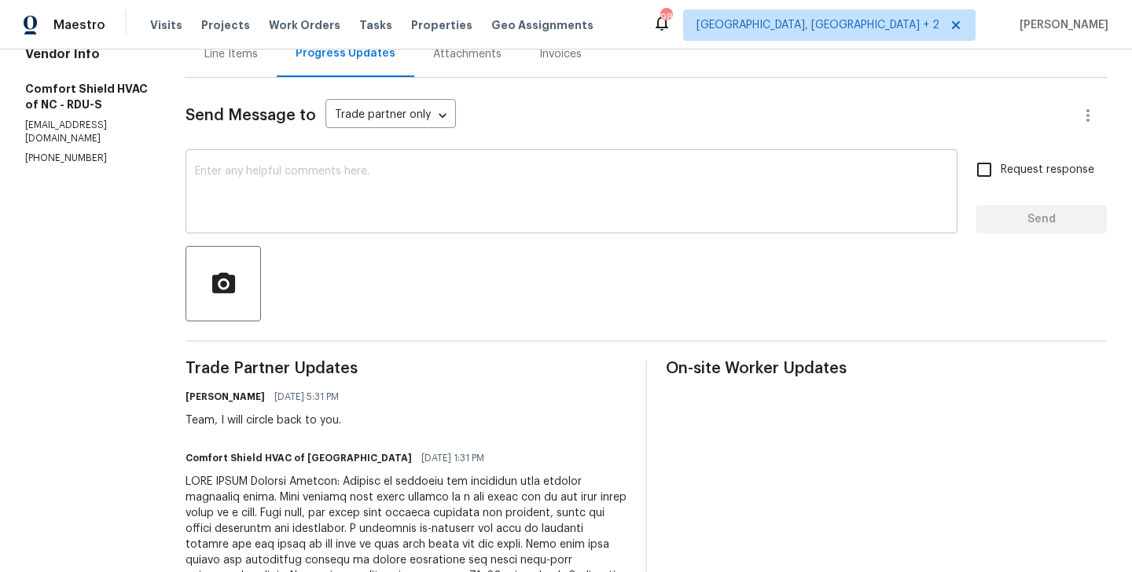
click at [301, 162] on div "x ​" at bounding box center [572, 193] width 772 height 80
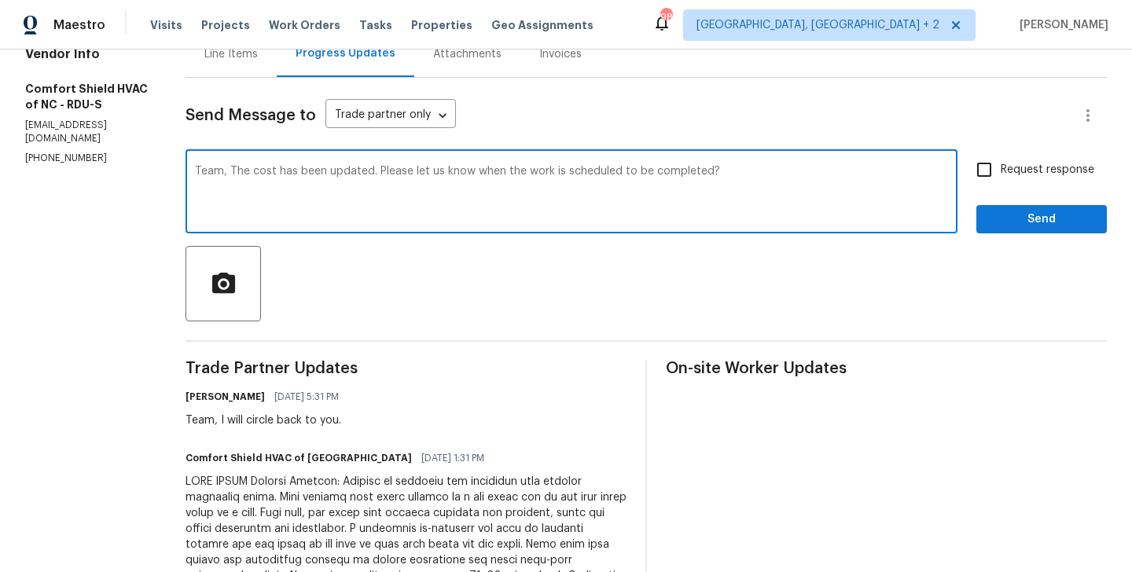
type textarea "Team, The cost has been updated. Please let us know when the work is scheduled …"
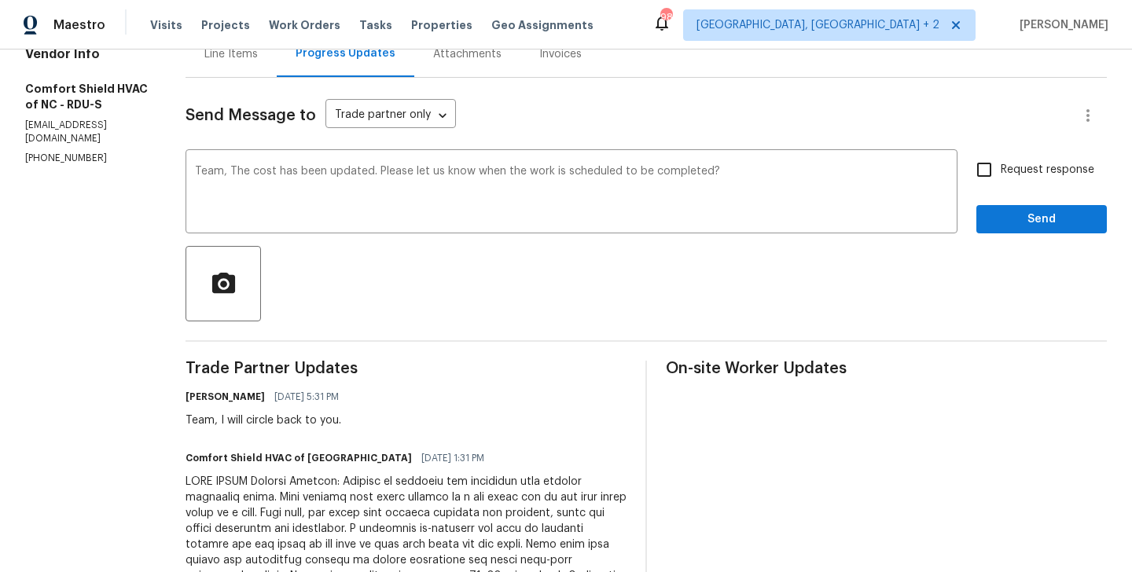
click at [1035, 171] on span "Request response" at bounding box center [1048, 170] width 94 height 17
click at [1001, 171] on input "Request response" at bounding box center [984, 169] width 33 height 33
checkbox input "true"
click at [1005, 222] on span "Send" at bounding box center [1041, 220] width 105 height 20
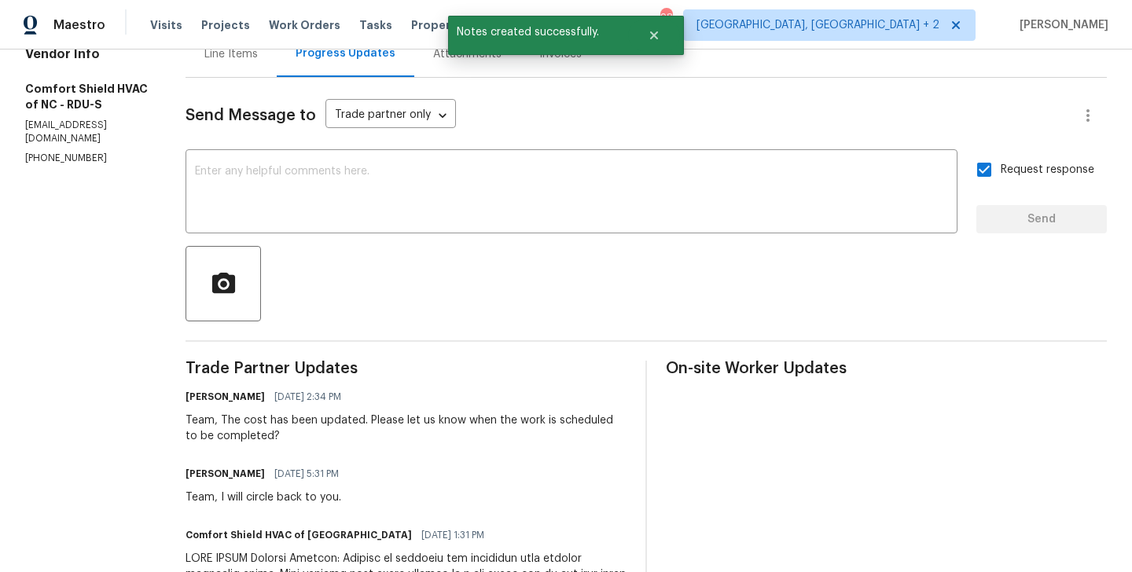
click at [77, 152] on p "(919) 588-8015" at bounding box center [86, 158] width 123 height 13
copy p "(919) 588-8015"
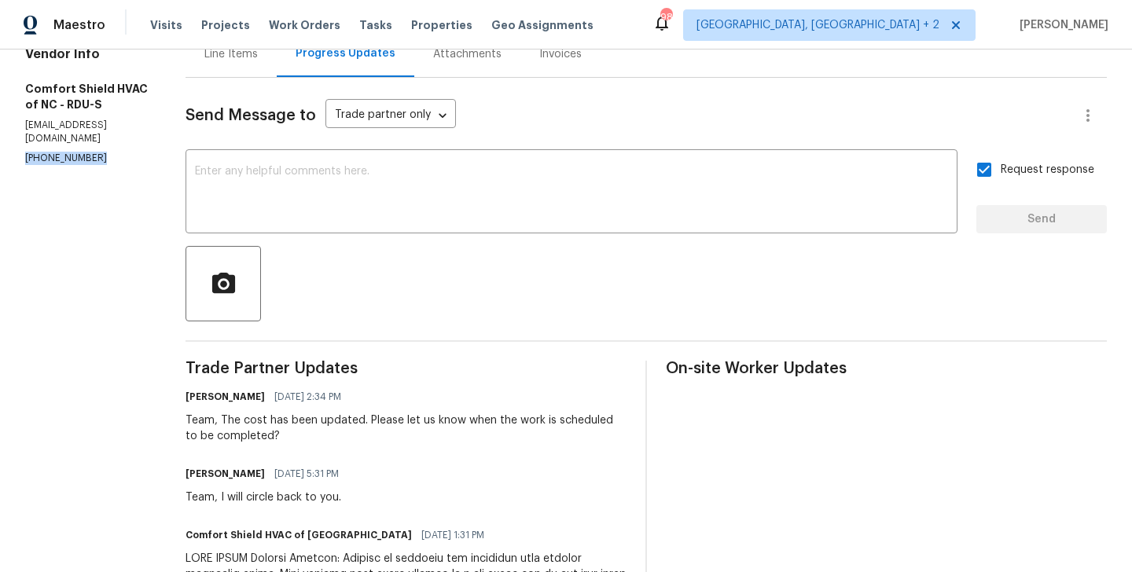
scroll to position [0, 0]
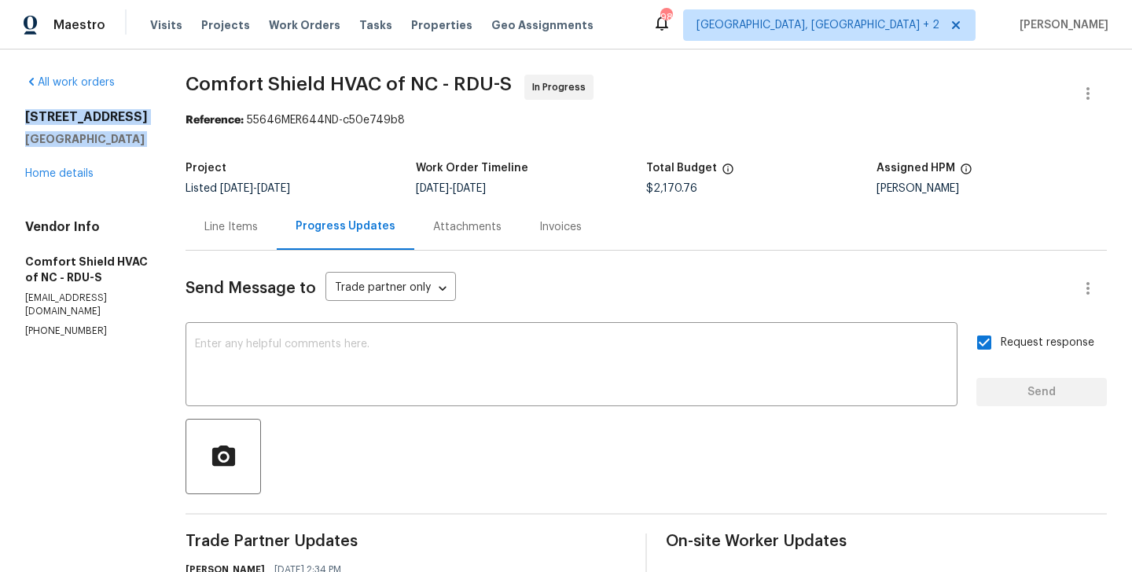
drag, startPoint x: 156, startPoint y: 150, endPoint x: 16, endPoint y: 105, distance: 147.9
copy div "35 Pebble Creek Dr Franklinton, NC 27525"
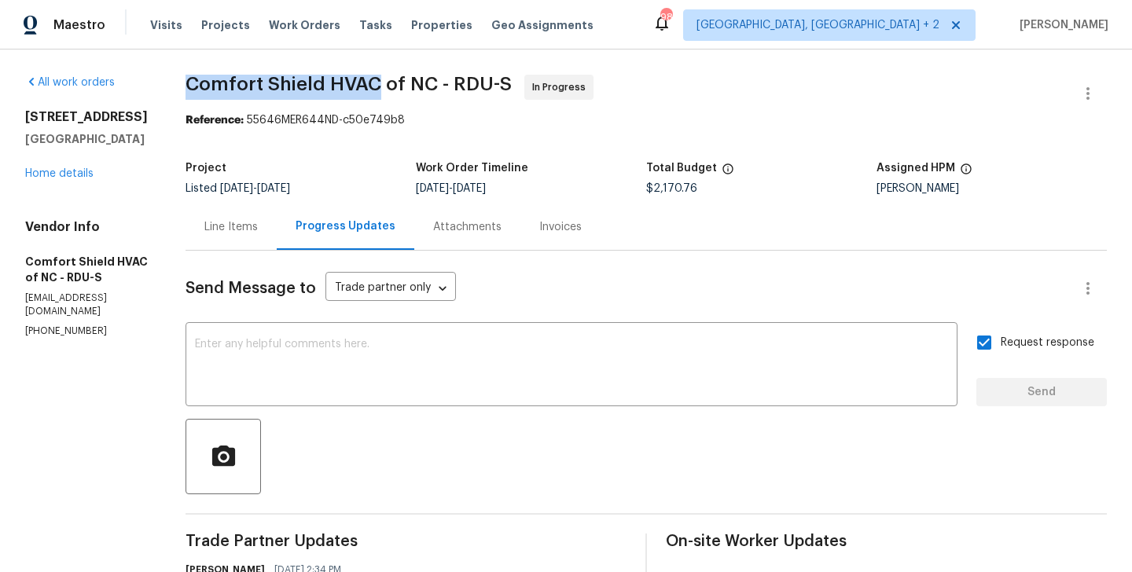
drag, startPoint x: 228, startPoint y: 82, endPoint x: 422, endPoint y: 90, distance: 194.4
click at [422, 90] on span "Comfort Shield HVAC of NC - RDU-S" at bounding box center [349, 84] width 326 height 19
copy span "Comfort Shield HVAC"
click at [84, 174] on link "Home details" at bounding box center [59, 173] width 68 height 11
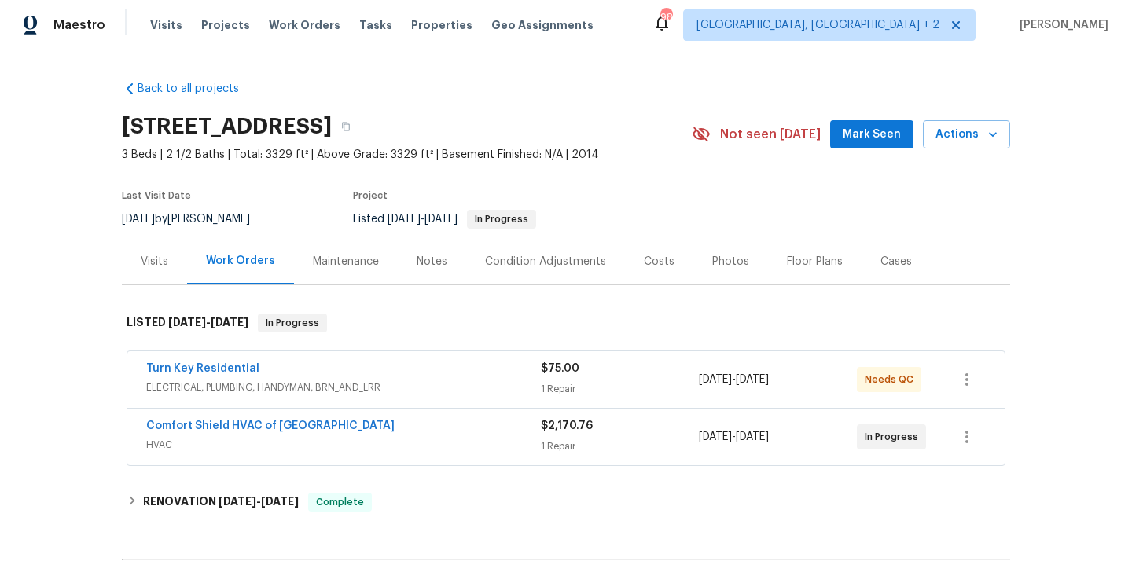
click at [274, 365] on div "Turn Key Residential" at bounding box center [343, 370] width 395 height 19
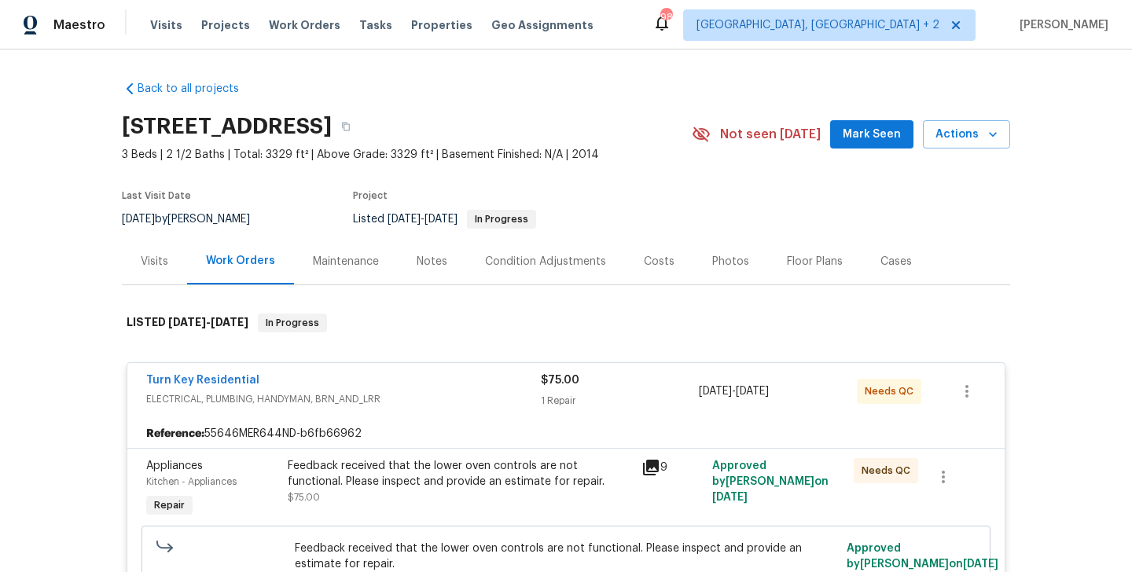
click at [272, 377] on div "Turn Key Residential" at bounding box center [343, 382] width 395 height 19
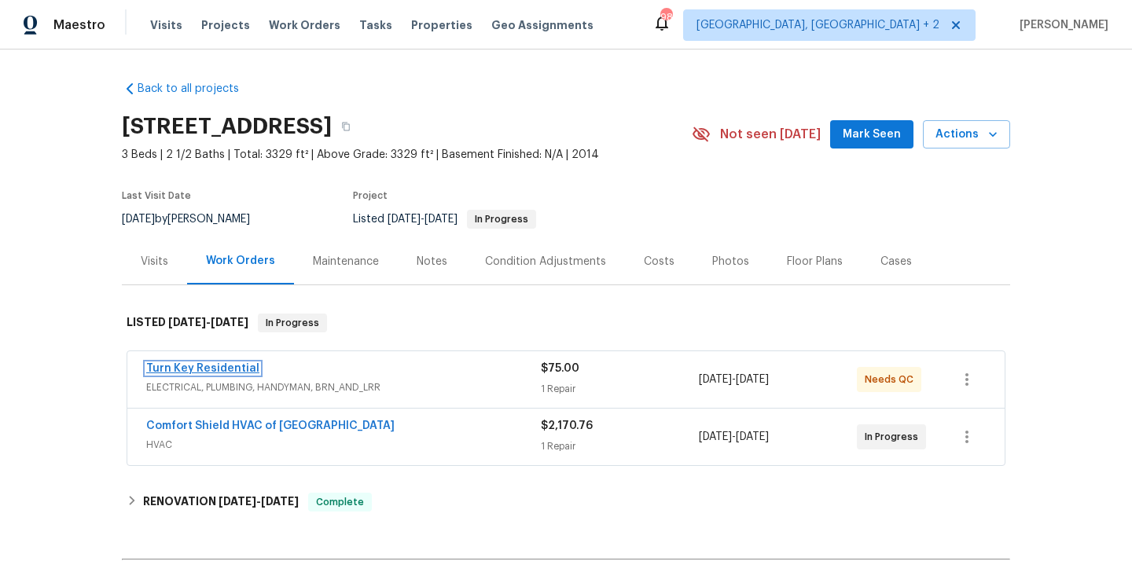
click at [207, 370] on link "Turn Key Residential" at bounding box center [202, 368] width 113 height 11
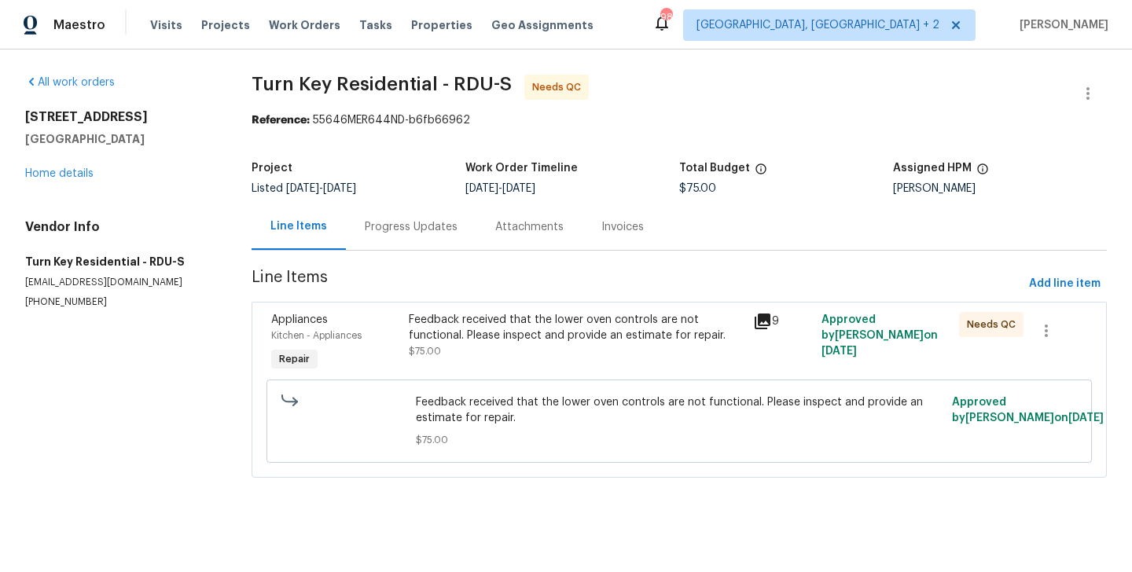
click at [378, 238] on div "Progress Updates" at bounding box center [411, 227] width 131 height 46
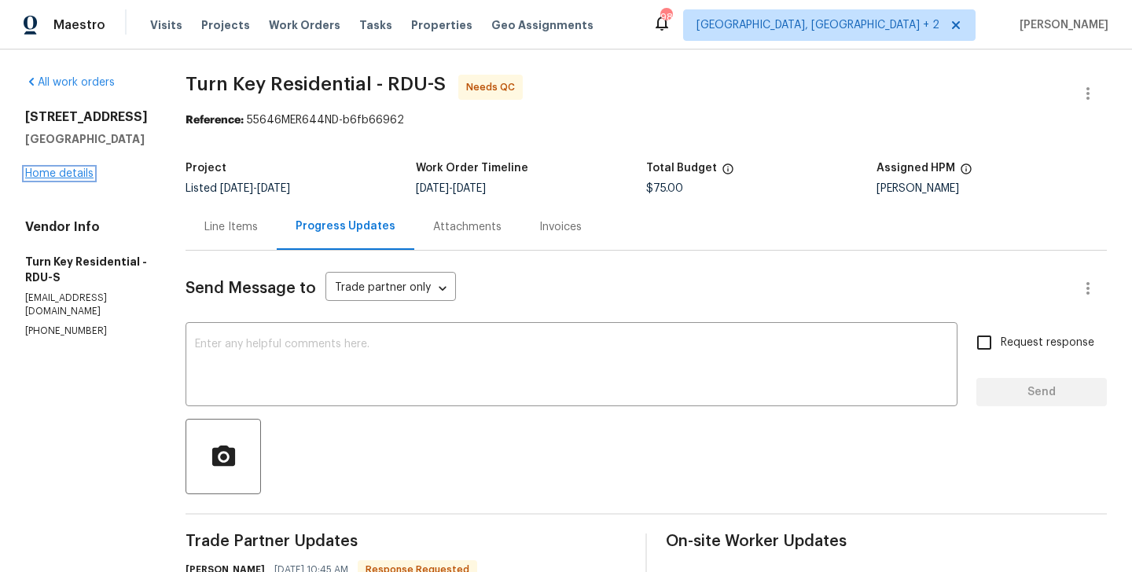
click at [78, 175] on link "Home details" at bounding box center [59, 173] width 68 height 11
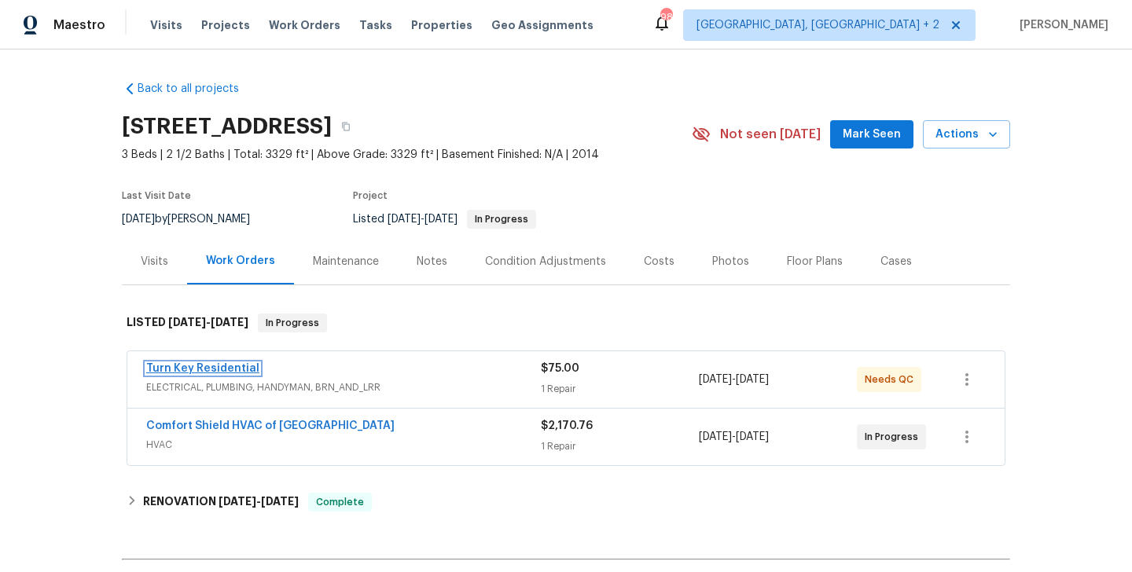
click at [213, 363] on link "Turn Key Residential" at bounding box center [202, 368] width 113 height 11
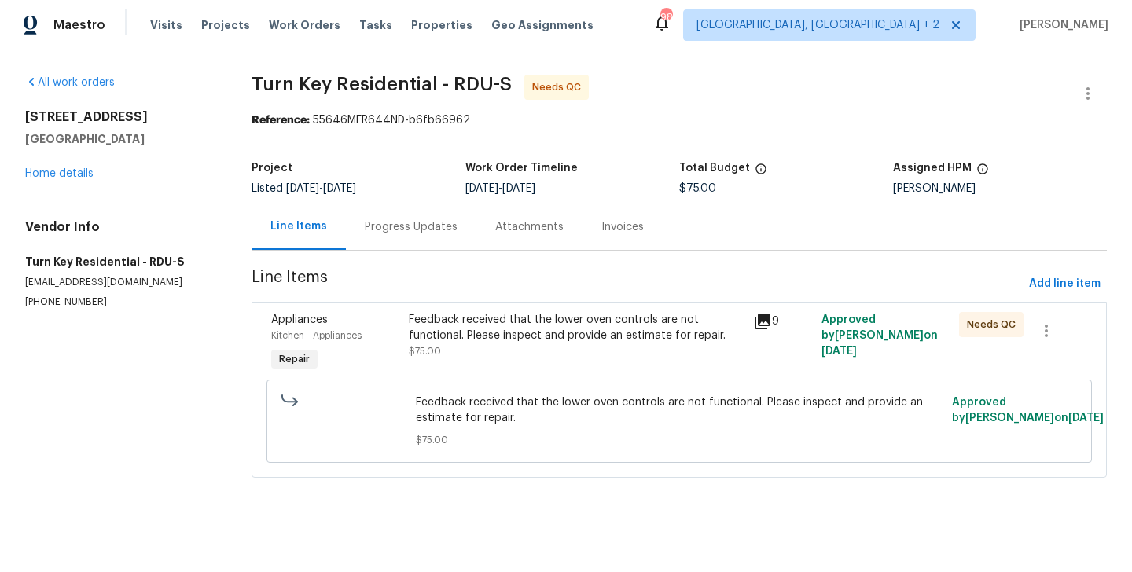
click at [415, 228] on div "Progress Updates" at bounding box center [411, 227] width 93 height 16
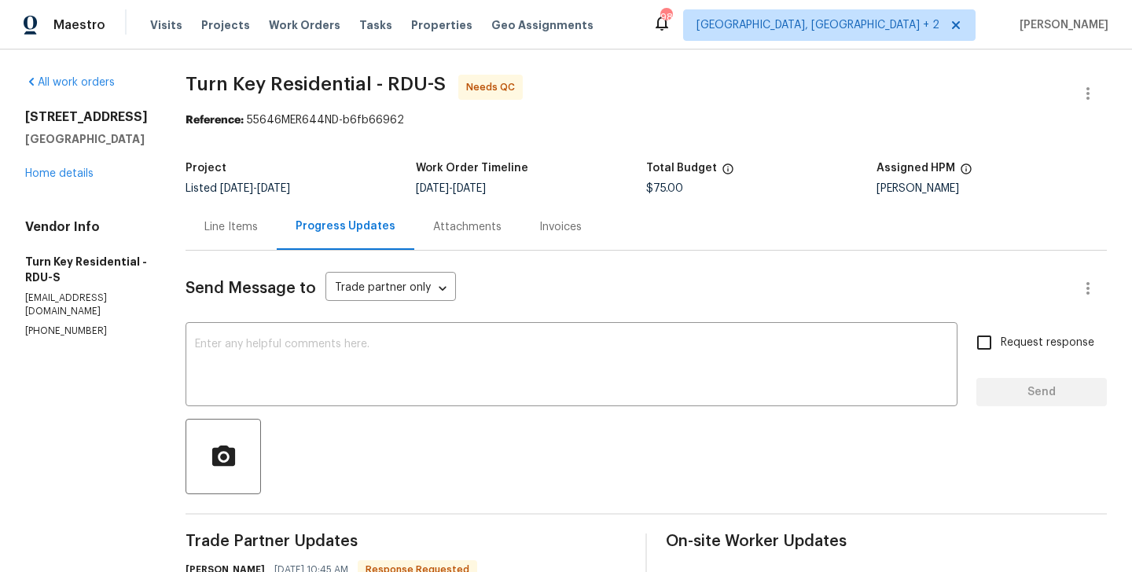
click at [258, 219] on div "Line Items" at bounding box center [230, 227] width 53 height 16
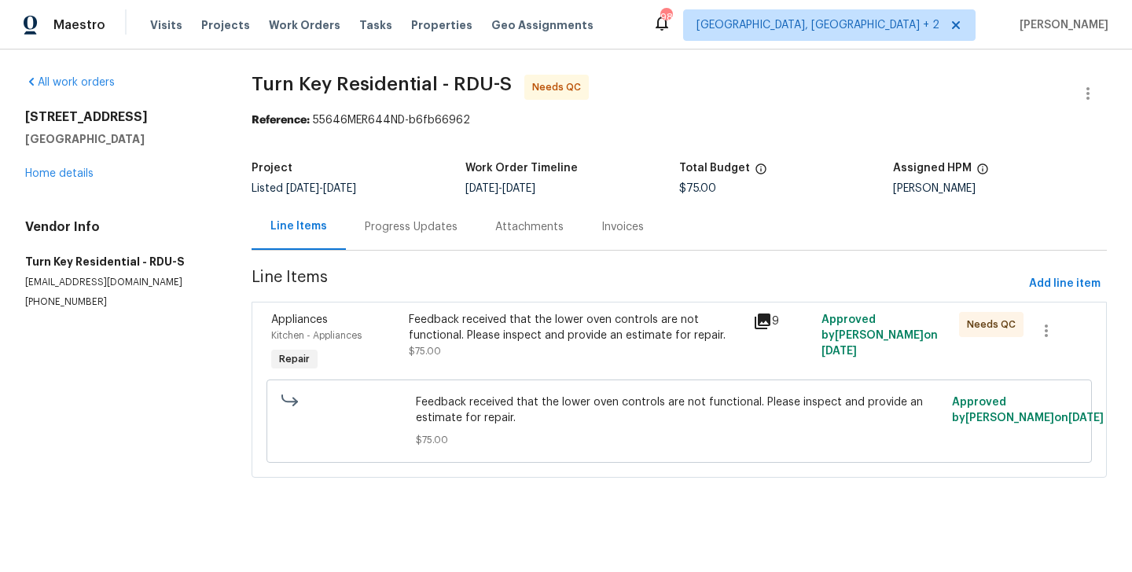
click at [501, 364] on div "Feedback received that the lower oven controls are not functional. Please inspe…" at bounding box center [576, 343] width 344 height 72
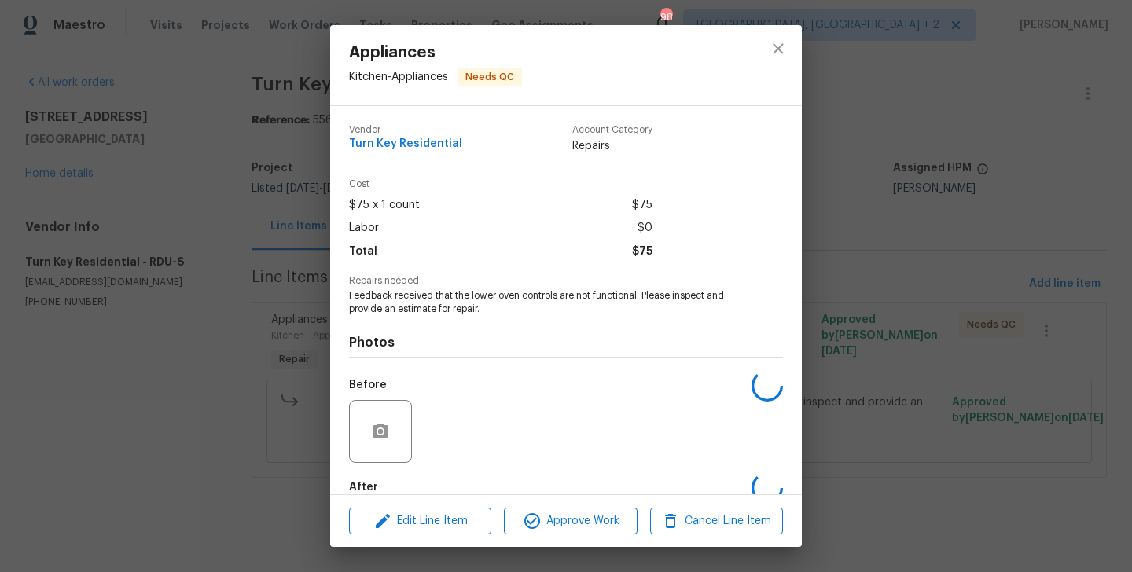
scroll to position [86, 0]
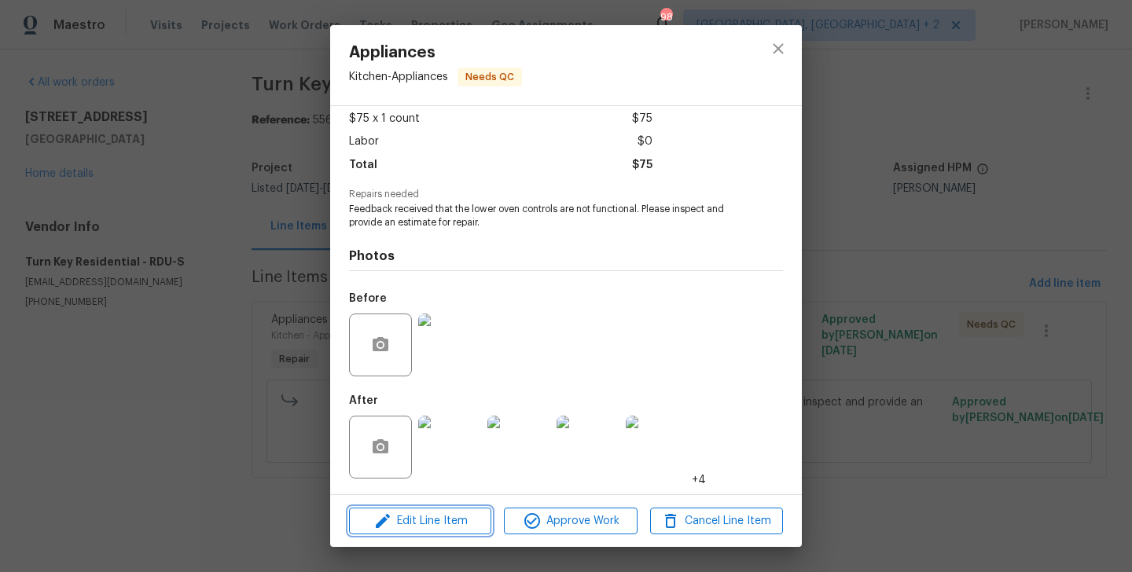
click at [428, 520] on span "Edit Line Item" at bounding box center [420, 522] width 133 height 20
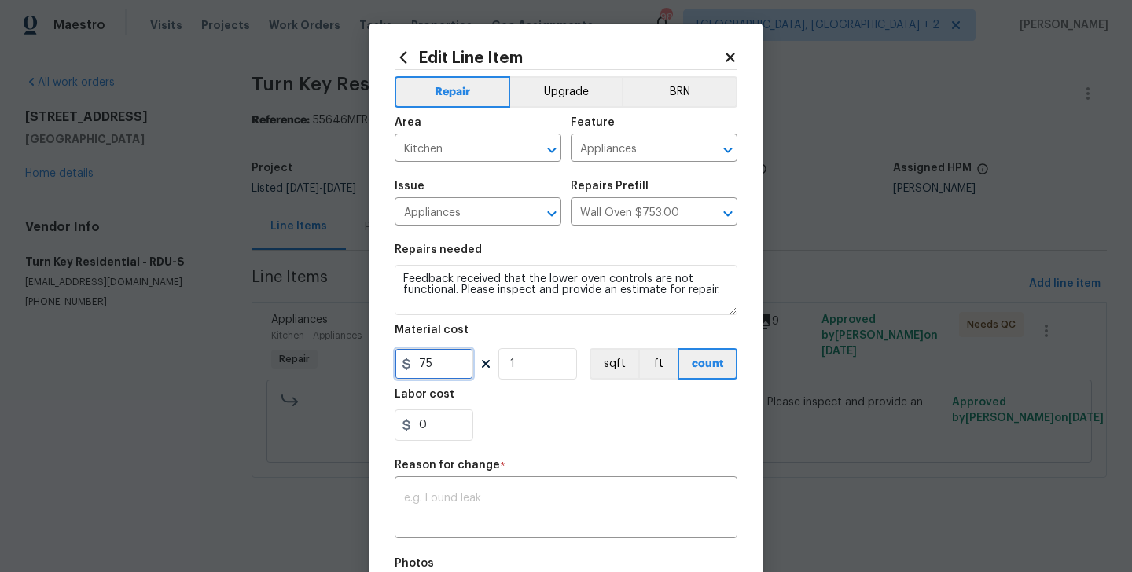
click at [433, 378] on input "75" at bounding box center [434, 363] width 79 height 31
type input "150"
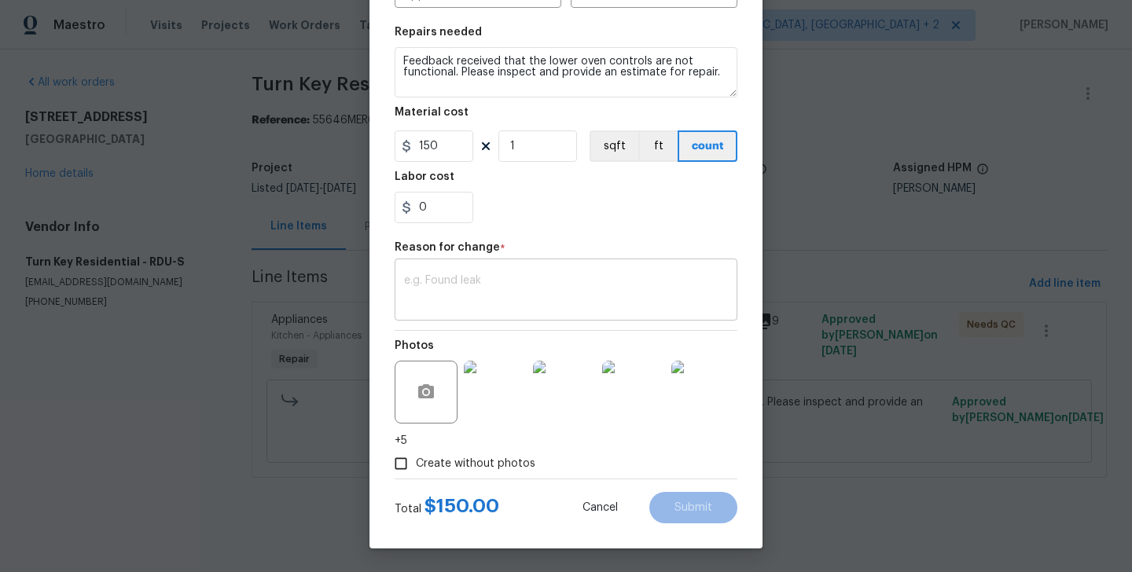
click at [474, 305] on textarea at bounding box center [566, 291] width 324 height 33
paste textarea "BA) Updated per vendor’s final cost"
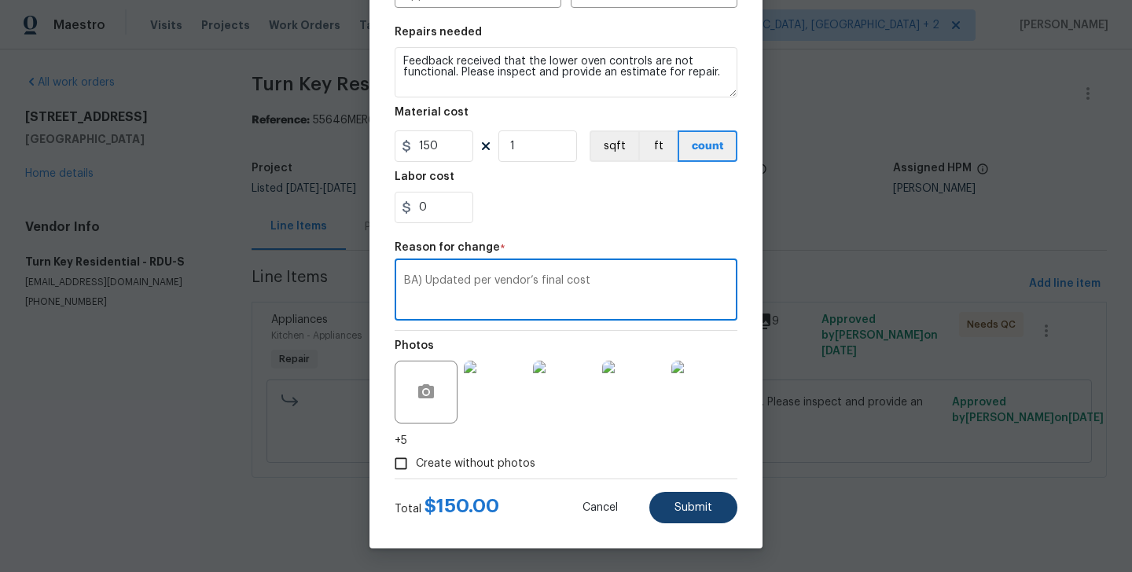
type textarea "BA) Updated per vendor’s final cost"
click at [664, 493] on button "Submit" at bounding box center [693, 507] width 88 height 31
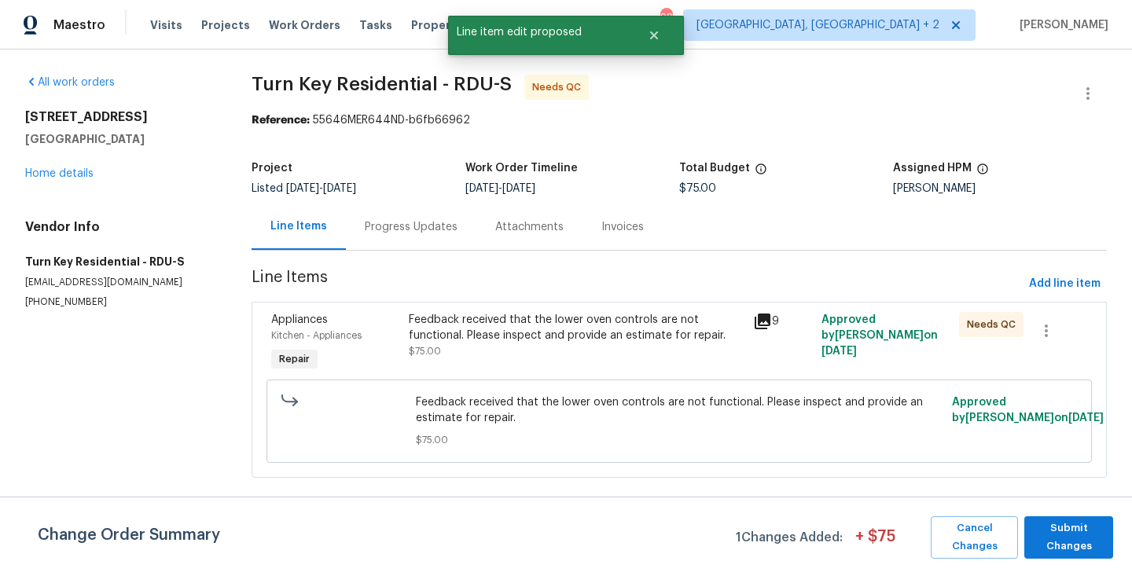
scroll to position [0, 0]
click at [1053, 529] on span "Submit Changes" at bounding box center [1068, 538] width 73 height 36
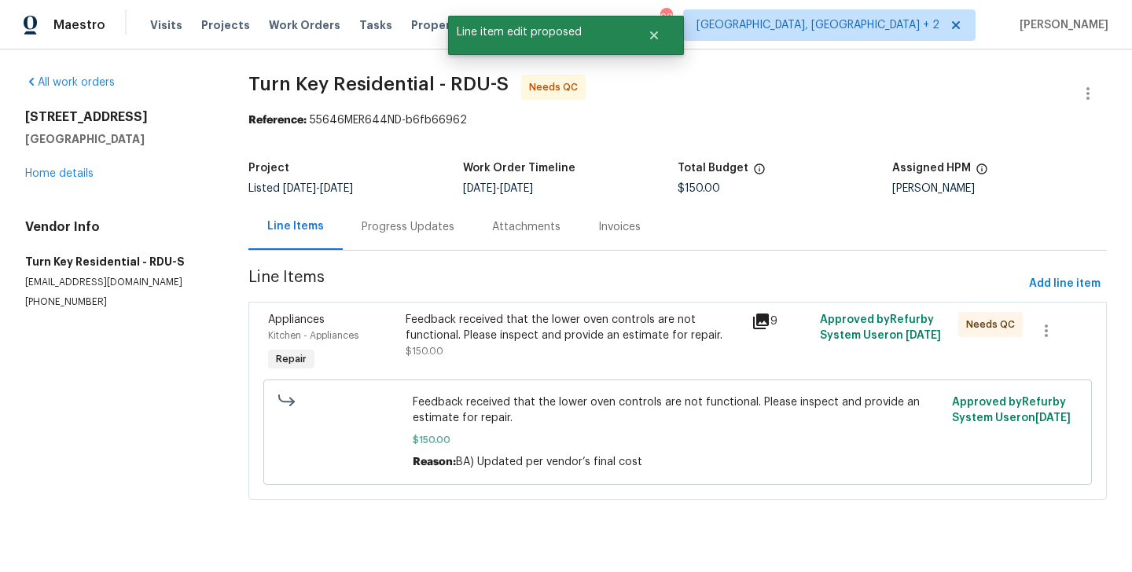
click at [414, 232] on div "Progress Updates" at bounding box center [408, 227] width 93 height 16
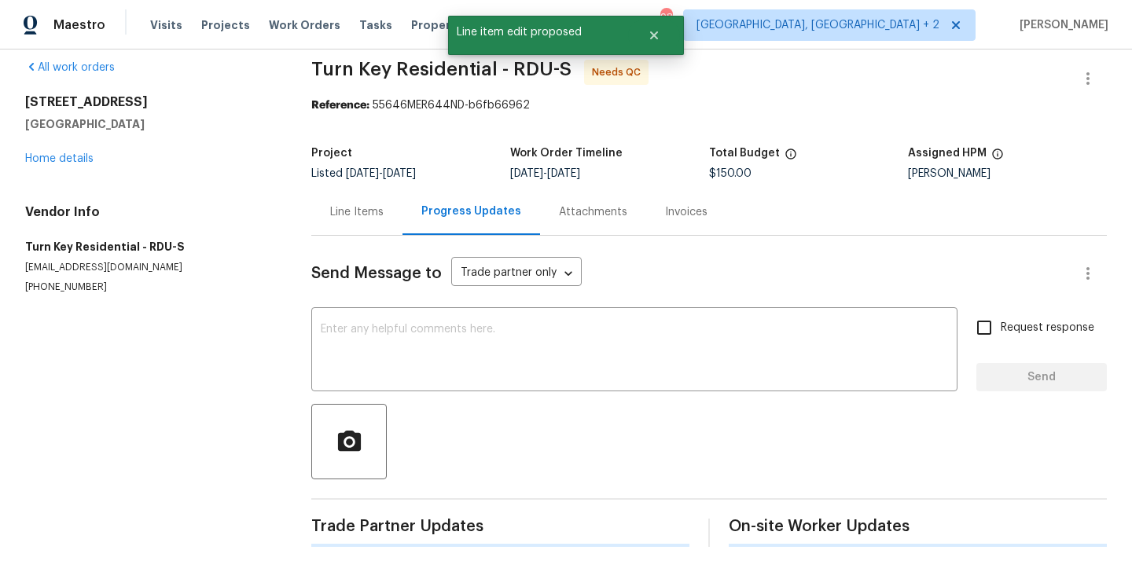
scroll to position [201, 0]
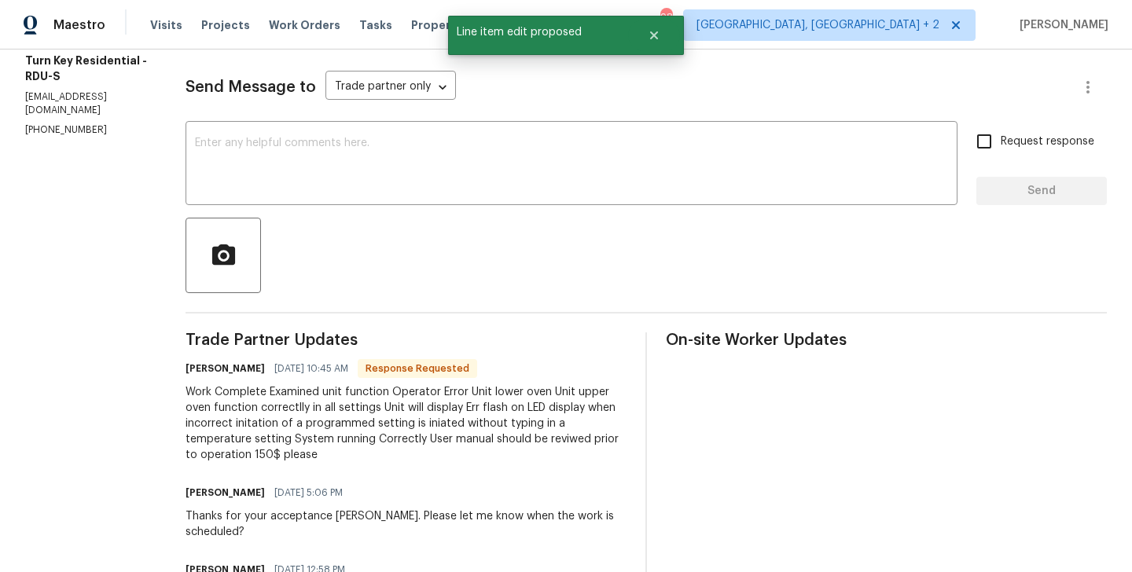
click at [230, 377] on div "Maria Johnson 09/24/2025 10:45 AM Response Requested" at bounding box center [406, 369] width 441 height 22
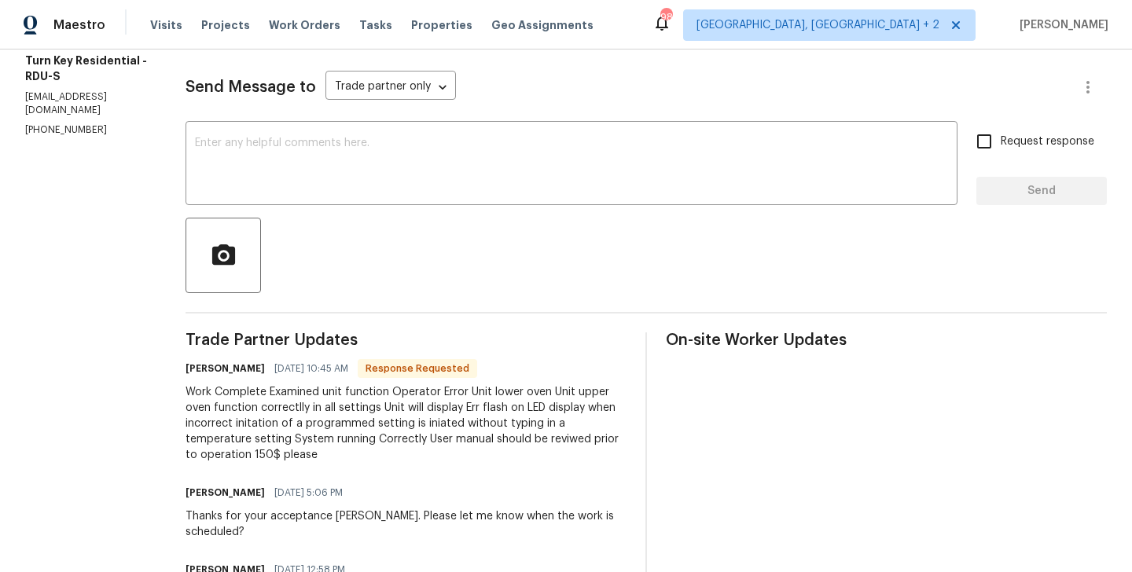
click at [232, 372] on h6 "[PERSON_NAME]" at bounding box center [225, 369] width 79 height 16
copy h6 "Maria"
click at [261, 220] on button "button" at bounding box center [223, 255] width 75 height 75
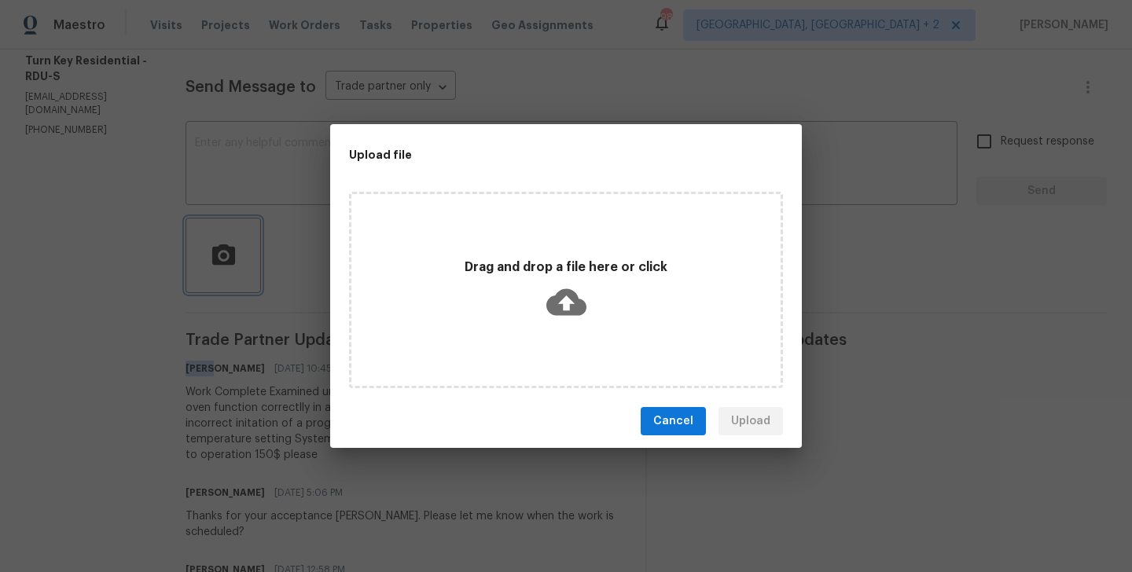
click at [285, 220] on div "Upload file Drag and drop a file here or click Cancel Upload" at bounding box center [566, 286] width 1132 height 572
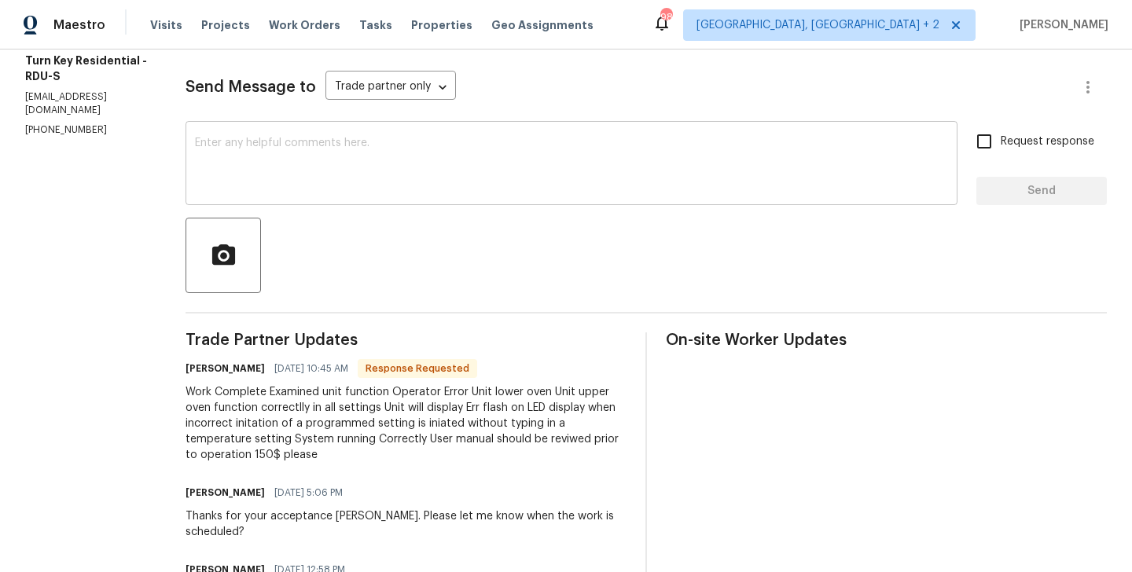
click at [293, 162] on textarea at bounding box center [571, 165] width 753 height 55
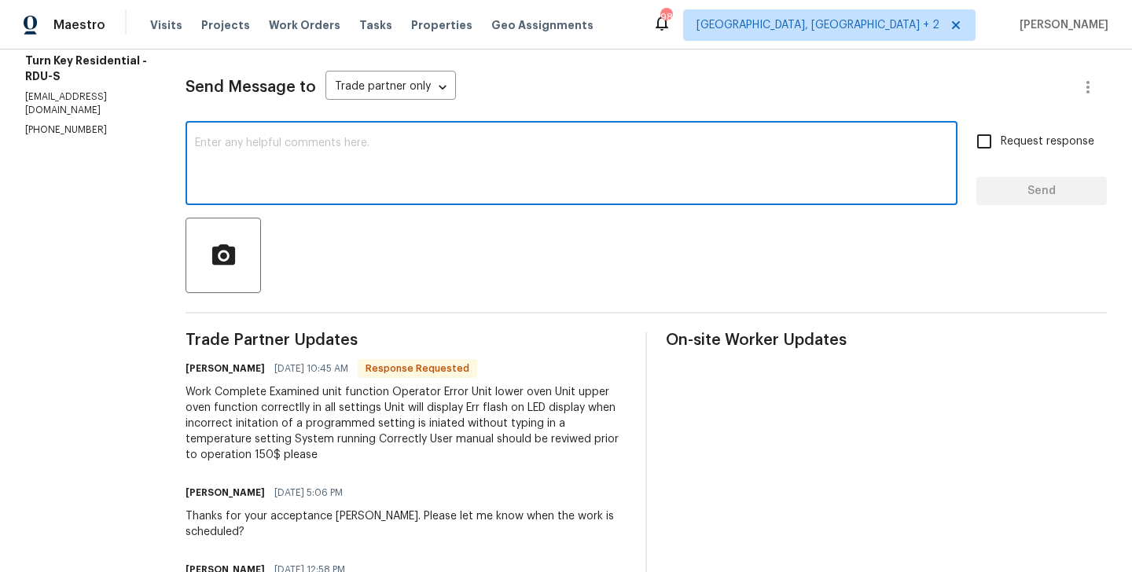
paste textarea "Maria"
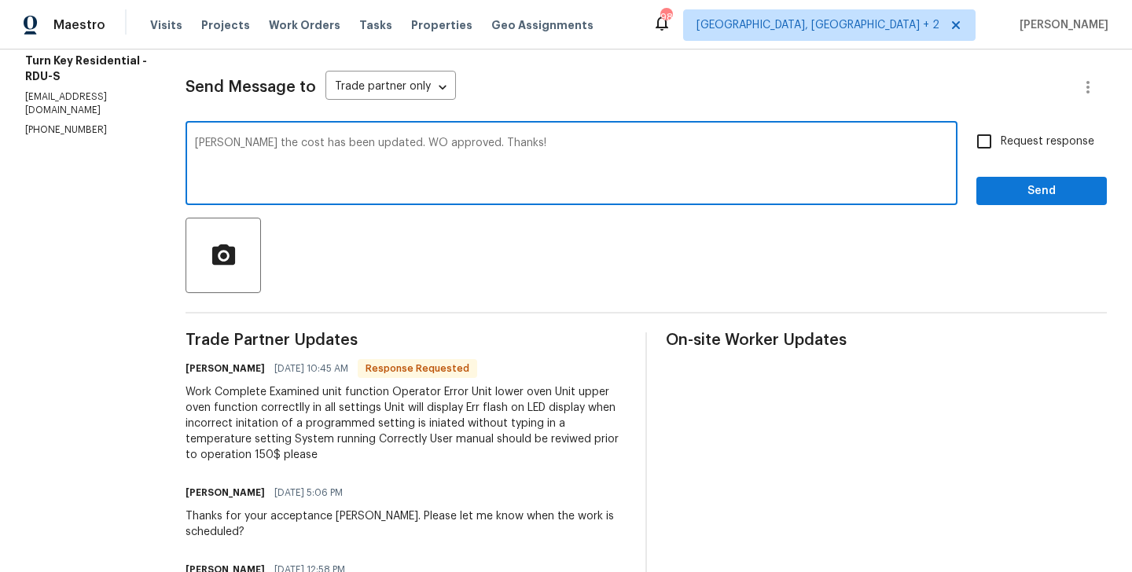
type textarea "Maria the cost has been updated. WO approved. Thanks!"
click at [1024, 185] on span "Send" at bounding box center [1041, 192] width 105 height 20
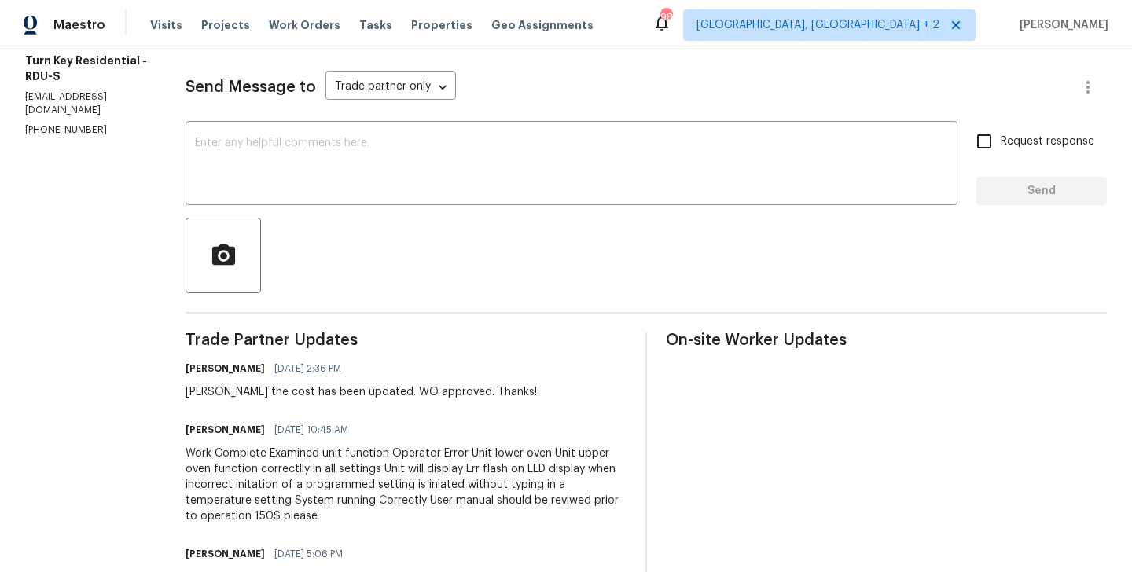
scroll to position [0, 0]
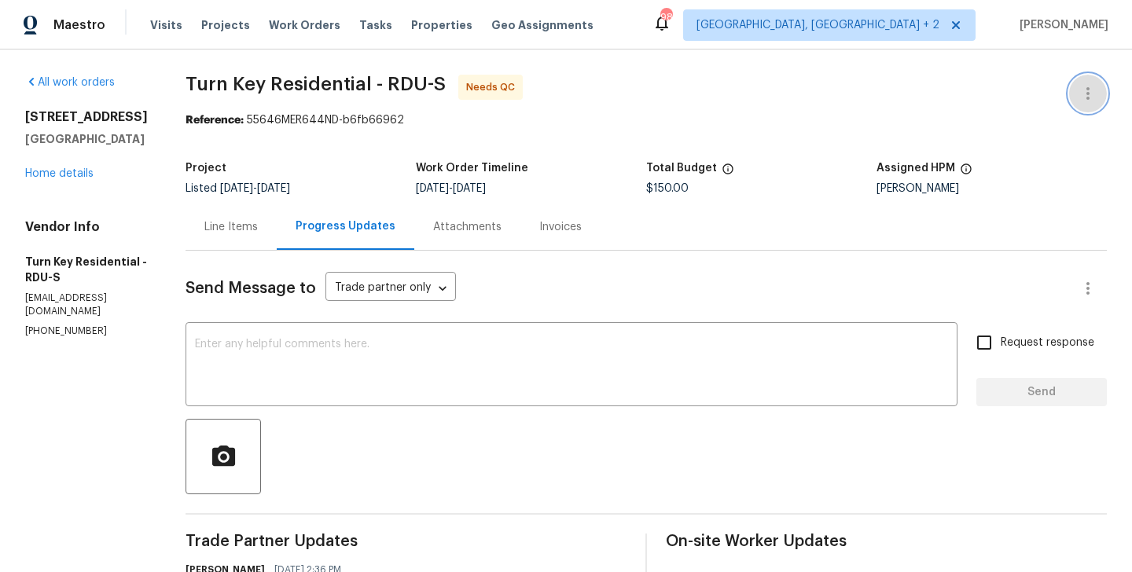
click at [1104, 84] on button "button" at bounding box center [1088, 94] width 38 height 38
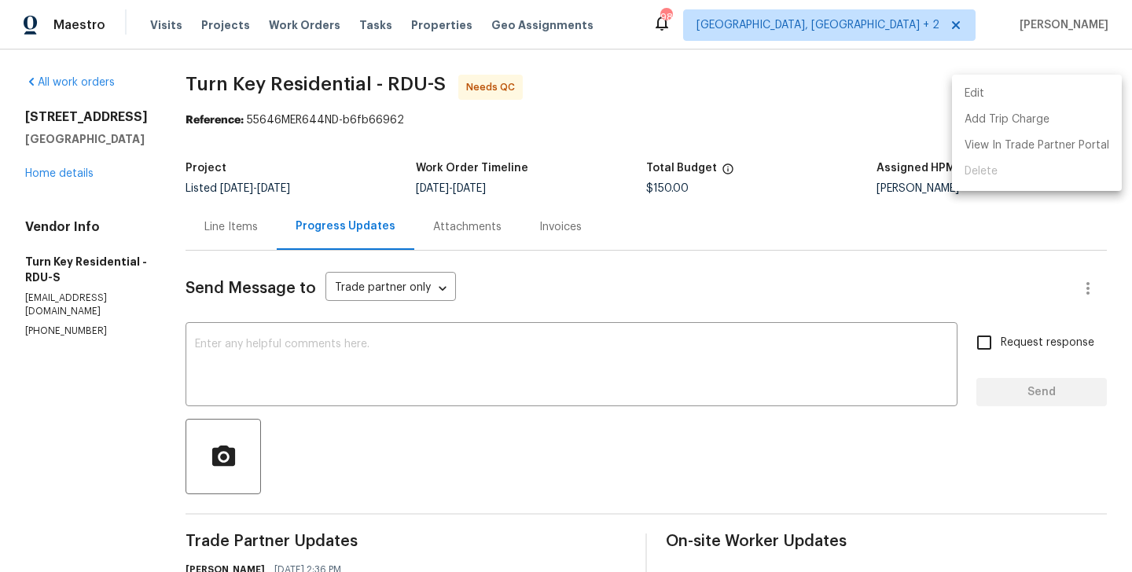
click at [1058, 84] on li "Edit" at bounding box center [1037, 94] width 170 height 26
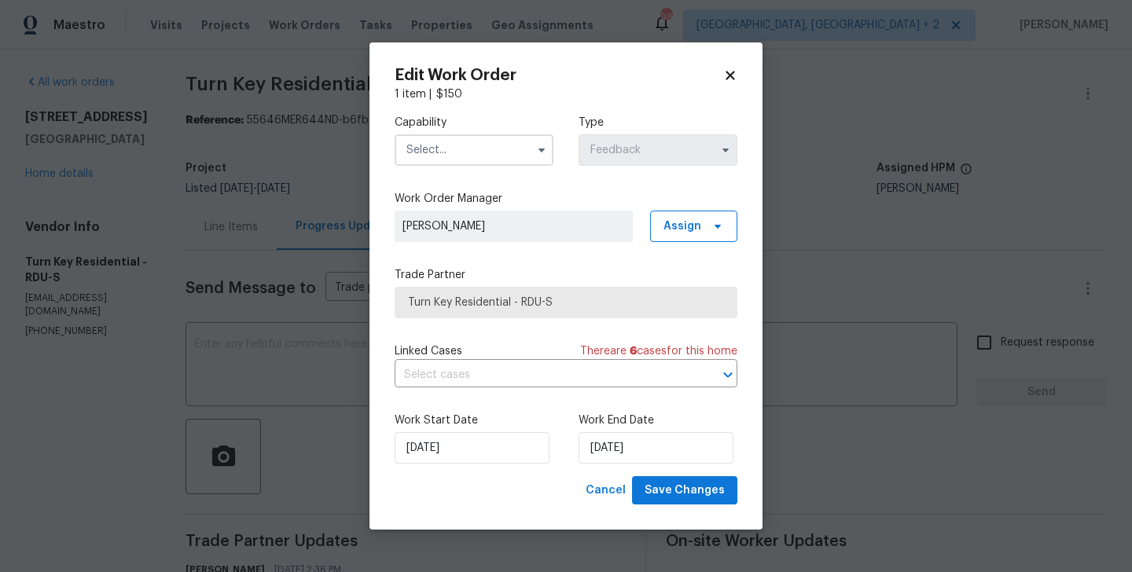
click at [428, 158] on input "text" at bounding box center [474, 149] width 159 height 31
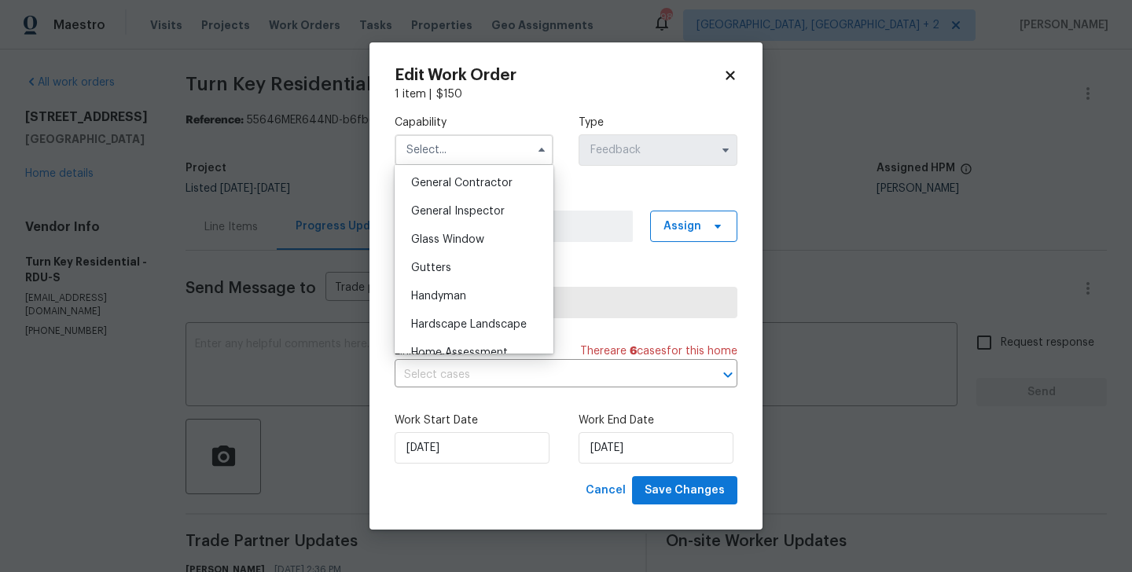
scroll to position [752, 0]
click at [461, 294] on span "Handyman" at bounding box center [438, 295] width 55 height 11
type input "Handyman"
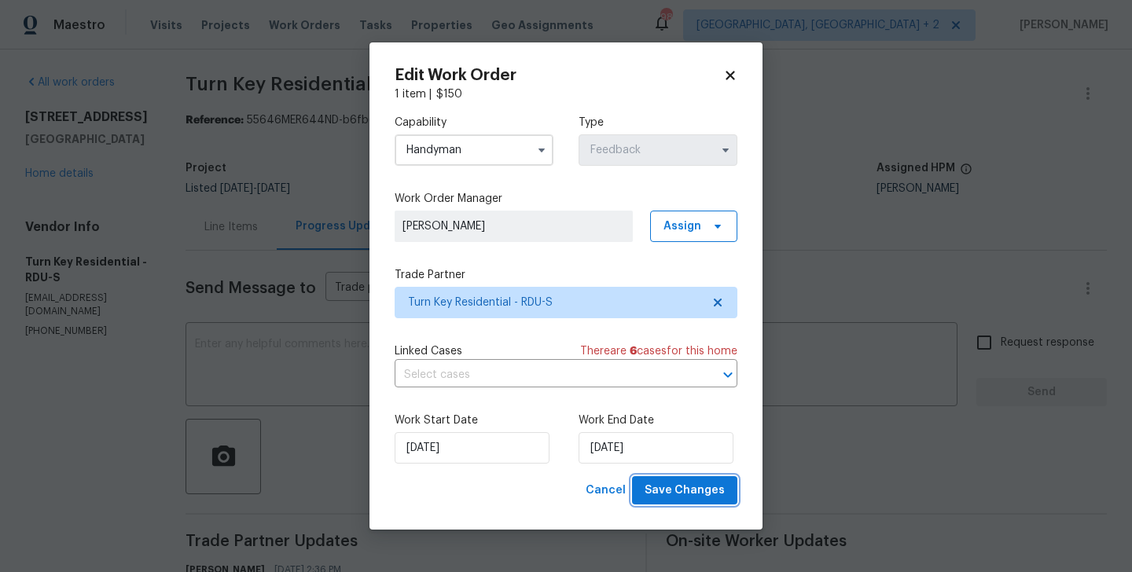
click at [666, 481] on span "Save Changes" at bounding box center [685, 491] width 80 height 20
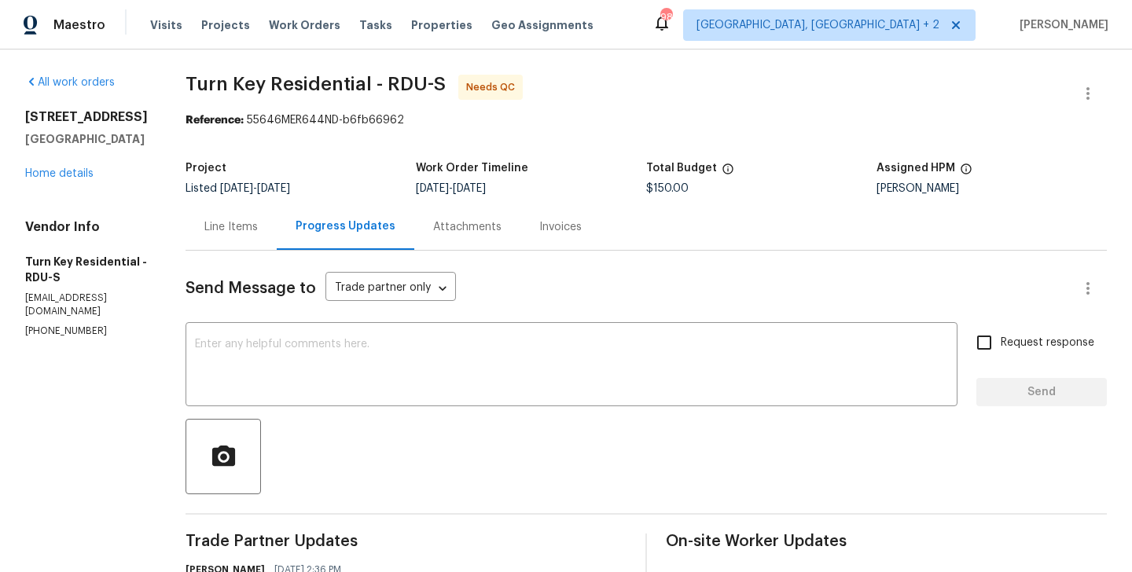
click at [277, 239] on div "Line Items" at bounding box center [231, 227] width 91 height 46
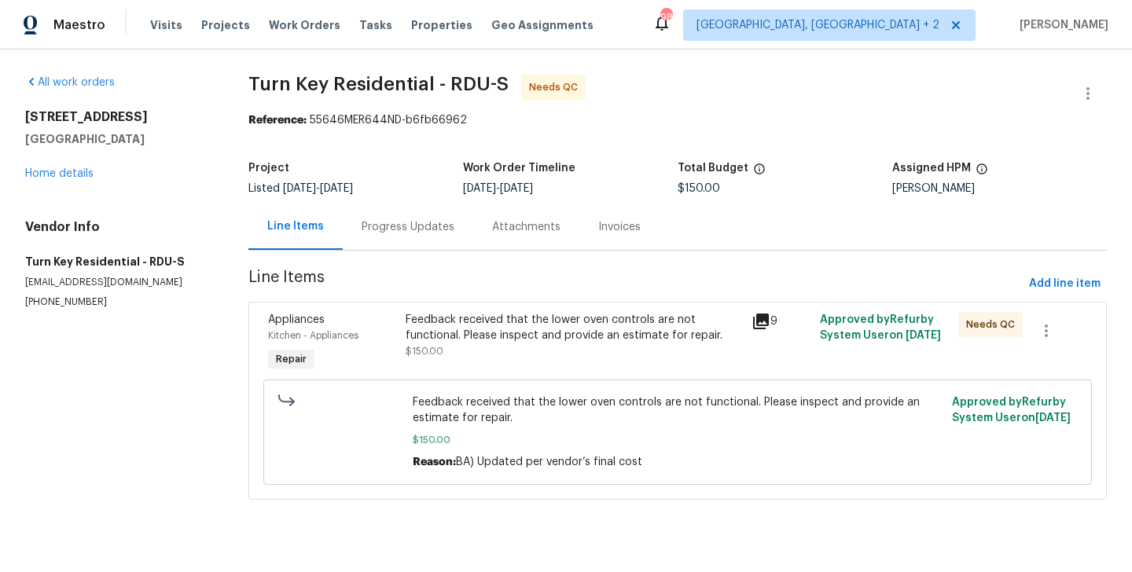
click at [501, 348] on div "Feedback received that the lower oven controls are not functional. Please inspe…" at bounding box center [574, 335] width 336 height 47
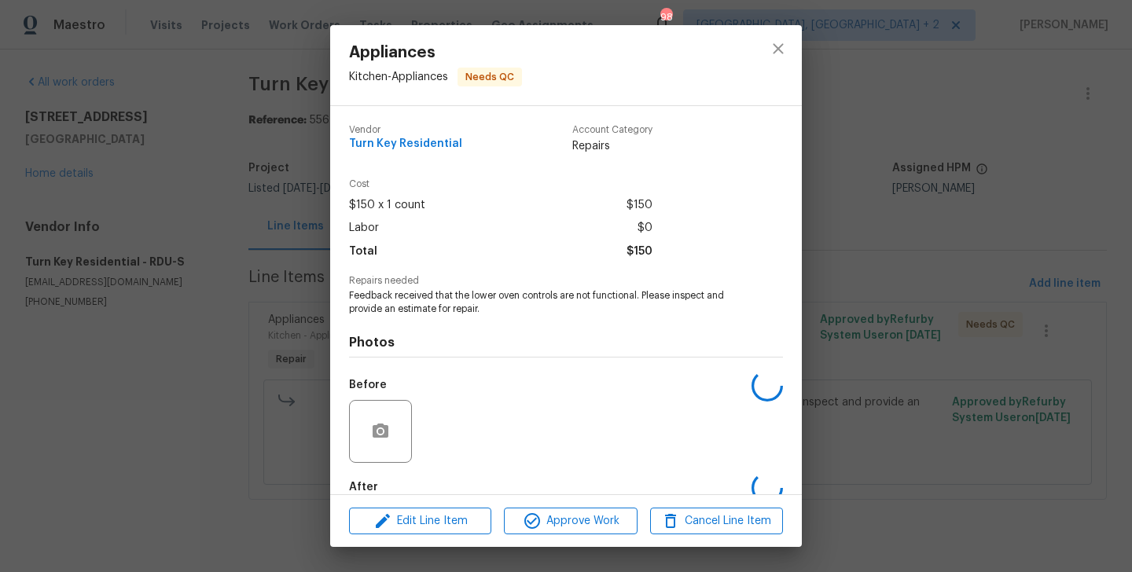
scroll to position [86, 0]
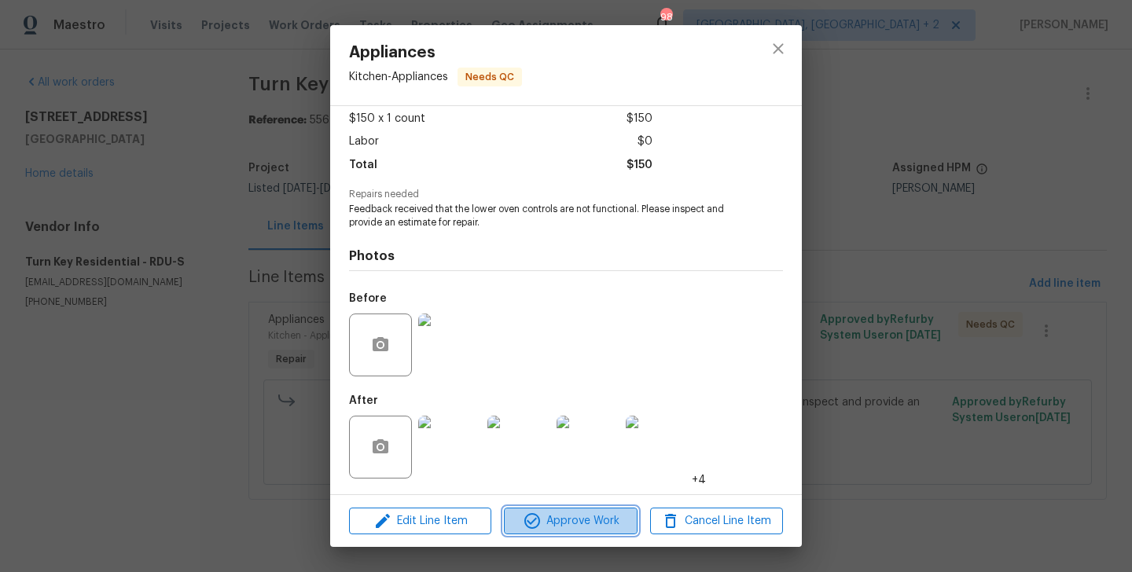
click at [550, 534] on button "Approve Work" at bounding box center [570, 522] width 133 height 28
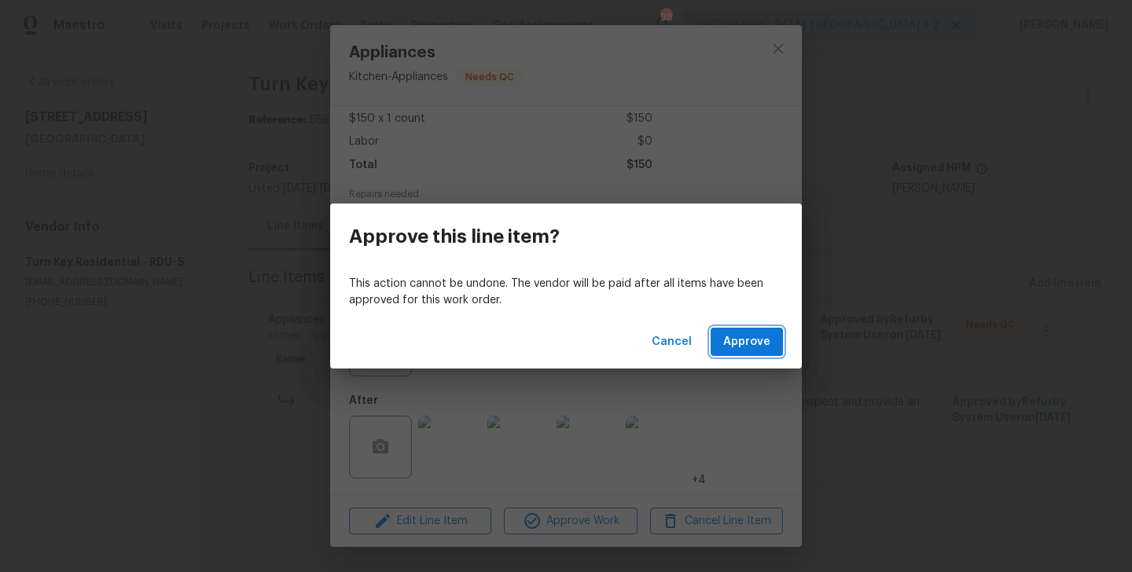
click at [746, 355] on button "Approve" at bounding box center [747, 342] width 72 height 29
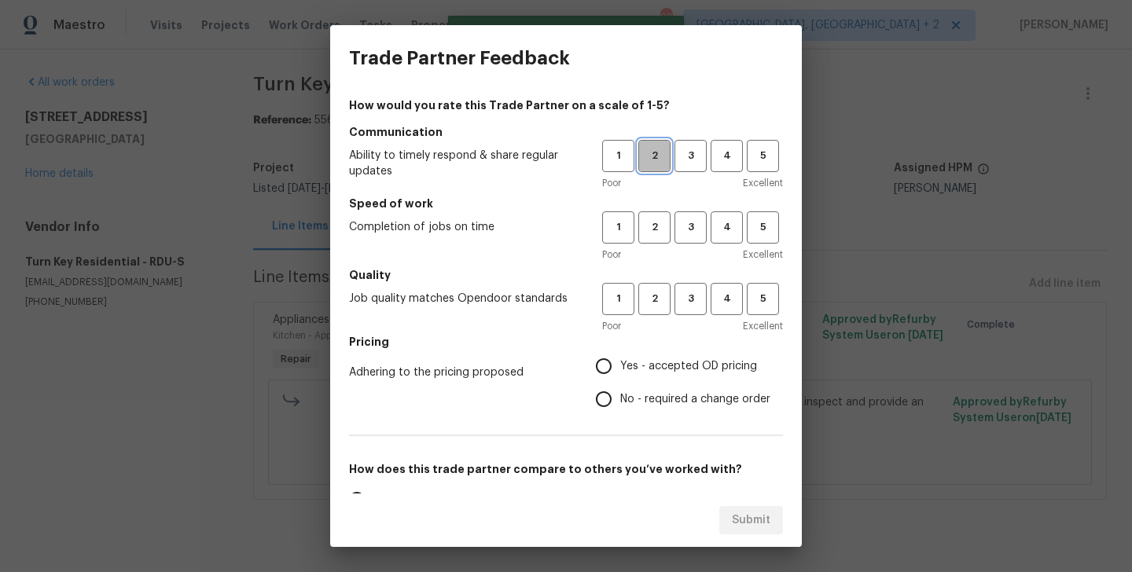
click at [652, 163] on span "2" at bounding box center [654, 156] width 29 height 18
click at [682, 238] on button "3" at bounding box center [691, 227] width 32 height 32
click at [682, 274] on h5 "Quality" at bounding box center [566, 275] width 434 height 16
click at [682, 294] on span "3" at bounding box center [690, 299] width 29 height 18
click at [671, 396] on span "No - required a change order" at bounding box center [695, 400] width 150 height 17
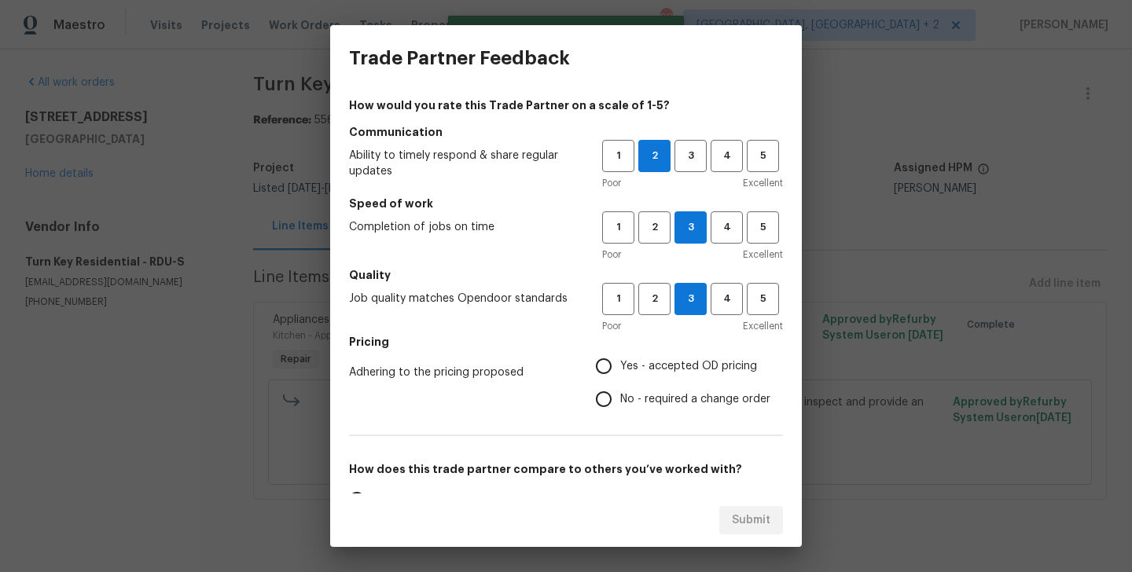
click at [620, 396] on input "No - required a change order" at bounding box center [603, 399] width 33 height 33
radio input "true"
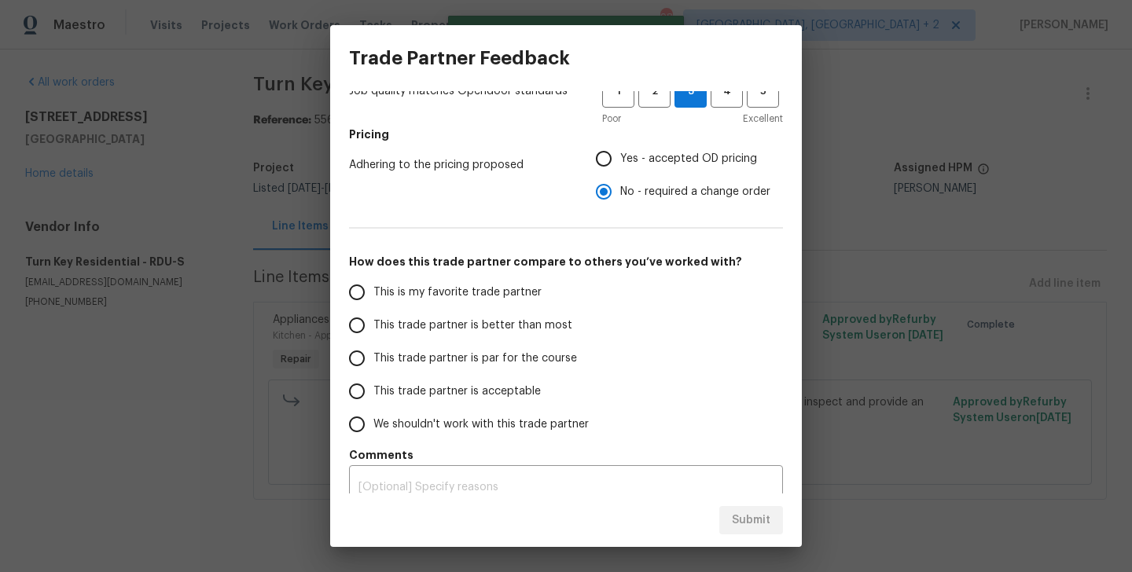
scroll to position [213, 0]
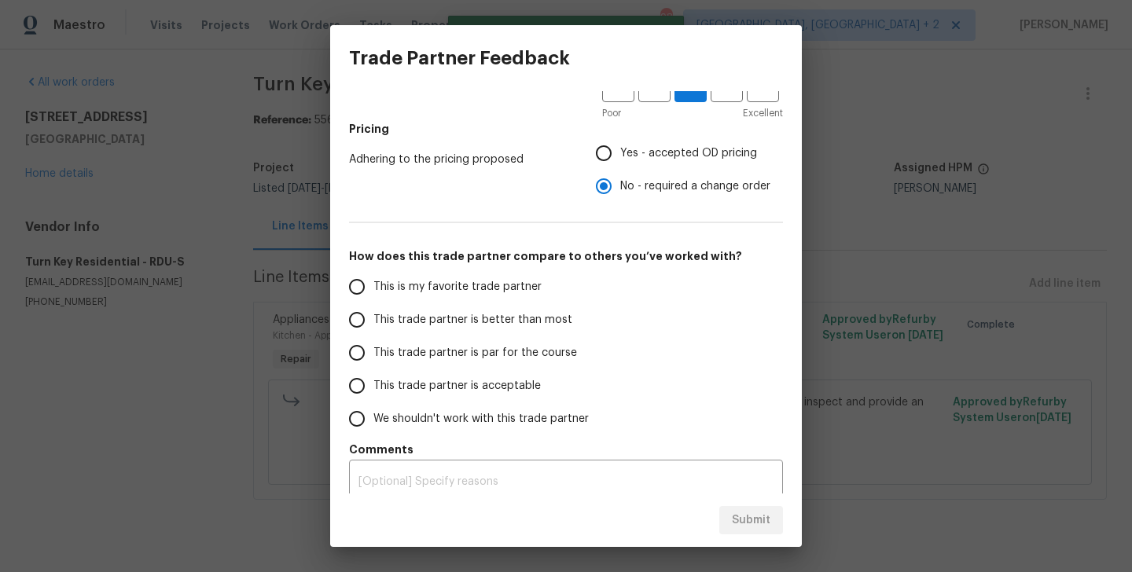
click at [513, 315] on span "This trade partner is better than most" at bounding box center [472, 320] width 199 height 17
click at [373, 315] on input "This trade partner is better than most" at bounding box center [356, 319] width 33 height 33
click at [748, 515] on span "Submit" at bounding box center [751, 521] width 39 height 20
radio input "true"
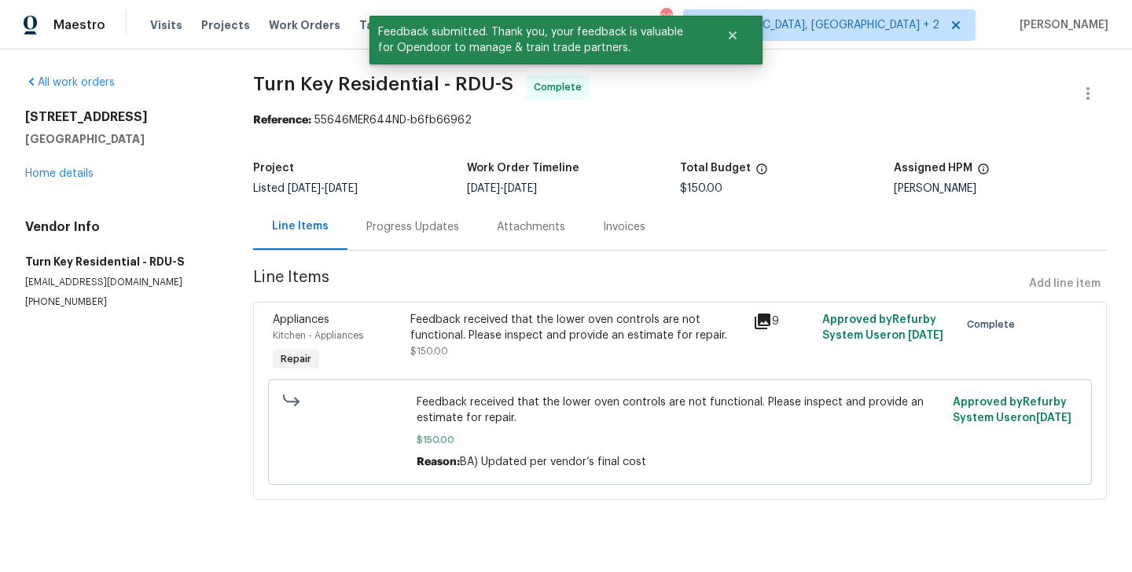
click at [407, 207] on div "Progress Updates" at bounding box center [412, 227] width 131 height 46
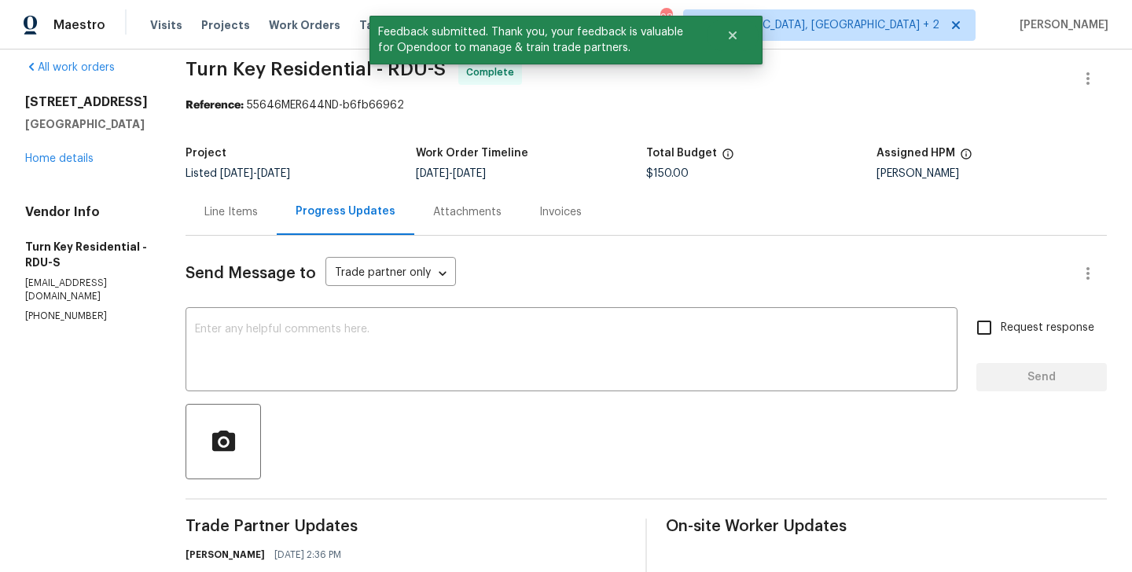
scroll to position [248, 0]
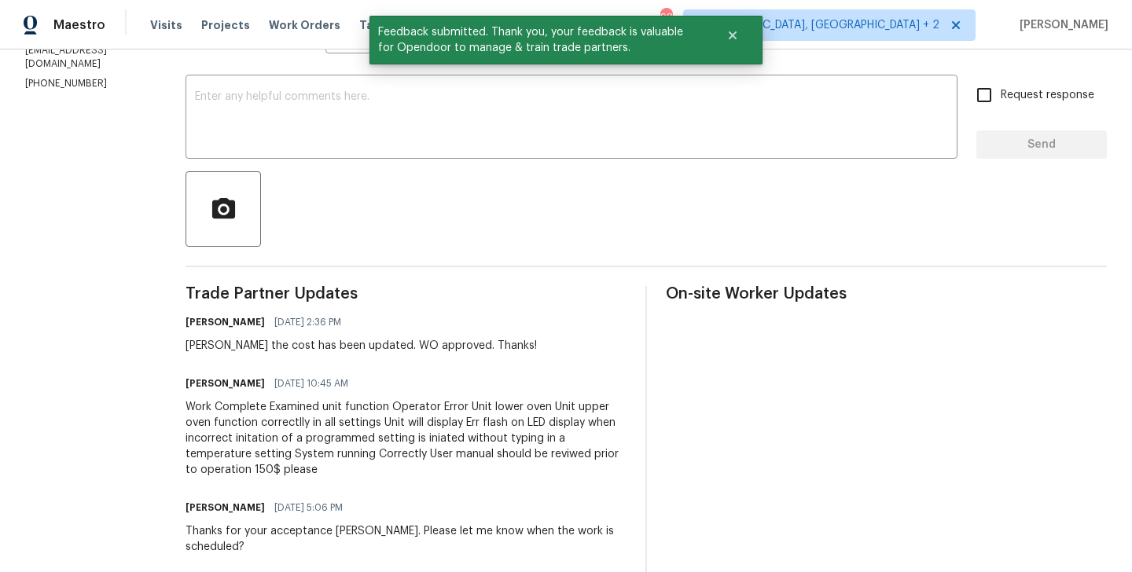
click at [384, 428] on div "Work Complete Examined unit function Operator Error Unit lower oven Unit upper …" at bounding box center [406, 438] width 441 height 79
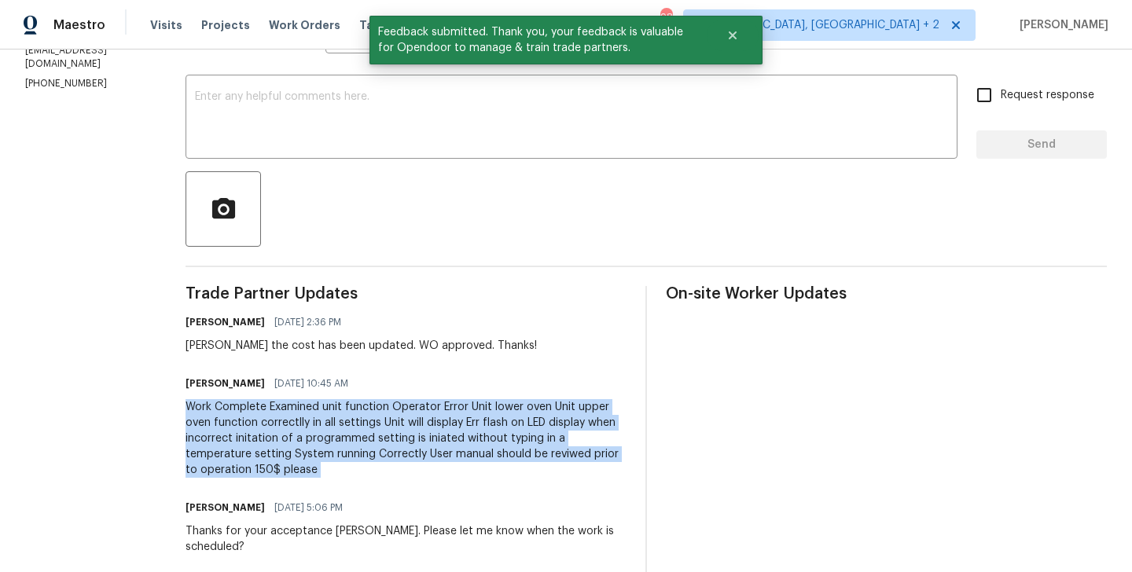
click at [384, 428] on div "Work Complete Examined unit function Operator Error Unit lower oven Unit upper …" at bounding box center [406, 438] width 441 height 79
copy div "Work Complete Examined unit function Operator Error Unit lower oven Unit upper …"
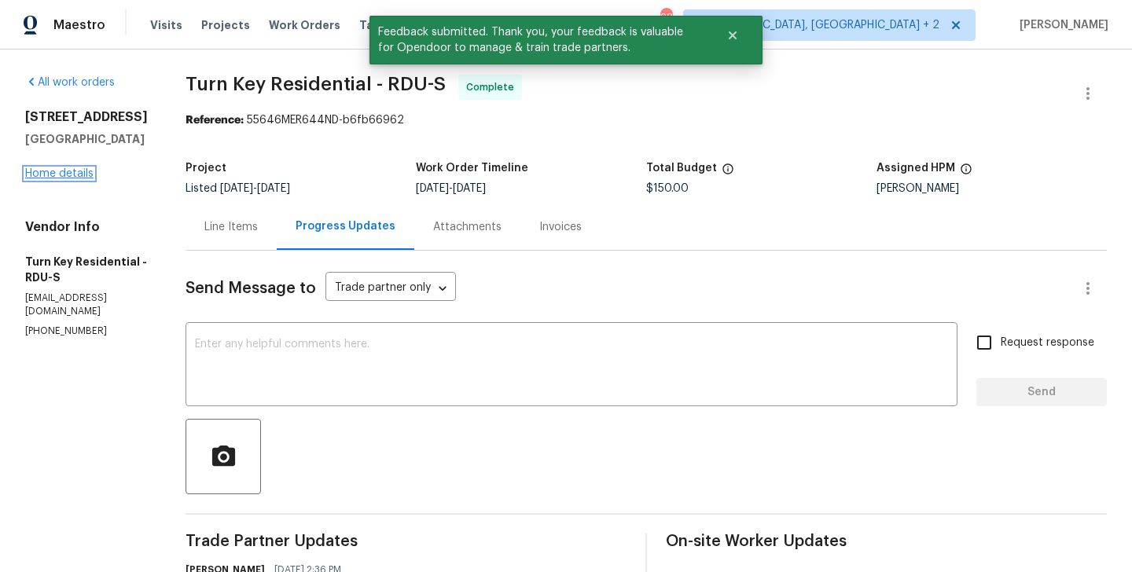
click at [75, 169] on link "Home details" at bounding box center [59, 173] width 68 height 11
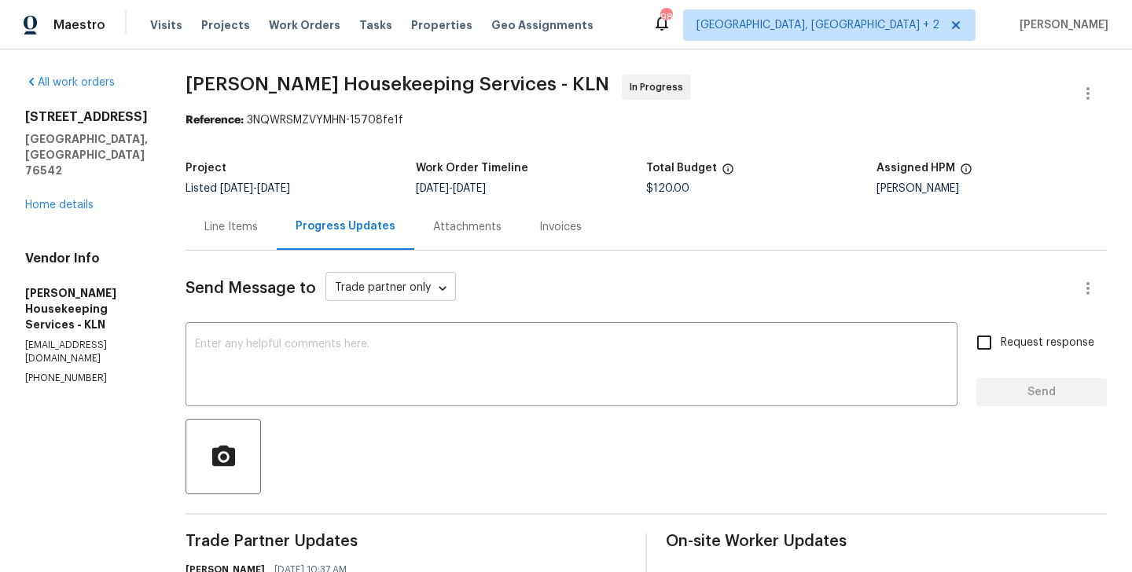
click at [361, 293] on body "Maestro Visits Projects Work Orders Tasks Properties Geo Assignments 98 [GEOGRA…" at bounding box center [566, 286] width 1132 height 572
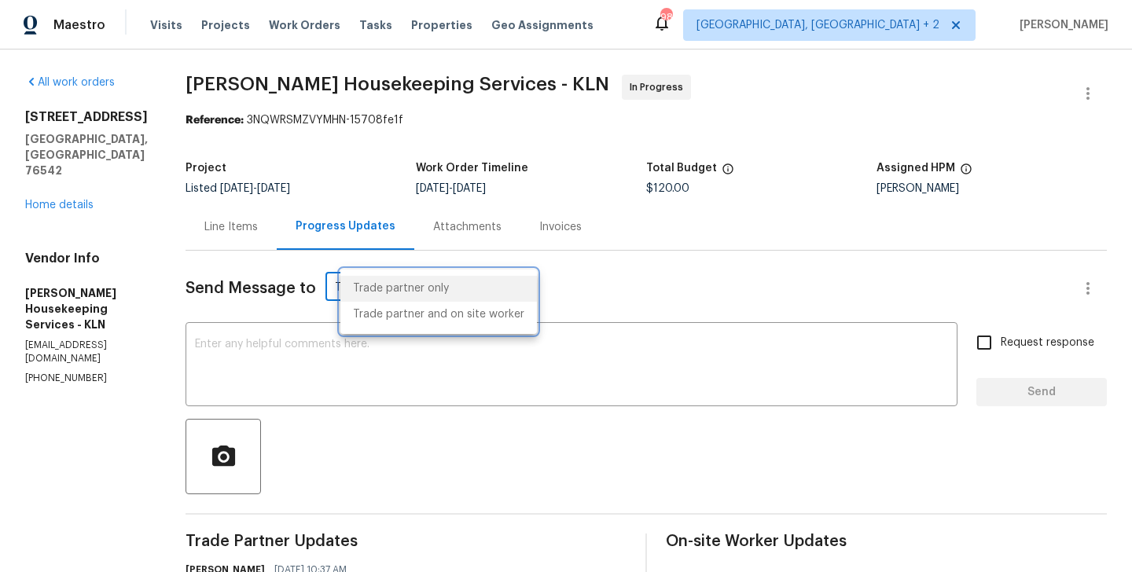
click at [278, 362] on div at bounding box center [566, 286] width 1132 height 572
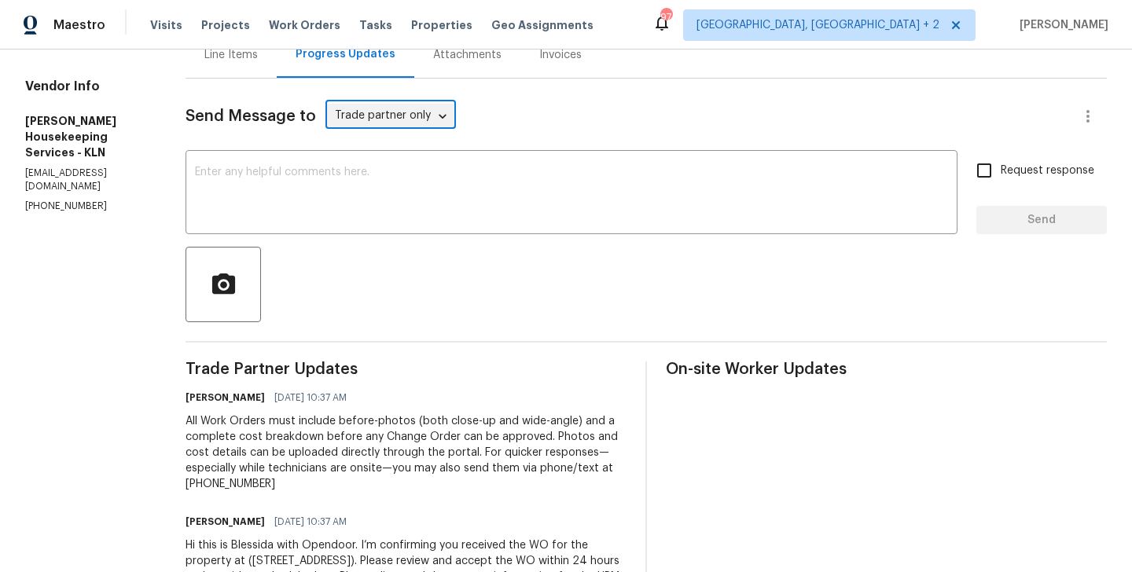
scroll to position [175, 0]
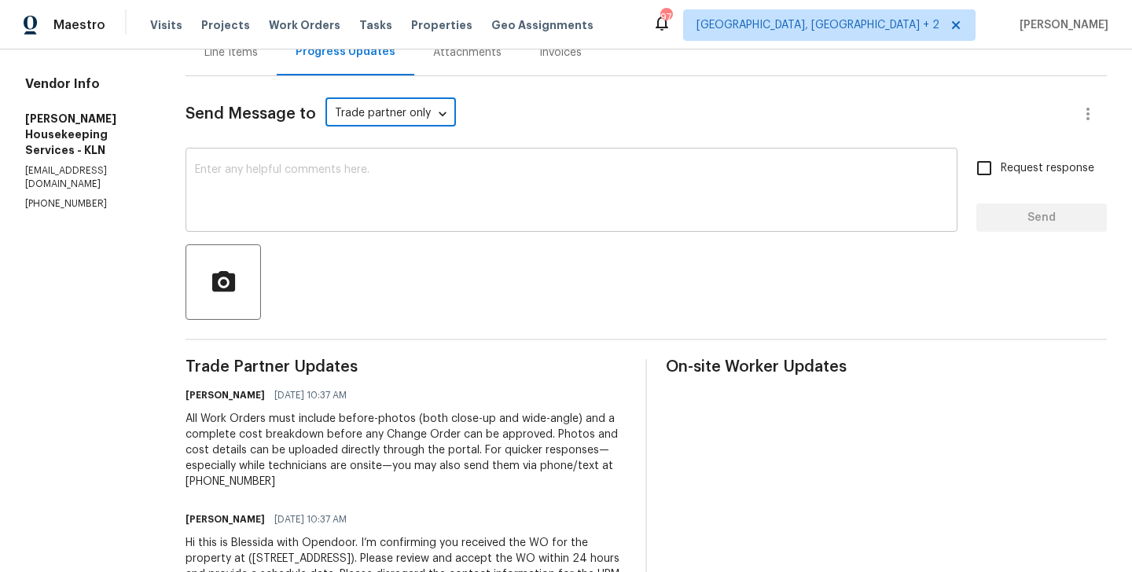
click at [248, 159] on div "x ​" at bounding box center [572, 192] width 772 height 80
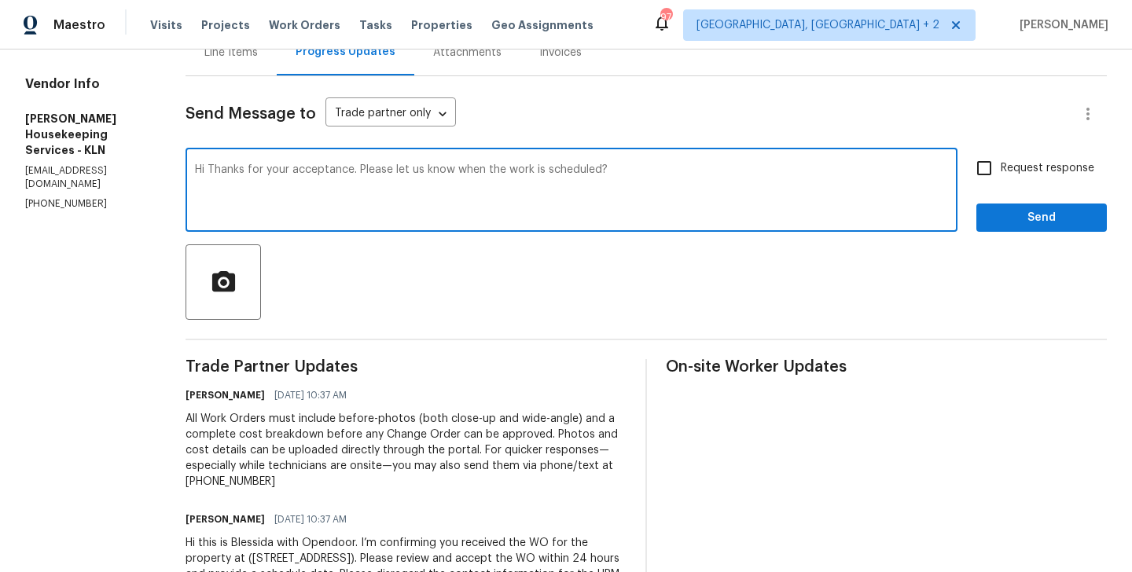
type textarea "Hi Thanks for your acceptance. Please let us know when the work is scheduled?"
click at [992, 171] on input "Request response" at bounding box center [984, 168] width 33 height 33
checkbox input "true"
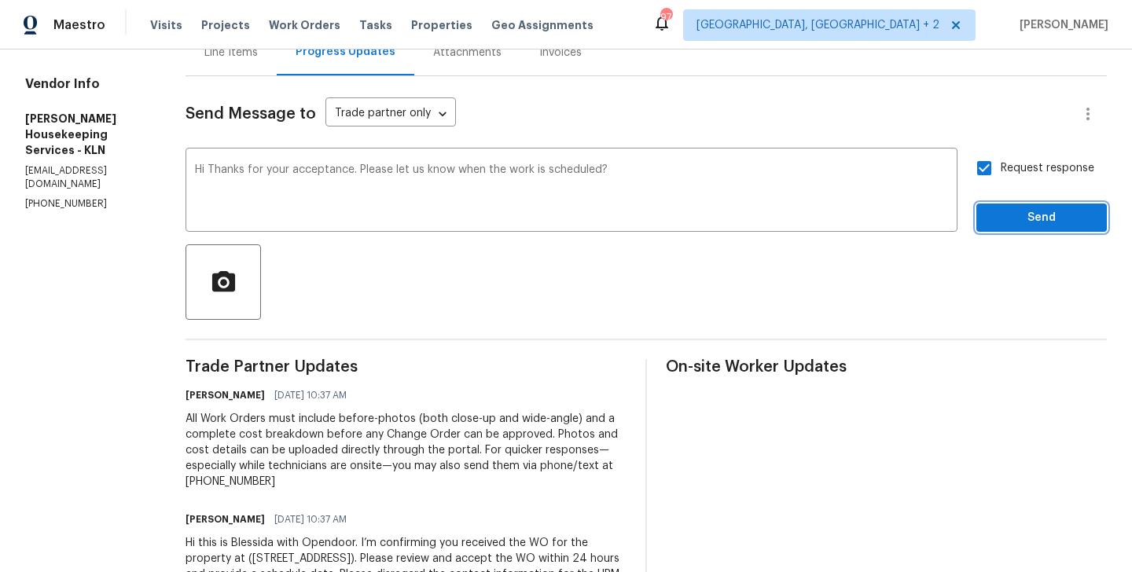
click at [992, 214] on span "Send" at bounding box center [1041, 218] width 105 height 20
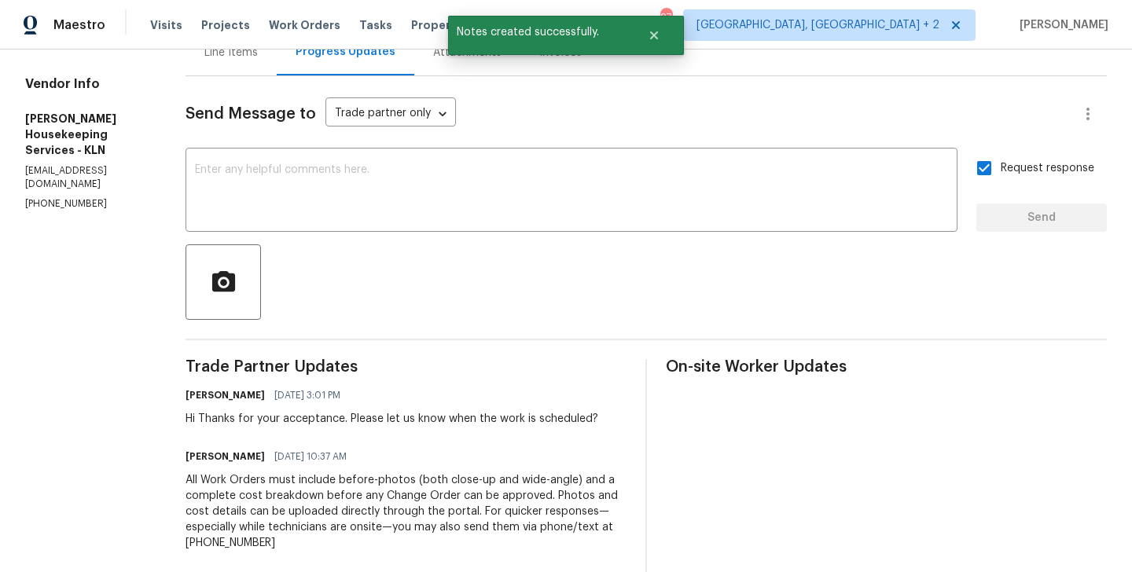
click at [33, 134] on div "Vendor Info Arelis Housekeeping Services - KLN arelishousekeeping@gmail.com (51…" at bounding box center [86, 143] width 123 height 134
copy p "(512) 709-0831"
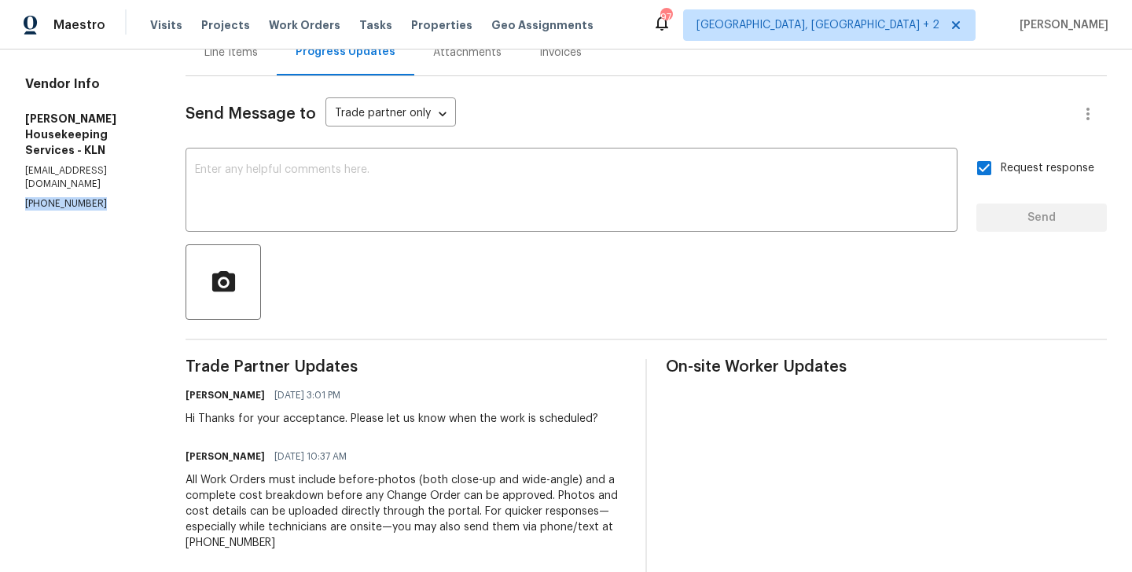
scroll to position [0, 0]
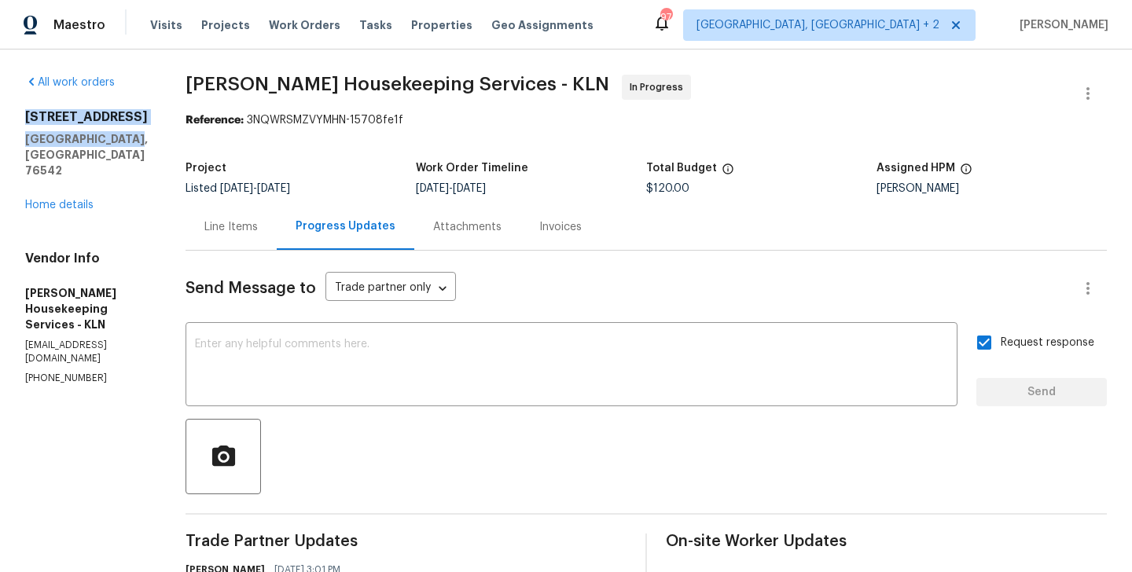
drag, startPoint x: 145, startPoint y: 145, endPoint x: 6, endPoint y: 110, distance: 144.1
click at [6, 110] on div "All work orders 5705 Southern Belle Dr Killeen, TX 76542 Home details Vendor In…" at bounding box center [566, 464] width 1132 height 829
copy div "5705 Southern Belle Dr Killeen, TX 76542"
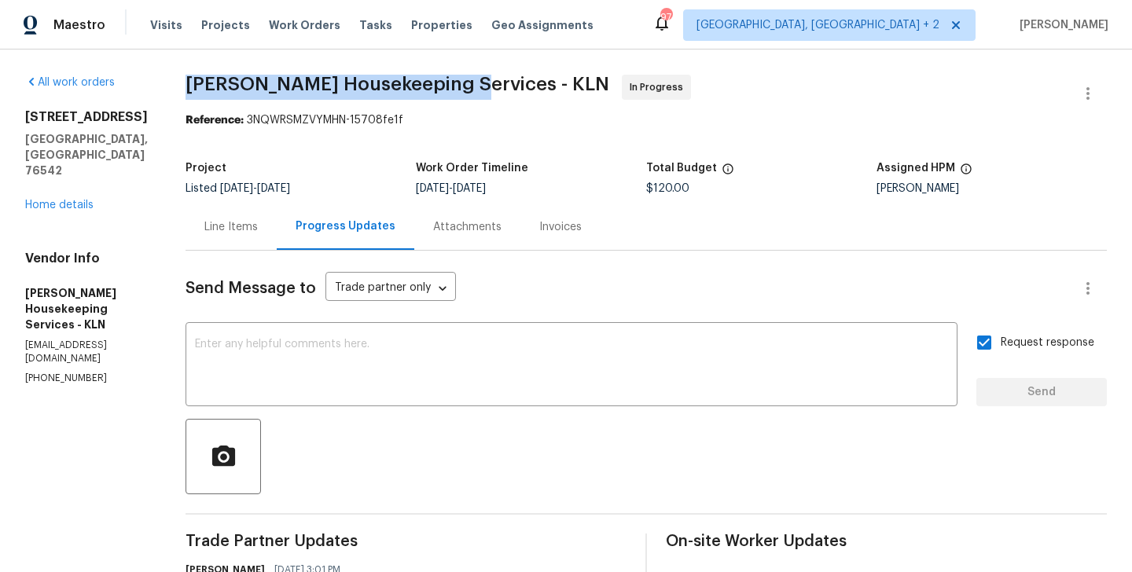
drag, startPoint x: 199, startPoint y: 80, endPoint x: 469, endPoint y: 93, distance: 270.7
click at [469, 93] on div "All work orders 5705 Southern Belle Dr Killeen, TX 76542 Home details Vendor In…" at bounding box center [566, 464] width 1132 height 829
copy span "Arelis Housekeeping Services"
click at [80, 200] on link "Home details" at bounding box center [59, 205] width 68 height 11
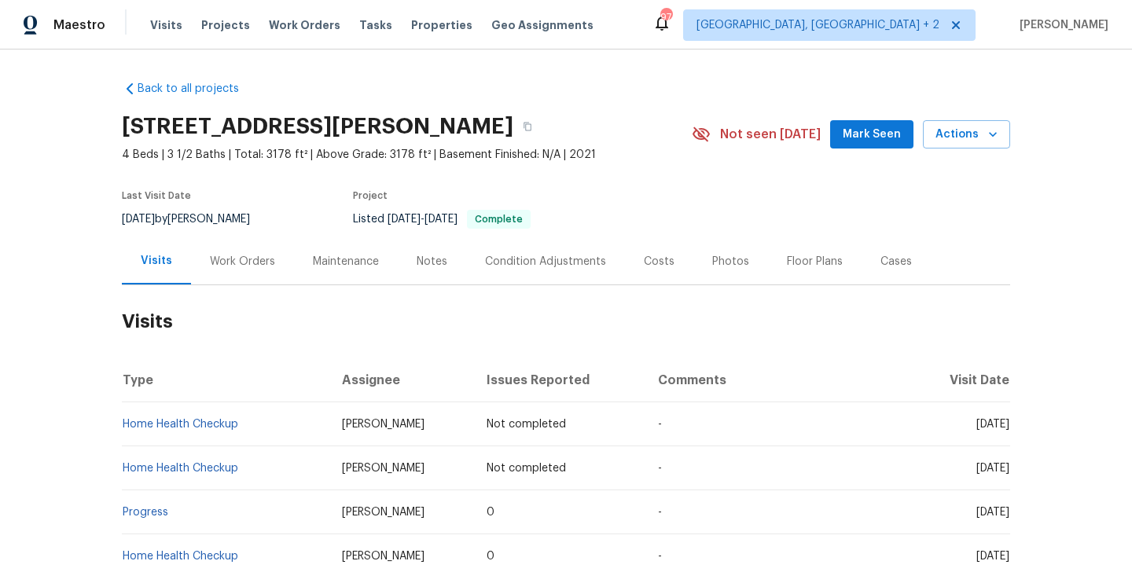
click at [226, 270] on div "Work Orders" at bounding box center [242, 261] width 103 height 46
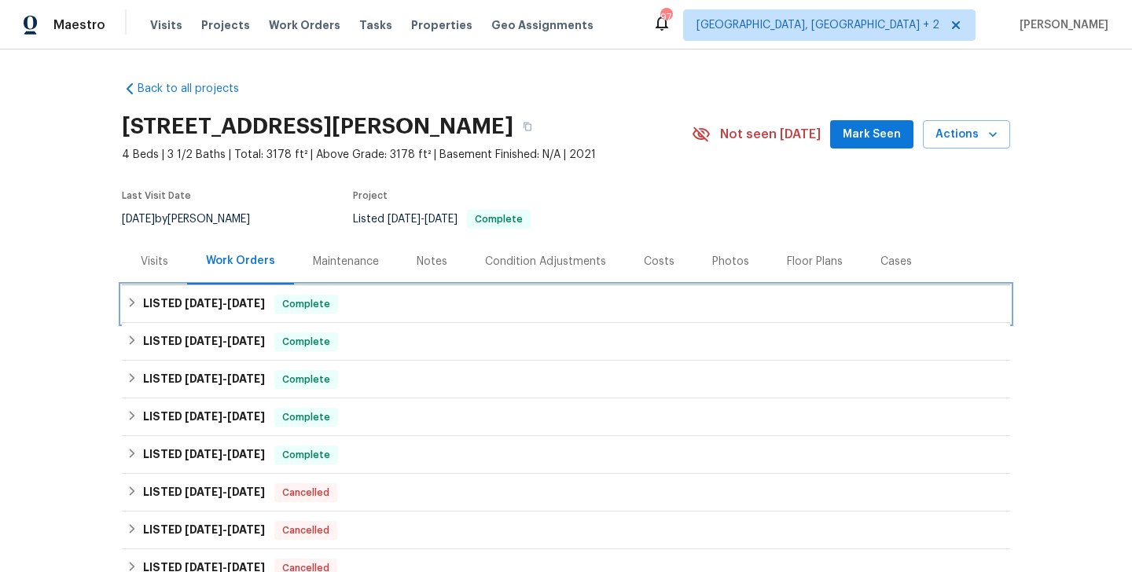
click at [244, 303] on span "[DATE]" at bounding box center [246, 303] width 38 height 11
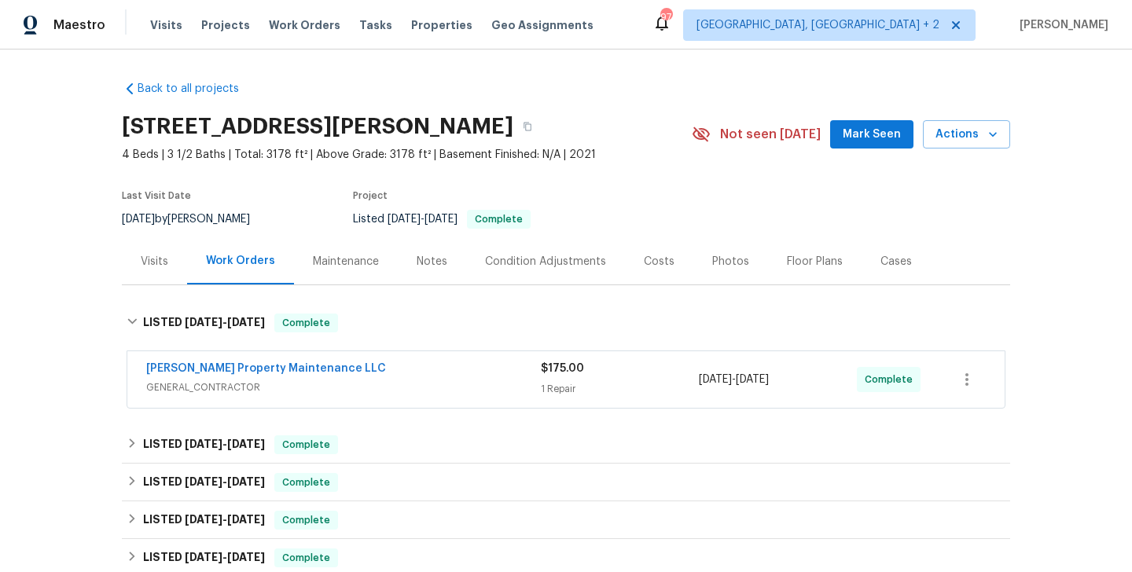
click at [232, 377] on div "[PERSON_NAME] Property Maintenance LLC" at bounding box center [343, 370] width 395 height 19
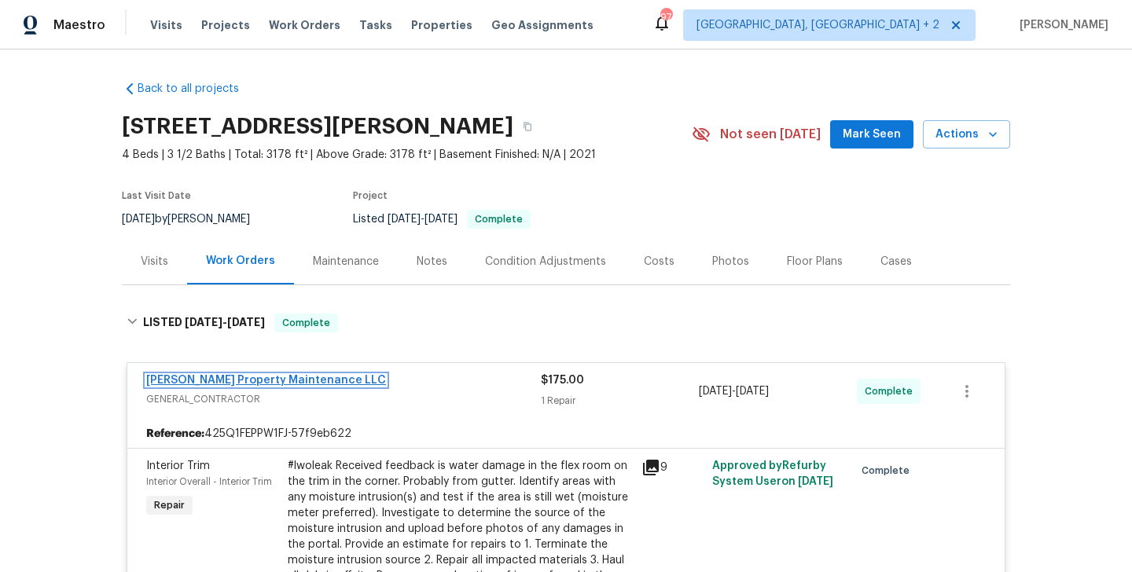
click at [222, 383] on link "[PERSON_NAME] Property Maintenance LLC" at bounding box center [266, 380] width 240 height 11
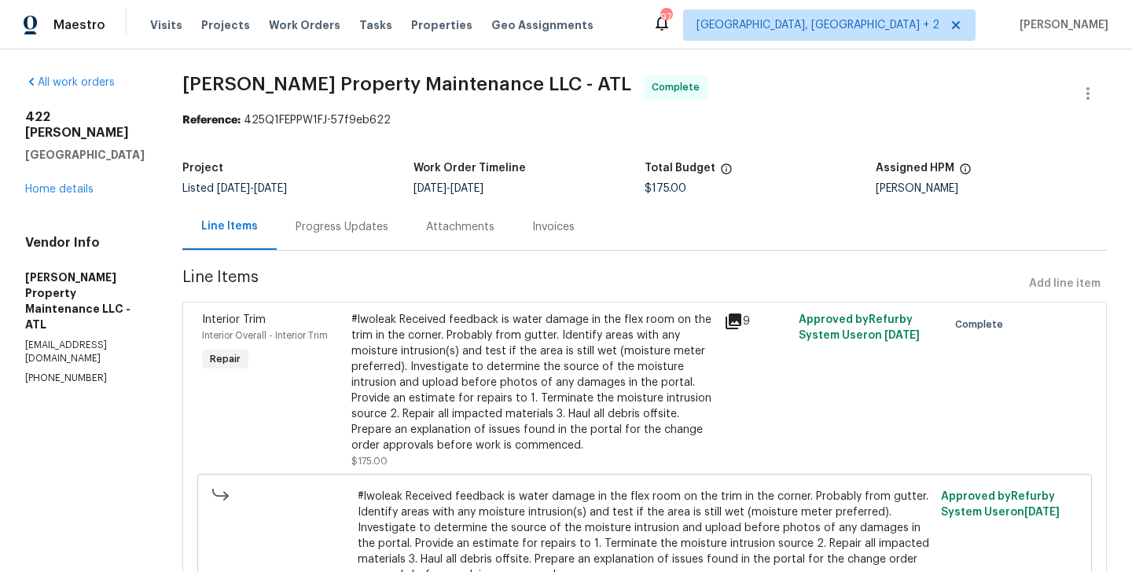
click at [69, 332] on section "All work orders [STREET_ADDRESS][PERSON_NAME] Home details Vendor Info [PERSON_…" at bounding box center [84, 375] width 119 height 601
copy p "[PHONE_NUMBER]"
click at [325, 214] on div "Progress Updates" at bounding box center [342, 227] width 131 height 46
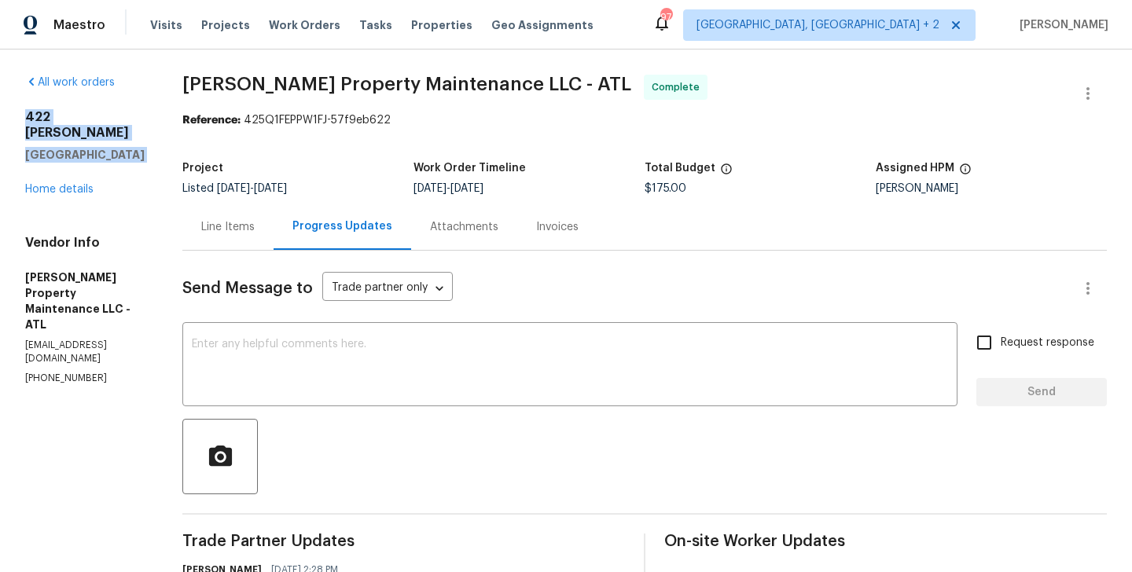
drag, startPoint x: 127, startPoint y: 153, endPoint x: 17, endPoint y: 119, distance: 115.7
copy div "[STREET_ADDRESS][PERSON_NAME]"
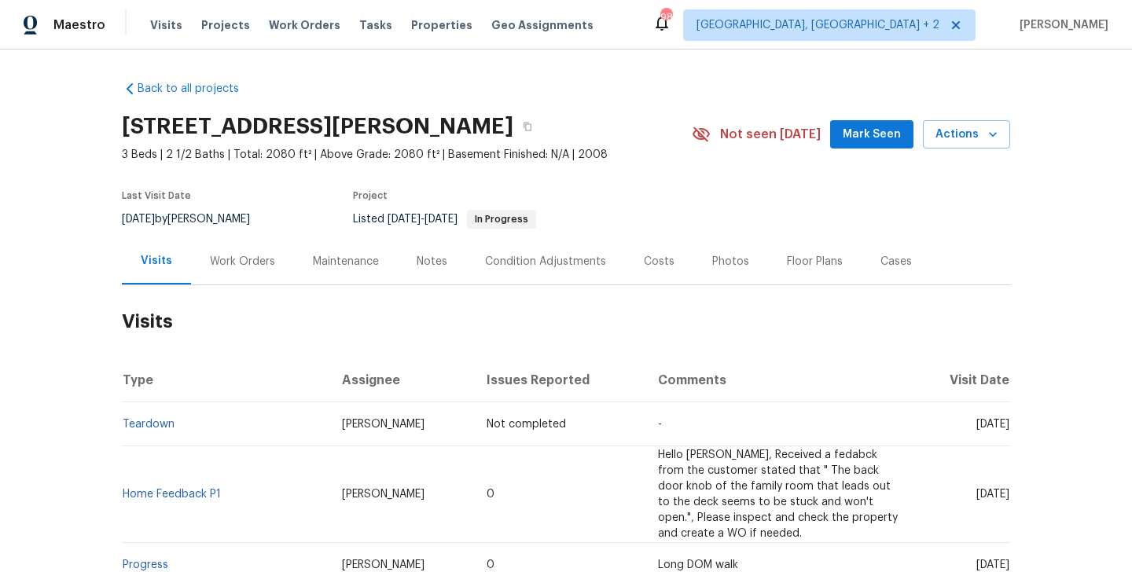
click at [238, 265] on div "Work Orders" at bounding box center [242, 262] width 65 height 16
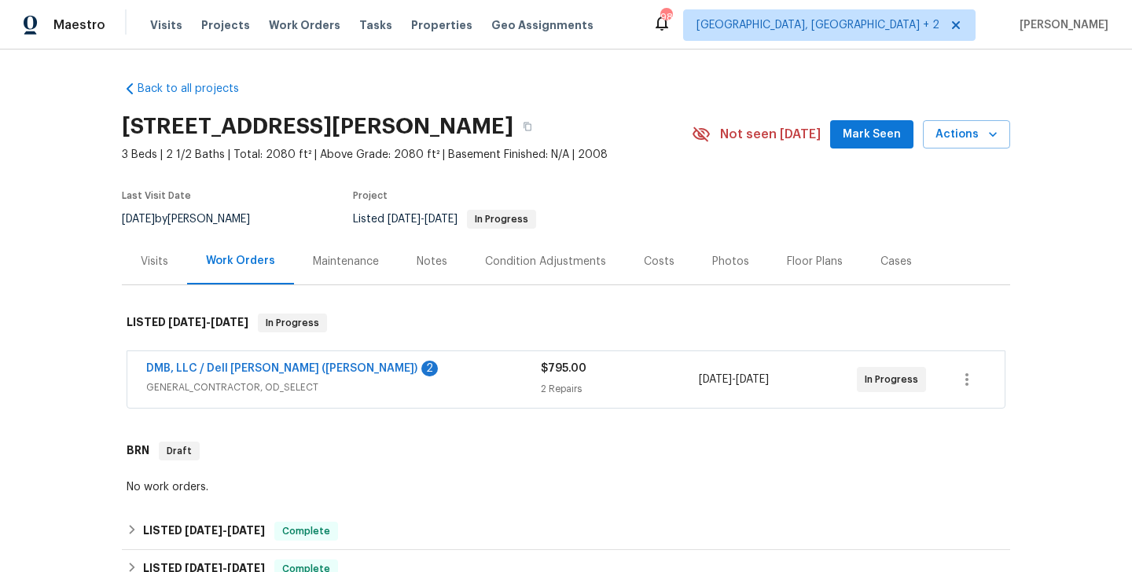
click at [252, 362] on span "DMB, LLC / Dell [PERSON_NAME] ([PERSON_NAME])" at bounding box center [281, 369] width 271 height 16
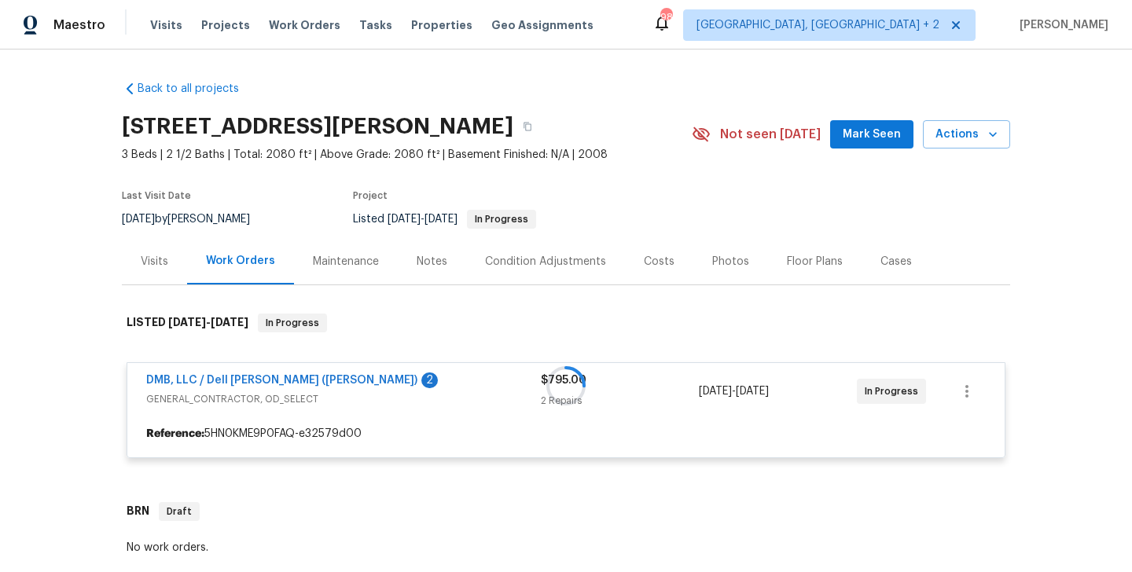
click at [258, 382] on div at bounding box center [566, 386] width 888 height 176
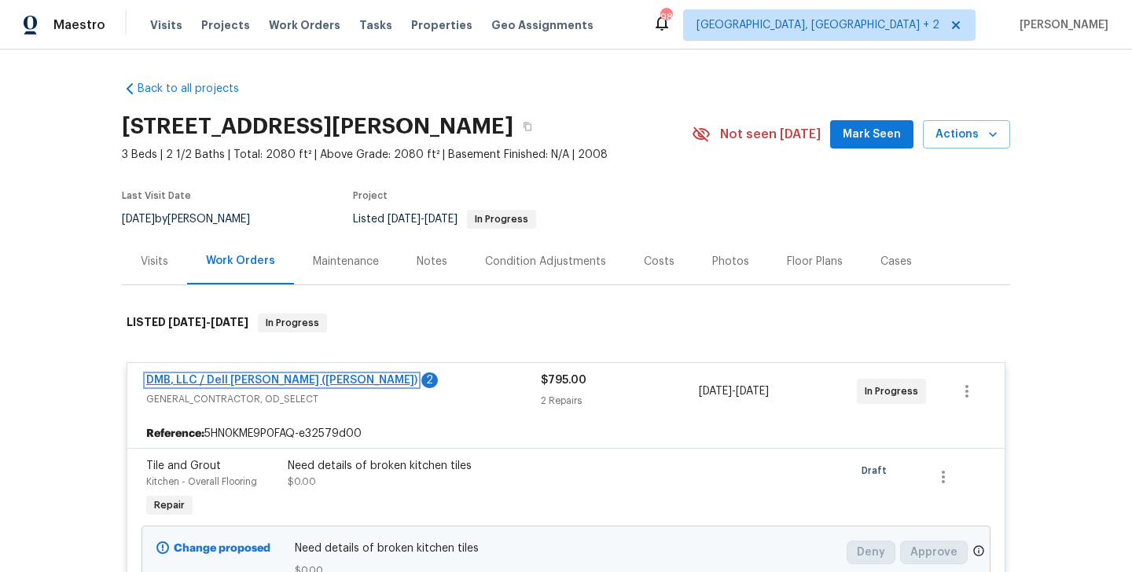
click at [266, 381] on link "DMB, LLC / Dell [PERSON_NAME] ([PERSON_NAME])" at bounding box center [281, 380] width 271 height 11
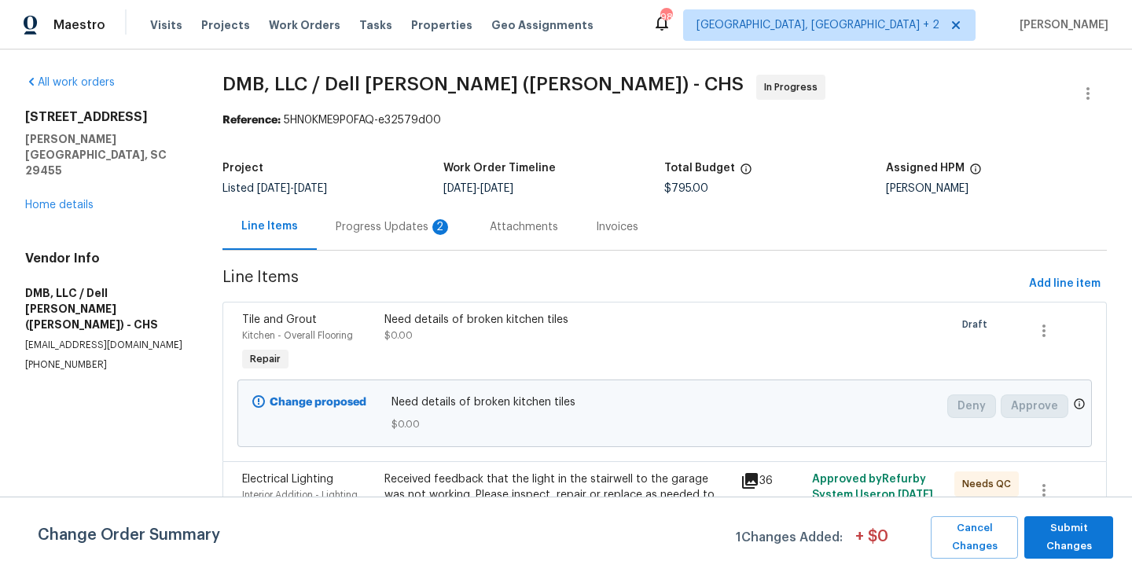
click at [389, 211] on div "Progress Updates 2" at bounding box center [394, 227] width 154 height 46
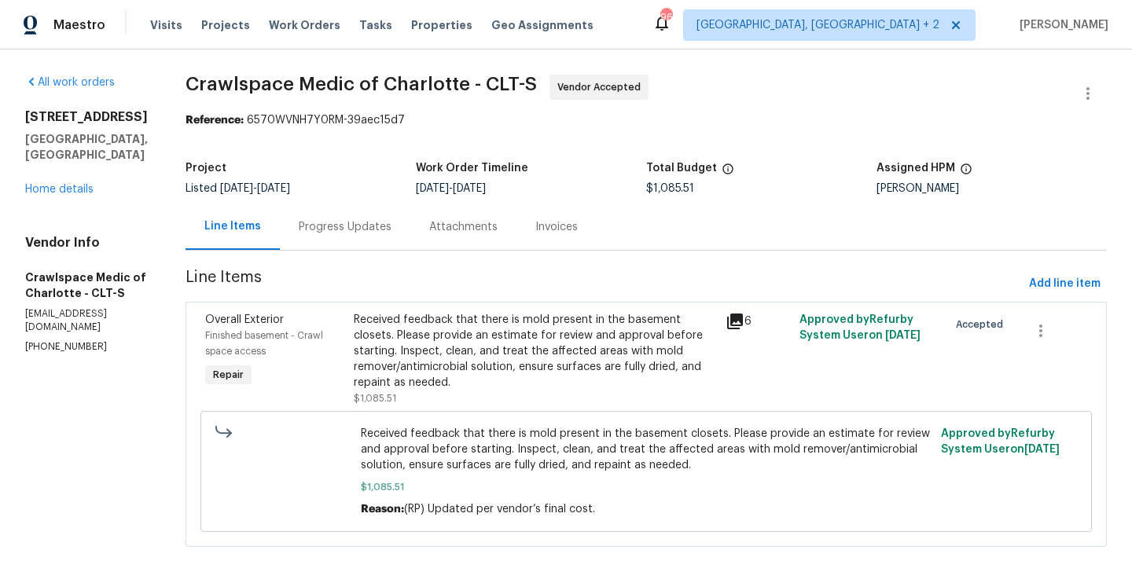
click at [364, 246] on div "Progress Updates" at bounding box center [345, 227] width 131 height 46
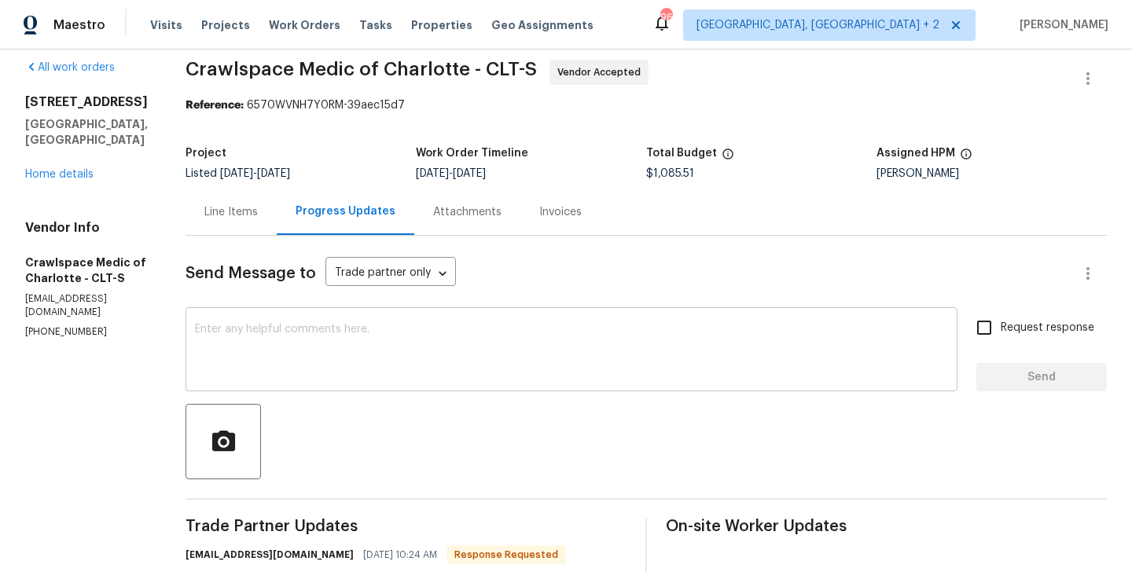
scroll to position [87, 0]
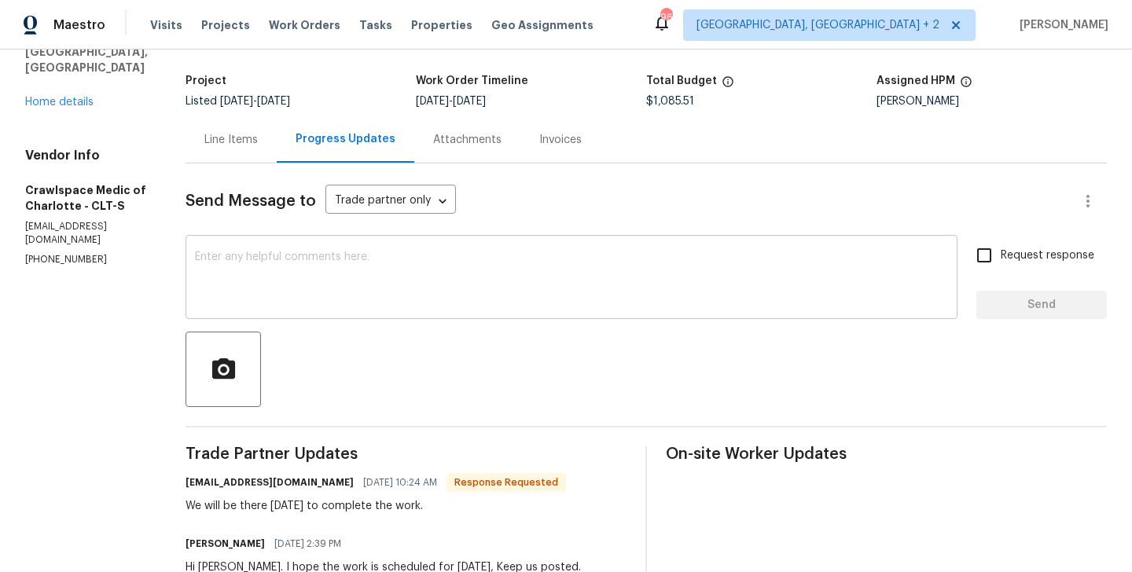
click at [295, 296] on textarea at bounding box center [571, 279] width 753 height 55
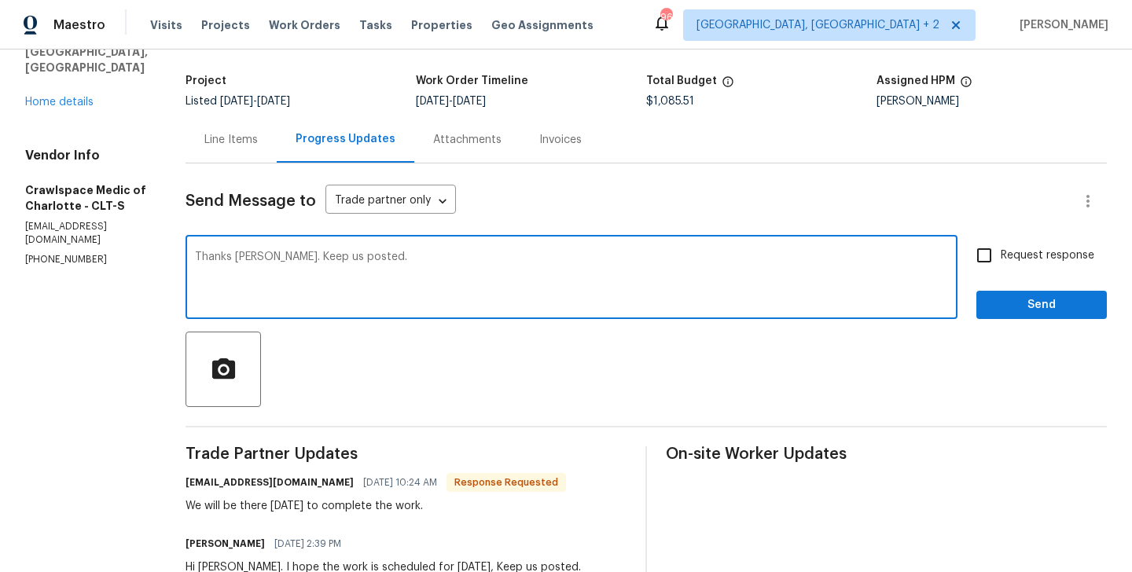
type textarea "Thanks Sylvain. Keep us posted."
click at [1039, 248] on span "Request response" at bounding box center [1048, 256] width 94 height 17
click at [1001, 248] on input "Request response" at bounding box center [984, 255] width 33 height 33
checkbox input "true"
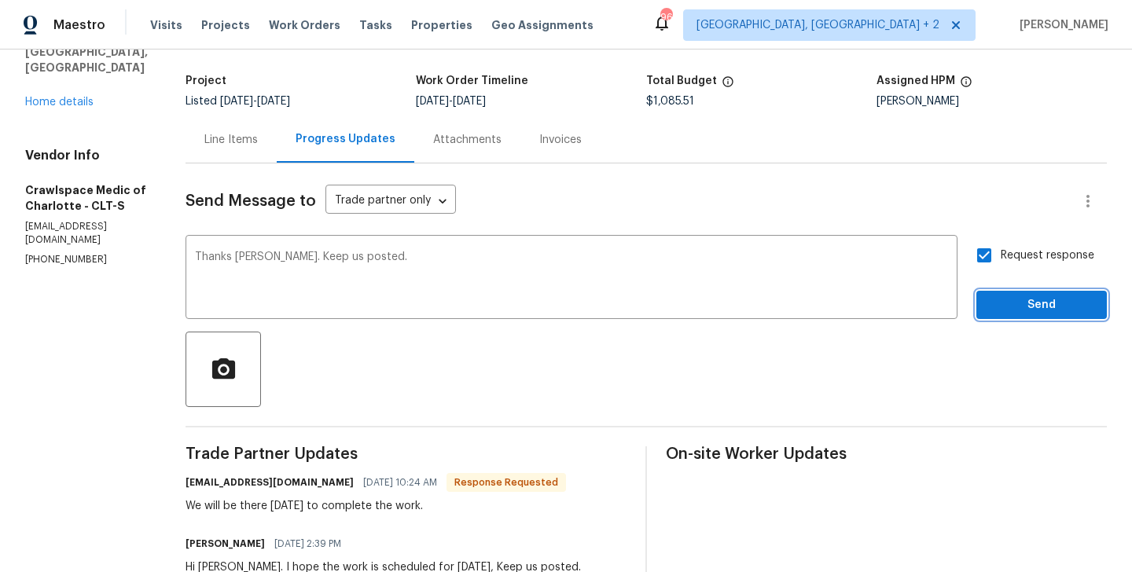
click at [1039, 291] on button "Send" at bounding box center [1041, 305] width 131 height 29
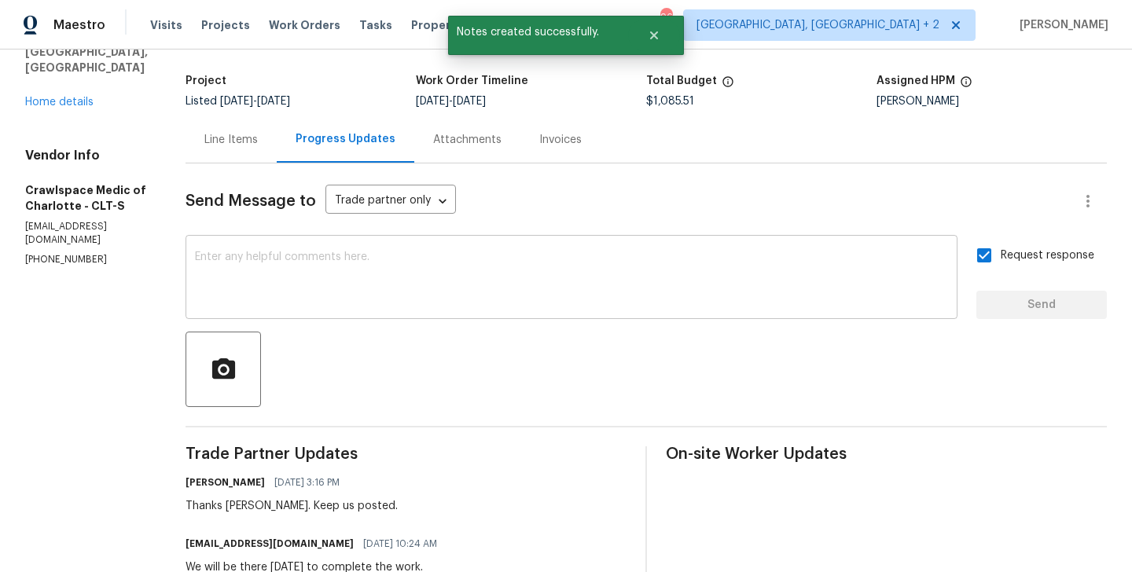
scroll to position [0, 0]
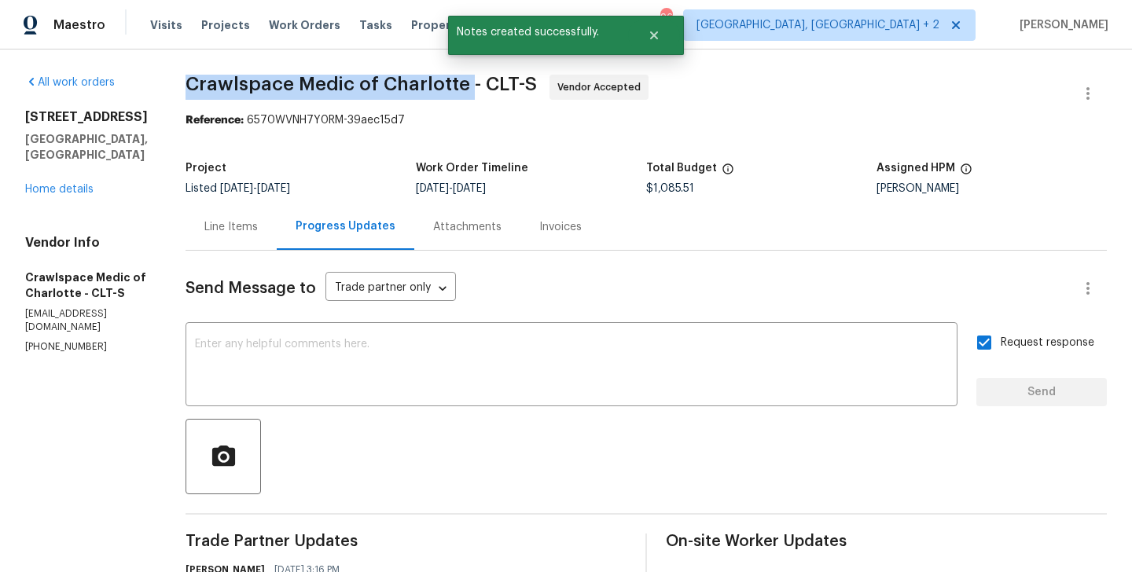
drag, startPoint x: 210, startPoint y: 87, endPoint x: 494, endPoint y: 90, distance: 283.8
copy span "Crawlspace Medic of Charlotte"
click at [82, 184] on link "Home details" at bounding box center [59, 189] width 68 height 11
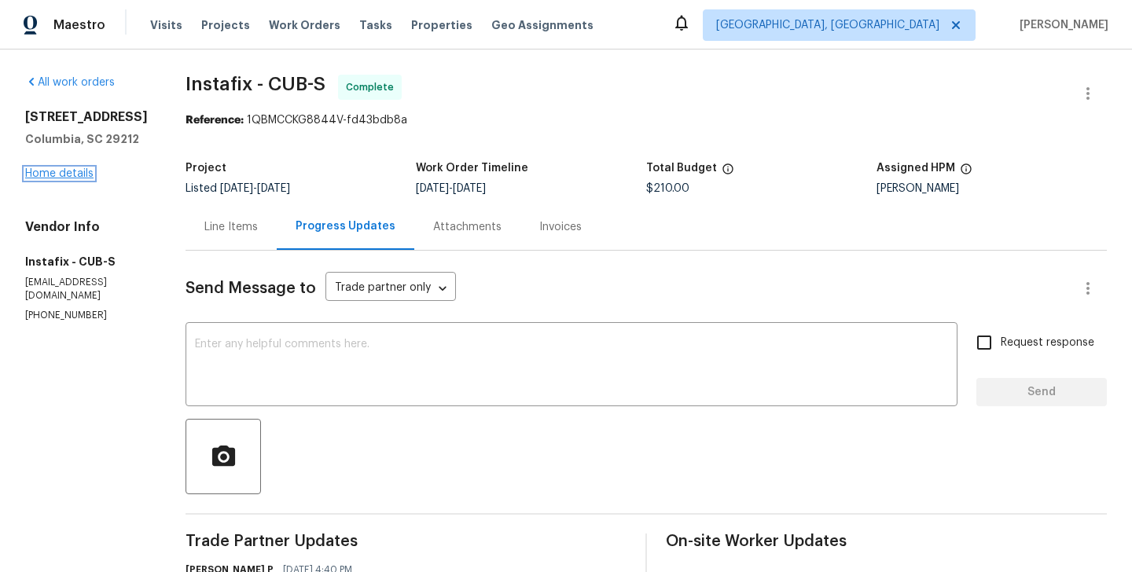
click at [90, 172] on link "Home details" at bounding box center [59, 173] width 68 height 11
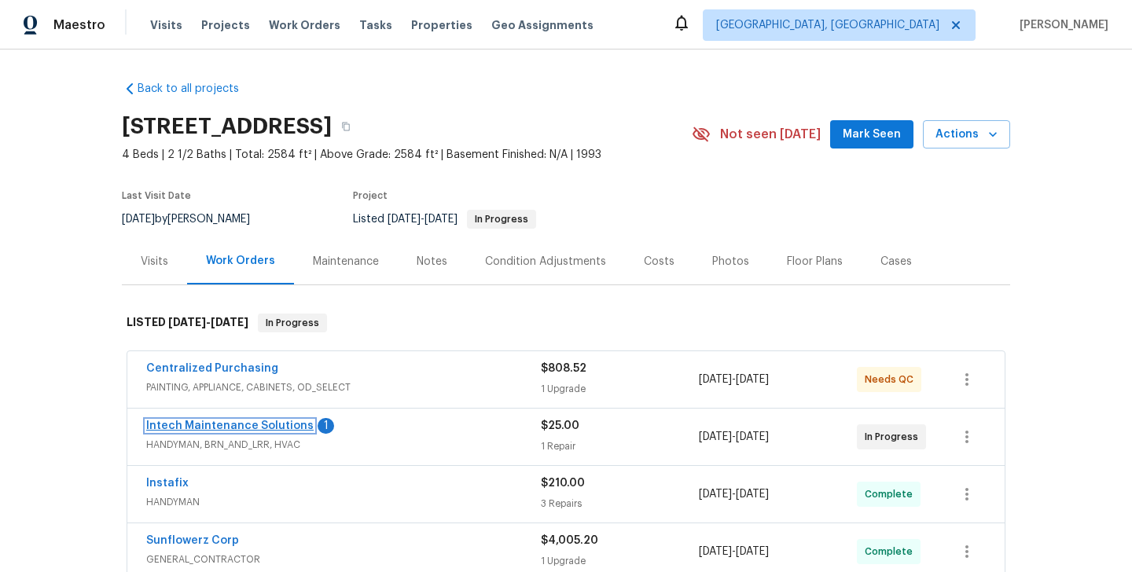
click at [274, 426] on link "Intech Maintenance Solutions" at bounding box center [229, 426] width 167 height 11
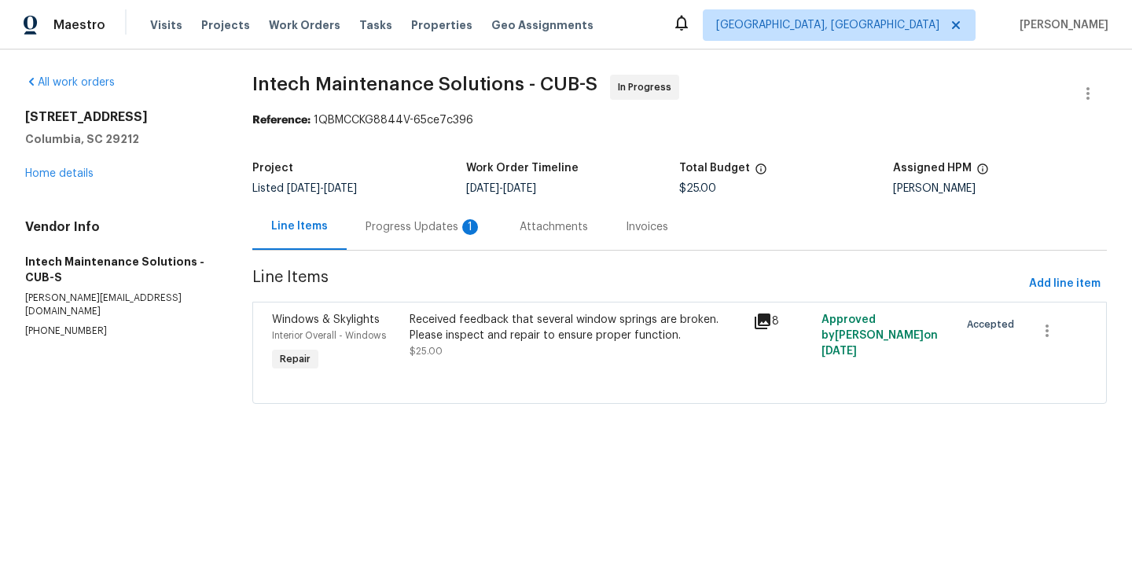
click at [425, 229] on div "Progress Updates 1" at bounding box center [424, 227] width 116 height 16
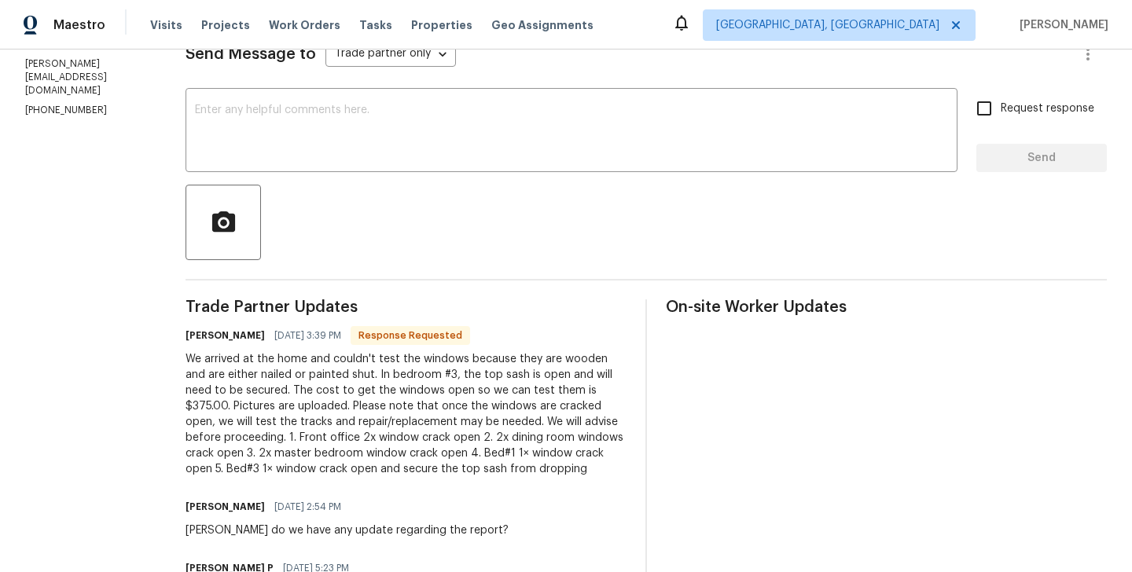
scroll to position [237, 0]
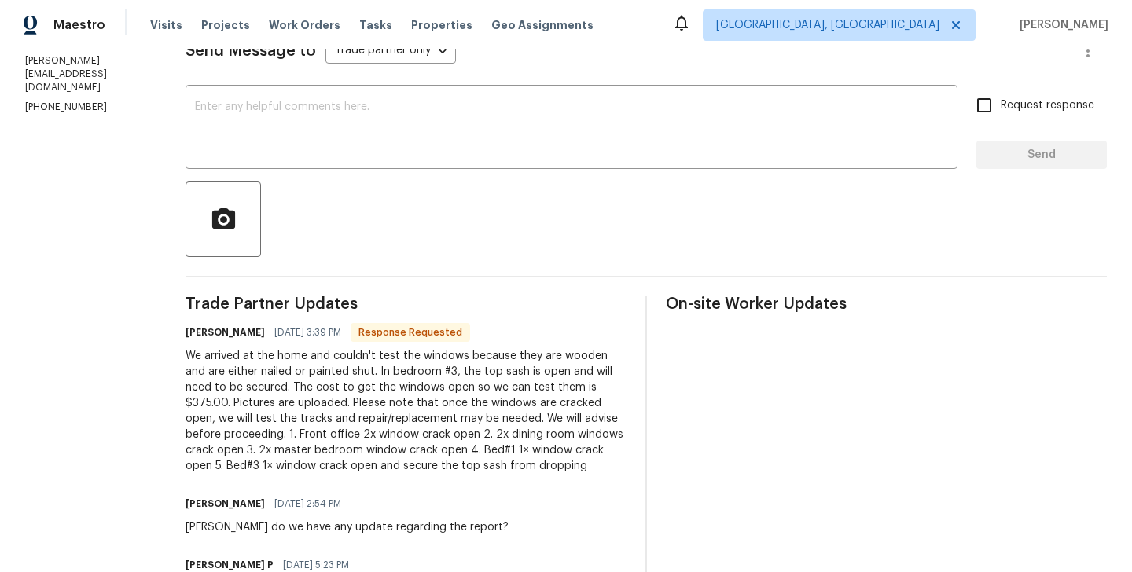
click at [186, 326] on h6 "[PERSON_NAME]" at bounding box center [225, 333] width 79 height 16
copy h6 "[PERSON_NAME]"
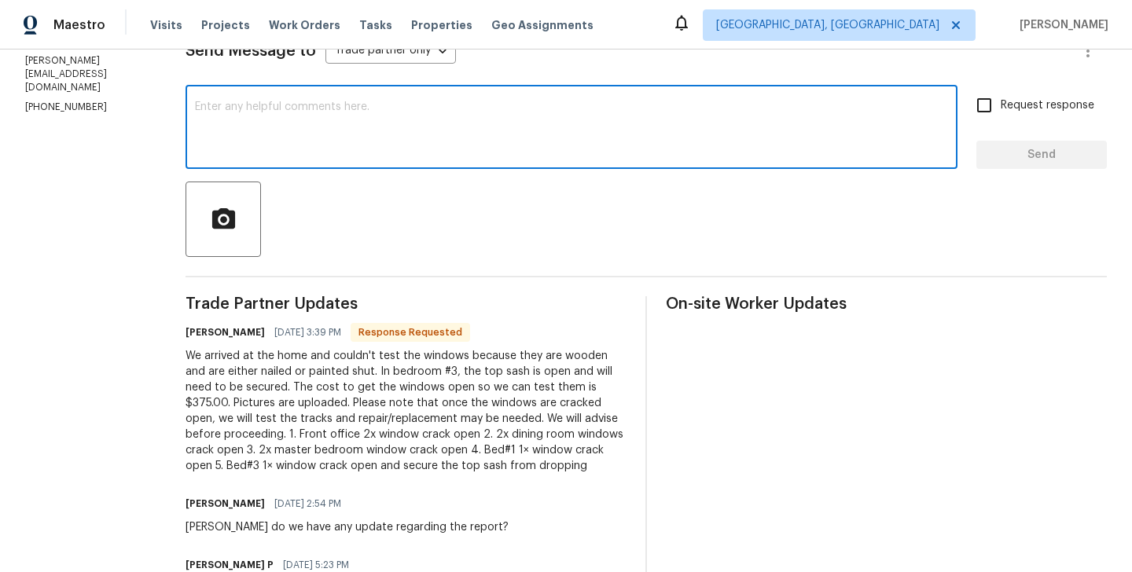
click at [258, 140] on textarea at bounding box center [571, 128] width 753 height 55
paste textarea "[PERSON_NAME]"
type textarea "[PERSON_NAME] will circle back to you."
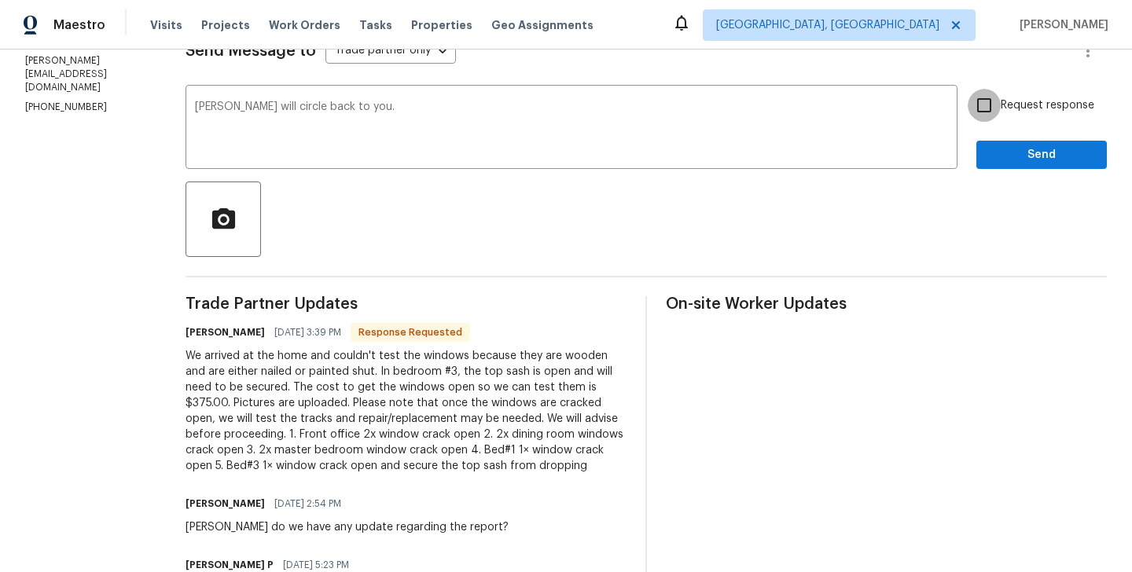
click at [987, 108] on input "Request response" at bounding box center [984, 105] width 33 height 33
checkbox input "true"
click at [1013, 167] on button "Send" at bounding box center [1041, 155] width 131 height 29
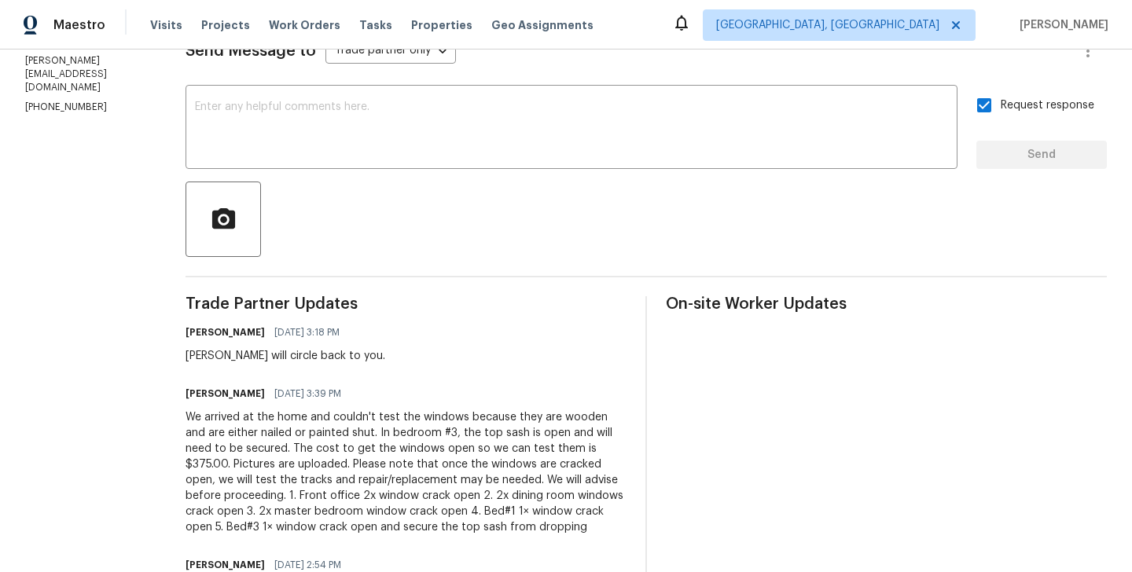
scroll to position [0, 0]
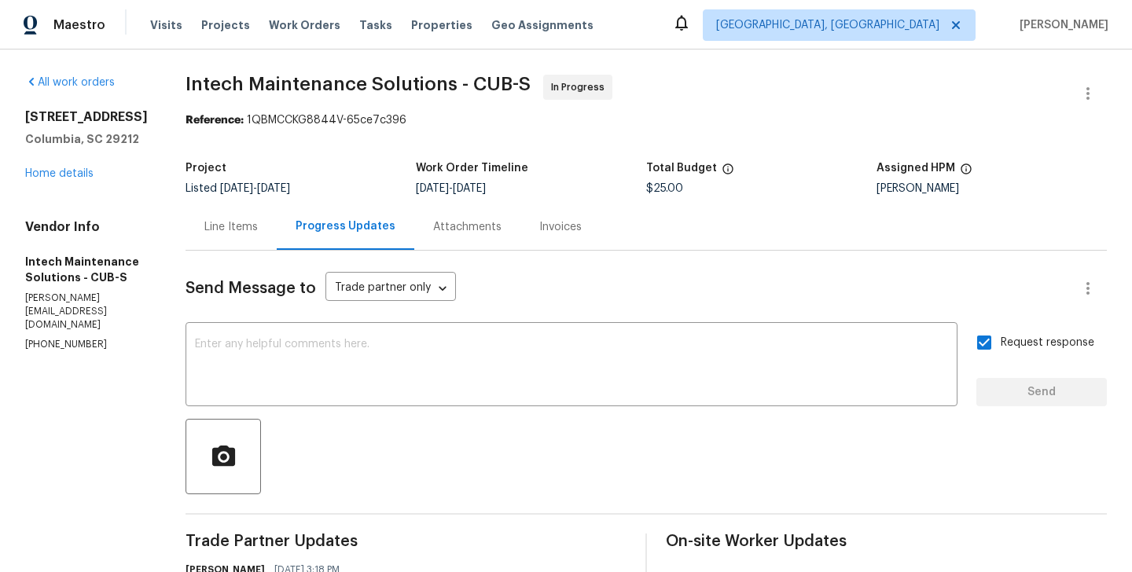
click at [72, 182] on div "[STREET_ADDRESS] Home details" at bounding box center [86, 145] width 123 height 72
click at [71, 179] on link "Home details" at bounding box center [59, 173] width 68 height 11
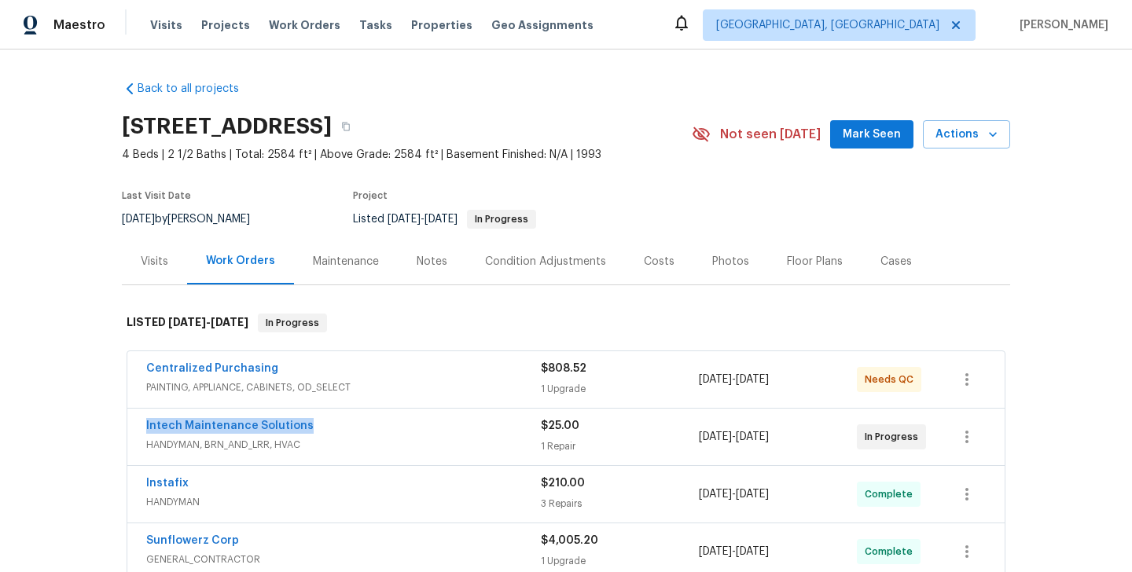
drag, startPoint x: 304, startPoint y: 431, endPoint x: 126, endPoint y: 430, distance: 178.5
click at [127, 430] on div "Intech Maintenance Solutions HANDYMAN, BRN_AND_LRR, HVAC $25.00 1 Repair [DATE]…" at bounding box center [566, 437] width 879 height 58
copy link "Intech Maintenance Solutions"
click at [281, 425] on link "Intech Maintenance Solutions" at bounding box center [229, 426] width 167 height 11
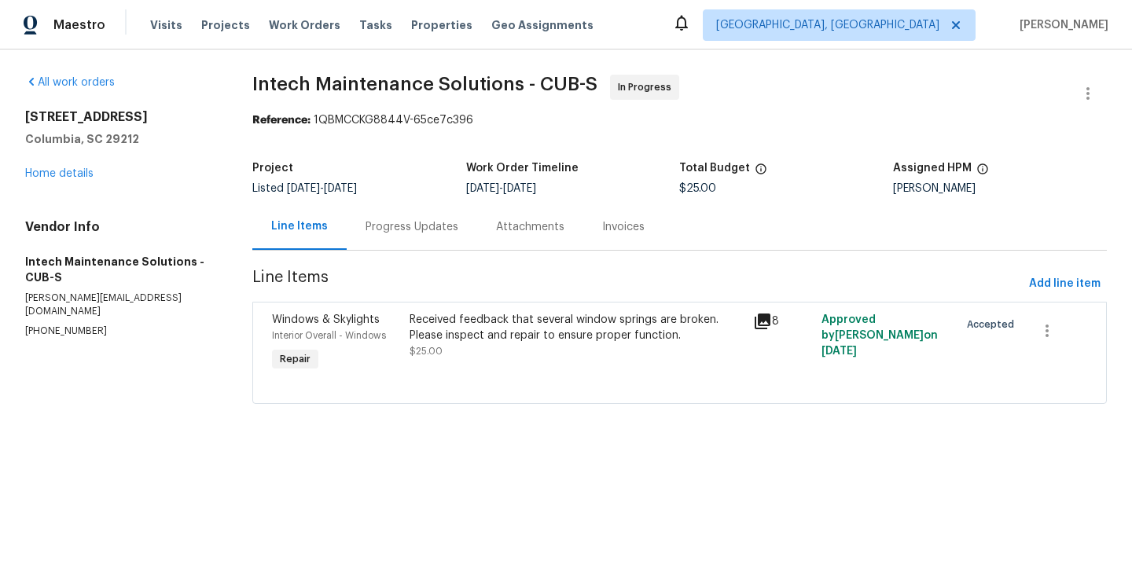
click at [509, 325] on div "Received feedback that several window springs are broken. Please inspect and re…" at bounding box center [577, 327] width 334 height 31
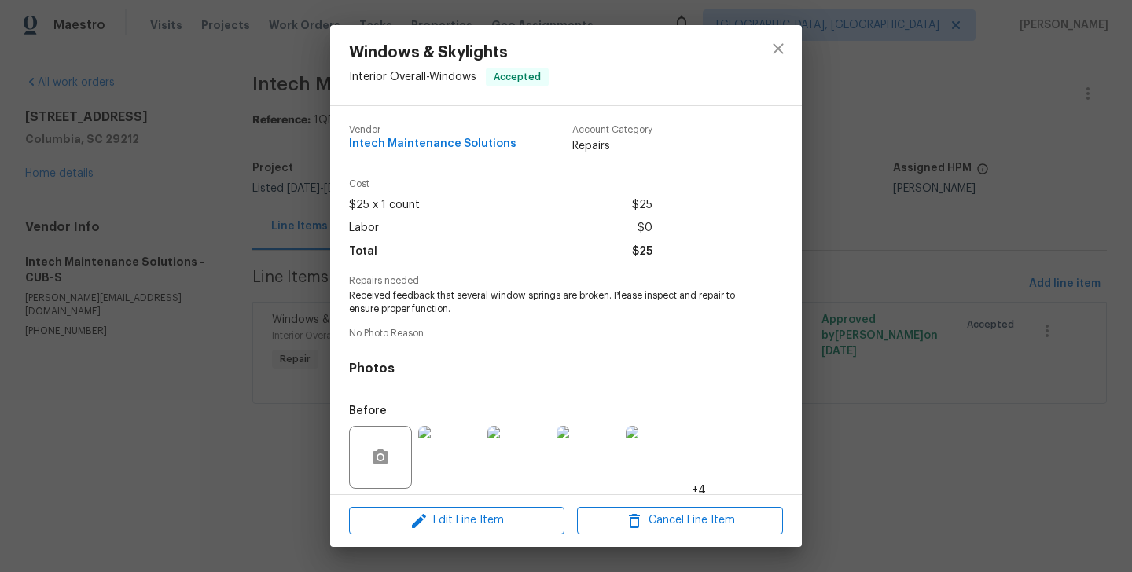
click at [472, 303] on span "Received feedback that several window springs are broken. Please inspect and re…" at bounding box center [544, 302] width 391 height 27
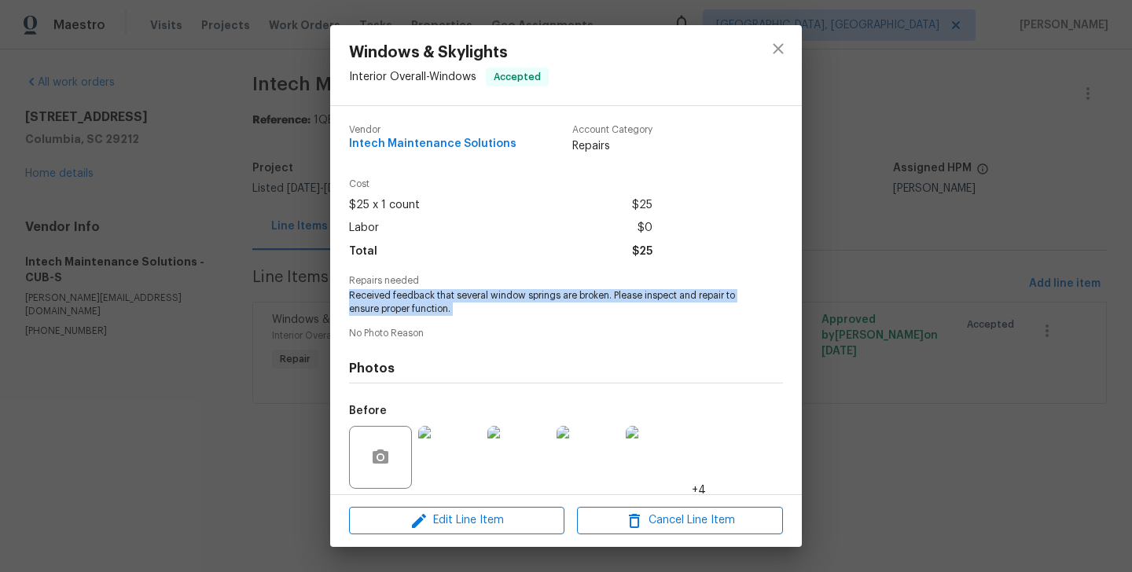
click at [472, 303] on span "Received feedback that several window springs are broken. Please inspect and re…" at bounding box center [544, 302] width 391 height 27
copy span "Received feedback that several window springs are broken. Please inspect and re…"
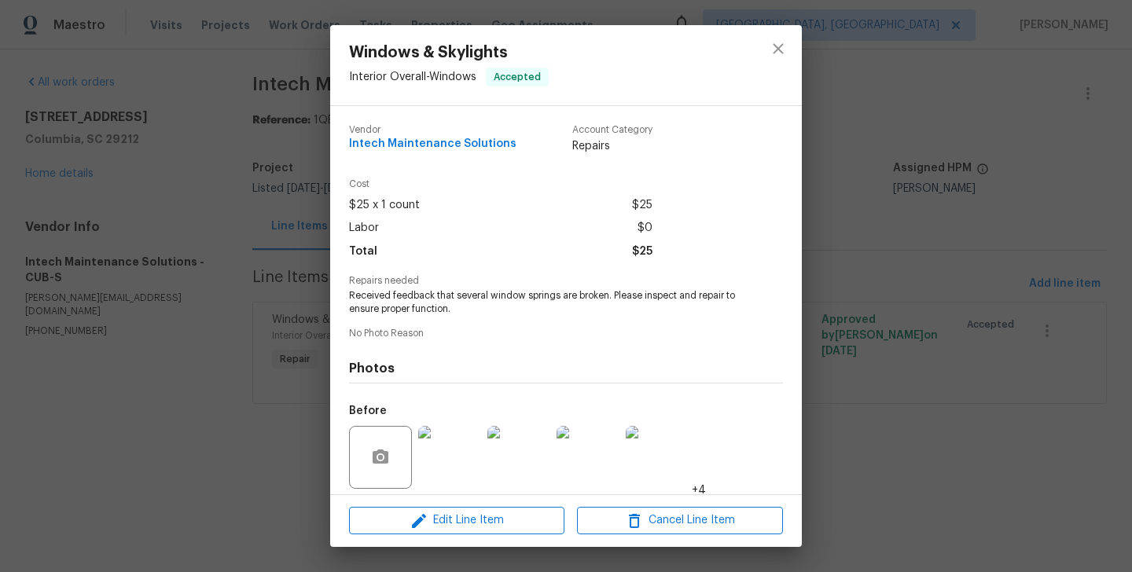
click at [240, 256] on div "Windows & Skylights Interior Overall - Windows Accepted Vendor Intech Maintenan…" at bounding box center [566, 286] width 1132 height 572
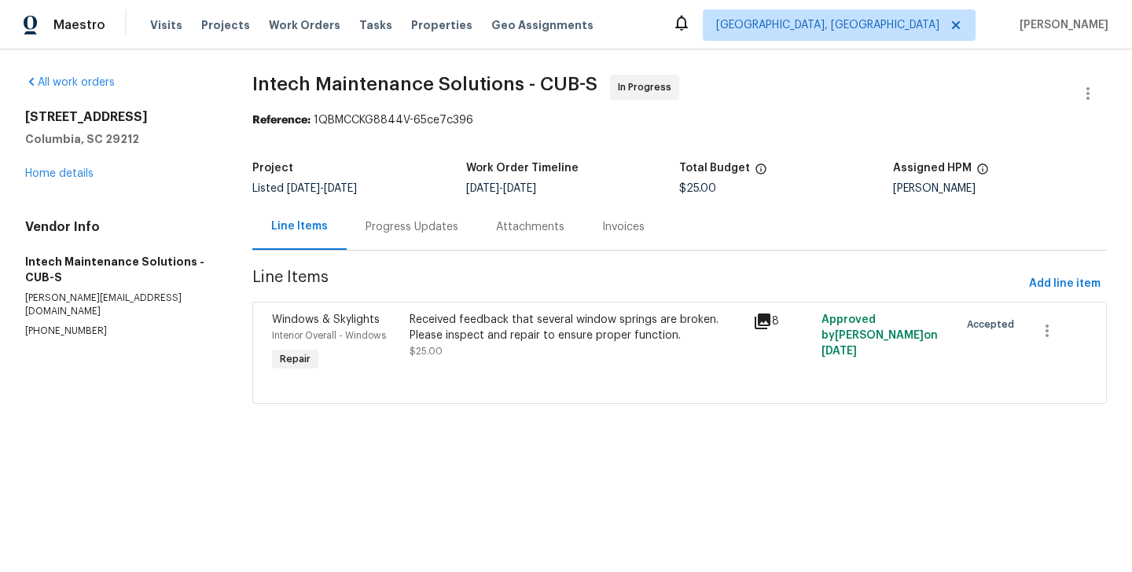
click at [411, 244] on div "Progress Updates" at bounding box center [412, 227] width 131 height 46
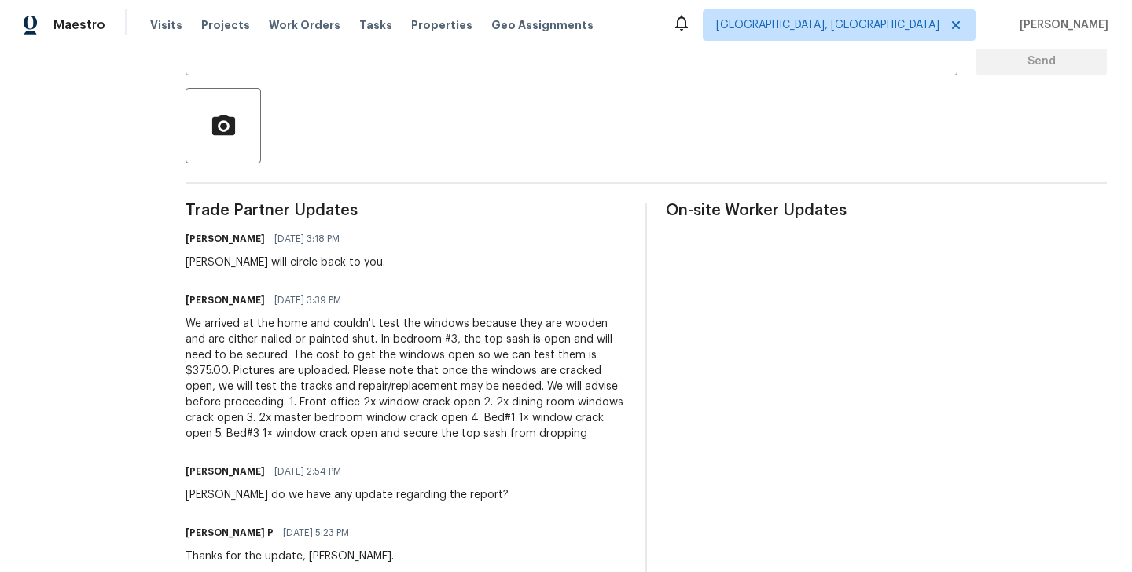
scroll to position [405, 0]
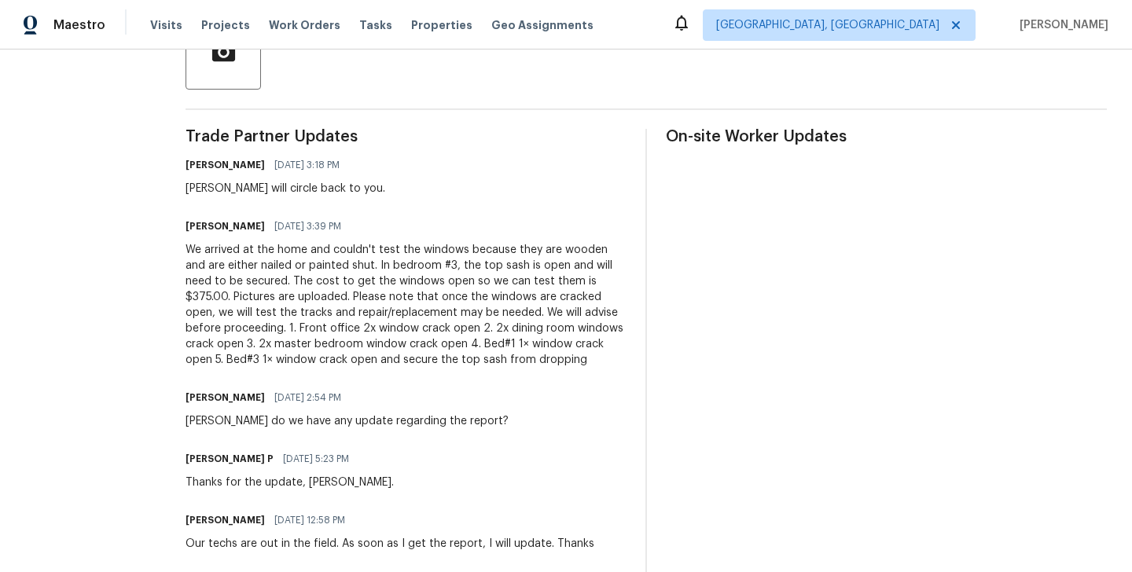
click at [318, 296] on div "We arrived at the home and couldn't test the windows because they are wooden an…" at bounding box center [406, 305] width 441 height 126
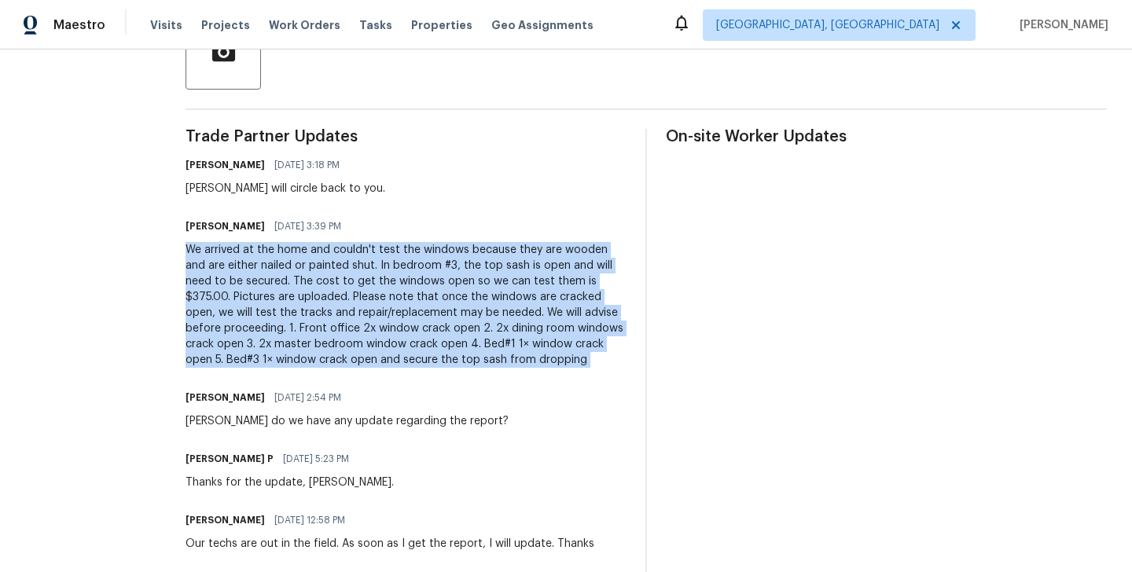
click at [318, 296] on div "We arrived at the home and couldn't test the windows because they are wooden an…" at bounding box center [406, 305] width 441 height 126
copy div "We arrived at the home and couldn't test the windows because they are wooden an…"
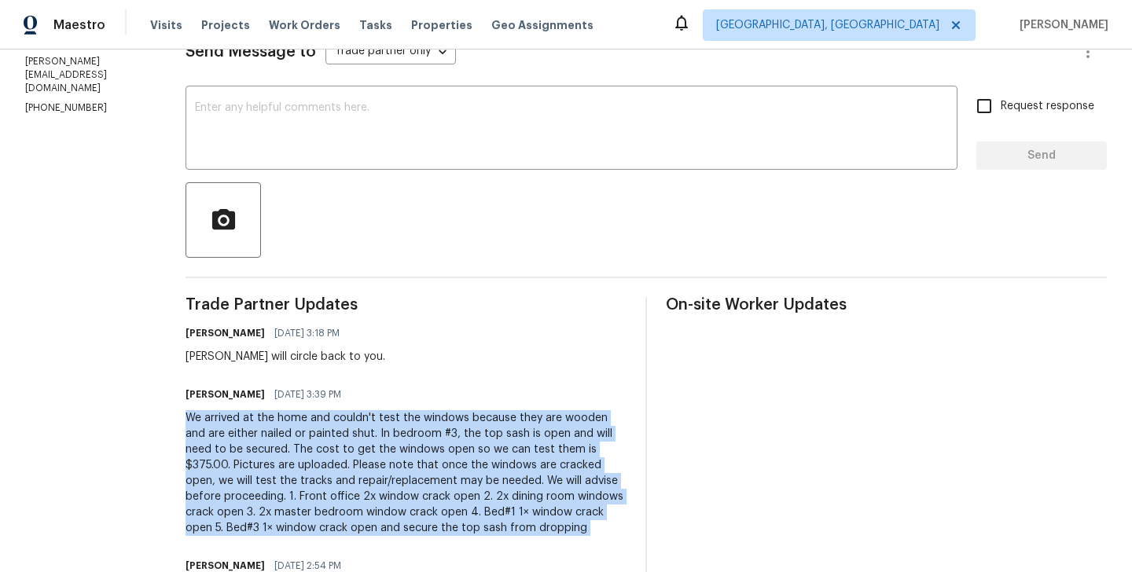
scroll to position [0, 0]
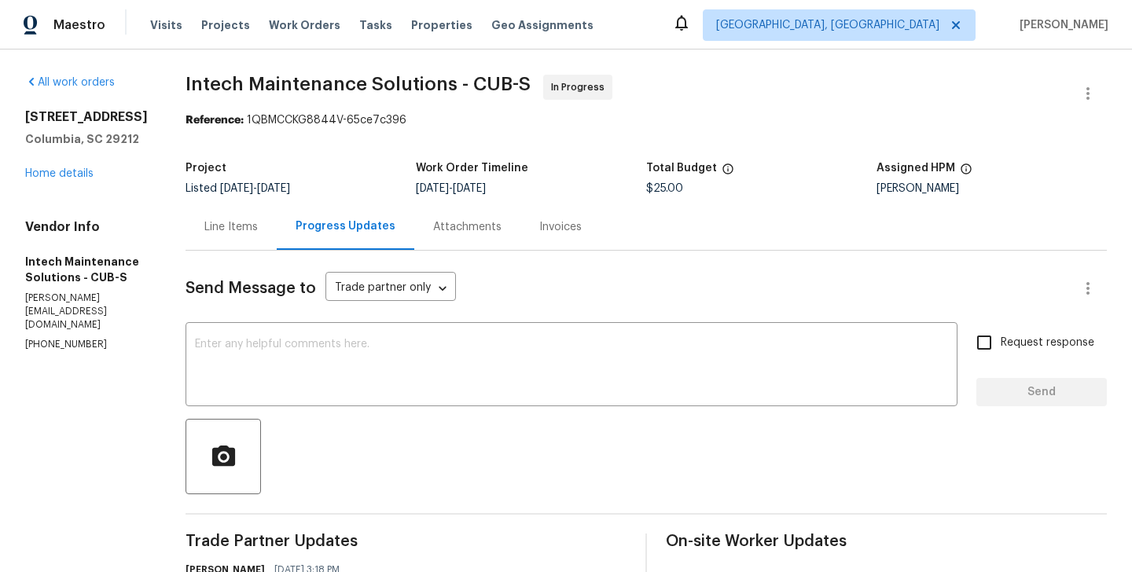
click at [647, 190] on span "$25.00" at bounding box center [664, 188] width 37 height 11
copy span "$25.00"
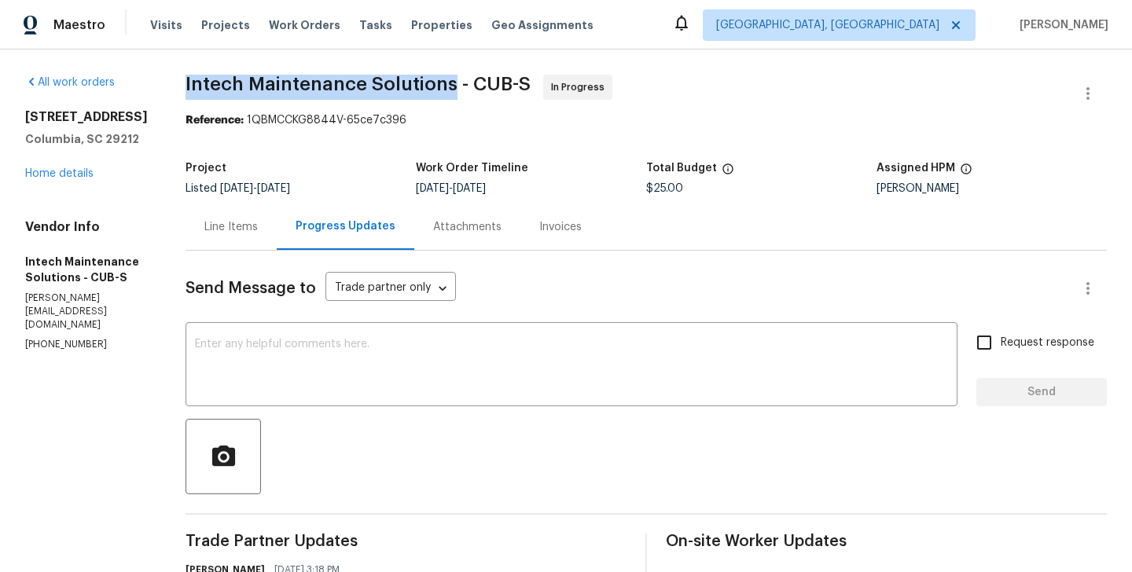
drag, startPoint x: 151, startPoint y: 84, endPoint x: 420, endPoint y: 89, distance: 268.9
copy span "Intech Maintenance Solutions"
click at [78, 179] on link "Home details" at bounding box center [59, 173] width 68 height 11
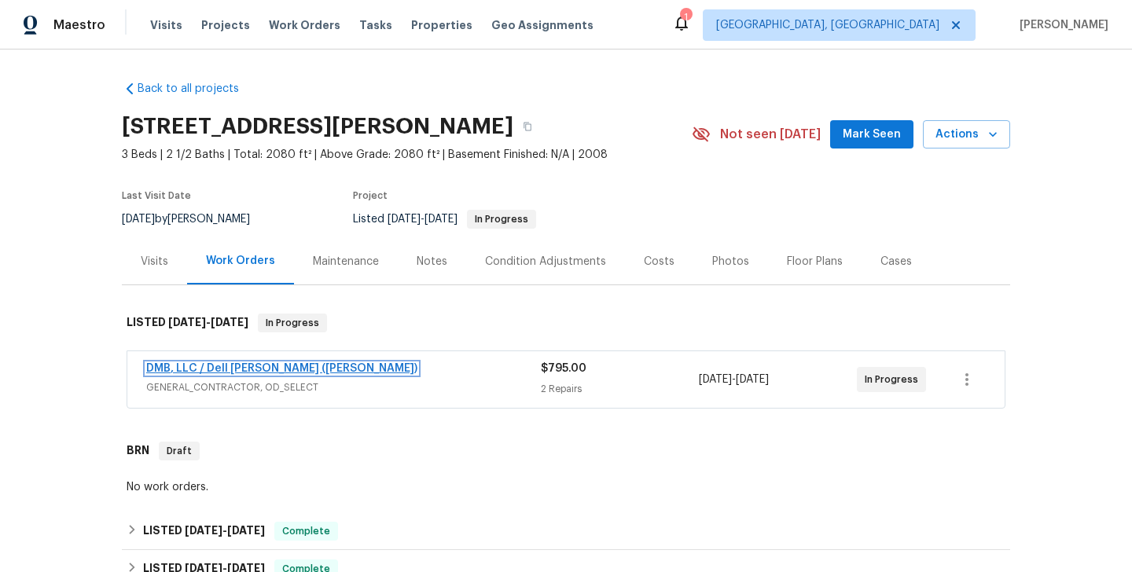
click at [282, 369] on link "DMB, LLC / Dell [PERSON_NAME] ([PERSON_NAME])" at bounding box center [281, 368] width 271 height 11
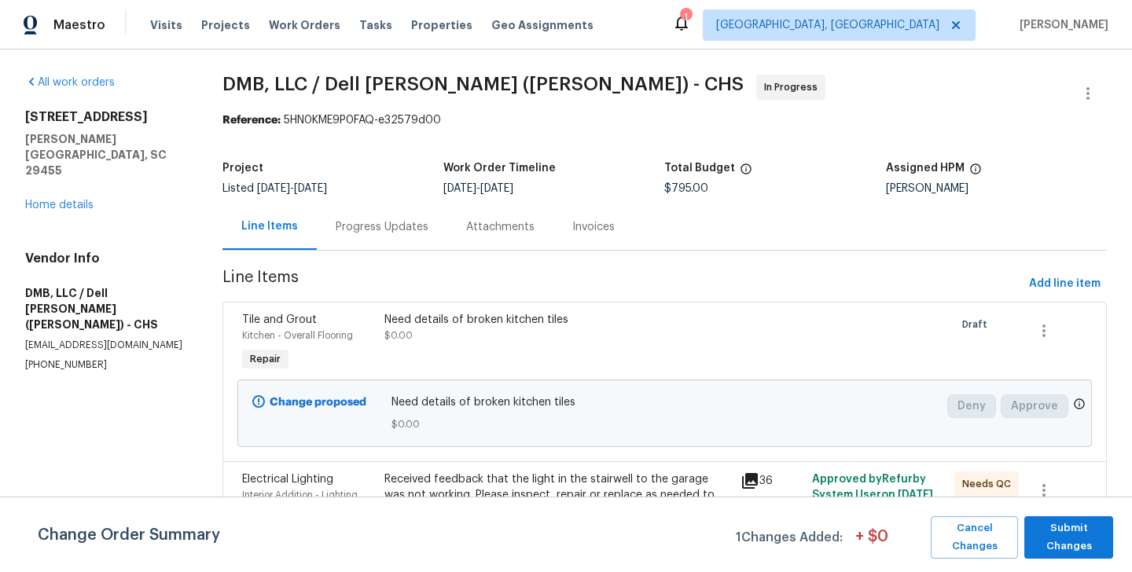
click at [392, 232] on div "Progress Updates" at bounding box center [382, 227] width 93 height 16
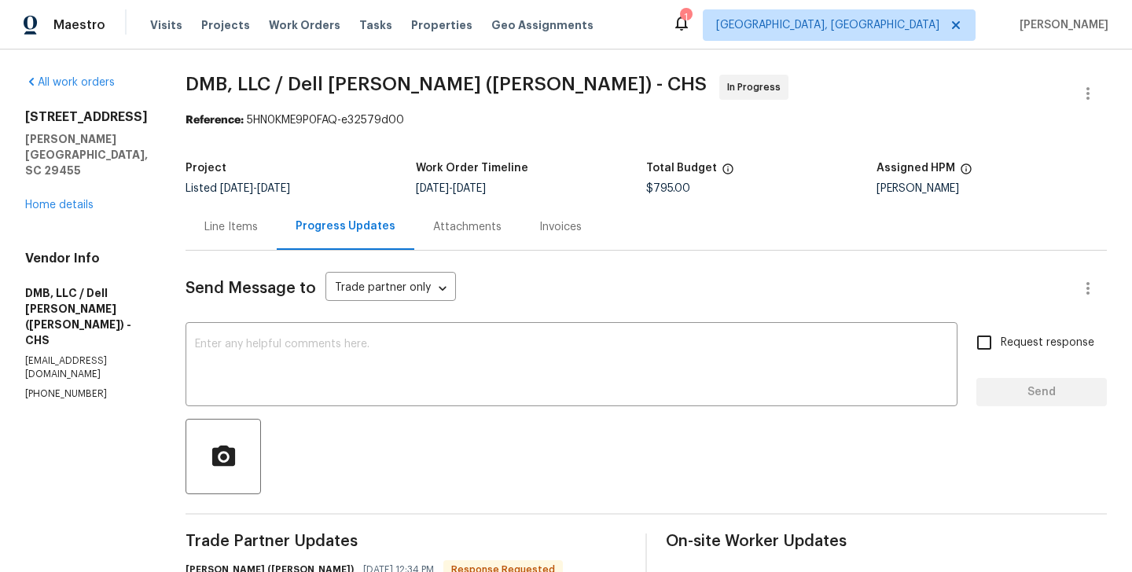
click at [248, 201] on div "Project Listed [DATE] - [DATE] Work Order Timeline [DATE] - [DATE] Total Budget…" at bounding box center [646, 178] width 921 height 50
click at [239, 215] on div "Line Items" at bounding box center [231, 227] width 91 height 46
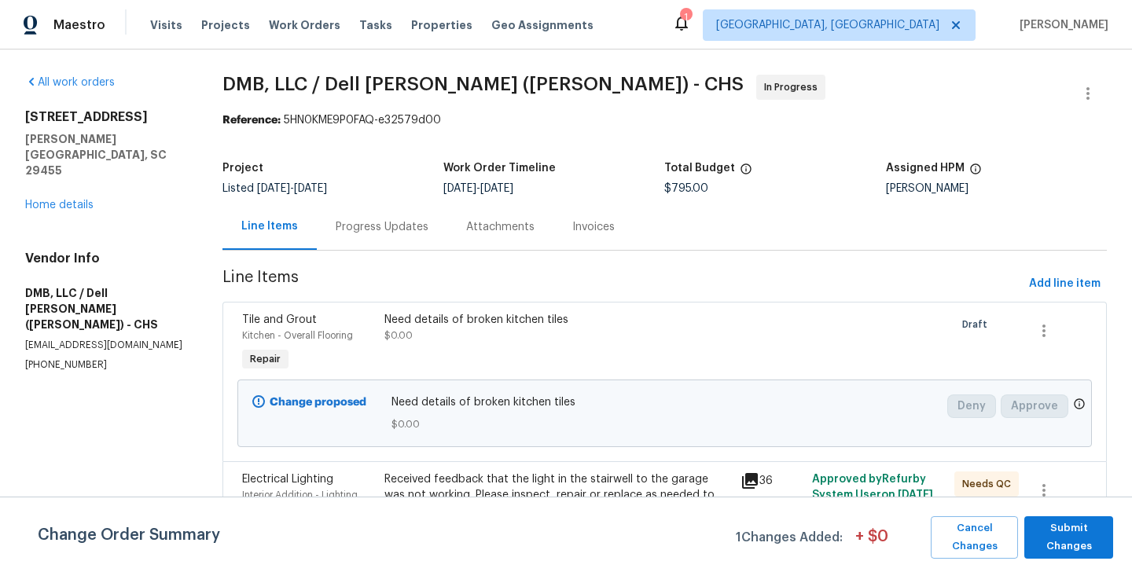
scroll to position [132, 0]
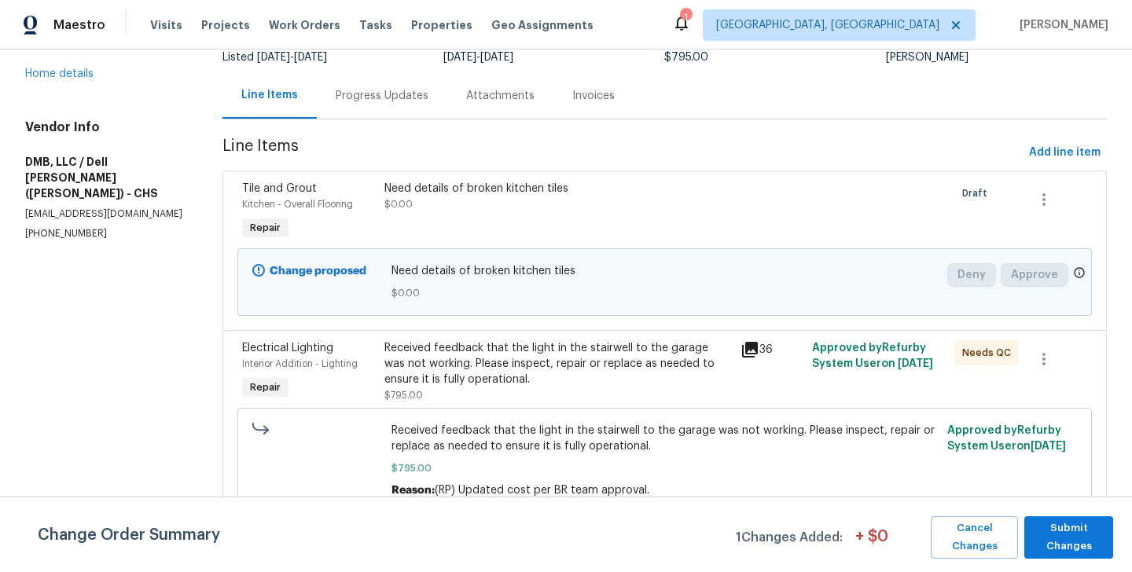
click at [360, 103] on div "Progress Updates" at bounding box center [382, 95] width 131 height 46
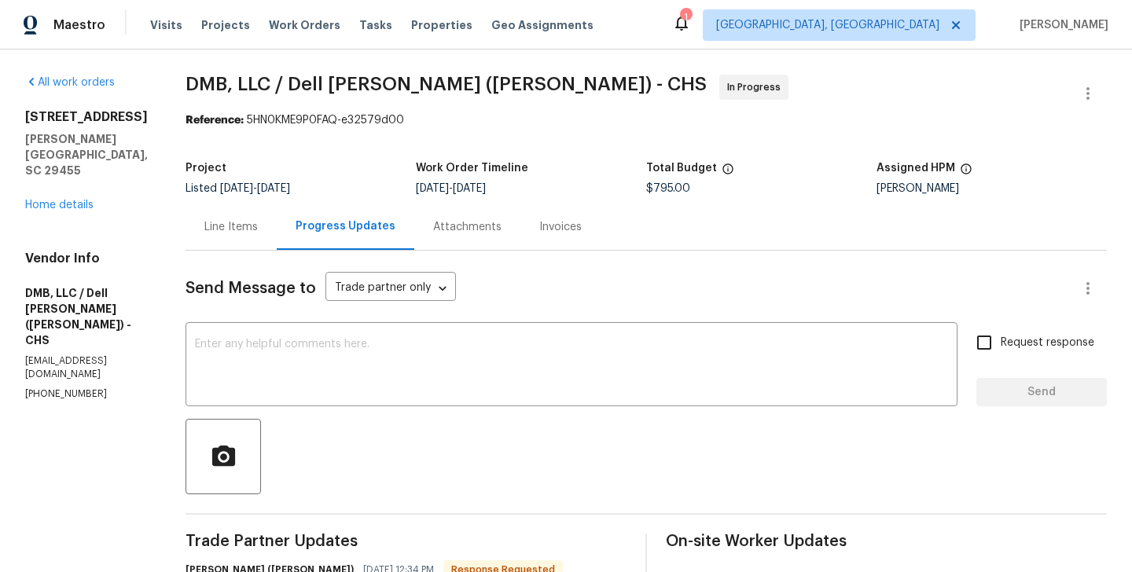
click at [223, 237] on div "Line Items" at bounding box center [231, 227] width 91 height 46
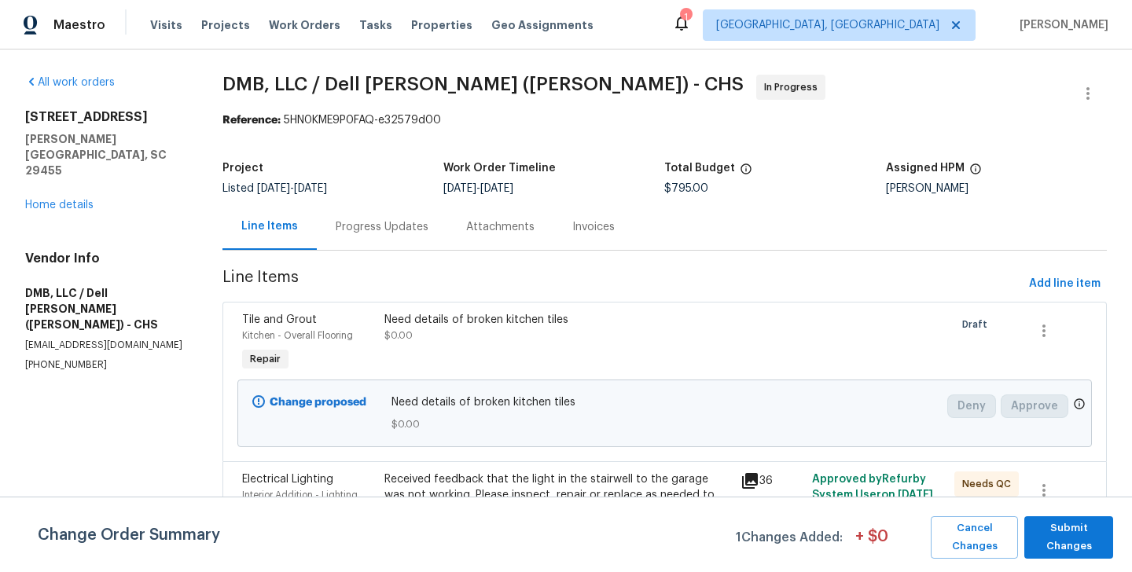
scroll to position [132, 0]
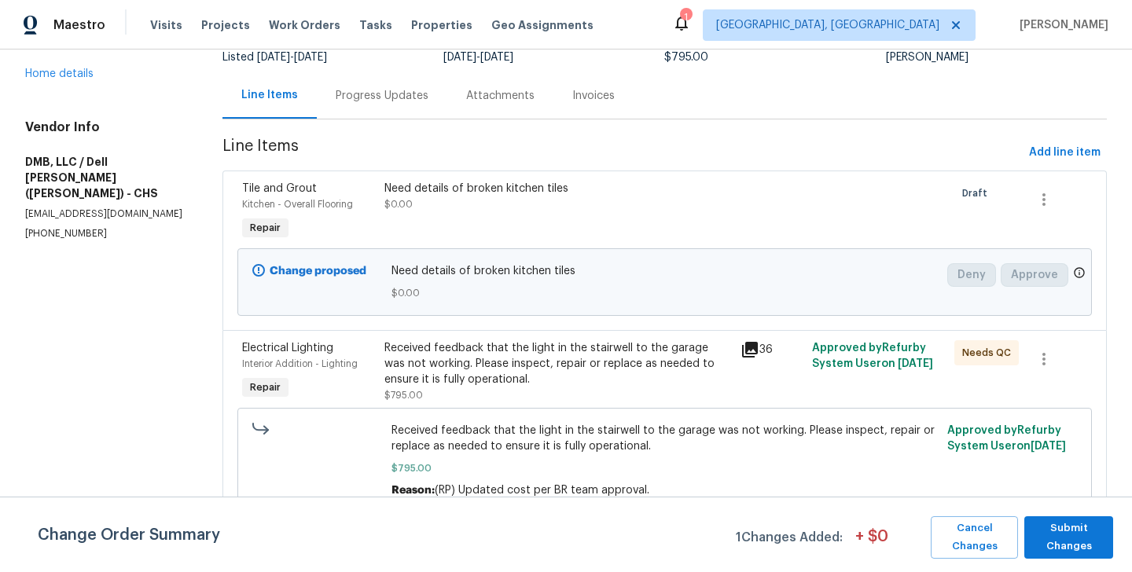
click at [459, 362] on div "Received feedback that the light in the stairwell to the garage was not working…" at bounding box center [557, 363] width 347 height 47
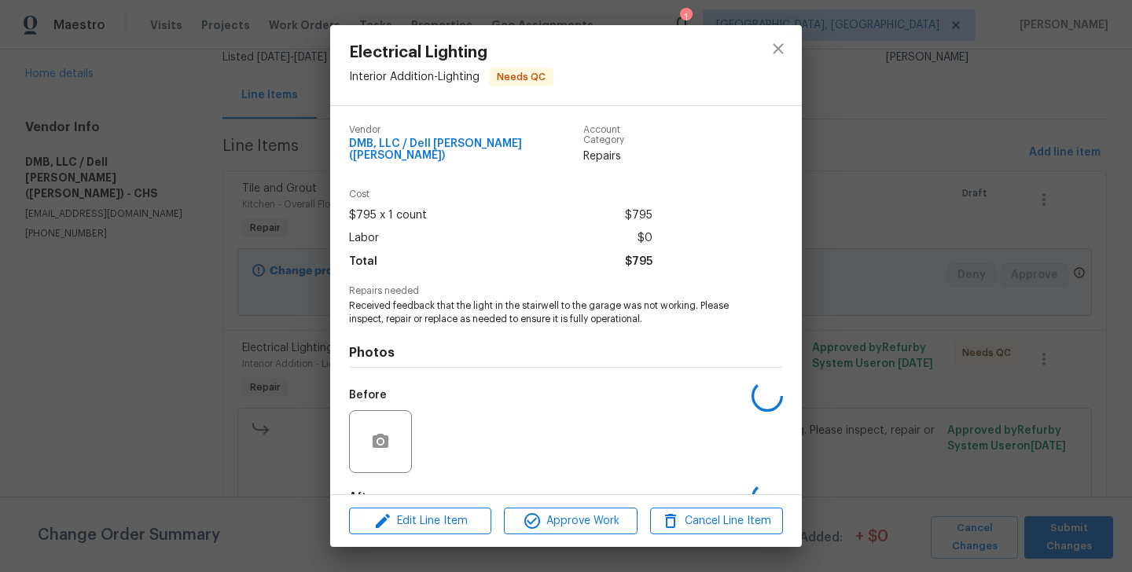
scroll to position [86, 0]
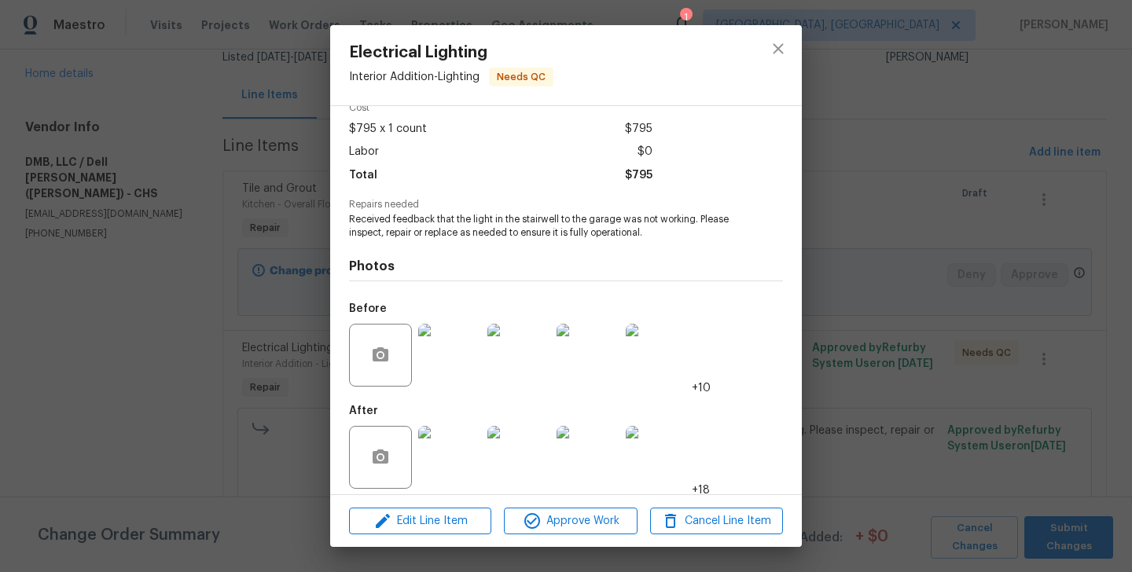
click at [298, 422] on div "Electrical Lighting Interior Addition - Lighting Needs QC Vendor DMB, LLC / Del…" at bounding box center [566, 286] width 1132 height 572
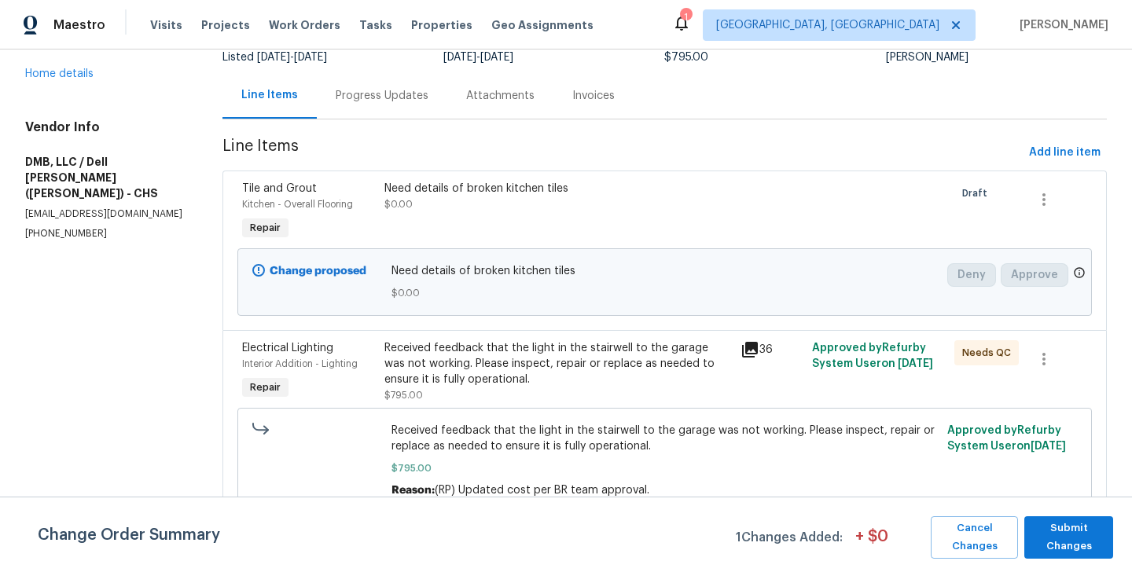
click at [428, 253] on div "Change proposed Need details of broken kitchen tiles $0.00 Deny Approve" at bounding box center [664, 282] width 855 height 68
click at [373, 108] on div "Progress Updates" at bounding box center [382, 95] width 131 height 46
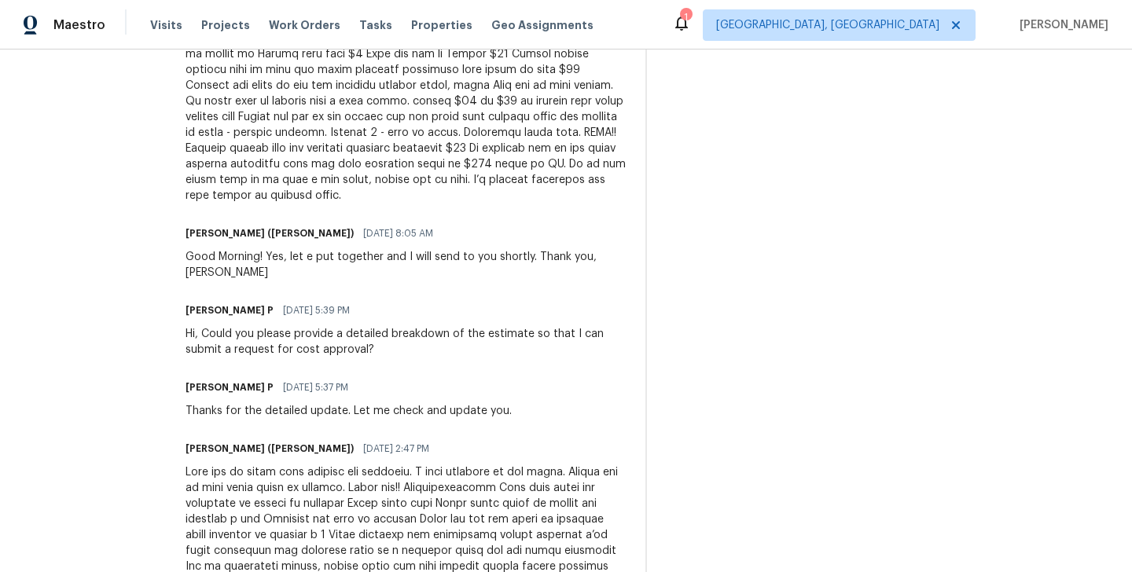
scroll to position [1963, 0]
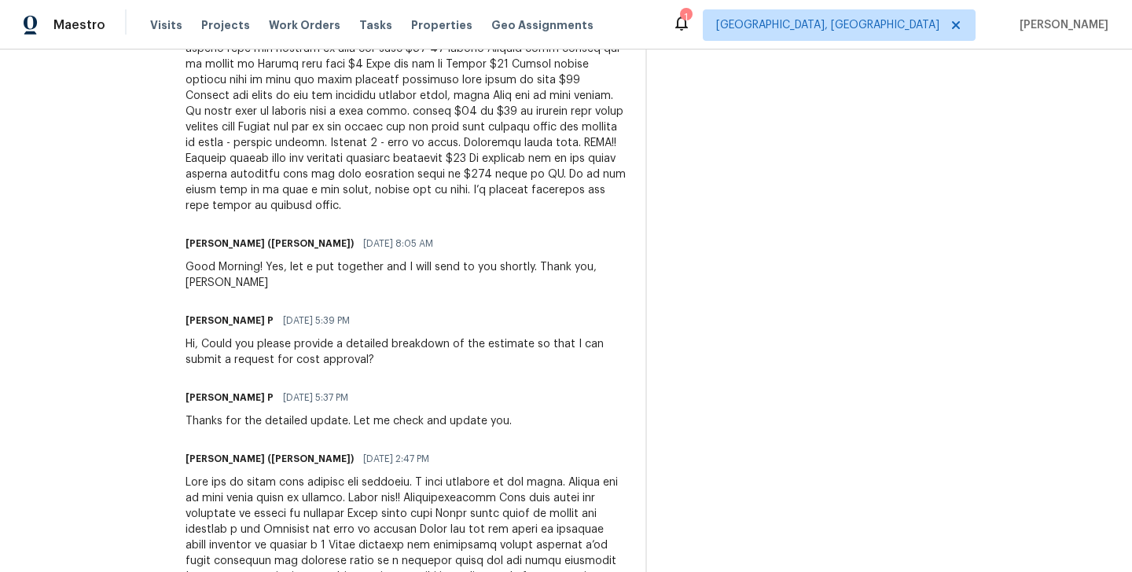
click at [427, 336] on div "Hi, Could you please provide a detailed breakdown of the estimate so that I can…" at bounding box center [406, 351] width 441 height 31
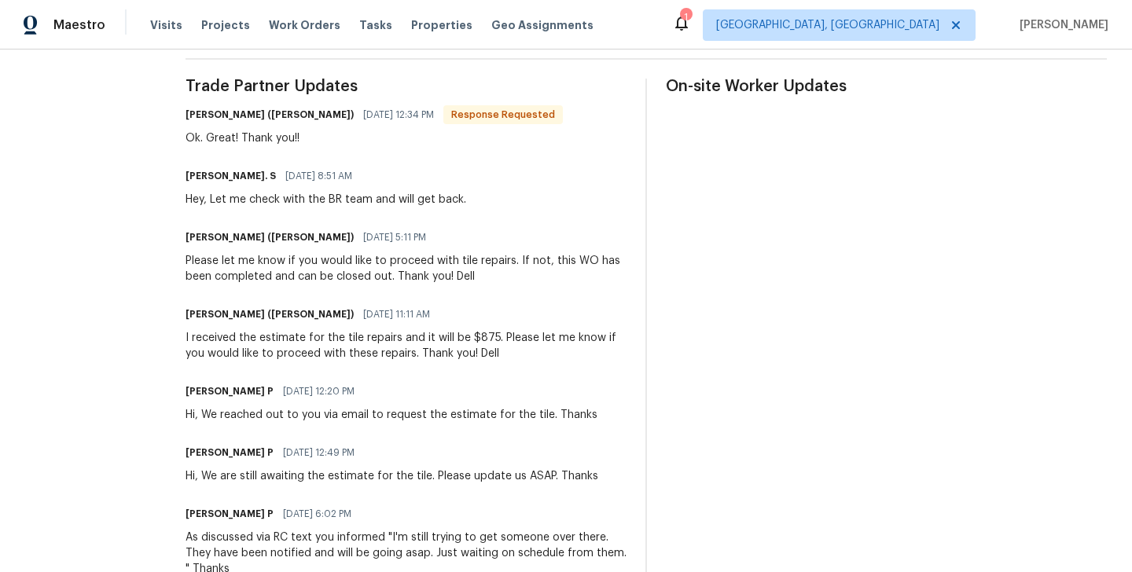
scroll to position [425, 0]
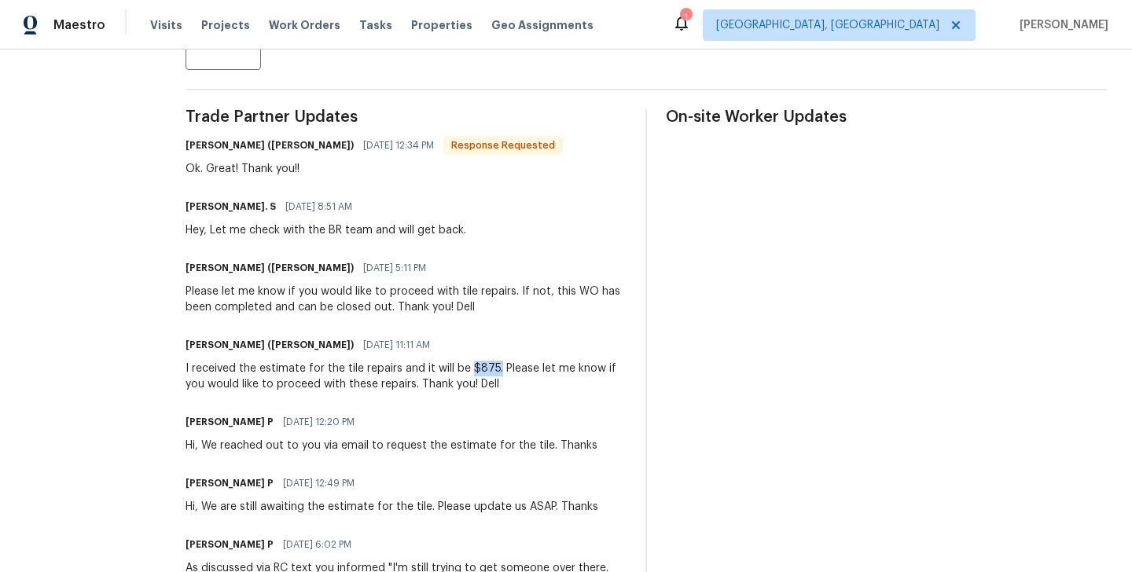
drag, startPoint x: 450, startPoint y: 368, endPoint x: 476, endPoint y: 368, distance: 25.9
click at [476, 368] on div "I received the estimate for the tile repairs and it will be $875. Please let me…" at bounding box center [406, 376] width 441 height 31
copy div "$875."
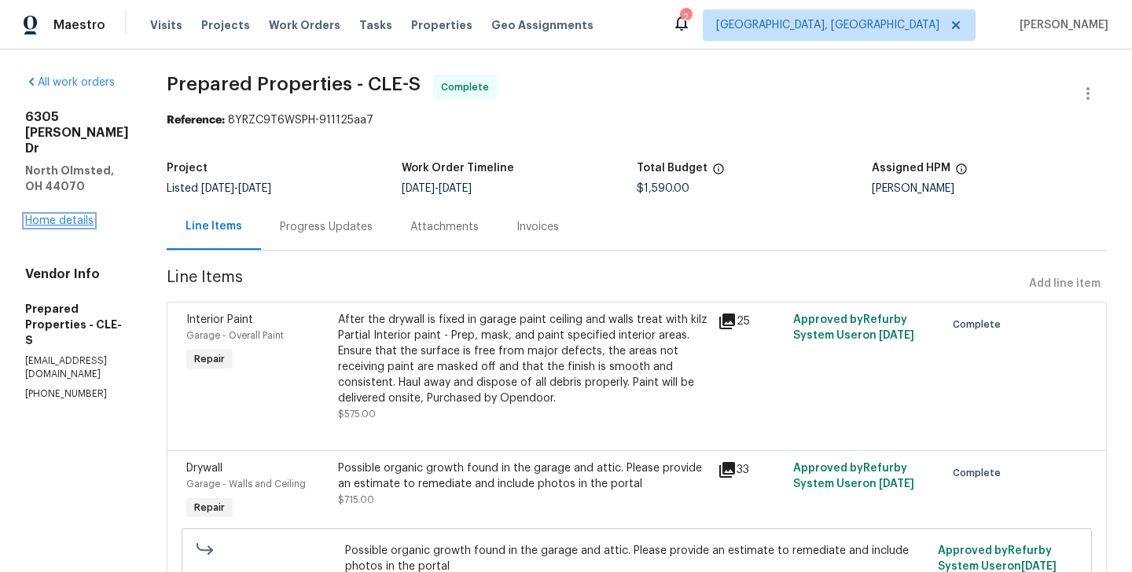
click at [31, 215] on link "Home details" at bounding box center [59, 220] width 68 height 11
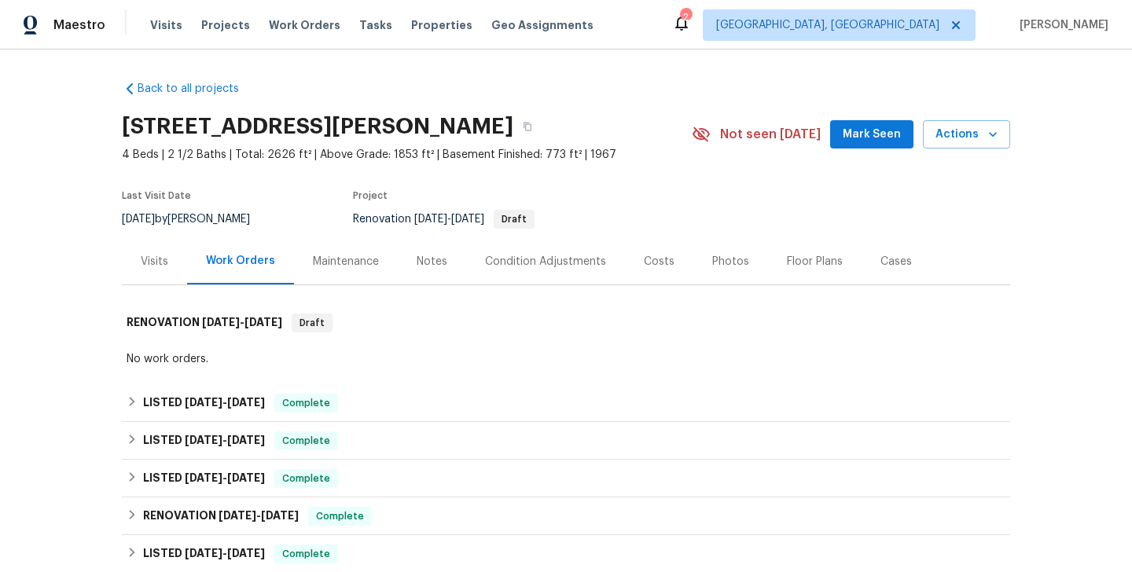
scroll to position [317, 0]
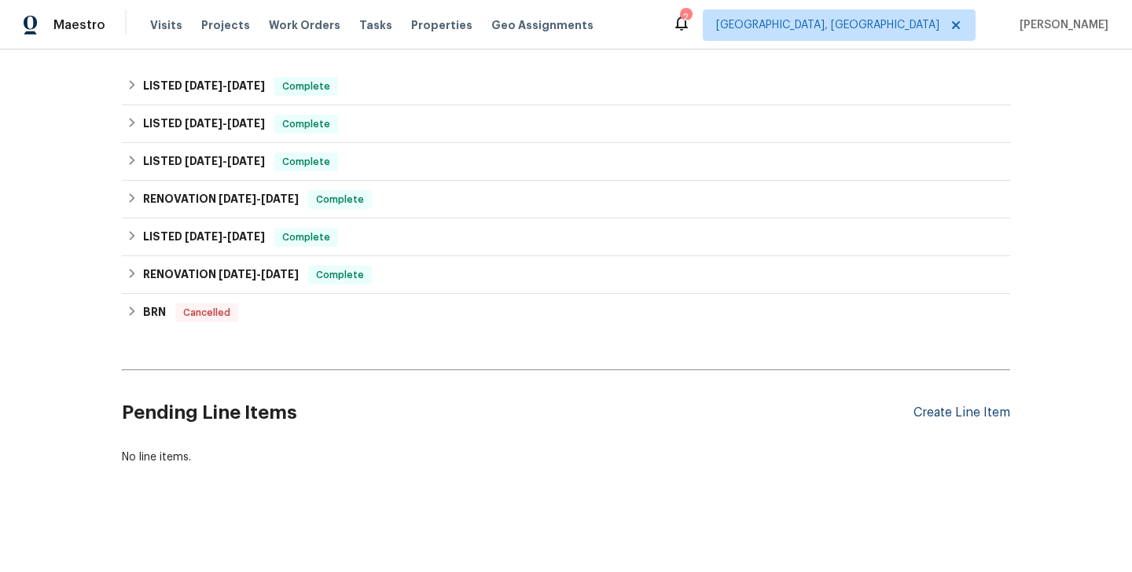
click at [936, 418] on div "Create Line Item" at bounding box center [962, 413] width 97 height 15
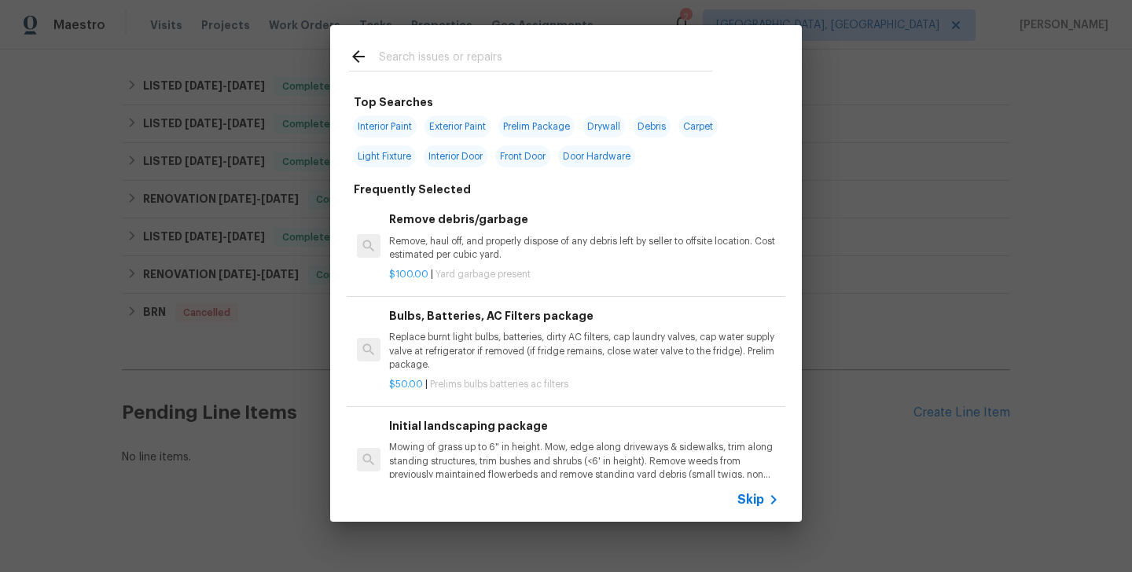
click at [487, 64] on input "text" at bounding box center [545, 59] width 333 height 24
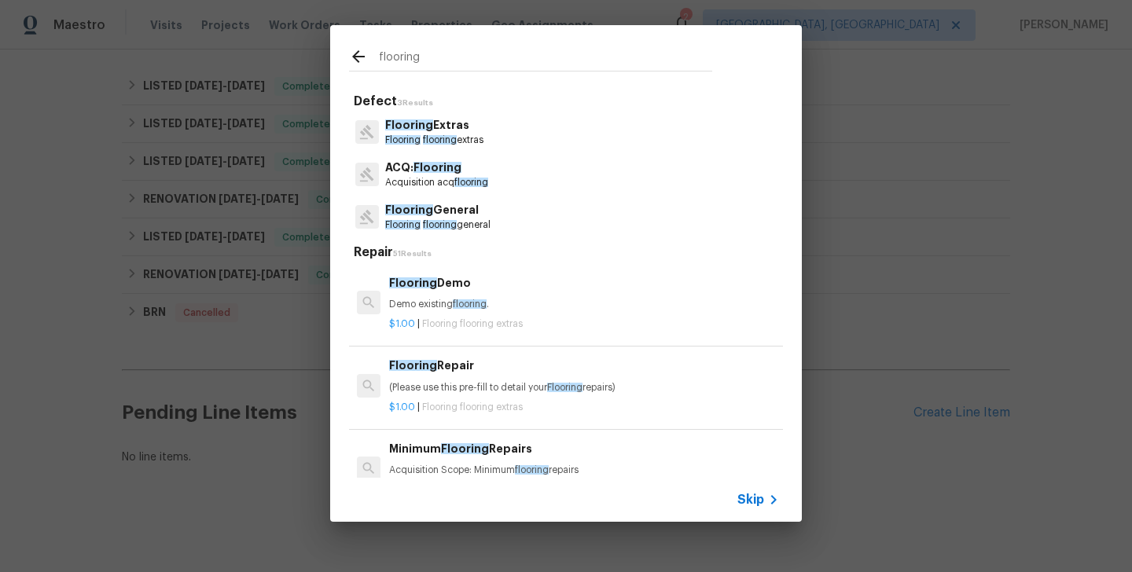
type input "flooring"
click at [440, 285] on h6 "Flooring Demo" at bounding box center [584, 282] width 390 height 17
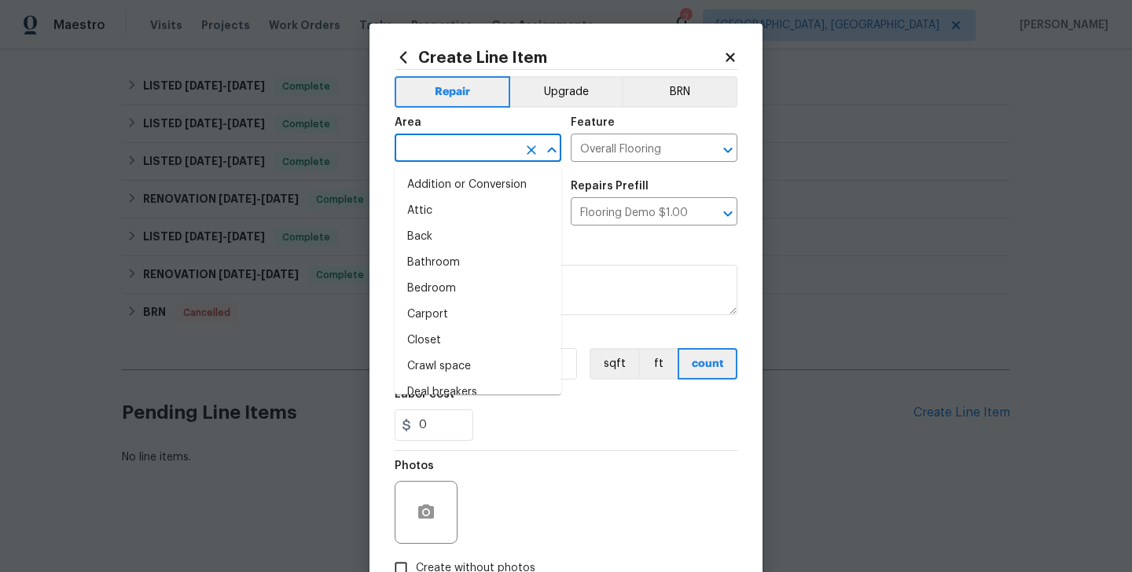
click at [450, 142] on input "text" at bounding box center [456, 150] width 123 height 24
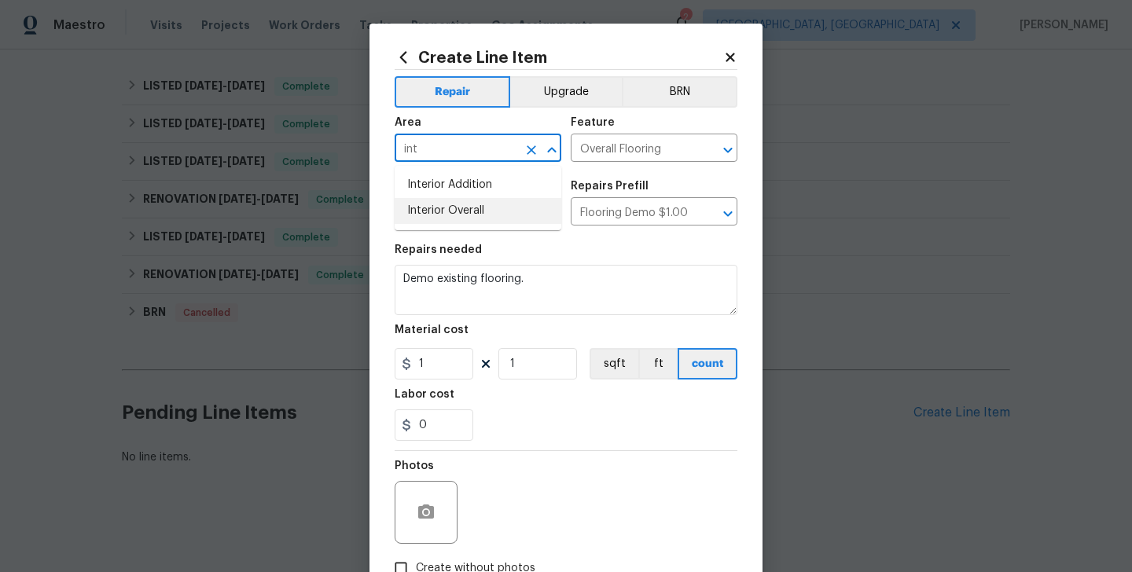
click at [464, 208] on li "Interior Overall" at bounding box center [478, 211] width 167 height 26
type input "Interior Overall"
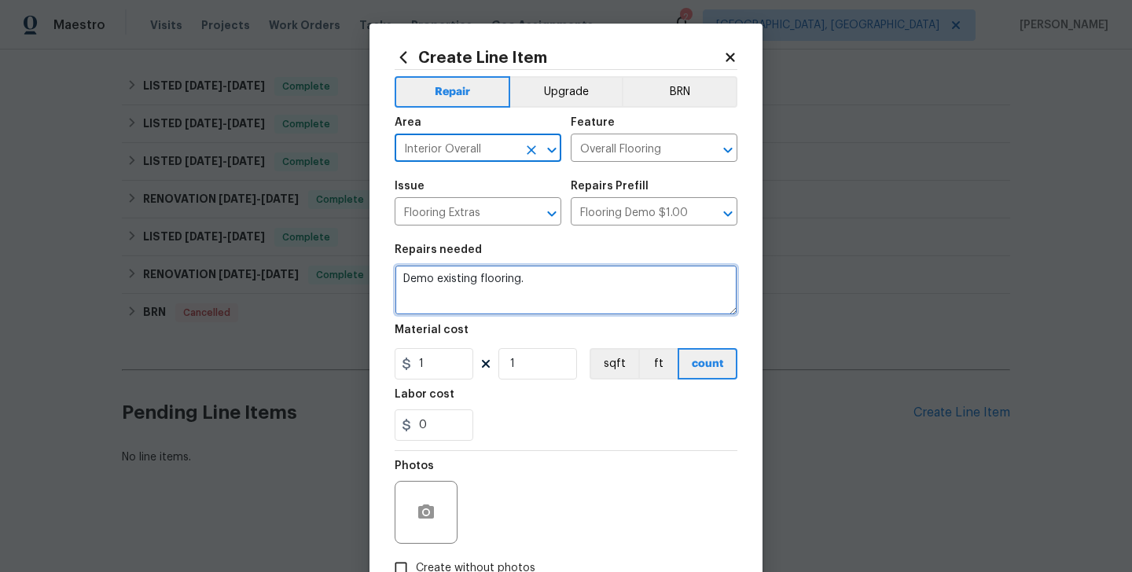
click at [464, 293] on textarea "Demo existing flooring." at bounding box center [566, 290] width 343 height 50
paste textarea "floors in the kitchen, bathroom, and basement require refreshing"
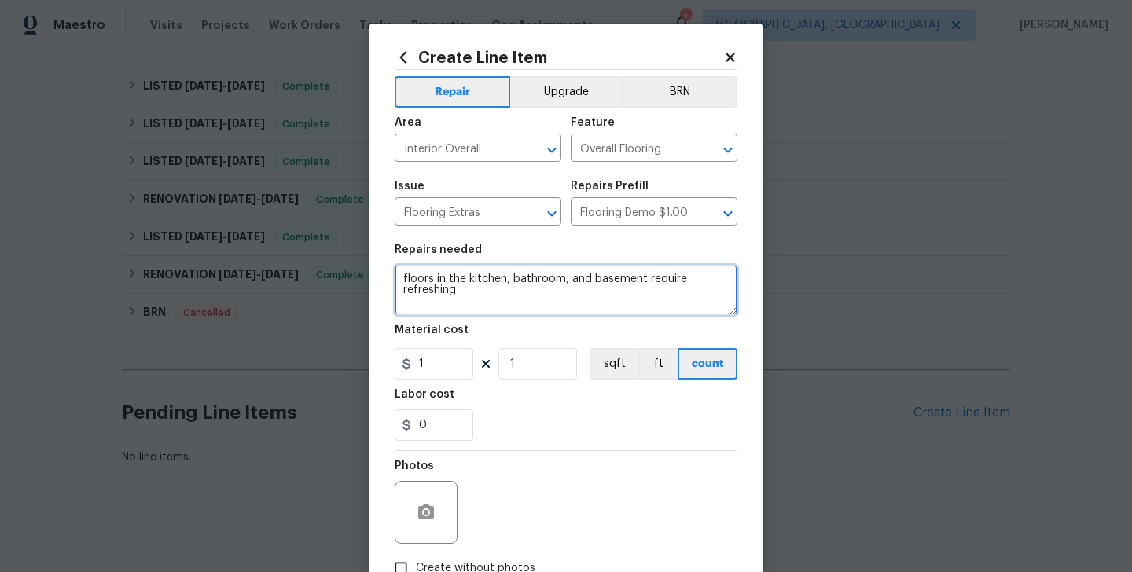
click at [406, 282] on textarea "floors in the kitchen, bathroom, and basement require refreshing" at bounding box center [566, 290] width 343 height 50
type textarea "Floors in the kitchen, bathroom, and basement require refreshing"
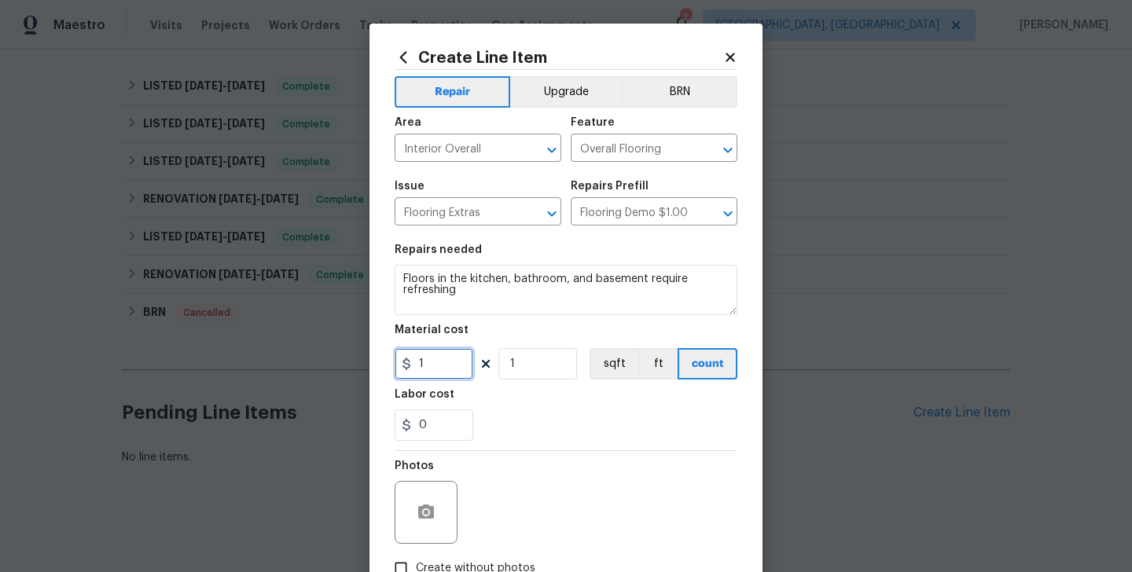
click at [442, 367] on input "1" at bounding box center [434, 363] width 79 height 31
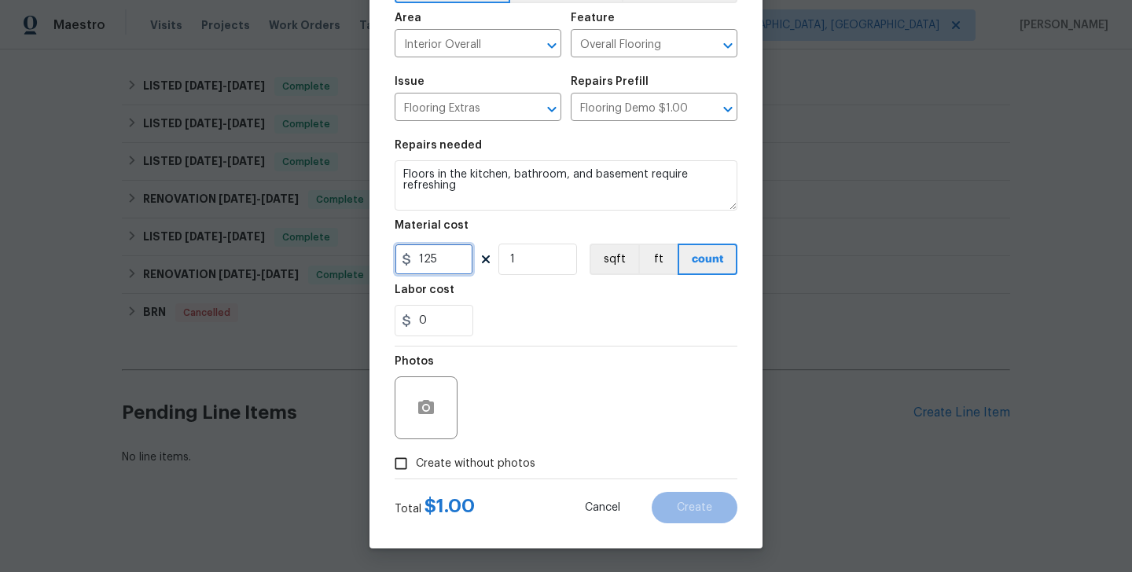
type input "125"
click at [458, 465] on span "Create without photos" at bounding box center [475, 464] width 119 height 17
click at [416, 465] on input "Create without photos" at bounding box center [401, 464] width 30 height 30
checkbox input "true"
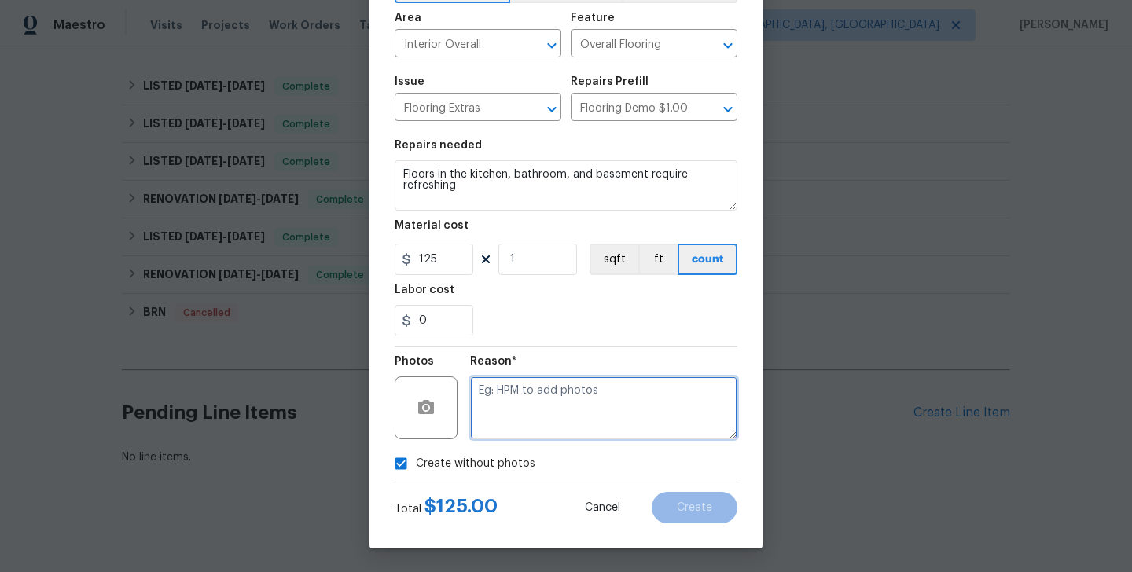
click at [568, 399] on textarea at bounding box center [603, 408] width 267 height 63
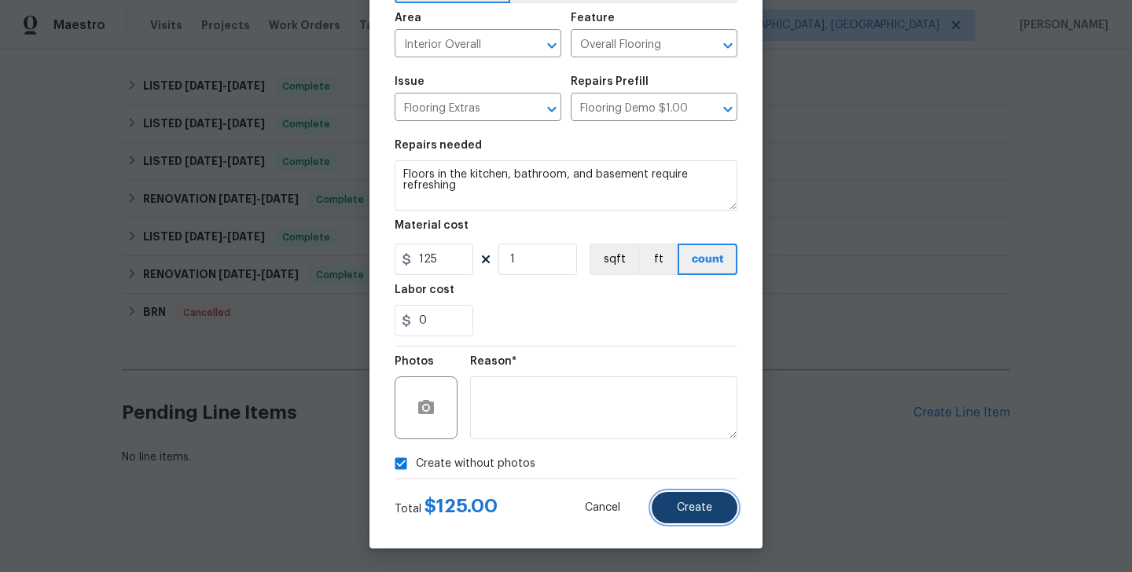
click at [692, 509] on span "Create" at bounding box center [694, 508] width 35 height 12
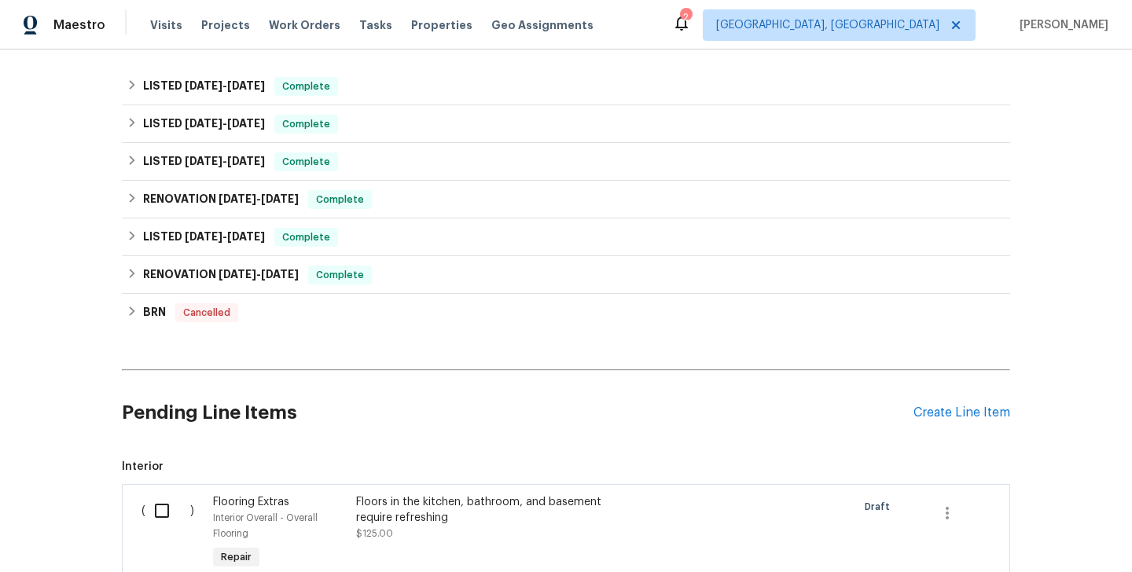
scroll to position [513, 0]
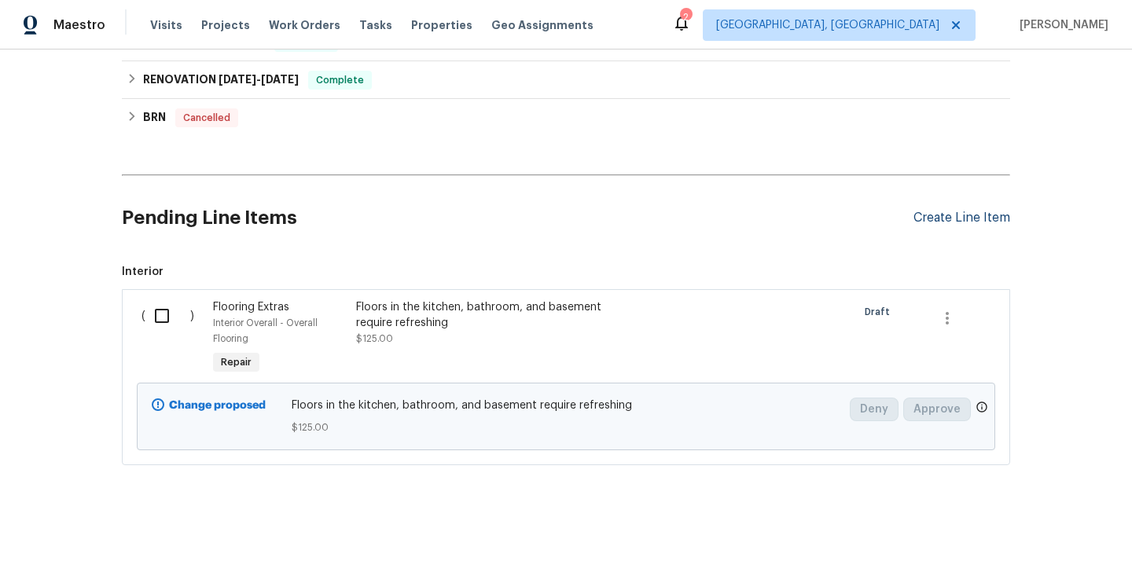
click at [947, 219] on div "Create Line Item" at bounding box center [962, 218] width 97 height 15
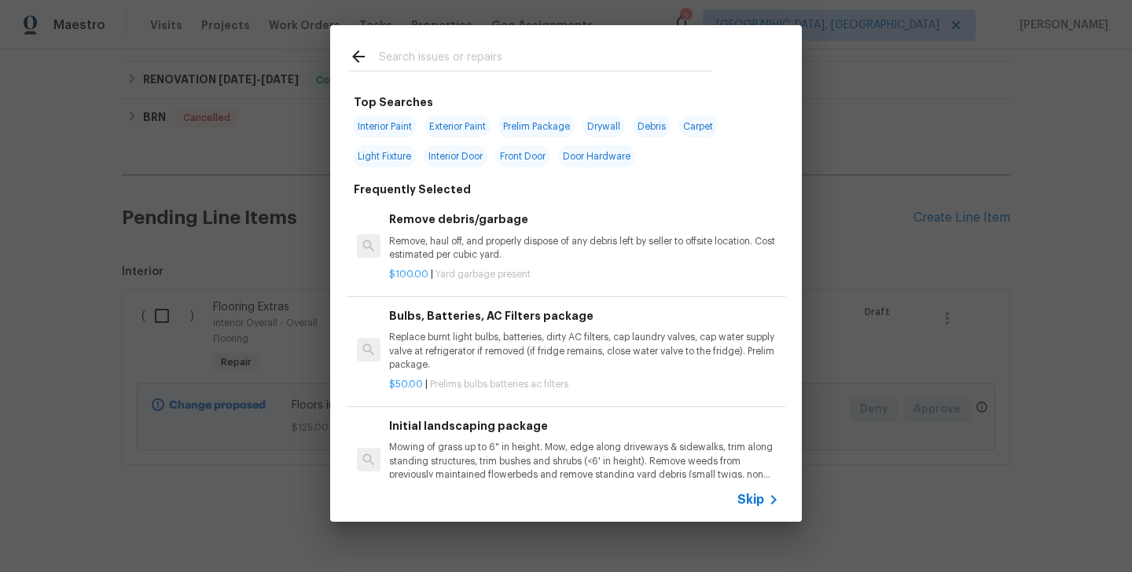
click at [416, 66] on input "text" at bounding box center [545, 59] width 333 height 24
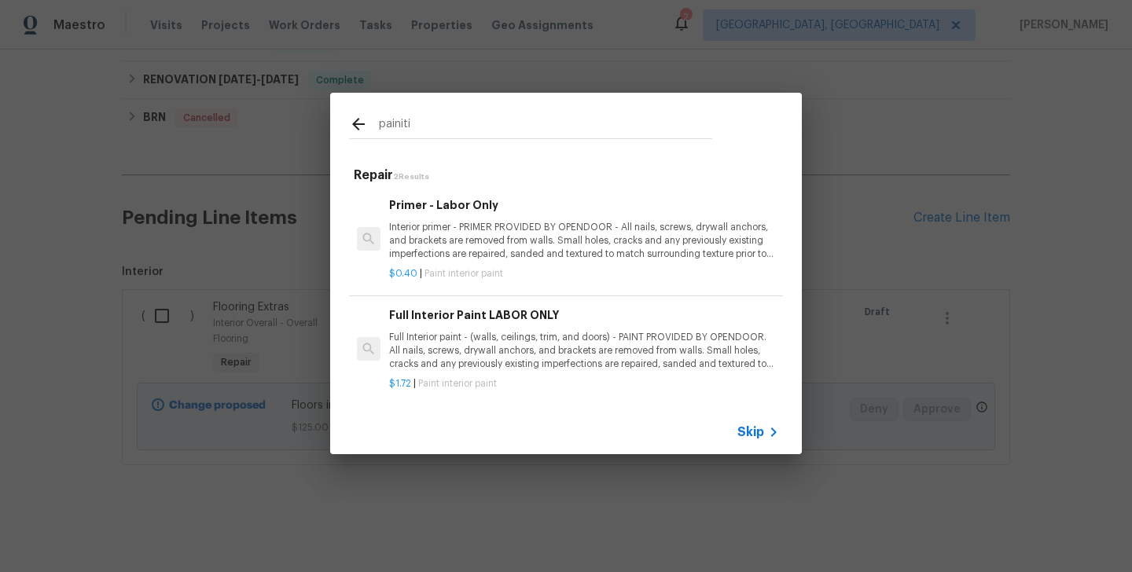
type input "painiti"
click at [470, 332] on p "Full Interior paint - (walls, ceilings, trim, and doors) - PAINT PROVIDED BY OP…" at bounding box center [584, 351] width 390 height 40
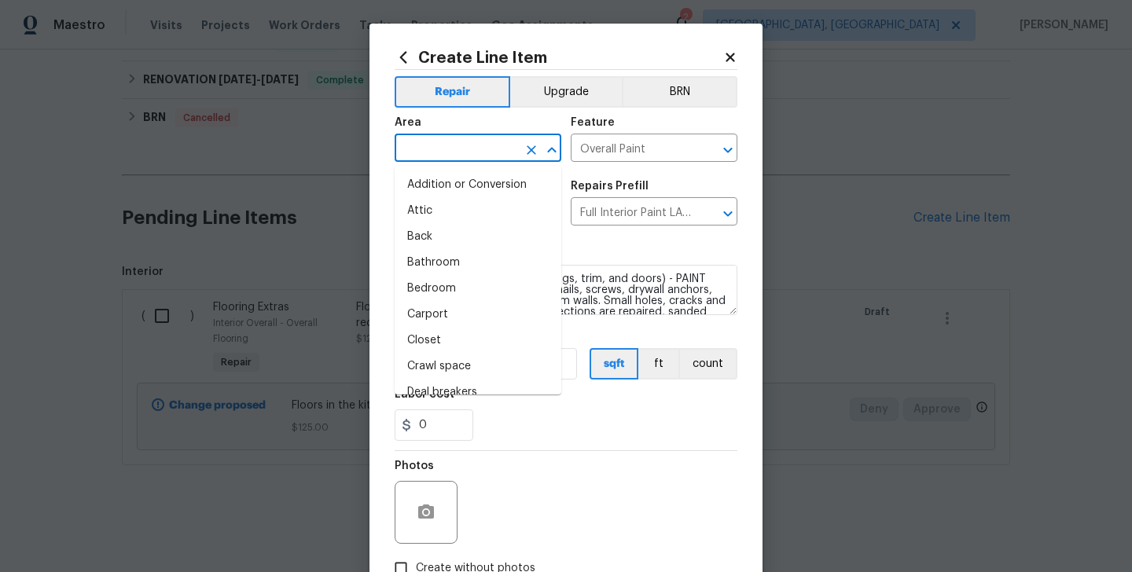
click at [425, 145] on input "text" at bounding box center [456, 150] width 123 height 24
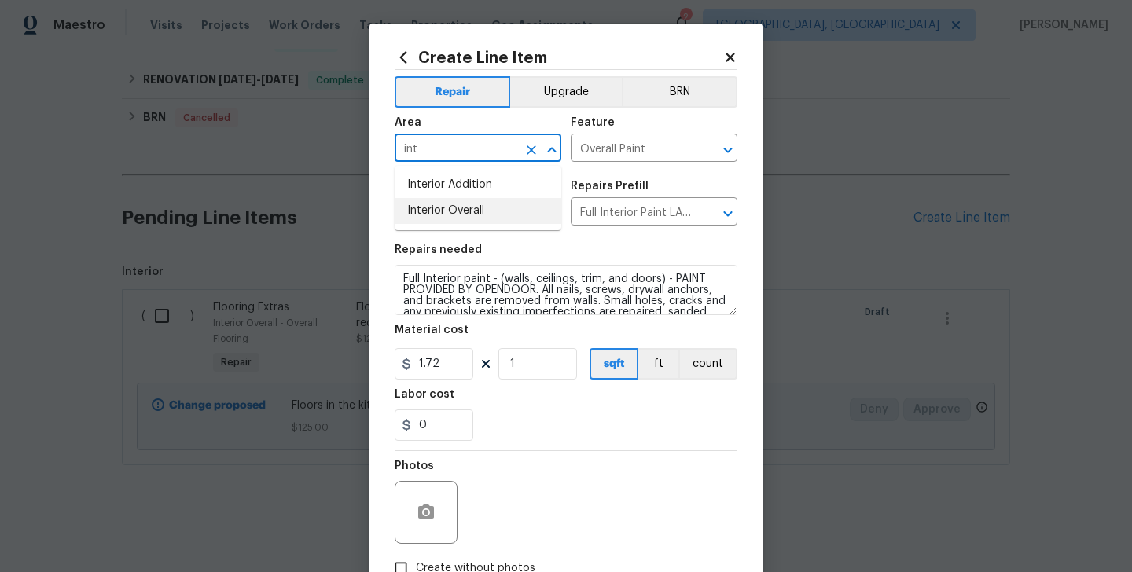
click at [441, 202] on li "Interior Overall" at bounding box center [478, 211] width 167 height 26
type input "Interior Overall"
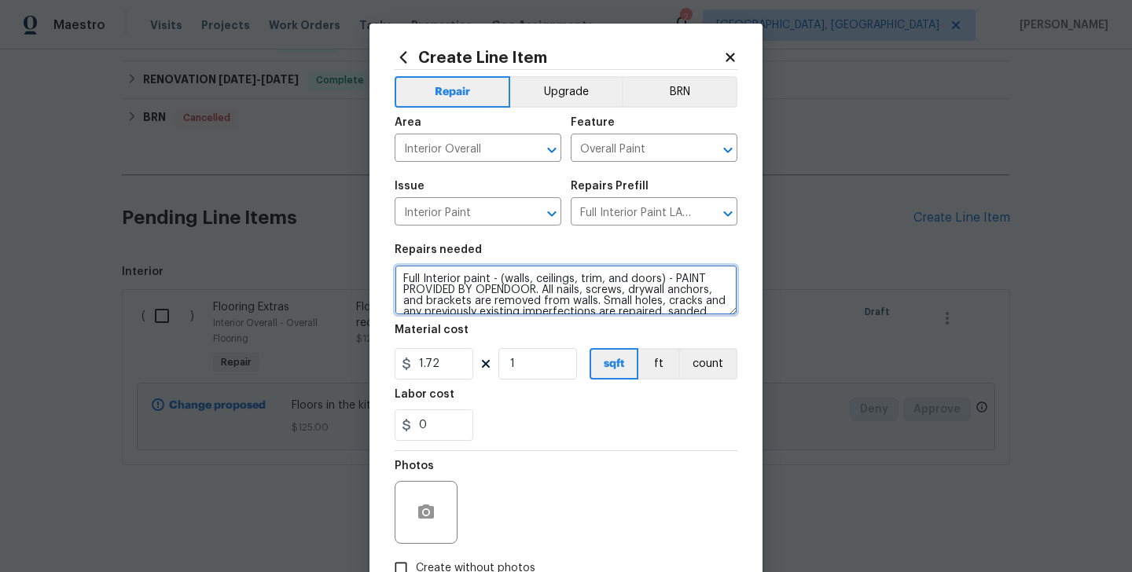
click at [455, 284] on textarea "Full Interior paint - (walls, ceilings, trim, and doors) - PAINT PROVIDED BY OP…" at bounding box center [566, 290] width 343 height 50
paste textarea "The garage needs to be painted"
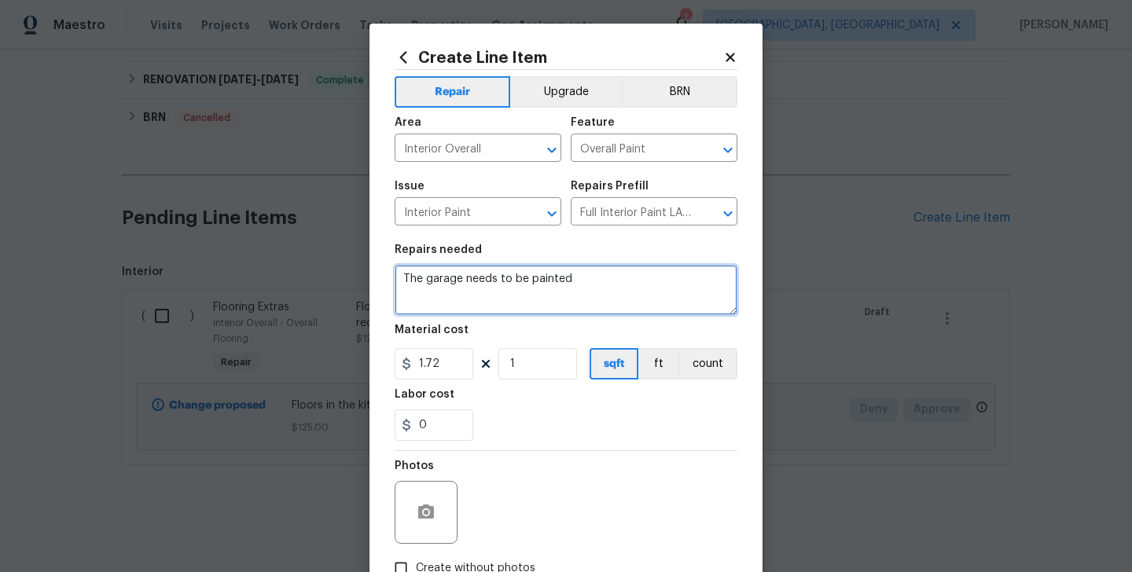
type textarea "The garage needs to be painted"
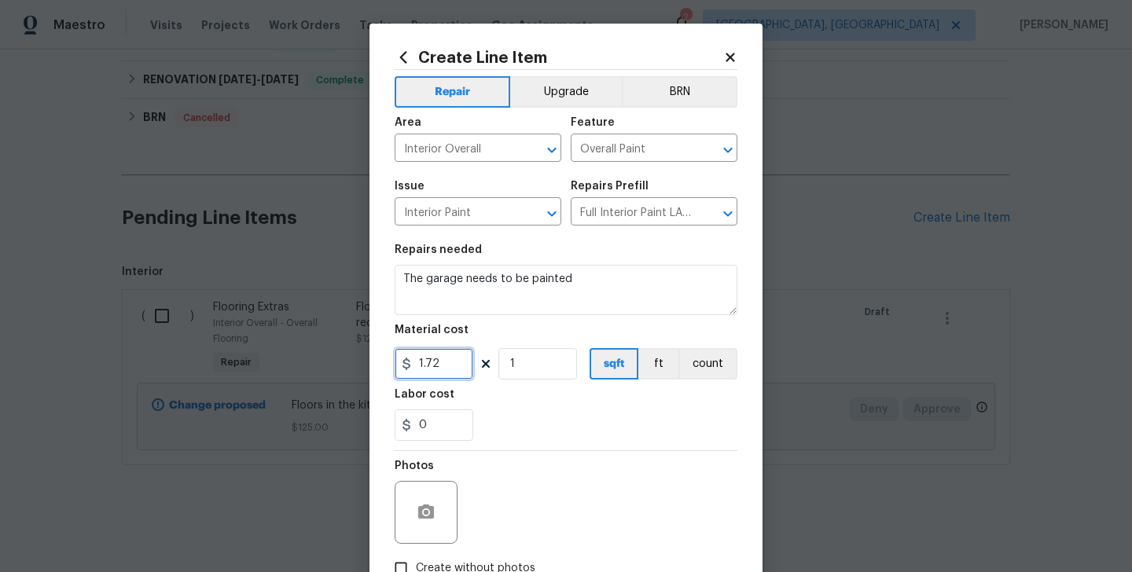
click at [431, 367] on input "1.72" at bounding box center [434, 363] width 79 height 31
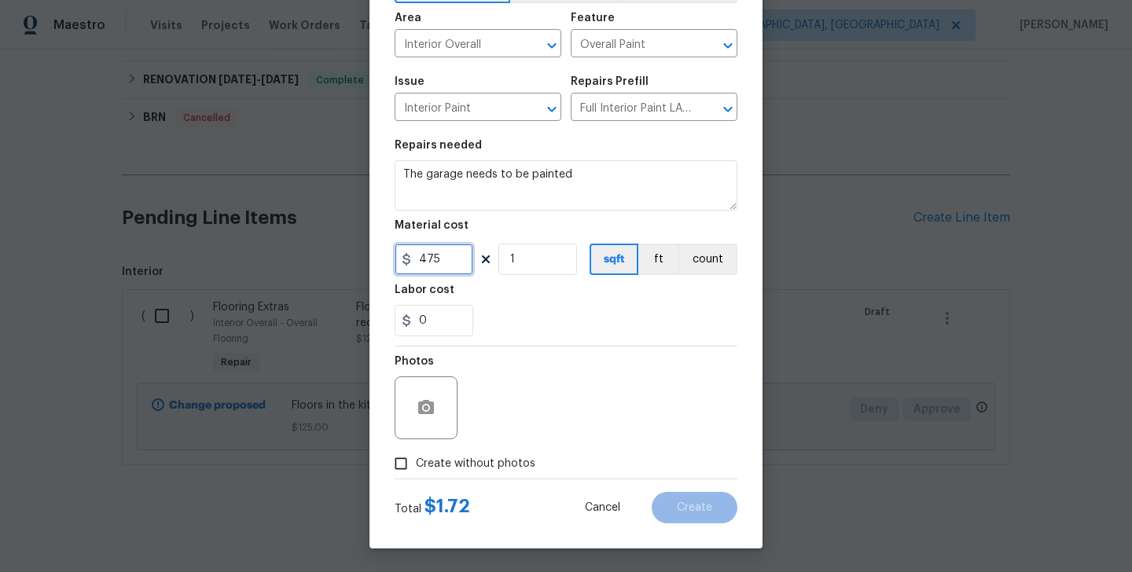
type input "475"
click at [497, 454] on label "Create without photos" at bounding box center [460, 464] width 149 height 30
click at [416, 454] on input "Create without photos" at bounding box center [401, 464] width 30 height 30
checkbox input "true"
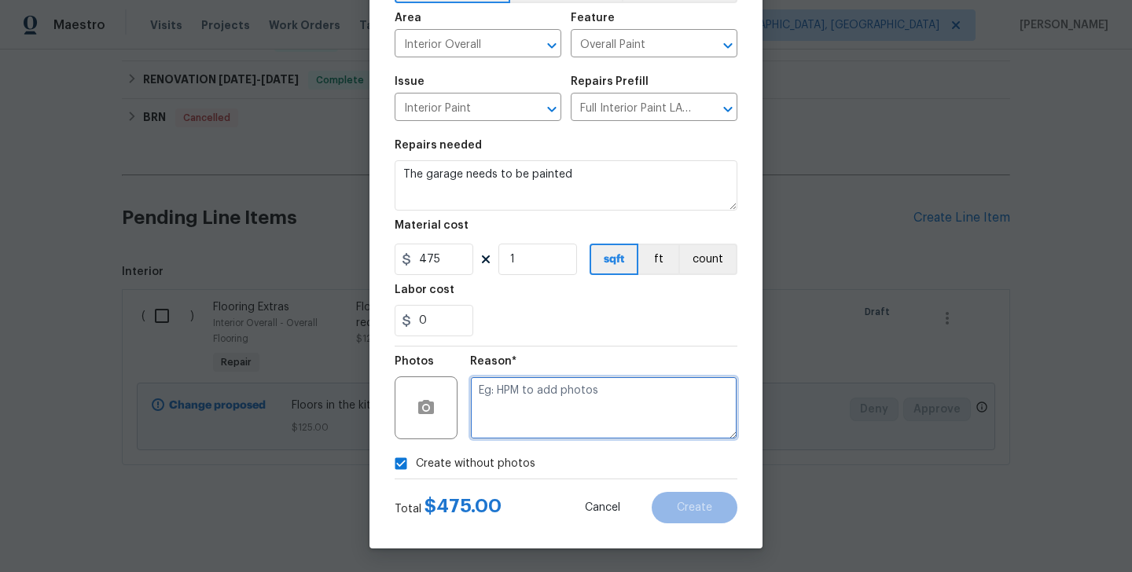
click at [550, 418] on textarea at bounding box center [603, 408] width 267 height 63
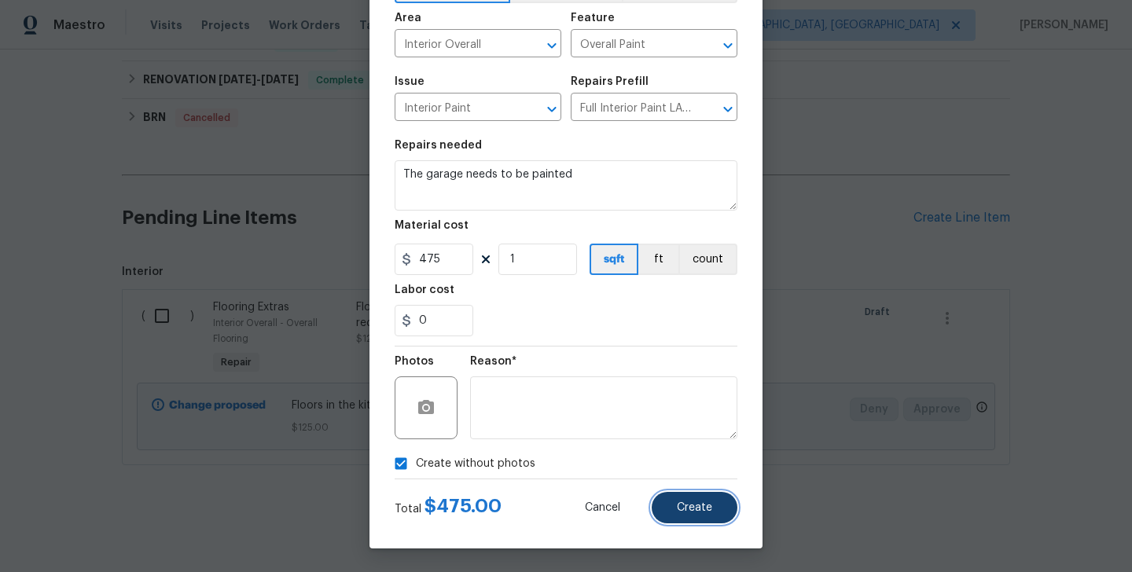
click at [667, 513] on button "Create" at bounding box center [695, 507] width 86 height 31
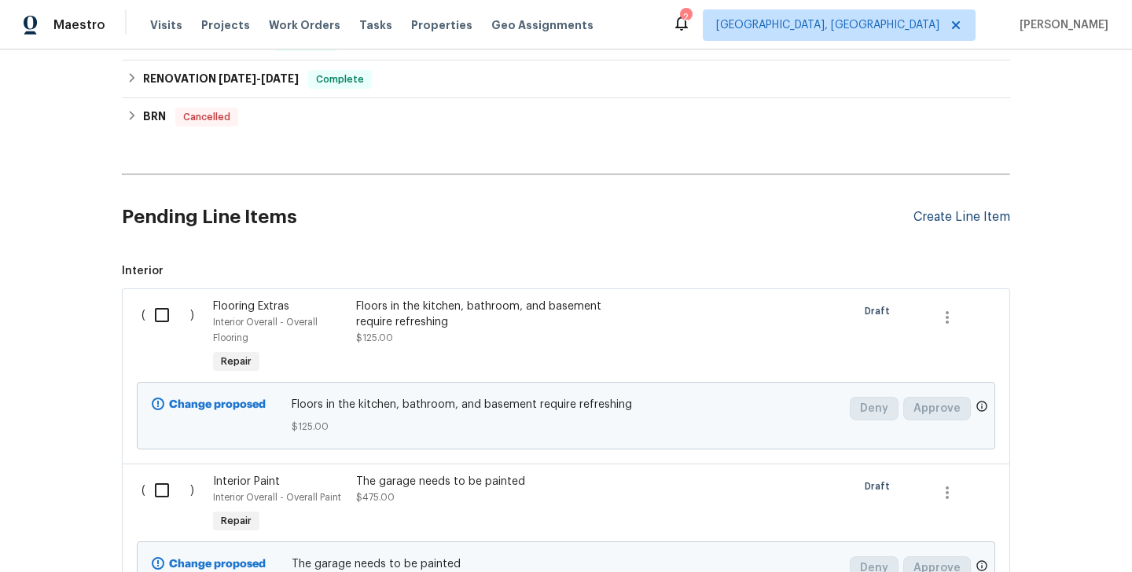
click at [947, 219] on div "Create Line Item" at bounding box center [962, 217] width 97 height 15
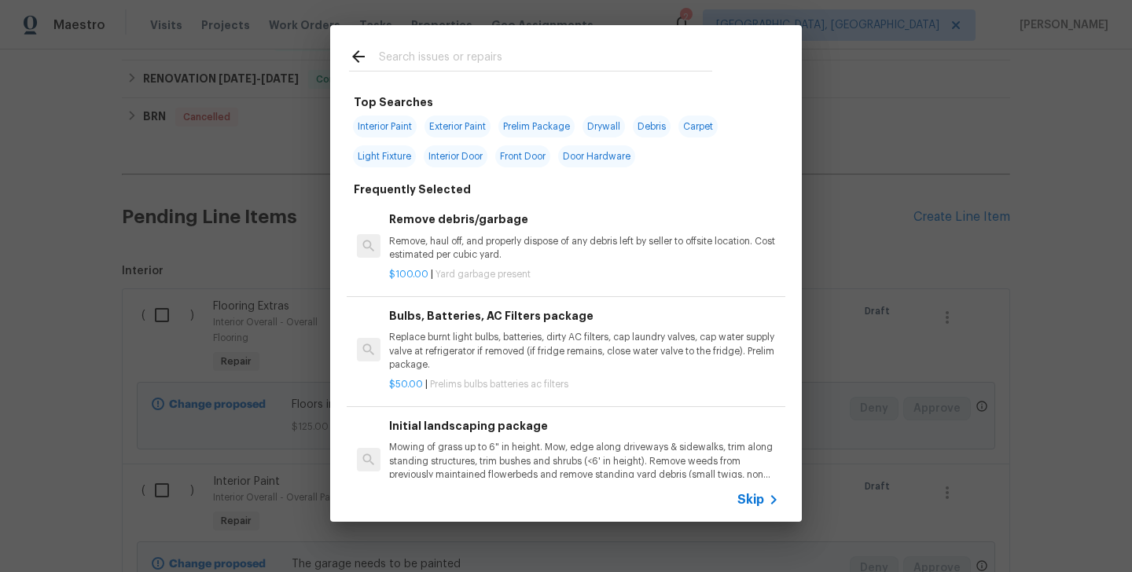
click at [395, 63] on input "text" at bounding box center [545, 59] width 333 height 24
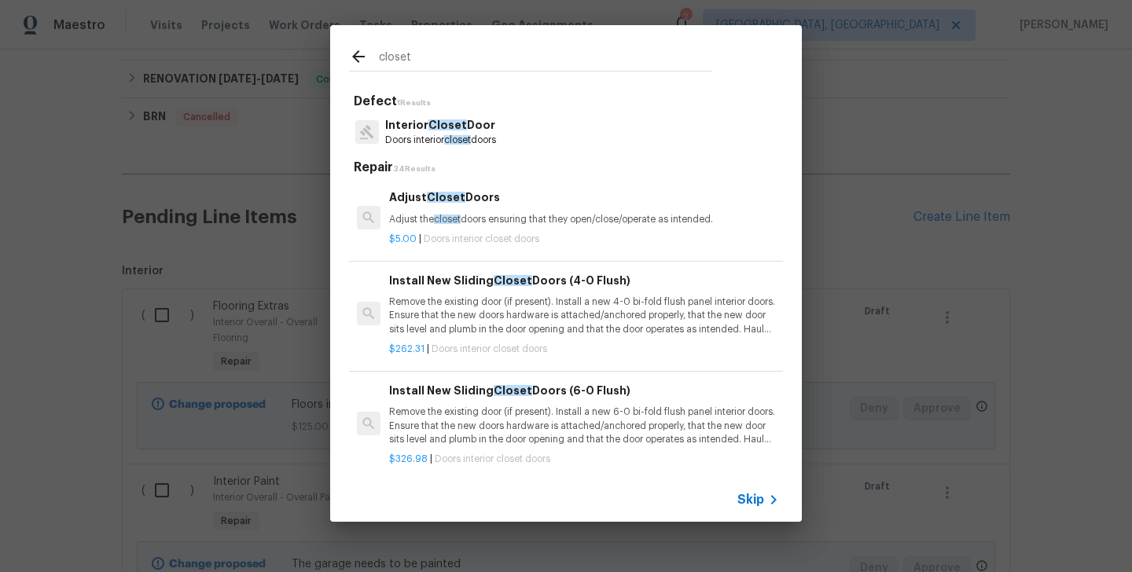
type input "closet"
click at [461, 142] on span "closet" at bounding box center [457, 139] width 27 height 9
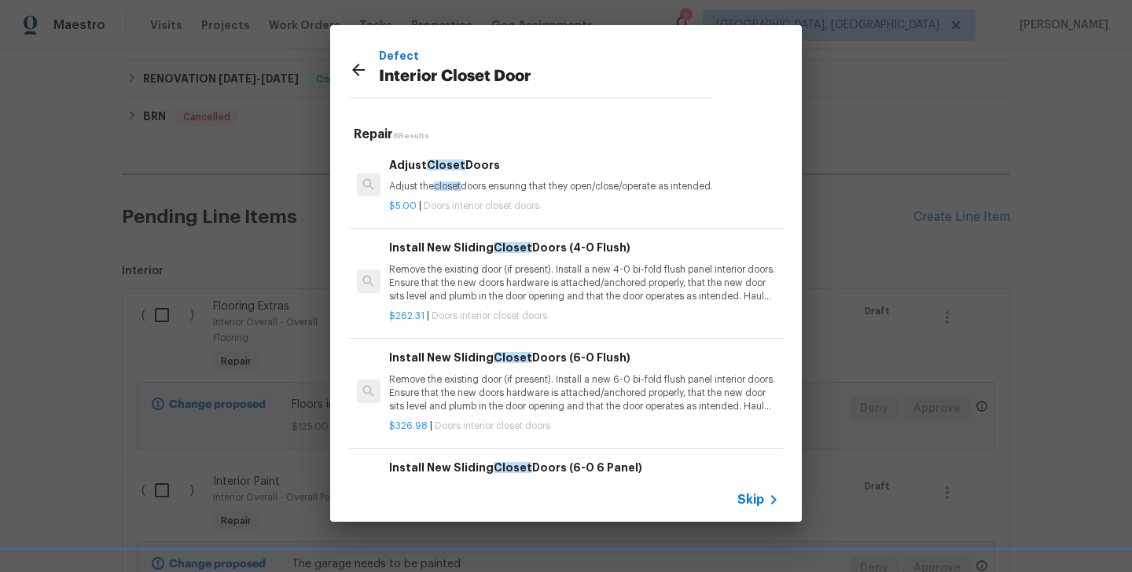
click at [450, 167] on span "Closet" at bounding box center [446, 165] width 39 height 11
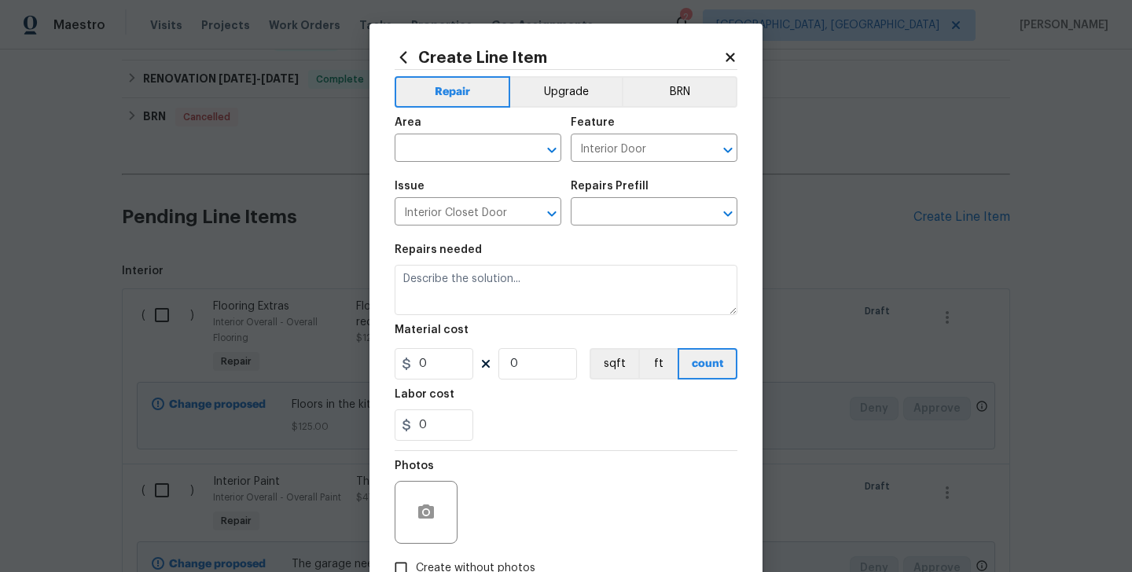
type input "Adjust Closet Doors $5.00"
type textarea "Adjust the closet doors ensuring that they open/close/operate as intended."
type input "5"
type input "1"
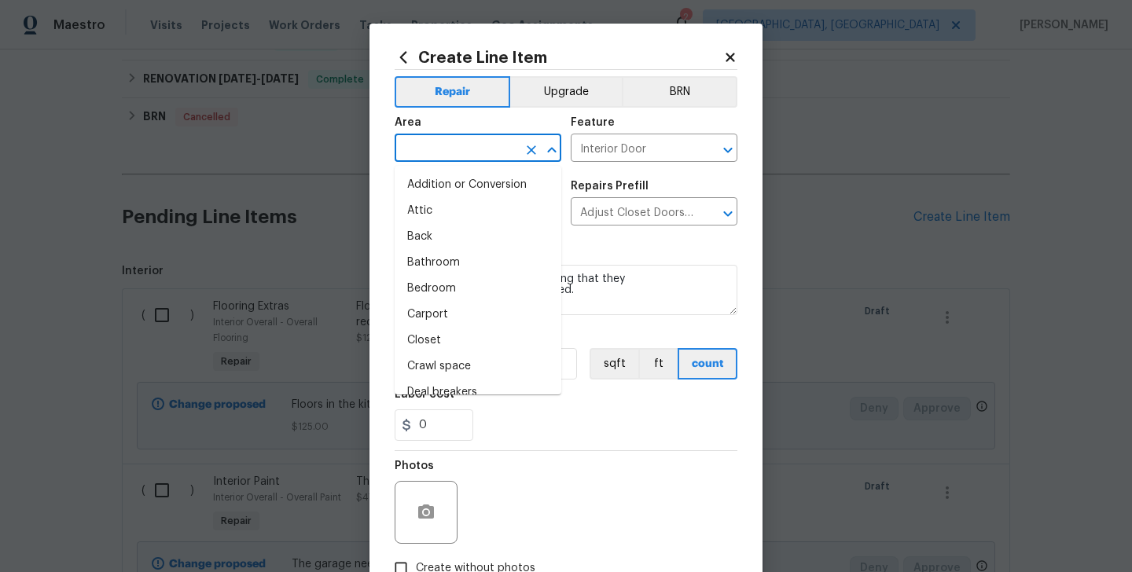
click at [438, 147] on input "text" at bounding box center [456, 150] width 123 height 24
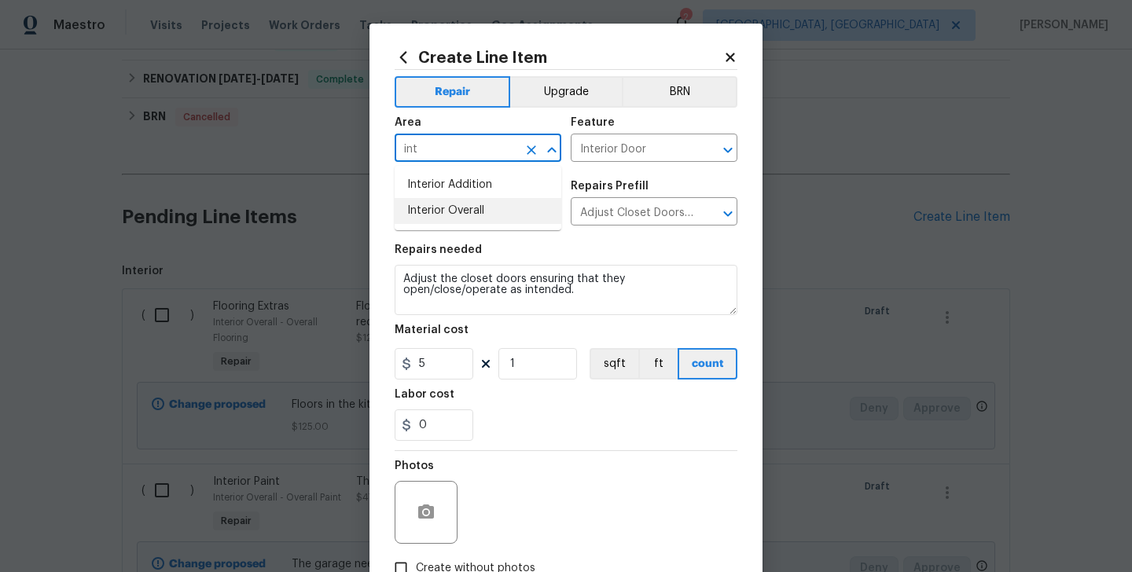
click at [464, 202] on li "Interior Overall" at bounding box center [478, 211] width 167 height 26
type input "Interior Overall"
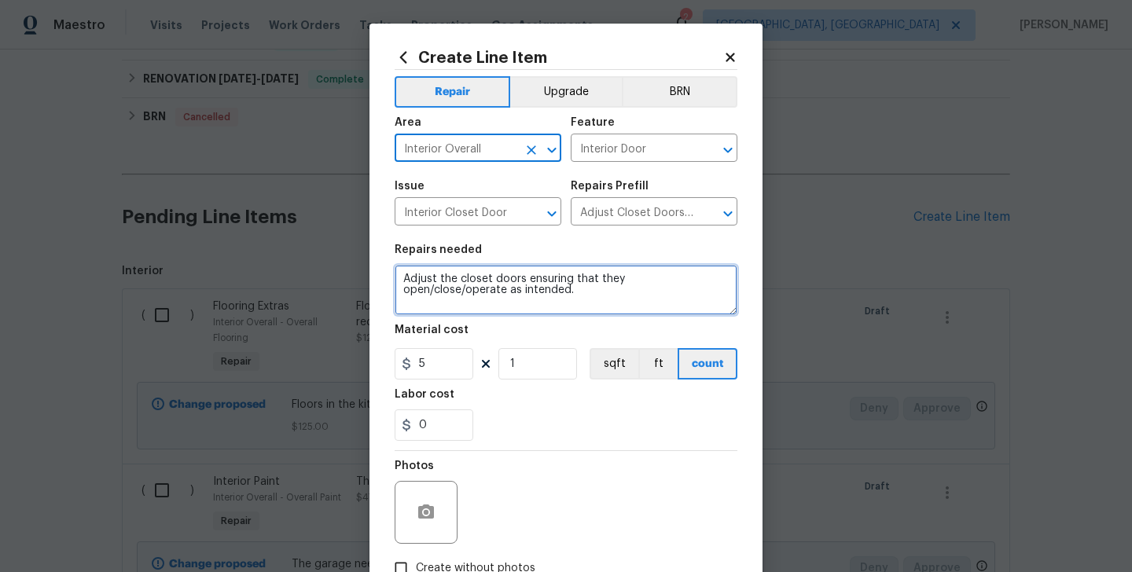
click at [498, 291] on textarea "Adjust the closet doors ensuring that they open/close/operate as intended." at bounding box center [566, 290] width 343 height 50
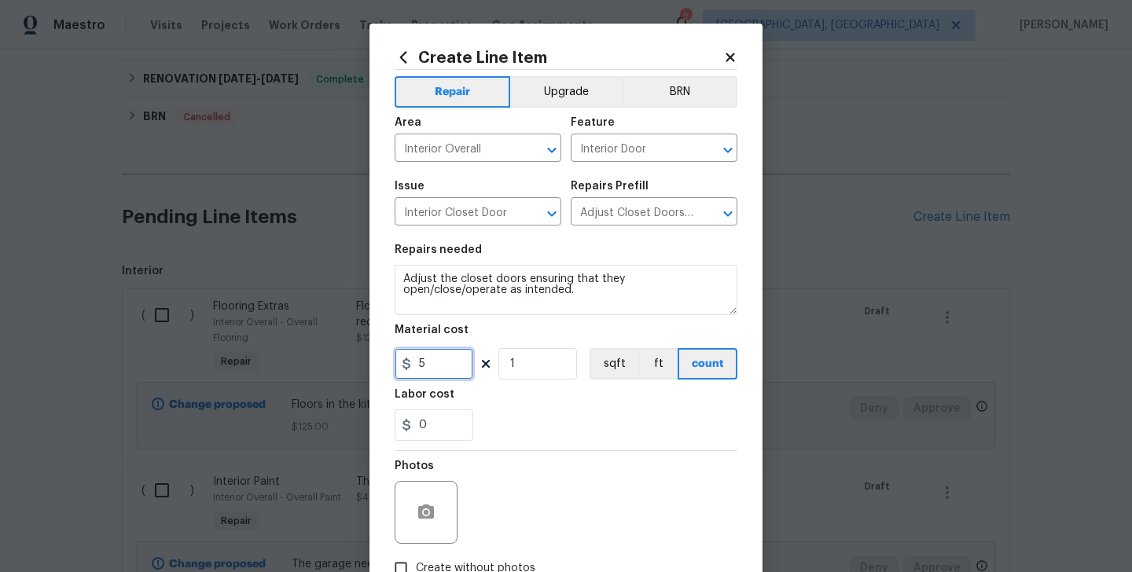
click at [436, 373] on input "5" at bounding box center [434, 363] width 79 height 31
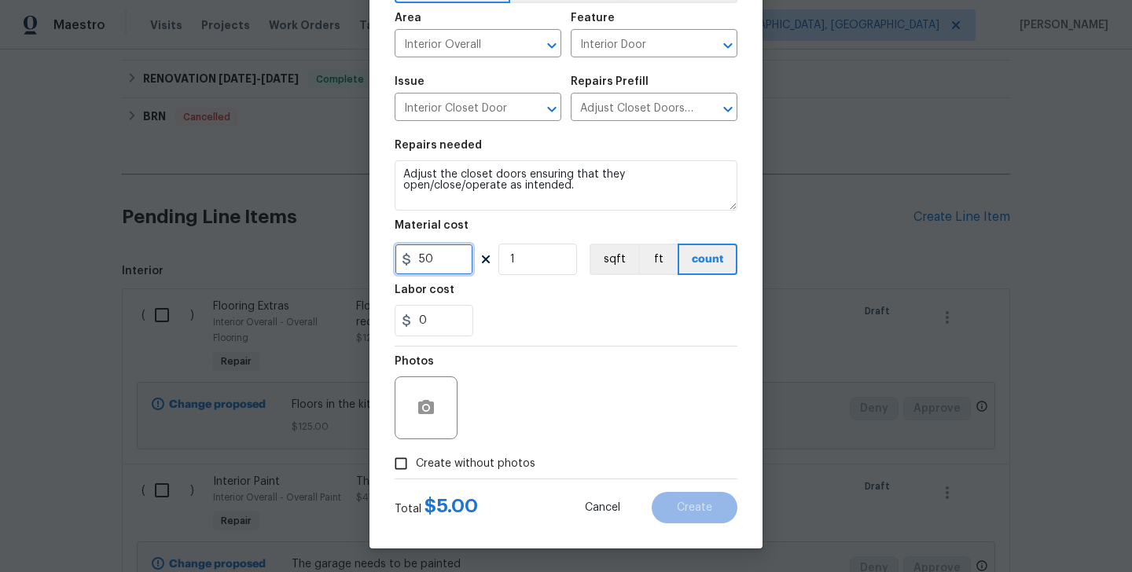
type input "50"
click at [494, 470] on span "Create without photos" at bounding box center [475, 464] width 119 height 17
click at [416, 470] on input "Create without photos" at bounding box center [401, 464] width 30 height 30
checkbox input "true"
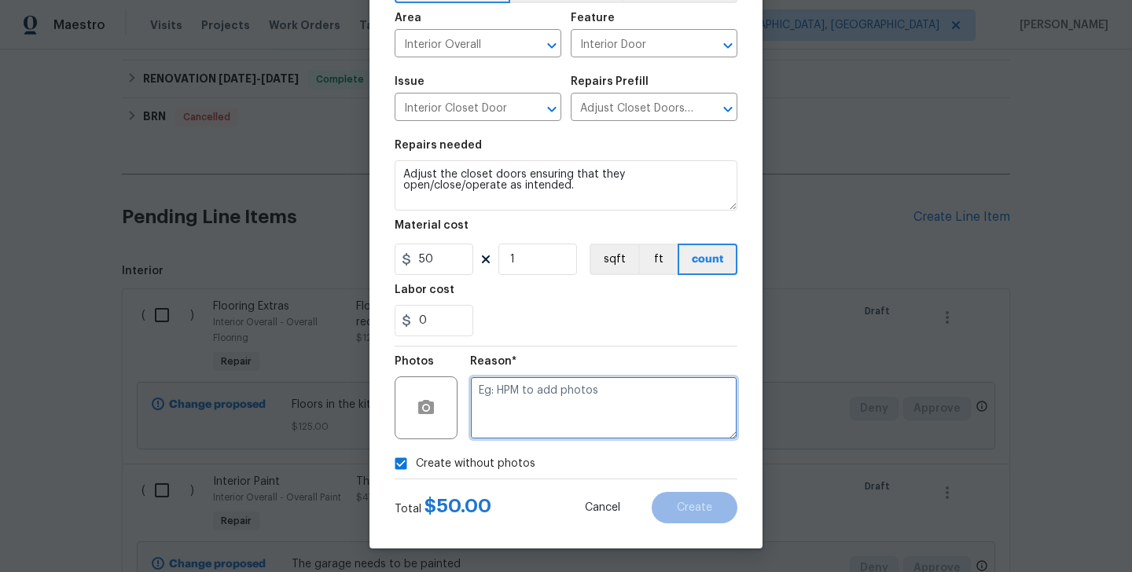
click at [583, 403] on textarea at bounding box center [603, 408] width 267 height 63
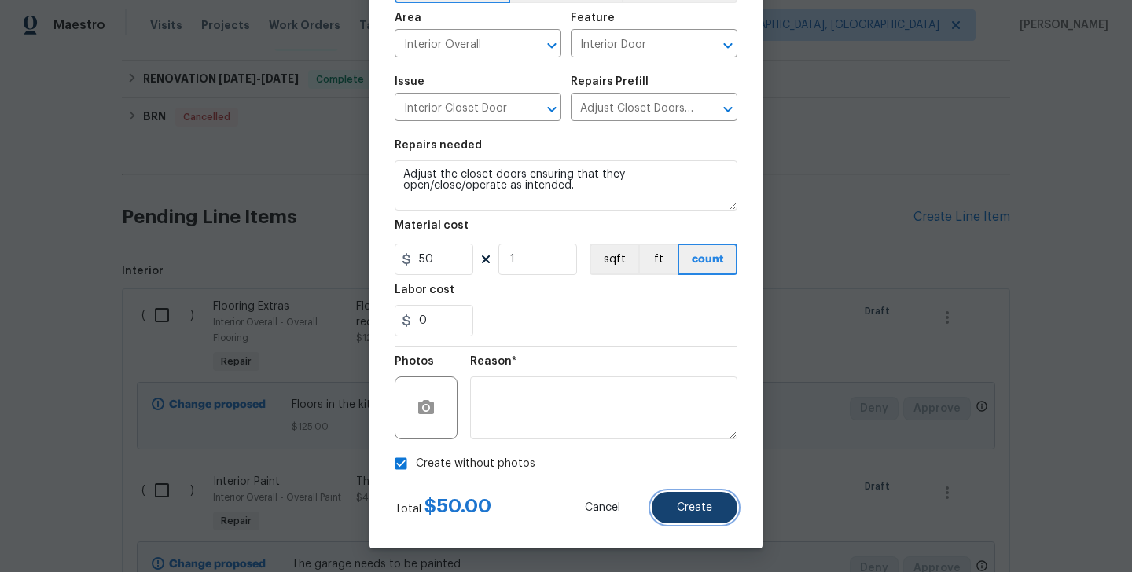
click at [686, 501] on button "Create" at bounding box center [695, 507] width 86 height 31
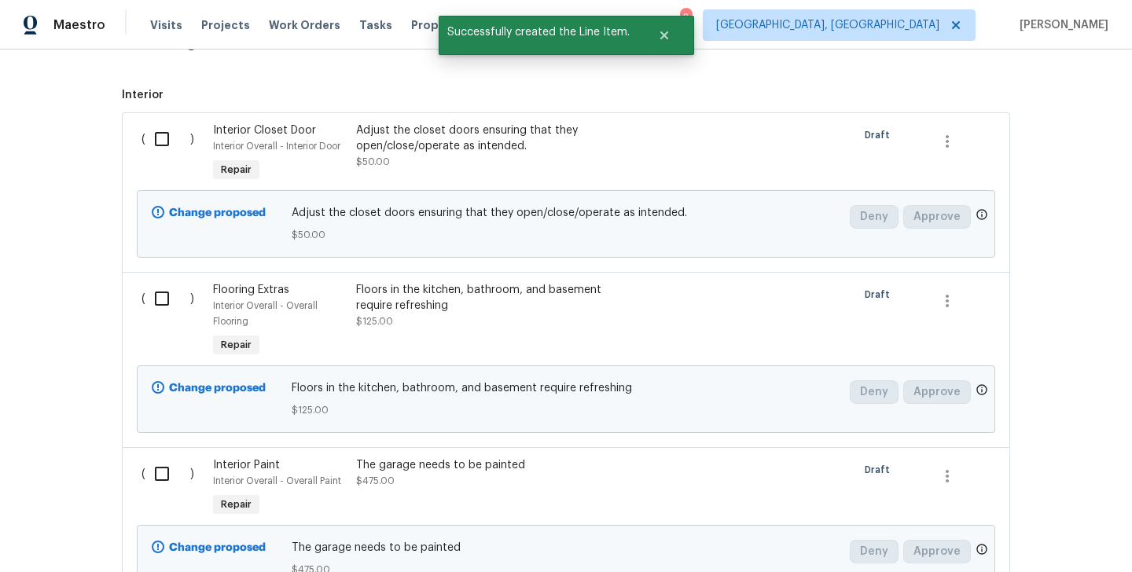
scroll to position [684, 0]
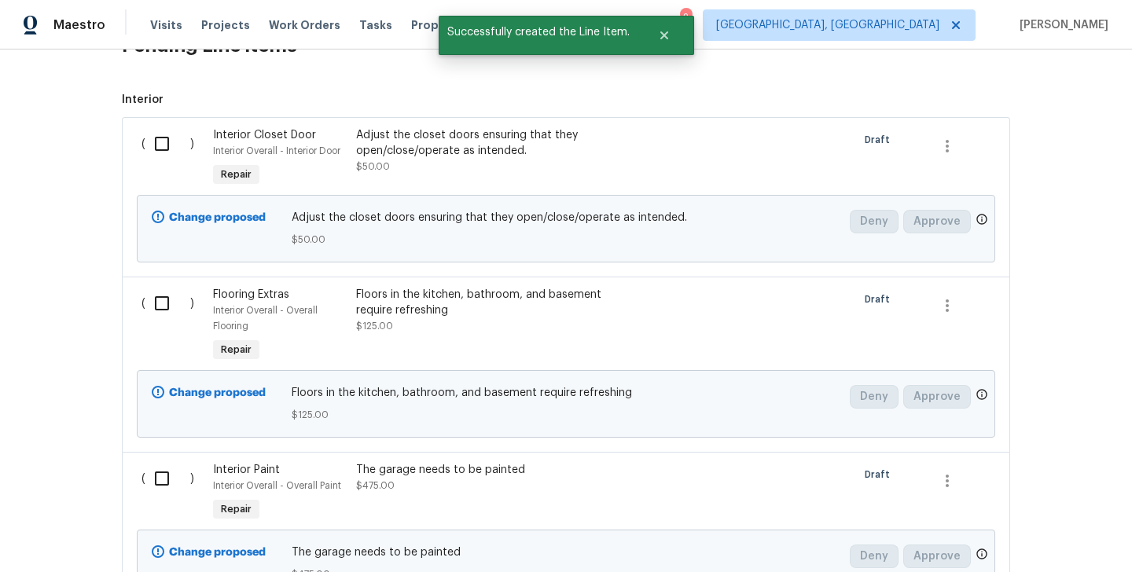
click at [148, 144] on input "checkbox" at bounding box center [167, 143] width 45 height 33
checkbox input "true"
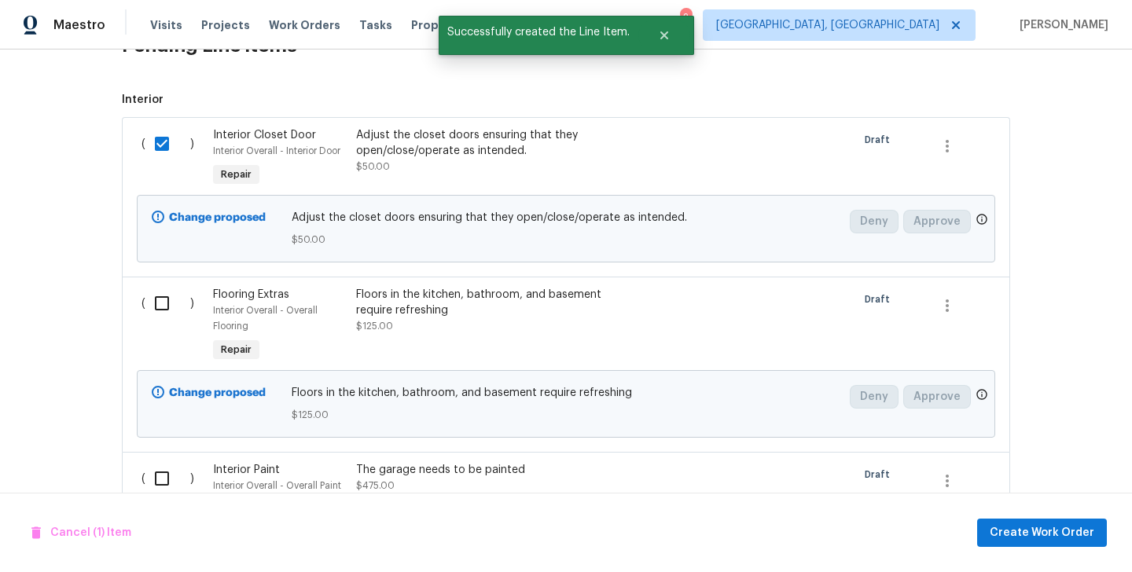
click at [177, 304] on input "checkbox" at bounding box center [167, 303] width 45 height 33
checkbox input "true"
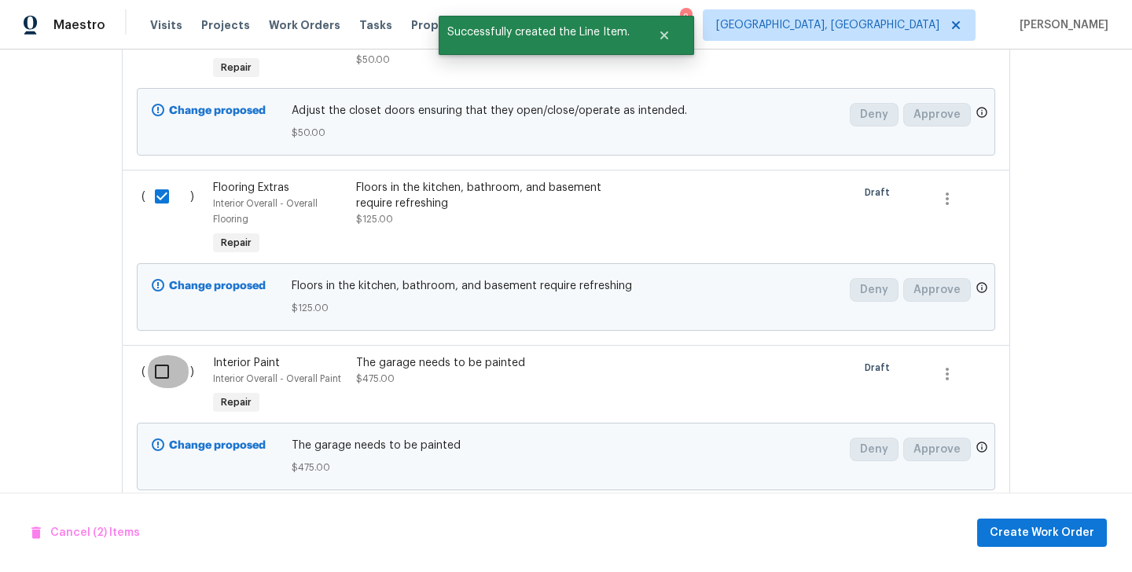
click at [155, 371] on input "checkbox" at bounding box center [167, 371] width 45 height 33
checkbox input "true"
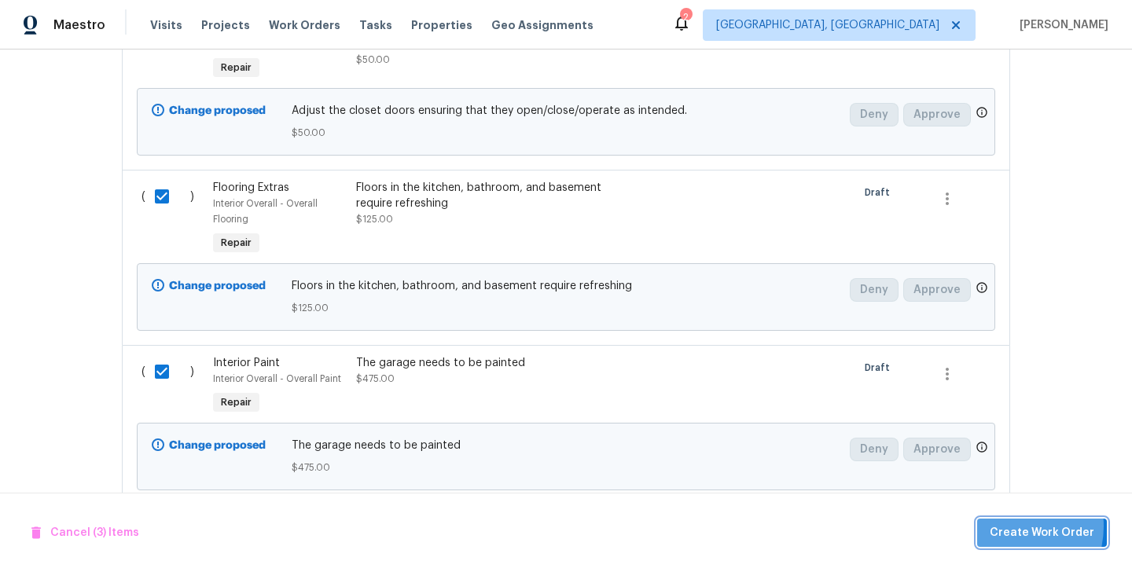
click at [1013, 526] on span "Create Work Order" at bounding box center [1042, 534] width 105 height 20
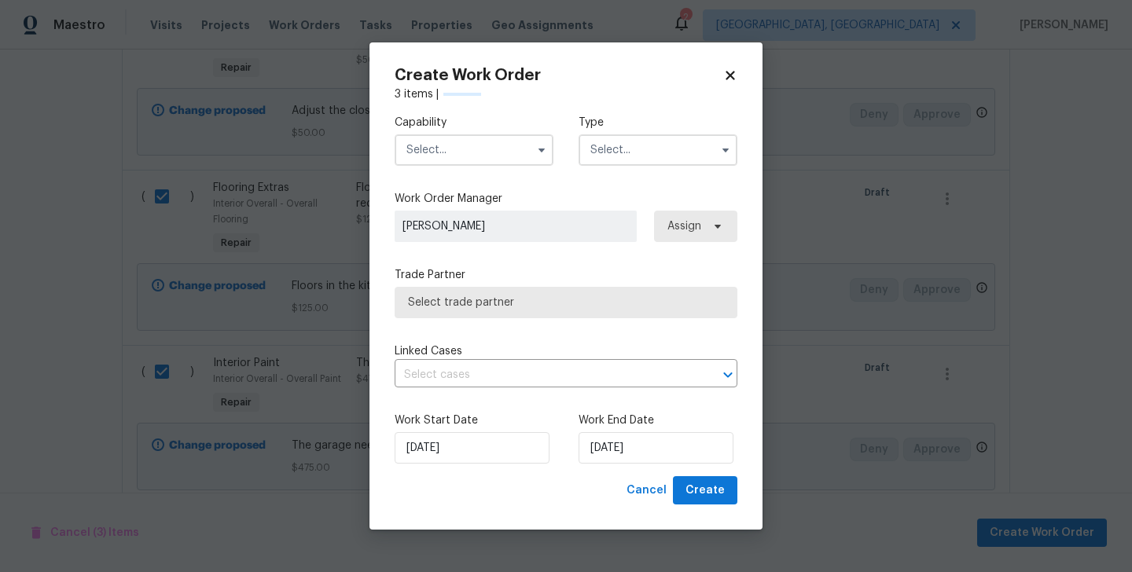
checkbox input "false"
click at [425, 135] on input "text" at bounding box center [474, 149] width 159 height 31
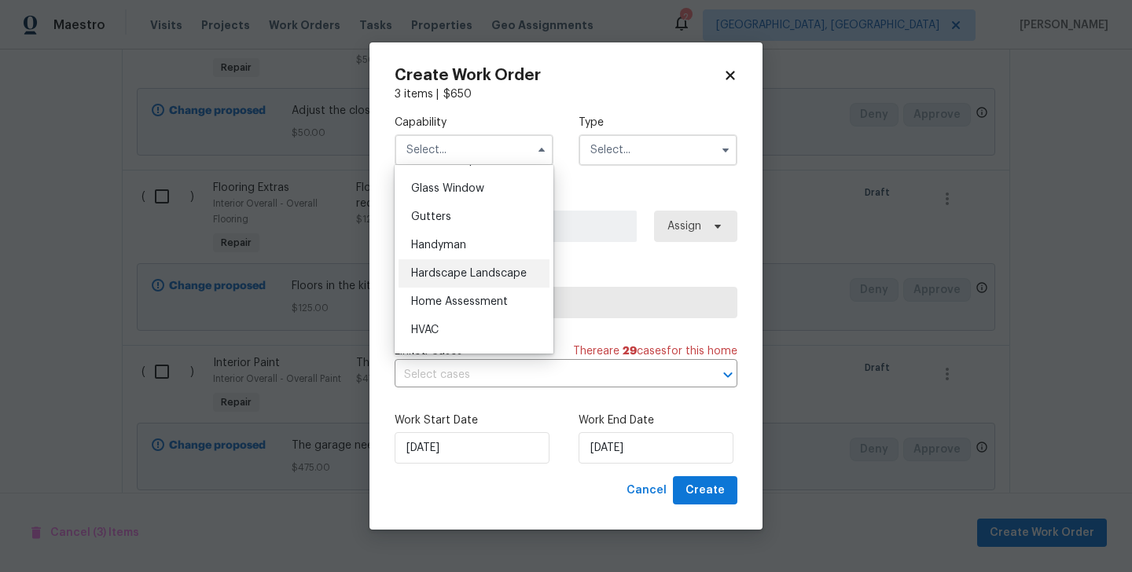
scroll to position [801, 0]
click at [458, 257] on div "Handyman" at bounding box center [474, 247] width 151 height 28
type input "Handyman"
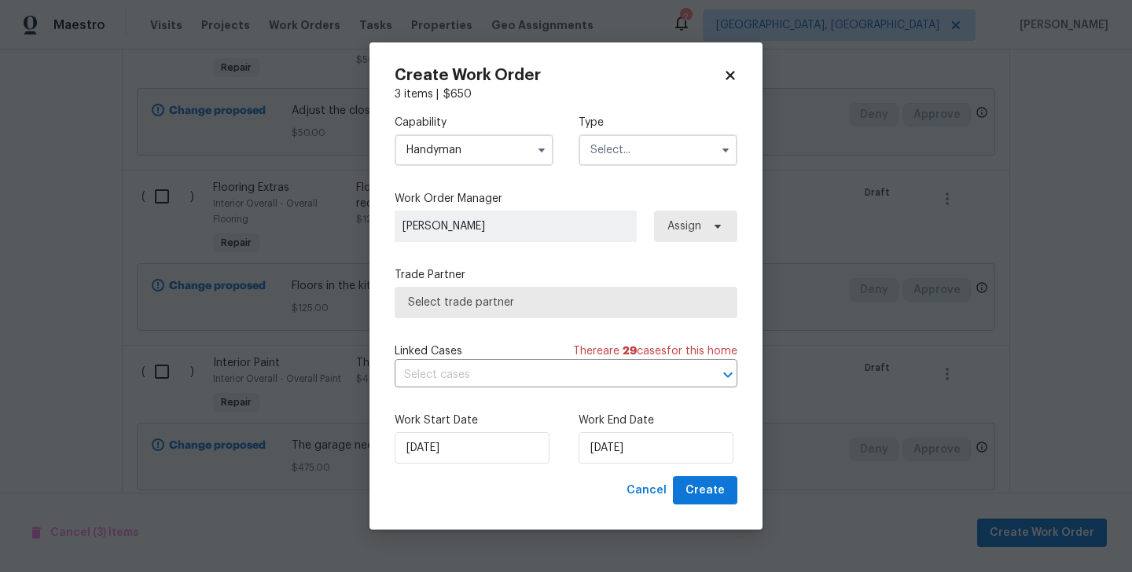
click at [632, 160] on input "text" at bounding box center [658, 149] width 159 height 31
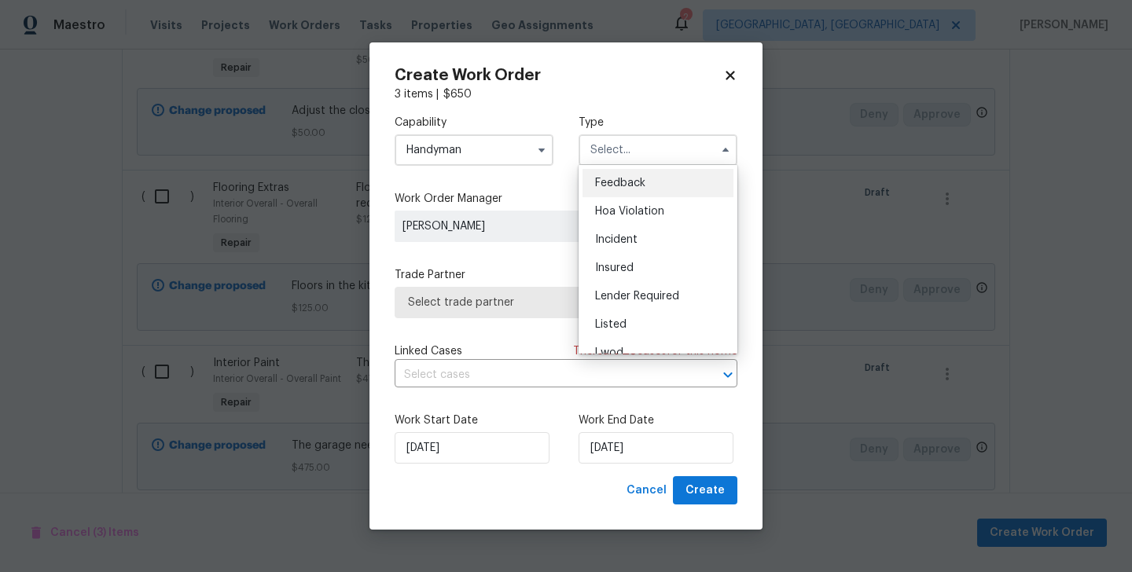
click at [634, 184] on span "Feedback" at bounding box center [620, 183] width 50 height 11
type input "Feedback"
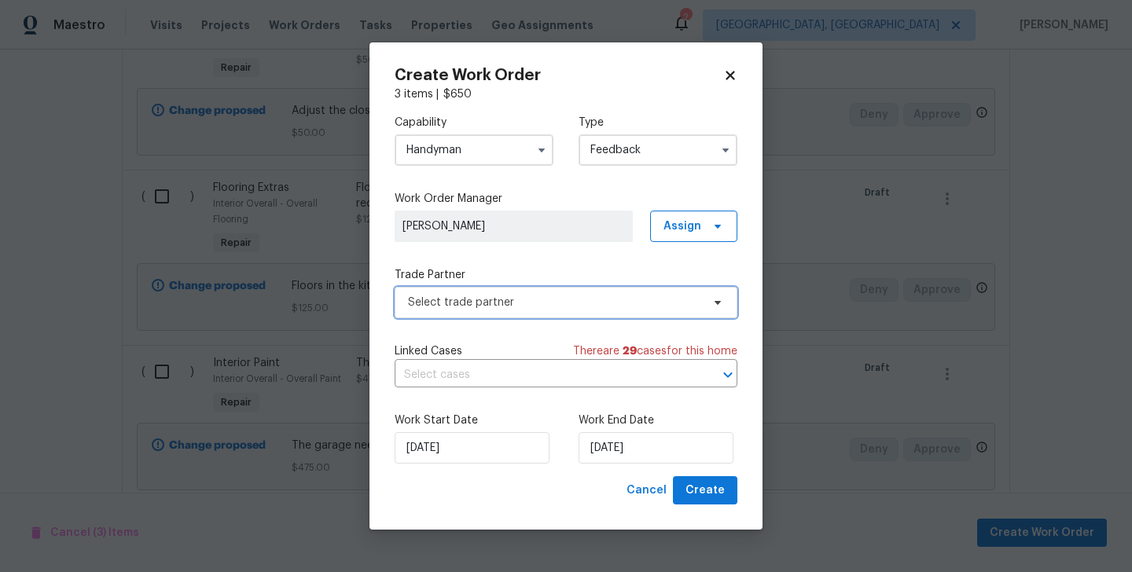
click at [498, 299] on span "Select trade partner" at bounding box center [554, 303] width 293 height 16
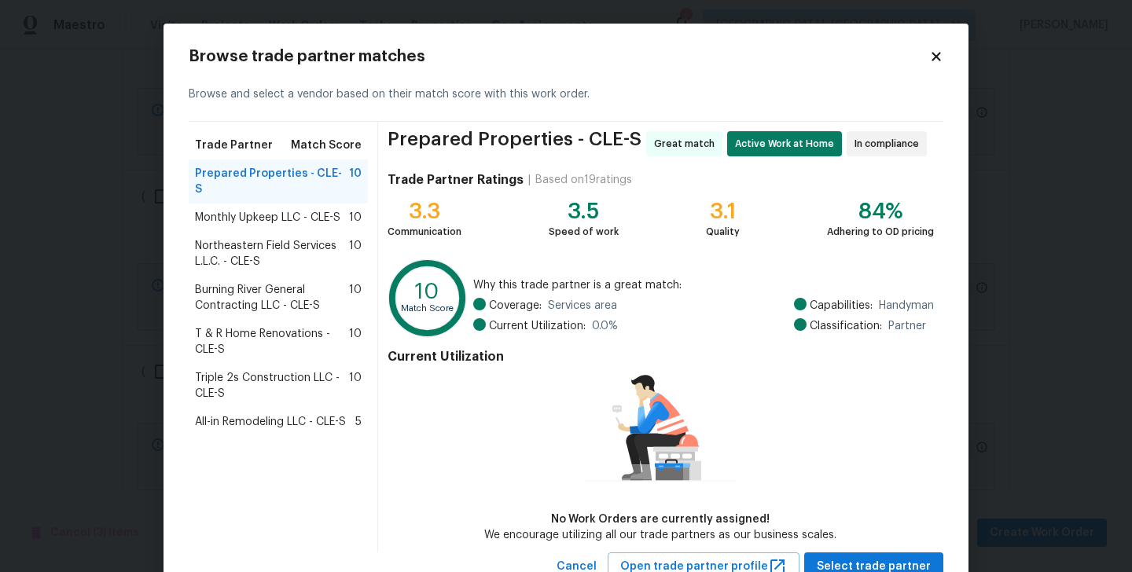
scroll to position [57, 0]
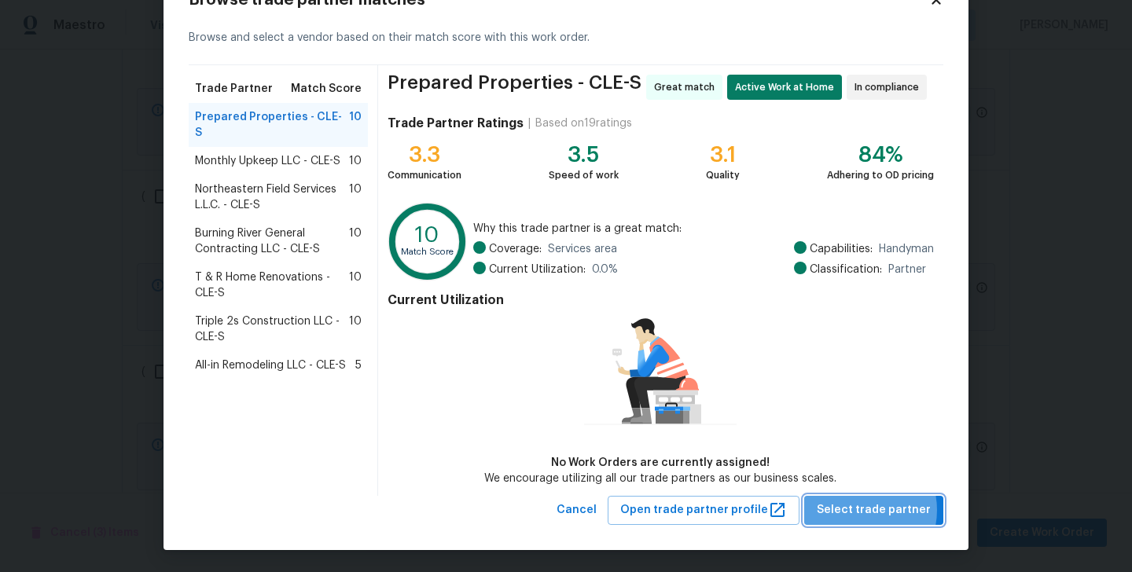
click at [865, 509] on span "Select trade partner" at bounding box center [874, 511] width 114 height 20
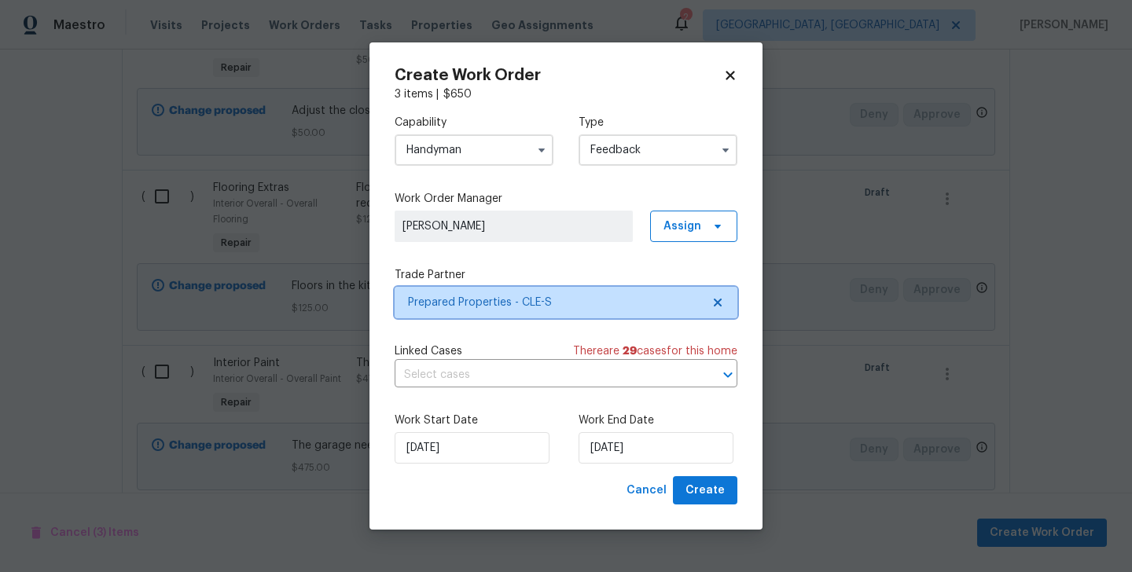
scroll to position [0, 0]
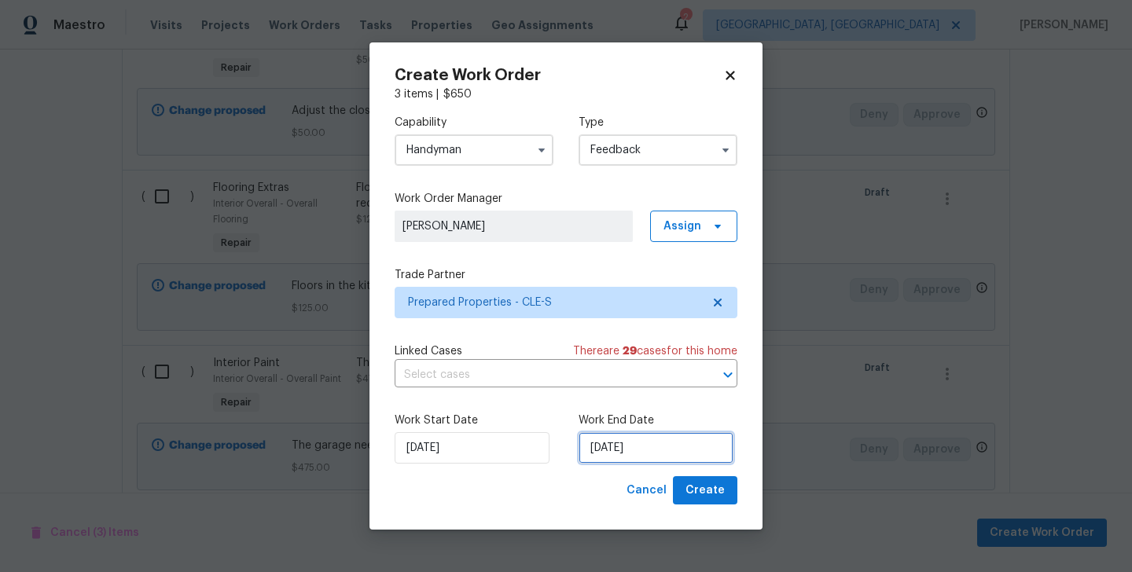
click at [638, 458] on input "25/09/2025" at bounding box center [656, 447] width 155 height 31
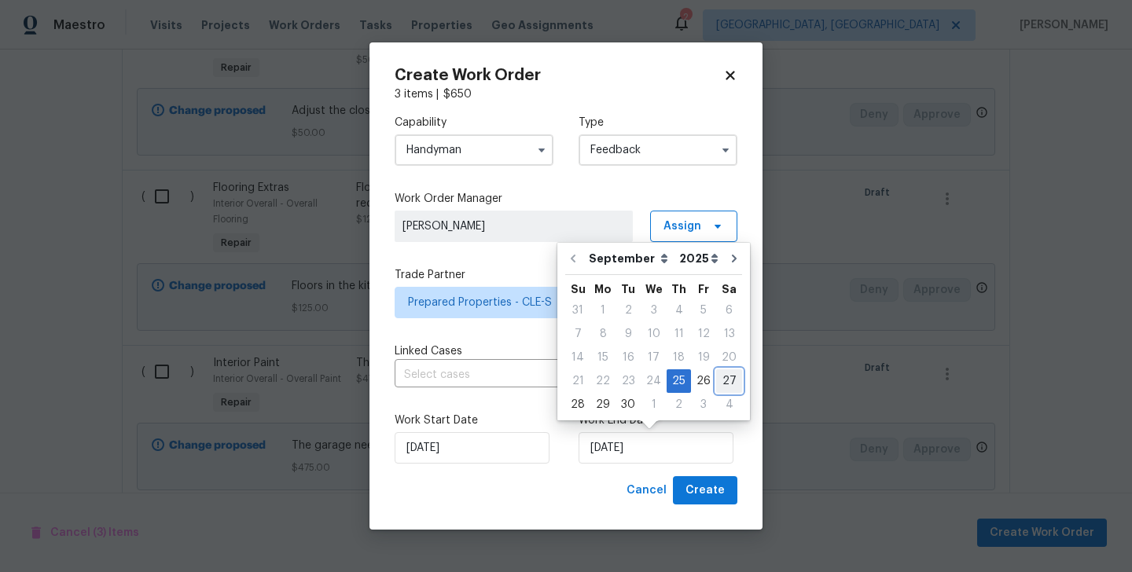
click at [724, 384] on div "27" at bounding box center [729, 381] width 26 height 22
type input "27/09/2025"
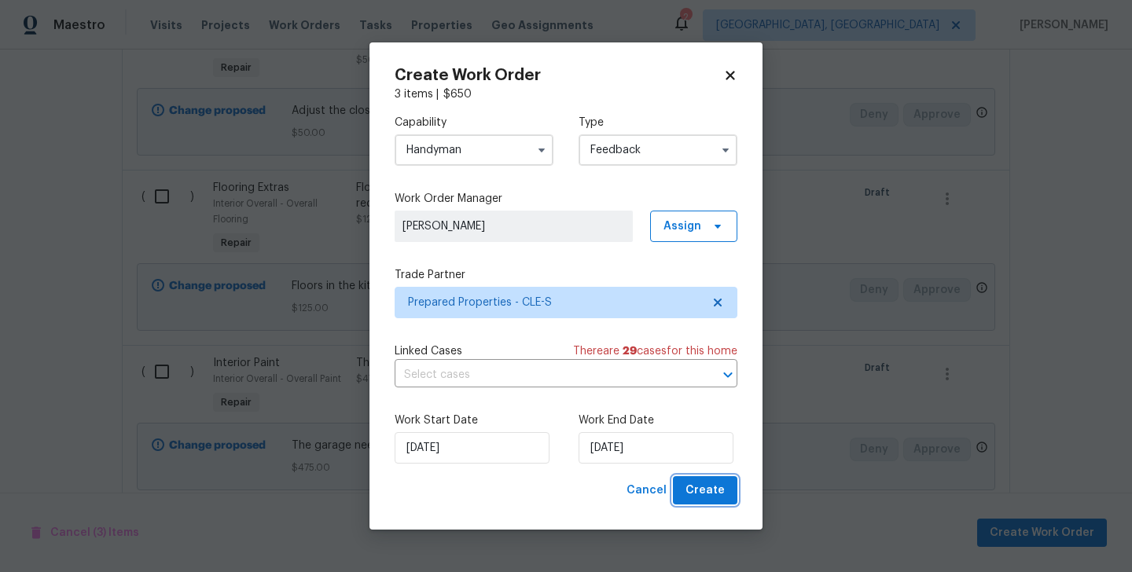
click at [719, 486] on span "Create" at bounding box center [705, 491] width 39 height 20
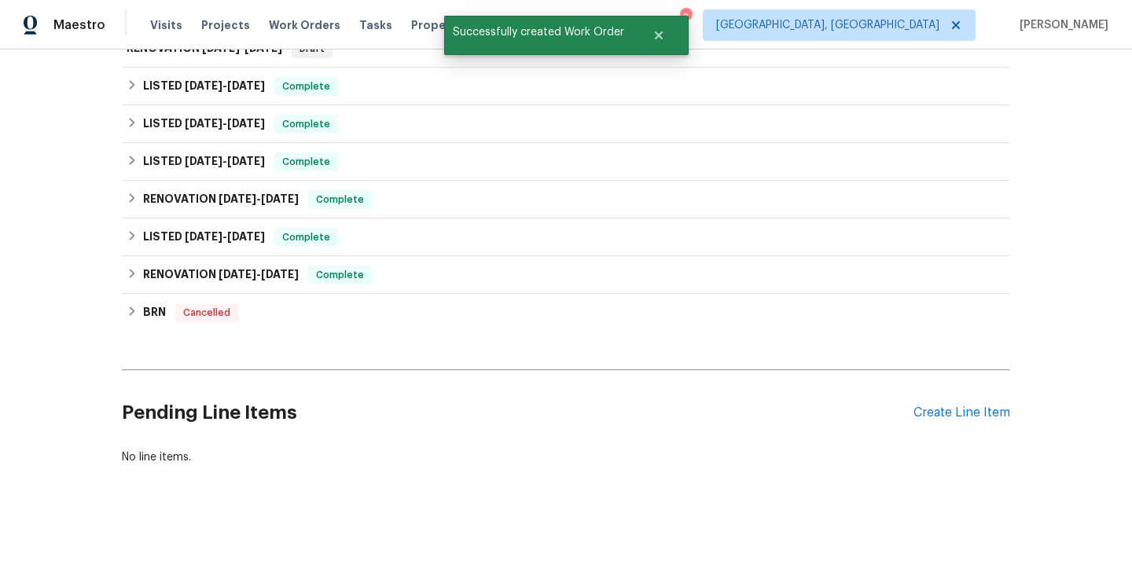
scroll to position [64, 0]
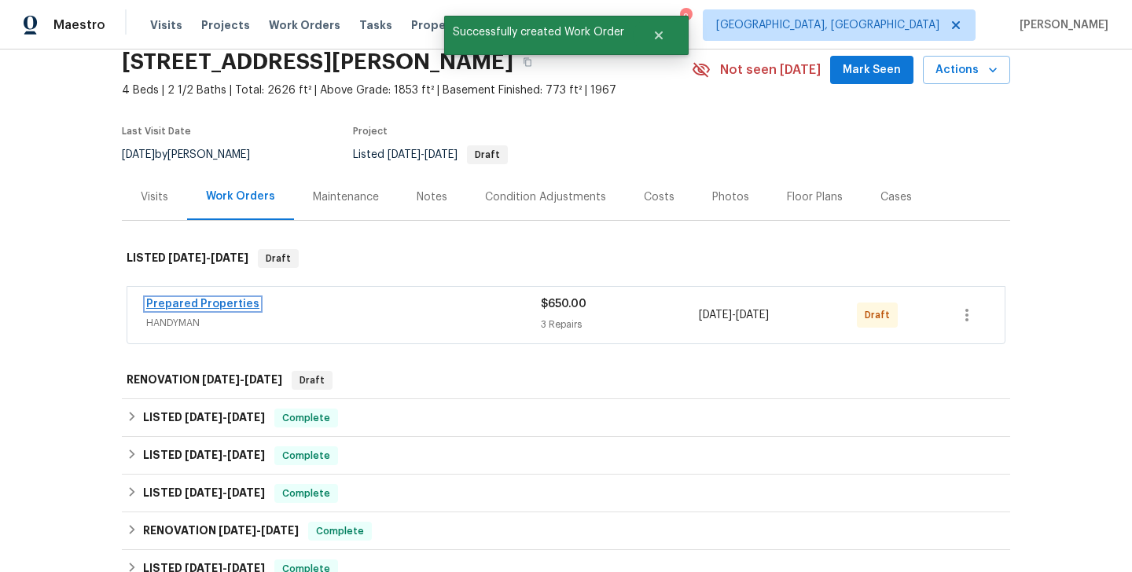
click at [218, 302] on link "Prepared Properties" at bounding box center [202, 304] width 113 height 11
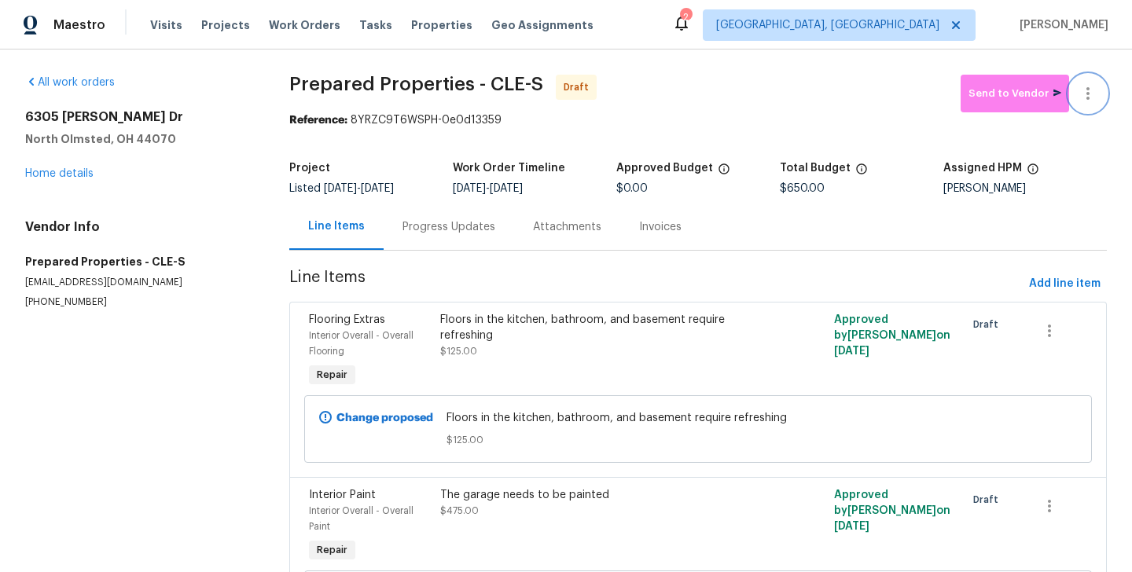
click at [1090, 81] on button "button" at bounding box center [1088, 94] width 38 height 38
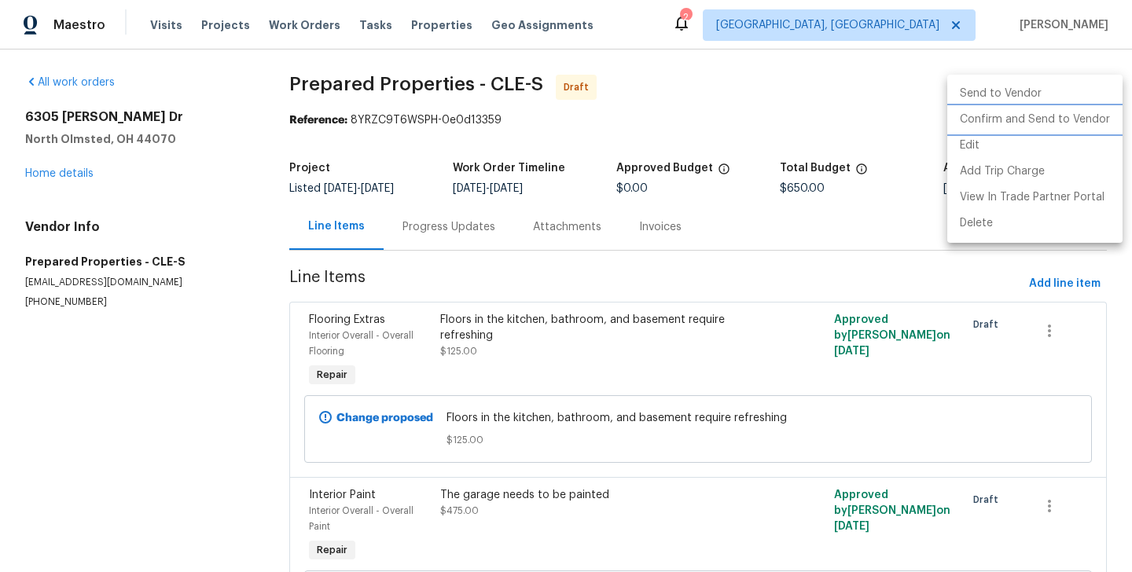
click at [1090, 111] on li "Confirm and Send to Vendor" at bounding box center [1034, 120] width 175 height 26
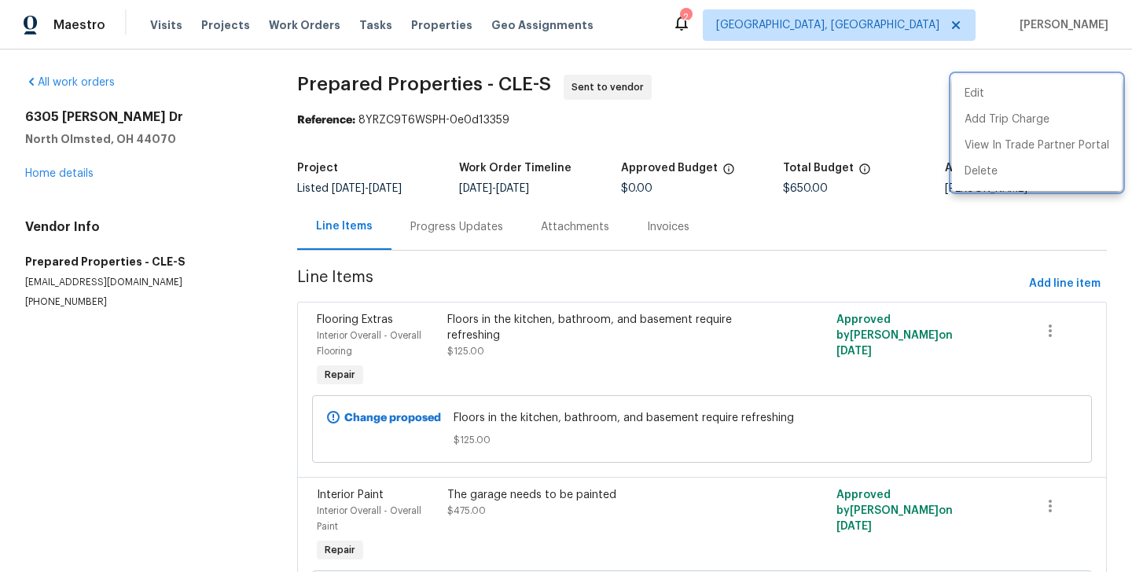
click at [471, 243] on div at bounding box center [566, 286] width 1132 height 572
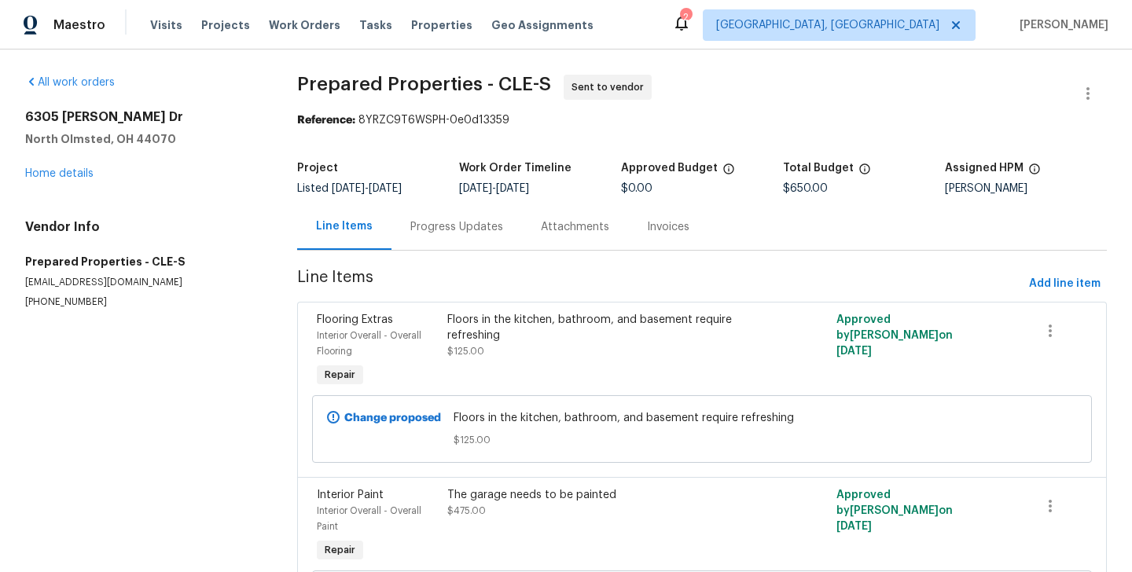
click at [439, 226] on div "Progress Updates" at bounding box center [456, 227] width 93 height 16
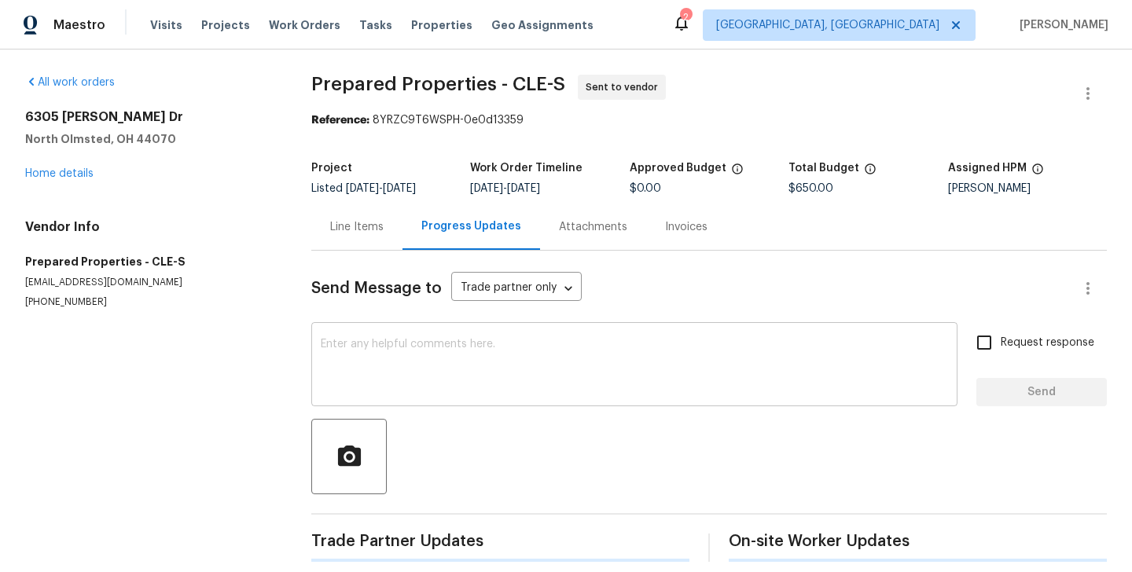
click at [457, 329] on div "x ​" at bounding box center [634, 366] width 646 height 80
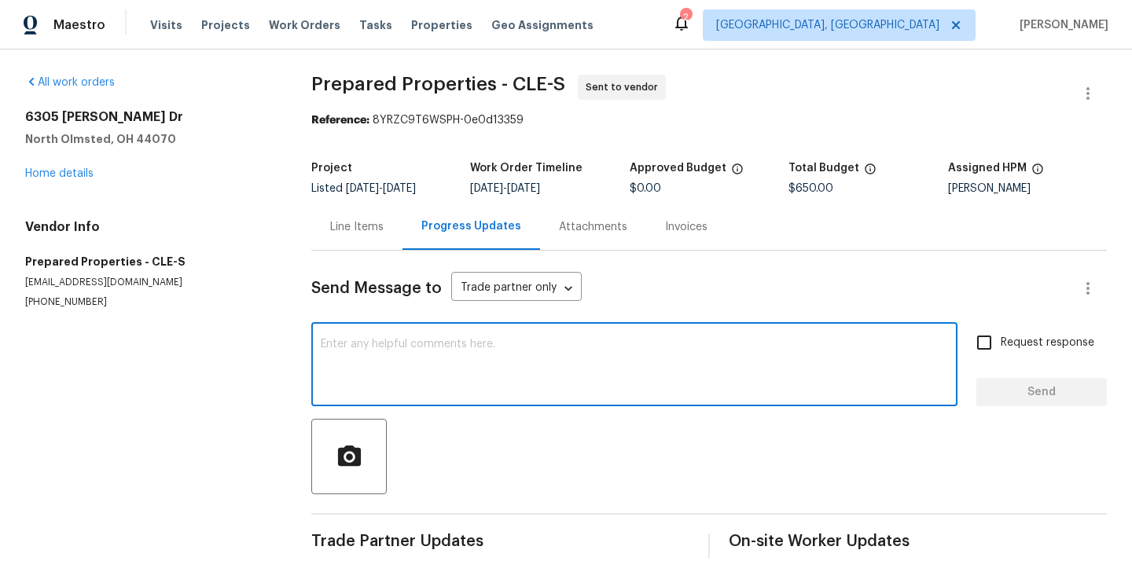
paste textarea "Hi this is Blessida with Opendoor. I’m confirming you received the WO for the p…"
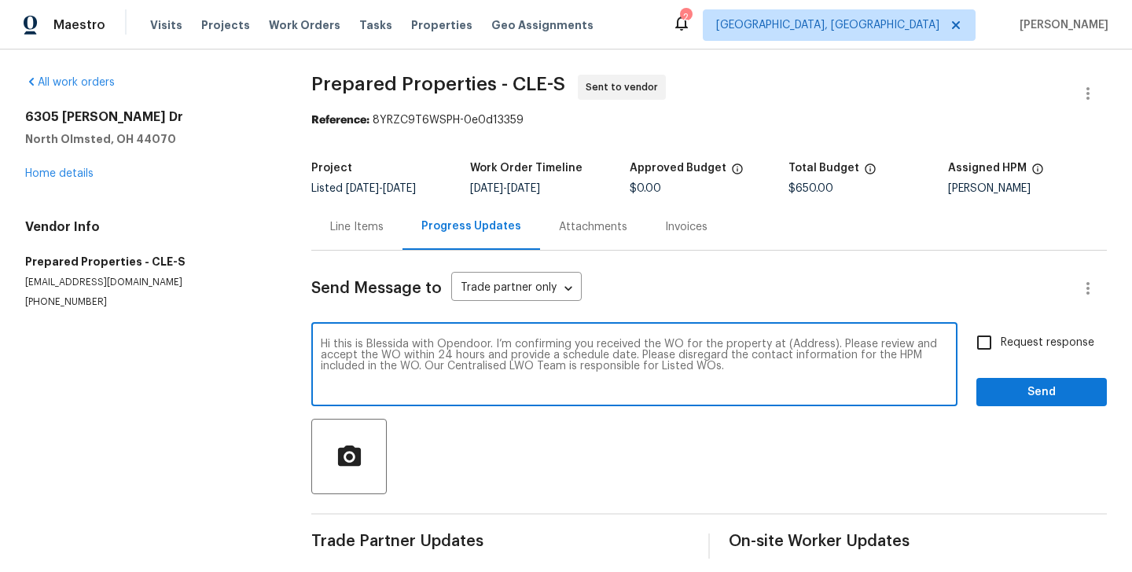
click at [801, 341] on textarea "Hi this is Blessida with Opendoor. I’m confirming you received the WO for the p…" at bounding box center [634, 366] width 627 height 55
paste textarea "6305 Christman Dr, North Olmsted, OH 44070"
type textarea "Hi this is Blessida with Opendoor. I’m confirming you received the WO for the p…"
click at [1021, 325] on div "Send Message to Trade partner only Trade partner only ​ Hi this is Blessida wit…" at bounding box center [709, 405] width 796 height 308
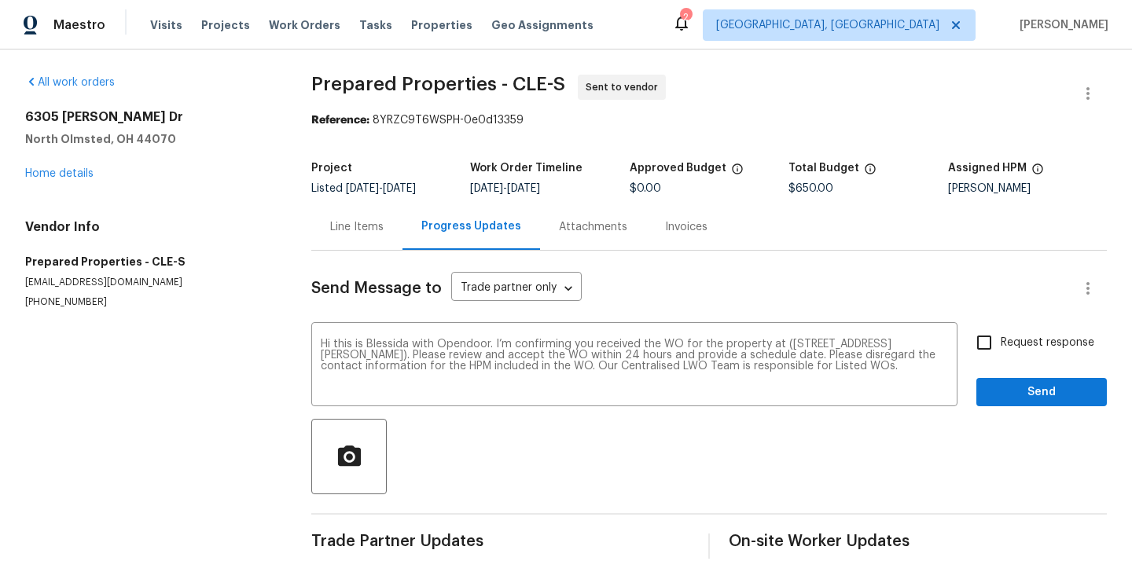
click at [1019, 343] on span "Request response" at bounding box center [1048, 343] width 94 height 17
click at [1001, 343] on input "Request response" at bounding box center [984, 342] width 33 height 33
checkbox input "true"
click at [1019, 390] on span "Send" at bounding box center [1041, 393] width 105 height 20
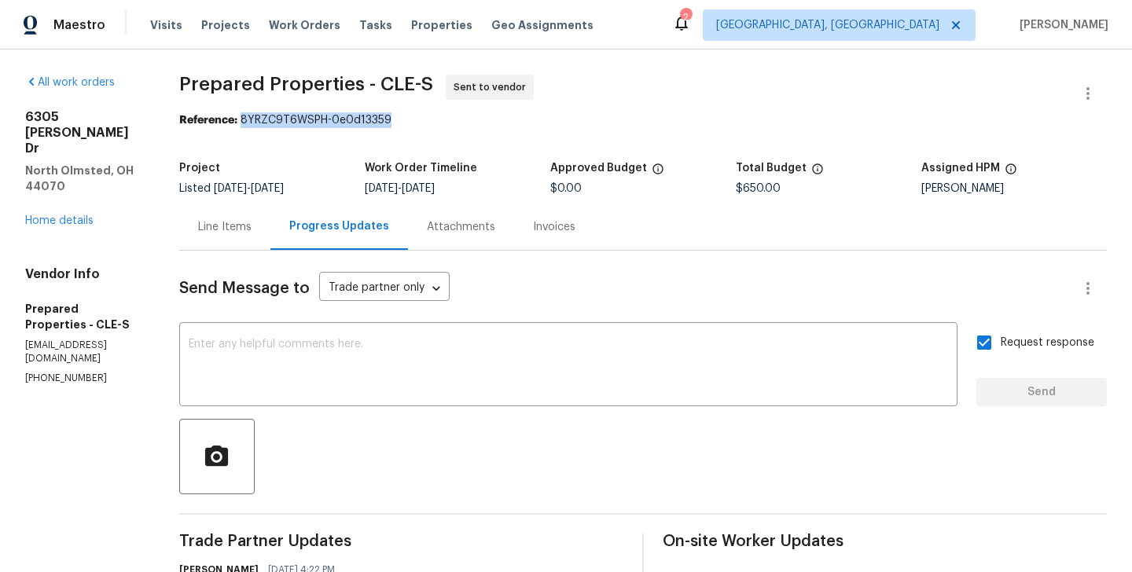
drag, startPoint x: 280, startPoint y: 120, endPoint x: 425, endPoint y: 121, distance: 145.4
click at [425, 121] on div "Reference: 8YRZC9T6WSPH-0e0d13359" at bounding box center [643, 120] width 928 height 16
copy div "8YRZC9T6WSPH-0e0d13359"
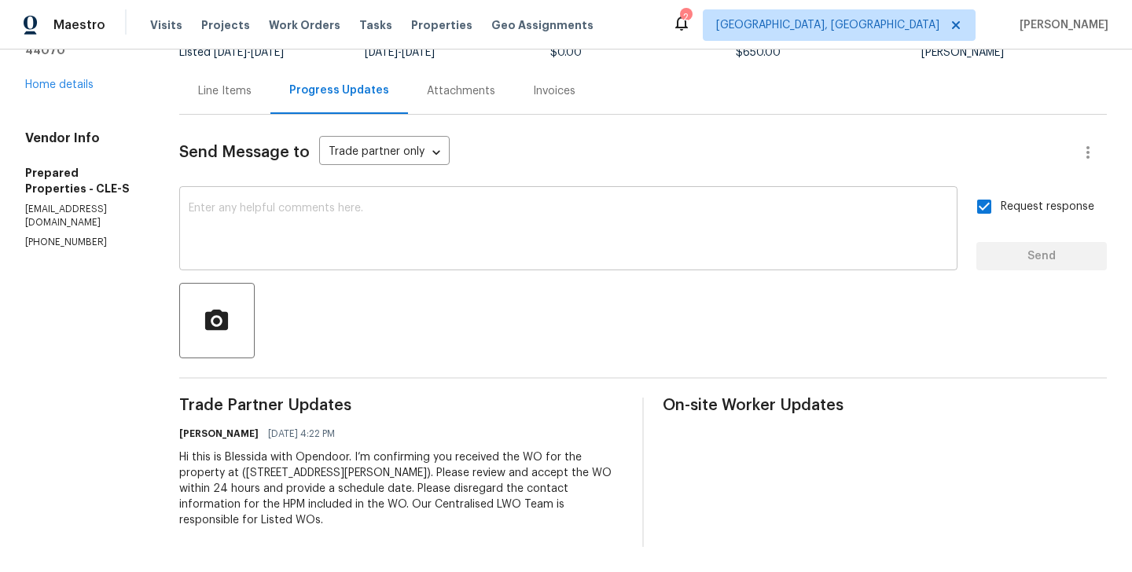
click at [399, 215] on textarea at bounding box center [568, 230] width 759 height 55
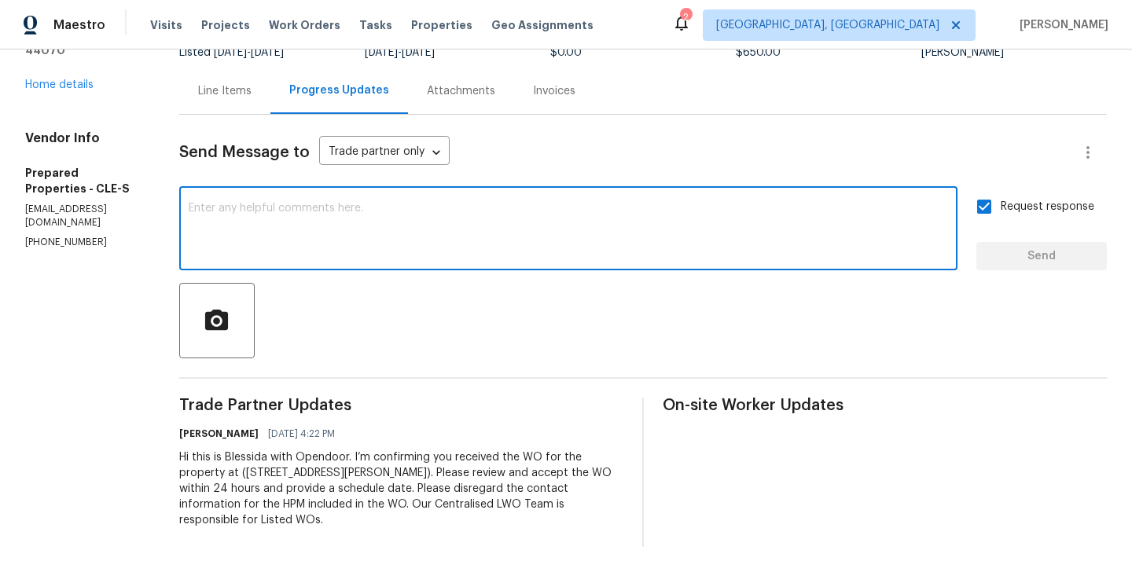
paste textarea "All Work Orders must include before-photos (both close-up and wide-angle) and a…"
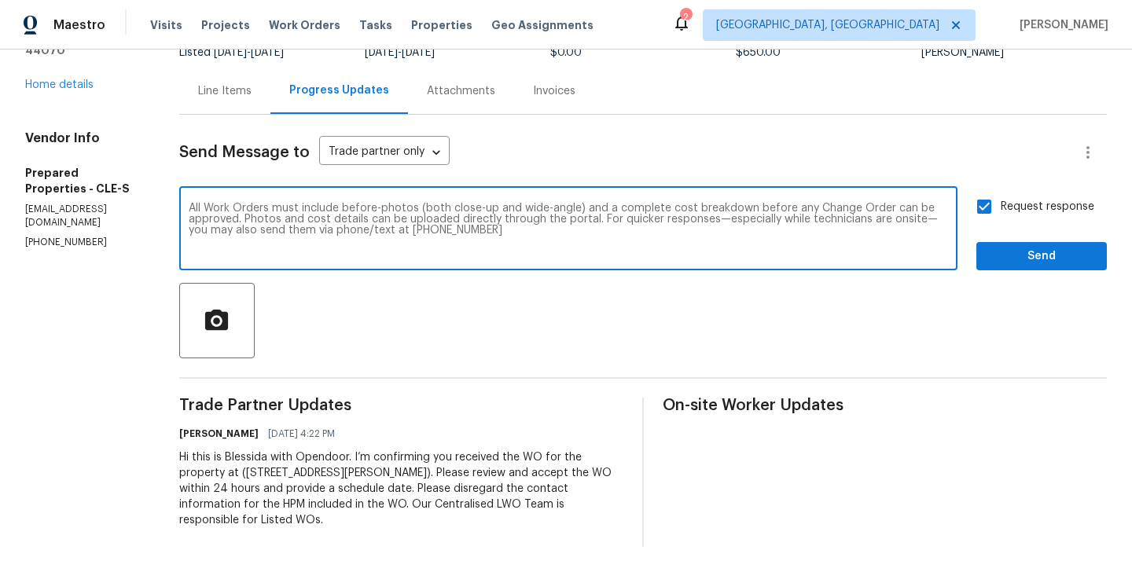
scroll to position [0, 0]
type textarea "All Work Orders must include before-photos (both close-up and wide-angle) and a…"
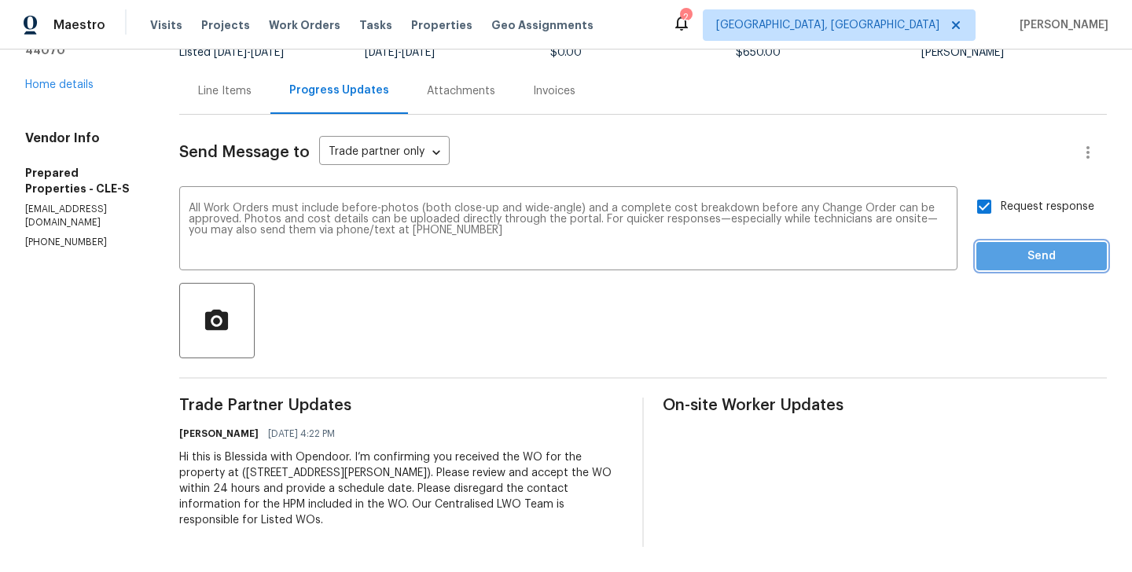
click at [1061, 263] on span "Send" at bounding box center [1041, 257] width 105 height 20
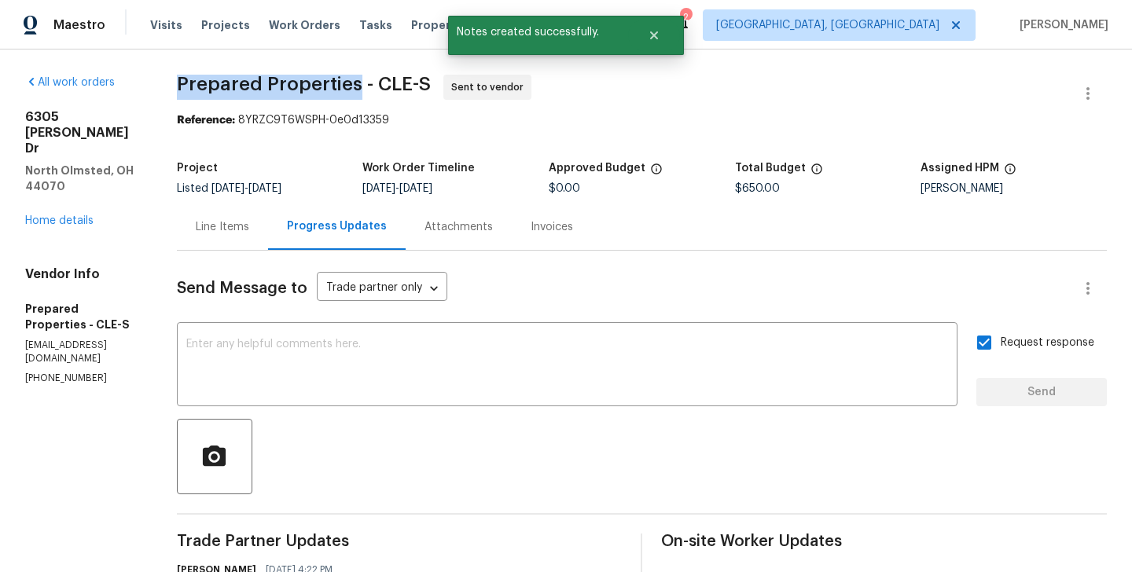
drag, startPoint x: 213, startPoint y: 90, endPoint x: 392, endPoint y: 85, distance: 179.3
click at [392, 85] on div "All work orders 6305 Christman Dr North Olmsted, OH 44070 Home details Vendor I…" at bounding box center [566, 441] width 1132 height 783
copy span "Prepared Properties"
click at [56, 215] on link "Home details" at bounding box center [59, 220] width 68 height 11
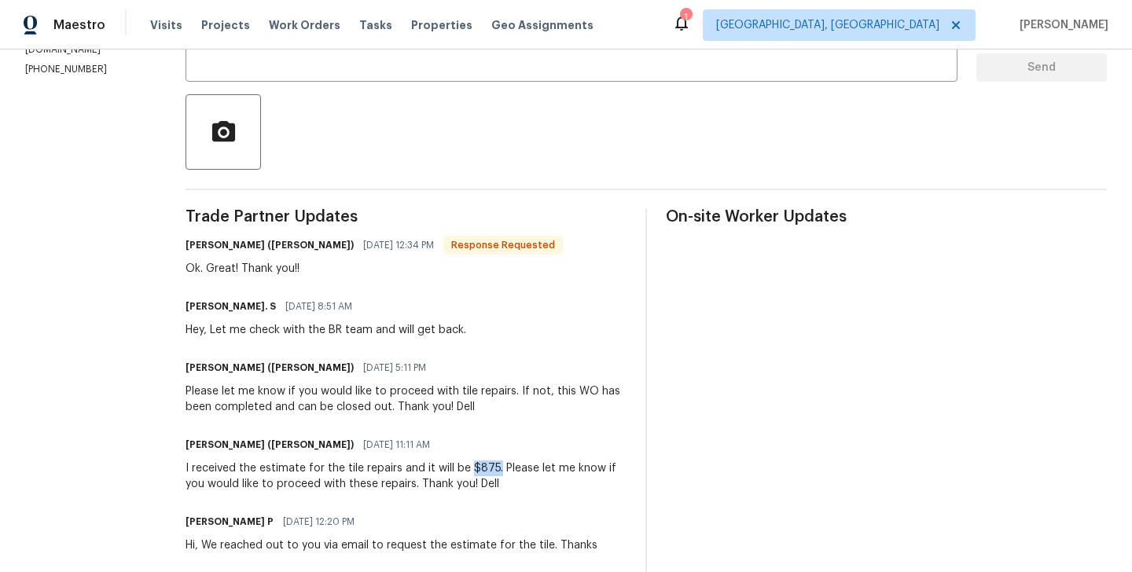
scroll to position [302, 0]
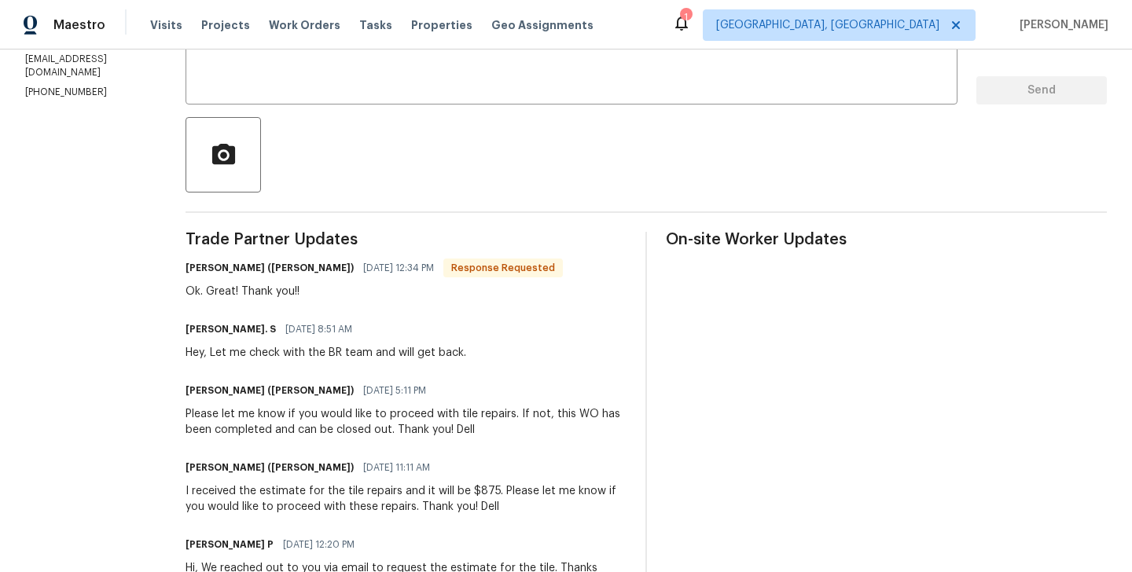
click at [186, 267] on h6 "[PERSON_NAME] ([PERSON_NAME])" at bounding box center [270, 268] width 168 height 16
copy h6 "Dell"
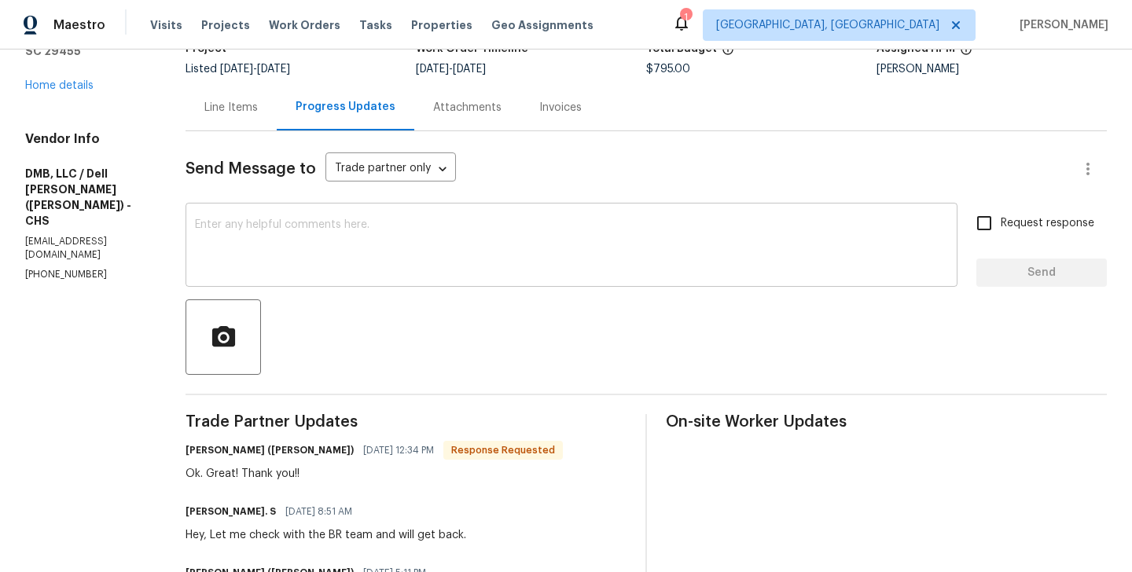
click at [304, 269] on textarea at bounding box center [571, 246] width 753 height 55
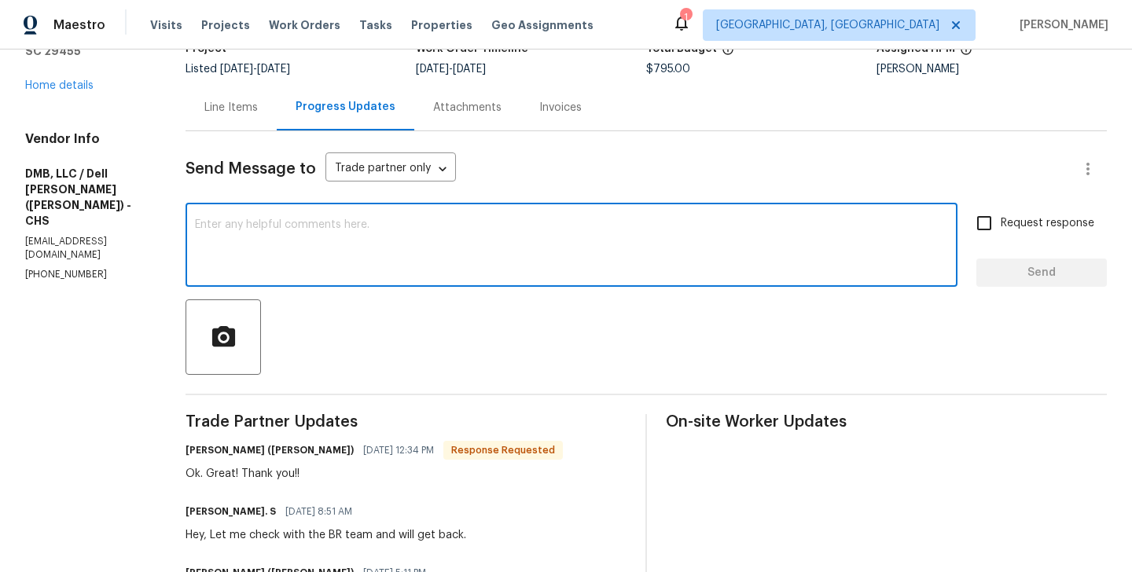
paste textarea "Dell"
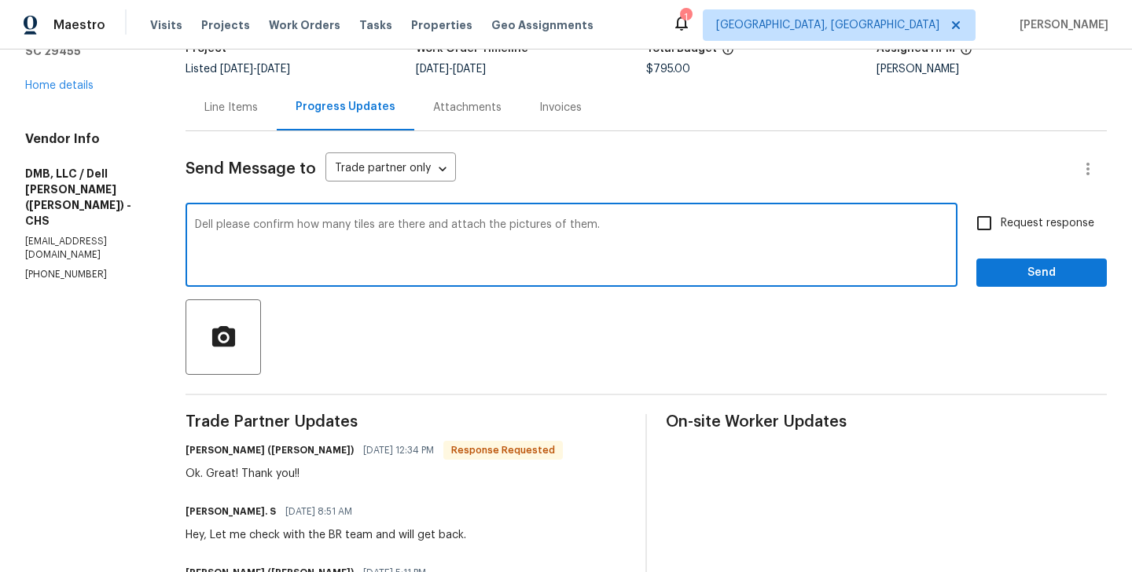
type textarea "Dell please confirm how many tiles are there and attach the pictures of them."
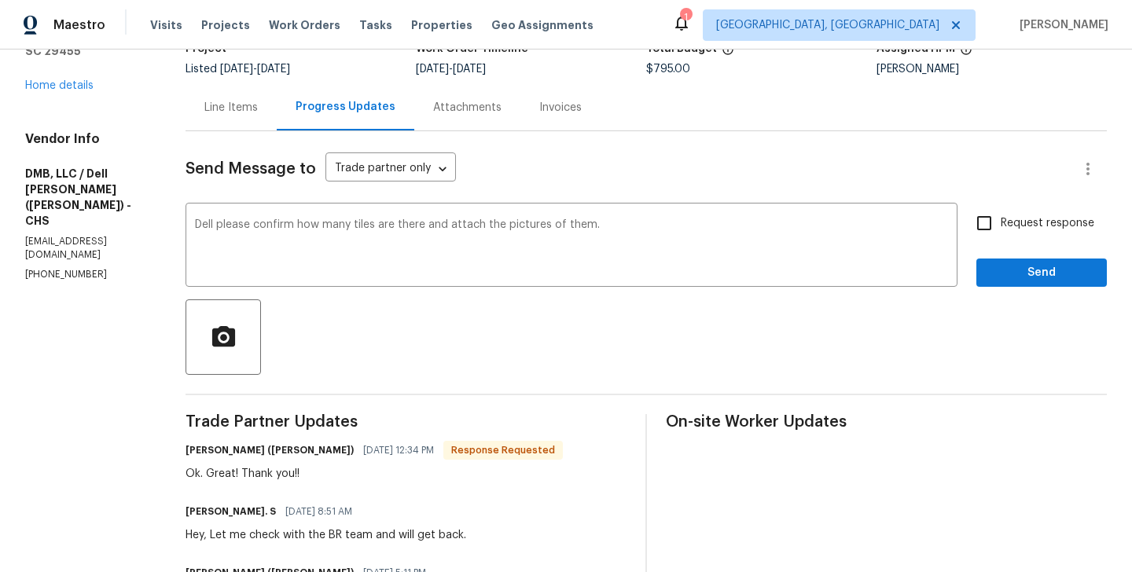
click at [1042, 215] on span "Request response" at bounding box center [1048, 223] width 94 height 17
click at [1001, 215] on input "Request response" at bounding box center [984, 223] width 33 height 33
checkbox input "true"
click at [1028, 270] on span "Send" at bounding box center [1041, 273] width 105 height 20
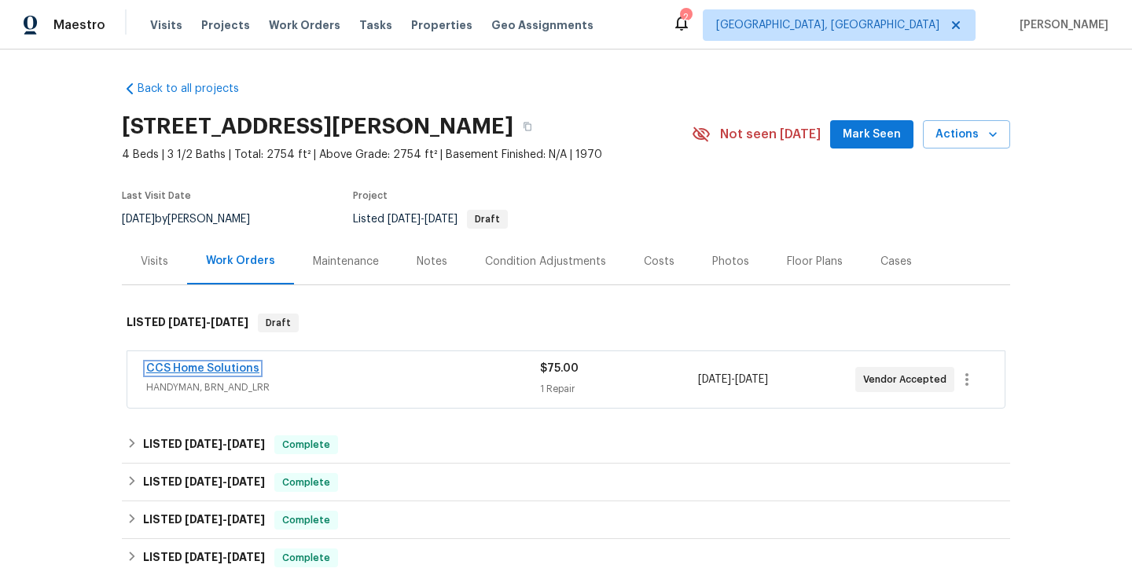
click at [243, 366] on link "CCS Home Solutions" at bounding box center [202, 368] width 113 height 11
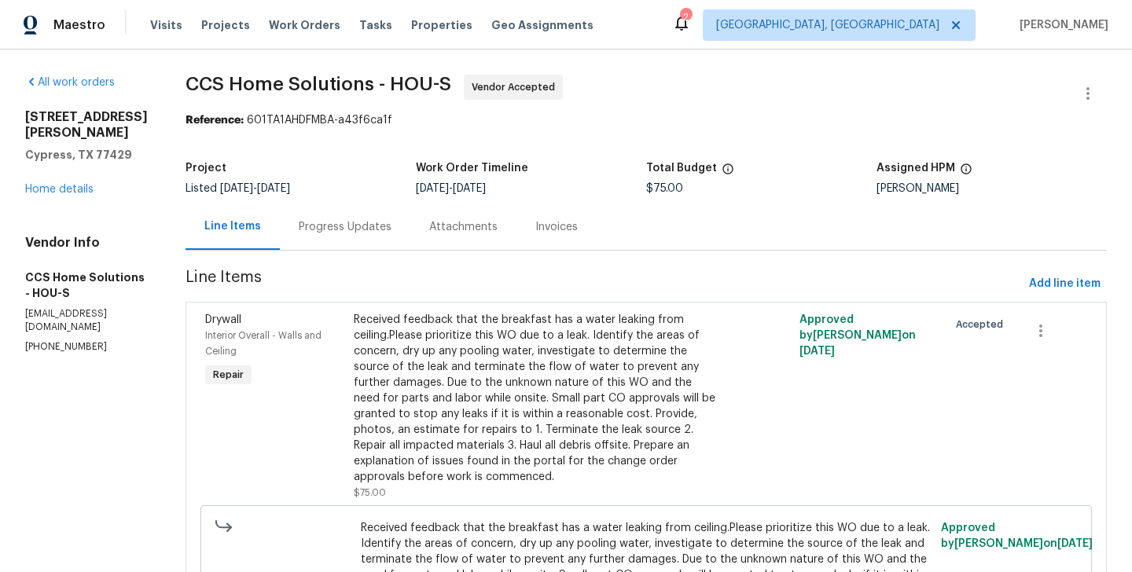
click at [355, 215] on div "Progress Updates" at bounding box center [345, 227] width 131 height 46
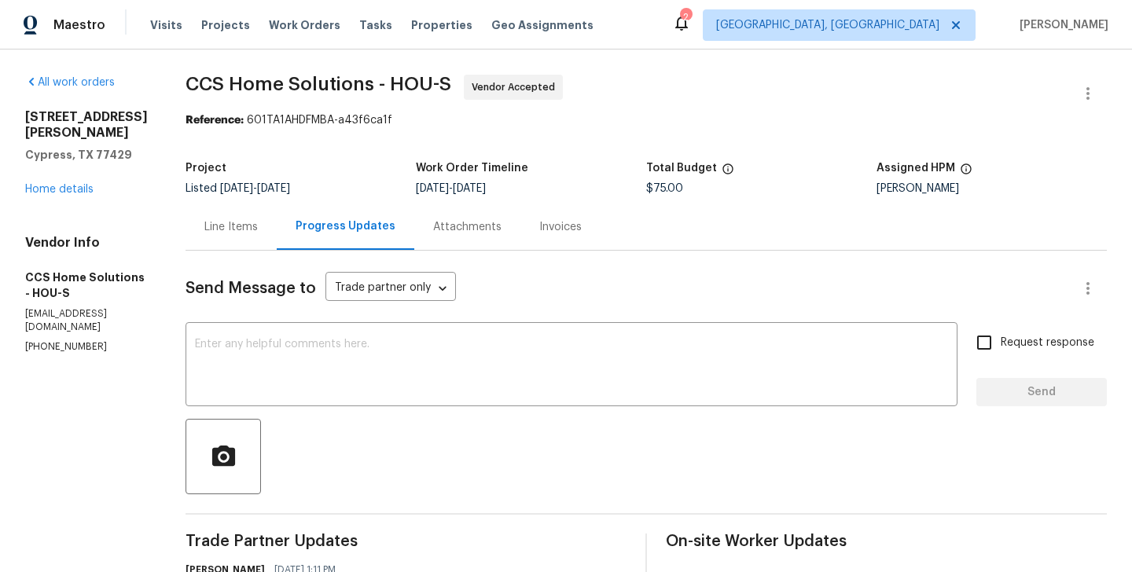
click at [252, 227] on div "Line Items" at bounding box center [230, 227] width 53 height 16
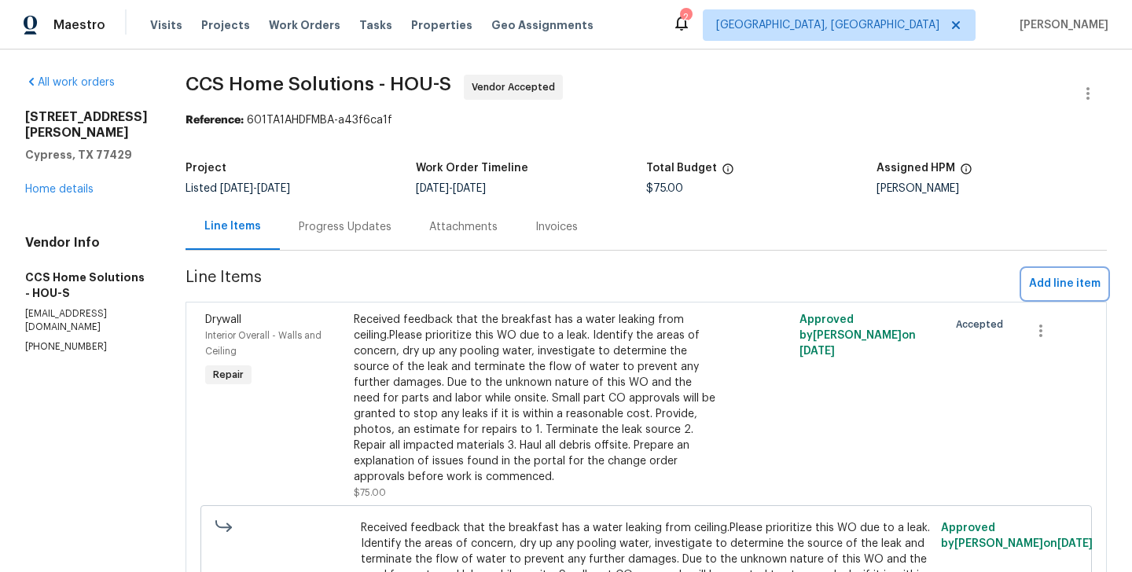
click at [1047, 275] on span "Add line item" at bounding box center [1065, 284] width 72 height 20
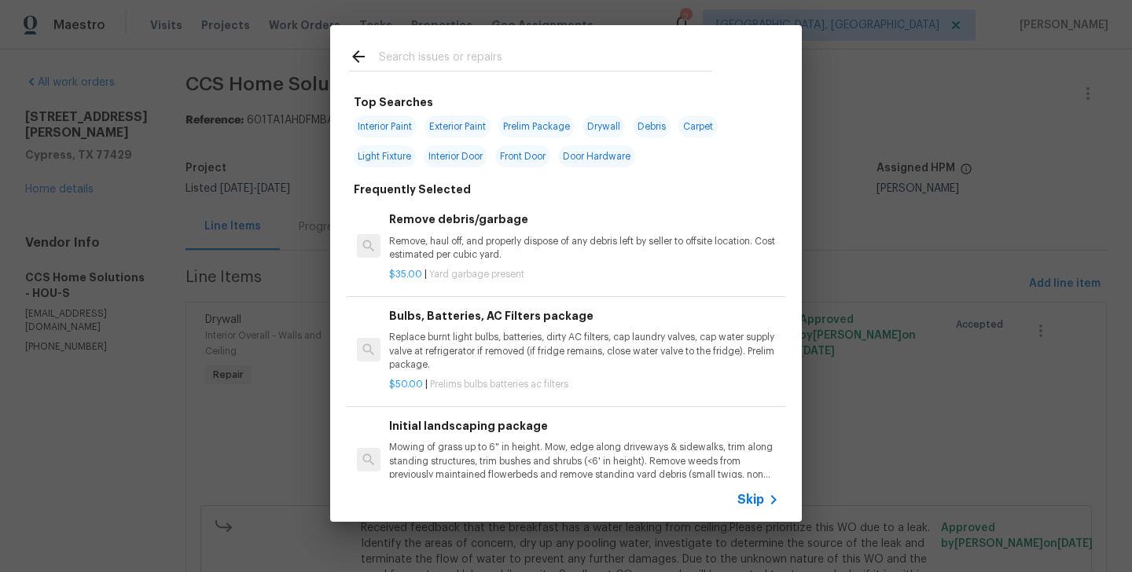
click at [419, 69] on input "text" at bounding box center [545, 59] width 333 height 24
click at [756, 502] on span "Skip" at bounding box center [750, 500] width 27 height 16
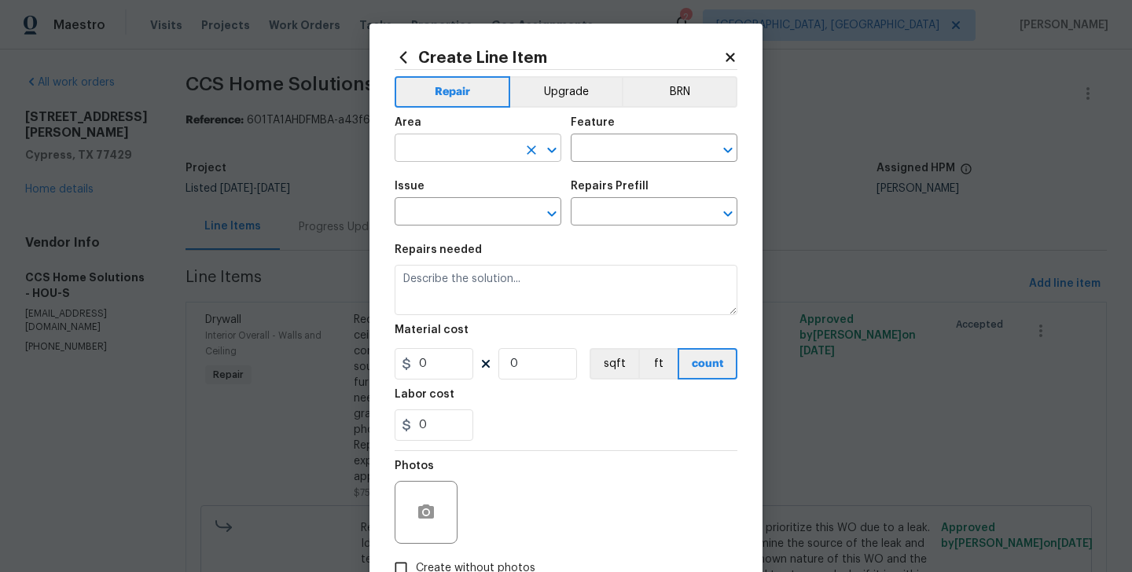
click at [480, 146] on input "text" at bounding box center [456, 150] width 123 height 24
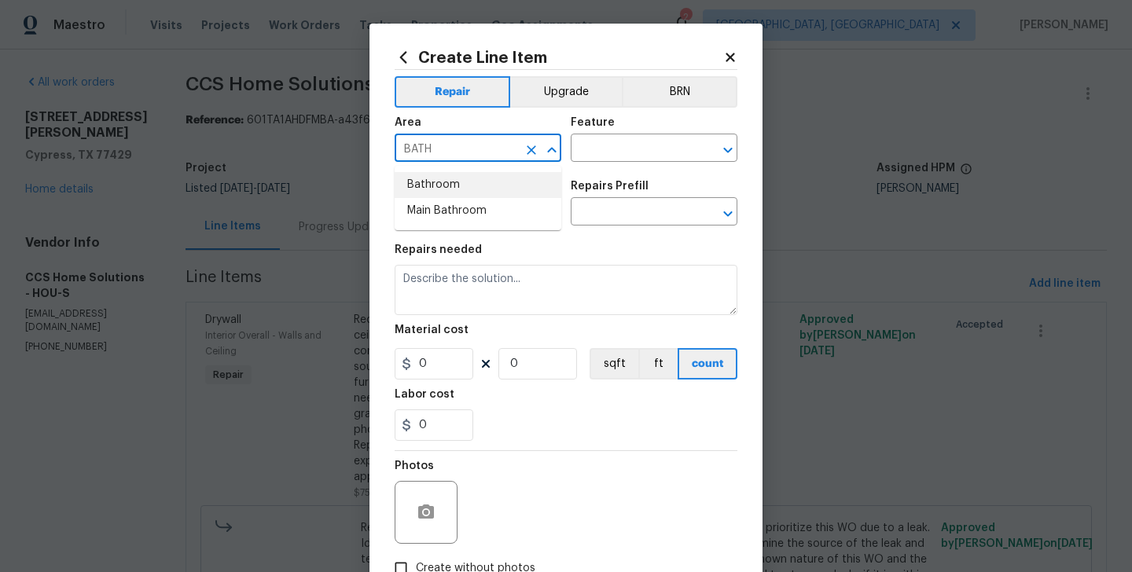
click at [485, 183] on li "Bathroom" at bounding box center [478, 185] width 167 height 26
type input "Bathroom"
click at [608, 142] on input "text" at bounding box center [632, 150] width 123 height 24
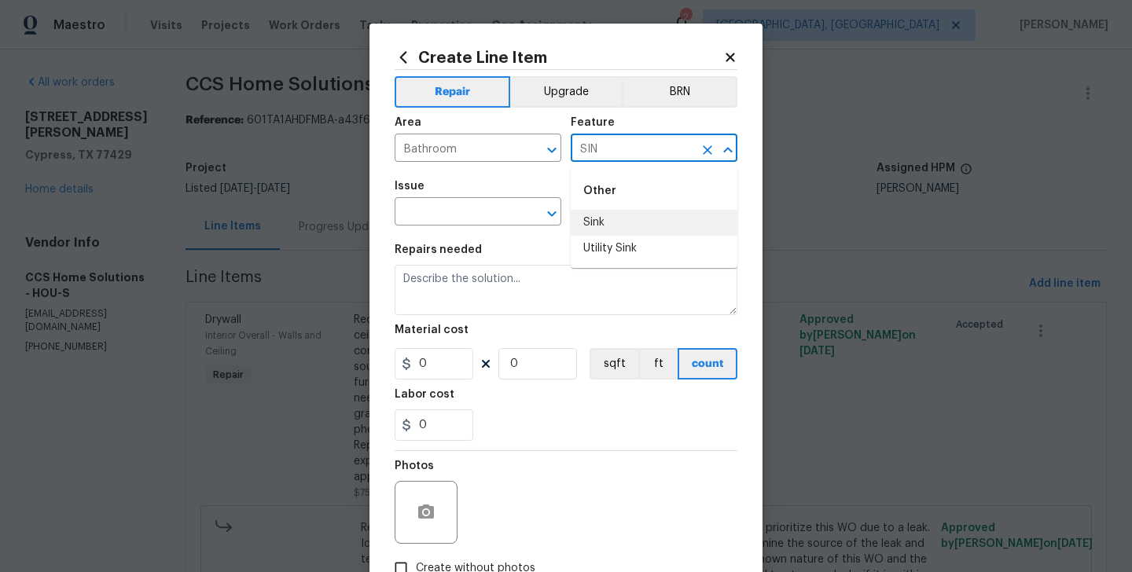
click at [592, 213] on li "Sink" at bounding box center [654, 223] width 167 height 26
type input "Sink"
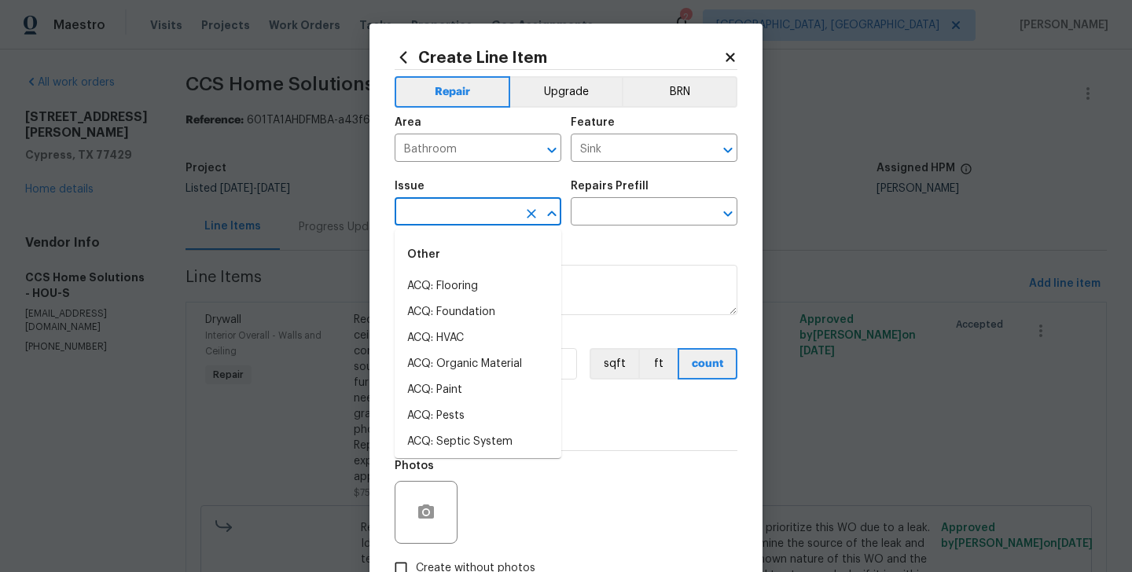
click at [445, 215] on input "text" at bounding box center [456, 213] width 123 height 24
click at [486, 337] on li "Bathroom Plumbing" at bounding box center [478, 338] width 167 height 26
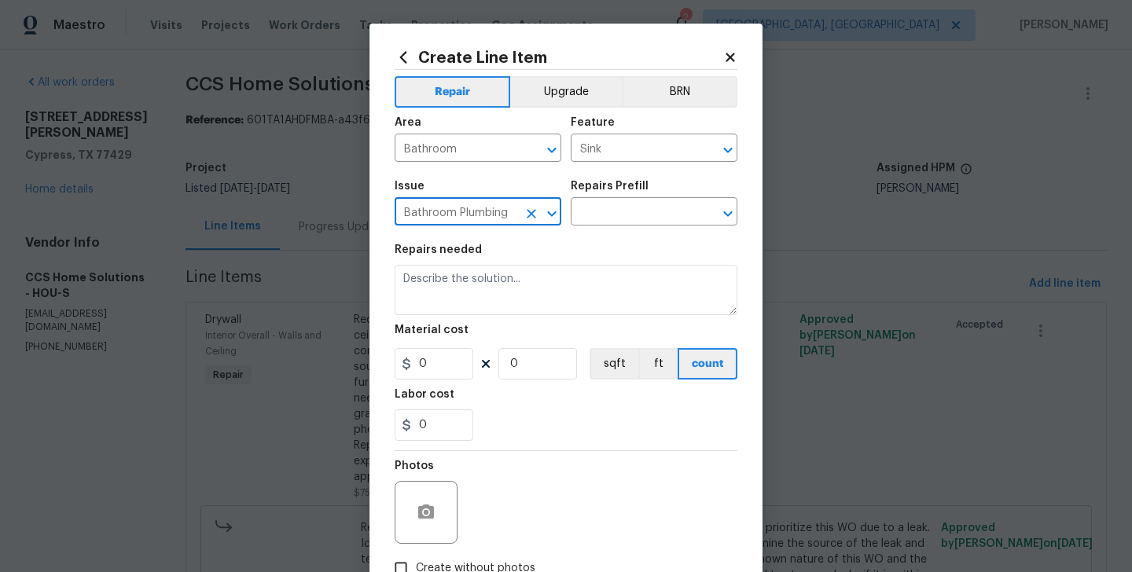
type input "Bathroom Plumbing"
click at [602, 228] on div "Issue Bathroom Plumbing ​ Repairs Prefill ​" at bounding box center [566, 203] width 343 height 64
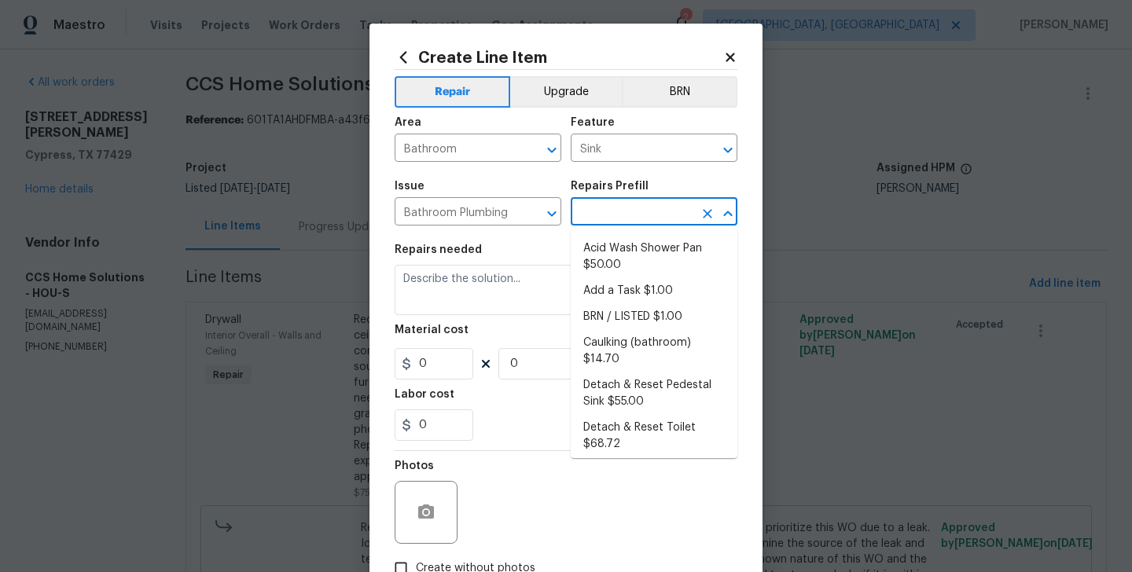
click at [600, 219] on input "text" at bounding box center [632, 213] width 123 height 24
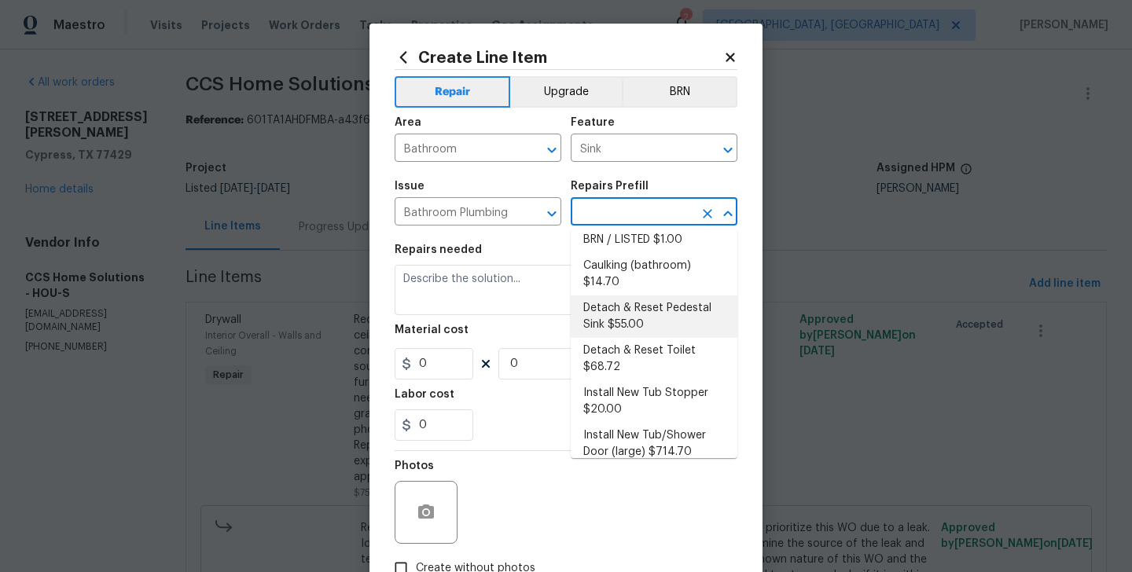
scroll to position [63, 0]
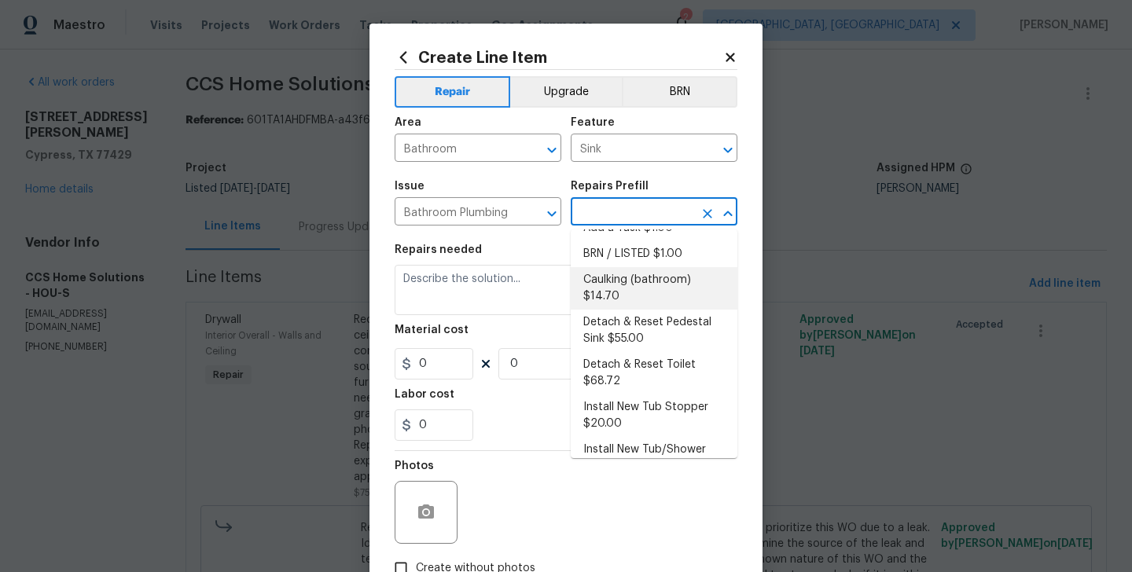
click at [631, 290] on li "Caulking (bathroom) $14.70" at bounding box center [654, 288] width 167 height 42
type input "Plumbing"
type input "Caulking (bathroom) $14.70"
type textarea "Overall Interior Caulking Package (Wet Areas) to include sinks, bathtubs, showe…"
type input "14.7"
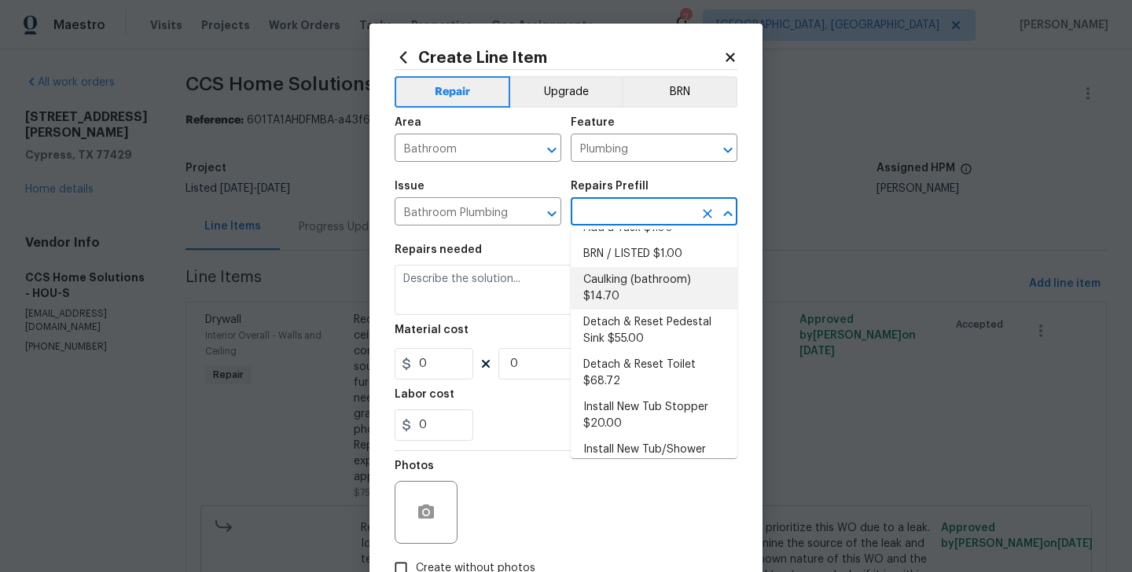
type input "1"
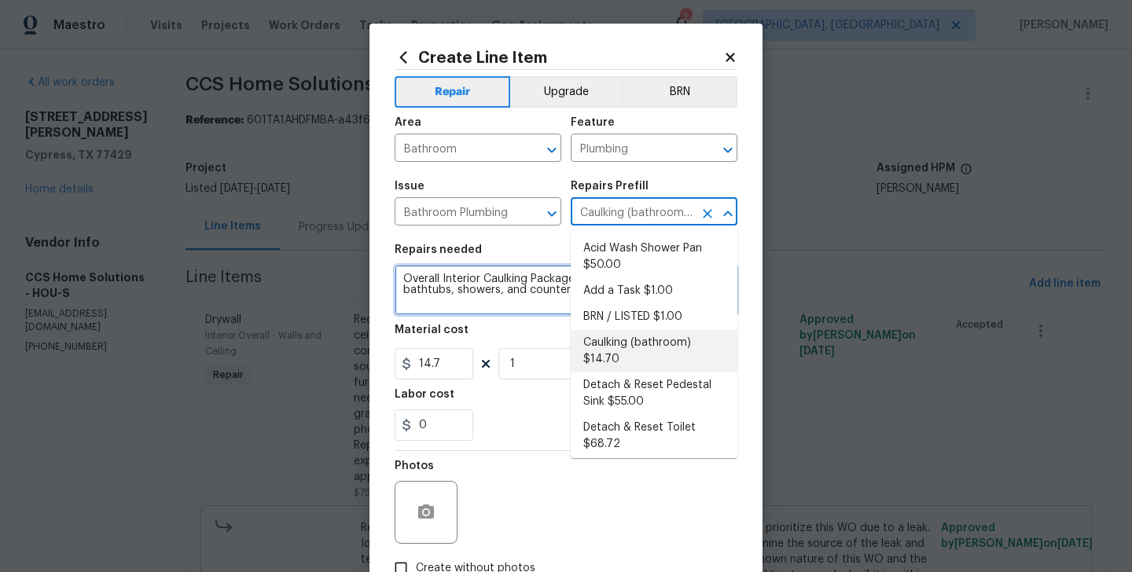
click at [409, 307] on textarea "Overall Interior Caulking Package (Wet Areas) to include sinks, bathtubs, showe…" at bounding box center [566, 290] width 343 height 50
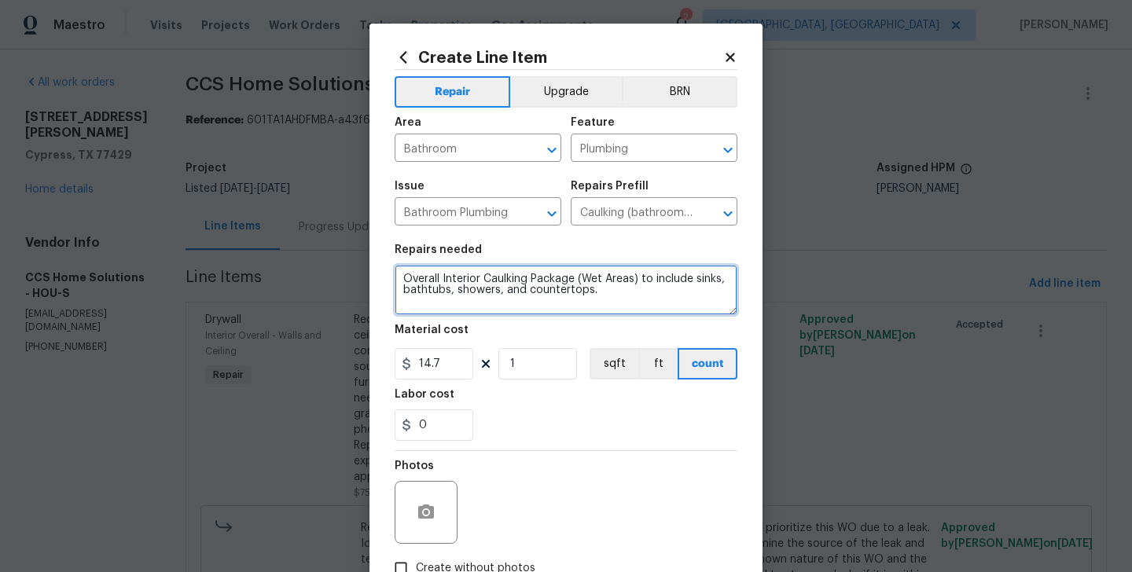
click at [409, 307] on textarea "Overall Interior Caulking Package (Wet Areas) to include sinks, bathtubs, showe…" at bounding box center [566, 290] width 343 height 50
paste textarea "Feedback received that the upstairs bathroom sink is clogged. Please clear the …"
type textarea "Feedback received that the upstairs bathroom sink is clogged. Please clear the …"
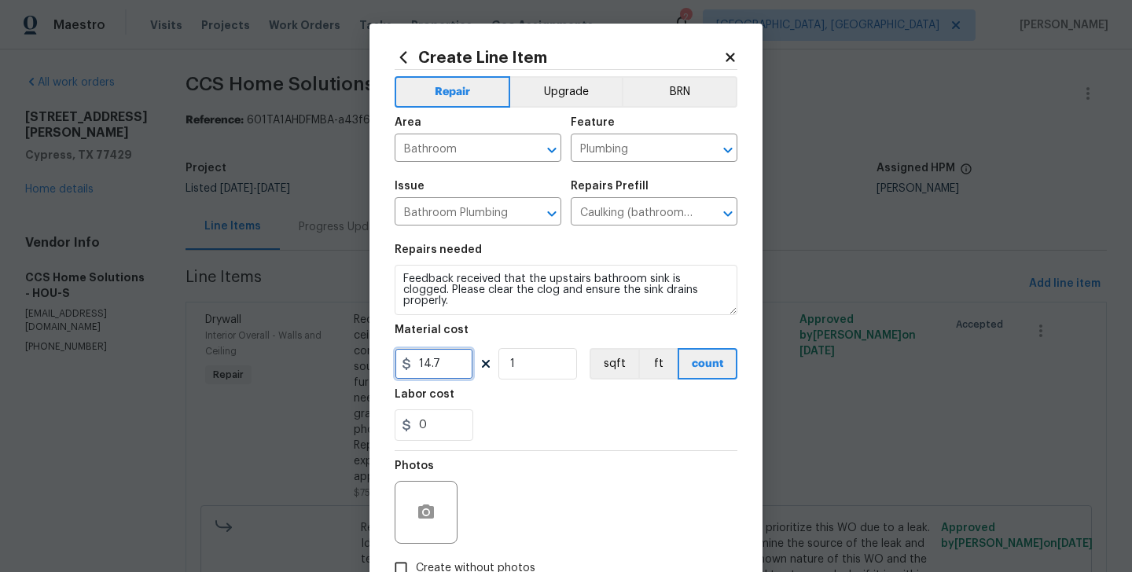
click at [435, 371] on input "14.7" at bounding box center [434, 363] width 79 height 31
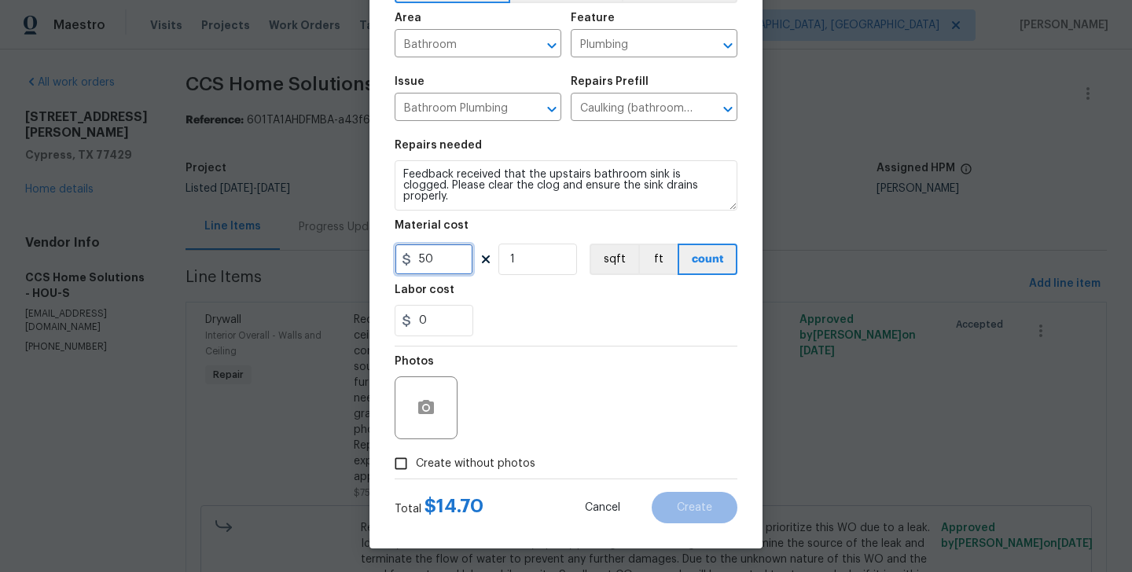
type input "50"
click at [471, 469] on span "Create without photos" at bounding box center [475, 464] width 119 height 17
click at [416, 469] on input "Create without photos" at bounding box center [401, 464] width 30 height 30
checkbox input "true"
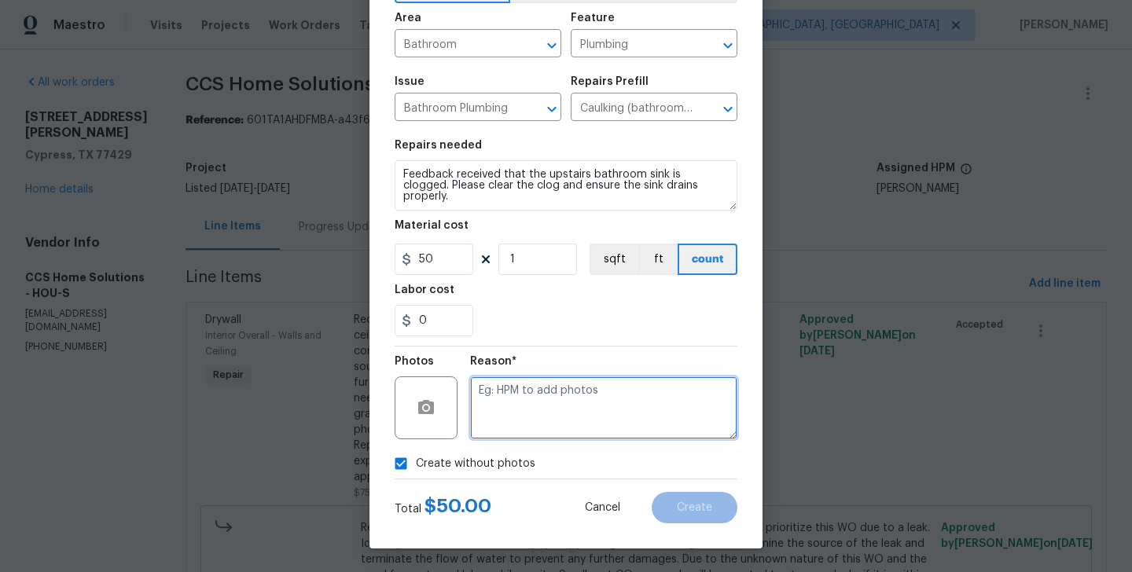
click at [608, 428] on textarea at bounding box center [603, 408] width 267 height 63
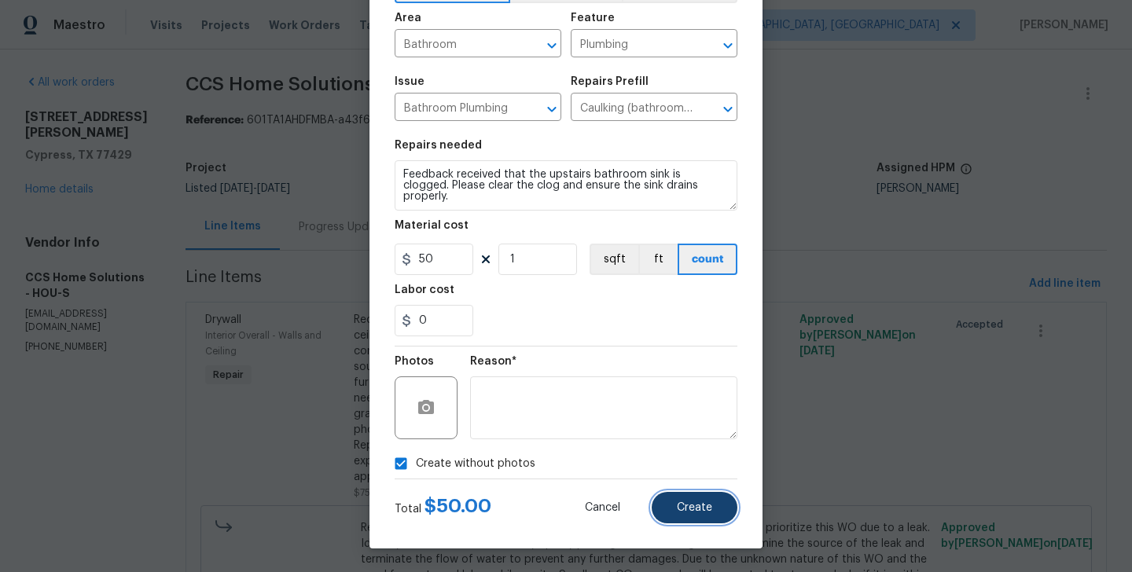
click at [678, 508] on span "Create" at bounding box center [694, 508] width 35 height 12
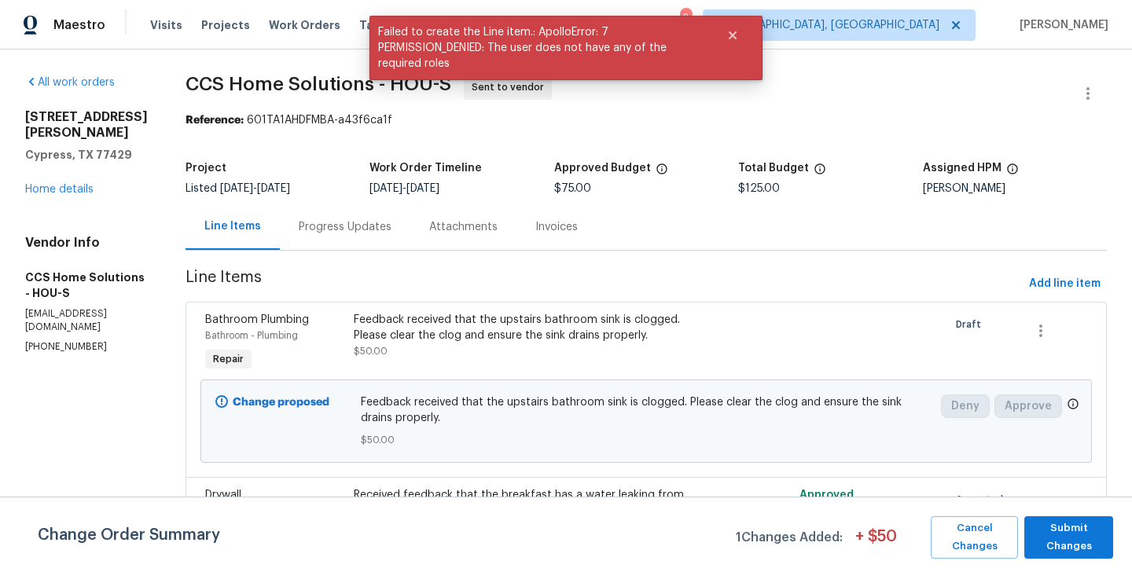
click at [1041, 512] on div "Change Order Summary 1 Changes Added: + $ 50 Cancel Changes Submit Changes" at bounding box center [566, 534] width 1132 height 75
click at [1045, 529] on span "Submit Changes" at bounding box center [1068, 538] width 73 height 36
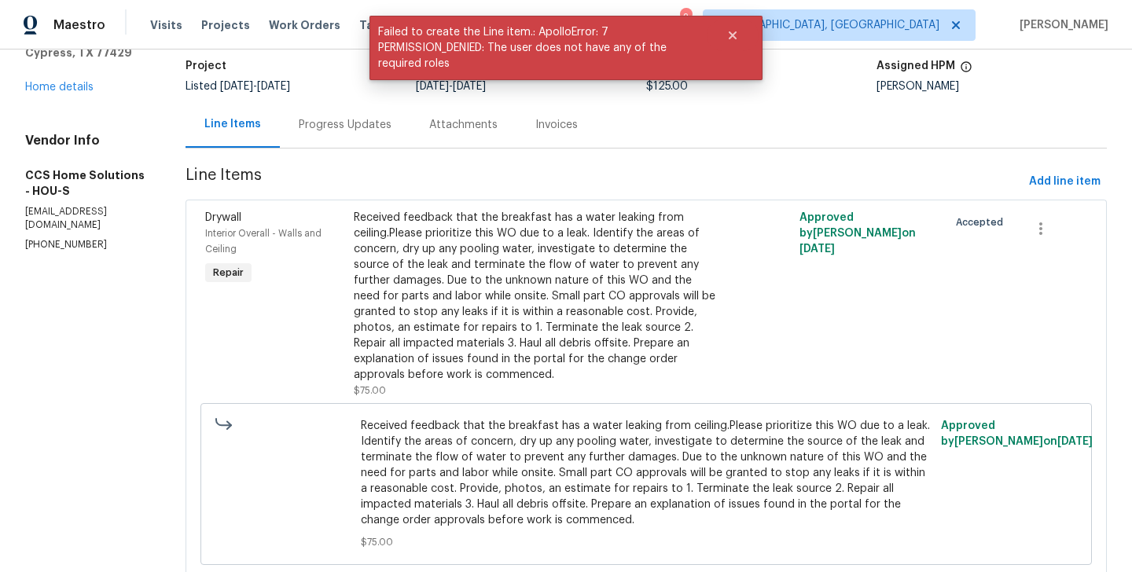
scroll to position [0, 0]
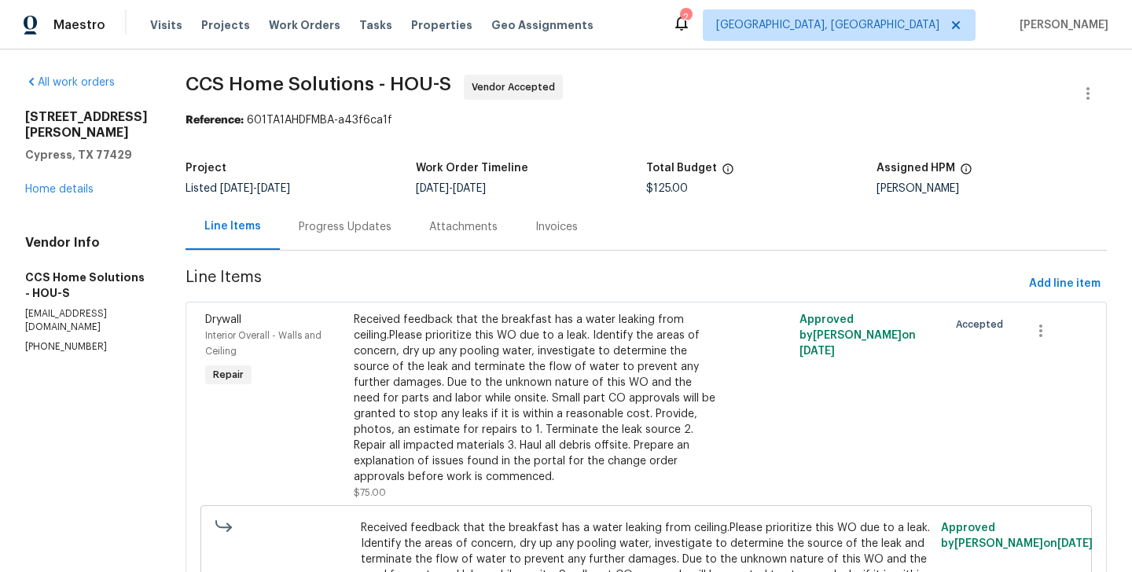
click at [345, 219] on div "Progress Updates" at bounding box center [345, 227] width 93 height 16
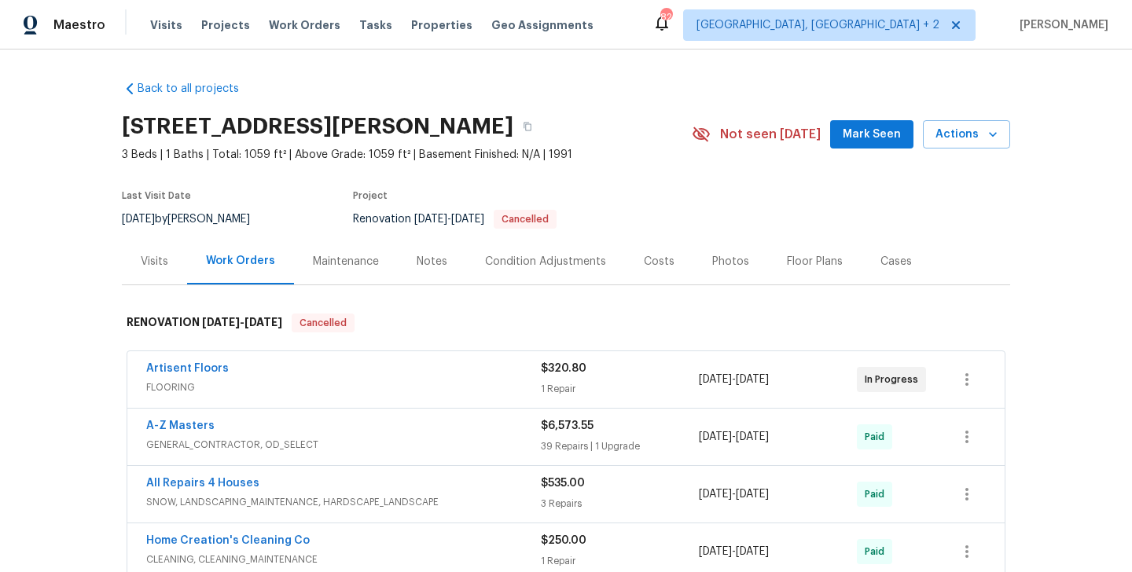
scroll to position [220, 0]
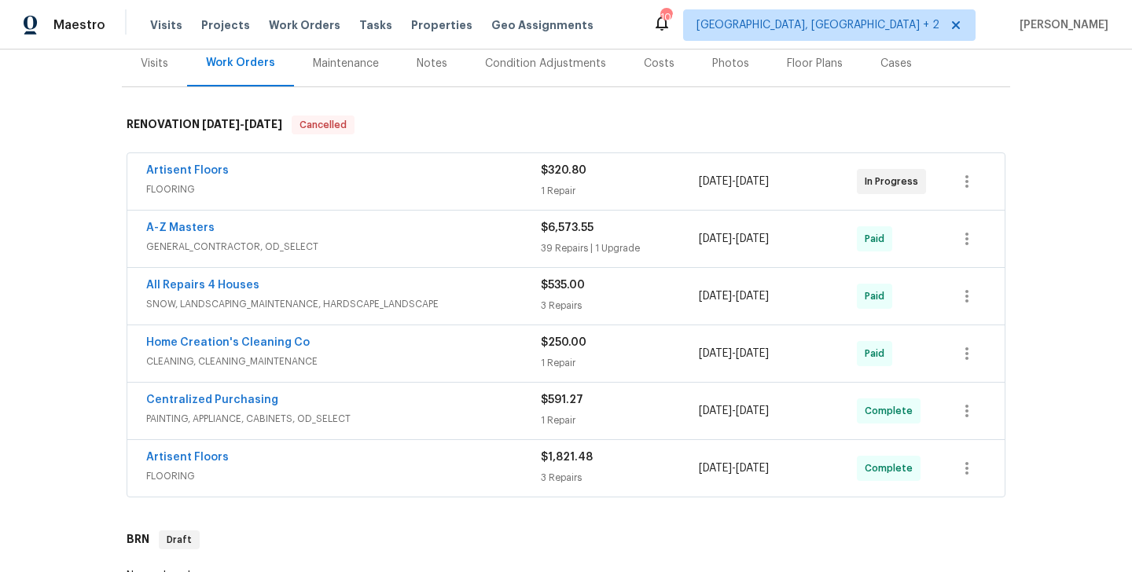
scroll to position [202, 0]
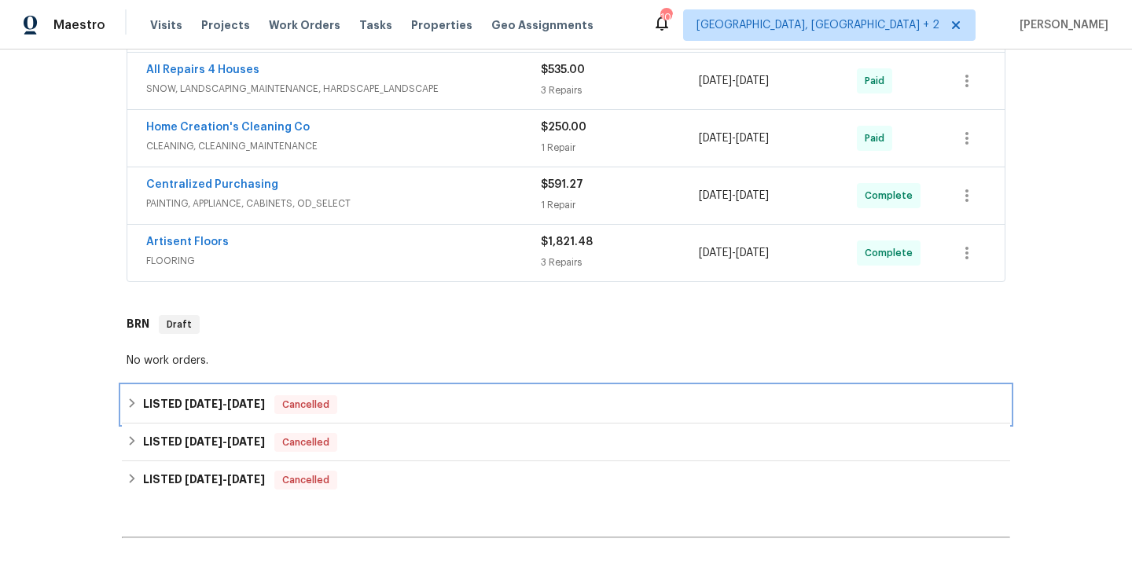
click at [332, 399] on div "Cancelled" at bounding box center [305, 404] width 63 height 19
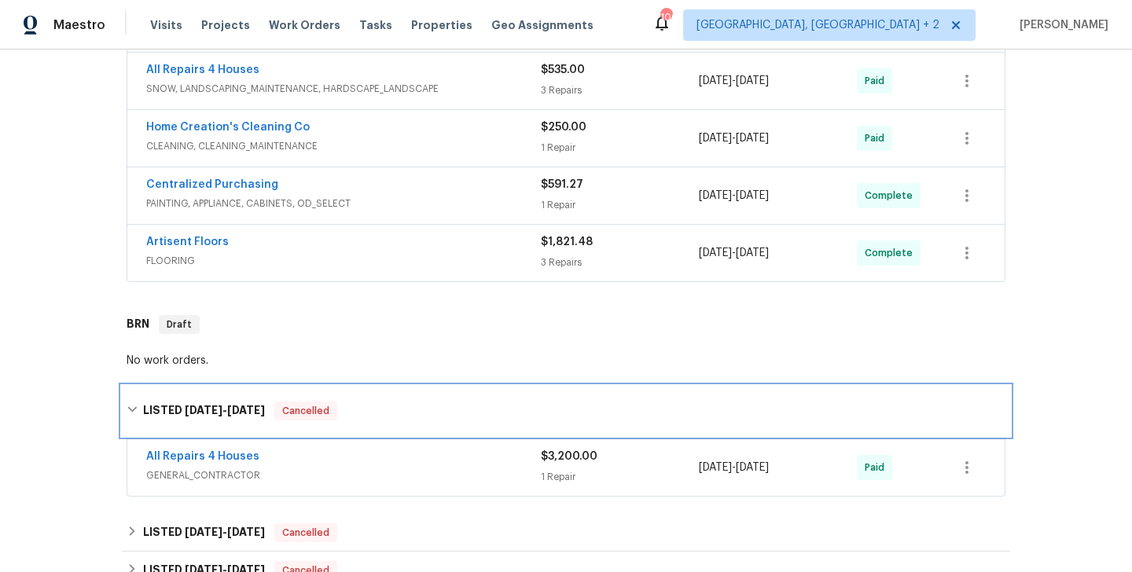
scroll to position [488, 0]
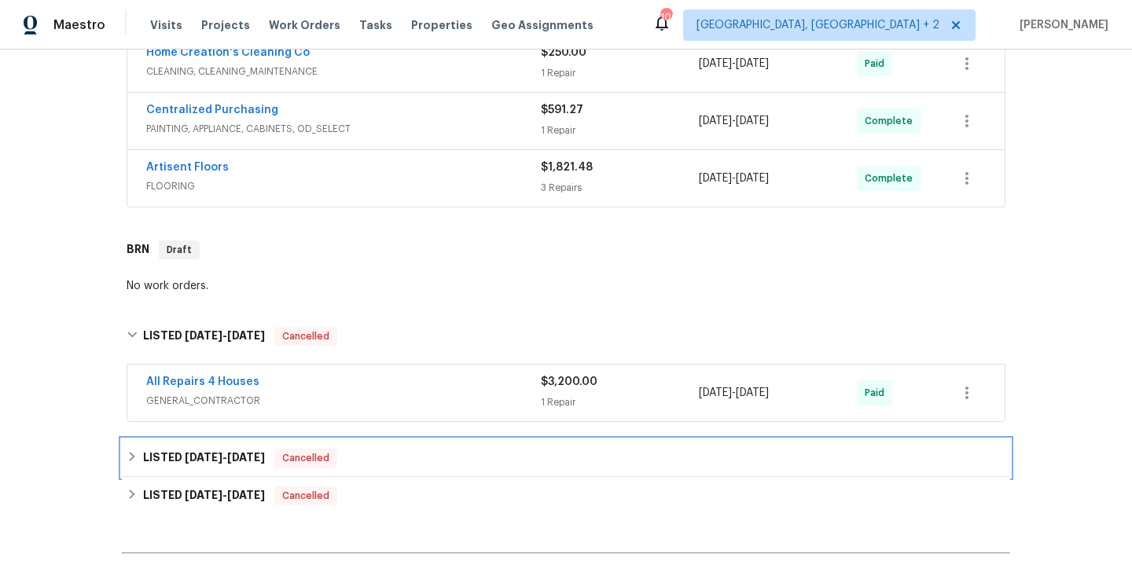
click at [285, 471] on div "LISTED [DATE] - [DATE] Cancelled" at bounding box center [566, 458] width 888 height 38
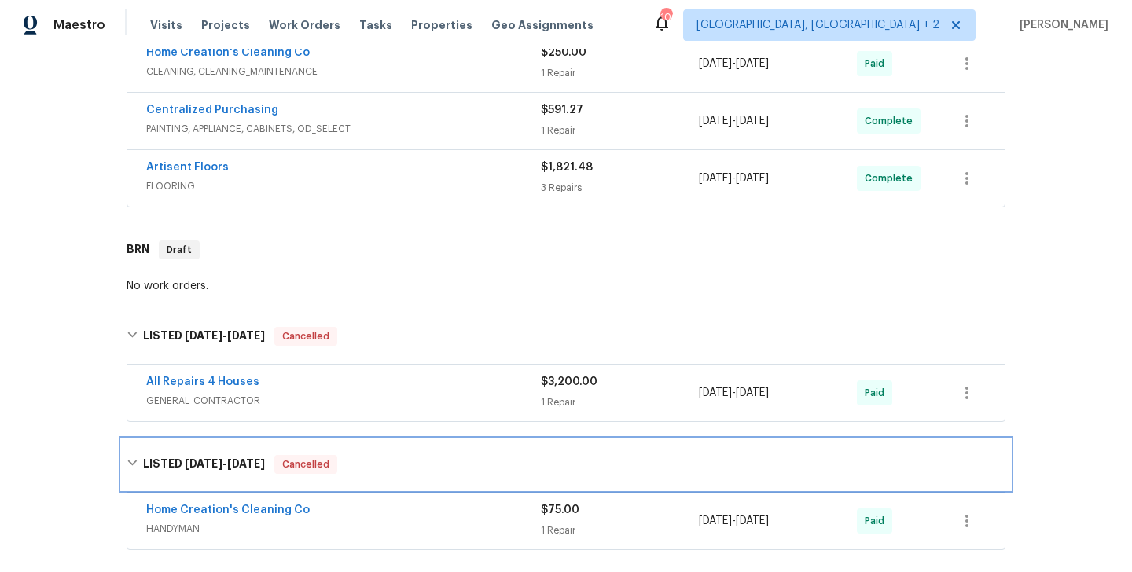
scroll to position [574, 0]
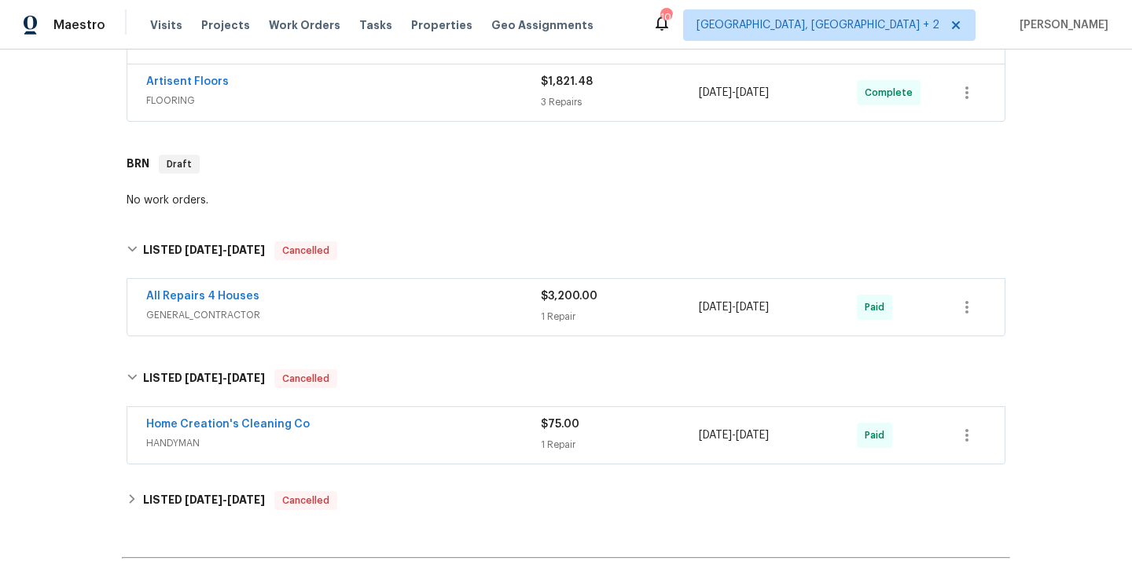
click at [318, 433] on div "Home Creation's Cleaning Co" at bounding box center [343, 426] width 395 height 19
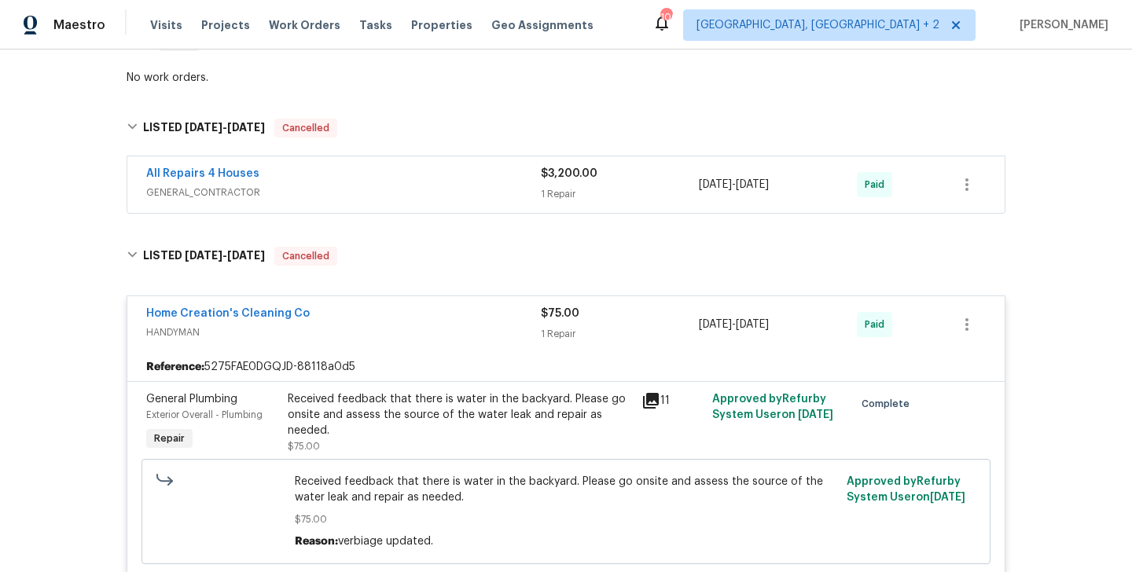
scroll to position [1011, 0]
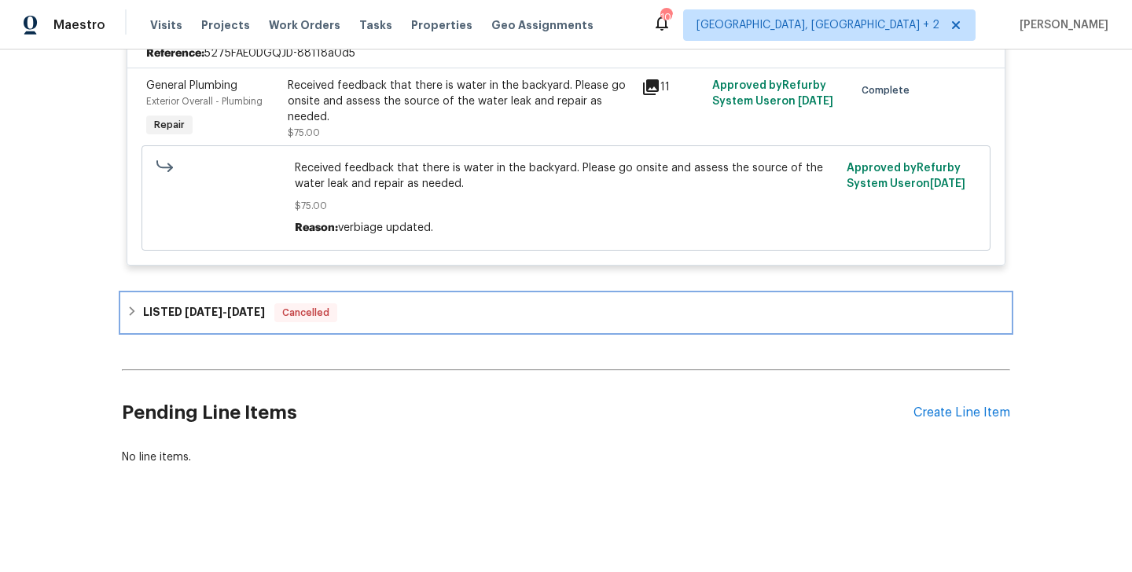
click at [263, 308] on span "6/19/25" at bounding box center [246, 312] width 38 height 11
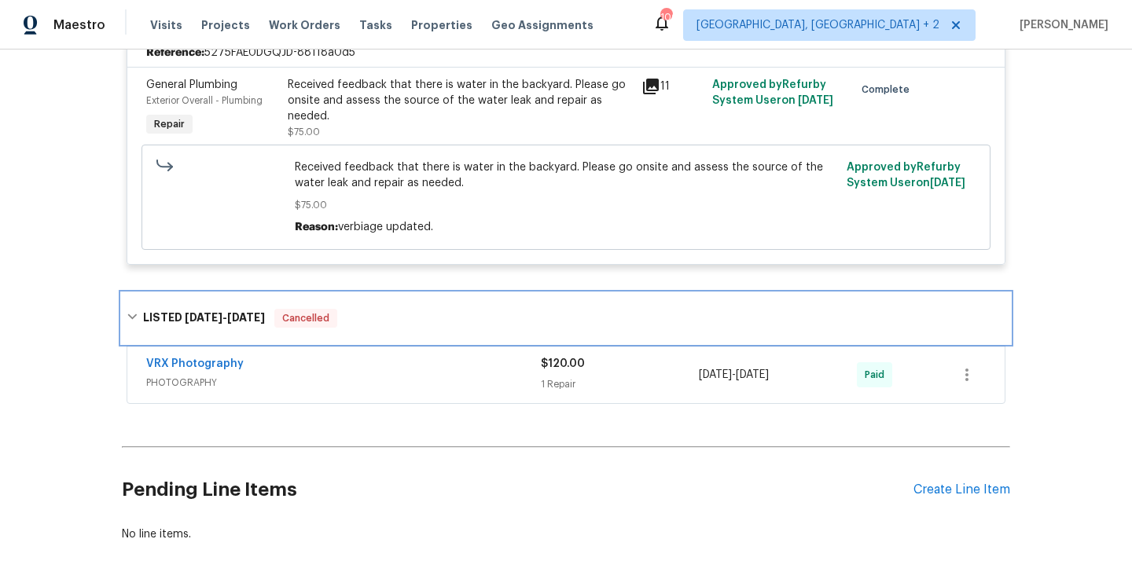
scroll to position [0, 0]
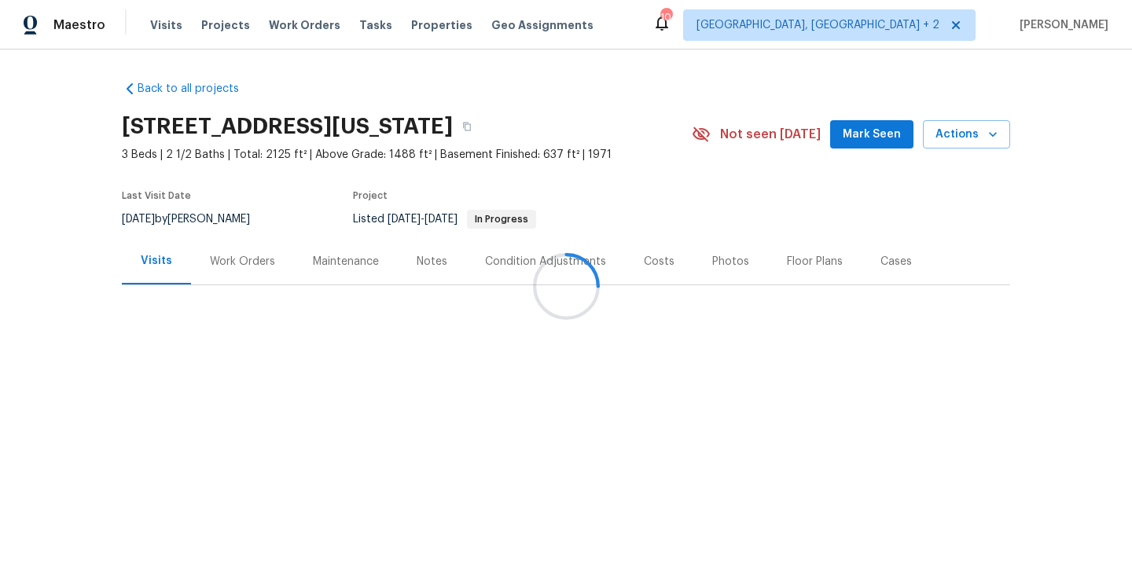
click at [225, 270] on div at bounding box center [566, 286] width 1132 height 572
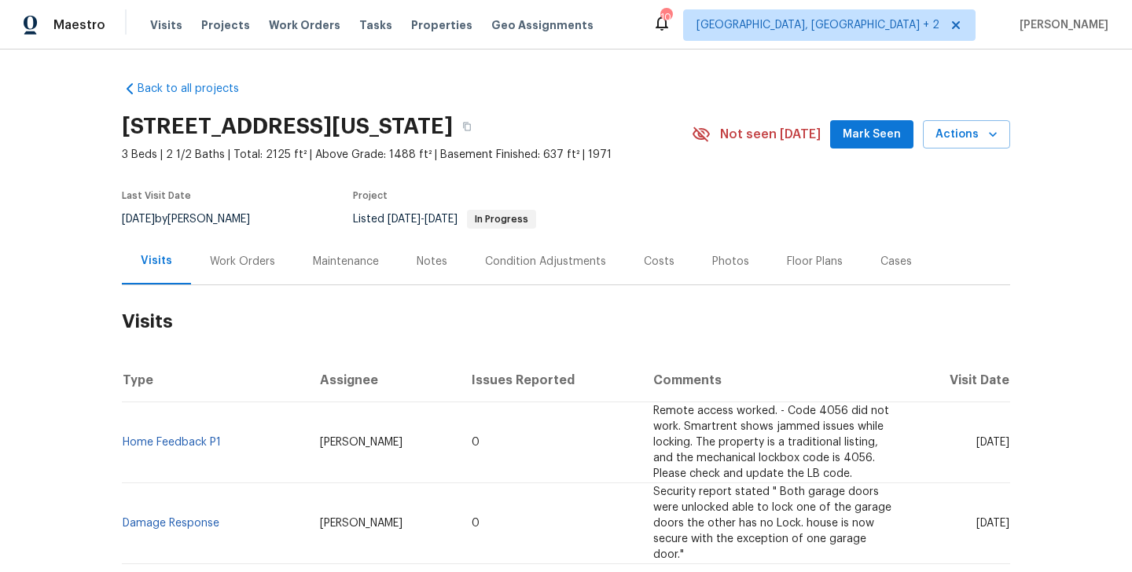
click at [225, 270] on div "Work Orders" at bounding box center [242, 261] width 103 height 46
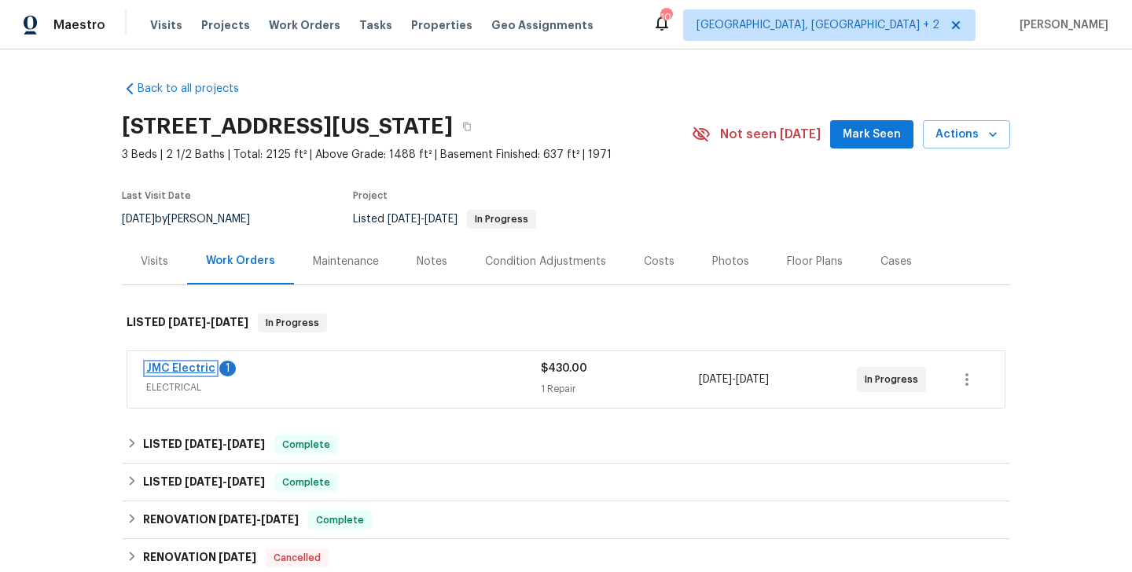
click at [208, 371] on link "JMC Electric" at bounding box center [180, 368] width 69 height 11
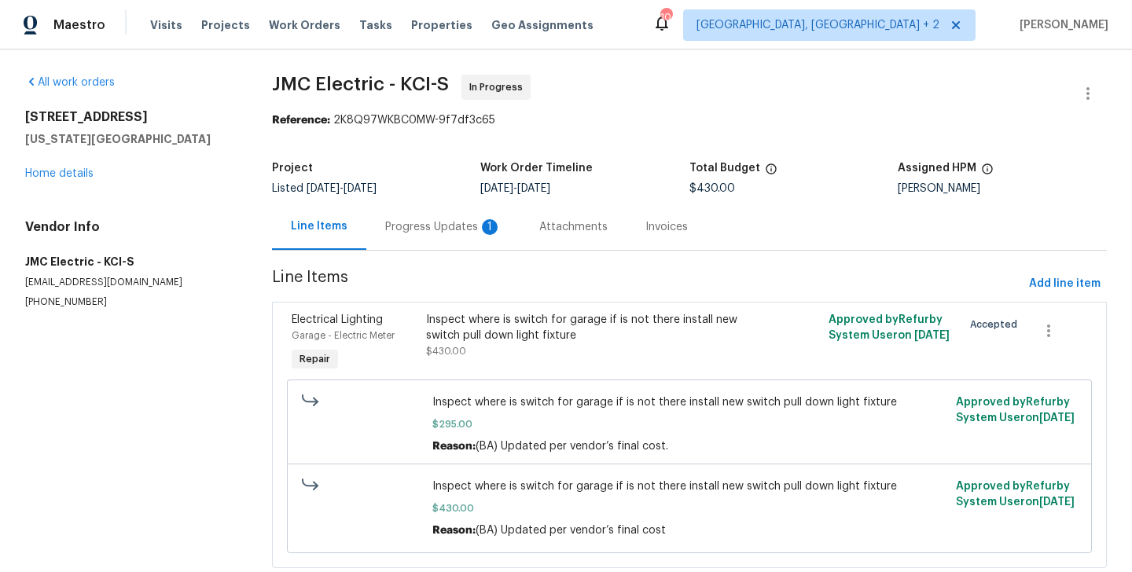
click at [392, 239] on div "Progress Updates 1" at bounding box center [443, 227] width 154 height 46
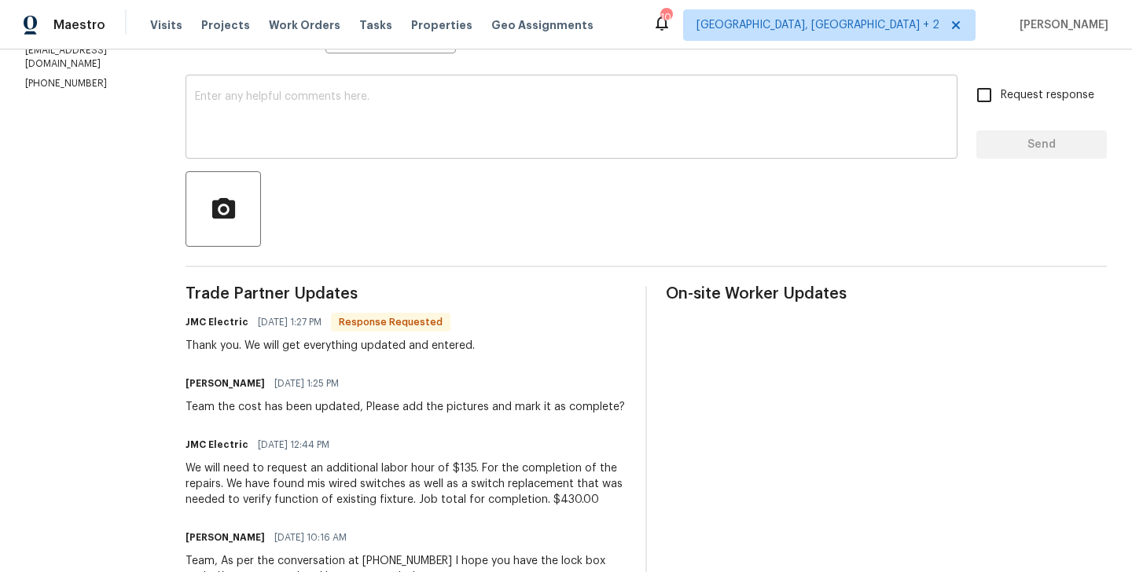
scroll to position [236, 0]
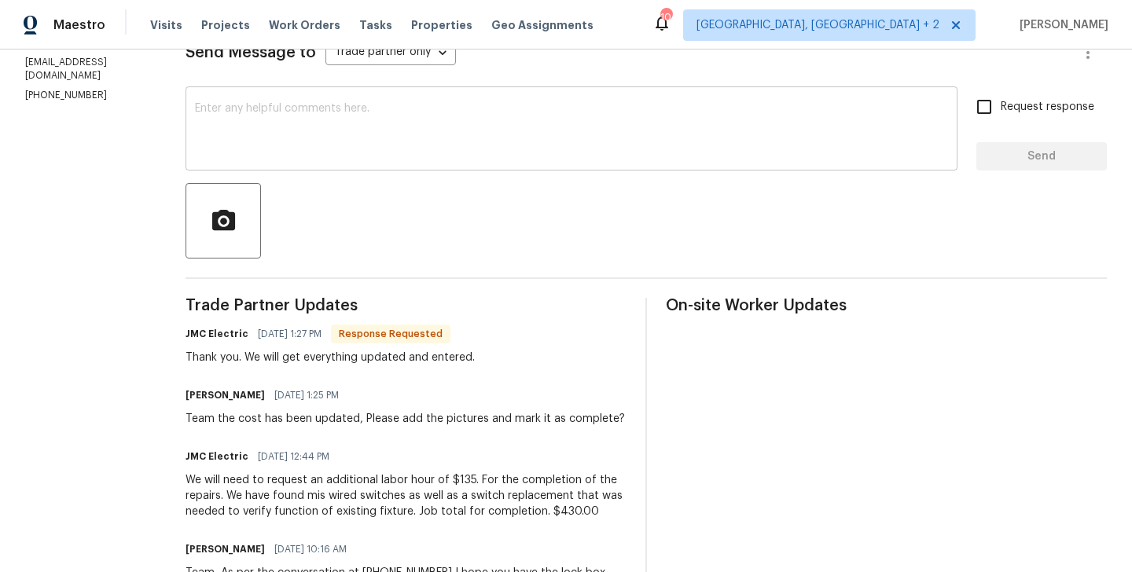
click at [297, 103] on textarea at bounding box center [571, 130] width 753 height 55
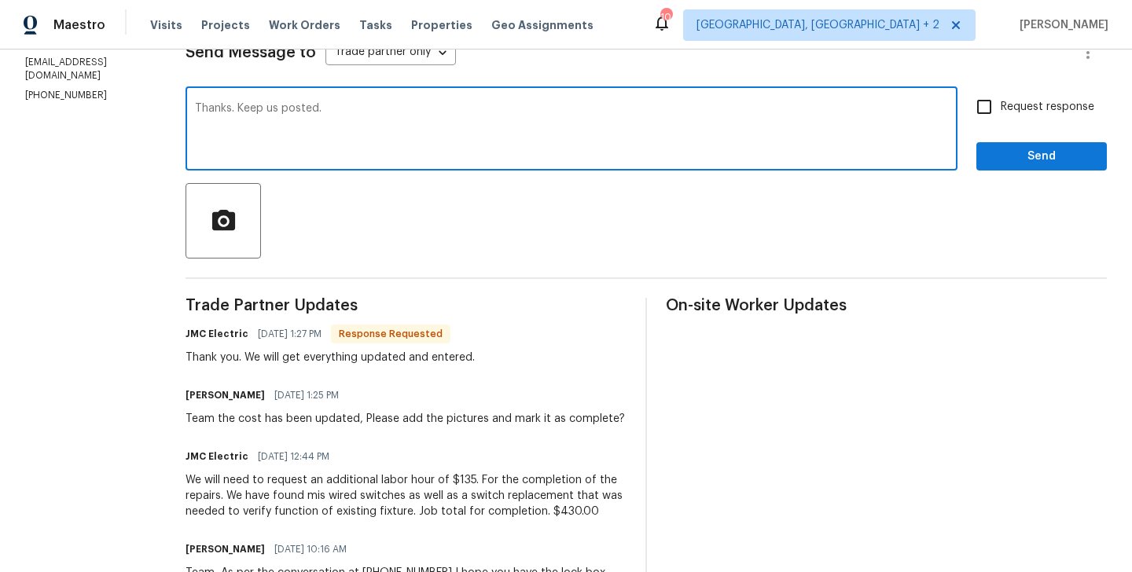
type textarea "Thanks. Keep us posted."
click at [968, 124] on div "Thanks. Keep us posted. x ​ Request response Send" at bounding box center [646, 130] width 921 height 80
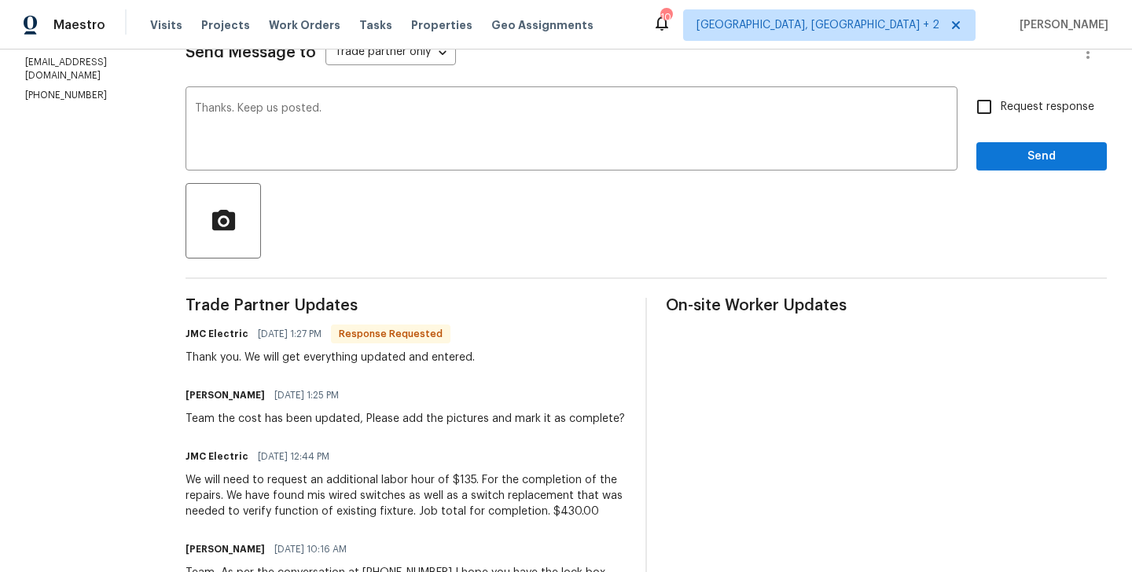
click at [995, 124] on div "Request response Send" at bounding box center [1041, 130] width 131 height 80
click at [992, 108] on input "Request response" at bounding box center [984, 106] width 33 height 33
checkbox input "true"
click at [992, 154] on span "Send" at bounding box center [1041, 157] width 105 height 20
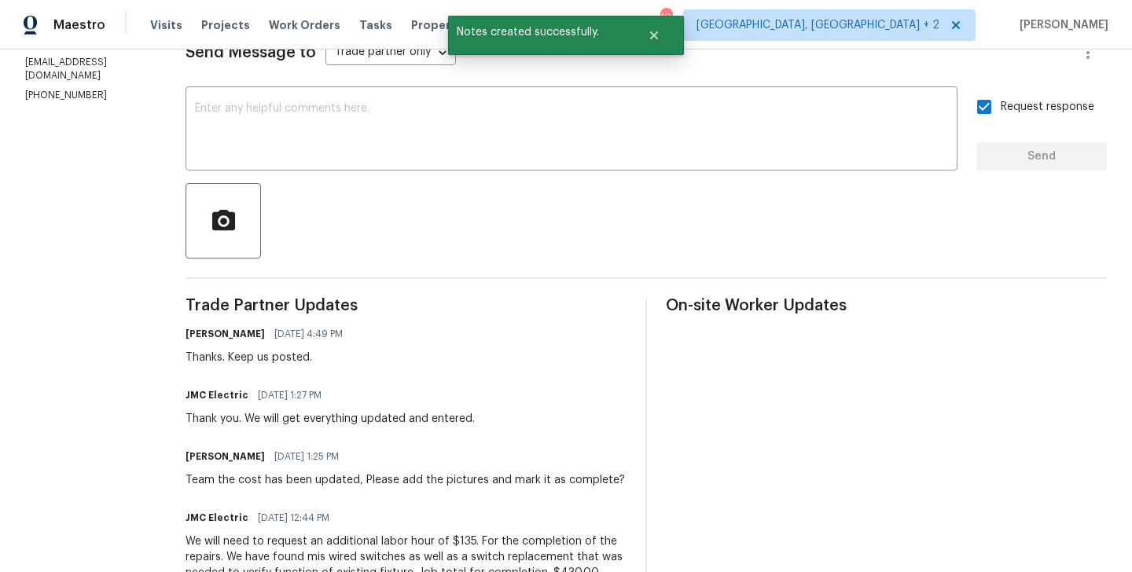
scroll to position [0, 0]
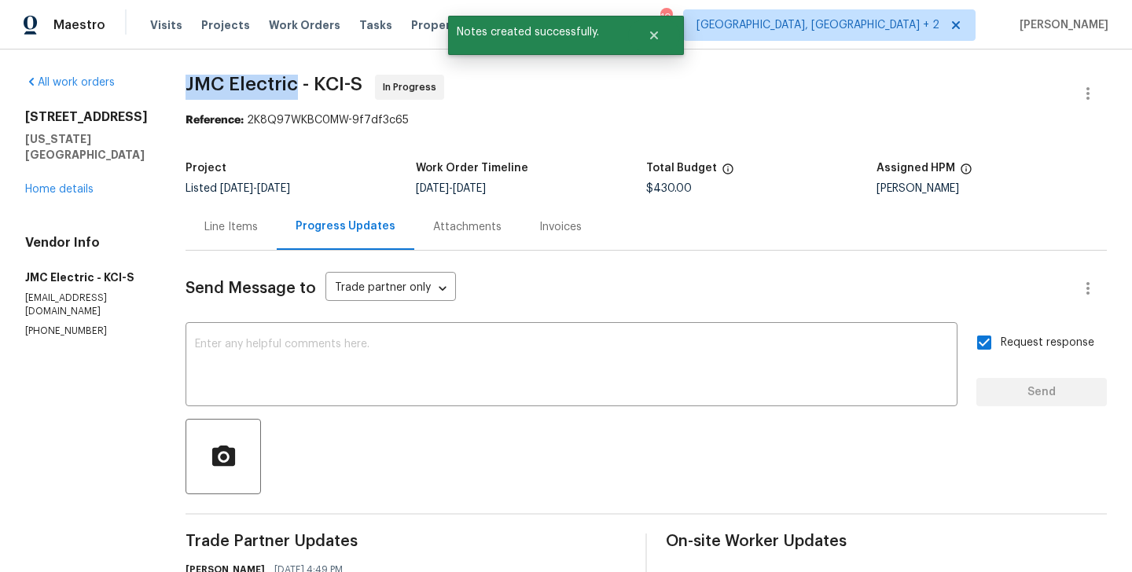
drag, startPoint x: 177, startPoint y: 85, endPoint x: 288, endPoint y: 86, distance: 110.9
copy span "JMC Electric"
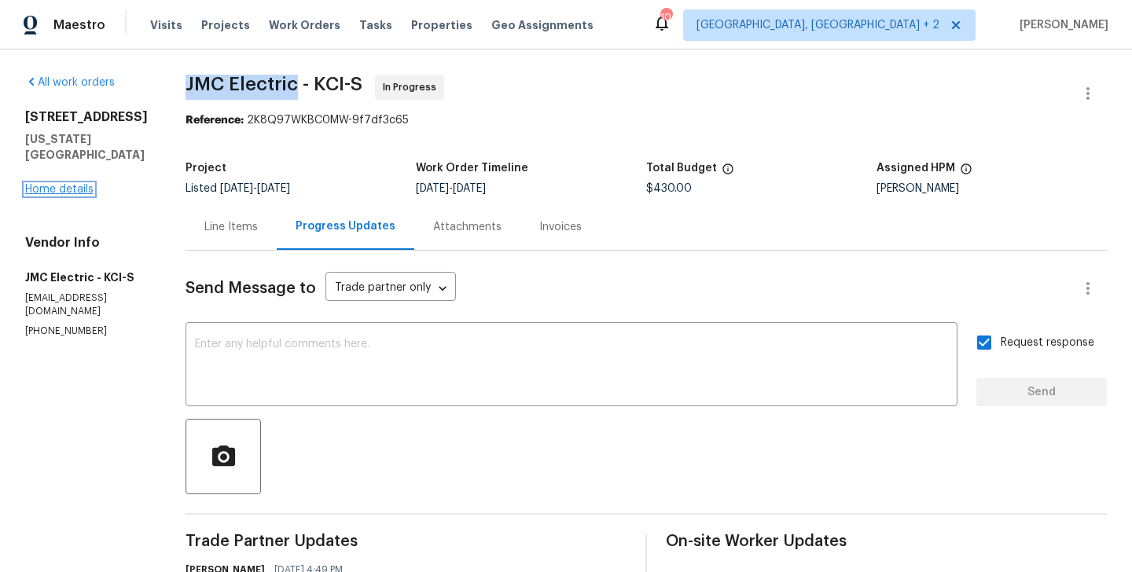
click at [65, 186] on link "Home details" at bounding box center [59, 189] width 68 height 11
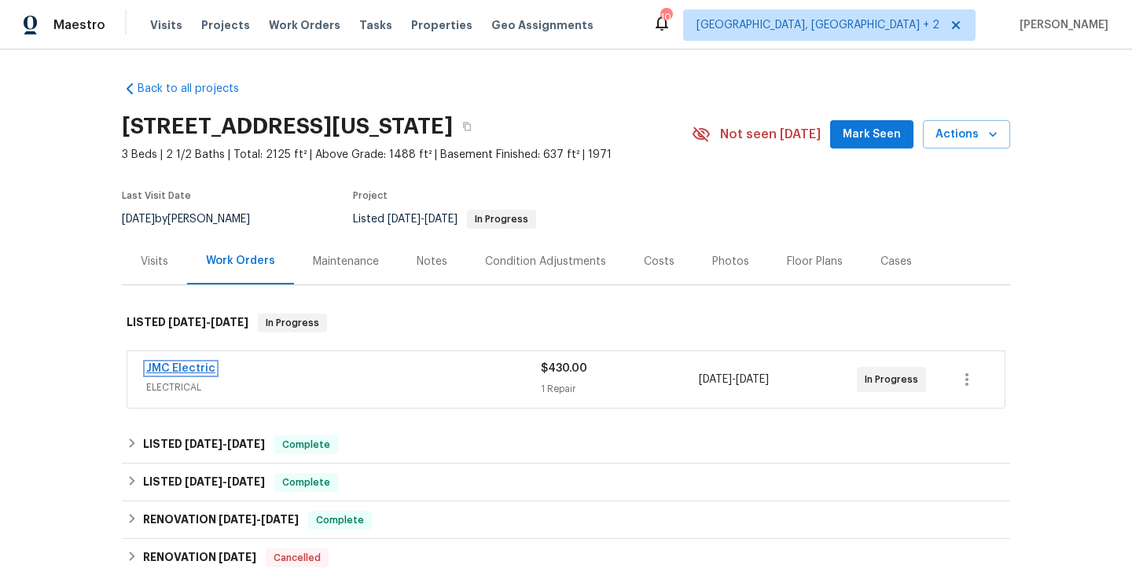
click at [204, 368] on link "JMC Electric" at bounding box center [180, 368] width 69 height 11
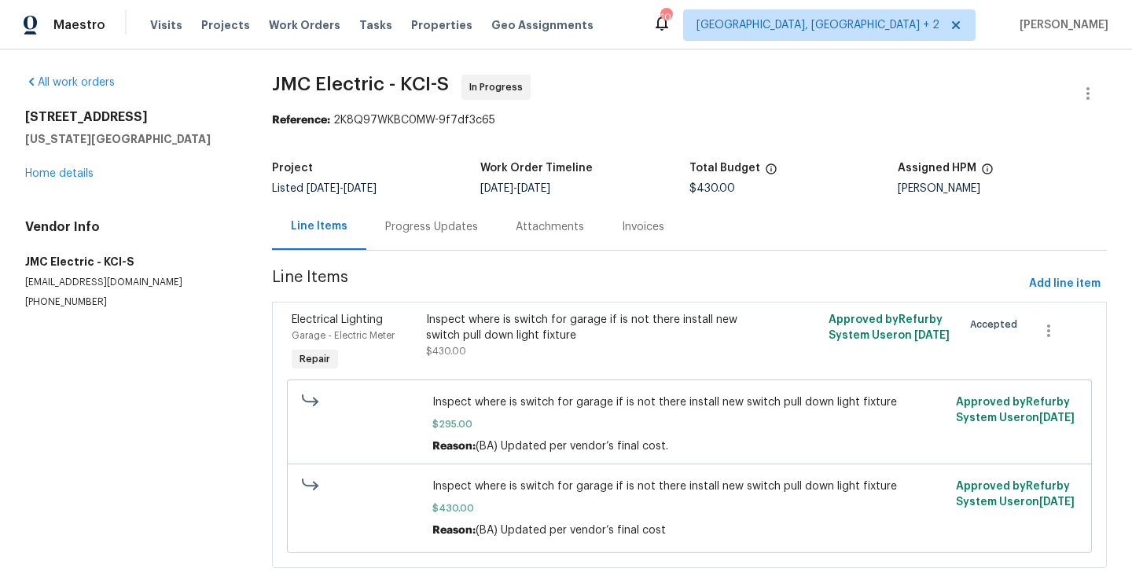
click at [417, 220] on div "Progress Updates" at bounding box center [431, 227] width 93 height 16
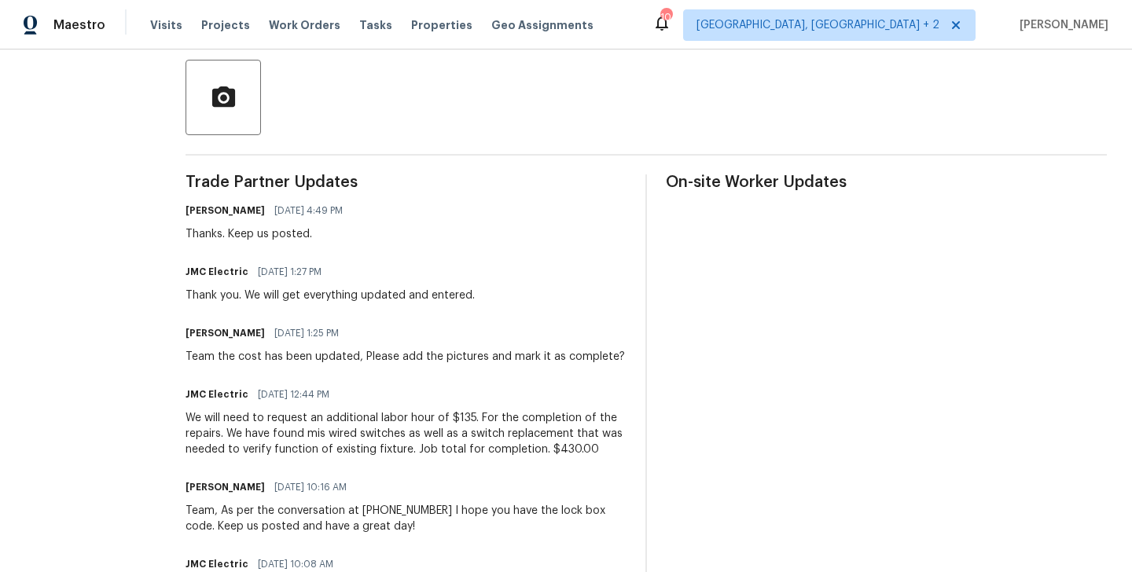
scroll to position [475, 0]
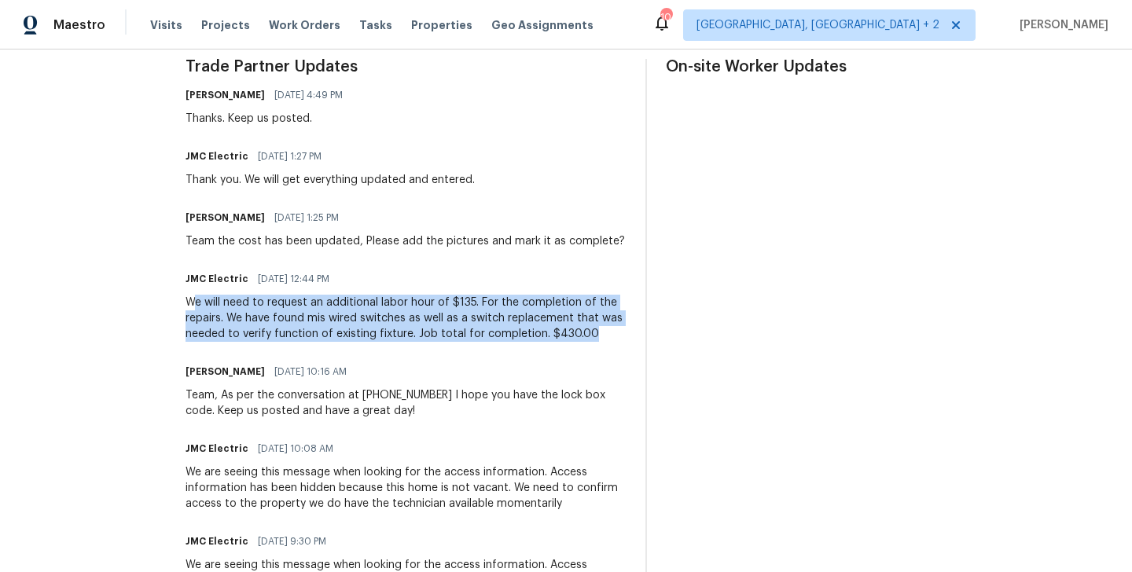
drag, startPoint x: 185, startPoint y: 301, endPoint x: 590, endPoint y: 332, distance: 406.8
click at [590, 332] on div "We will need to request an additional labor hour of $135. For the completion of…" at bounding box center [406, 318] width 441 height 47
drag, startPoint x: 586, startPoint y: 334, endPoint x: 173, endPoint y: 306, distance: 413.7
click at [173, 306] on div "All work orders 6700 NW 50th St Kansas City, MO 64151 Home details Vendor Info …" at bounding box center [566, 374] width 1132 height 1599
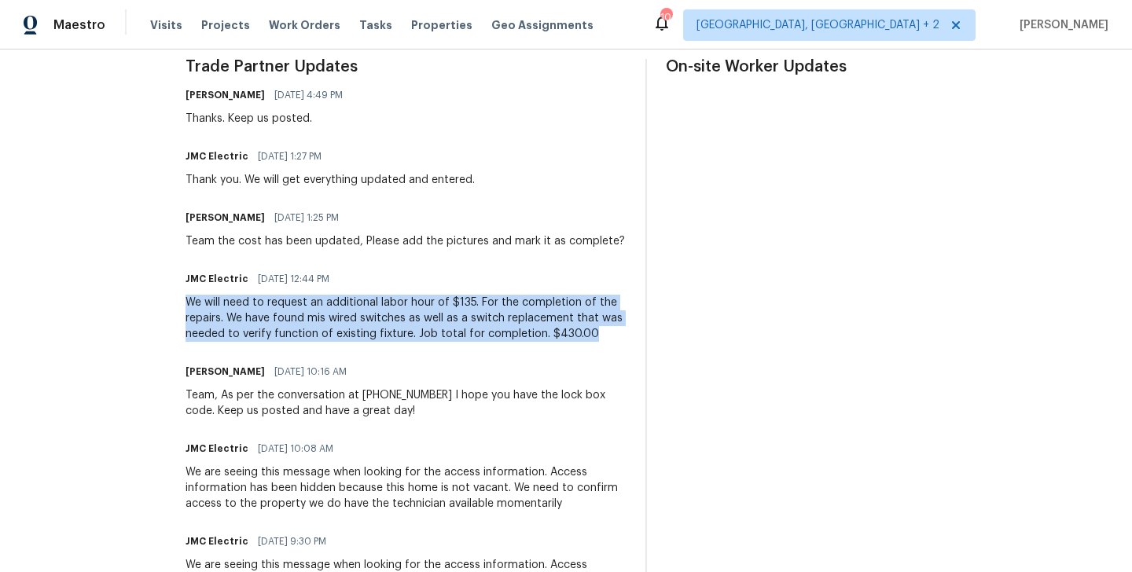
copy div "We will need to request an additional labor hour of $135. For the completion of…"
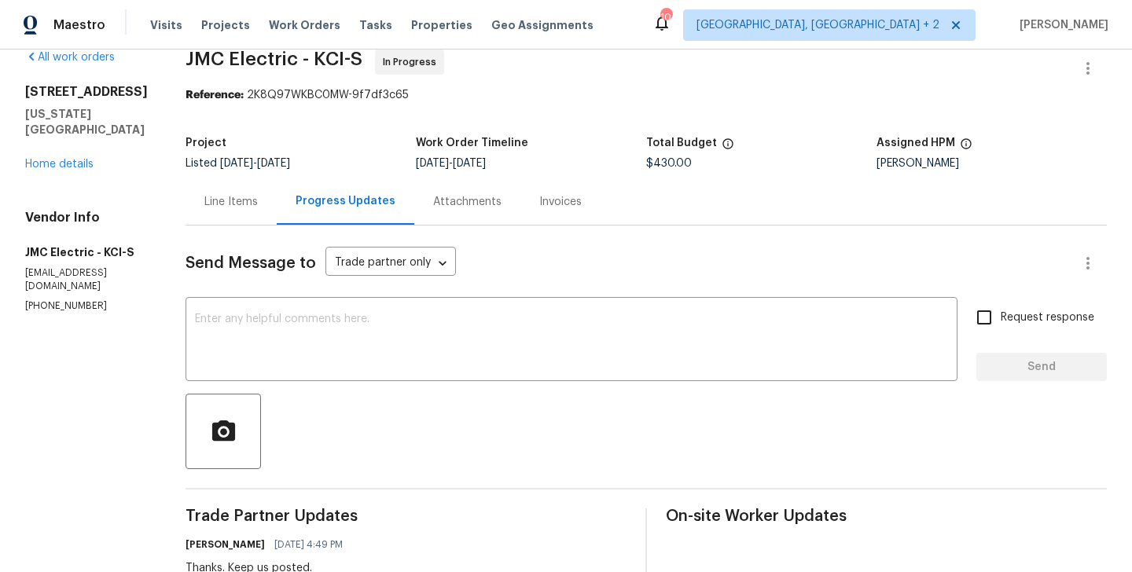
scroll to position [0, 0]
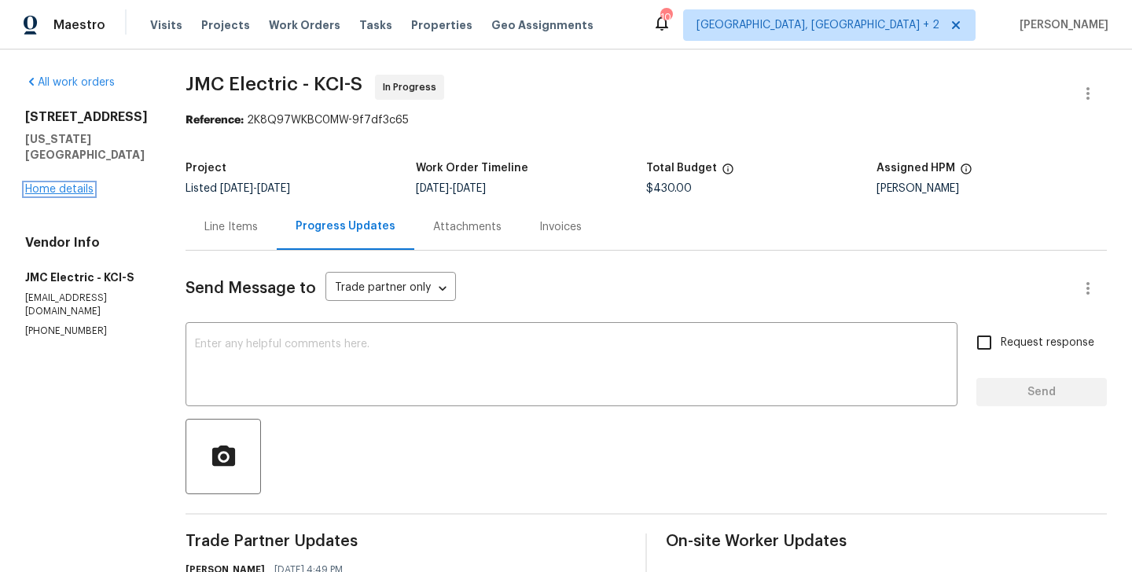
click at [65, 193] on link "Home details" at bounding box center [59, 189] width 68 height 11
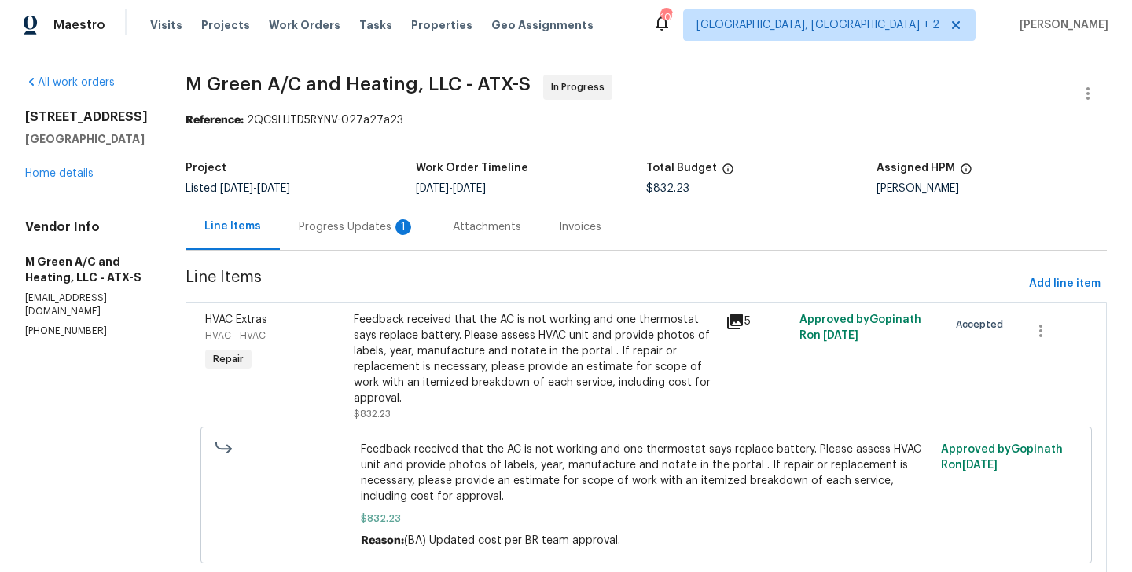
click at [367, 226] on div "Progress Updates 1" at bounding box center [357, 227] width 116 height 16
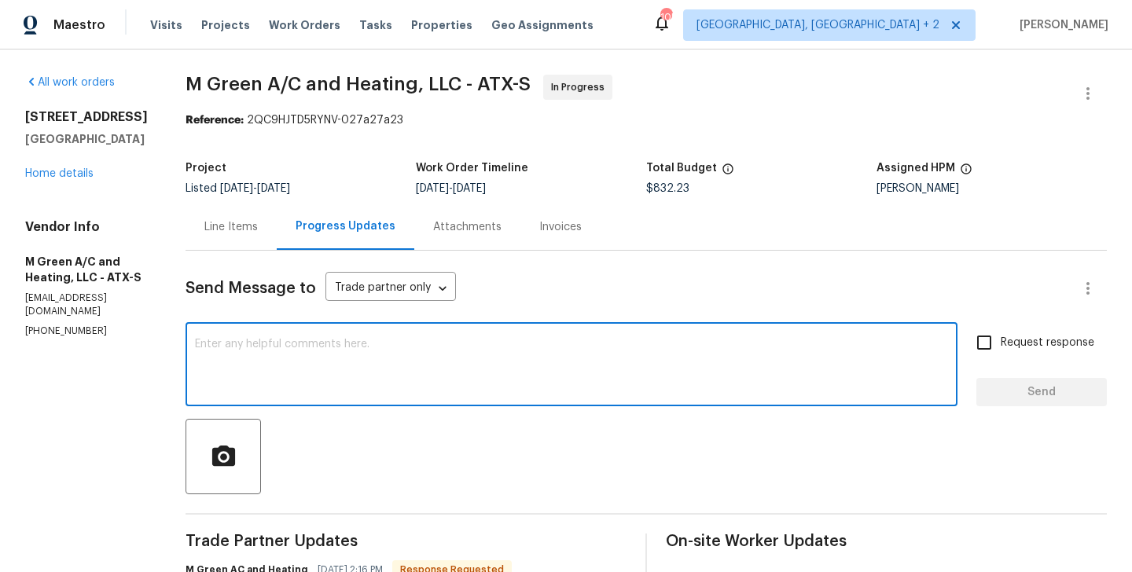
click at [394, 384] on textarea at bounding box center [571, 366] width 753 height 55
type textarea "Thanks. Keep us posted upon completion."
click at [1048, 342] on span "Request response" at bounding box center [1048, 343] width 94 height 17
click at [1001, 342] on input "Request response" at bounding box center [984, 342] width 33 height 33
checkbox input "true"
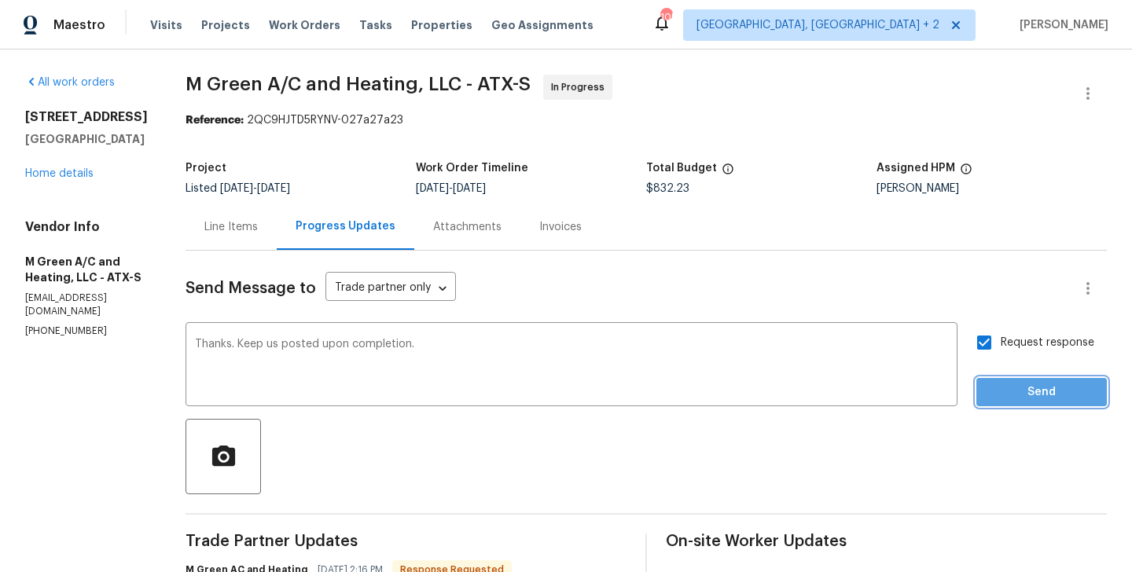
click at [1028, 384] on span "Send" at bounding box center [1041, 393] width 105 height 20
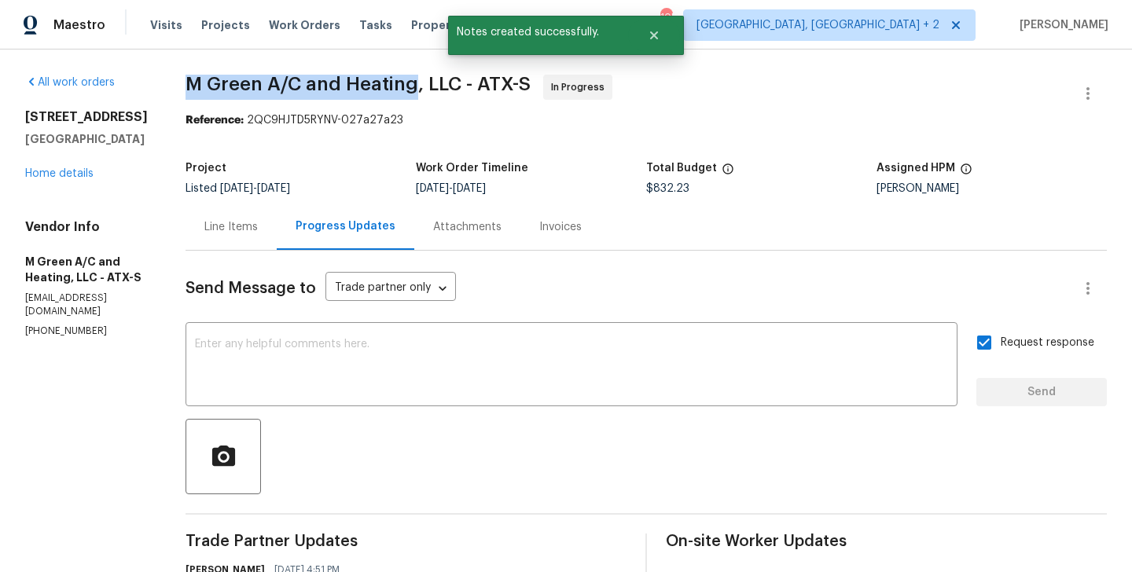
drag, startPoint x: 224, startPoint y: 91, endPoint x: 448, endPoint y: 94, distance: 224.1
click at [448, 94] on span "M Green A/C and Heating, LLC - ATX-S In Progress" at bounding box center [628, 94] width 884 height 38
copy span "M Green A/C and Heating"
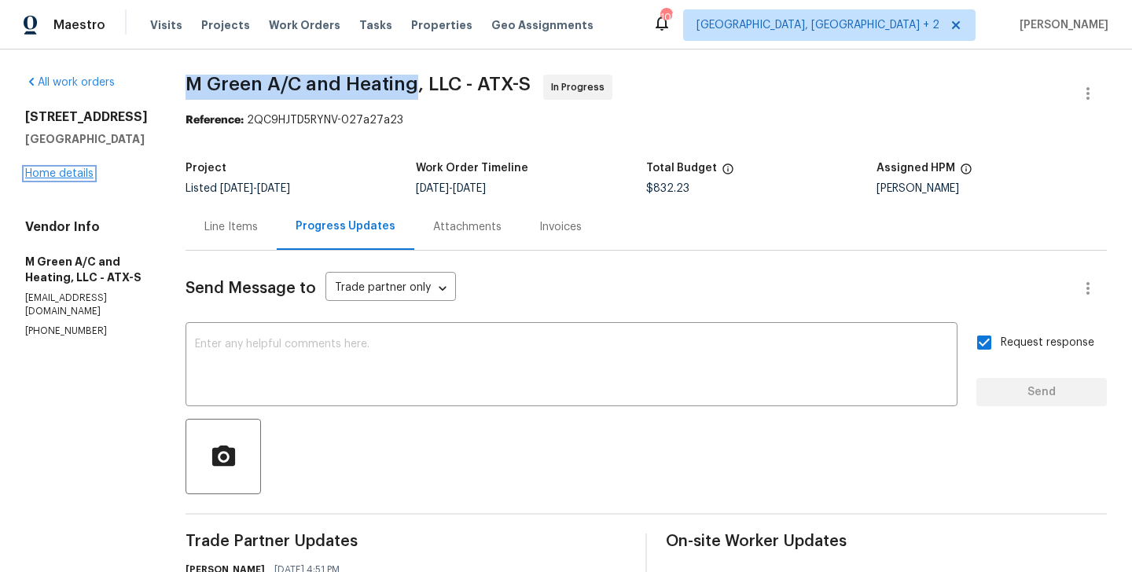
click at [79, 174] on link "Home details" at bounding box center [59, 173] width 68 height 11
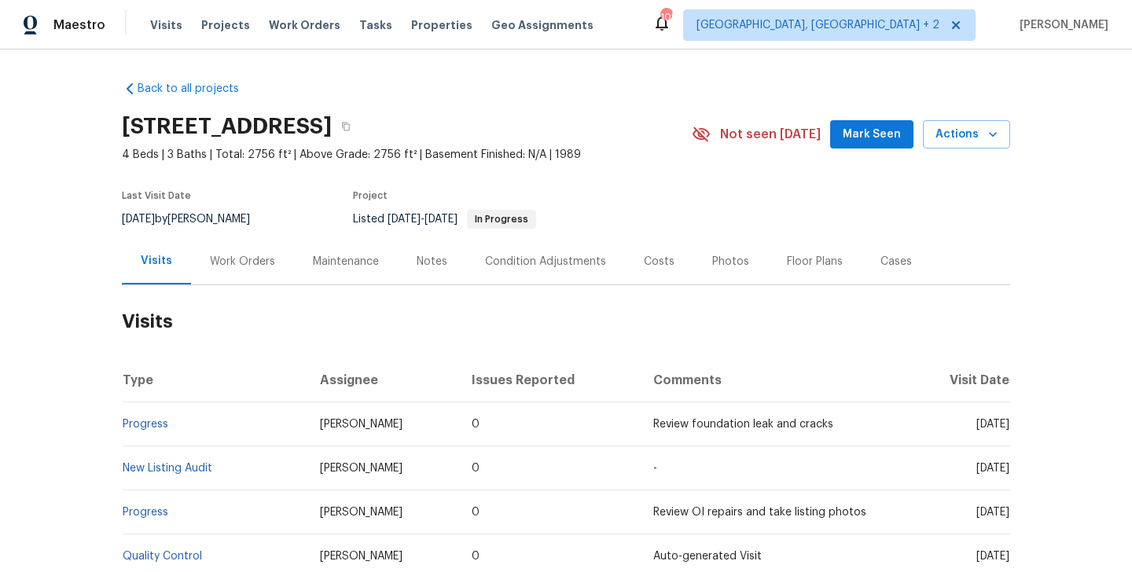
click at [244, 261] on div "Work Orders" at bounding box center [242, 262] width 65 height 16
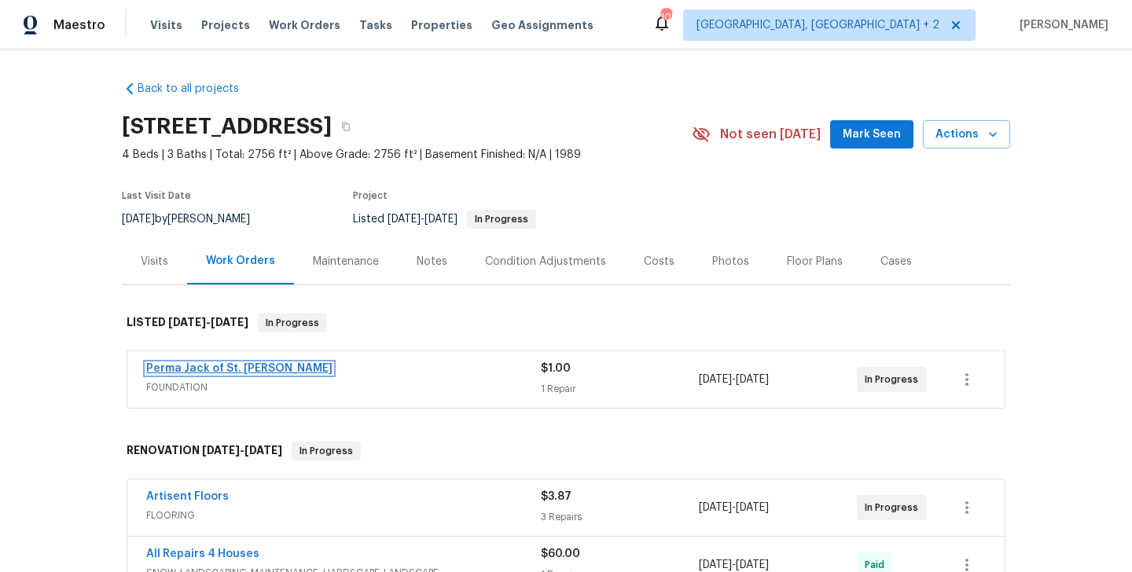
click at [258, 367] on link "Perma Jack of St. [PERSON_NAME]" at bounding box center [239, 368] width 186 height 11
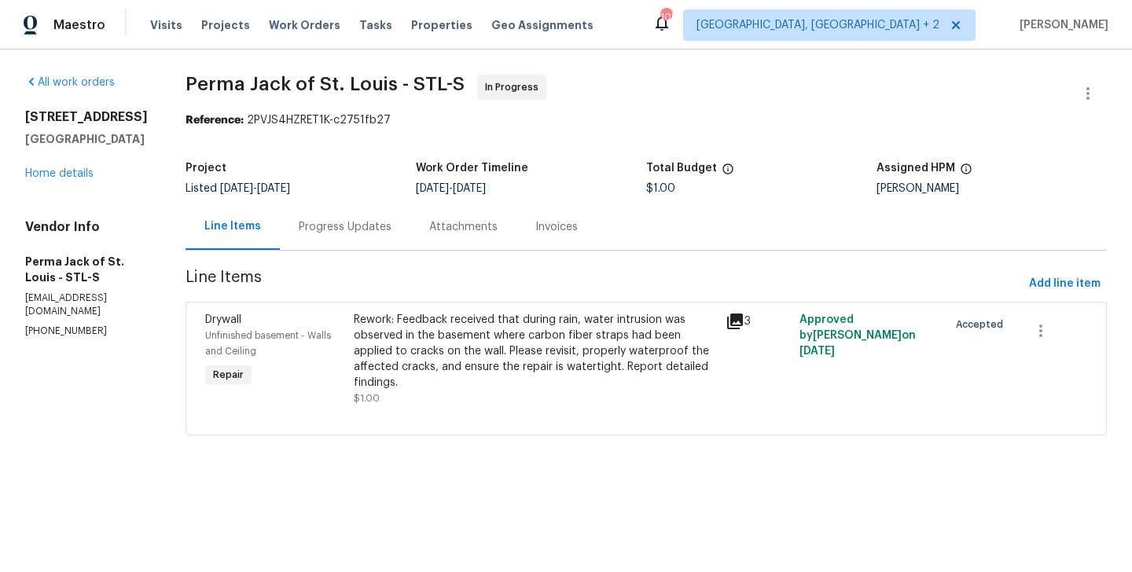
click at [380, 220] on div "Progress Updates" at bounding box center [345, 227] width 131 height 46
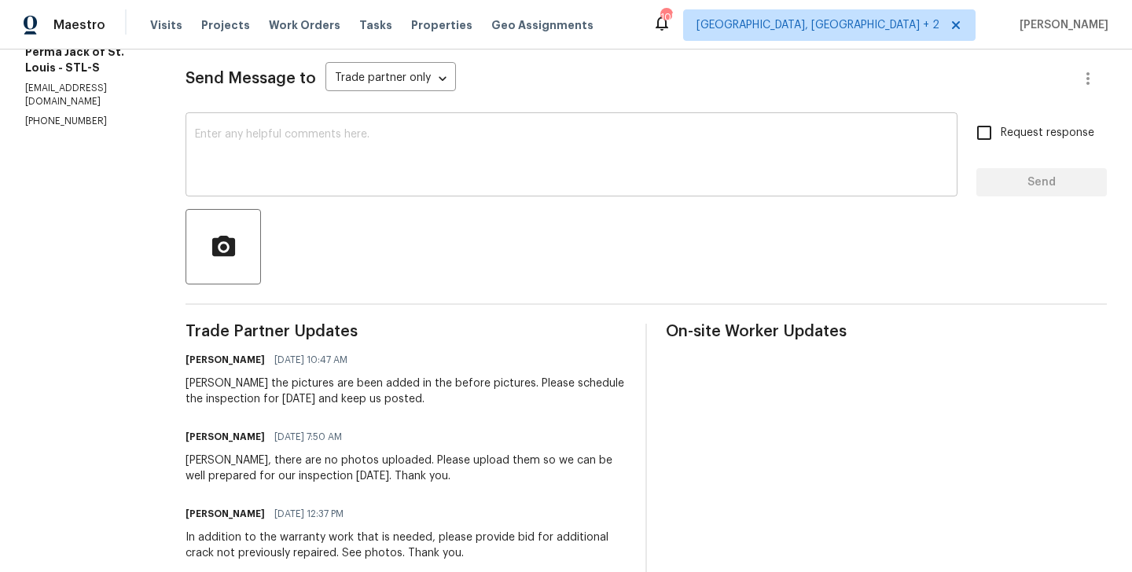
scroll to position [267, 0]
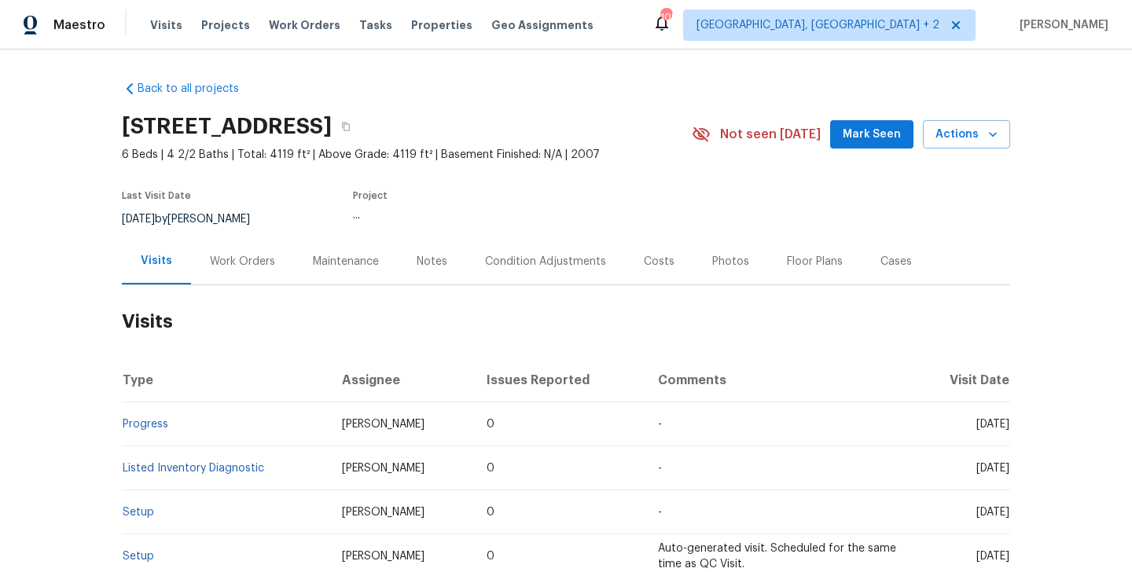
click at [238, 256] on div "Work Orders" at bounding box center [242, 262] width 65 height 16
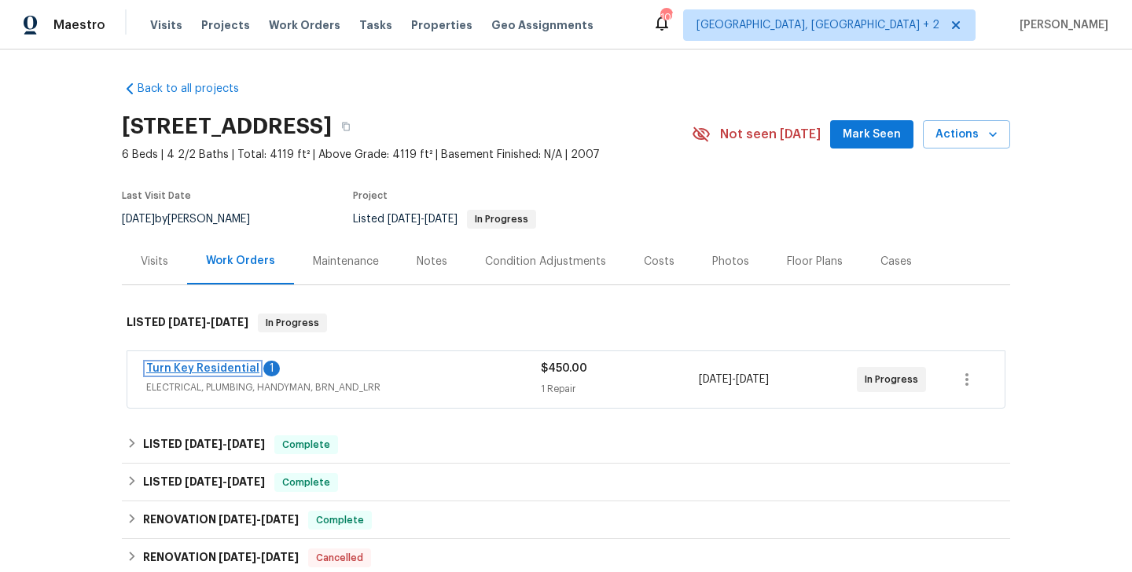
click at [244, 370] on link "Turn Key Residential" at bounding box center [202, 368] width 113 height 11
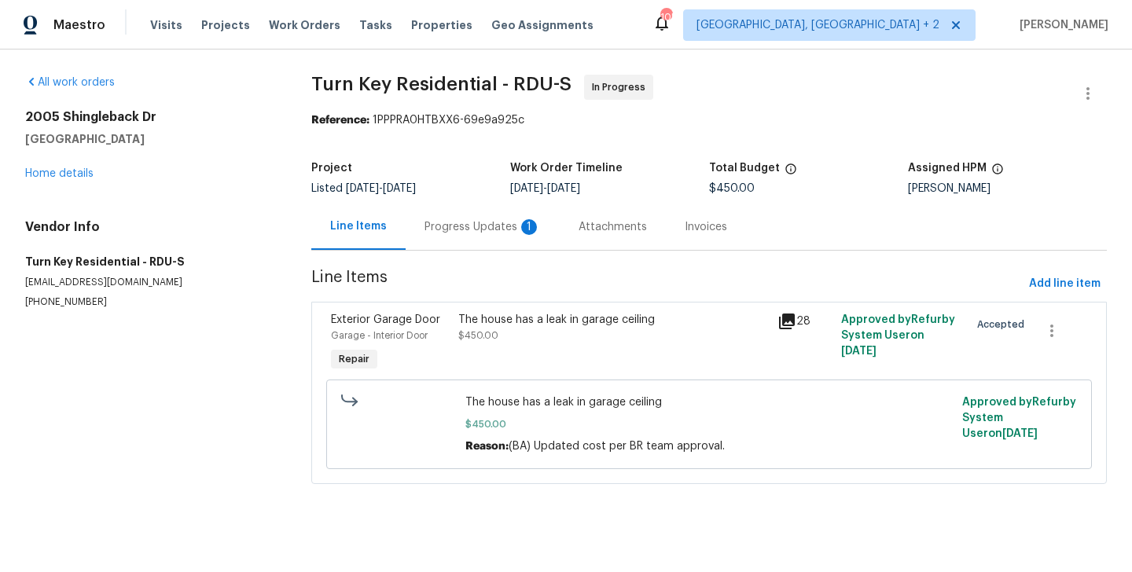
click at [447, 241] on div "Progress Updates 1" at bounding box center [483, 227] width 154 height 46
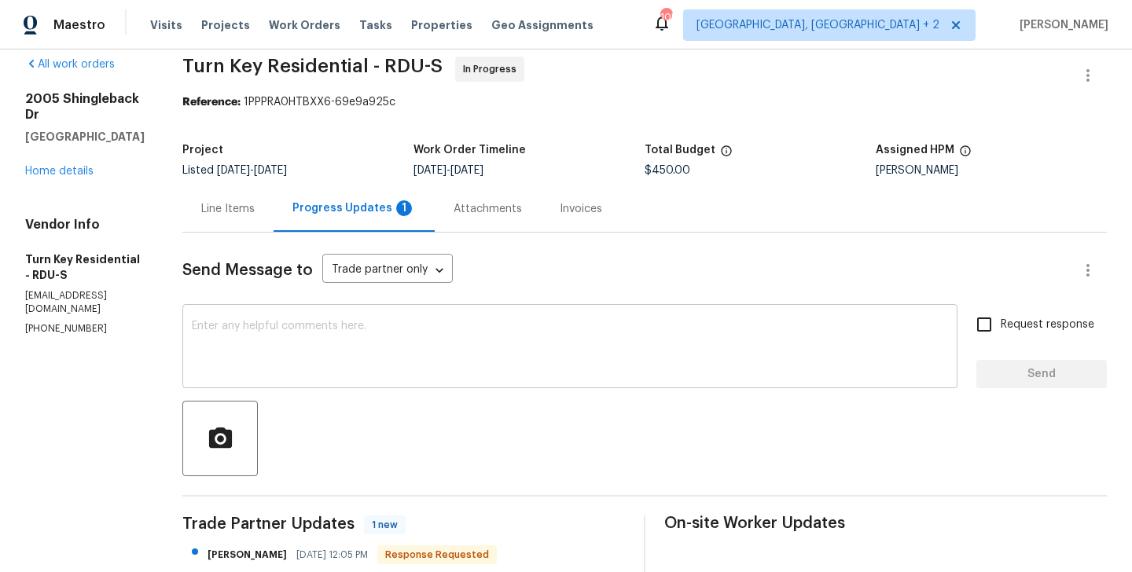
scroll to position [155, 0]
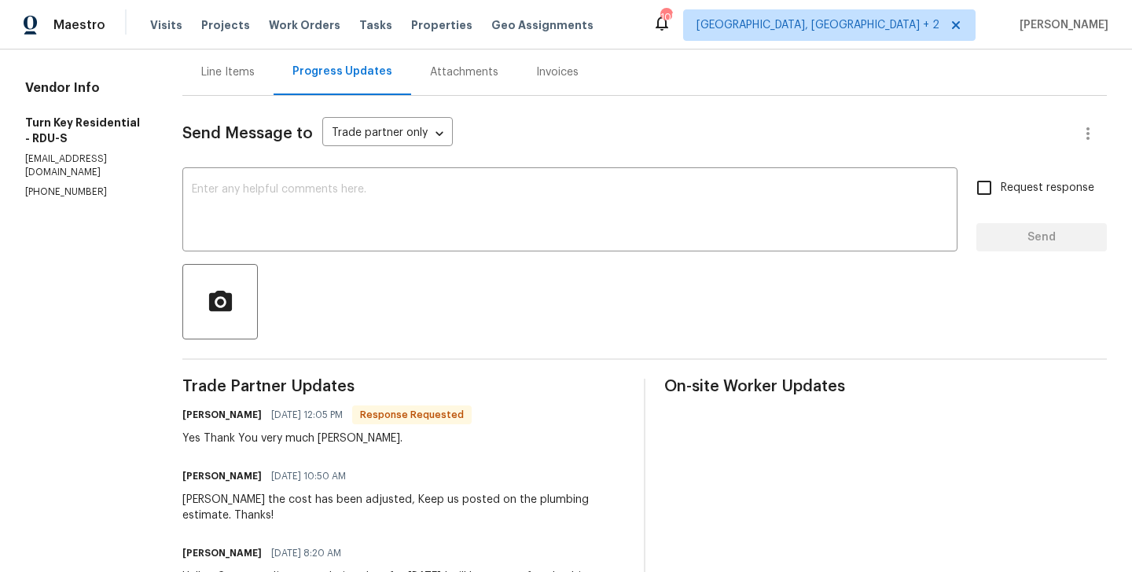
click at [319, 233] on textarea at bounding box center [570, 211] width 756 height 55
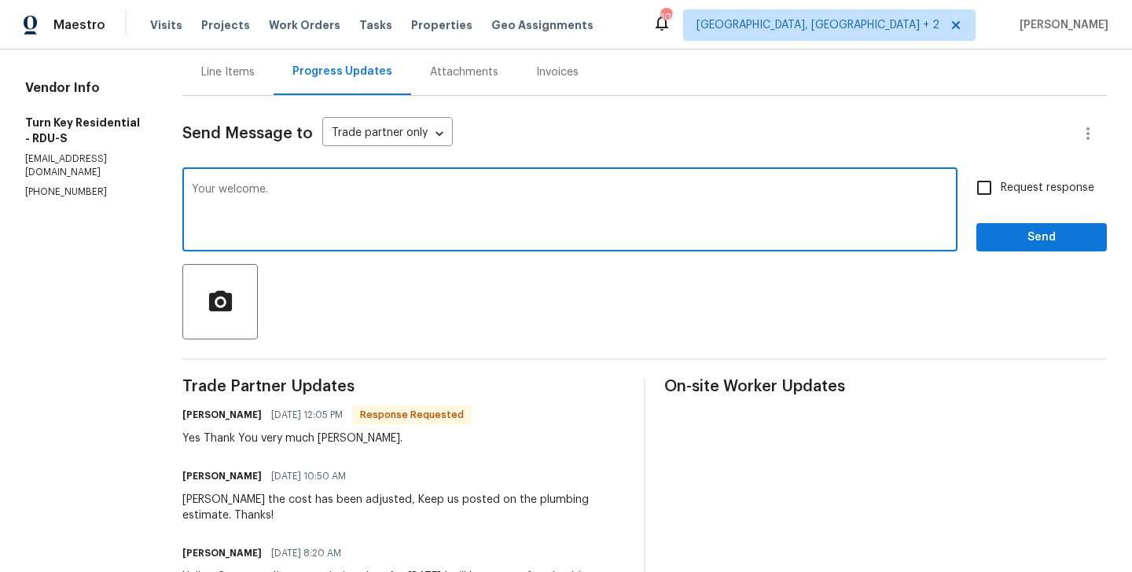
type textarea "Your welcome."
click at [975, 193] on input "Request response" at bounding box center [984, 187] width 33 height 33
checkbox input "true"
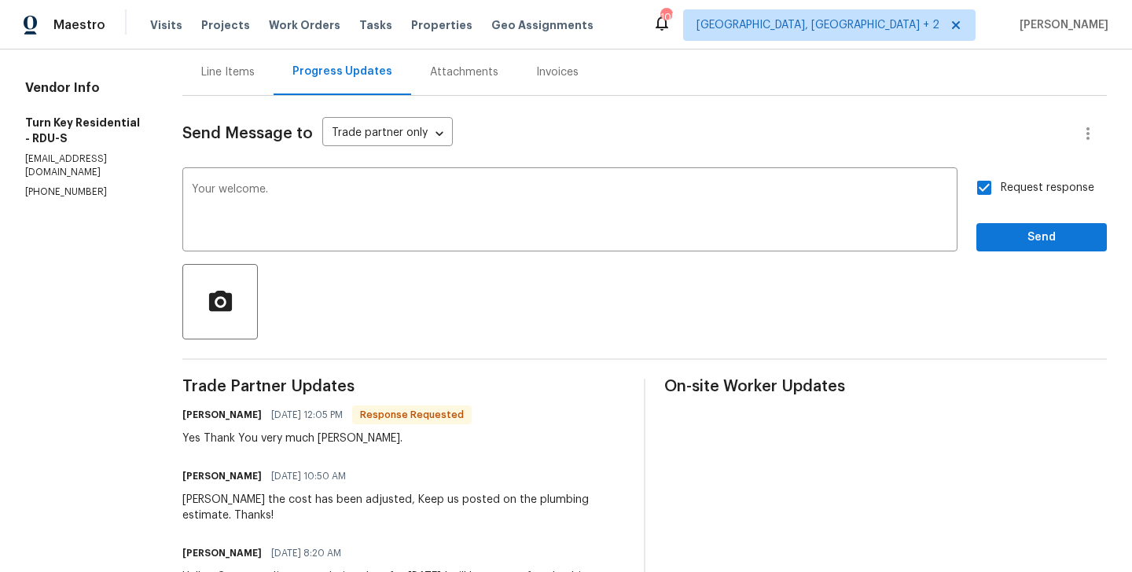
click at [994, 247] on button "Send" at bounding box center [1041, 237] width 131 height 29
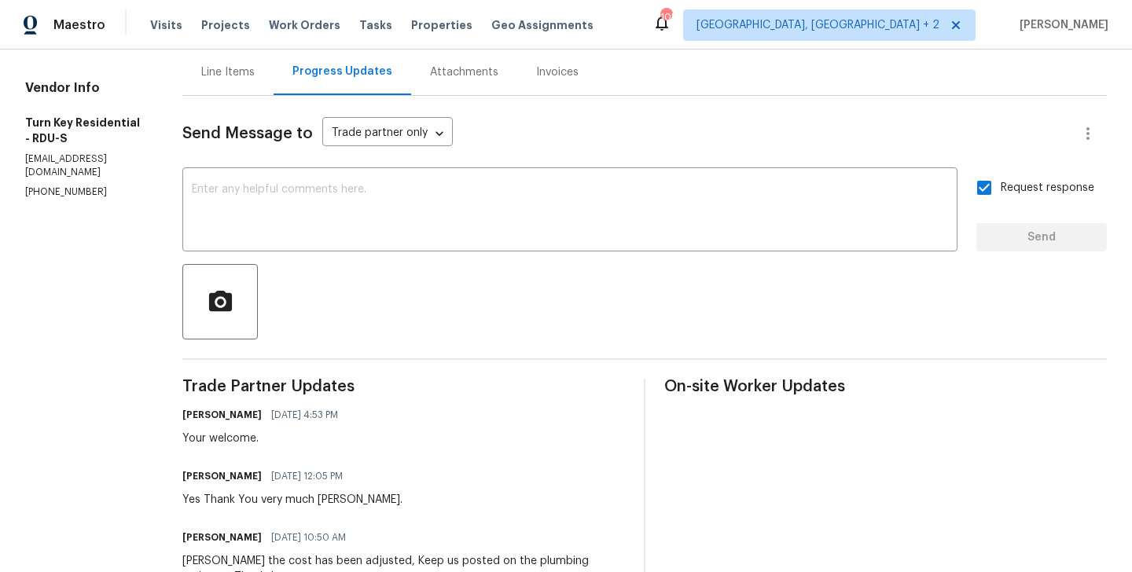
scroll to position [0, 0]
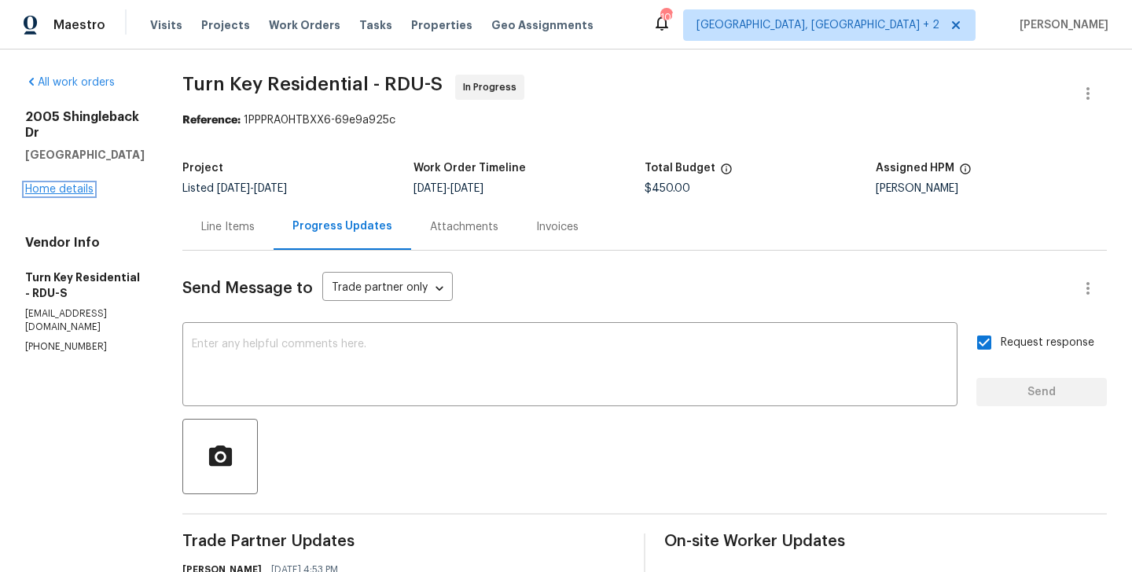
click at [80, 184] on link "Home details" at bounding box center [59, 189] width 68 height 11
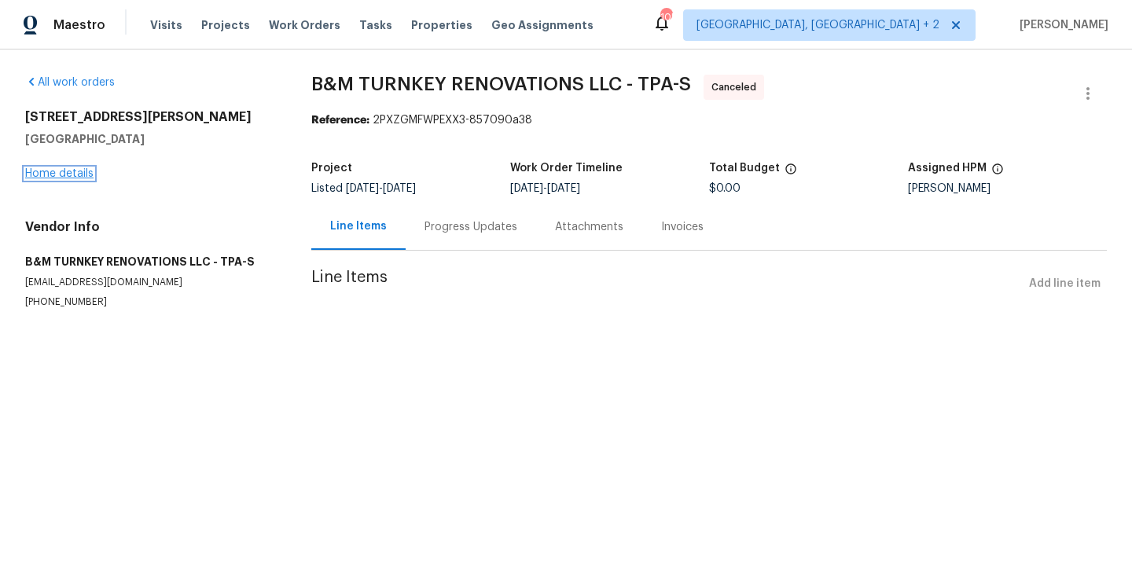
click at [79, 171] on link "Home details" at bounding box center [59, 173] width 68 height 11
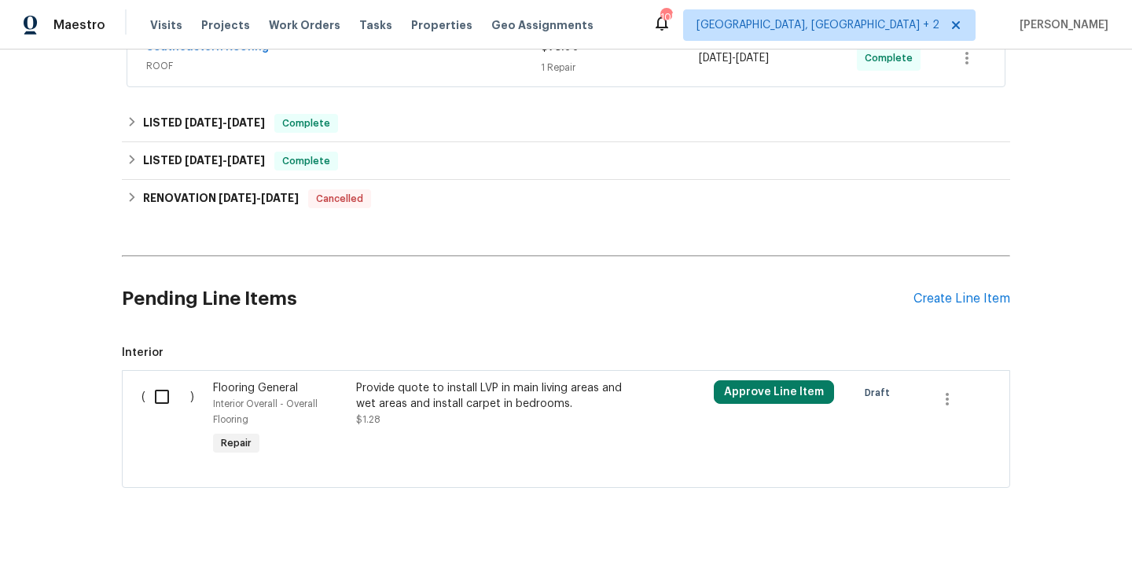
scroll to position [689, 0]
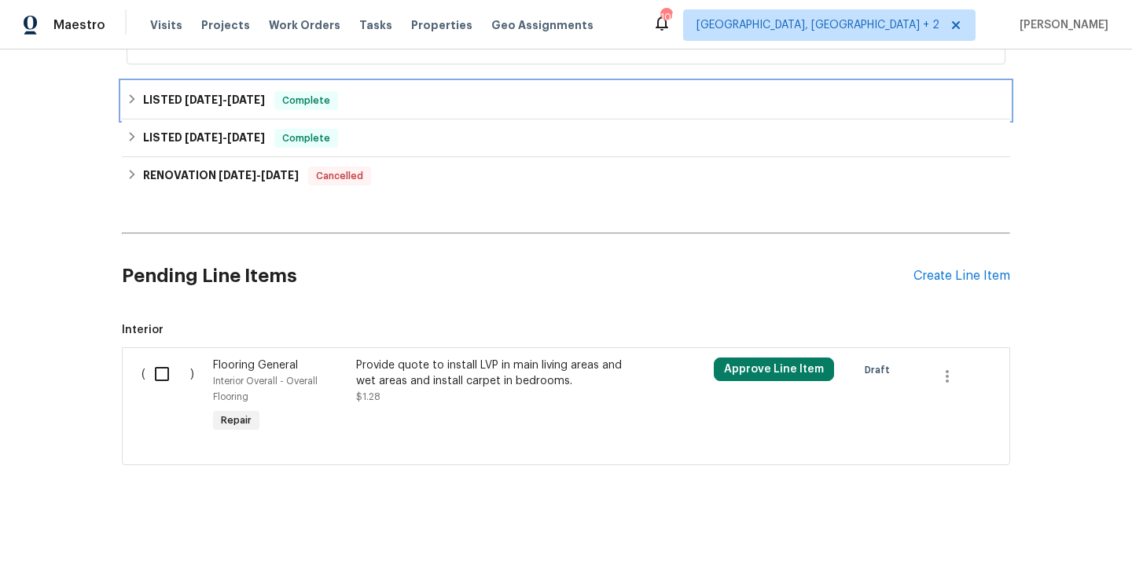
click at [329, 107] on span "Complete" at bounding box center [306, 101] width 61 height 16
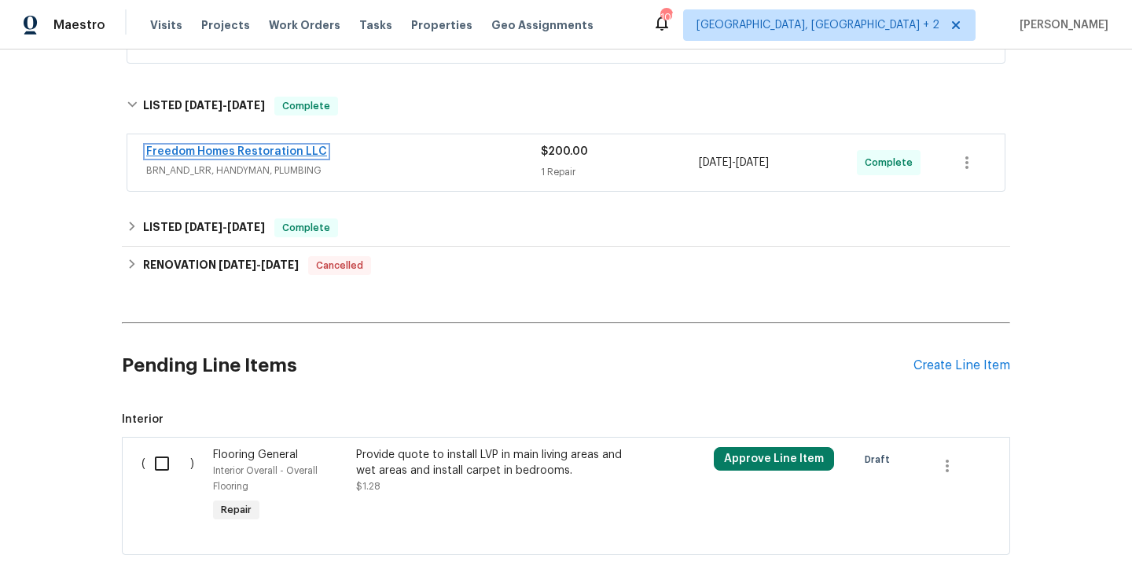
click at [285, 153] on link "Freedom Homes Restoration LLC" at bounding box center [236, 151] width 181 height 11
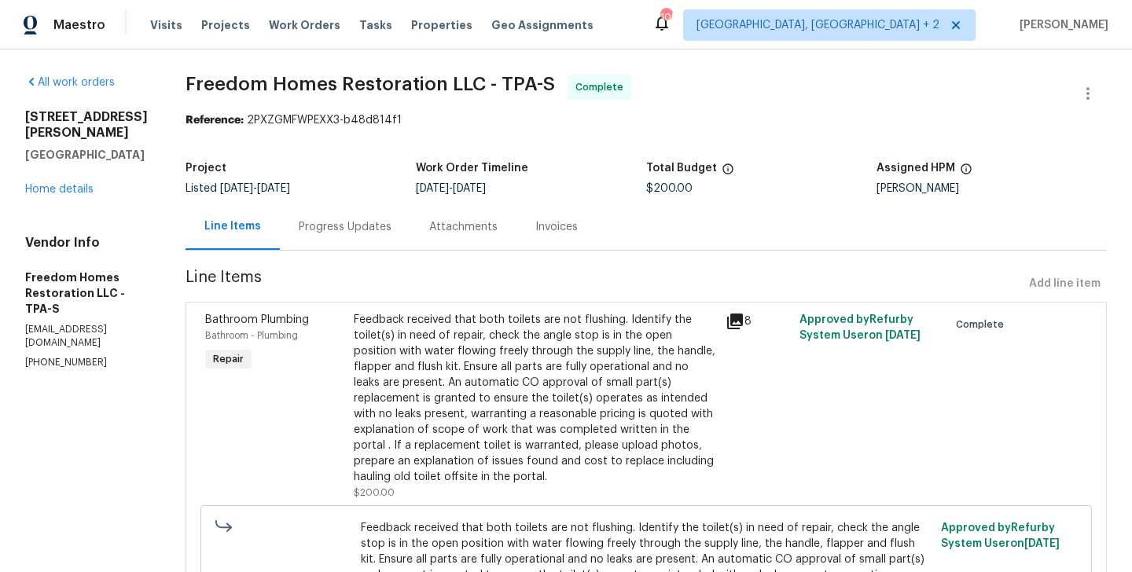
click at [348, 221] on div "Progress Updates" at bounding box center [345, 227] width 93 height 16
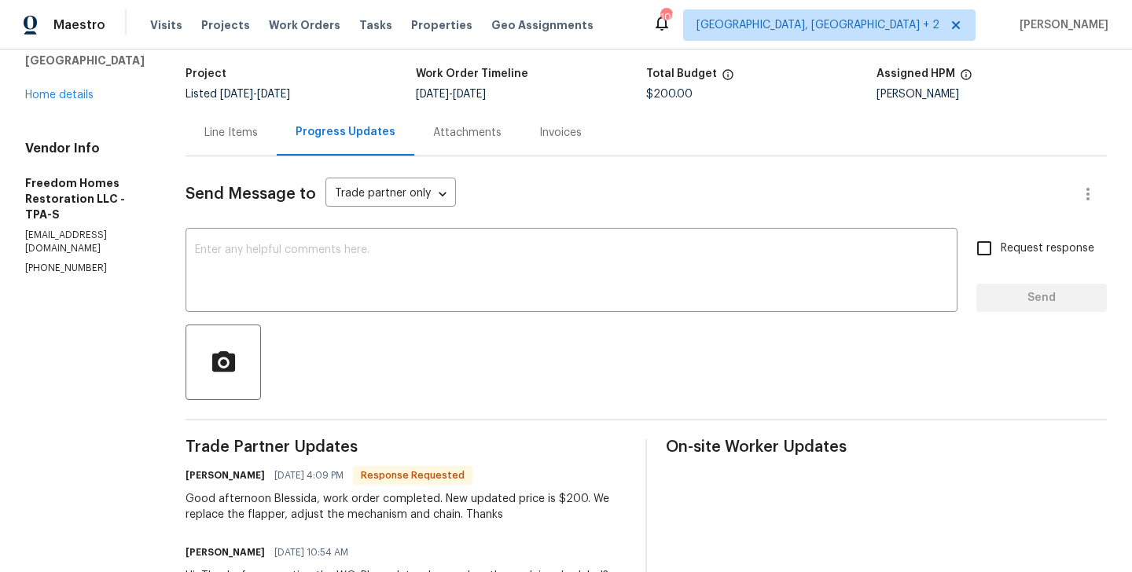
scroll to position [91, 0]
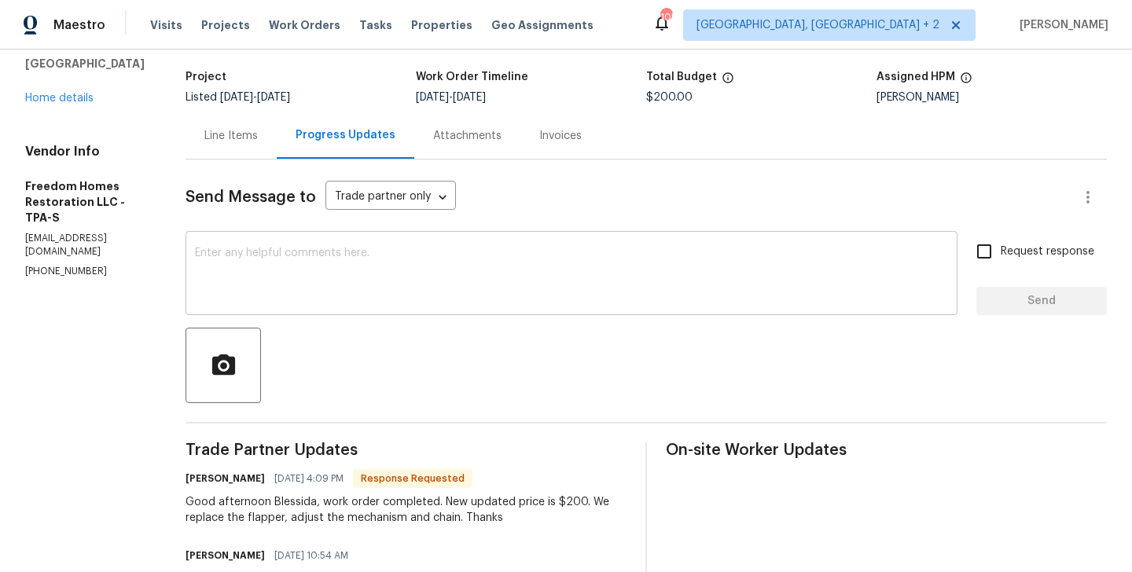
click at [340, 275] on textarea at bounding box center [571, 275] width 753 height 55
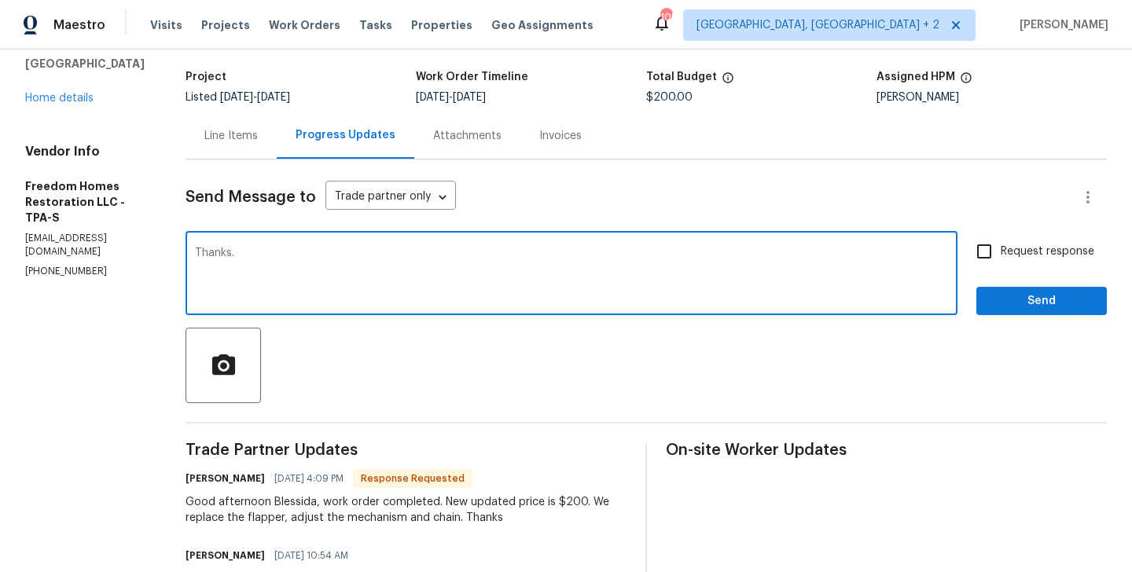
type textarea "Thanks."
click at [997, 315] on div "Send Message to Trade partner only Trade partner only ​ Thanks. x ​ Request res…" at bounding box center [646, 507] width 921 height 695
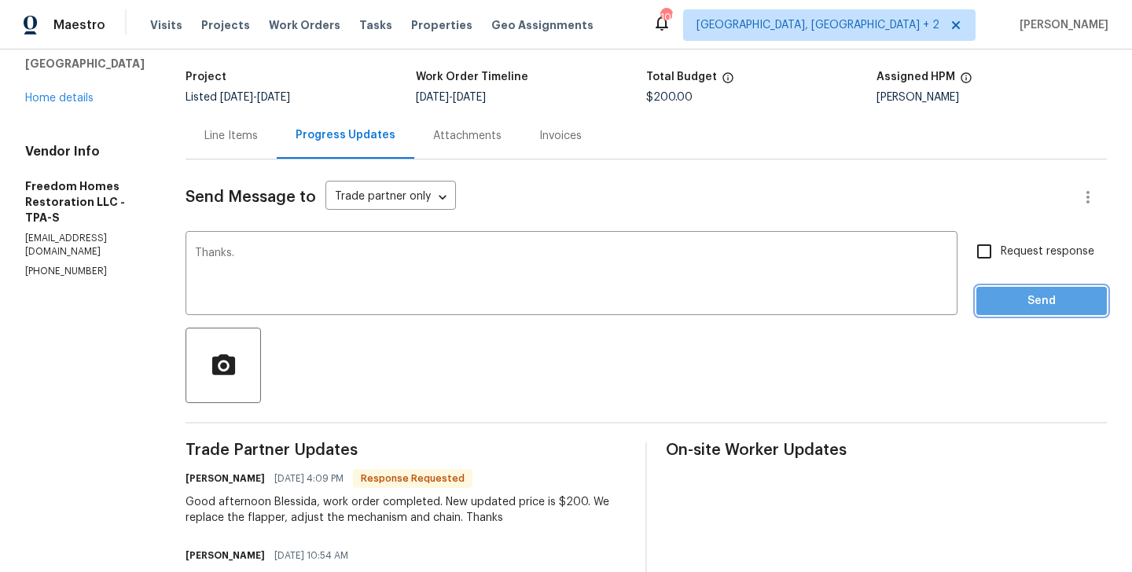
click at [998, 310] on span "Send" at bounding box center [1041, 302] width 105 height 20
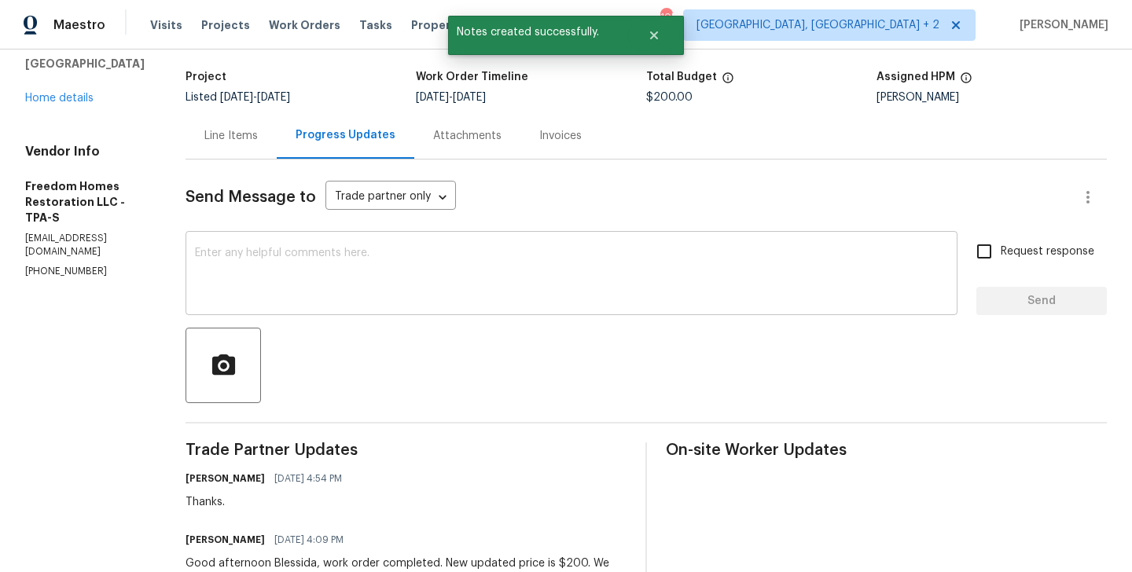
scroll to position [0, 0]
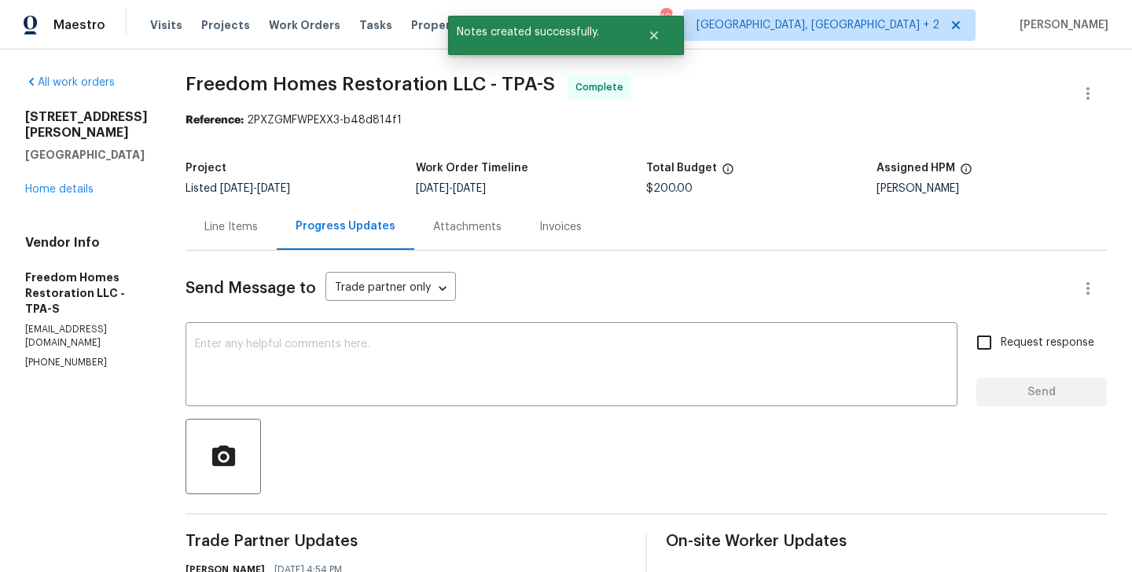
click at [228, 243] on div "Line Items" at bounding box center [231, 227] width 91 height 46
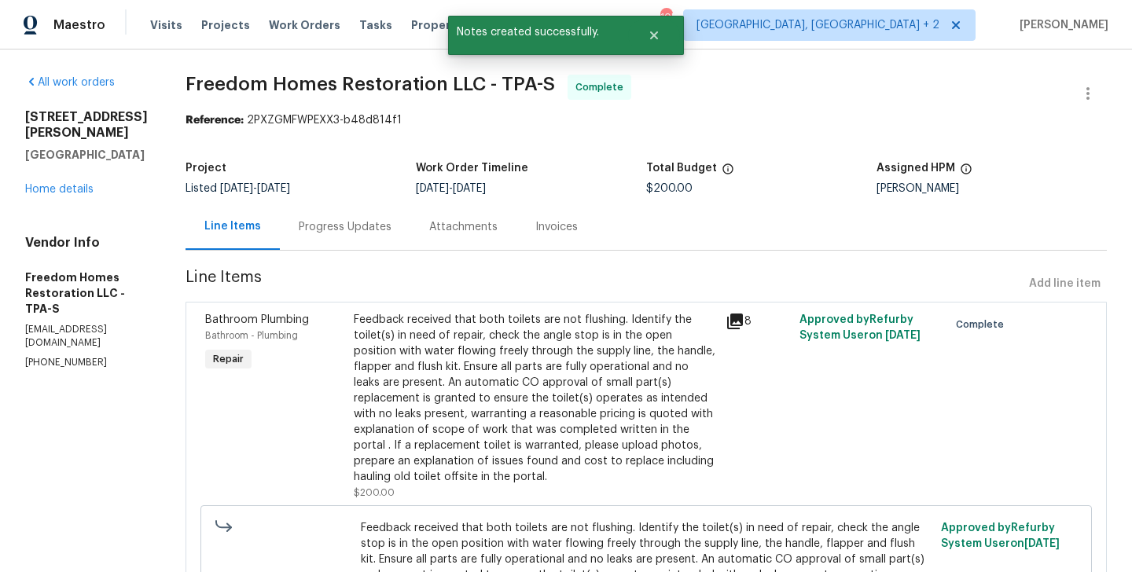
click at [523, 370] on div "Feedback received that both toilets are not flushing. Identify the toilet(s) in…" at bounding box center [535, 398] width 362 height 173
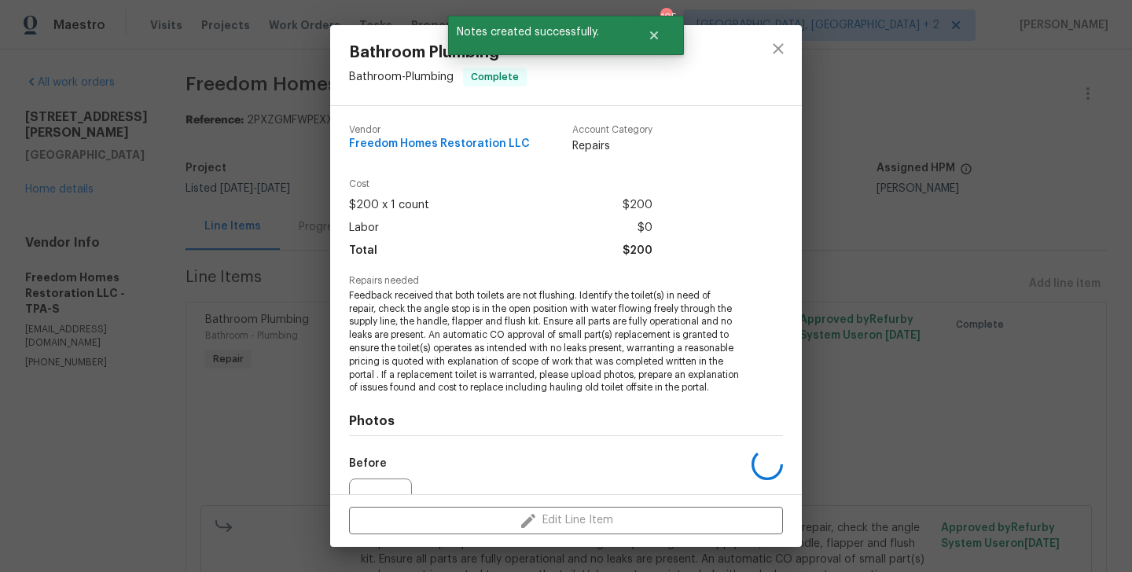
scroll to position [178, 0]
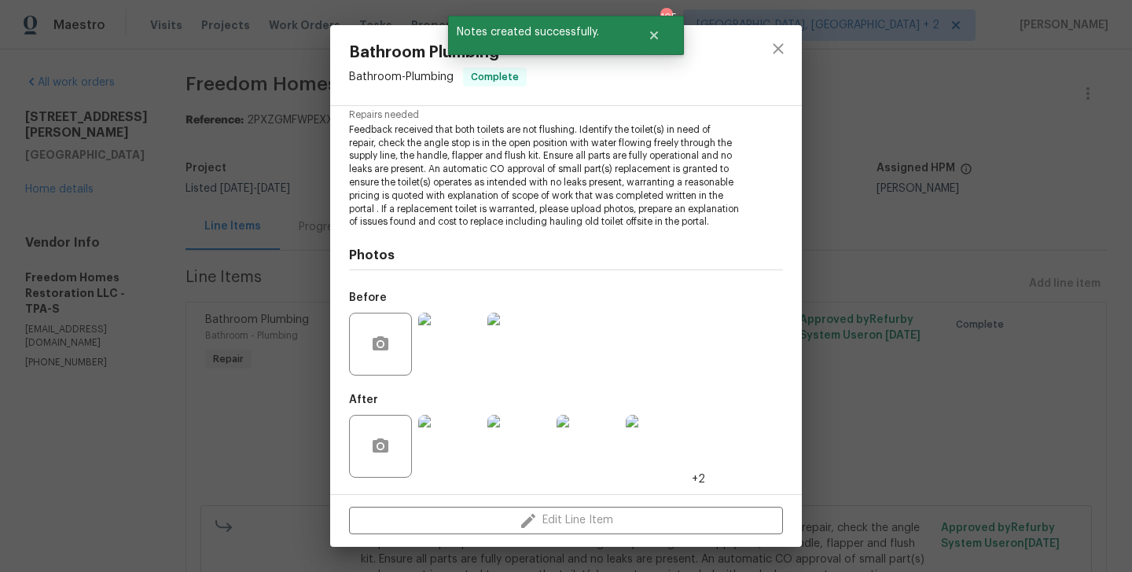
click at [248, 402] on div "Bathroom Plumbing Bathroom - Plumbing Complete Vendor Freedom Homes Restoration…" at bounding box center [566, 286] width 1132 height 572
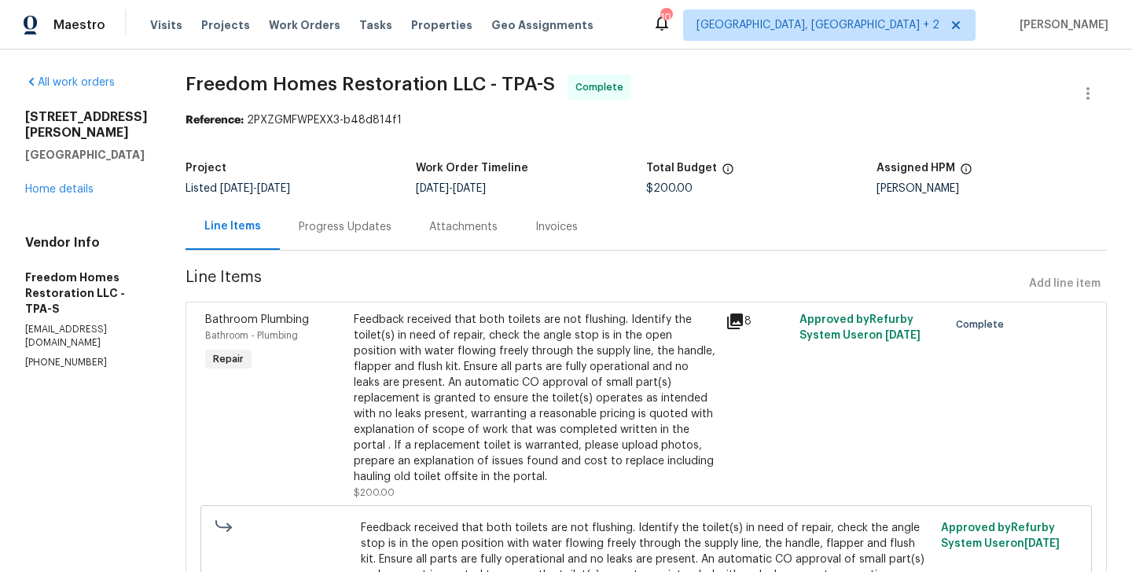
click at [340, 227] on div "Progress Updates" at bounding box center [345, 227] width 93 height 16
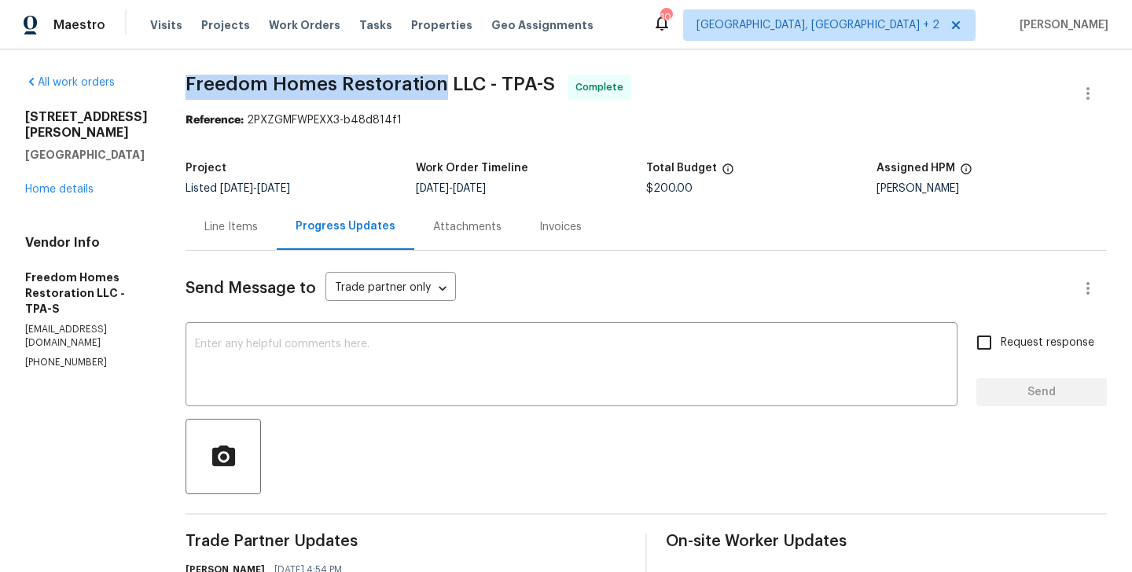
drag, startPoint x: 189, startPoint y: 86, endPoint x: 441, endPoint y: 86, distance: 251.6
click at [441, 86] on span "Freedom Homes Restoration LLC - TPA-S" at bounding box center [370, 84] width 369 height 19
copy span "Freedom Homes Restoration"
click at [53, 184] on link "Home details" at bounding box center [59, 189] width 68 height 11
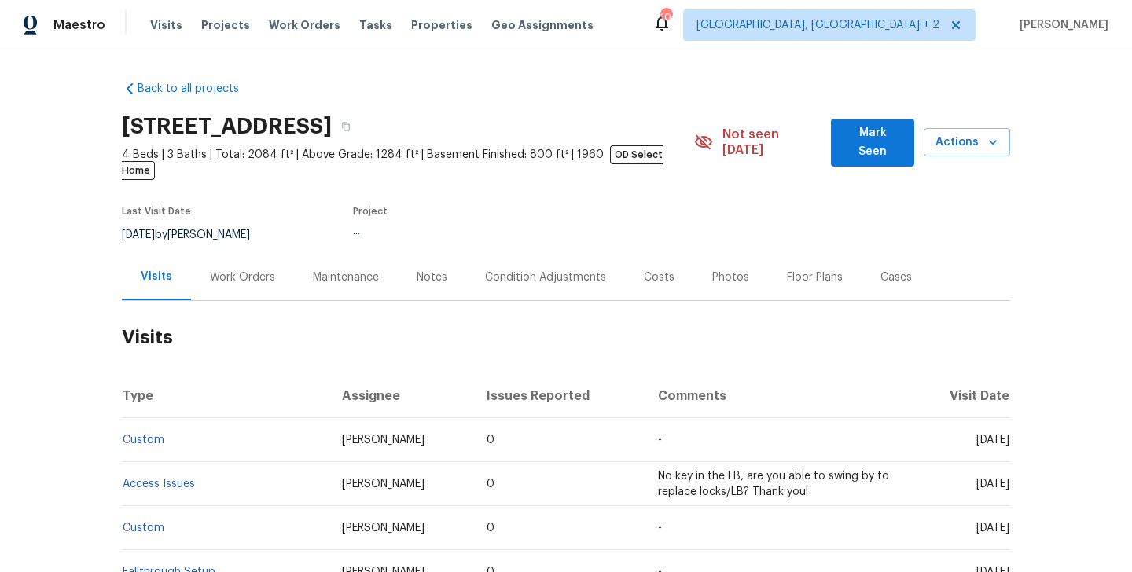
click at [267, 270] on div "Work Orders" at bounding box center [242, 278] width 65 height 16
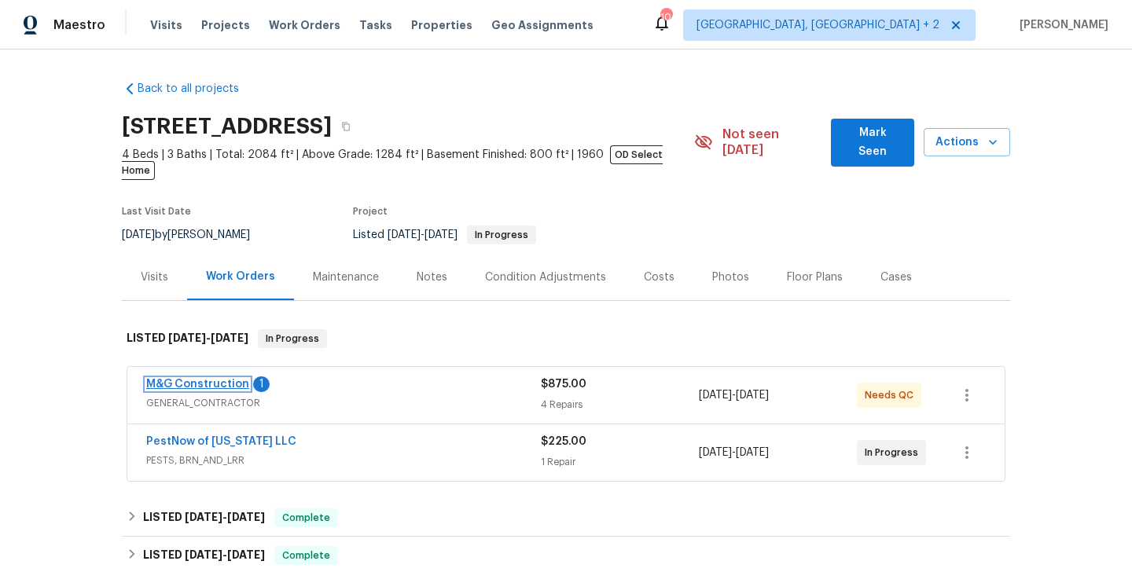
click at [221, 379] on link "M&G Construction" at bounding box center [197, 384] width 103 height 11
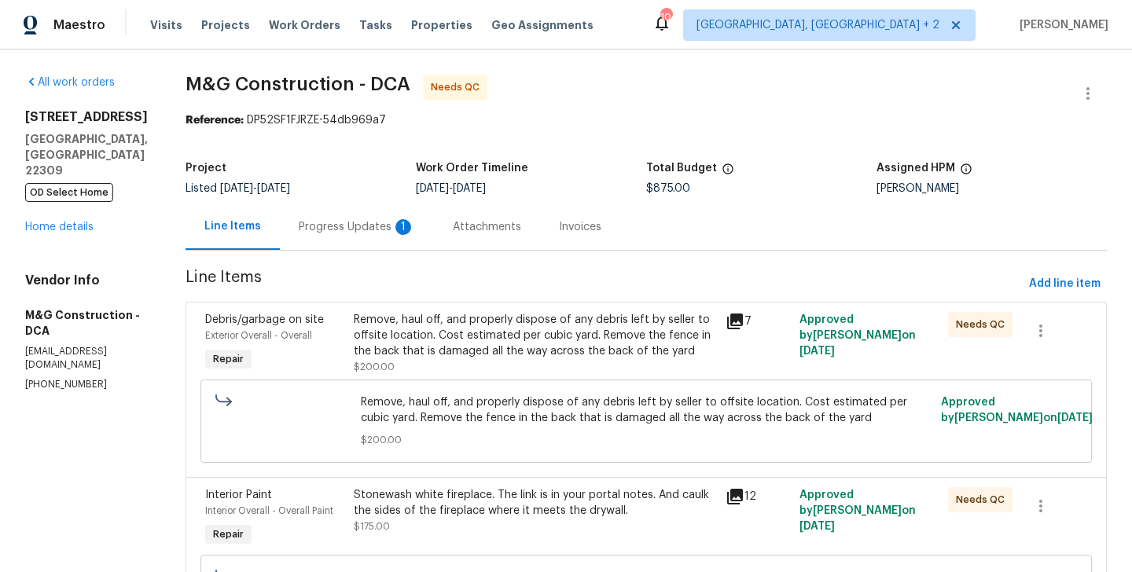
click at [340, 212] on div "Progress Updates 1" at bounding box center [357, 227] width 154 height 46
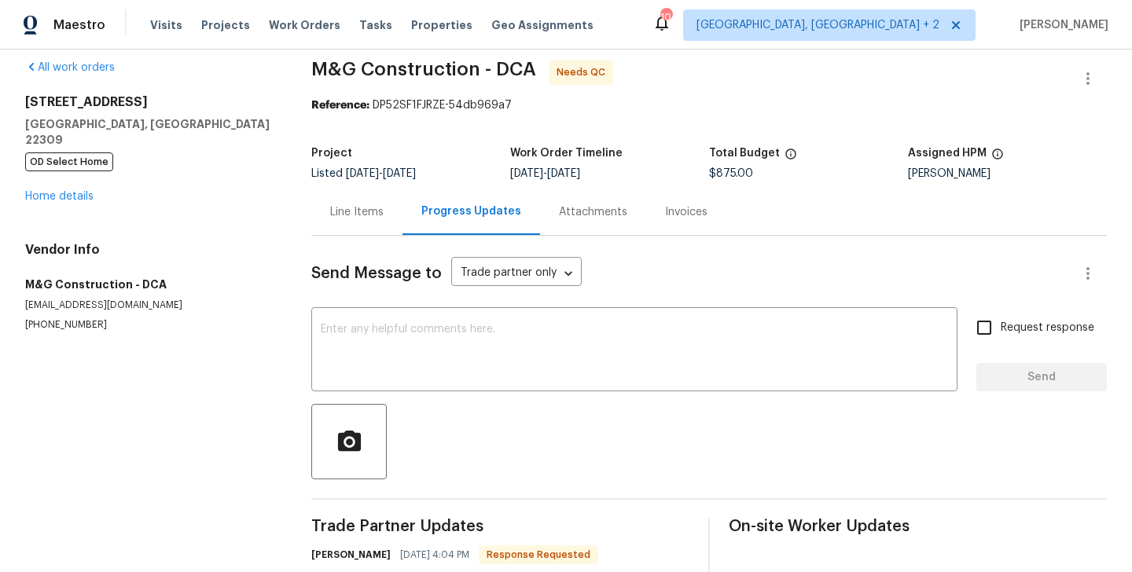
scroll to position [73, 0]
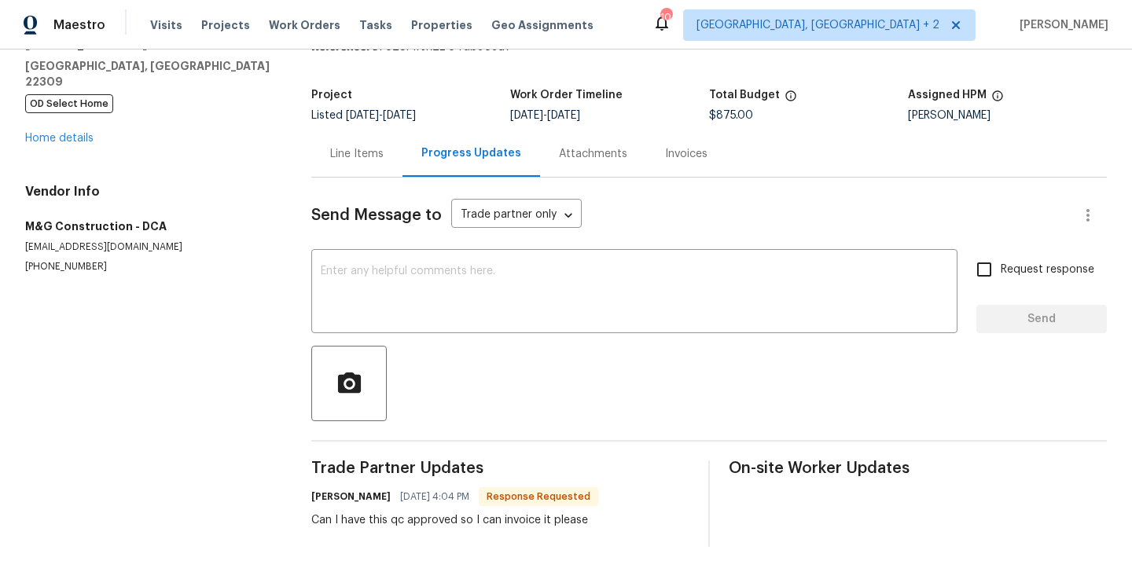
click at [376, 149] on div "Line Items" at bounding box center [356, 154] width 53 height 16
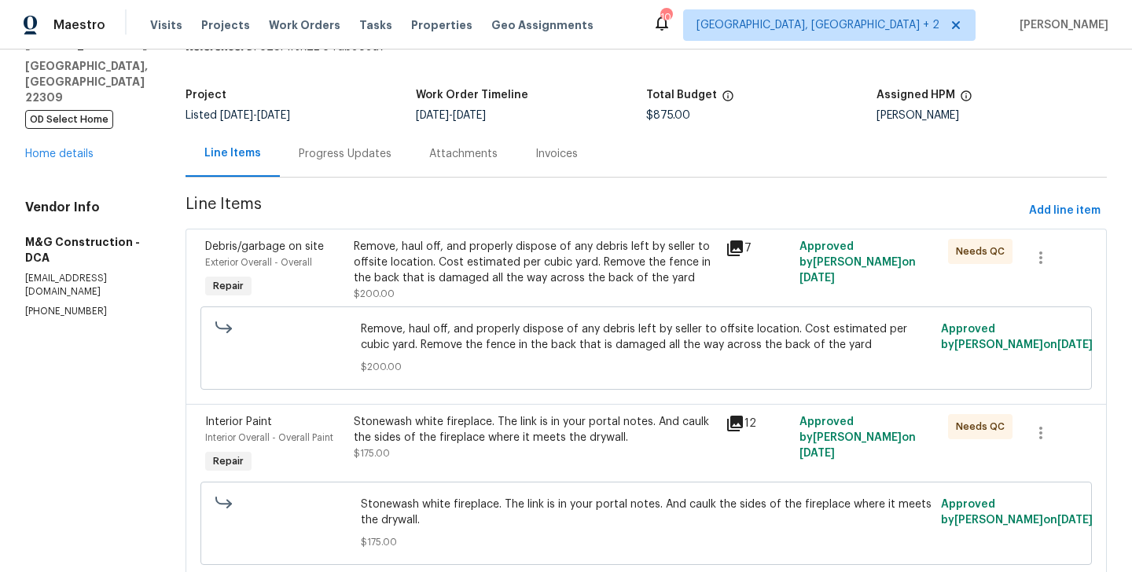
drag, startPoint x: 870, startPoint y: 246, endPoint x: 822, endPoint y: 263, distance: 51.0
click at [822, 263] on span "Approved by [PERSON_NAME] on [DATE]" at bounding box center [858, 262] width 116 height 42
copy span "[PERSON_NAME]"
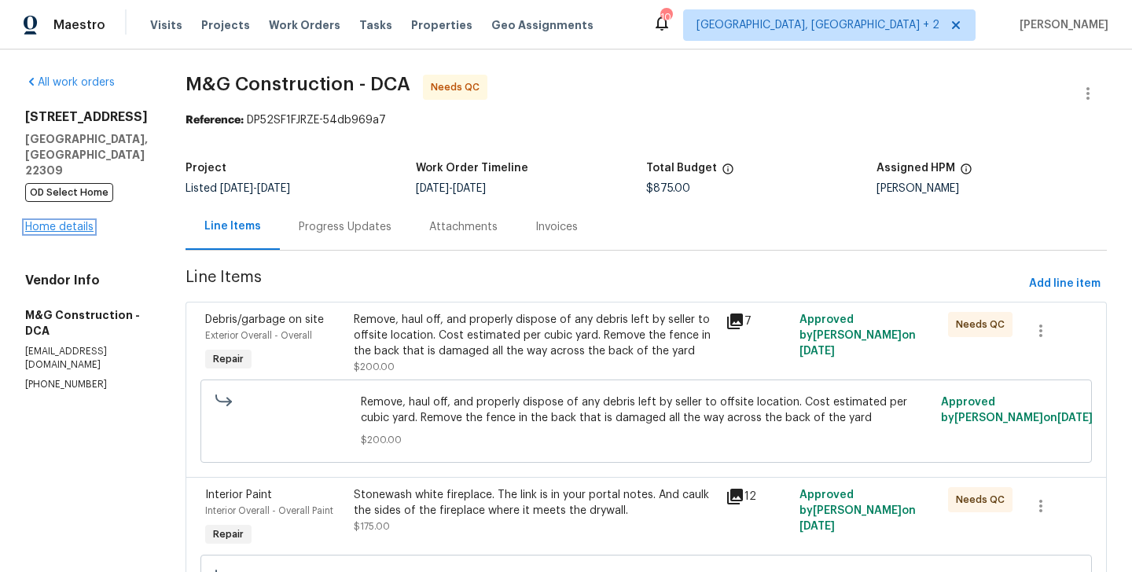
click at [72, 222] on link "Home details" at bounding box center [59, 227] width 68 height 11
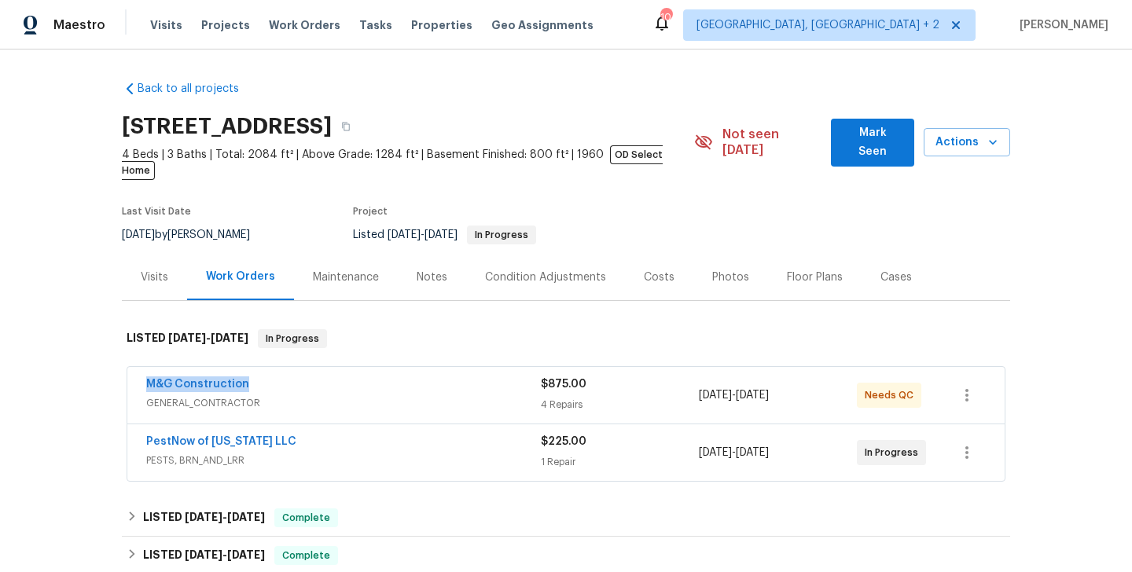
drag, startPoint x: 259, startPoint y: 367, endPoint x: 130, endPoint y: 366, distance: 128.9
click at [130, 367] on div "M&G Construction GENERAL_CONTRACTOR $875.00 4 Repairs 9/15/2025 - 9/16/2025 Nee…" at bounding box center [565, 395] width 877 height 57
copy link "M&G Construction"
click at [244, 436] on link "PestNow of Virginia LLC" at bounding box center [221, 441] width 150 height 11
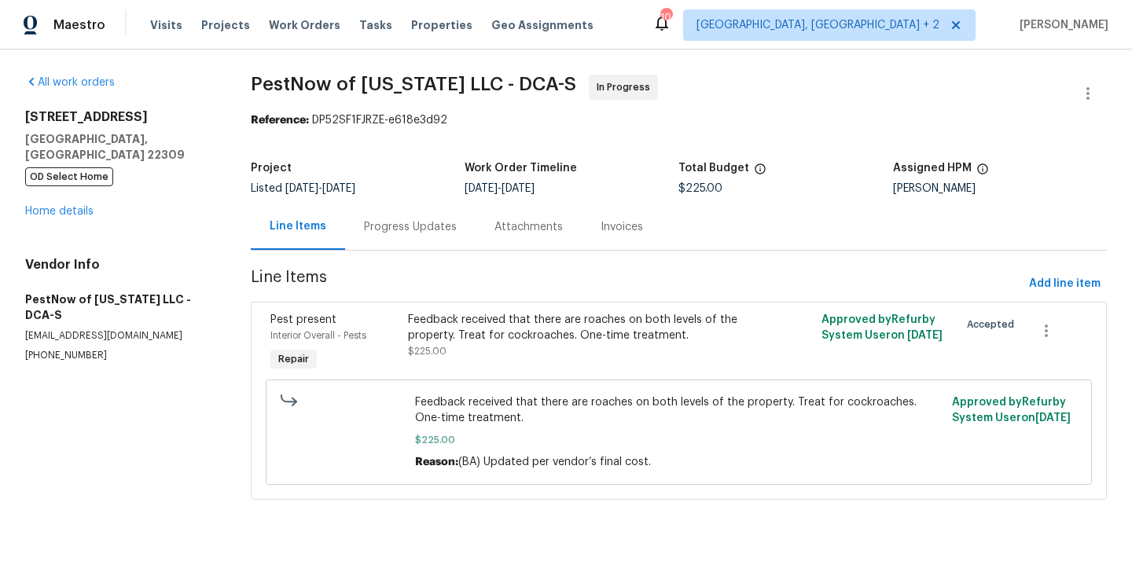
click at [417, 230] on div "Progress Updates" at bounding box center [410, 227] width 93 height 16
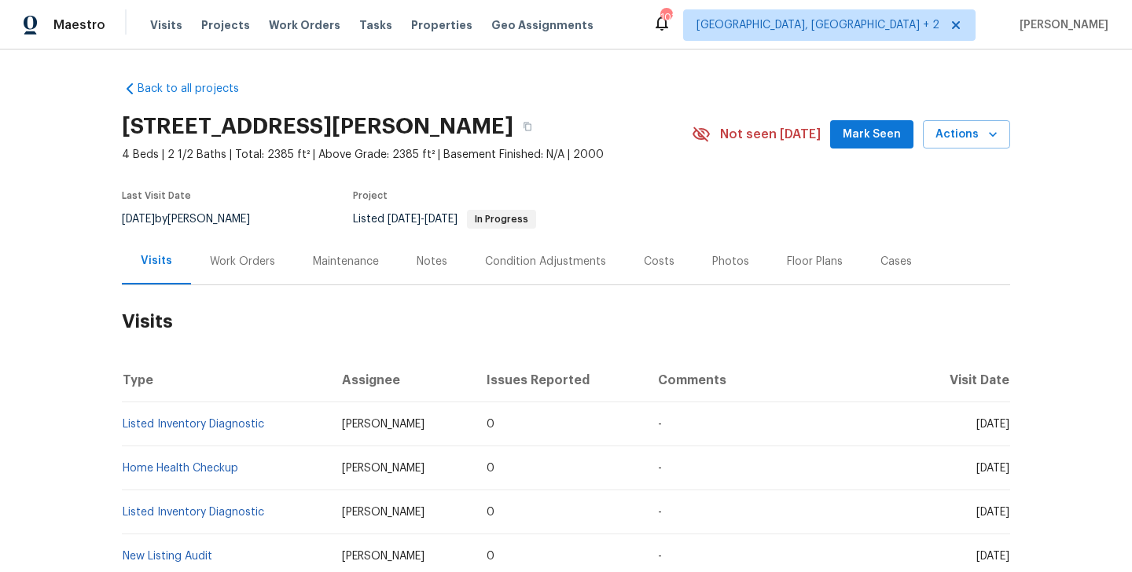
click at [216, 274] on div "Work Orders" at bounding box center [242, 261] width 103 height 46
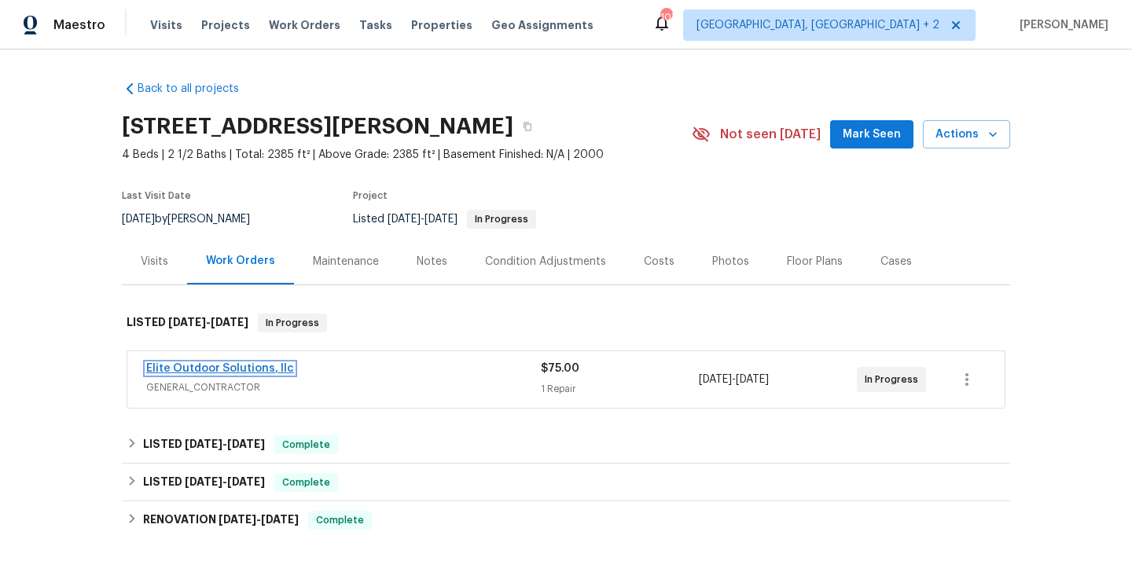
click at [263, 368] on link "Elite Outdoor Solutions, llc" at bounding box center [220, 368] width 148 height 11
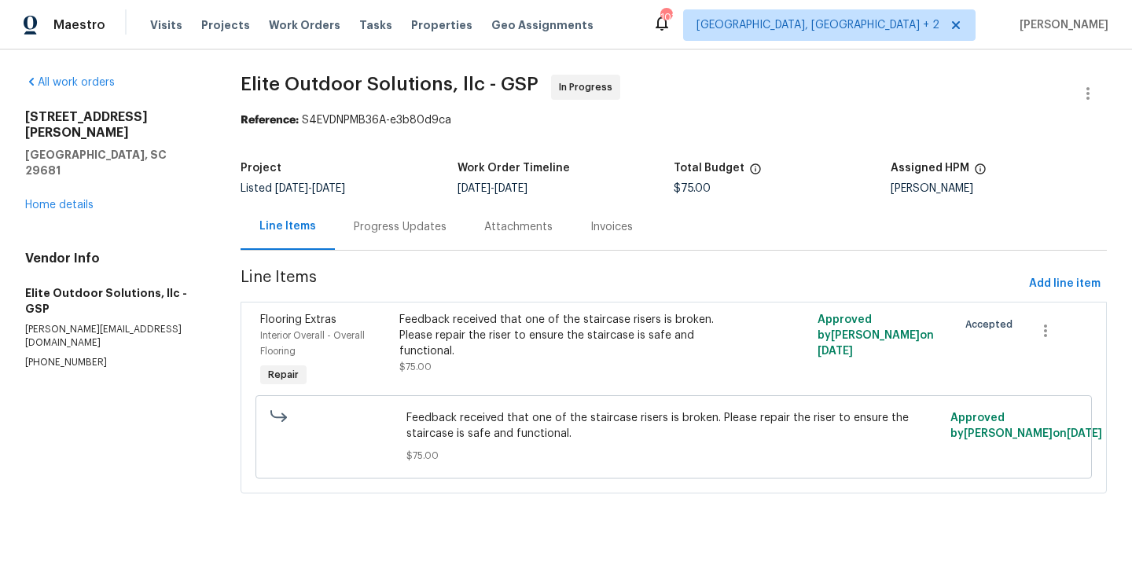
click at [416, 224] on div "Progress Updates" at bounding box center [400, 227] width 93 height 16
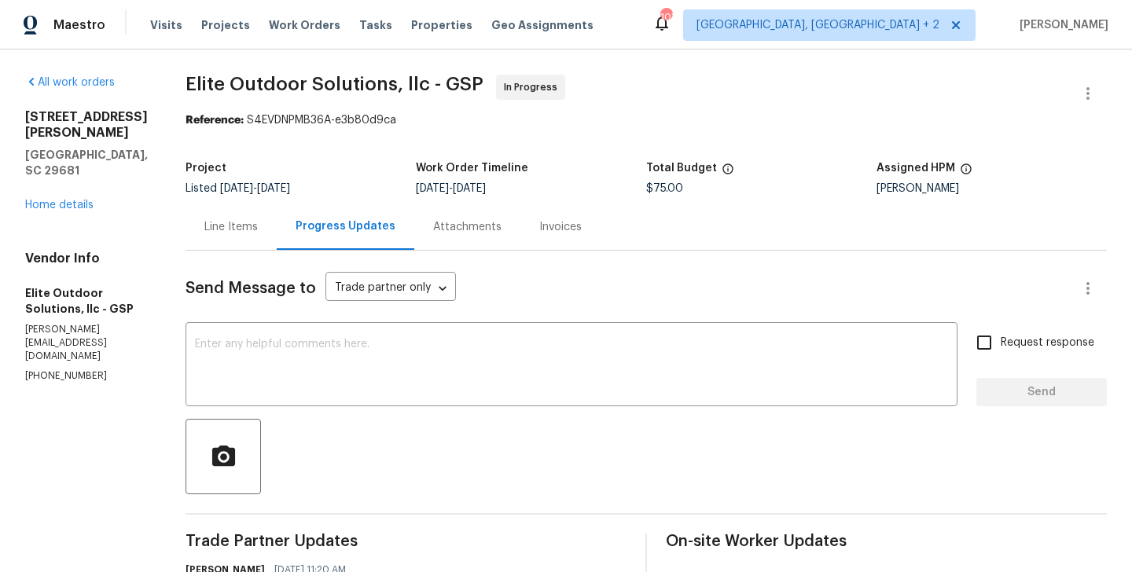
click at [89, 369] on p "(704) 779-0386" at bounding box center [86, 375] width 123 height 13
copy p "(704) 779-0386"
click at [77, 182] on div "102 Thurber Way Simpsonville, SC 29681 Home details" at bounding box center [86, 161] width 123 height 104
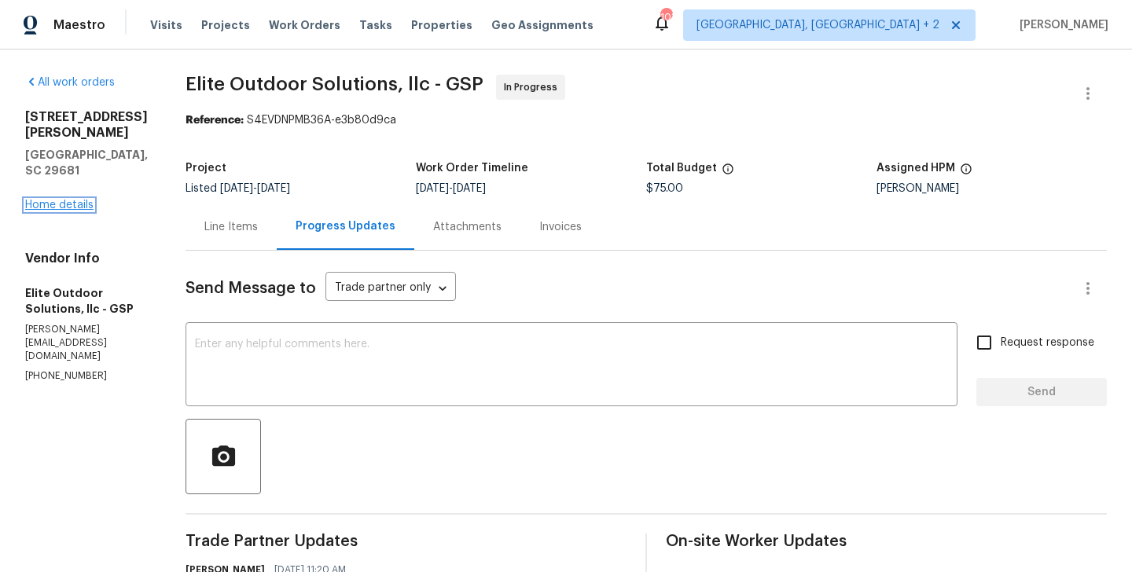
click at [77, 200] on link "Home details" at bounding box center [59, 205] width 68 height 11
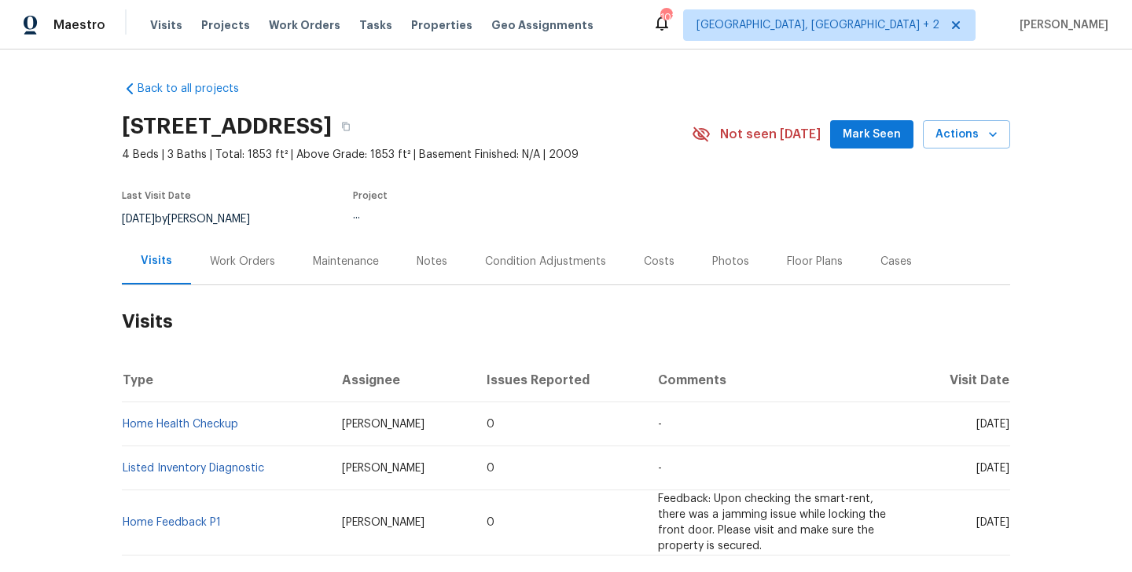
click at [233, 267] on div "Work Orders" at bounding box center [242, 262] width 65 height 16
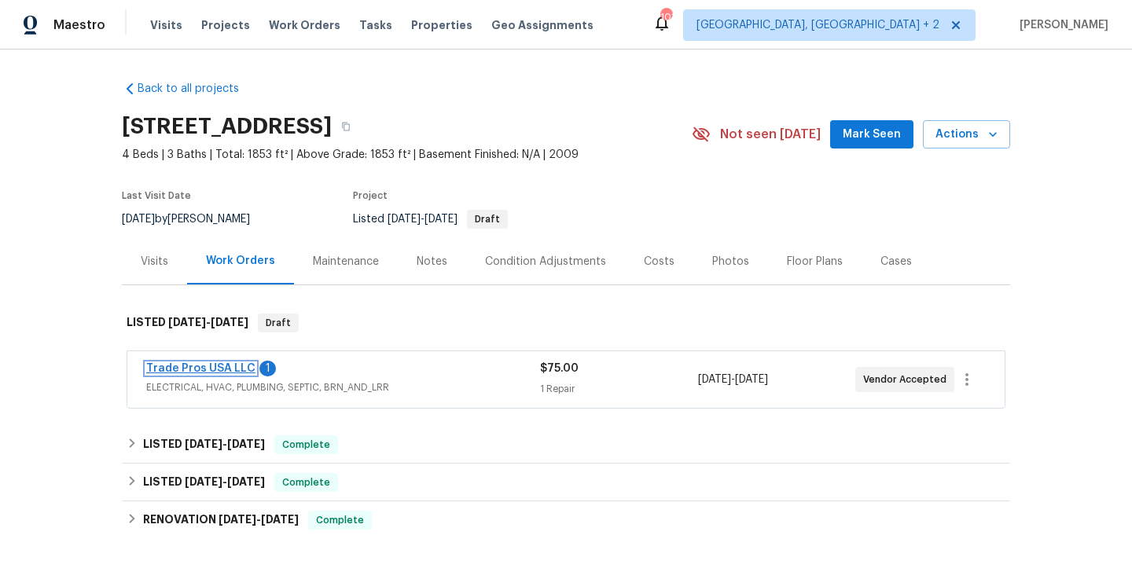
click at [233, 366] on link "Trade Pros USA LLC" at bounding box center [200, 368] width 109 height 11
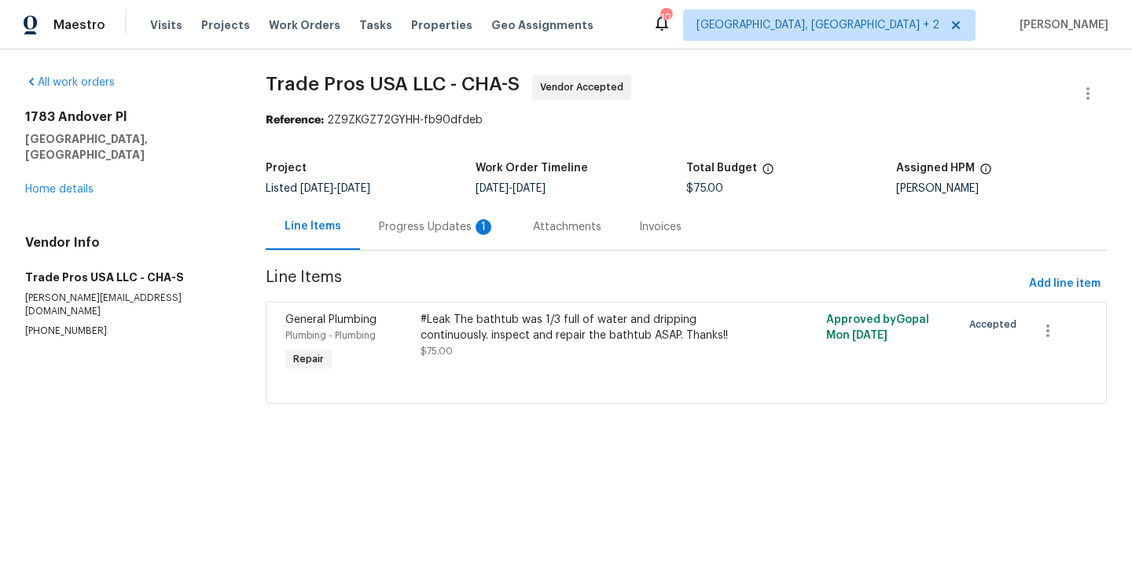
click at [399, 229] on div "Progress Updates 1" at bounding box center [437, 227] width 116 height 16
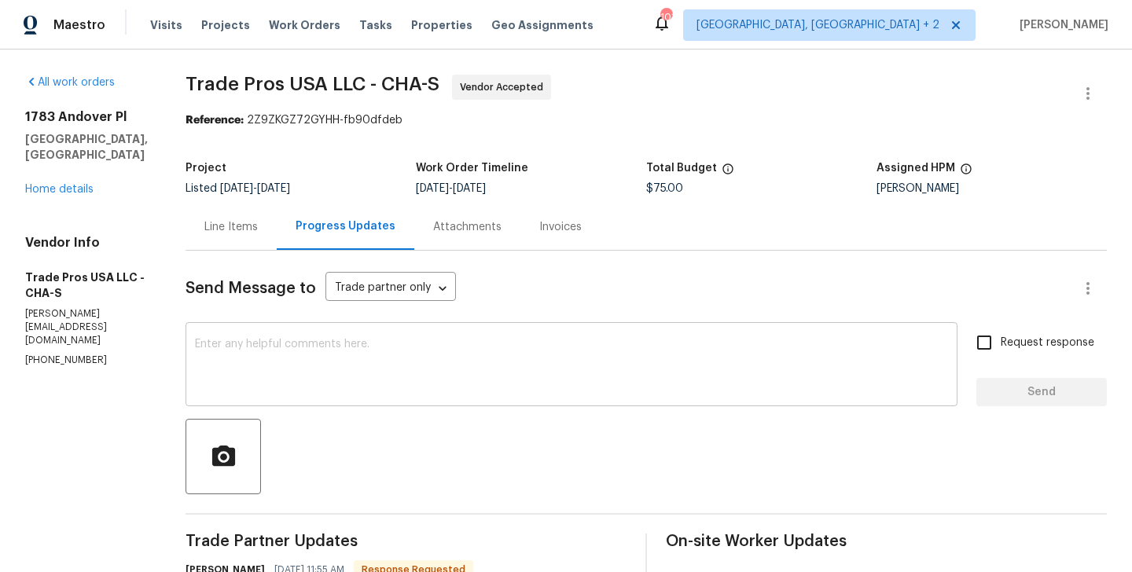
scroll to position [123, 0]
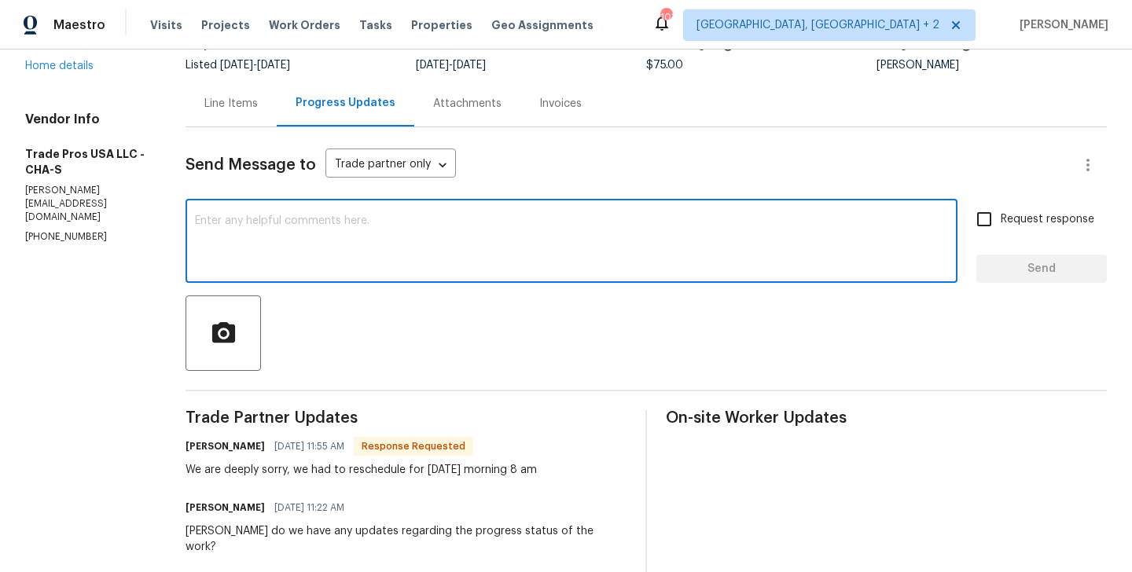
click at [305, 240] on textarea at bounding box center [571, 242] width 753 height 55
type textarea "Got it. Keep us posted."
click at [995, 228] on input "Request response" at bounding box center [984, 219] width 33 height 33
checkbox input "true"
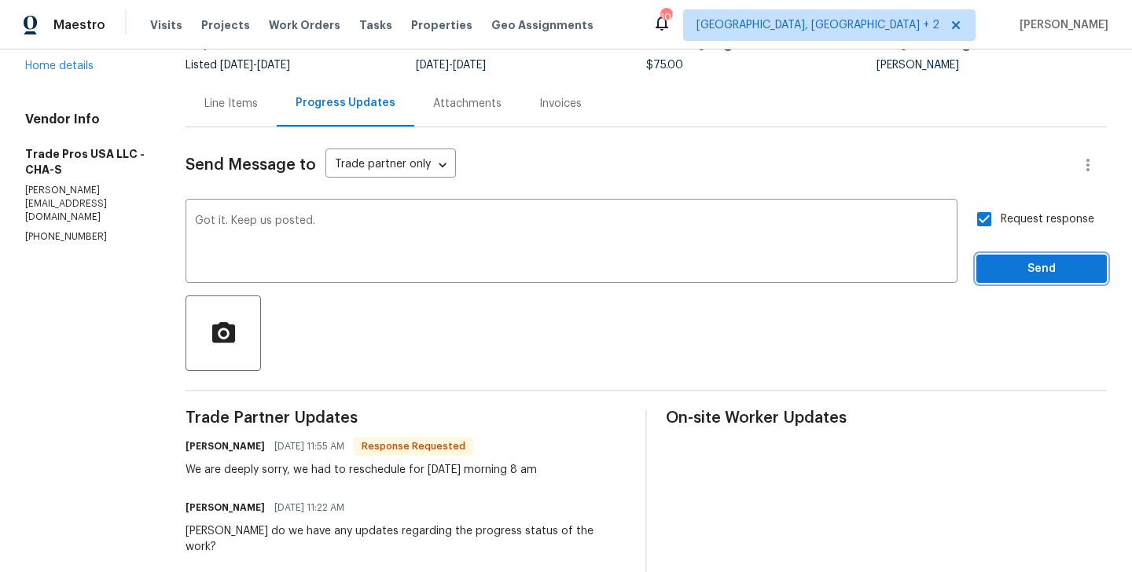
click at [1000, 264] on span "Send" at bounding box center [1041, 269] width 105 height 20
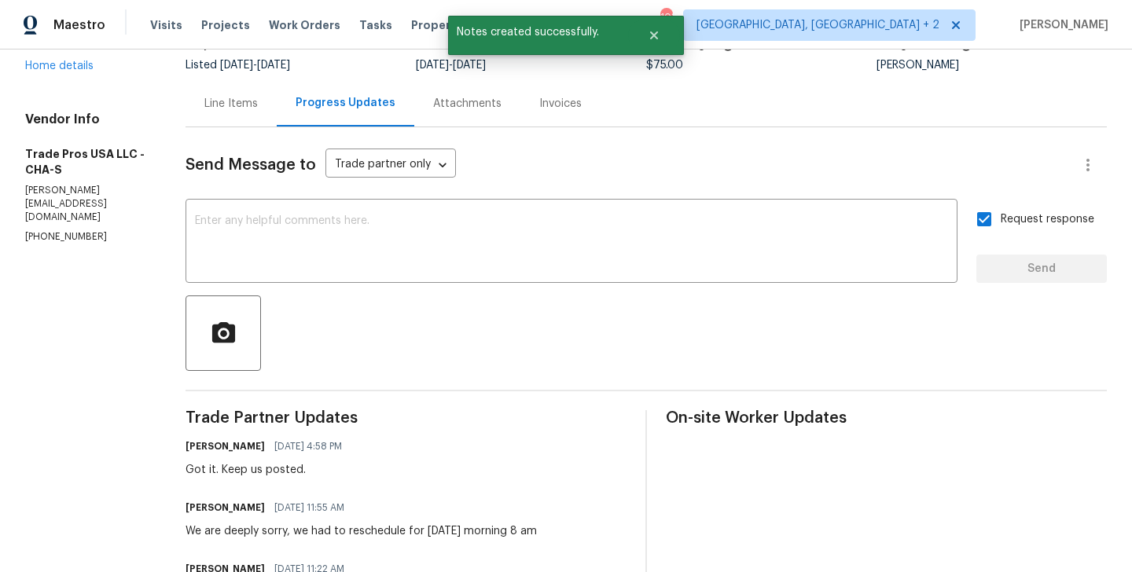
scroll to position [0, 0]
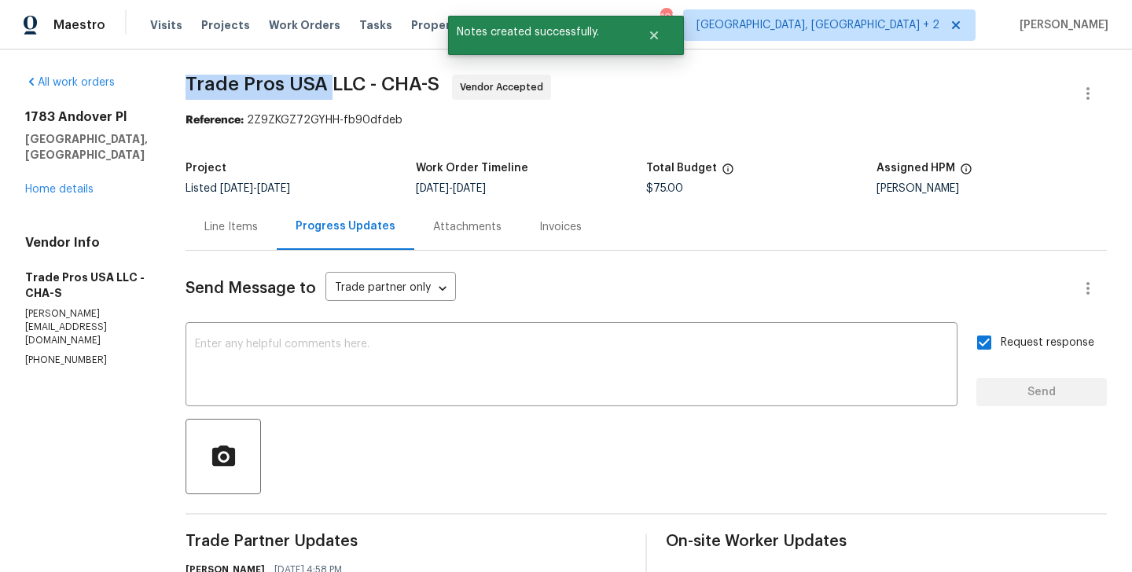
drag, startPoint x: 180, startPoint y: 85, endPoint x: 321, endPoint y: 85, distance: 140.7
copy span "Trade Pros [GEOGRAPHIC_DATA]"
click at [47, 193] on link "Home details" at bounding box center [59, 189] width 68 height 11
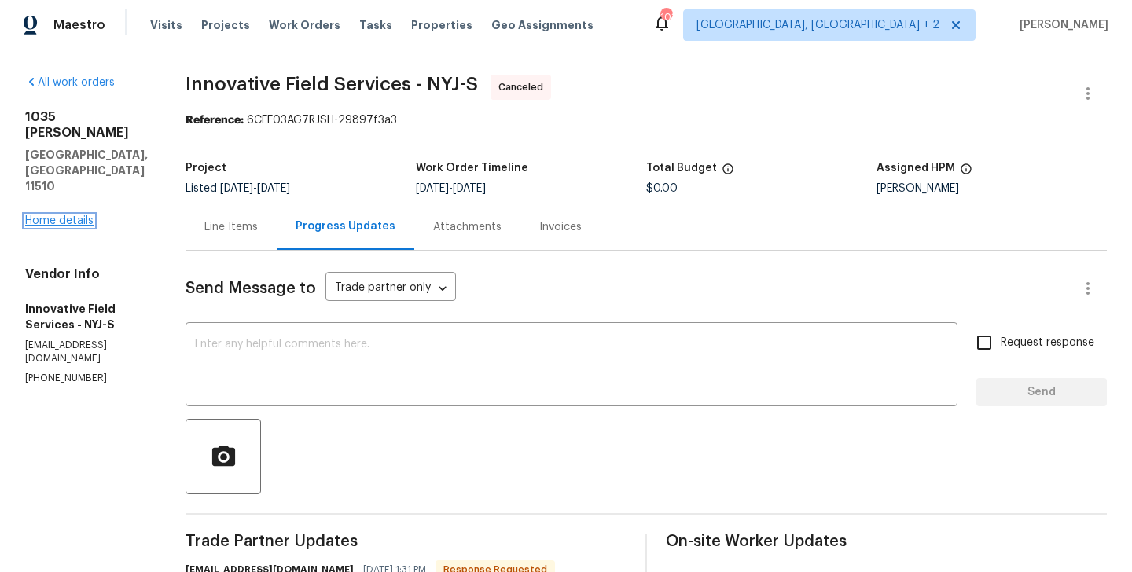
click at [68, 215] on link "Home details" at bounding box center [59, 220] width 68 height 11
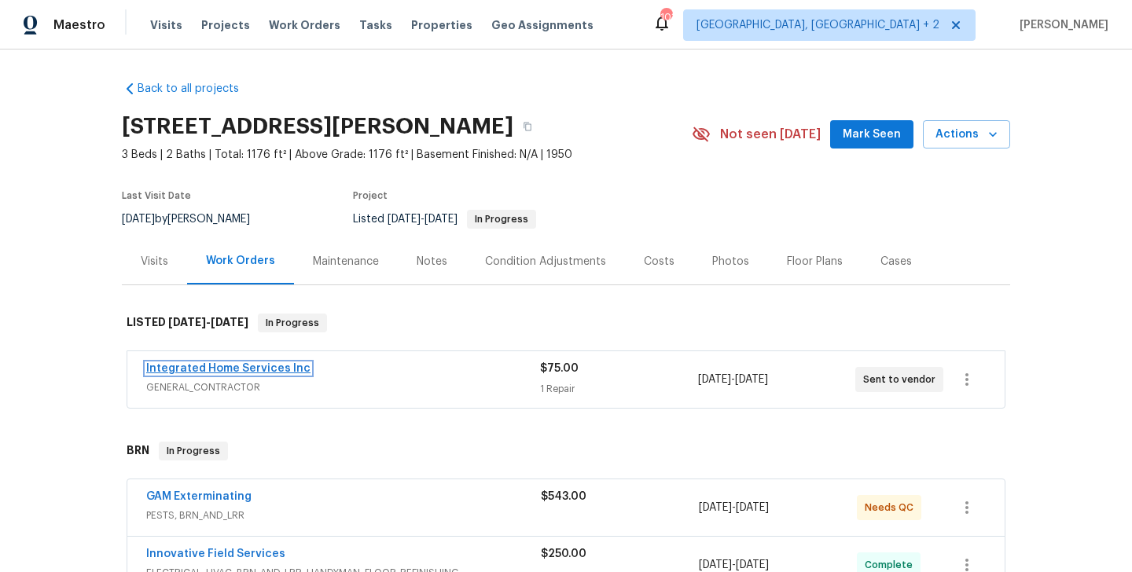
click at [283, 373] on link "Integrated Home Services Inc" at bounding box center [228, 368] width 164 height 11
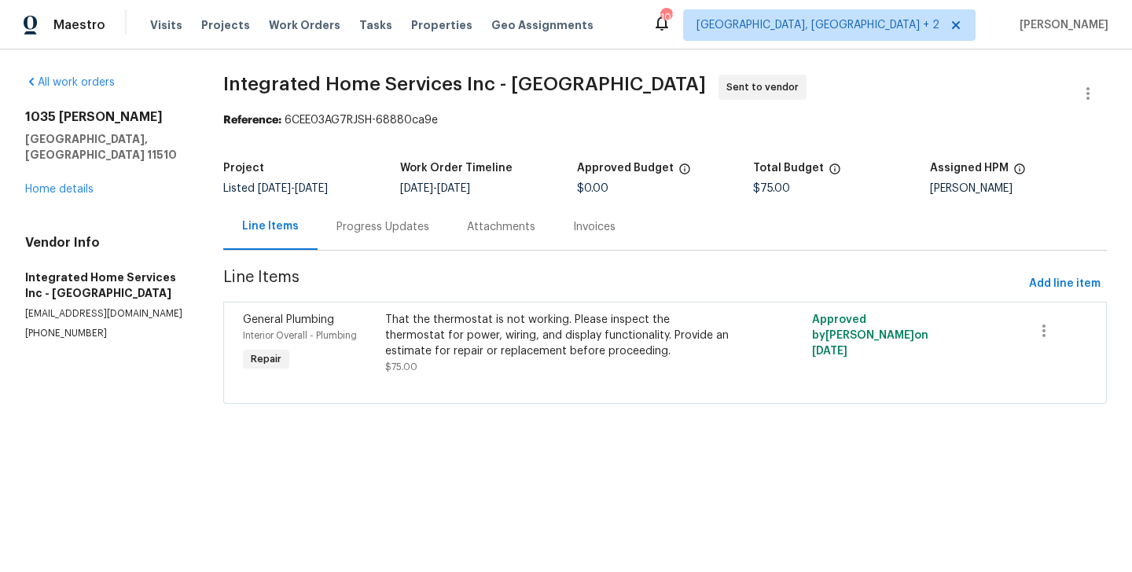
click at [395, 230] on div "Progress Updates" at bounding box center [382, 227] width 93 height 16
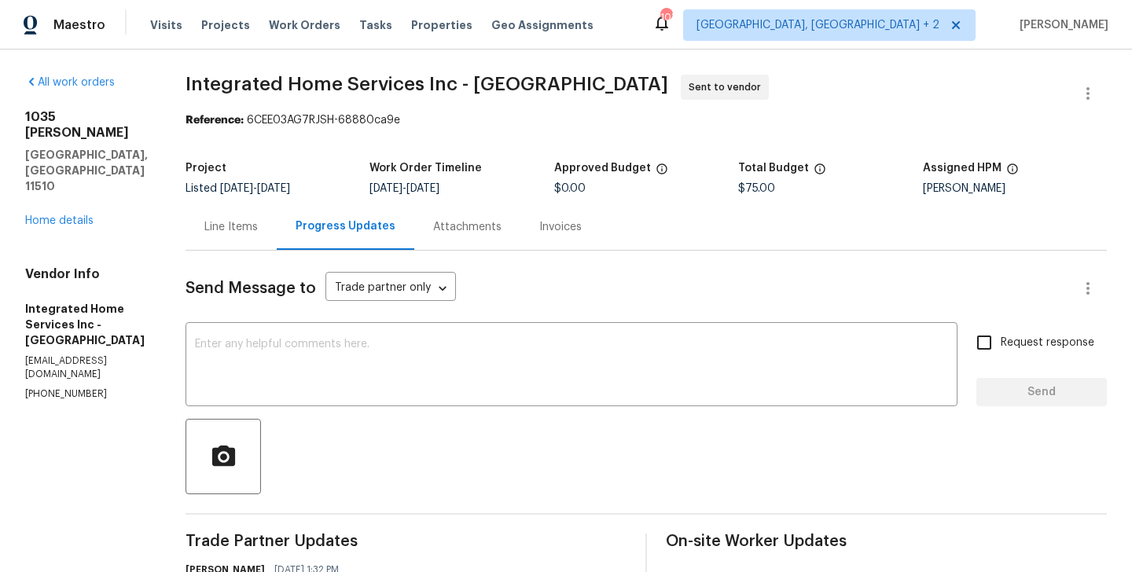
click at [70, 325] on div "Vendor Info Integrated Home Services Inc - NYJ tyracorp@gmail.com (631) 759-0154" at bounding box center [86, 334] width 123 height 134
copy p "(631) 759-0154"
drag, startPoint x: 139, startPoint y: 164, endPoint x: 29, endPoint y: 103, distance: 126.0
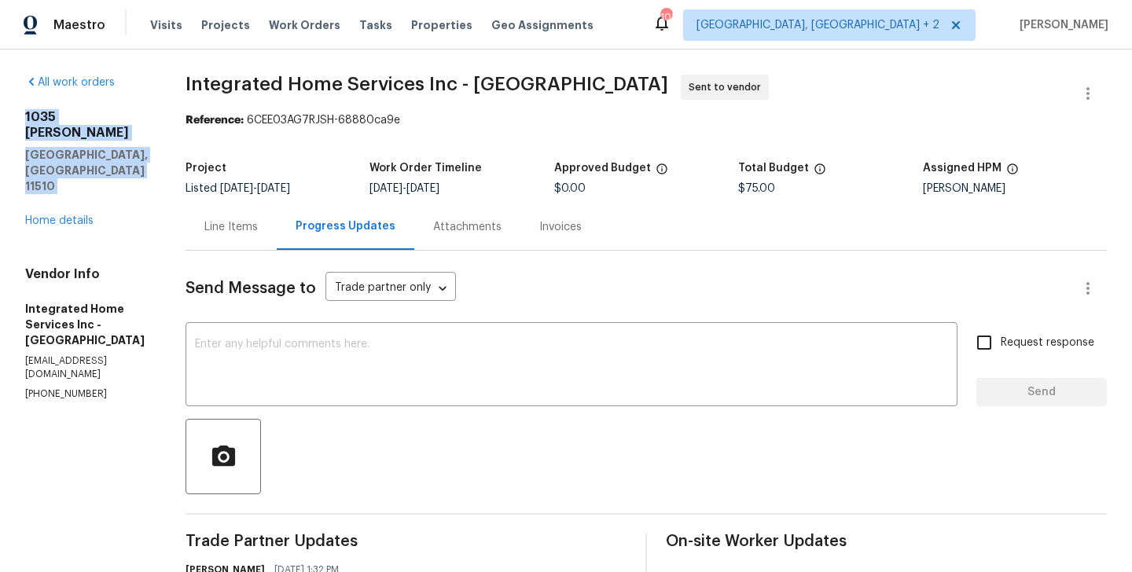
click at [29, 103] on div "All work orders 1035 Bonaparte Pl Baldwin, NY 11510 Home details Vendor Info In…" at bounding box center [566, 449] width 1132 height 799
copy div "1035 Bonaparte Pl Baldwin, NY 11510"
click at [63, 215] on link "Home details" at bounding box center [59, 220] width 68 height 11
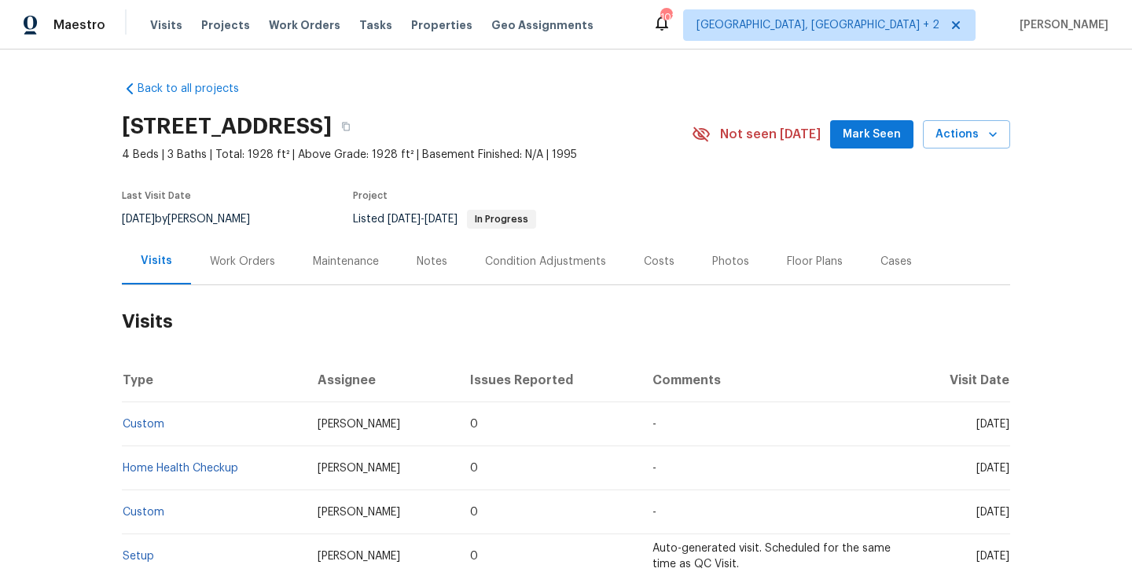
click at [239, 247] on div "Work Orders" at bounding box center [242, 261] width 103 height 46
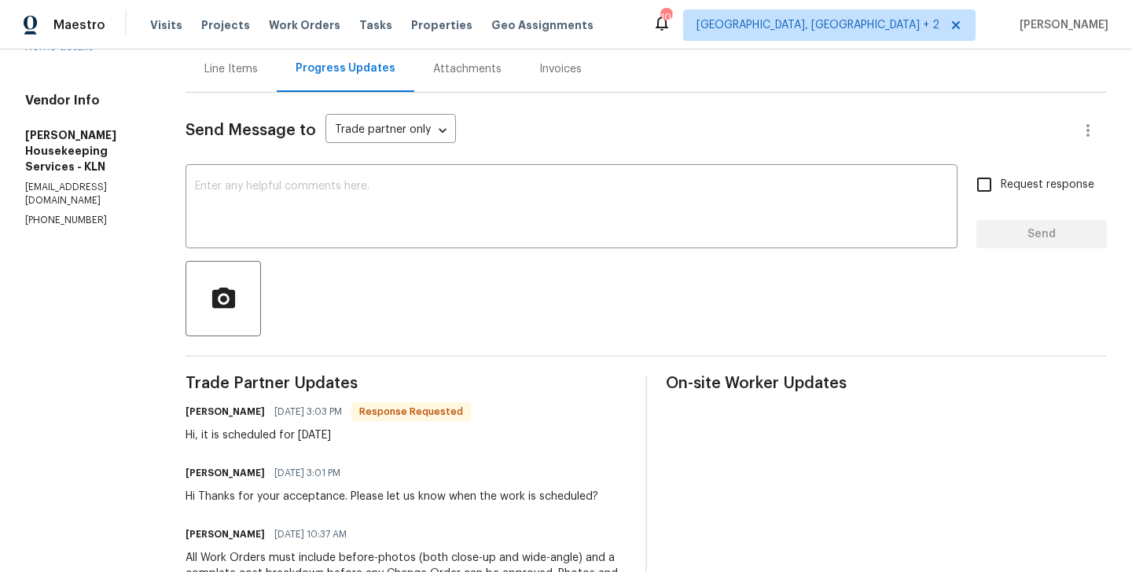
scroll to position [159, 0]
click at [219, 406] on h6 "Arelis Guillen" at bounding box center [225, 411] width 79 height 16
copy h6 "Arelis"
click at [263, 233] on textarea at bounding box center [571, 207] width 753 height 55
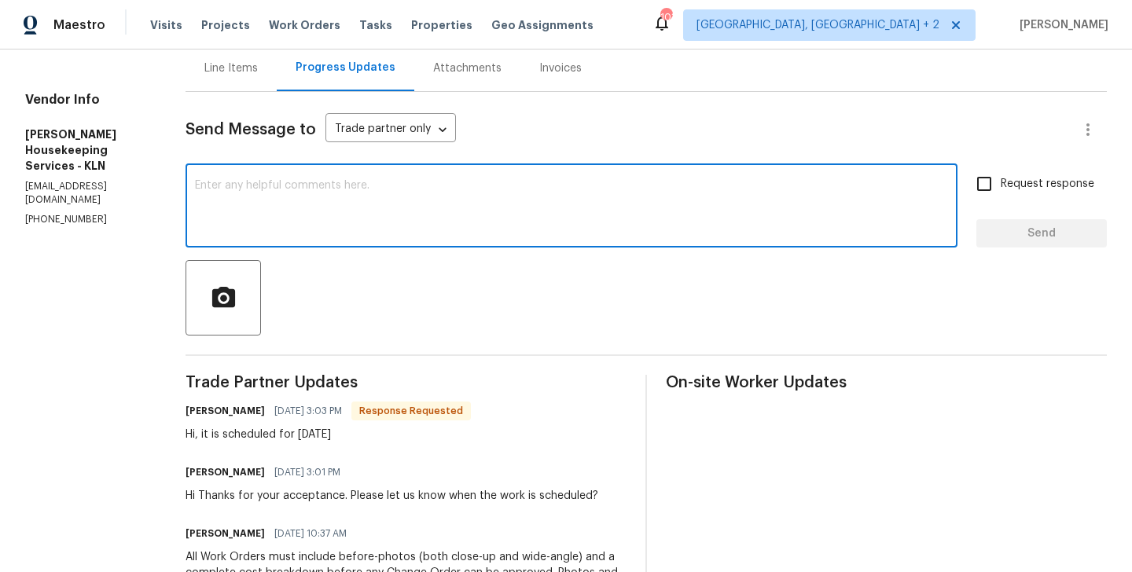
paste textarea "Arelis"
type textarea "Arelis thanks. Keep us posted."
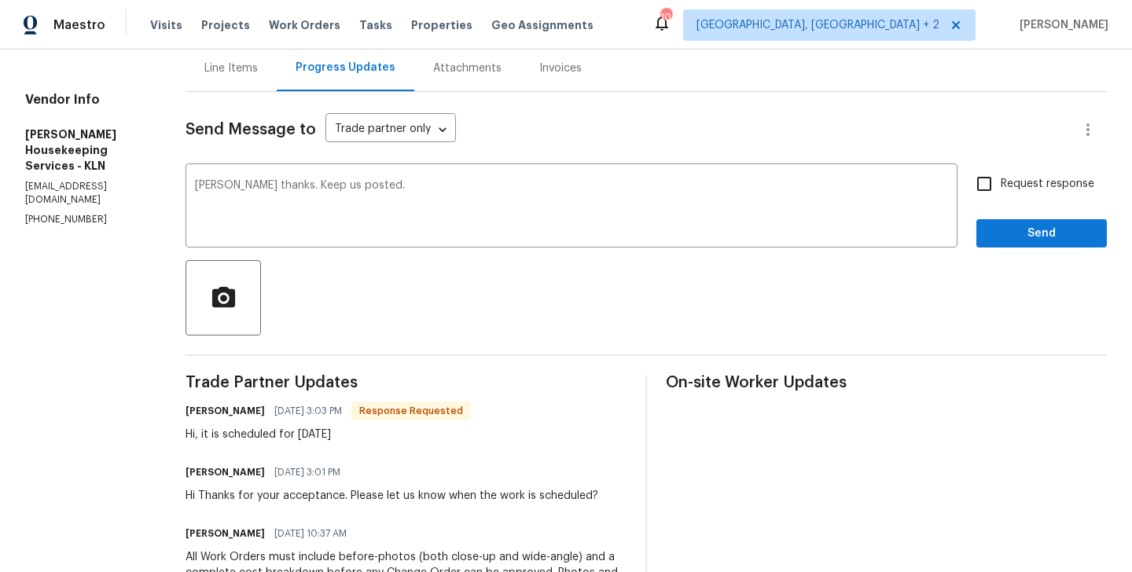
click at [1019, 198] on label "Request response" at bounding box center [1031, 183] width 127 height 33
click at [1001, 198] on input "Request response" at bounding box center [984, 183] width 33 height 33
checkbox input "true"
click at [1008, 260] on div at bounding box center [646, 297] width 921 height 75
click at [1000, 244] on button "Send" at bounding box center [1041, 233] width 131 height 29
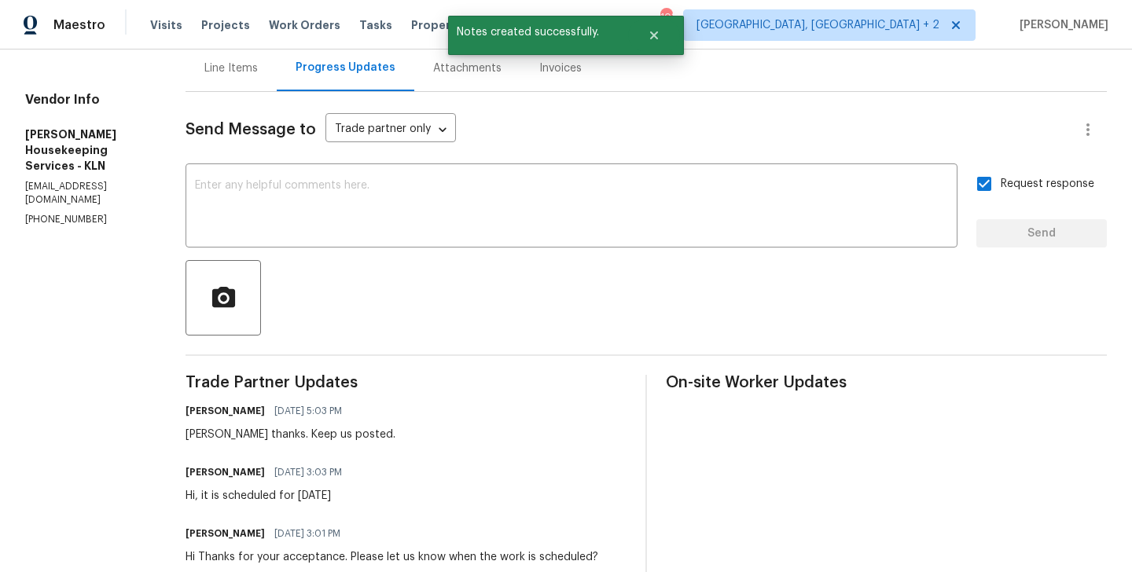
scroll to position [0, 0]
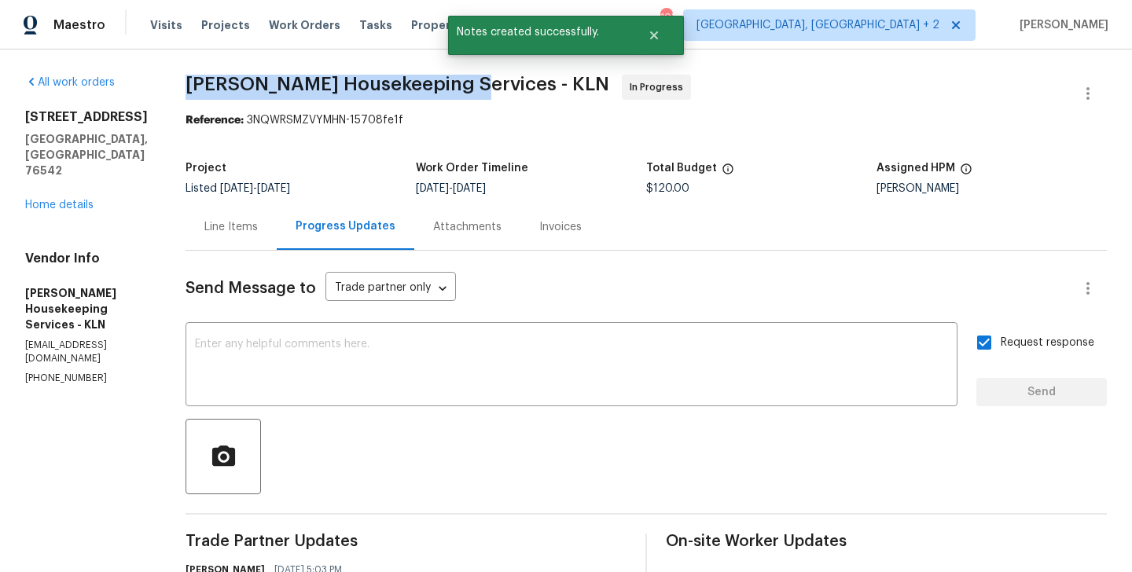
drag, startPoint x: 203, startPoint y: 79, endPoint x: 467, endPoint y: 80, distance: 264.2
click at [467, 80] on span "Arelis Housekeeping Services - KLN" at bounding box center [398, 84] width 424 height 19
copy span "Arelis Housekeeping Services"
click at [89, 200] on link "Home details" at bounding box center [59, 205] width 68 height 11
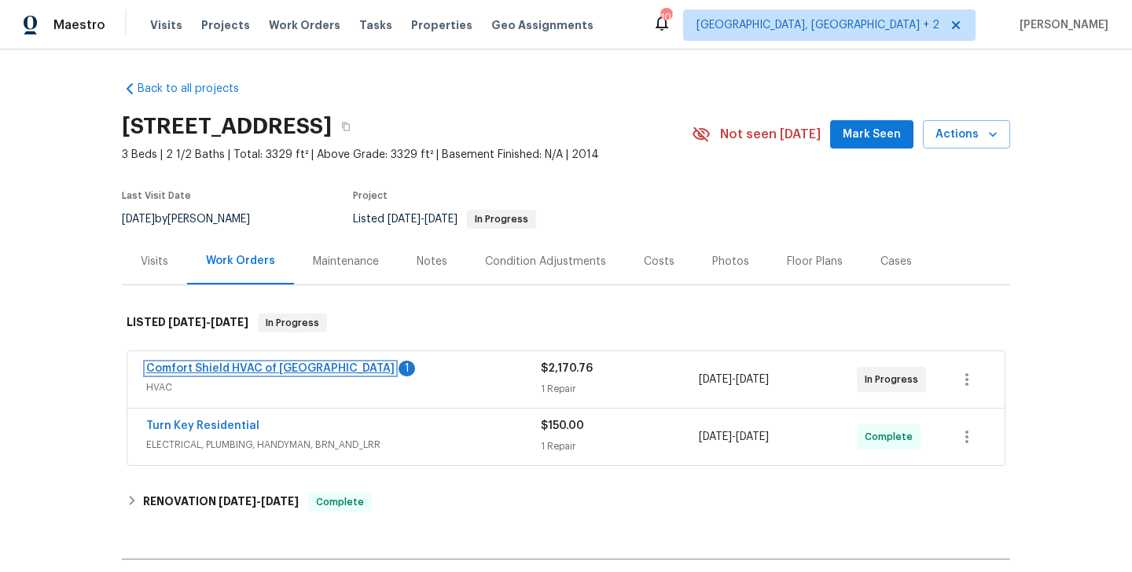
click at [276, 363] on link "Comfort Shield HVAC of [GEOGRAPHIC_DATA]" at bounding box center [270, 368] width 248 height 11
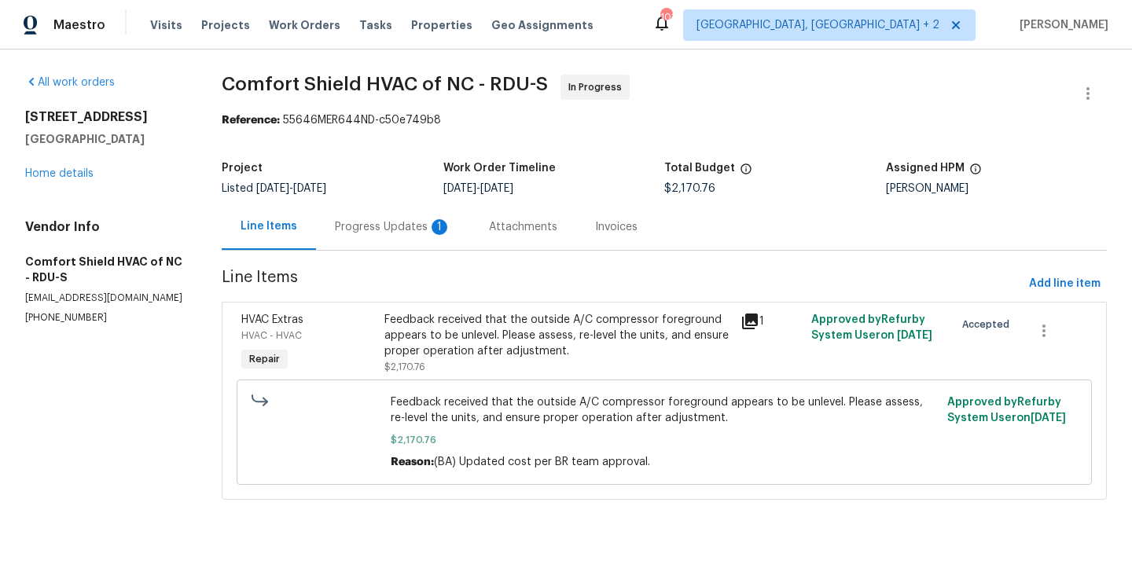
click at [399, 225] on div "Progress Updates 1" at bounding box center [393, 227] width 116 height 16
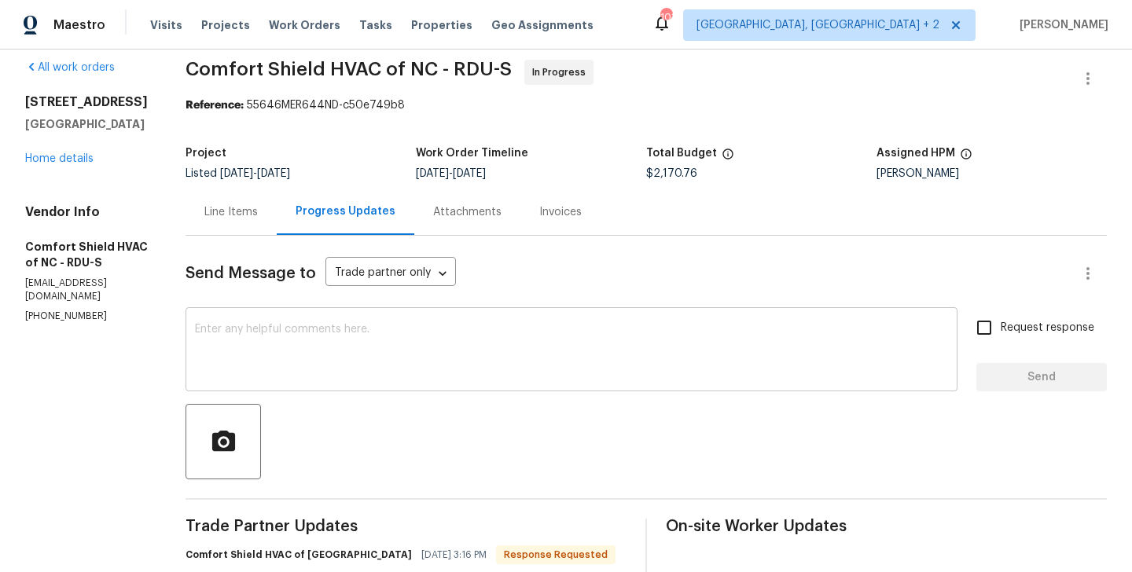
scroll to position [139, 0]
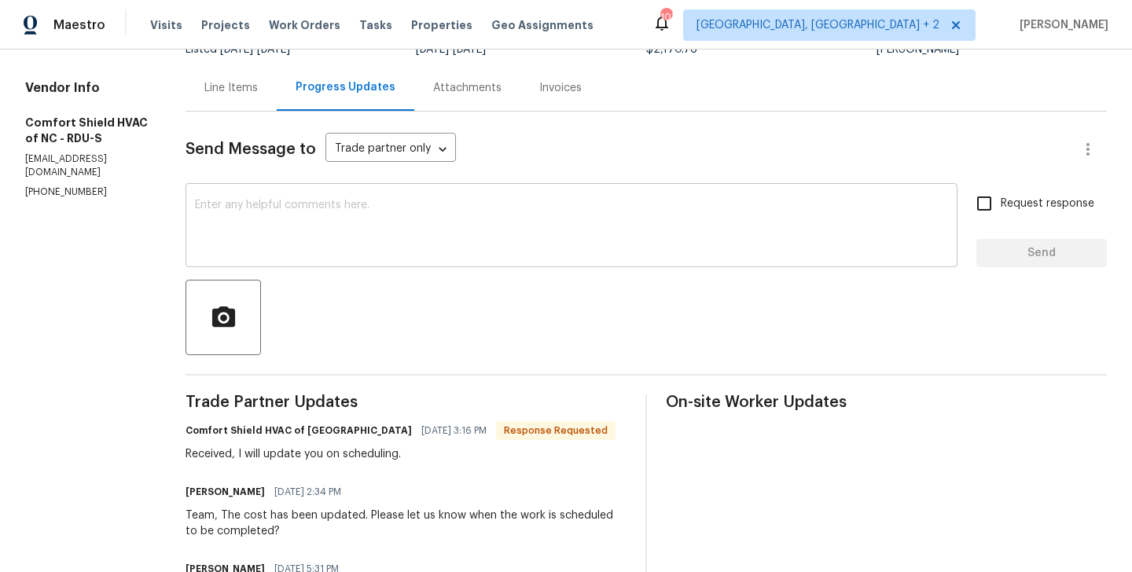
click at [348, 239] on textarea at bounding box center [571, 227] width 753 height 55
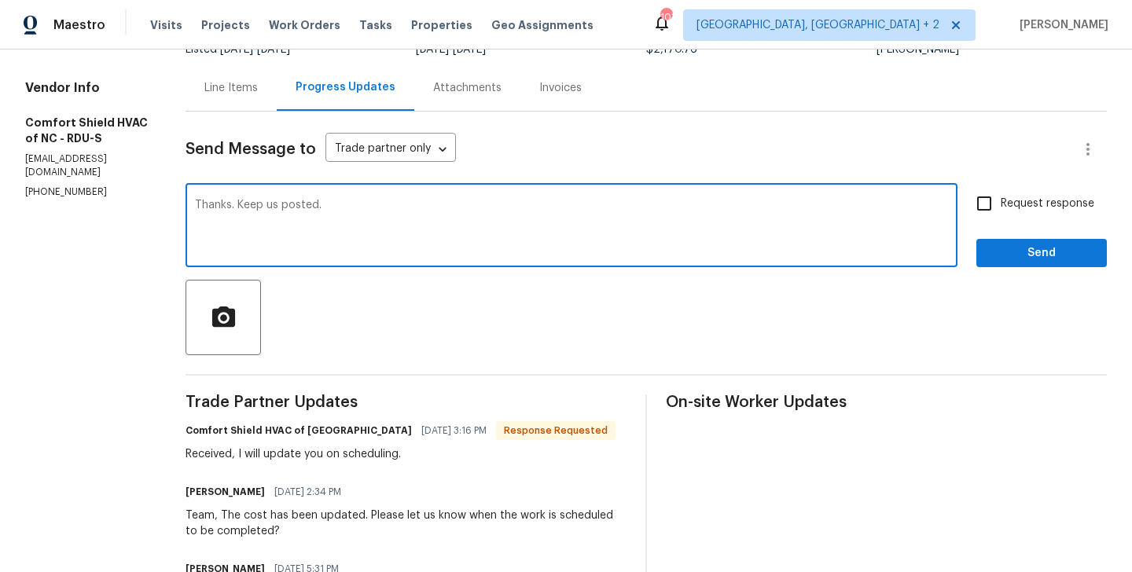
type textarea "Thanks. Keep us posted."
click at [1009, 207] on span "Request response" at bounding box center [1048, 204] width 94 height 17
click at [1001, 207] on input "Request response" at bounding box center [984, 203] width 33 height 33
checkbox input "true"
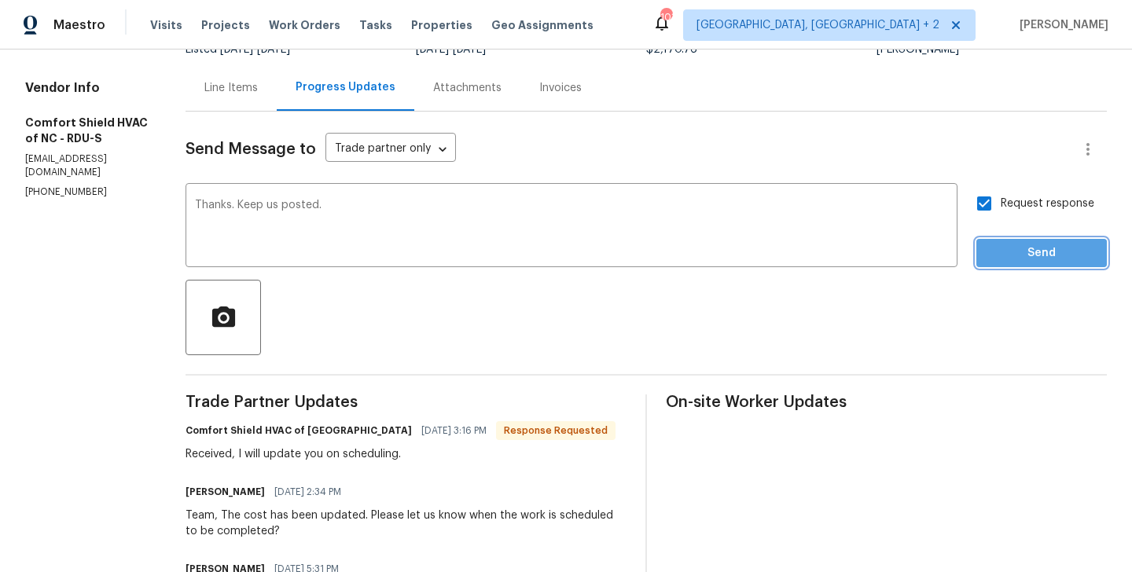
click at [1009, 254] on span "Send" at bounding box center [1041, 254] width 105 height 20
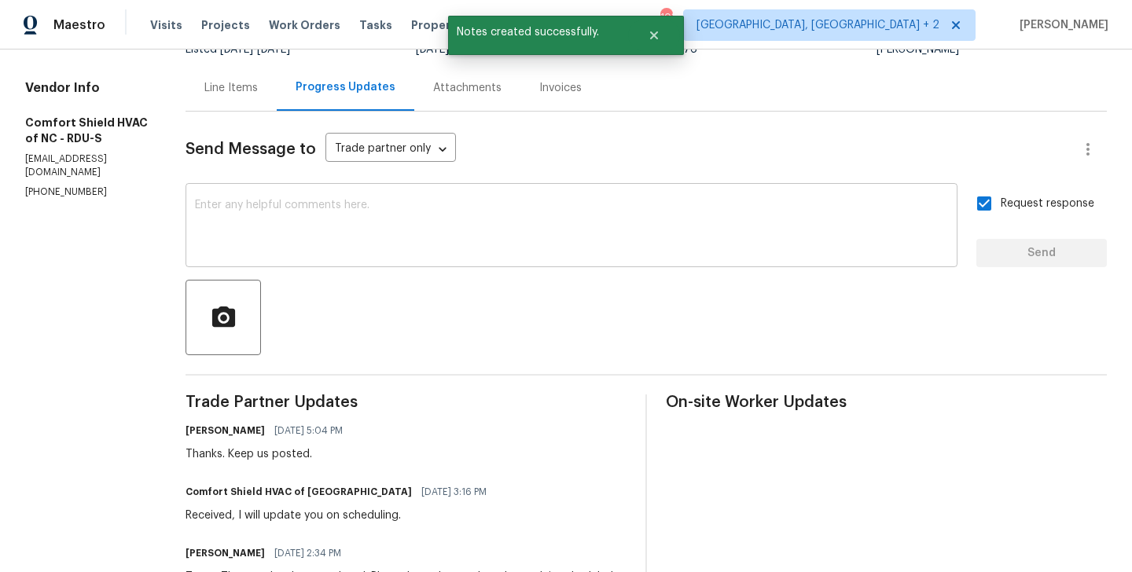
scroll to position [0, 0]
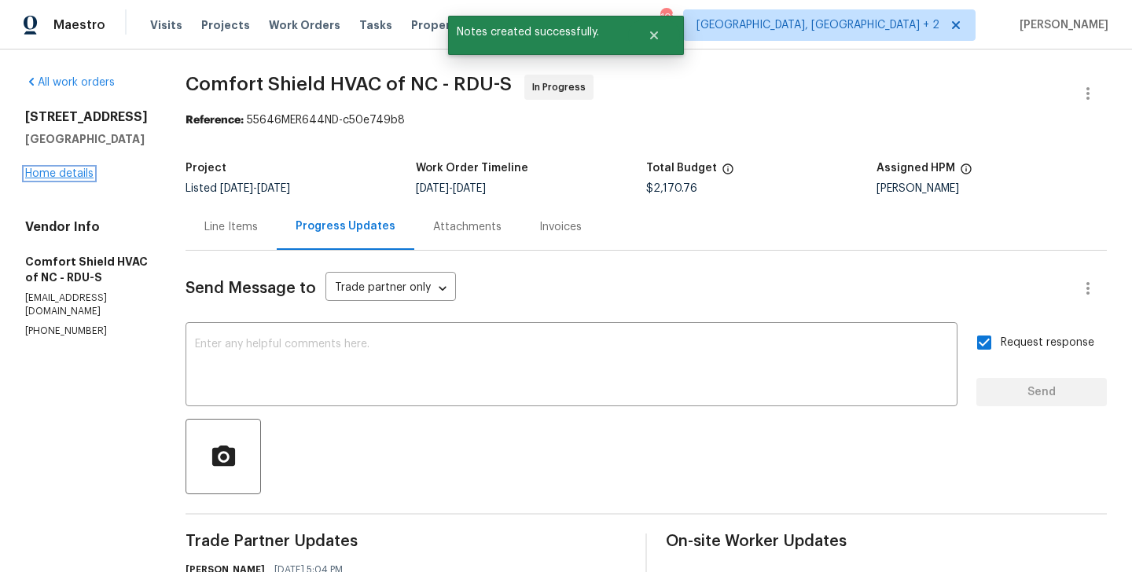
click at [59, 175] on link "Home details" at bounding box center [59, 173] width 68 height 11
